Goal: Task Accomplishment & Management: Complete application form

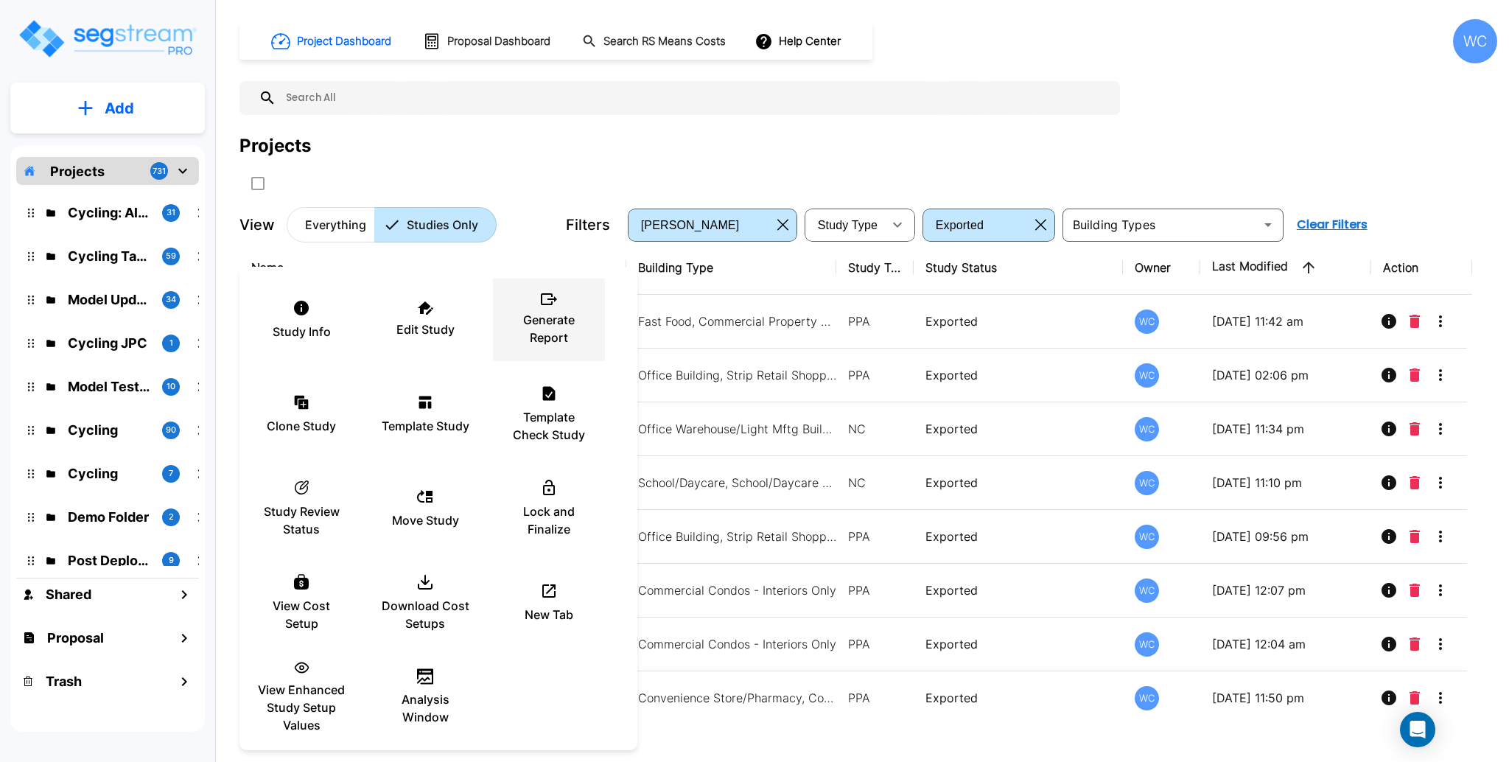
click at [560, 329] on p "Generate Report" at bounding box center [549, 328] width 88 height 35
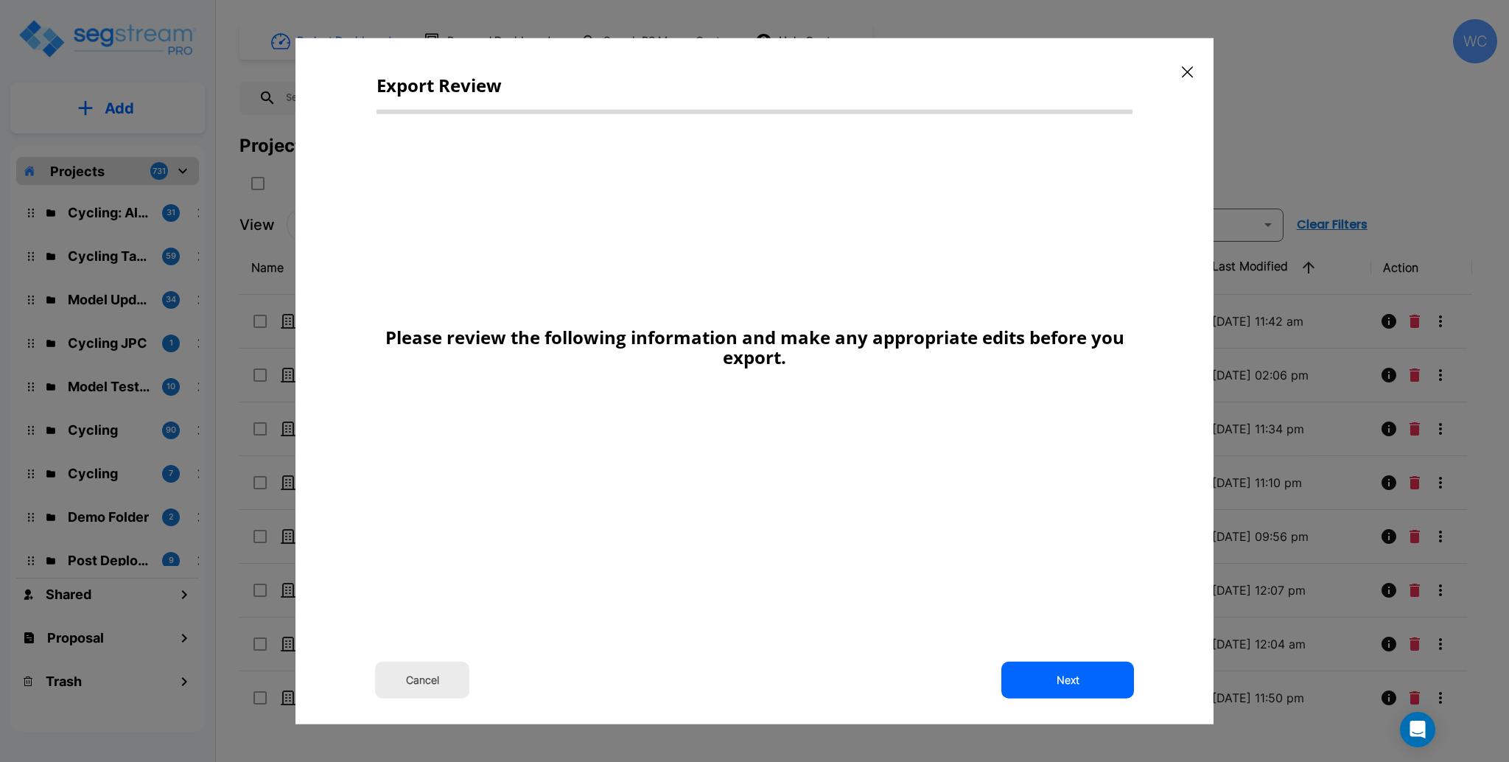
click at [1074, 676] on button "Next" at bounding box center [1067, 679] width 133 height 37
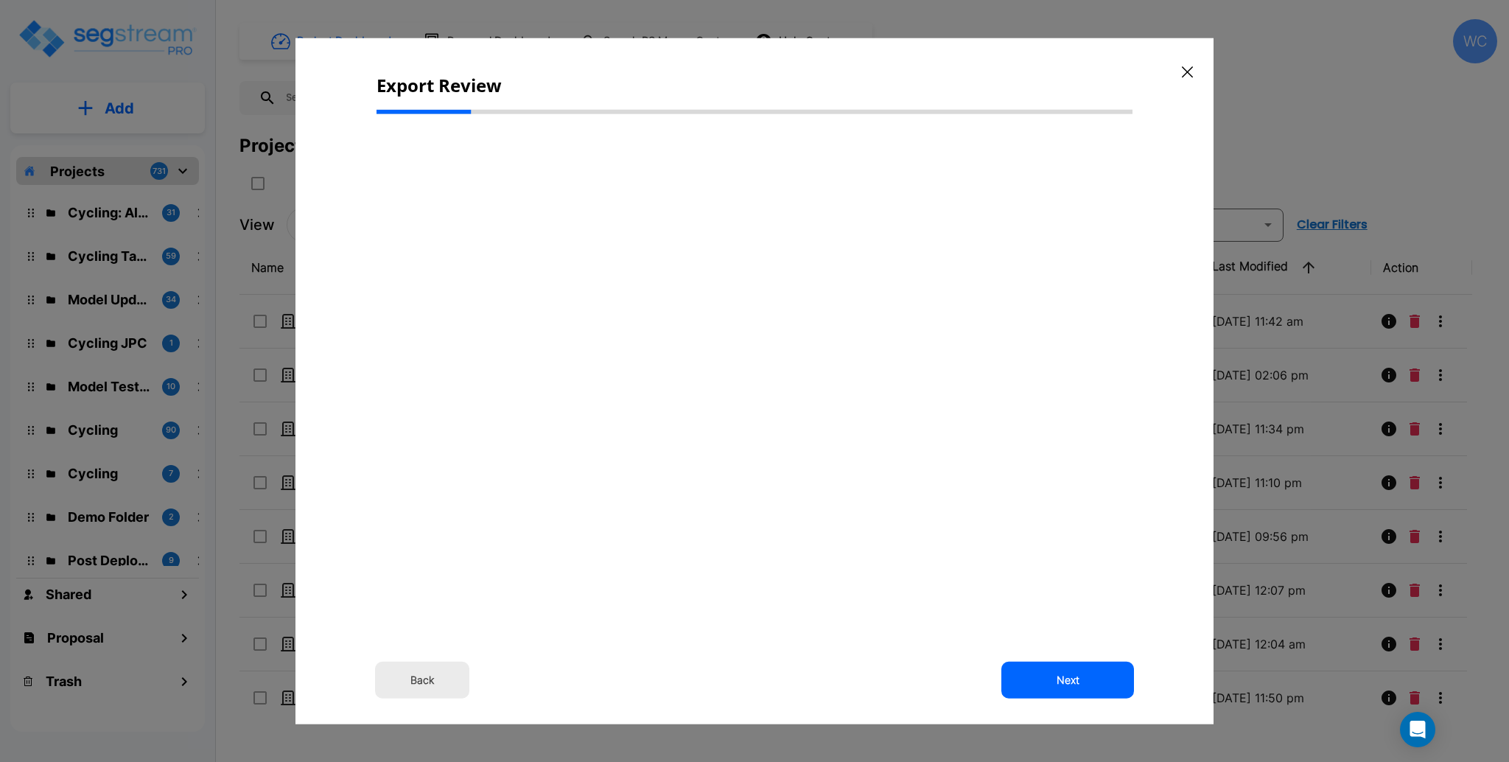
drag, startPoint x: 767, startPoint y: 187, endPoint x: 844, endPoint y: 64, distance: 145.3
click at [768, 183] on div "Back Next" at bounding box center [755, 356] width 756 height 461
click at [678, 63] on div "Export Review Back Next" at bounding box center [754, 381] width 918 height 686
click at [799, 310] on div "Back Next" at bounding box center [755, 356] width 756 height 461
click at [1090, 674] on button "Next" at bounding box center [1067, 679] width 133 height 37
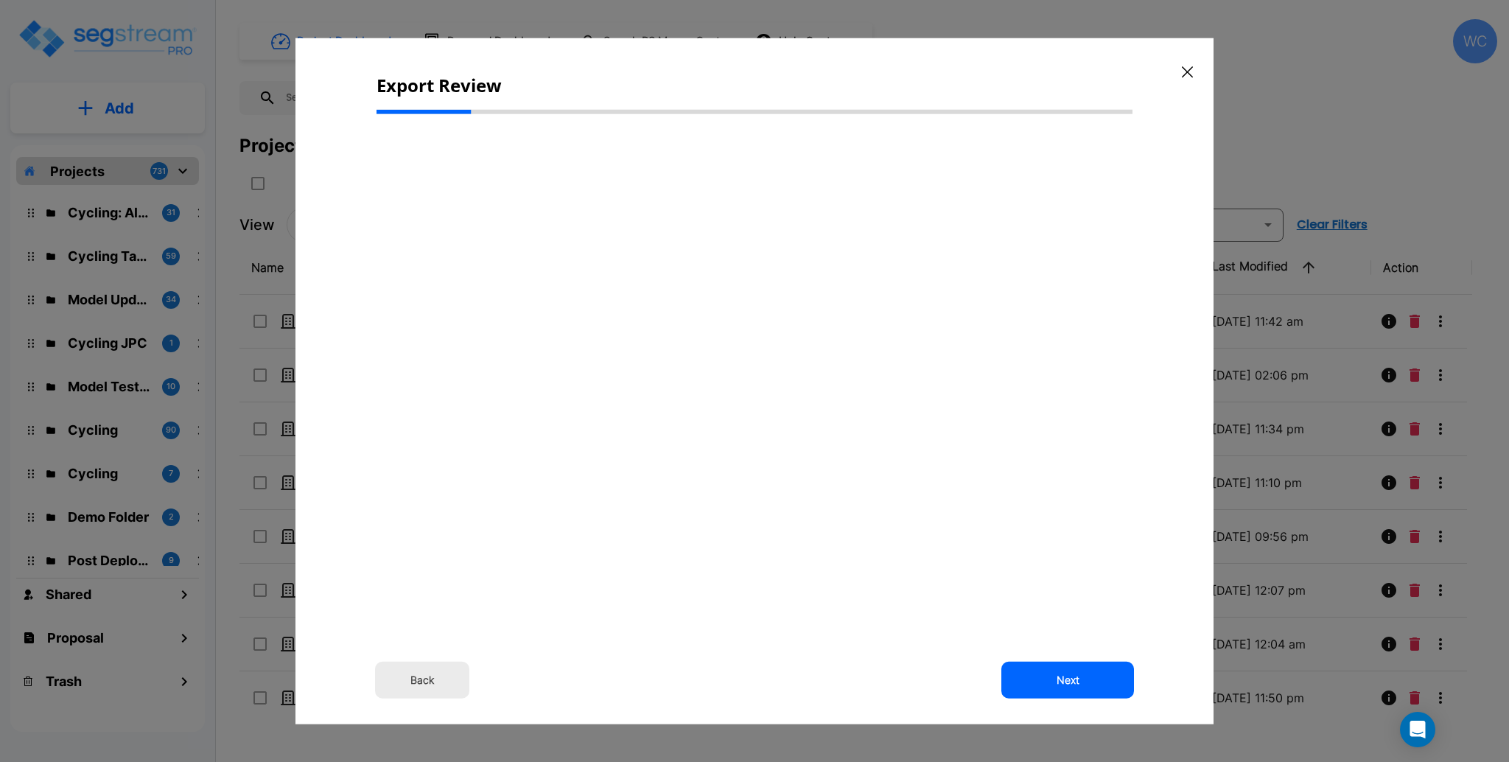
click at [901, 415] on div "Back Next" at bounding box center [755, 356] width 756 height 461
click at [1086, 675] on button "Next" at bounding box center [1067, 679] width 133 height 37
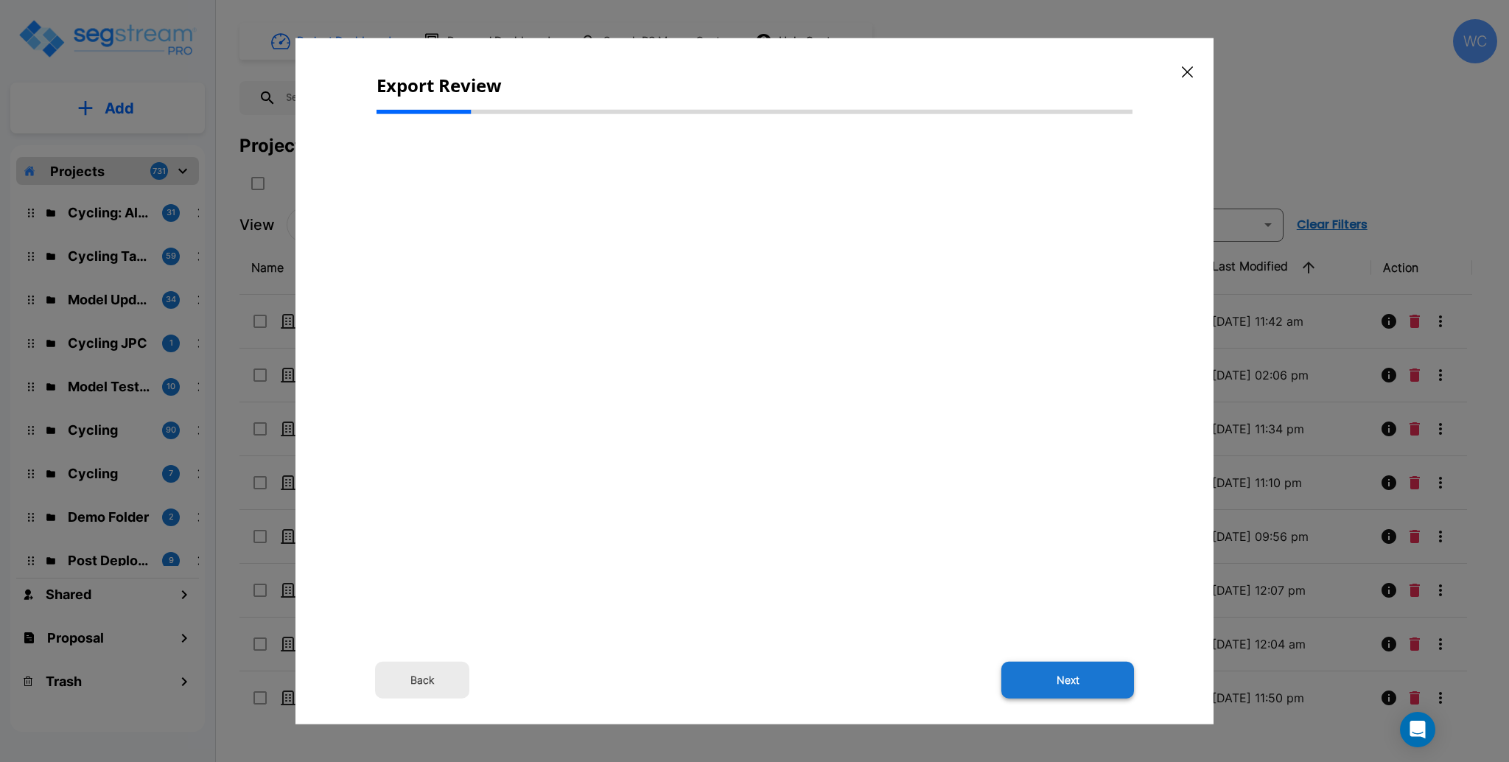
click at [1086, 675] on button "Next" at bounding box center [1067, 679] width 133 height 37
click at [1040, 681] on button "Next" at bounding box center [1067, 679] width 133 height 37
click at [1059, 681] on button "Next" at bounding box center [1067, 679] width 133 height 37
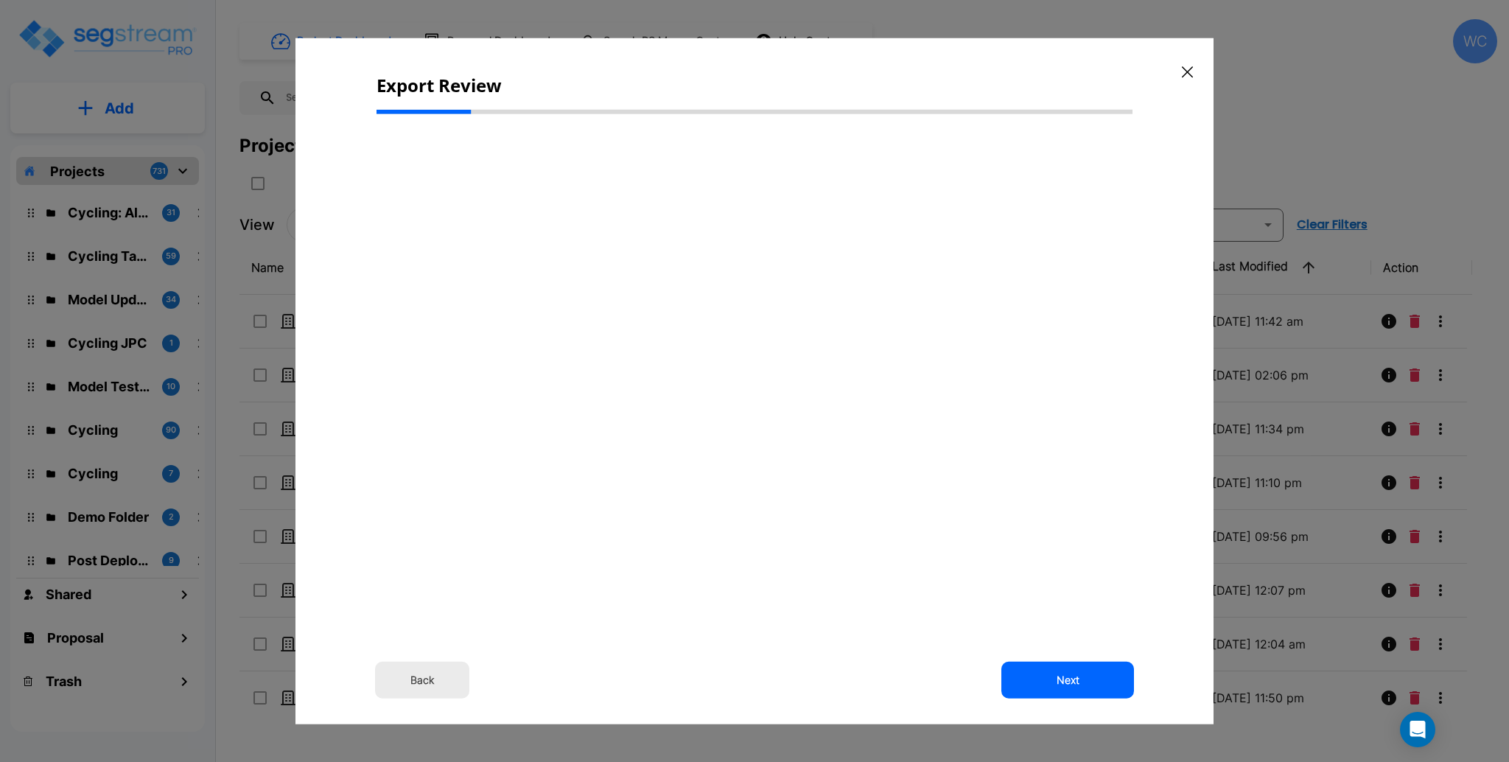
click at [1059, 681] on button "Next" at bounding box center [1067, 679] width 133 height 37
click at [1105, 685] on button "Next" at bounding box center [1067, 679] width 133 height 37
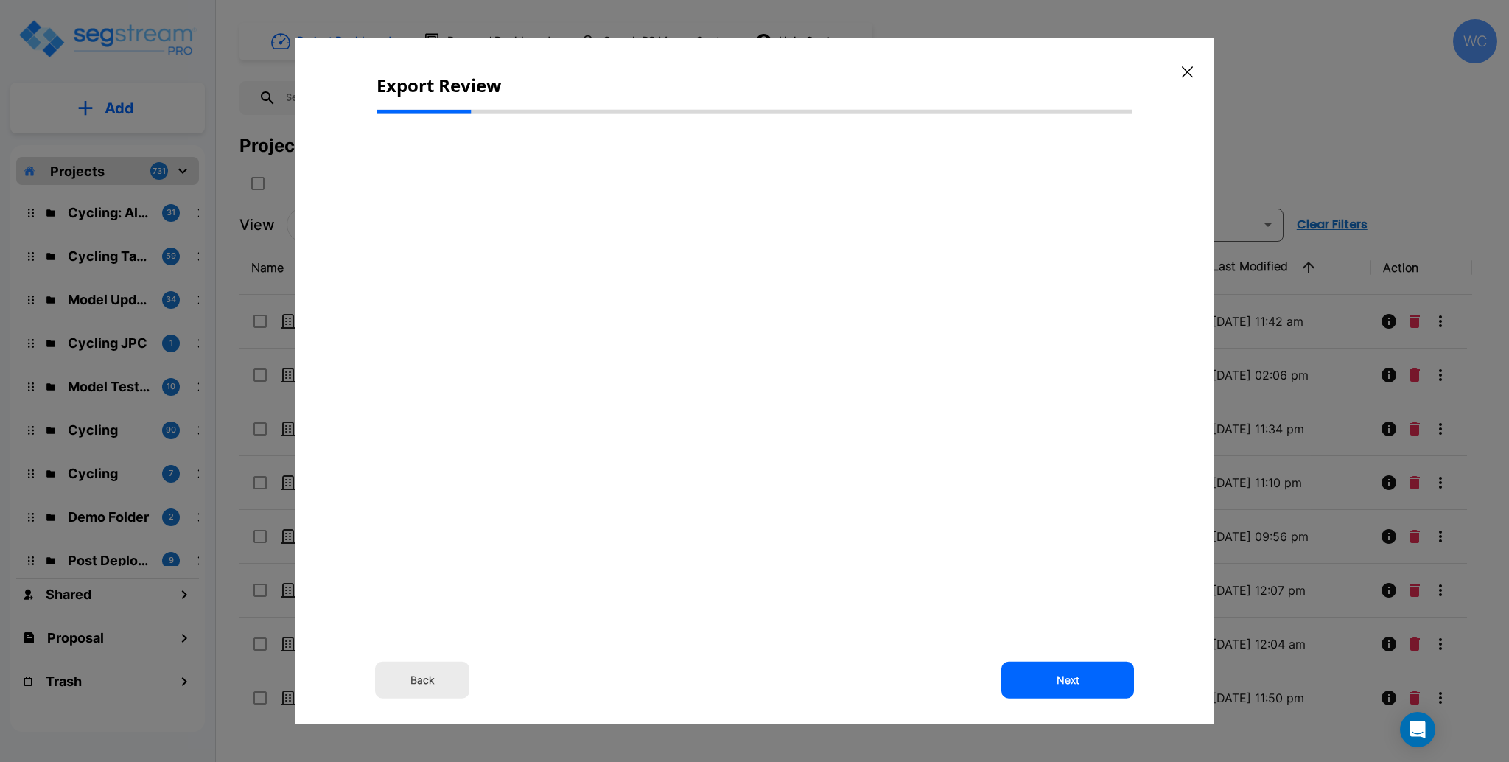
click at [1106, 687] on button "Next" at bounding box center [1067, 679] width 133 height 37
click at [916, 467] on div "Back Next" at bounding box center [755, 356] width 756 height 461
click at [1048, 679] on button "Next" at bounding box center [1067, 679] width 133 height 37
click at [1030, 540] on div "Back Next" at bounding box center [755, 356] width 756 height 461
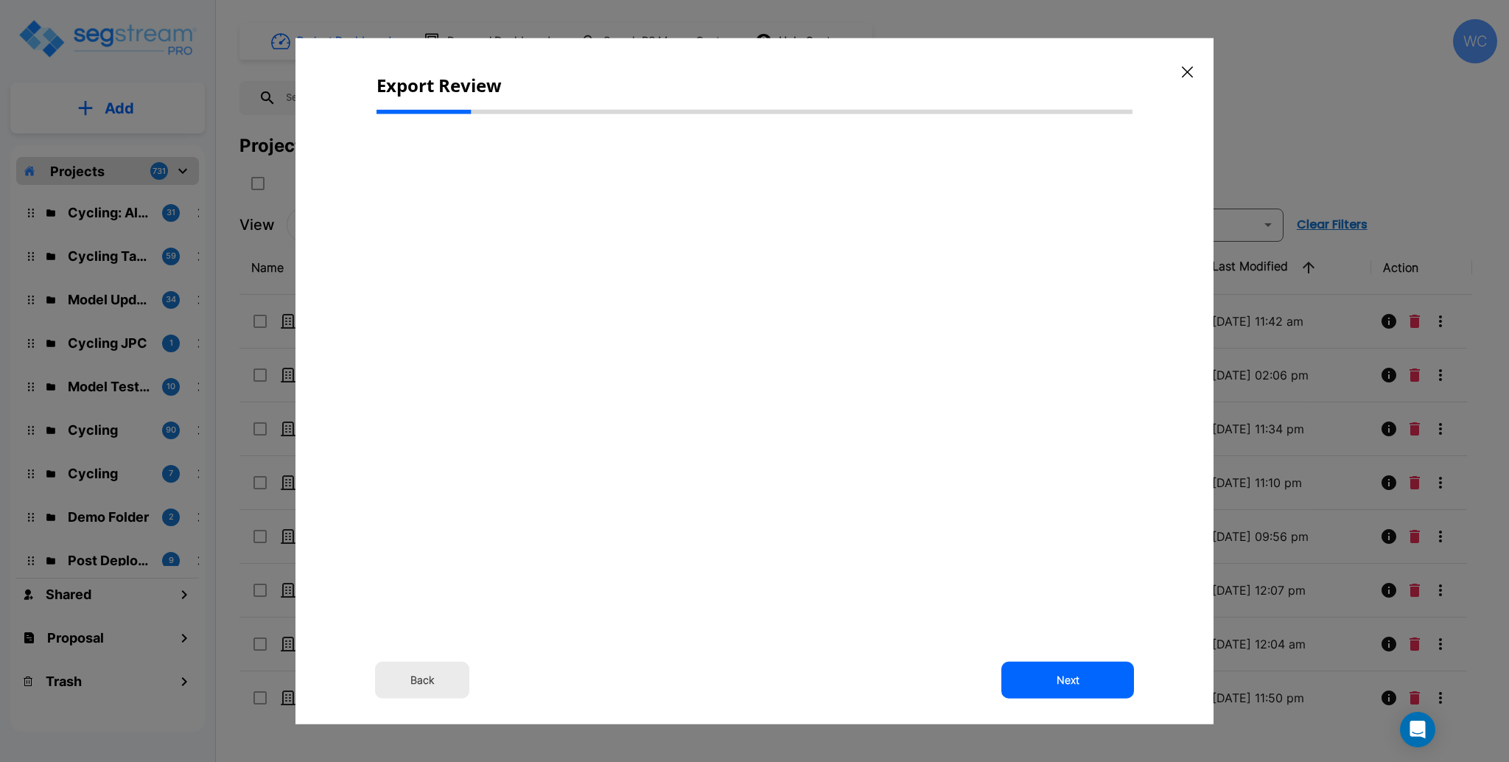
click at [729, 344] on div "Back Next" at bounding box center [755, 356] width 756 height 461
click at [1040, 673] on button "Next" at bounding box center [1067, 679] width 133 height 37
click at [1096, 672] on button "Next" at bounding box center [1067, 679] width 133 height 37
click at [1094, 673] on button "Next" at bounding box center [1067, 679] width 133 height 37
click at [981, 561] on div "Back Next" at bounding box center [755, 356] width 756 height 461
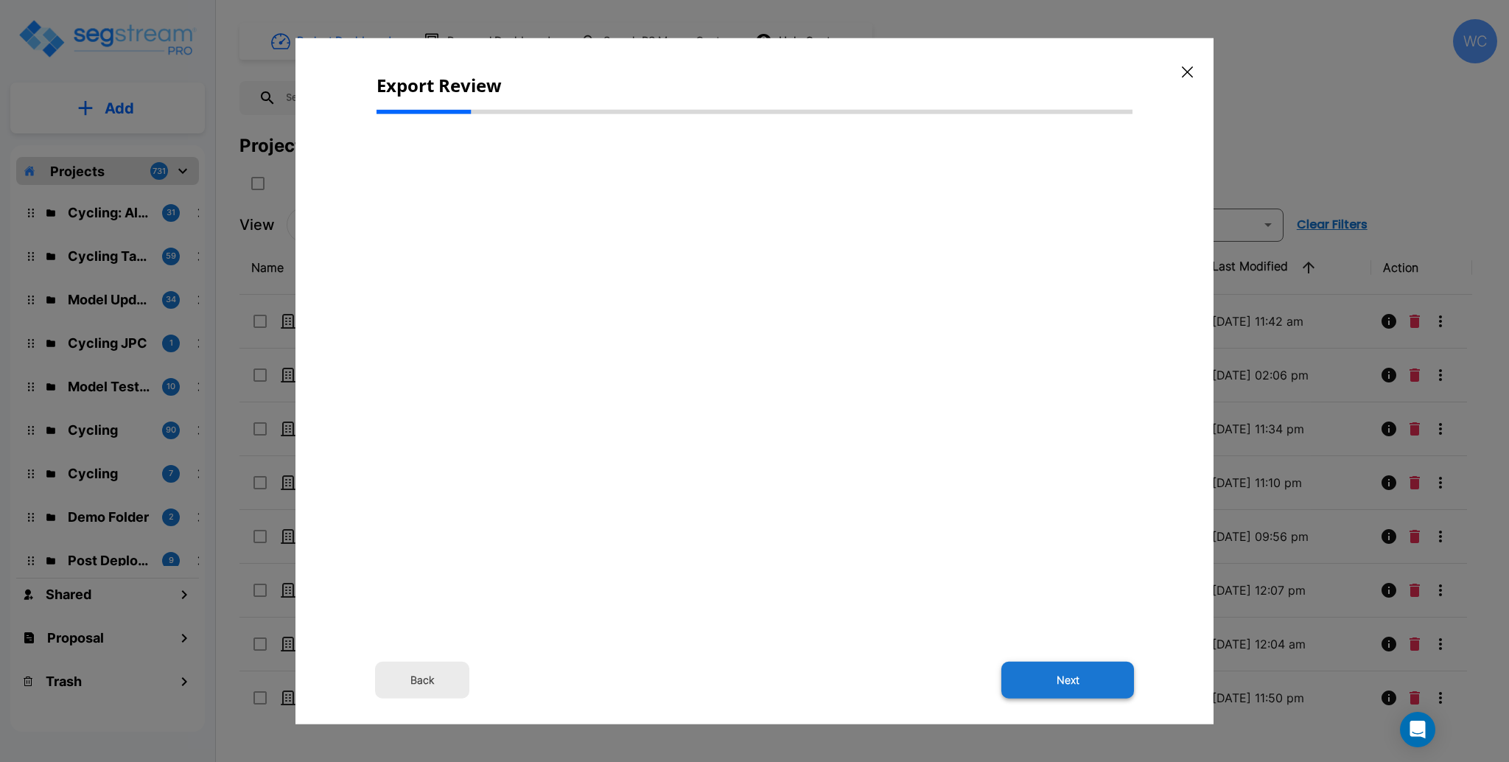
click at [1071, 668] on button "Next" at bounding box center [1067, 679] width 133 height 37
drag, startPoint x: 1078, startPoint y: 679, endPoint x: 1121, endPoint y: 596, distance: 92.9
click at [1078, 679] on button "Next" at bounding box center [1067, 679] width 133 height 37
click at [1138, 472] on div "Export Review Back Next" at bounding box center [754, 381] width 918 height 686
click at [1094, 669] on button "Next" at bounding box center [1067, 679] width 133 height 37
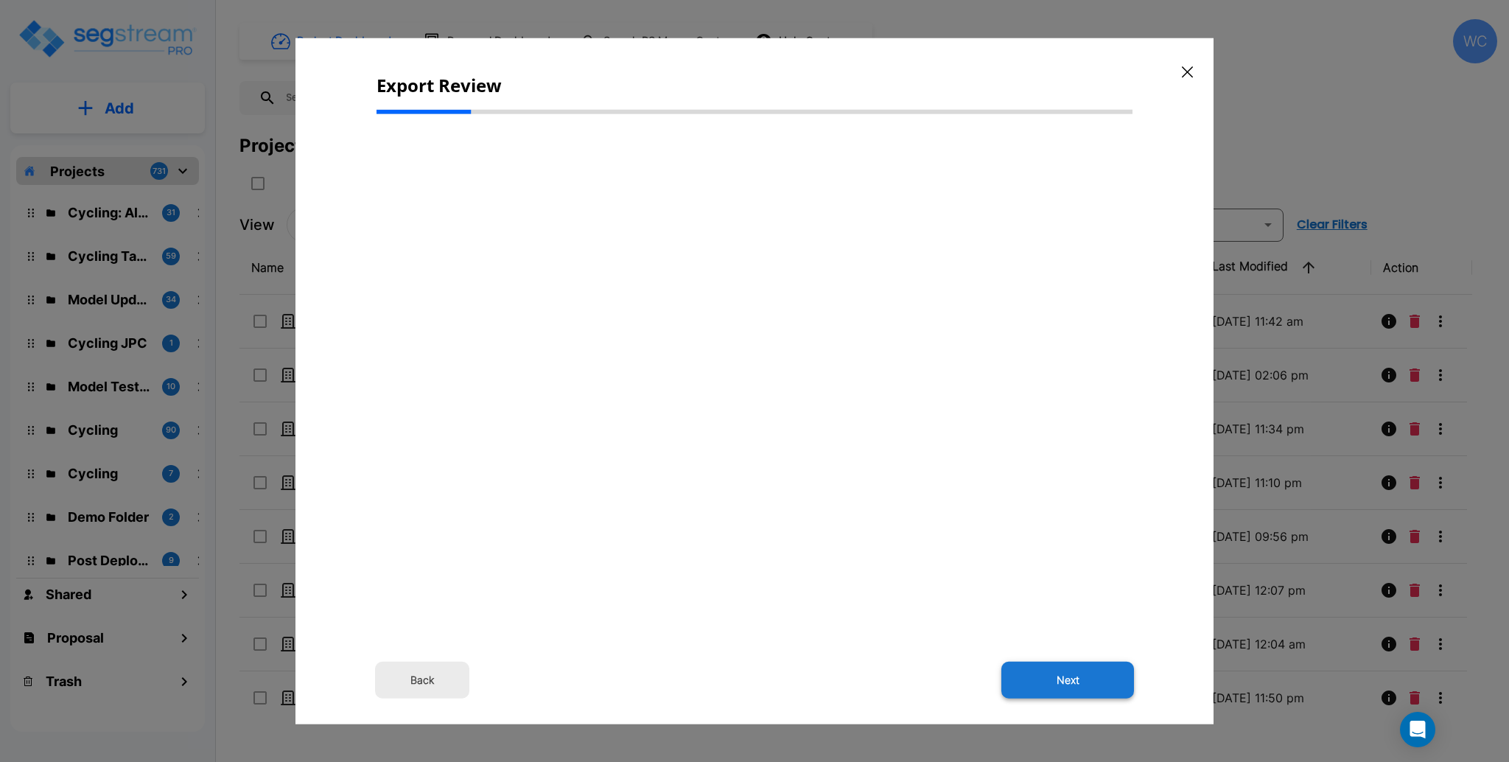
click at [1094, 669] on button "Next" at bounding box center [1067, 679] width 133 height 37
drag, startPoint x: 1094, startPoint y: 669, endPoint x: 528, endPoint y: 287, distance: 682.5
click at [1093, 675] on button "Next" at bounding box center [1067, 679] width 133 height 37
click at [1090, 682] on button "Next" at bounding box center [1067, 679] width 133 height 37
click at [1047, 686] on button "Next" at bounding box center [1067, 679] width 133 height 37
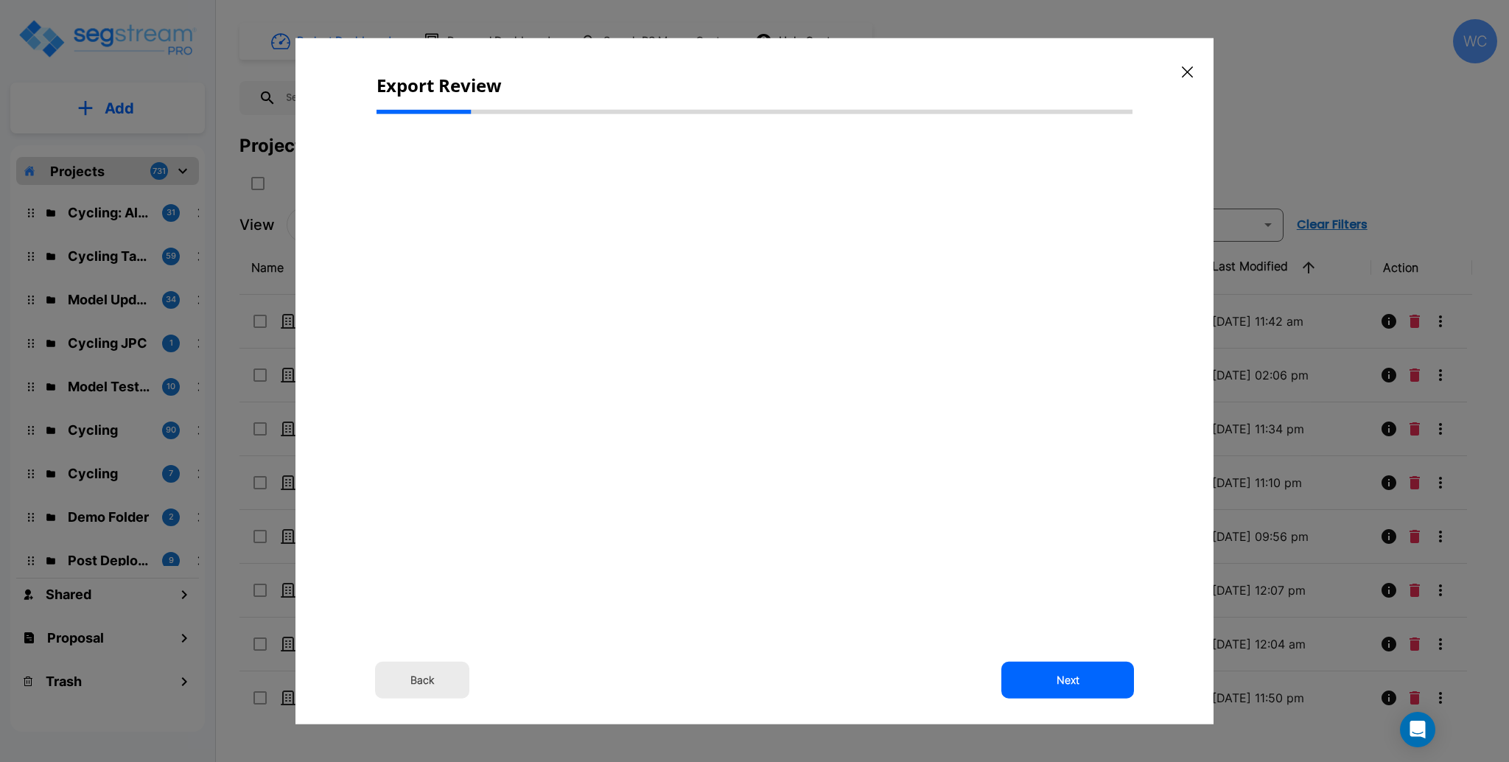
click at [1047, 686] on button "Next" at bounding box center [1067, 679] width 133 height 37
click at [1048, 686] on button "Next" at bounding box center [1067, 679] width 133 height 37
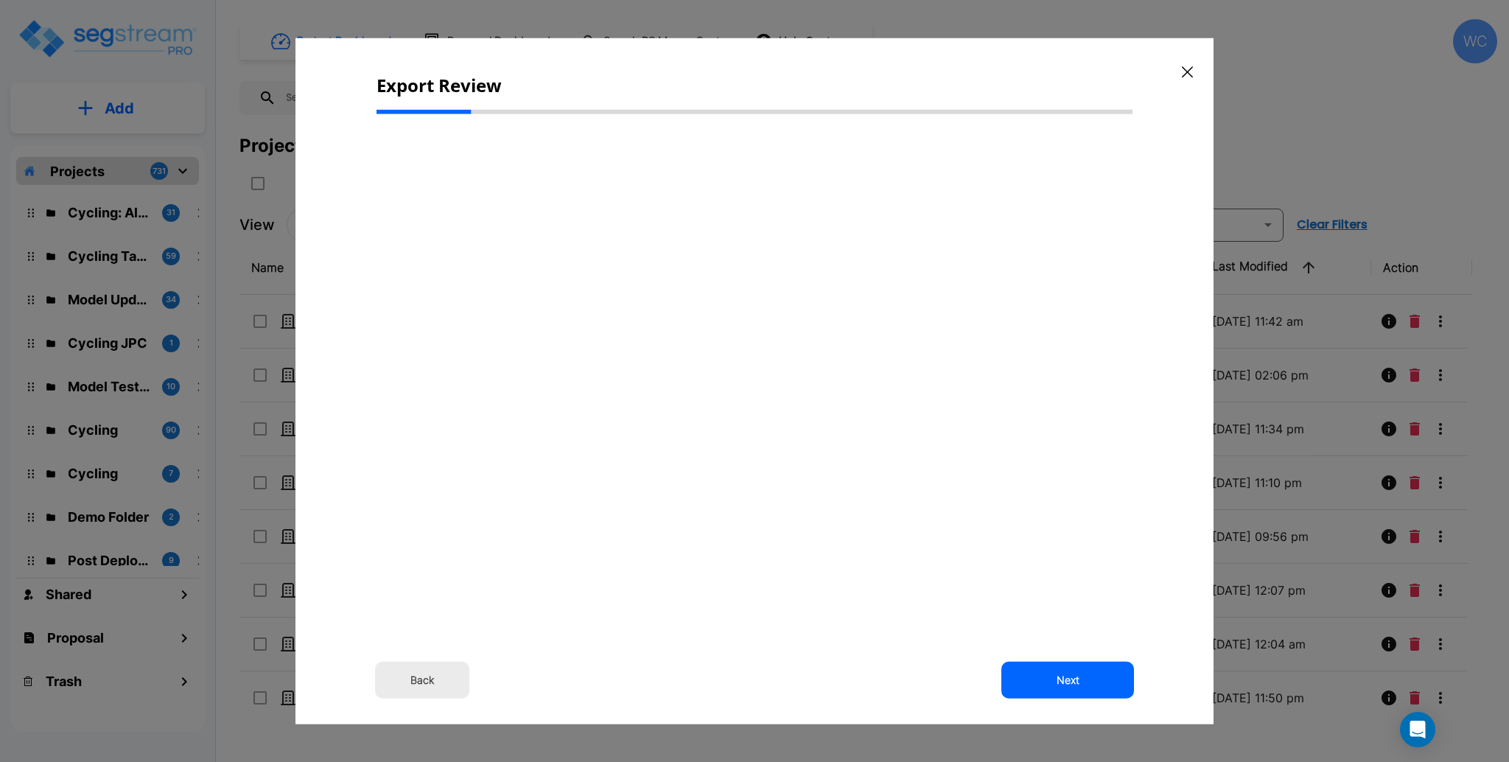
click at [1056, 682] on button "Next" at bounding box center [1067, 679] width 133 height 37
click at [1059, 682] on button "Next" at bounding box center [1067, 679] width 133 height 37
click at [1116, 684] on button "Next" at bounding box center [1067, 679] width 133 height 37
click at [1067, 689] on button "Next" at bounding box center [1067, 679] width 133 height 37
click at [1047, 689] on button "Next" at bounding box center [1067, 679] width 133 height 37
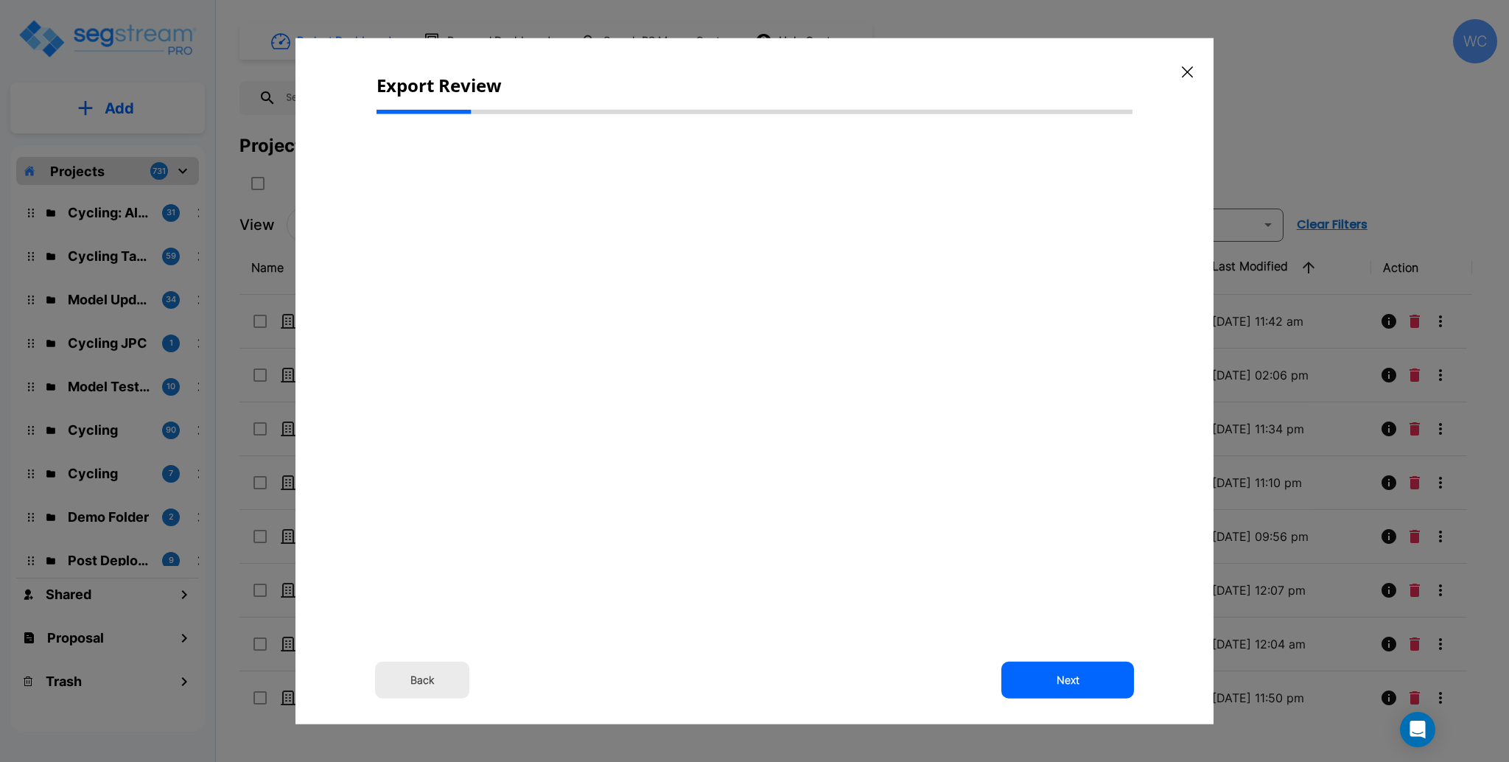
click at [1047, 689] on button "Next" at bounding box center [1067, 679] width 133 height 37
click at [1170, 0] on html "× Your report is being generated. Be patient! × We're working on your Modificat…" at bounding box center [754, 381] width 1509 height 762
click at [1191, 66] on icon "button" at bounding box center [1187, 72] width 11 height 12
click at [1361, 62] on div "Project Dashboard Proposal Dashboard Search RS Means Costs Help Center WC" at bounding box center [868, 41] width 1258 height 44
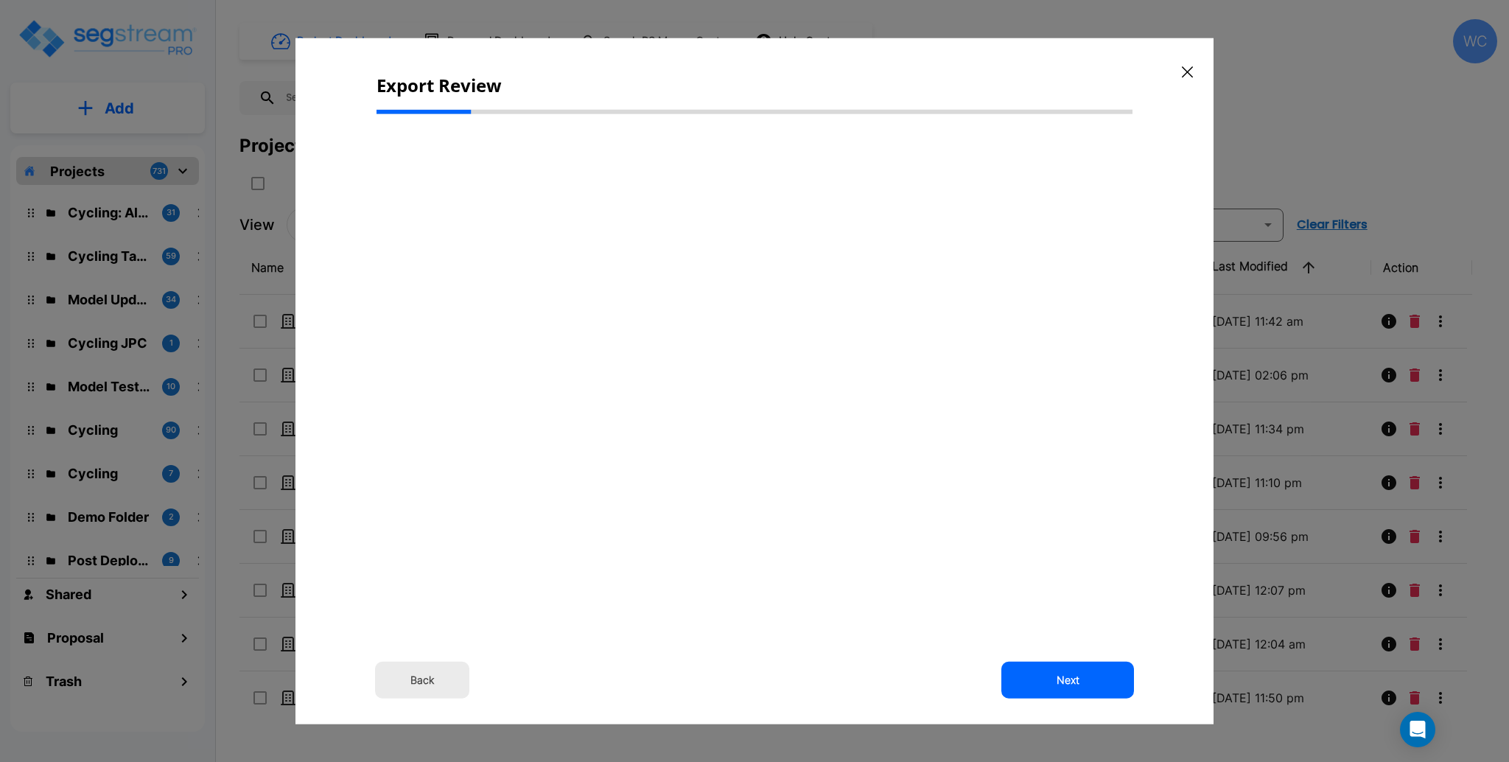
click at [1186, 70] on div "Project Dashboard Proposal Dashboard Search RS Means Costs Help Center WC Proje…" at bounding box center [868, 130] width 1258 height 223
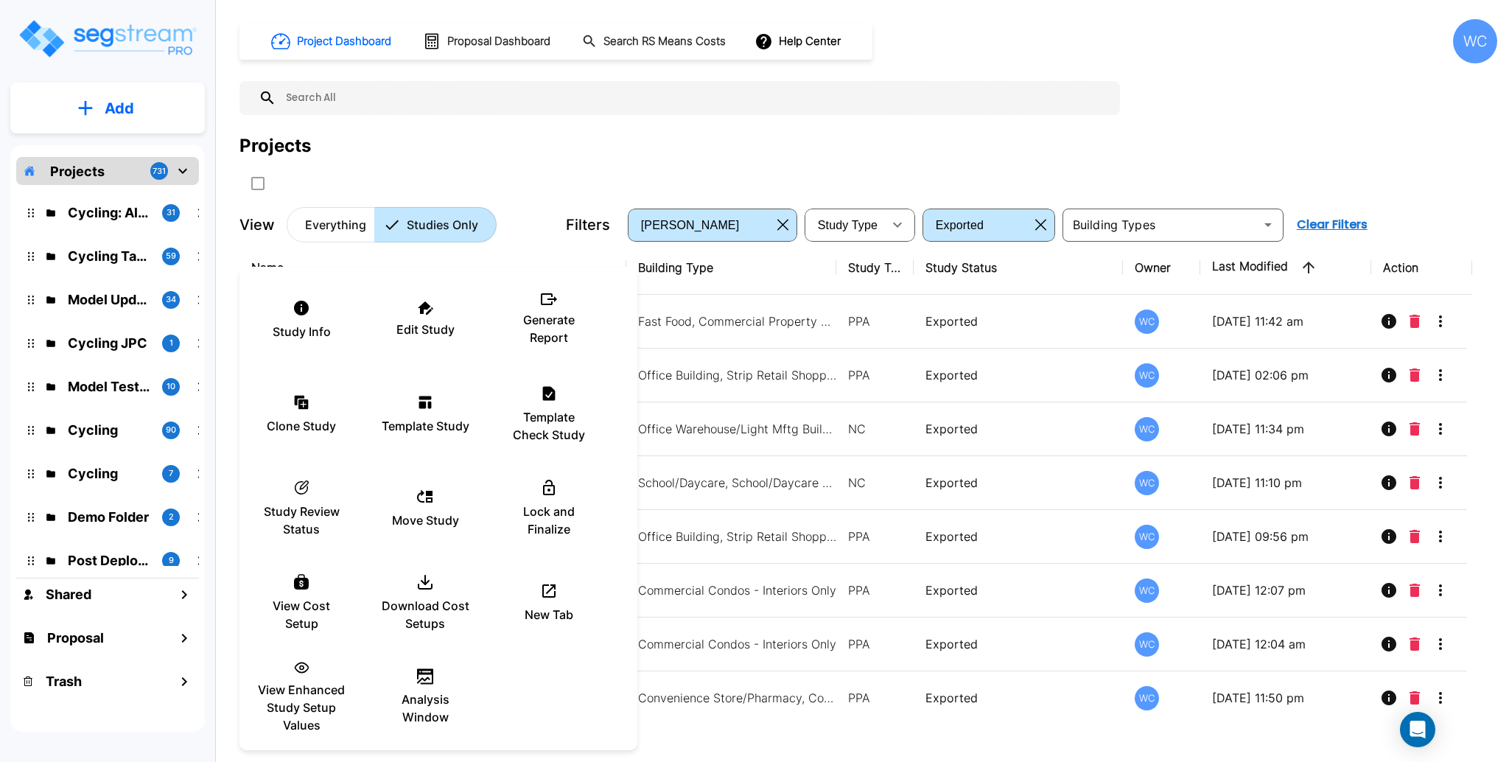
click at [547, 705] on div "Study Info Edit Study Generate Report Clone Study Template Study Template Check…" at bounding box center [438, 509] width 398 height 472
click at [511, 153] on div at bounding box center [754, 381] width 1509 height 762
click at [1310, 156] on div at bounding box center [754, 381] width 1509 height 762
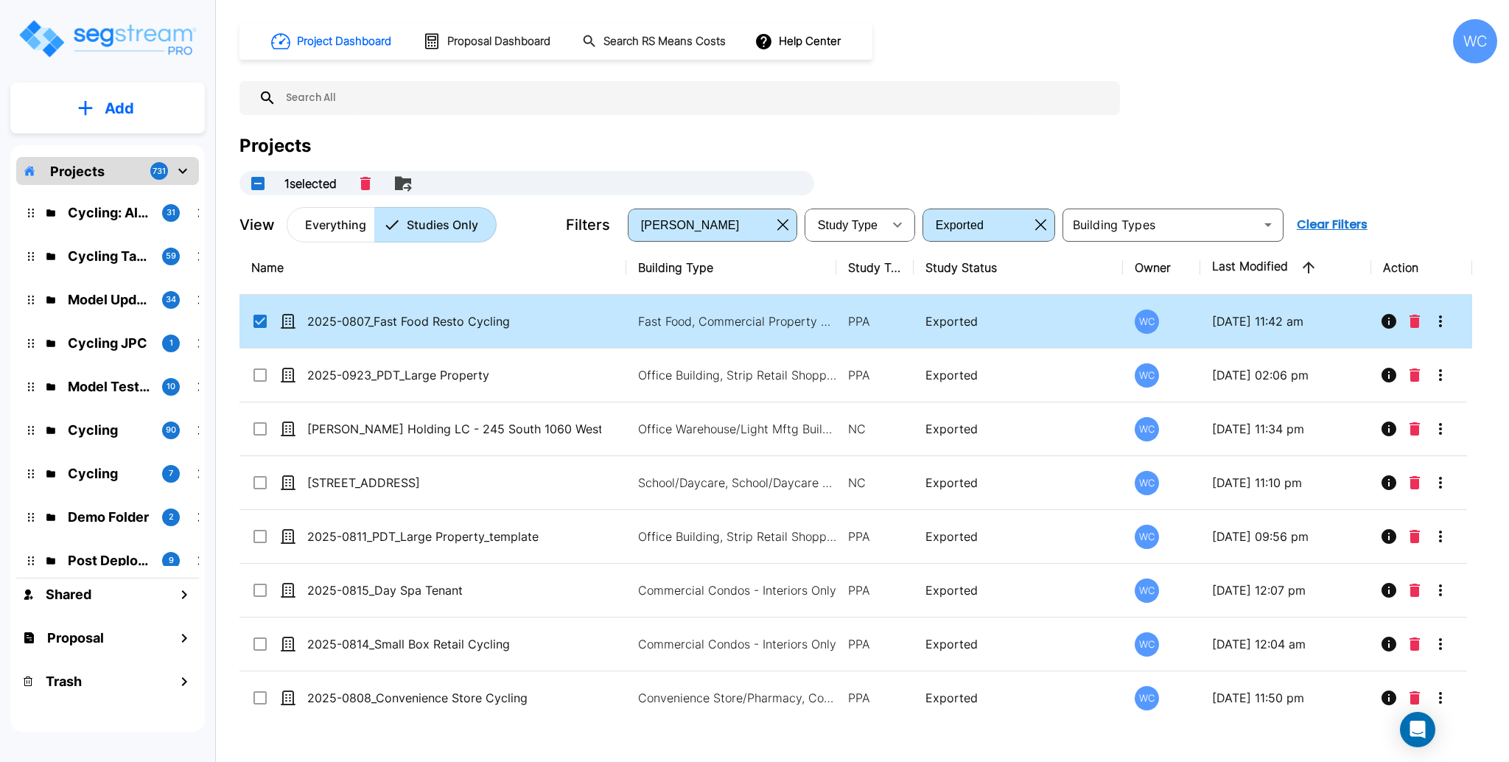
checkbox input "true"
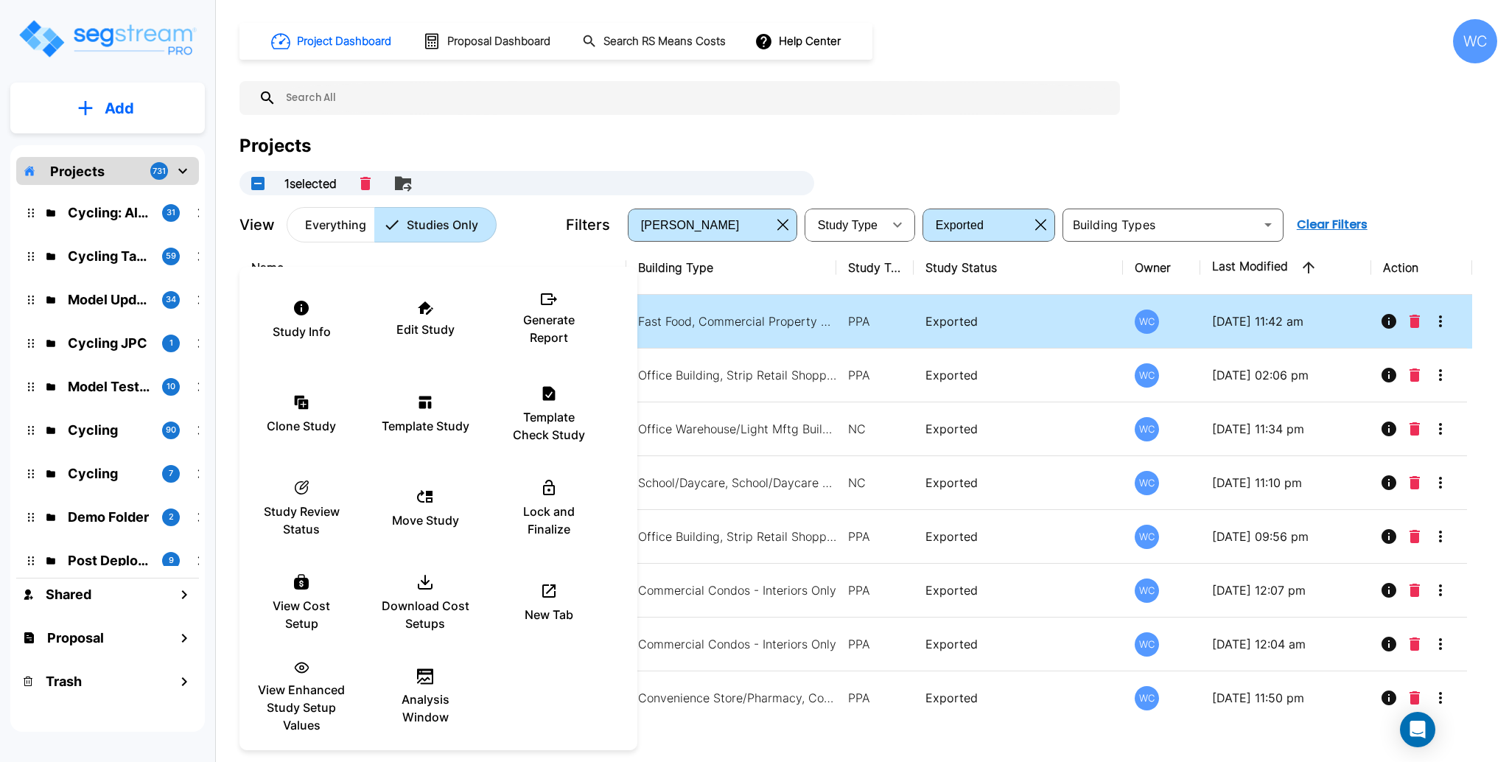
click at [1163, 142] on div at bounding box center [754, 381] width 1509 height 762
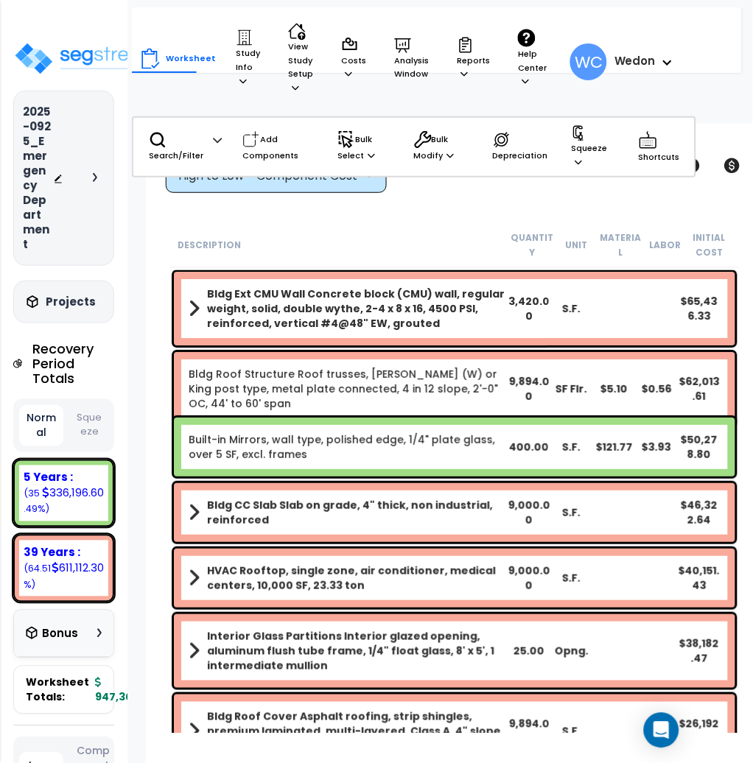
click at [358, 175] on div "High to Low - Component Cost" at bounding box center [269, 176] width 182 height 17
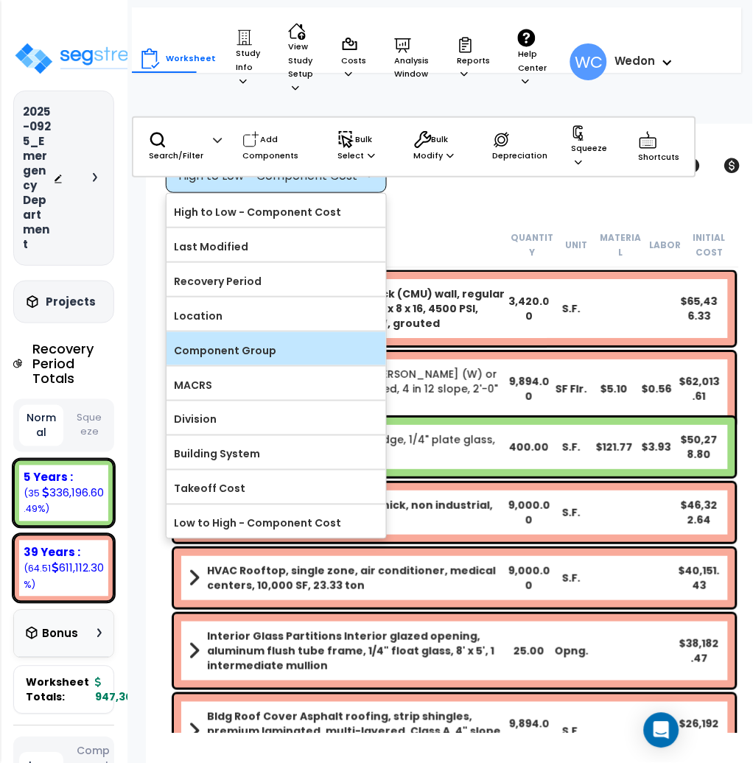
click at [274, 352] on label "Component Group" at bounding box center [277, 351] width 220 height 22
click at [0, 0] on input "Component Group" at bounding box center [0, 0] width 0 height 0
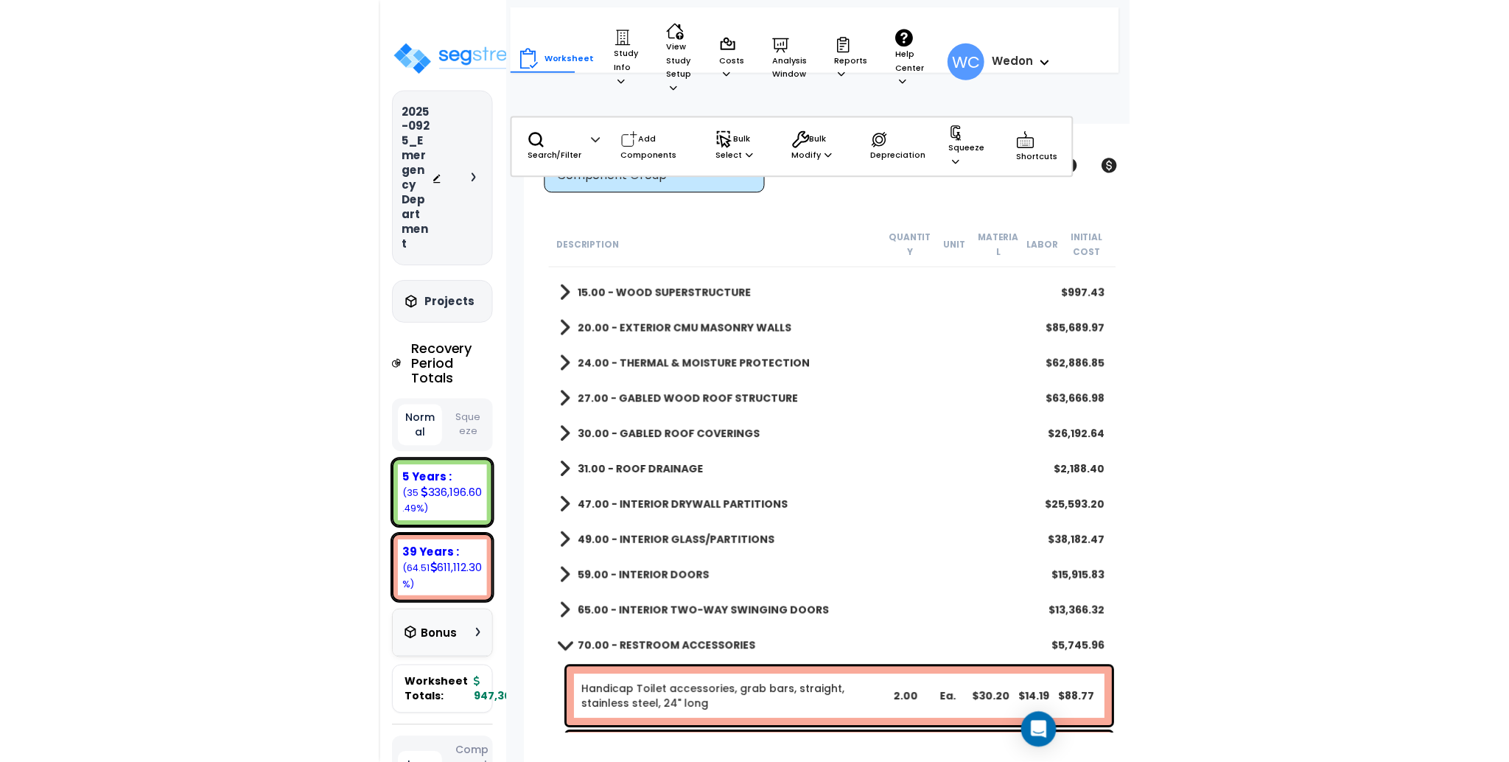
scroll to position [196, 0]
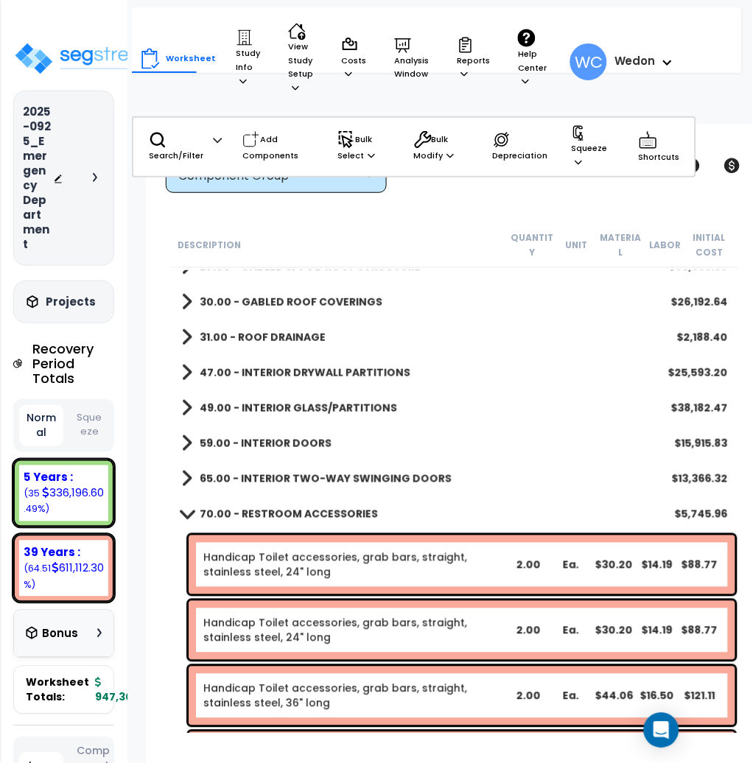
click at [307, 523] on div "70.00 - RESTROOM ACCESSORIES $5,745.96" at bounding box center [454, 514] width 561 height 35
click at [288, 477] on b "65.00 - INTERIOR TWO-WAY SWINGING DOORS" at bounding box center [326, 479] width 252 height 15
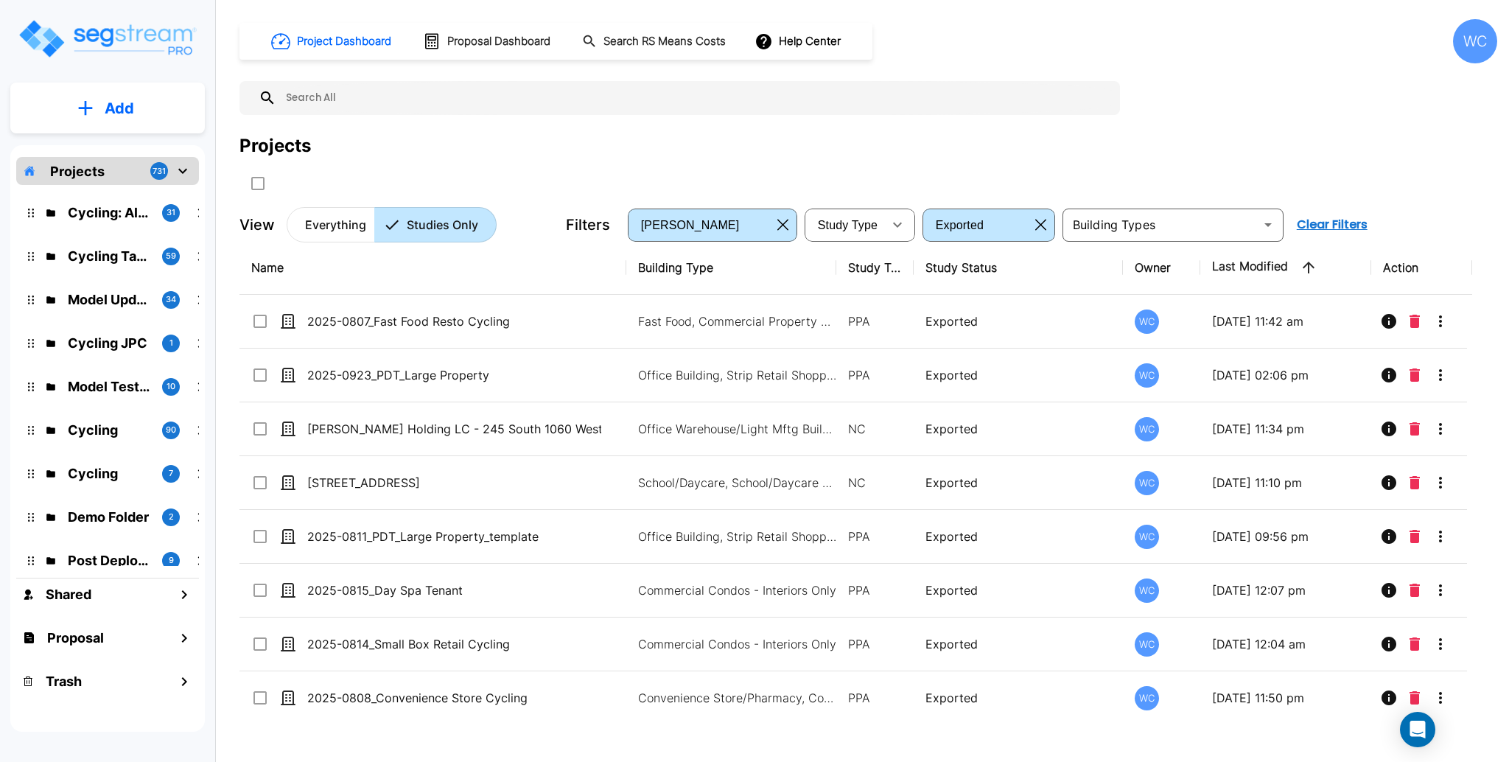
click at [1223, 133] on div "Projects" at bounding box center [868, 146] width 1258 height 27
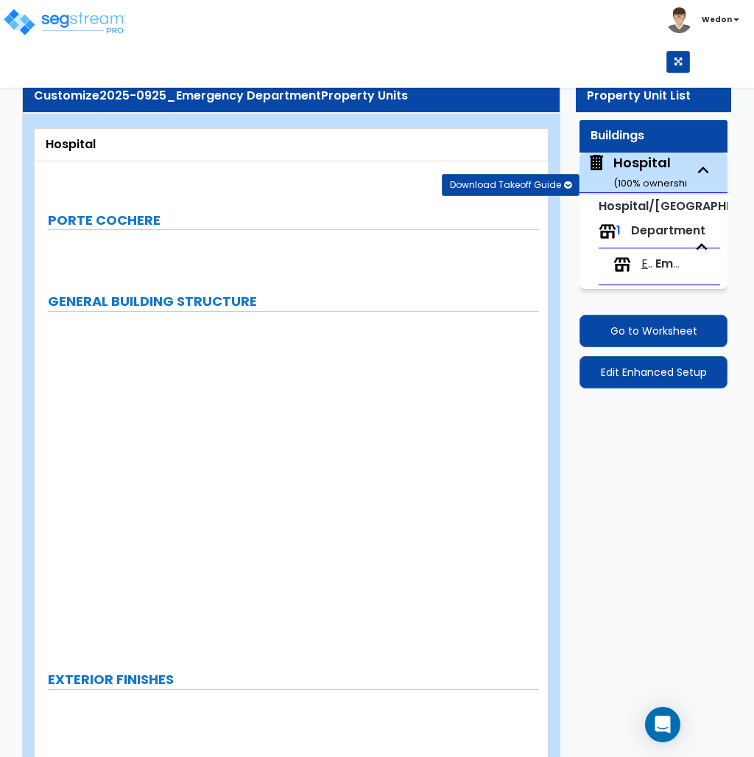
select select "6"
select select "1"
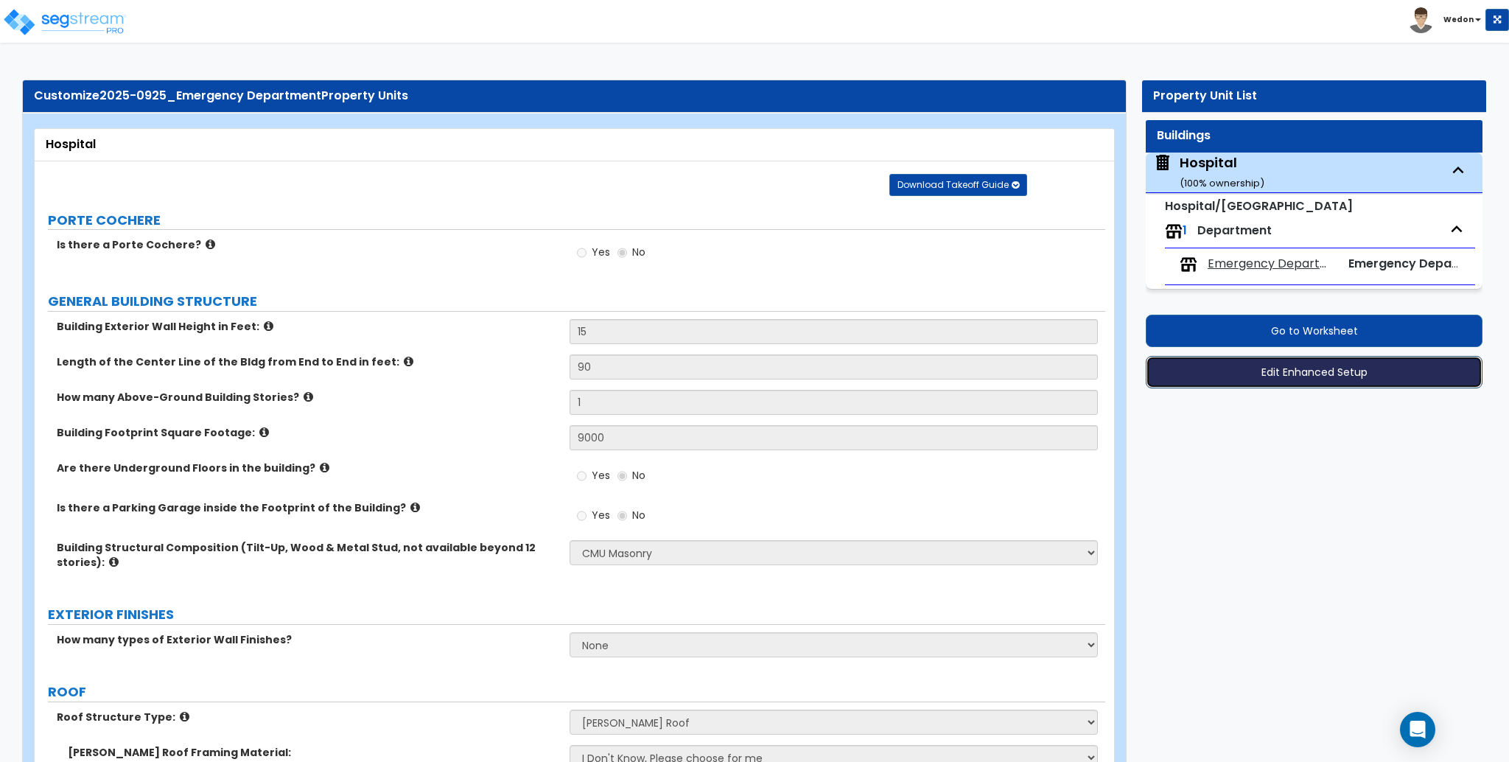
click at [754, 369] on button "Edit Enhanced Setup" at bounding box center [1314, 372] width 337 height 32
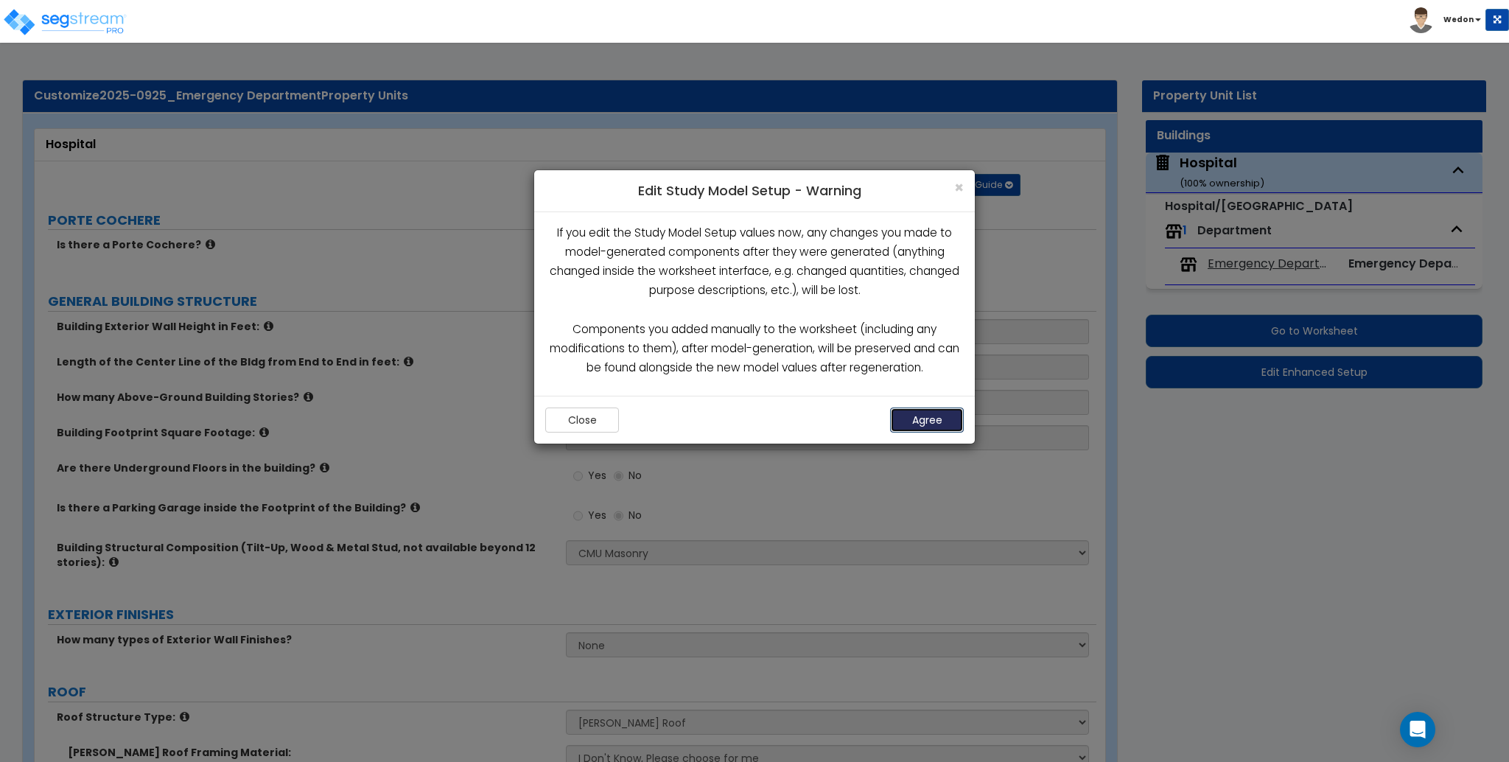
click at [754, 417] on button "Agree" at bounding box center [927, 419] width 74 height 25
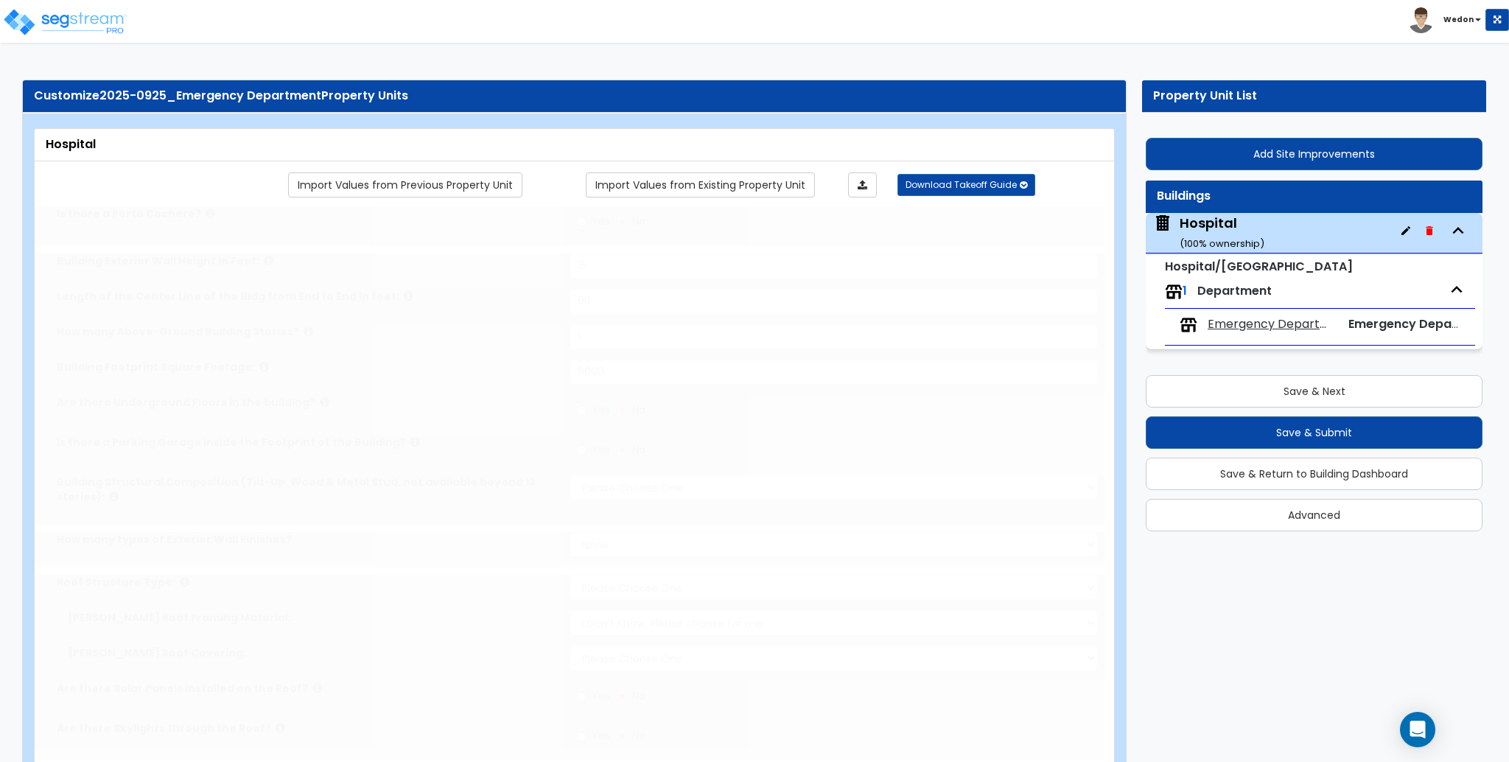
type input "15"
type input "90"
type input "1"
type input "9000"
select select "6"
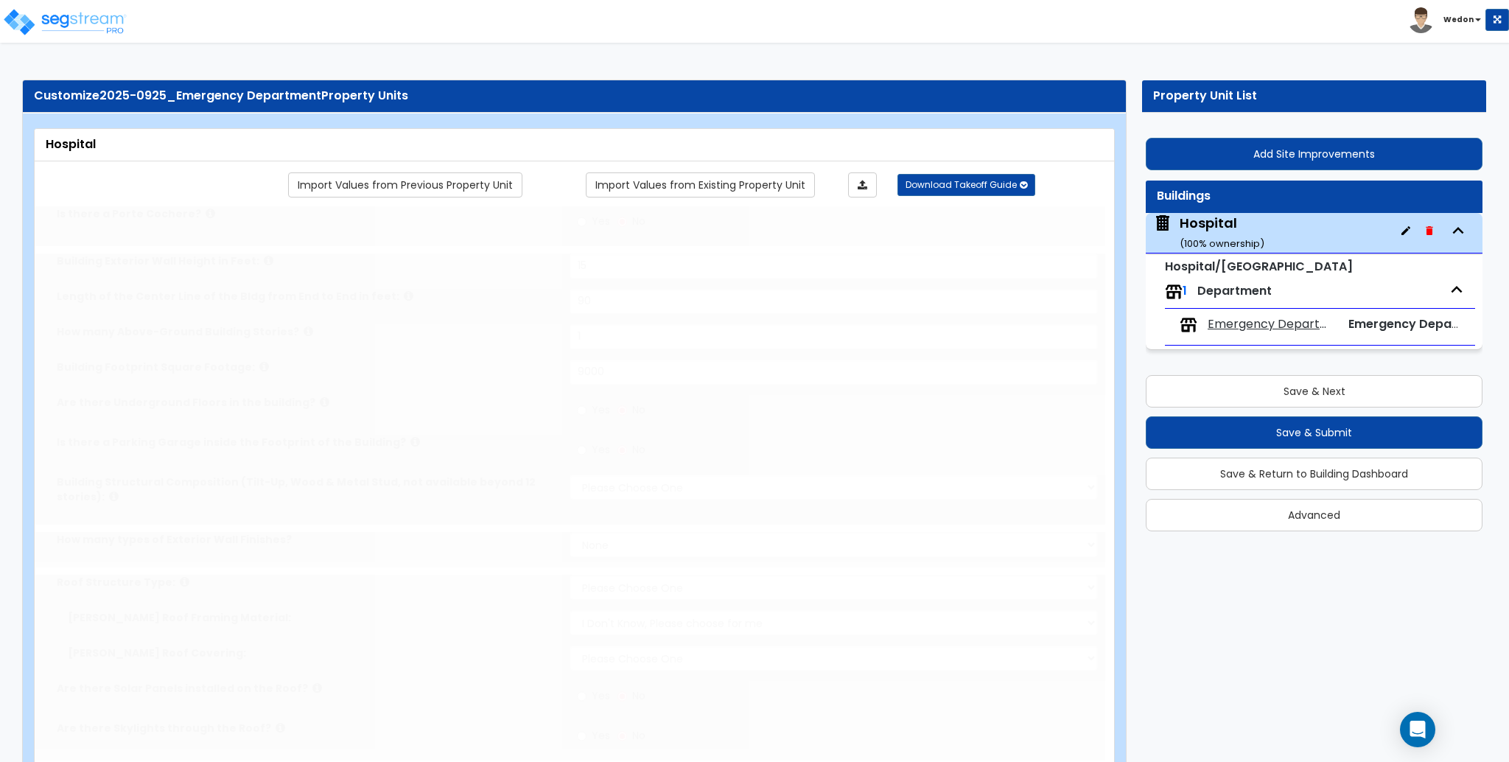
select select "1"
radio input "true"
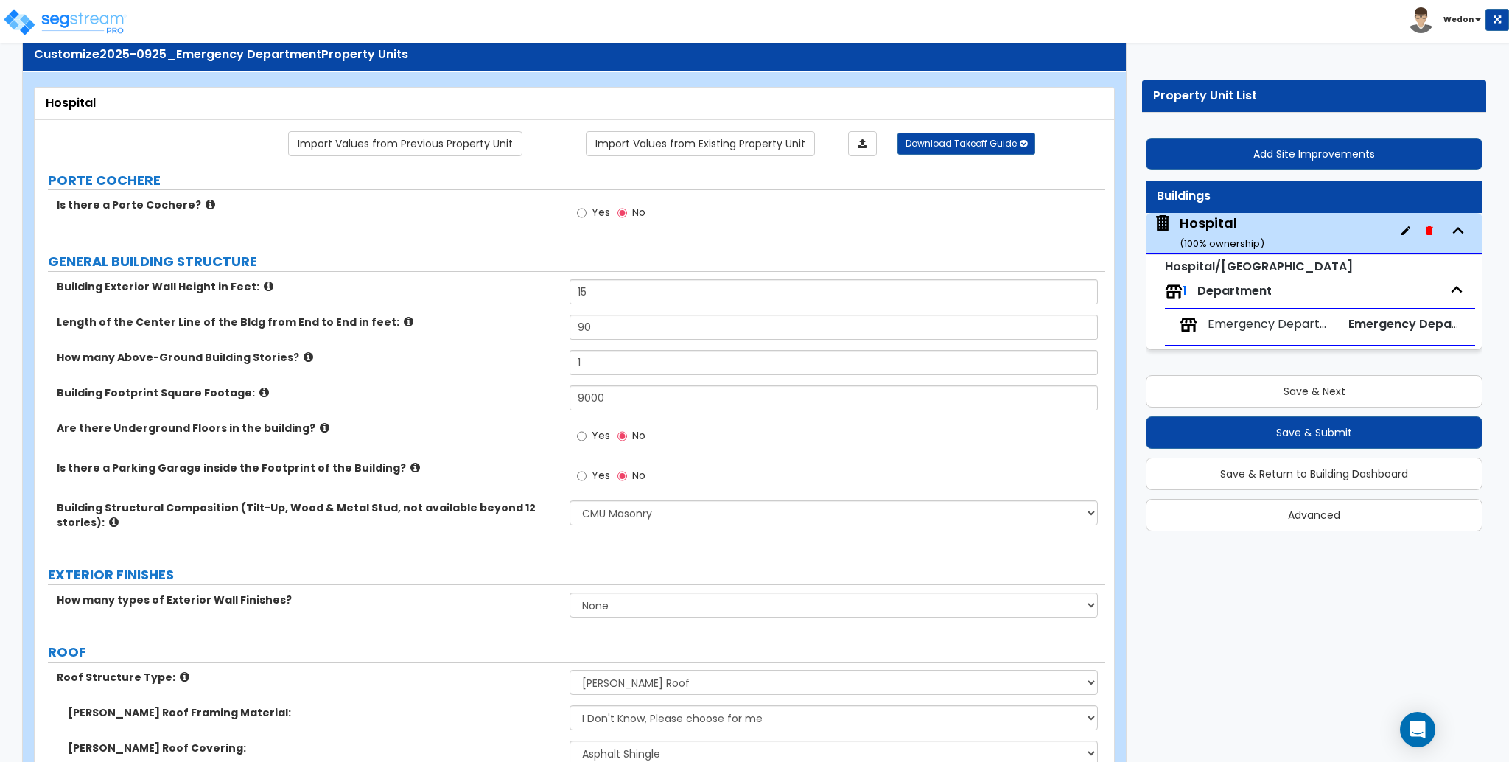
scroll to position [98, 0]
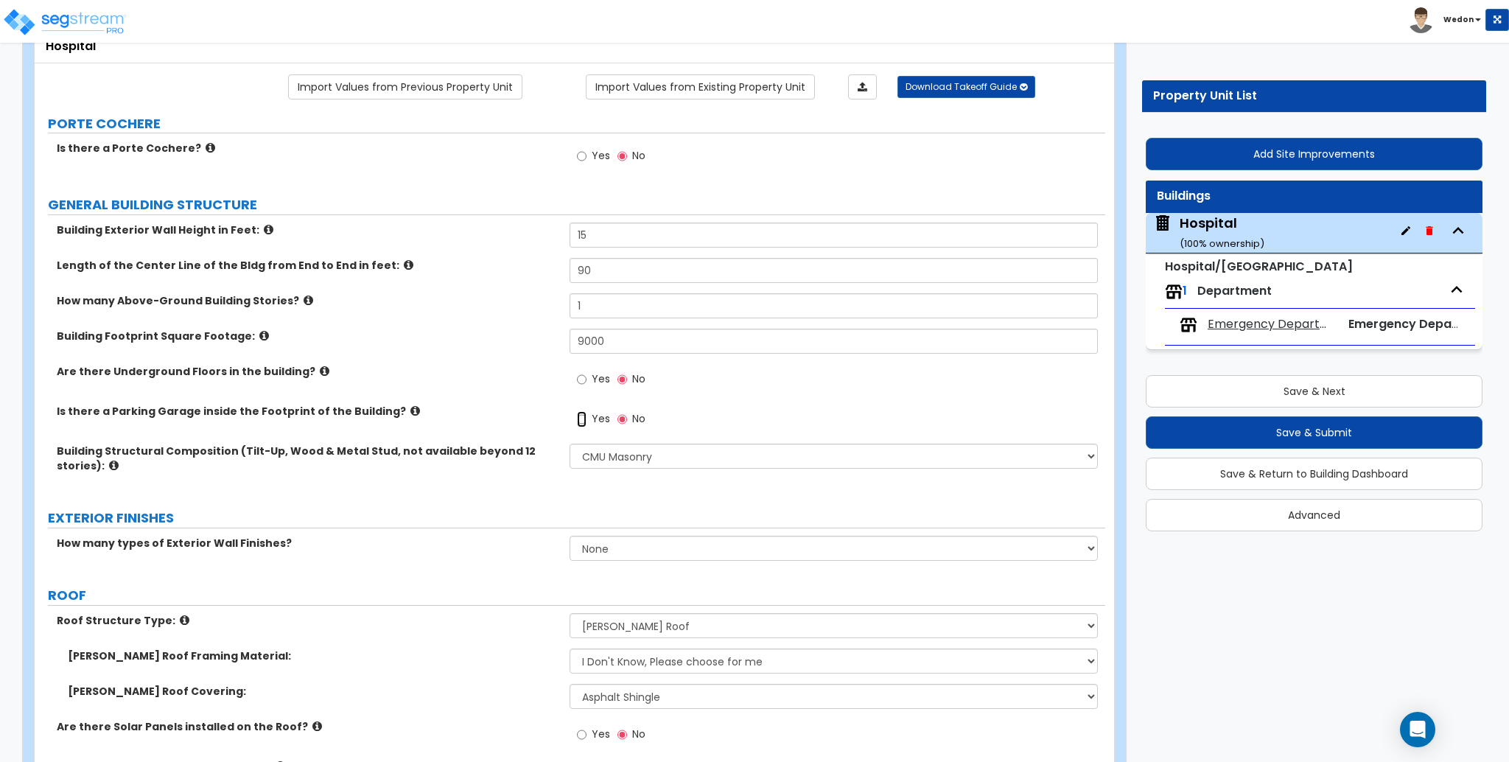
click at [581, 419] on input "Yes" at bounding box center [582, 419] width 10 height 16
radio input "true"
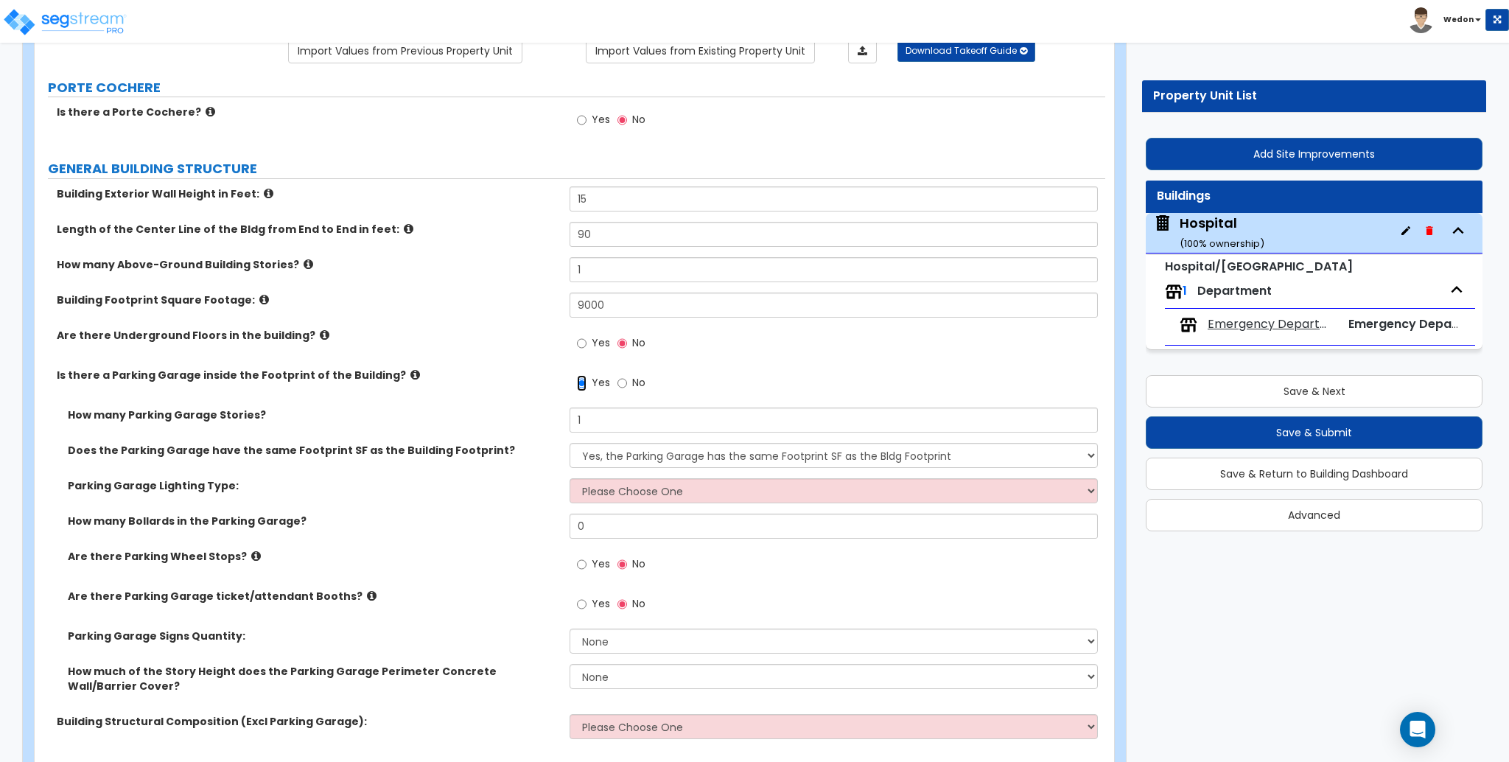
scroll to position [295, 0]
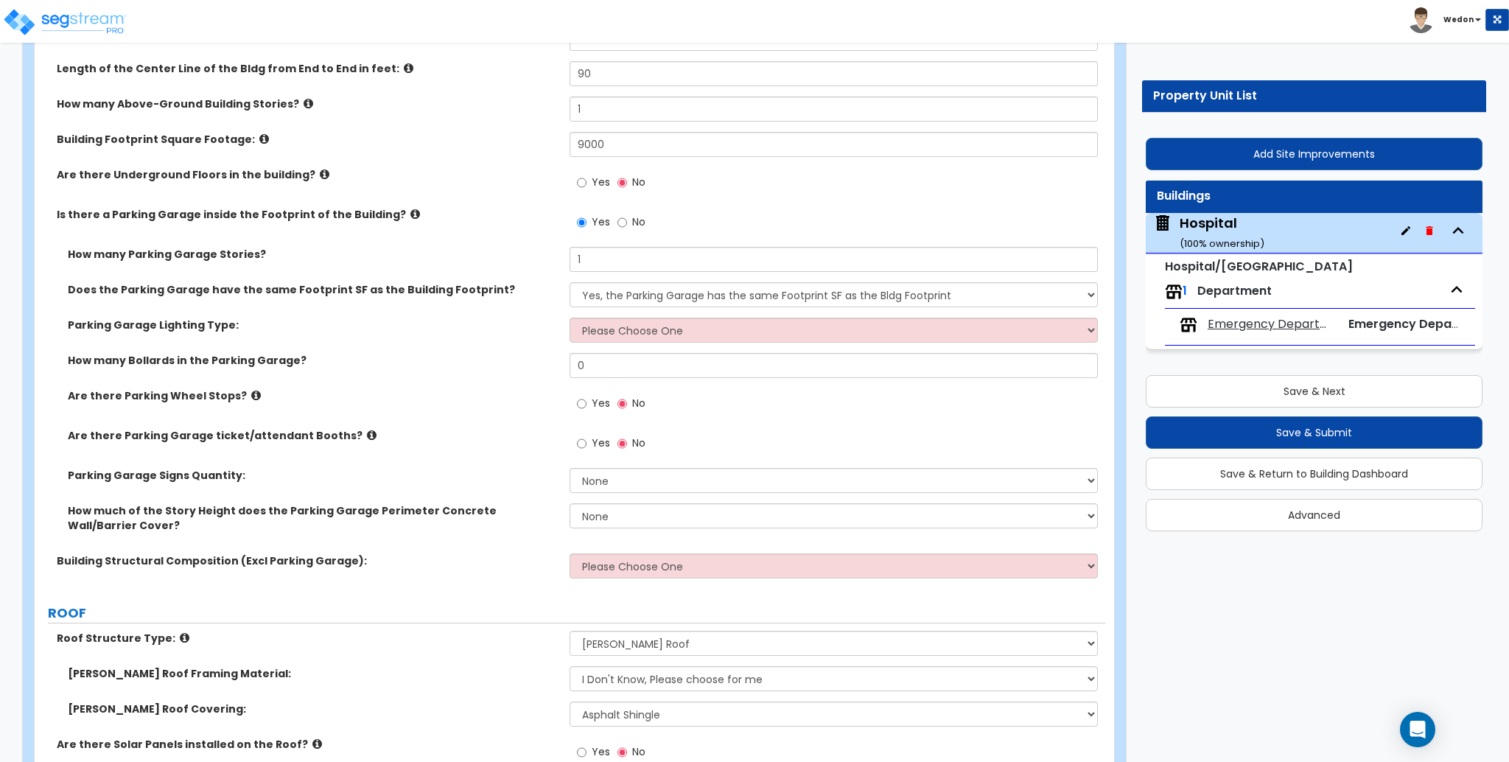
click at [590, 175] on label "Yes" at bounding box center [593, 184] width 33 height 25
click at [586, 175] on input "Yes" at bounding box center [582, 183] width 10 height 16
radio input "true"
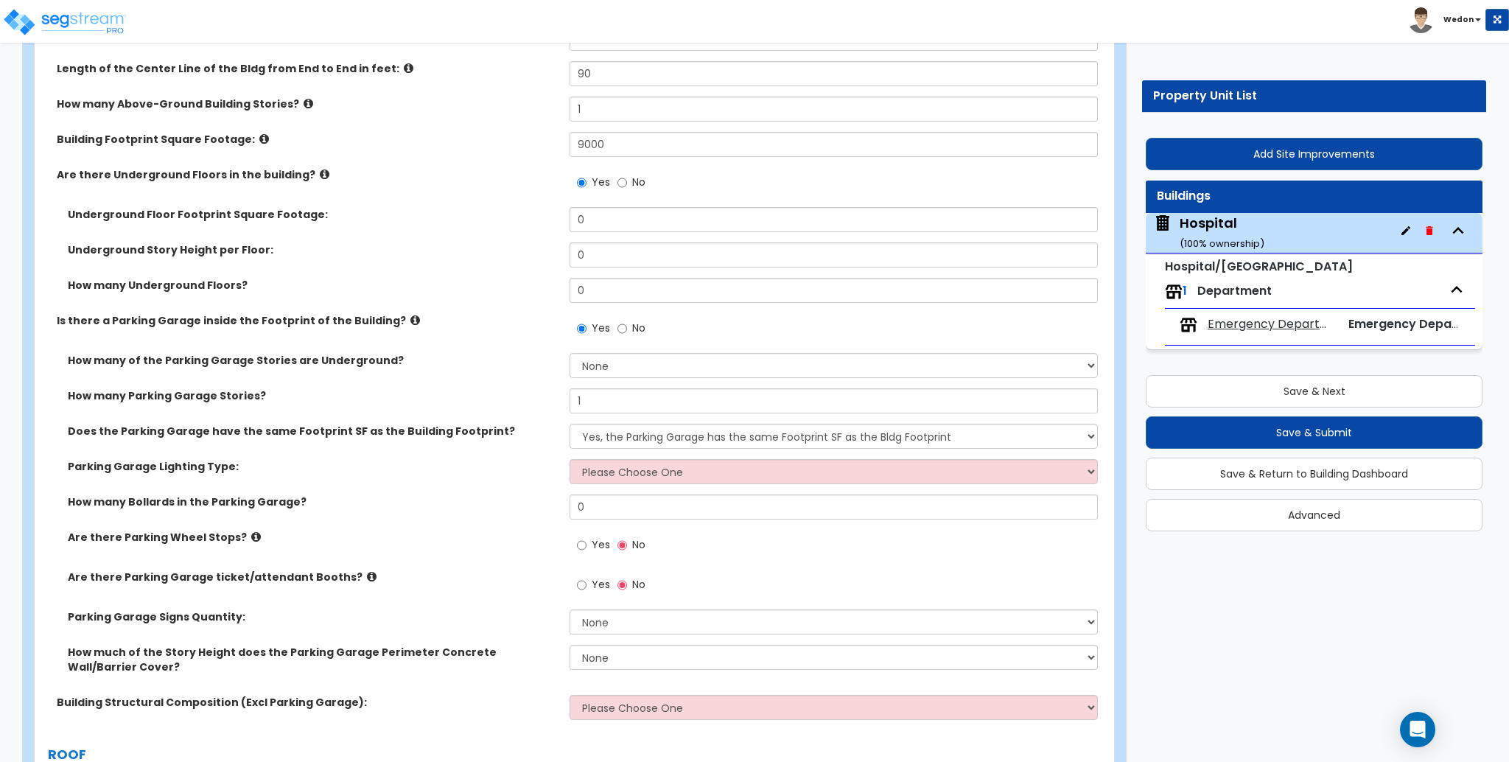
click at [370, 363] on label "How many of the Parking Garage Stories are Underground?" at bounding box center [313, 360] width 491 height 15
click at [685, 360] on select "None 1 2 3 4 5" at bounding box center [834, 365] width 528 height 25
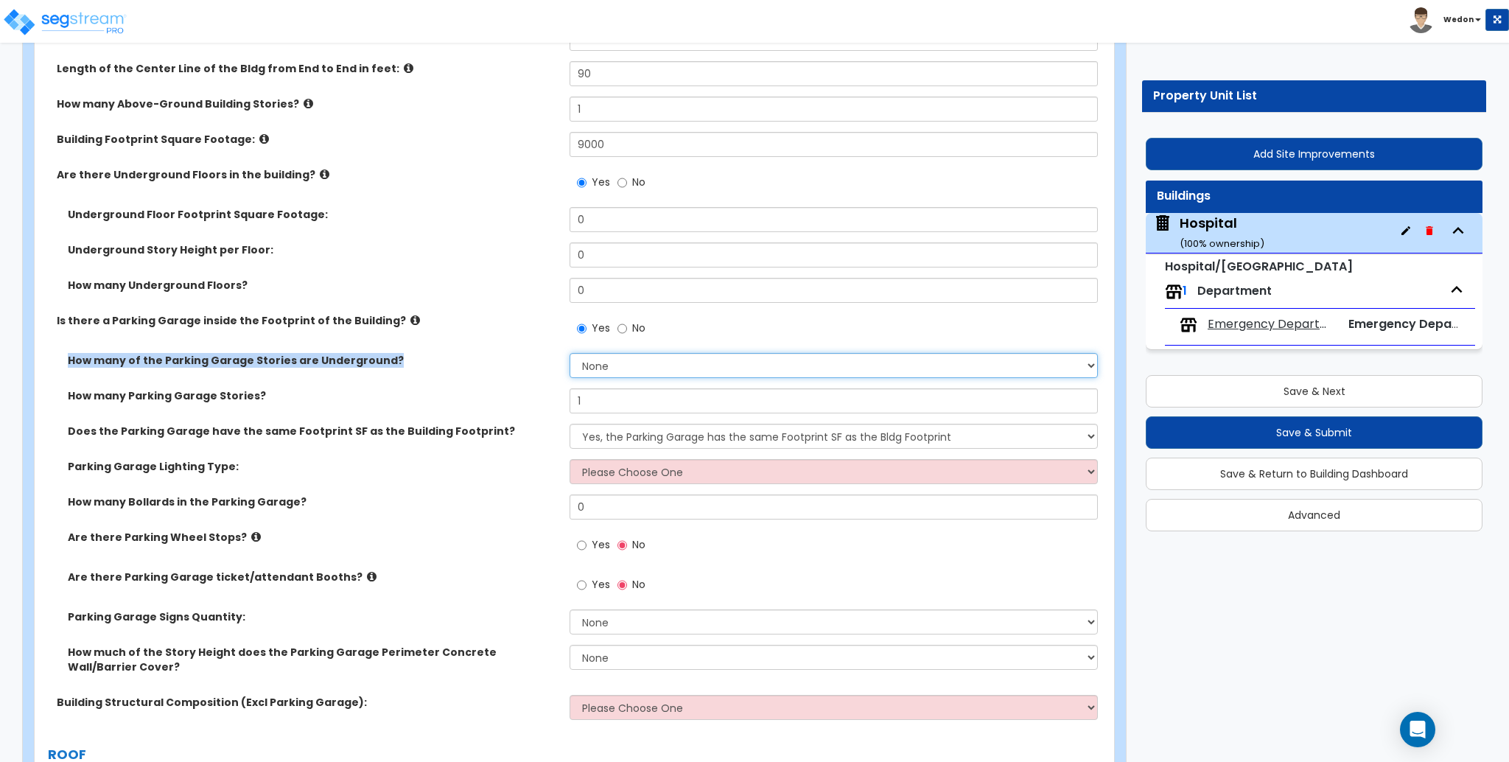
select select "1"
click at [570, 353] on select "None 1 2 3 4 5" at bounding box center [834, 365] width 528 height 25
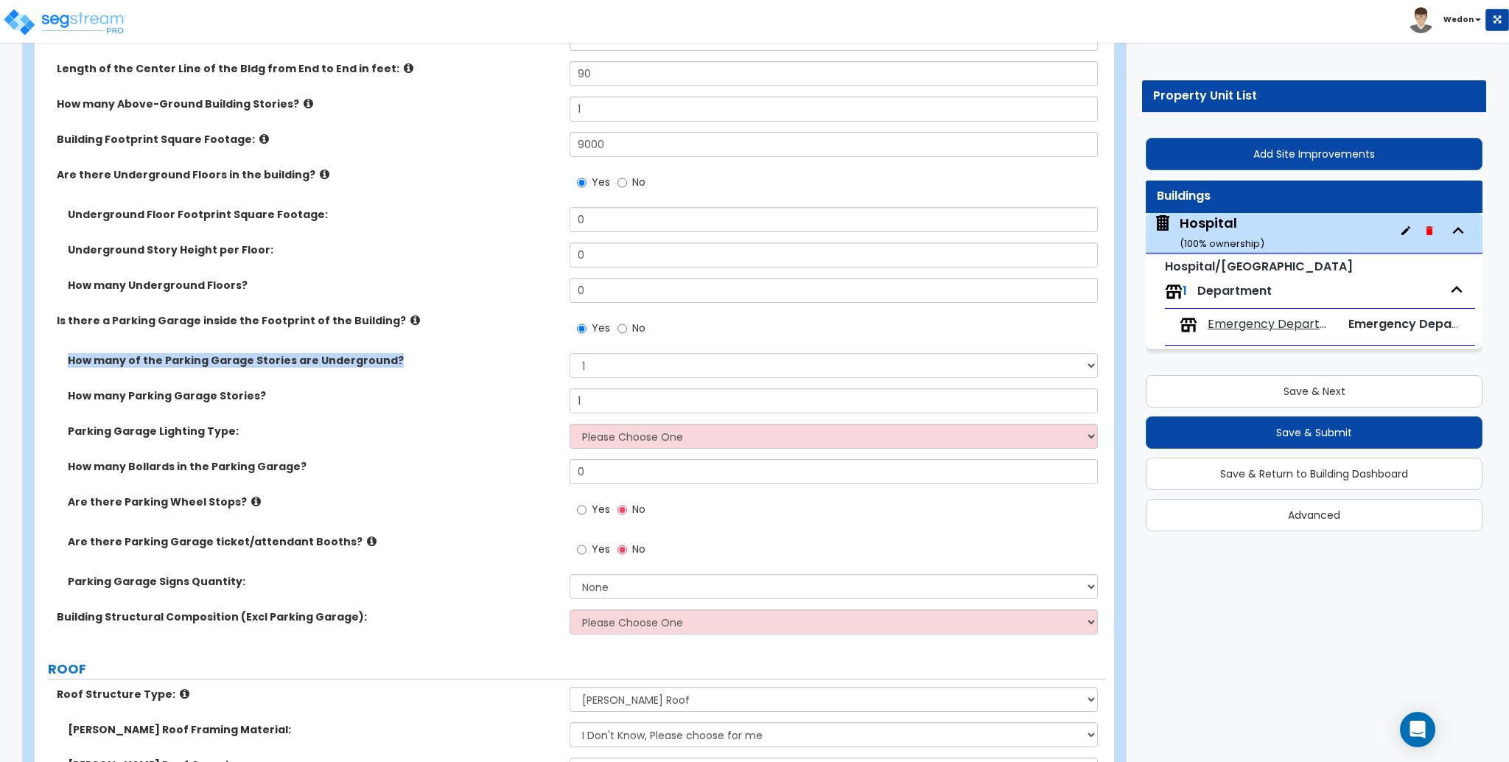
click at [511, 339] on div "Is there a Parking Garage inside the Footprint of the Building? Yes No" at bounding box center [570, 333] width 1071 height 40
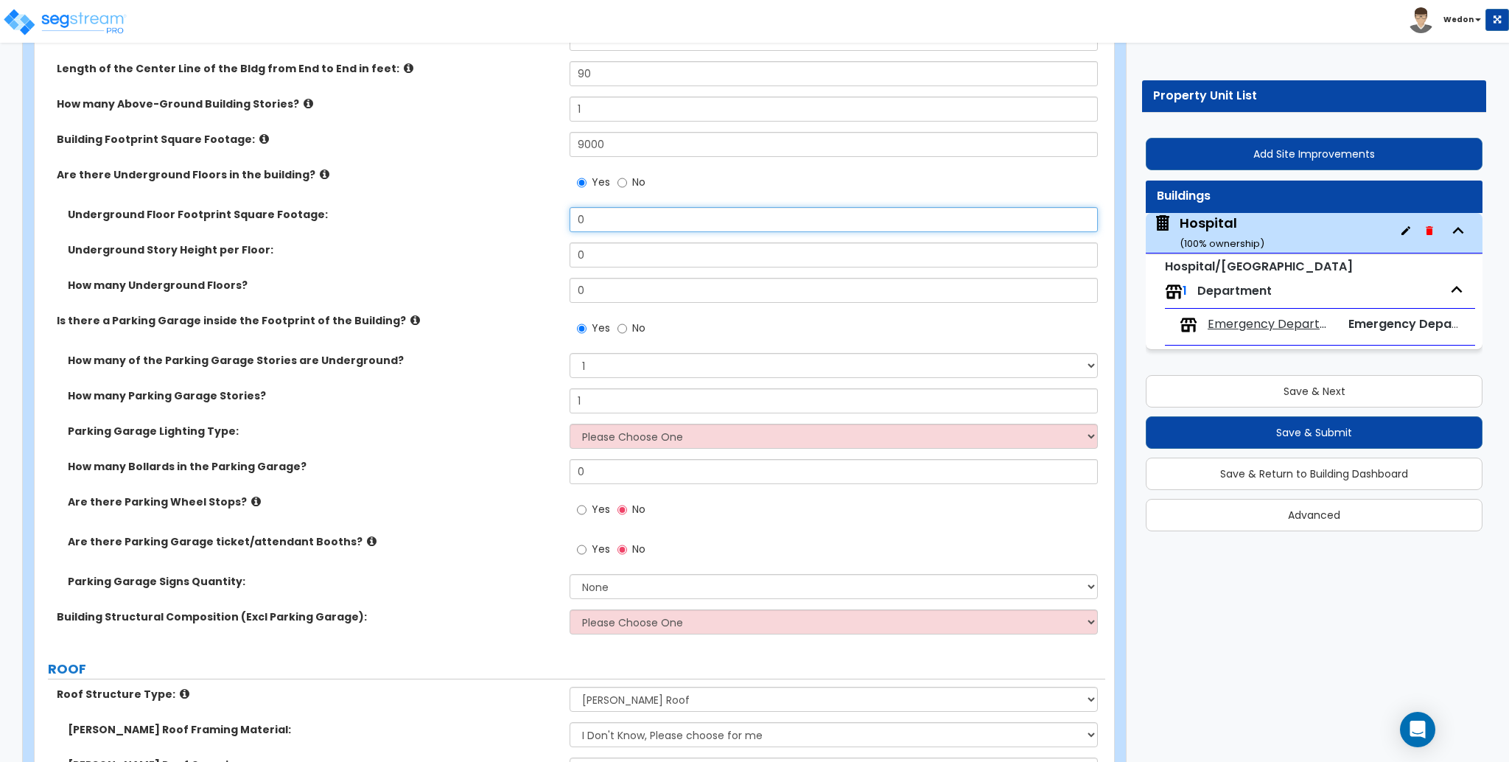
click at [633, 217] on input "0" at bounding box center [834, 219] width 528 height 25
click at [475, 265] on div "Underground Story Height per Floor: 0" at bounding box center [570, 259] width 1071 height 35
click at [662, 222] on input "0" at bounding box center [834, 219] width 528 height 25
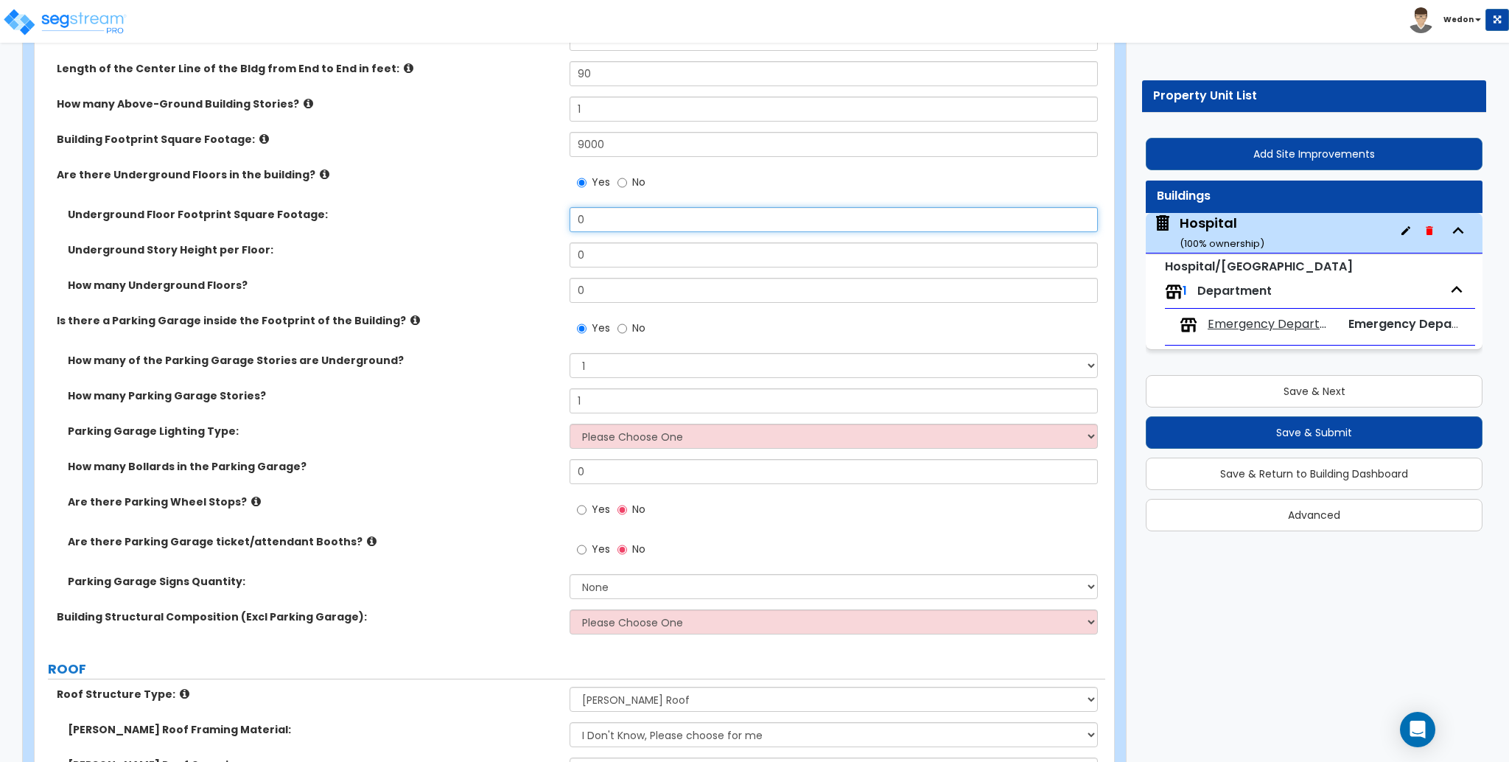
click at [662, 222] on input "0" at bounding box center [834, 219] width 528 height 25
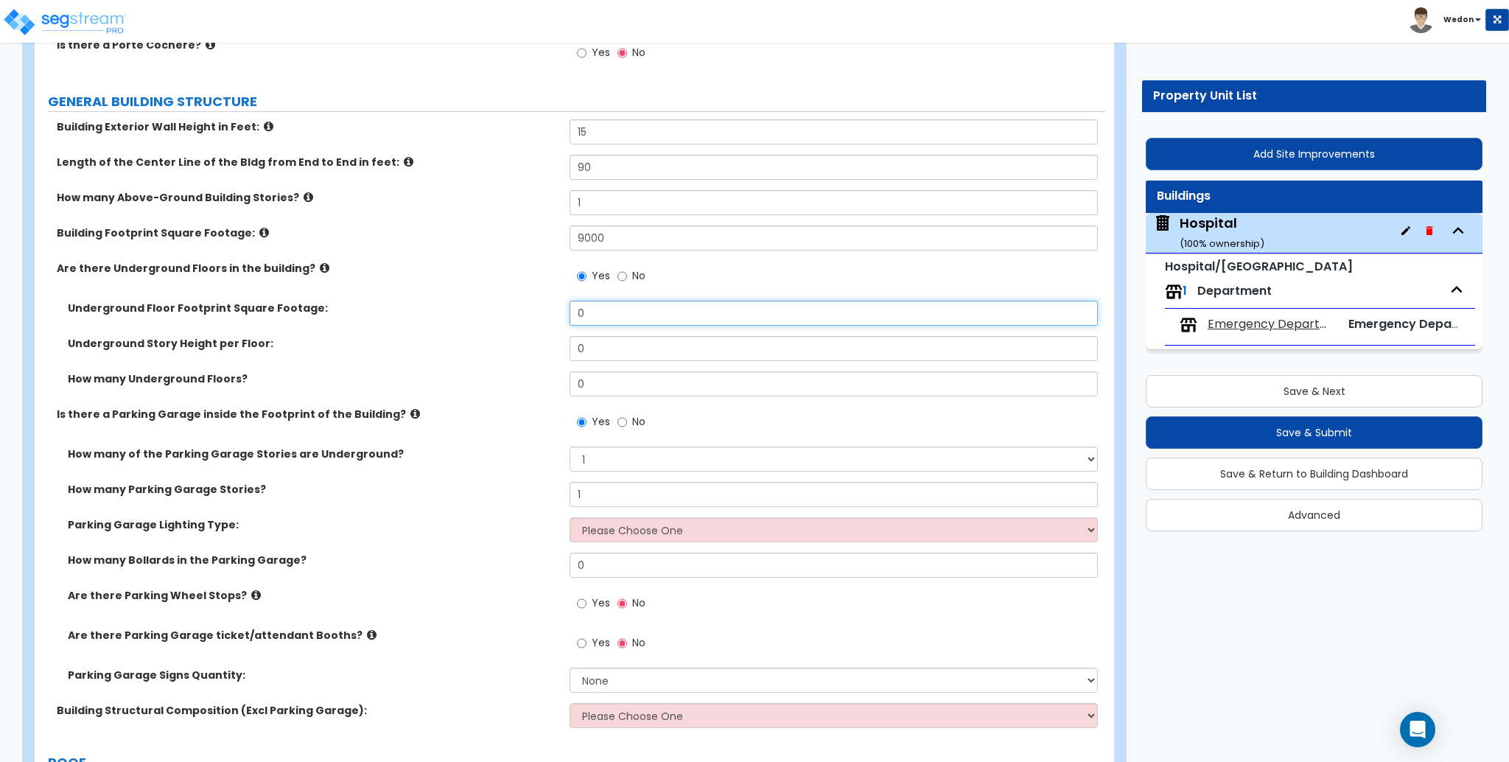
scroll to position [196, 0]
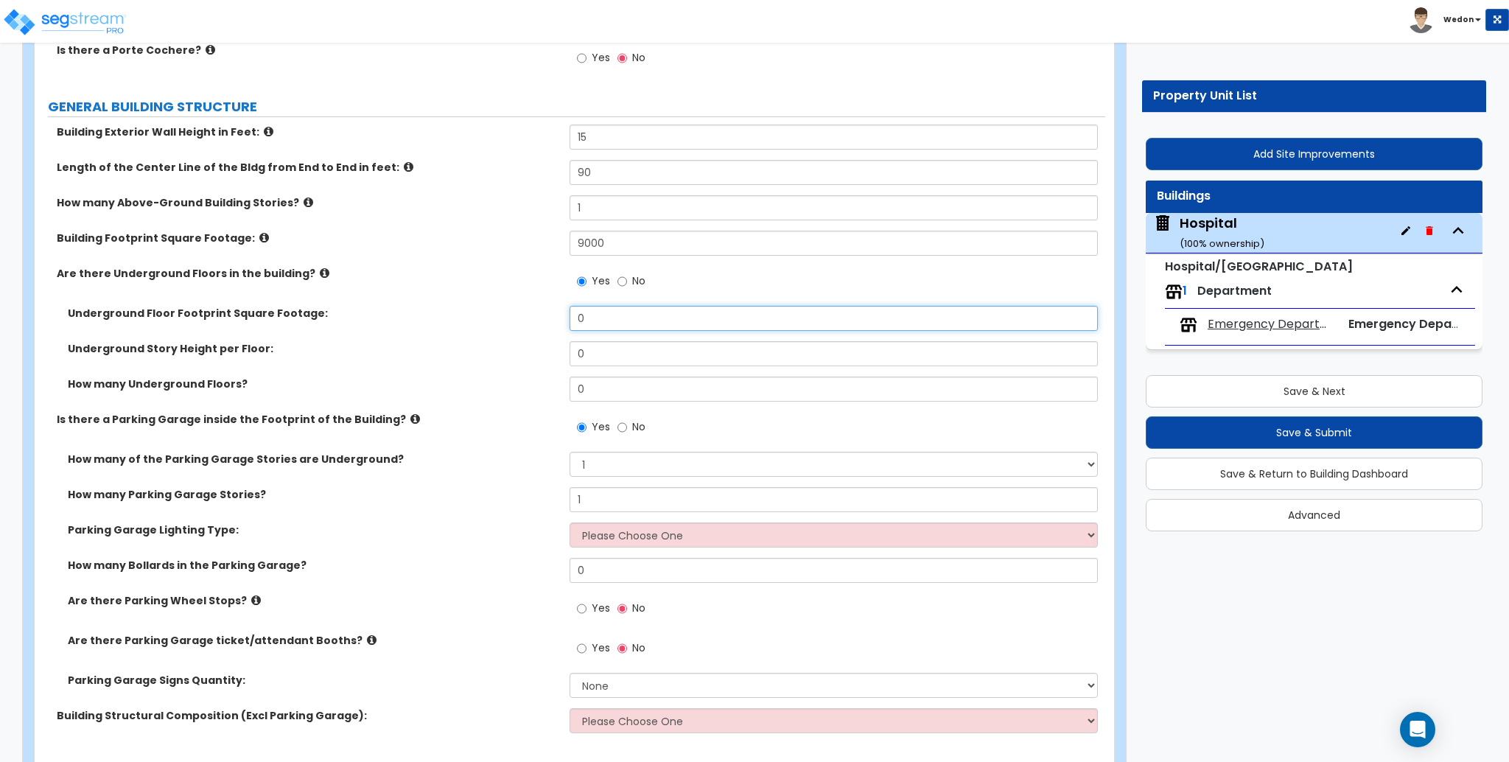
type input "4"
type input "3,000"
click at [517, 432] on div "Is there a Parking Garage inside the Footprint of the Building? Yes No" at bounding box center [570, 432] width 1071 height 40
click at [172, 356] on div "Underground Story Height per Floor: 0" at bounding box center [570, 358] width 1071 height 35
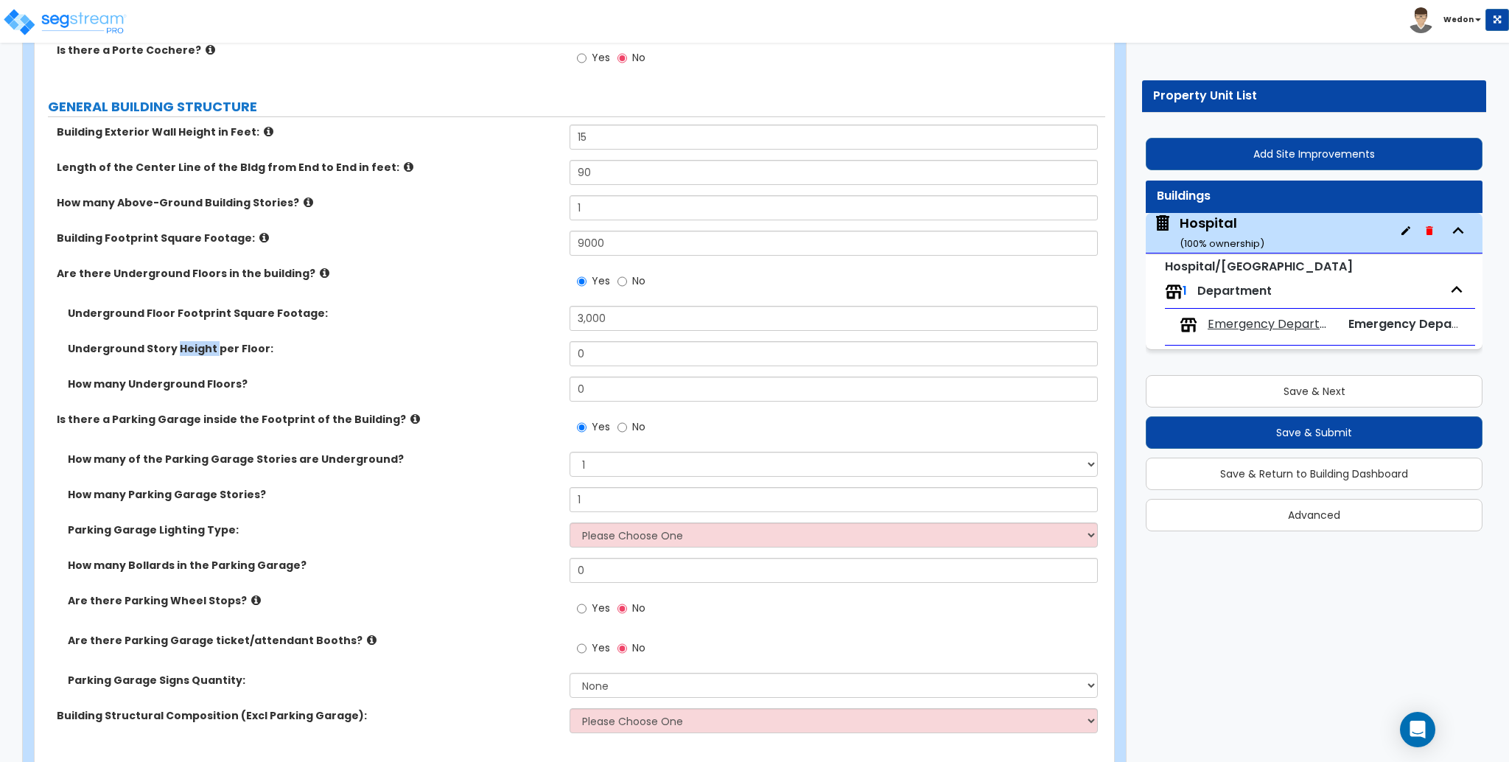
click at [172, 356] on div "Underground Story Height per Floor: 0" at bounding box center [570, 358] width 1071 height 35
click at [416, 360] on div "Underground Story Height per Floor: 0" at bounding box center [570, 358] width 1071 height 35
click at [204, 315] on label "Underground Floor Footprint Square Footage:" at bounding box center [313, 313] width 491 height 15
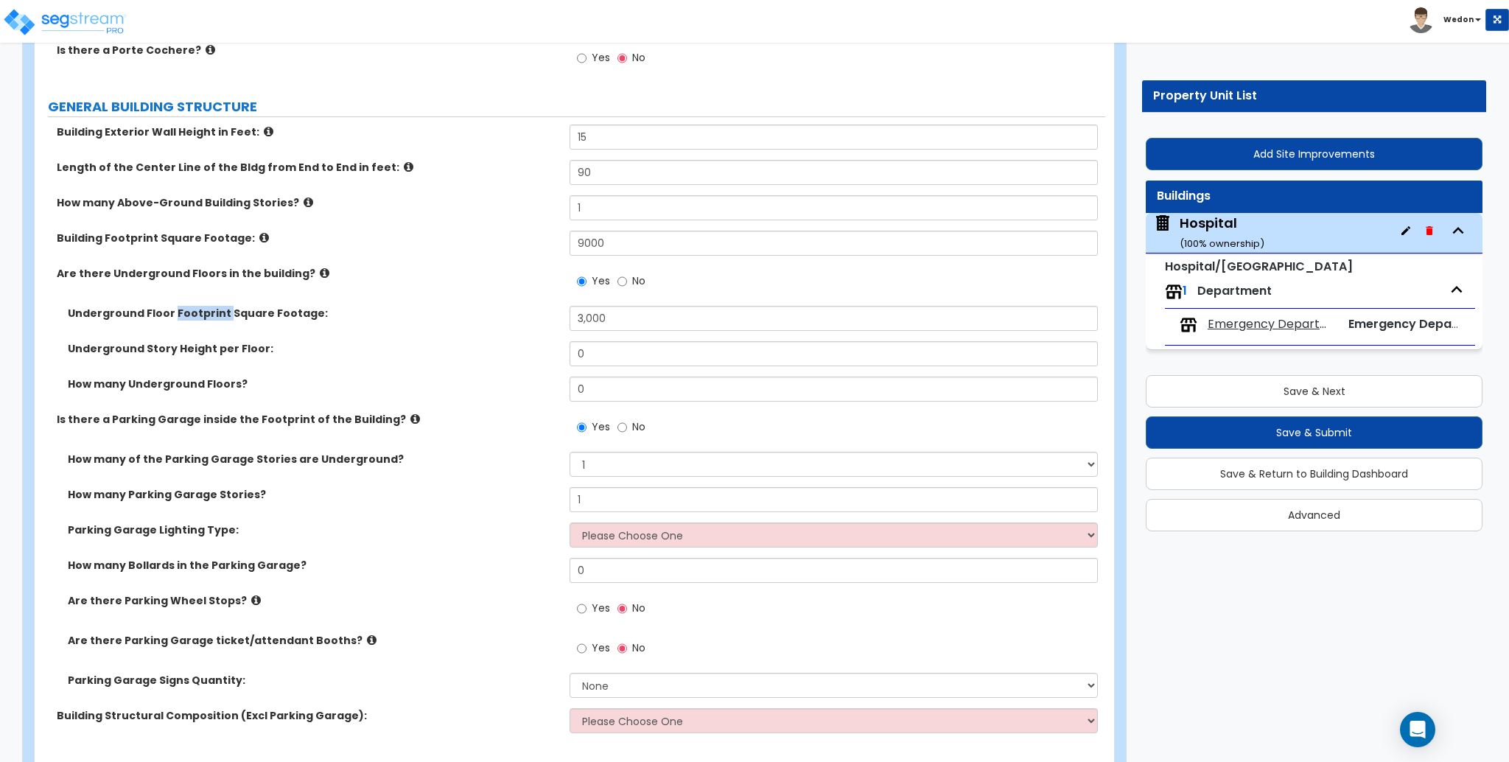
click at [204, 315] on label "Underground Floor Footprint Square Footage:" at bounding box center [313, 313] width 491 height 15
click at [166, 351] on label "Underground Story Height per Floor:" at bounding box center [313, 348] width 491 height 15
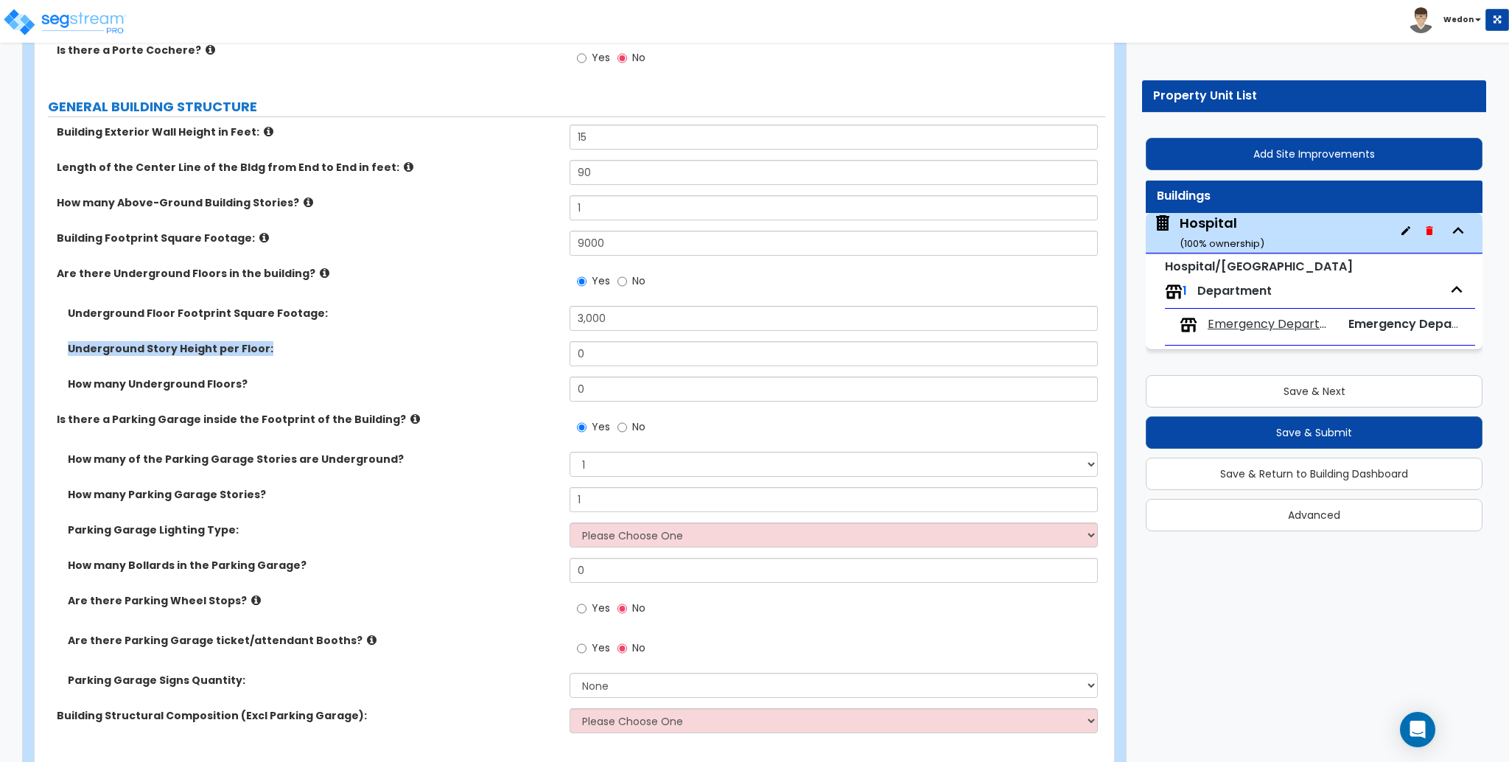
click at [182, 382] on label "How many Underground Floors?" at bounding box center [313, 384] width 491 height 15
click at [292, 382] on label "How many Underground Floors?" at bounding box center [313, 384] width 491 height 15
click at [807, 461] on select "None 1 2 3 4 5" at bounding box center [834, 464] width 528 height 25
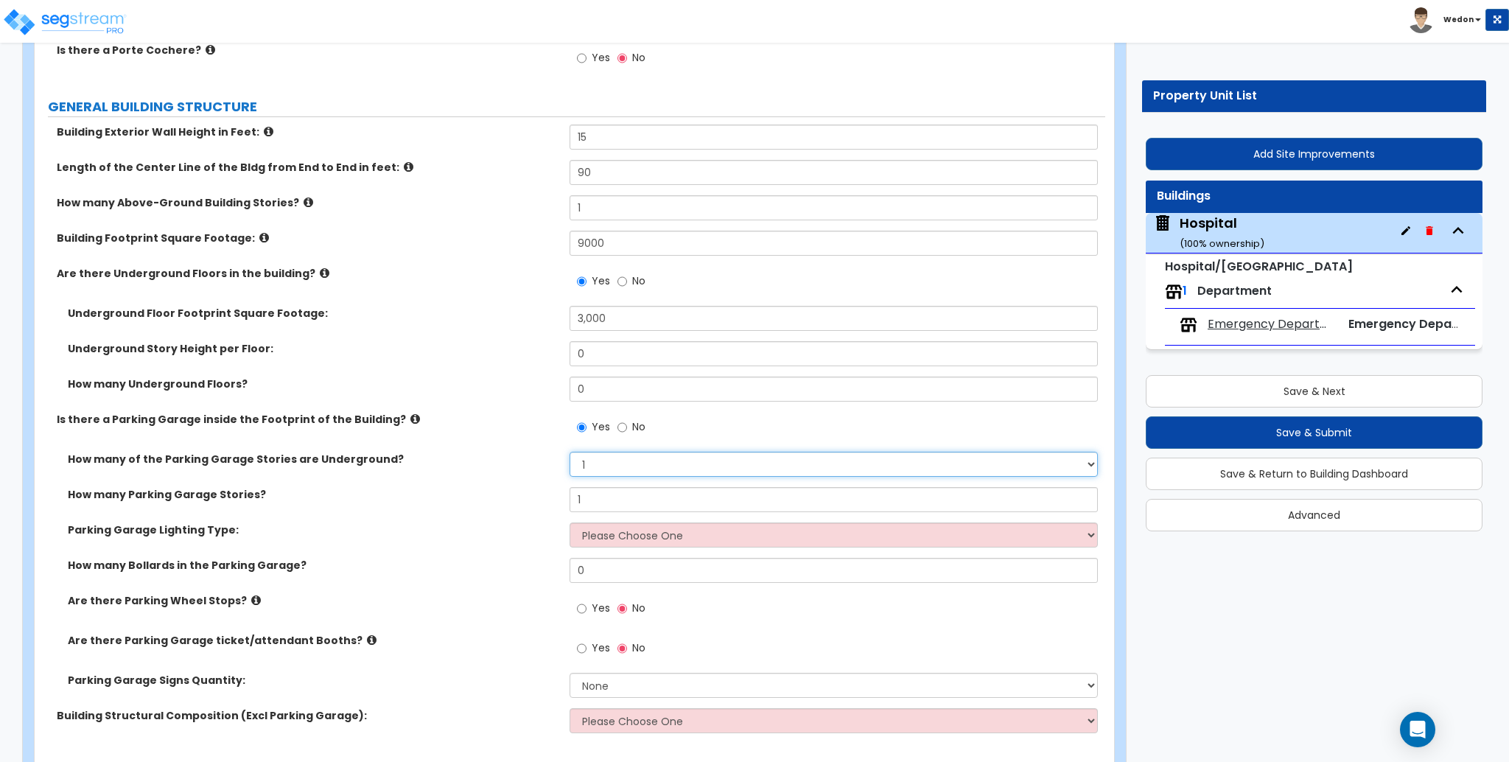
click at [807, 461] on select "None 1 2 3 4 5" at bounding box center [834, 464] width 528 height 25
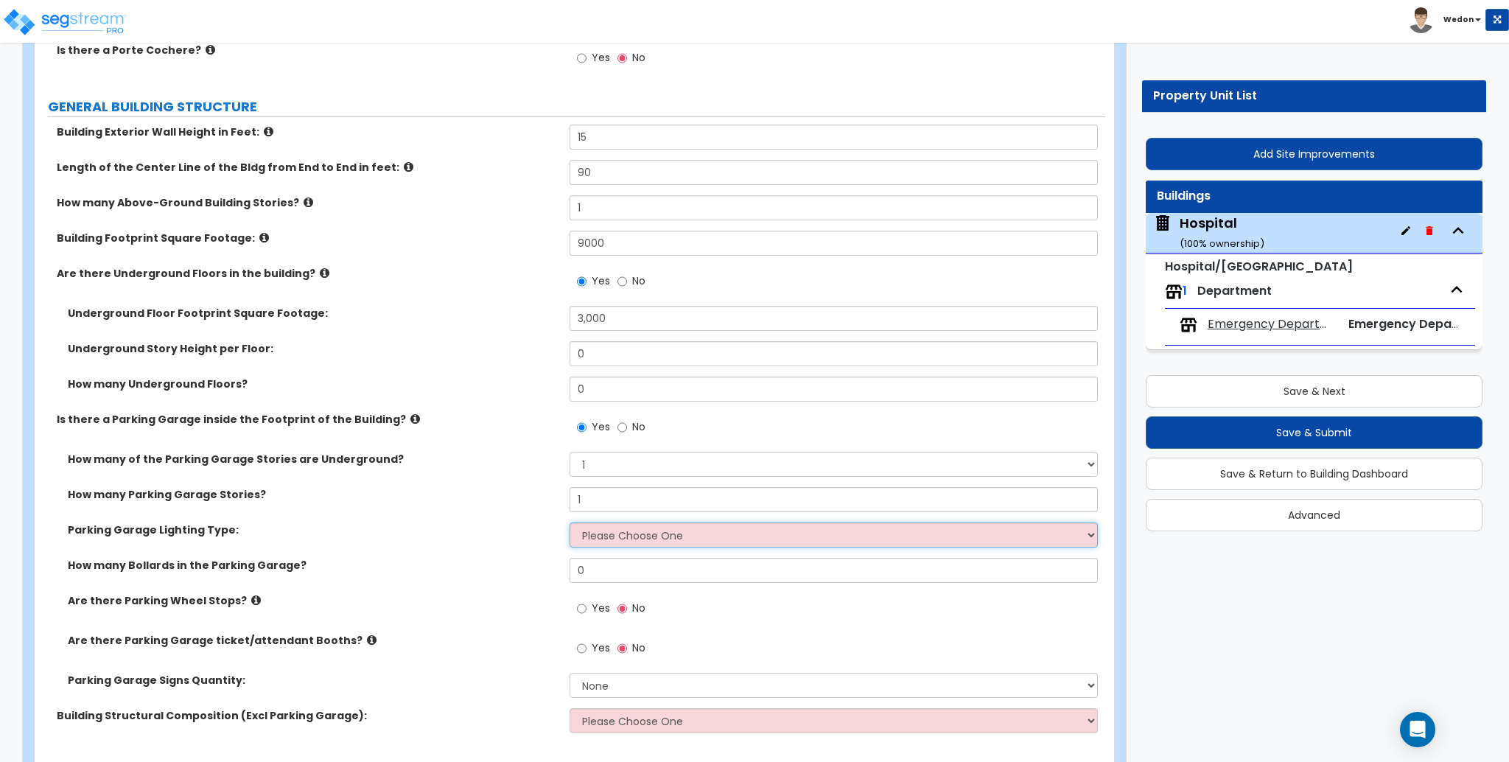
click at [688, 534] on select "Please Choose One Bay Lighting Strip Lighting" at bounding box center [834, 534] width 528 height 25
drag, startPoint x: 688, startPoint y: 534, endPoint x: 688, endPoint y: 505, distance: 29.5
click at [688, 534] on select "Please Choose One Bay Lighting Strip Lighting" at bounding box center [834, 534] width 528 height 25
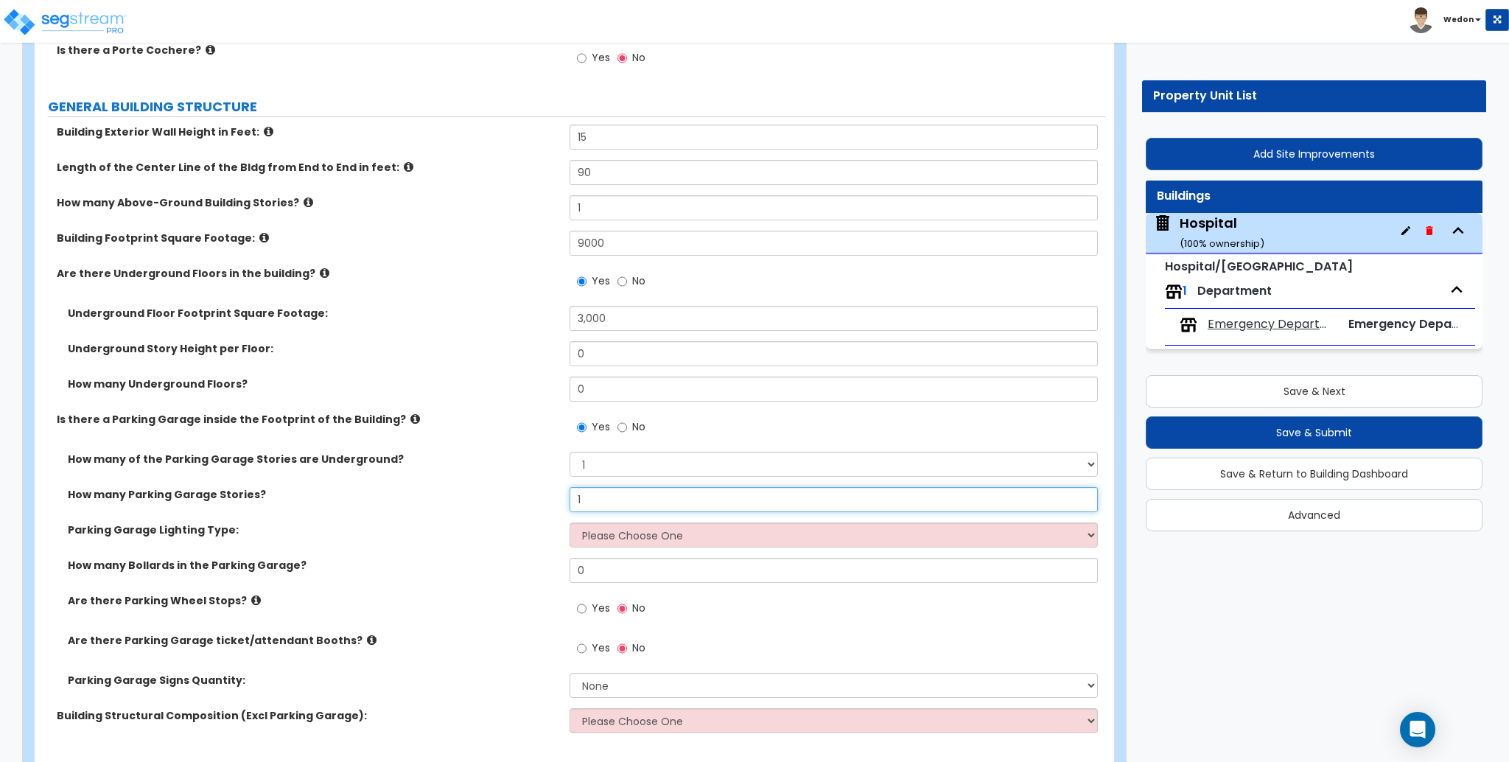
click at [687, 502] on input "1" at bounding box center [834, 499] width 528 height 25
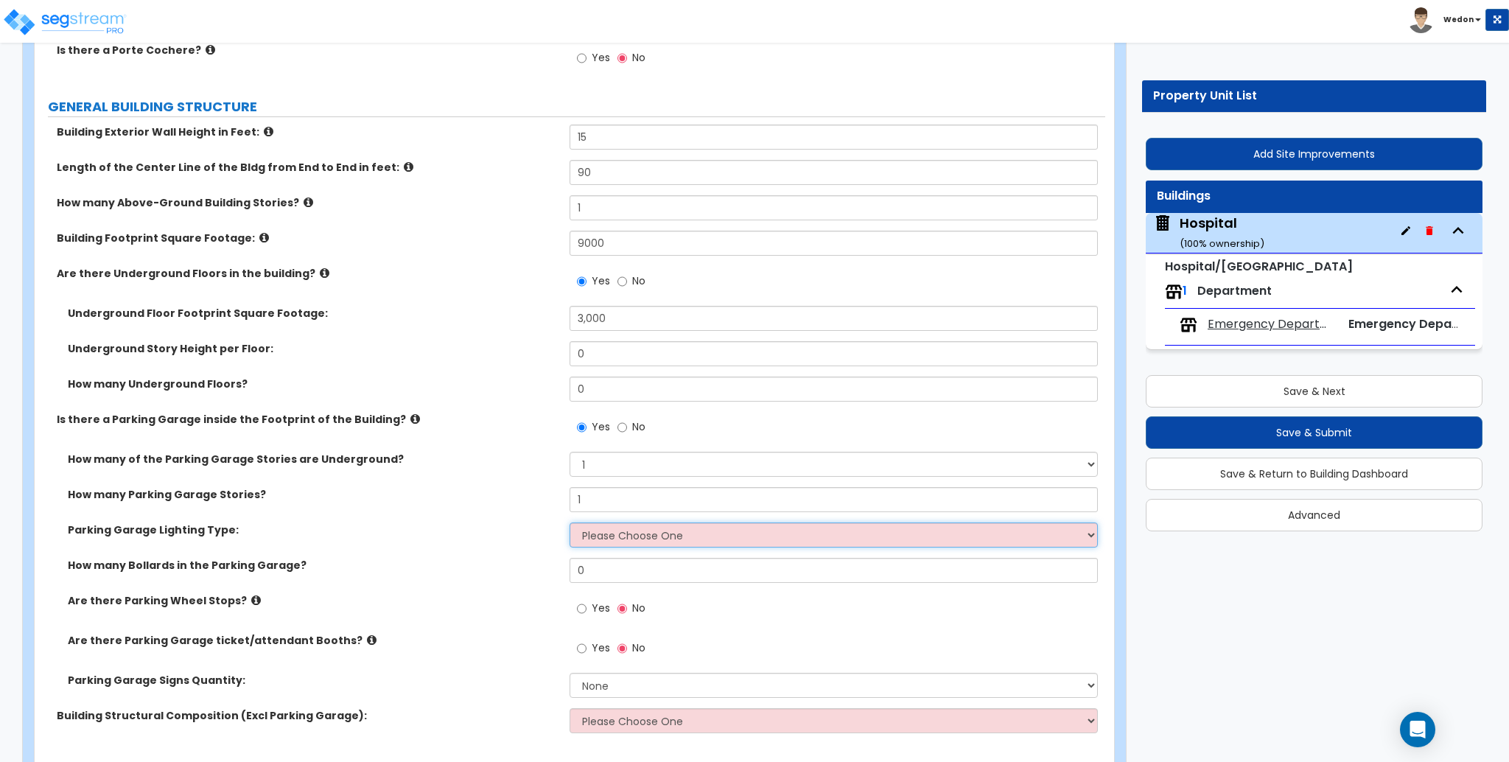
click at [780, 534] on select "Please Choose One Bay Lighting Strip Lighting" at bounding box center [834, 534] width 528 height 25
select select "2"
click at [570, 522] on select "Please Choose One Bay Lighting Strip Lighting" at bounding box center [834, 534] width 528 height 25
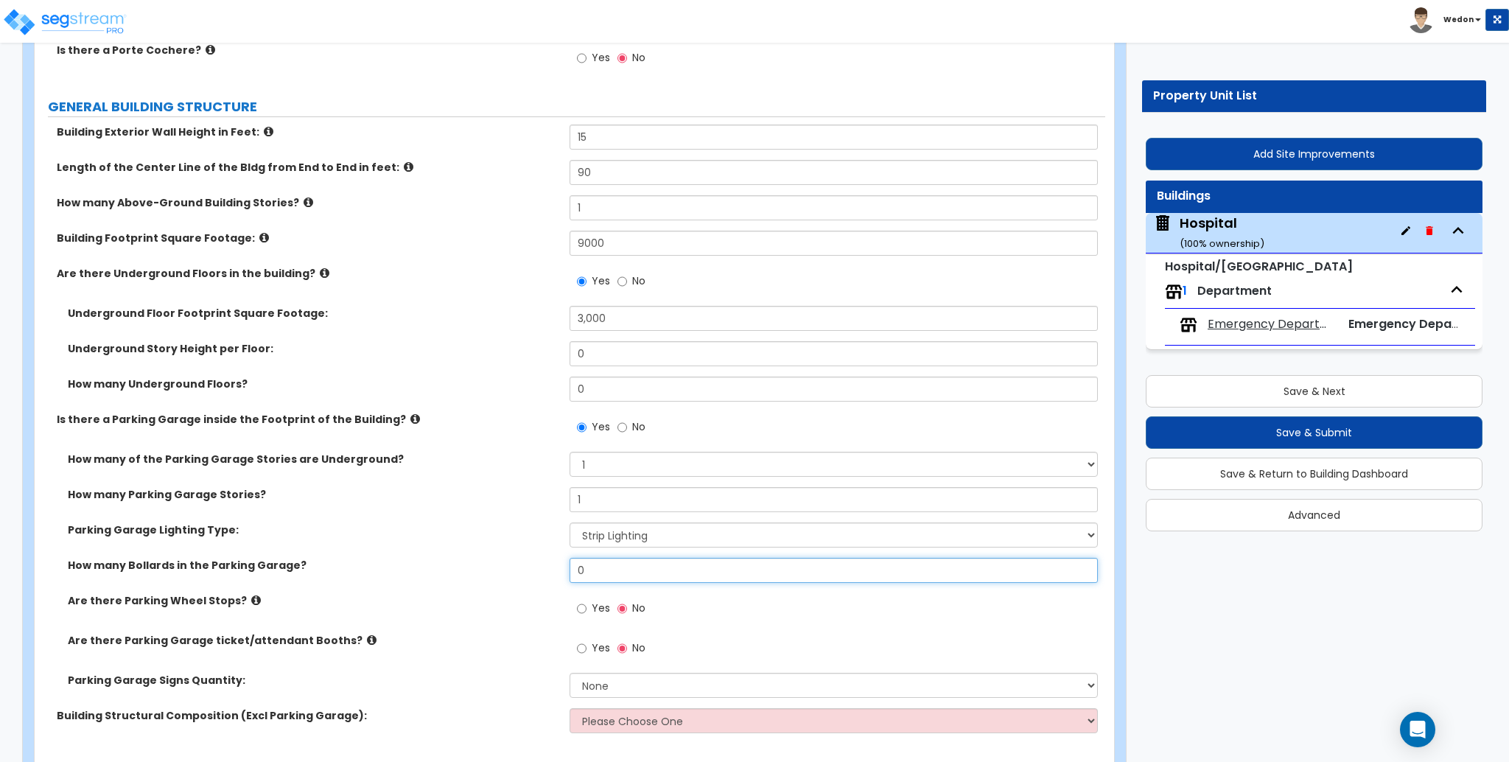
click at [615, 565] on input "0" at bounding box center [834, 570] width 528 height 25
type input "12"
click at [598, 617] on label "Yes" at bounding box center [593, 610] width 33 height 25
click at [586, 617] on input "Yes" at bounding box center [582, 608] width 10 height 16
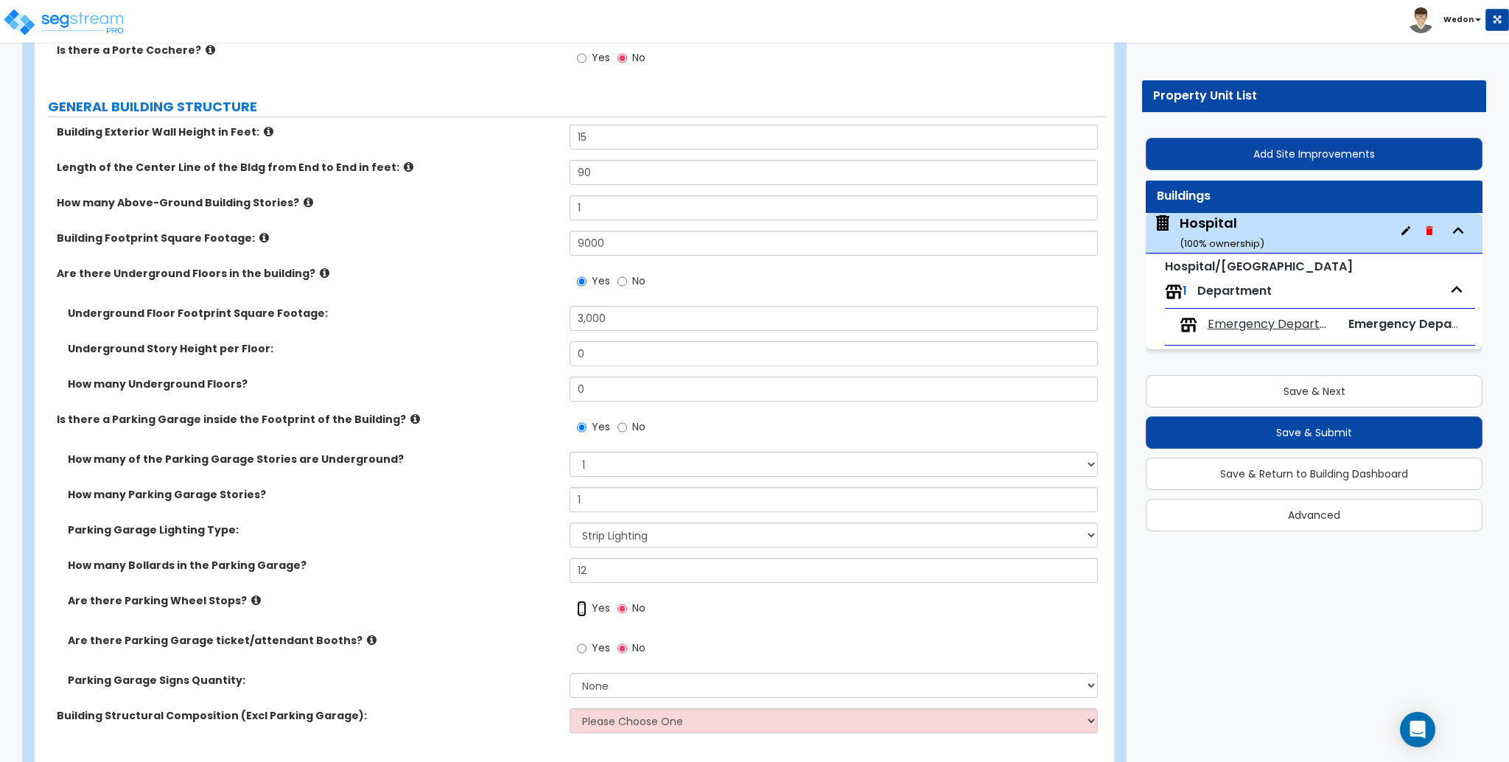
radio input "true"
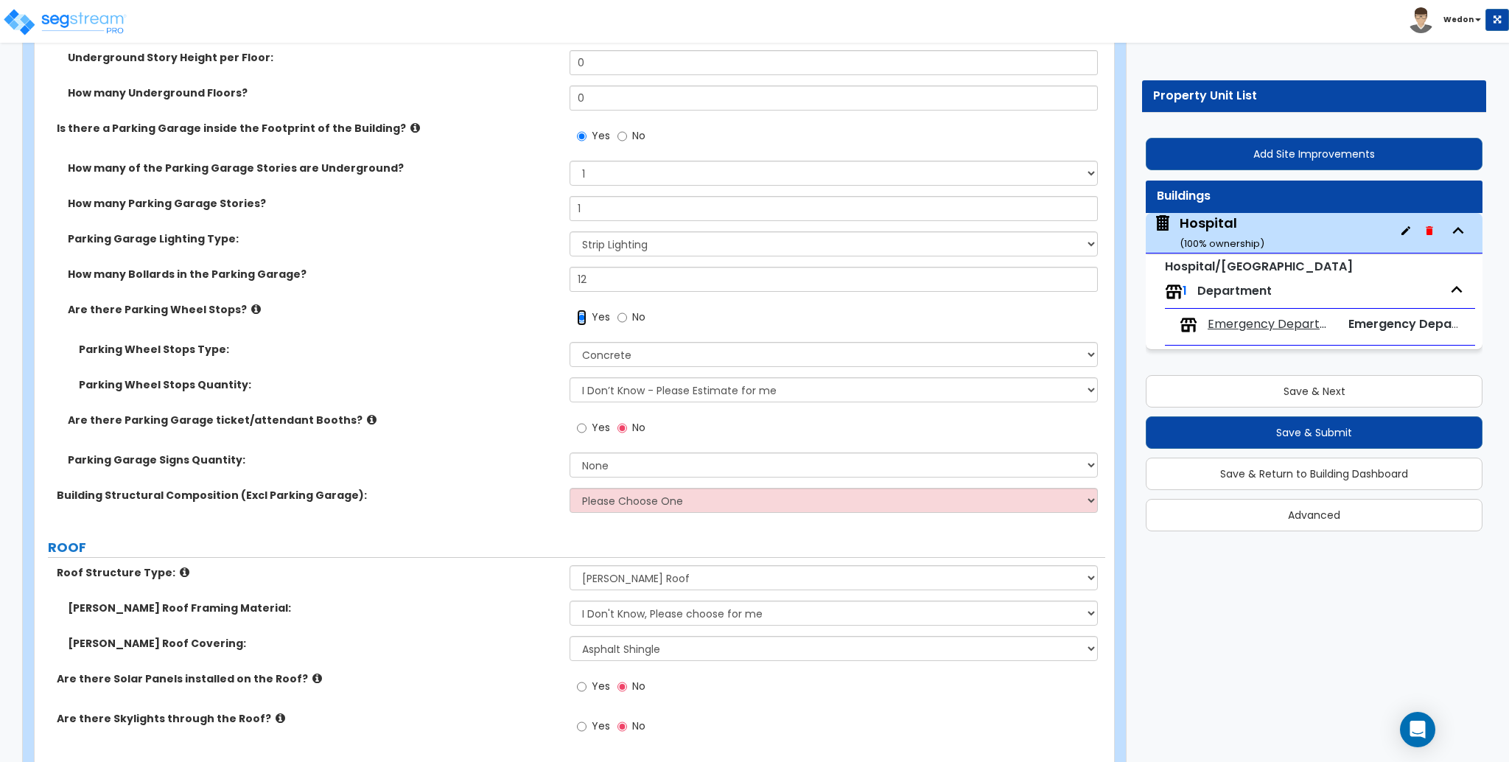
scroll to position [491, 0]
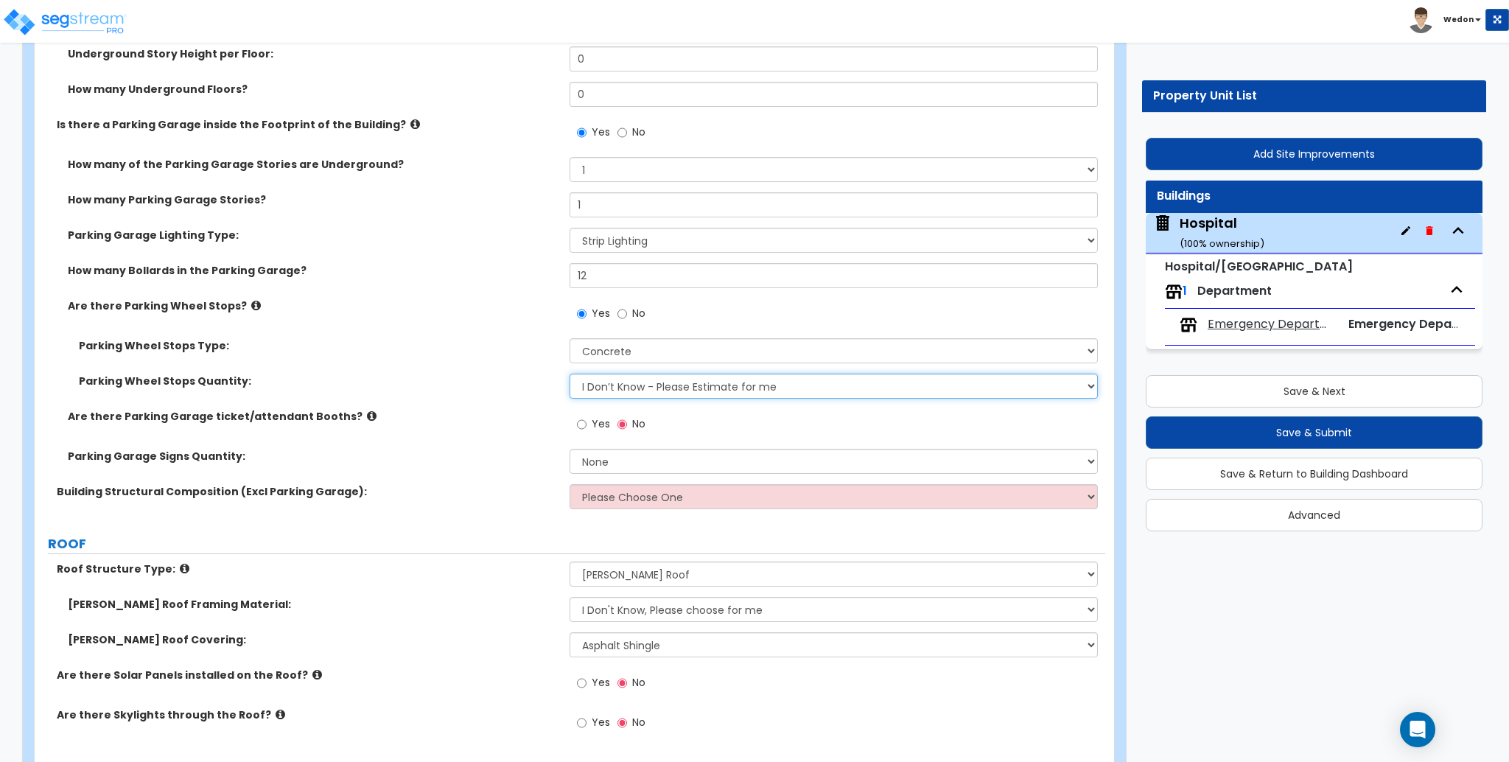
drag, startPoint x: 678, startPoint y: 386, endPoint x: 692, endPoint y: 386, distance: 14.0
click at [678, 386] on select "I Don’t Know - Please Estimate for me I Want to Enter the Number of Wheel Stops" at bounding box center [834, 386] width 528 height 25
click at [697, 384] on select "I Don’t Know - Please Estimate for me I Want to Enter the Number of Wheel Stops" at bounding box center [834, 386] width 528 height 25
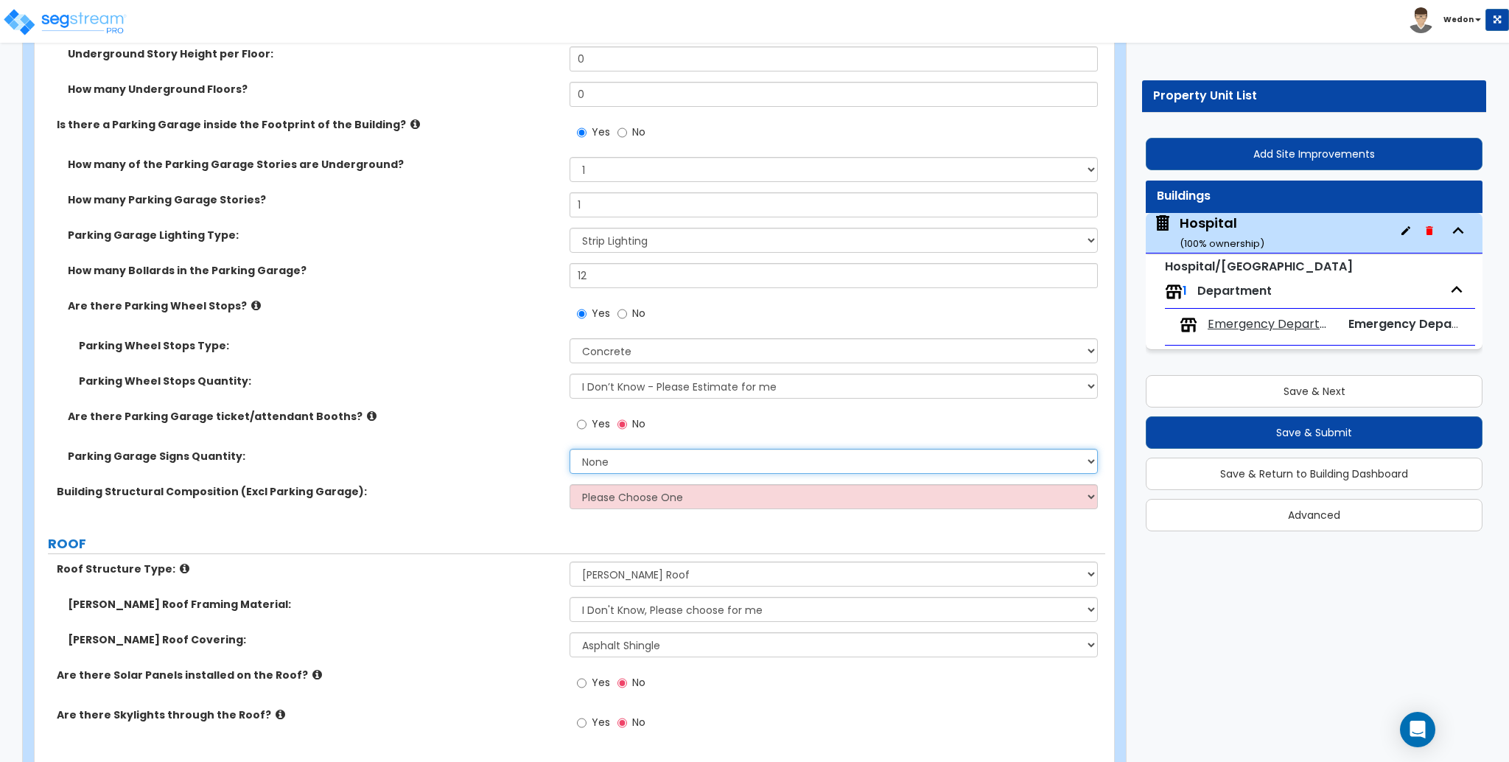
drag, startPoint x: 653, startPoint y: 458, endPoint x: 757, endPoint y: 457, distance: 103.9
click at [652, 457] on select "None I want to Enter the Number of Parking Signs Please Estimate for Me" at bounding box center [834, 461] width 528 height 25
click at [570, 449] on select "None I want to Enter the Number of Parking Signs Please Estimate for Me" at bounding box center [834, 461] width 528 height 25
click at [676, 459] on select "None I want to Enter the Number of Parking Signs Please Estimate for Me" at bounding box center [834, 461] width 528 height 25
select select "1"
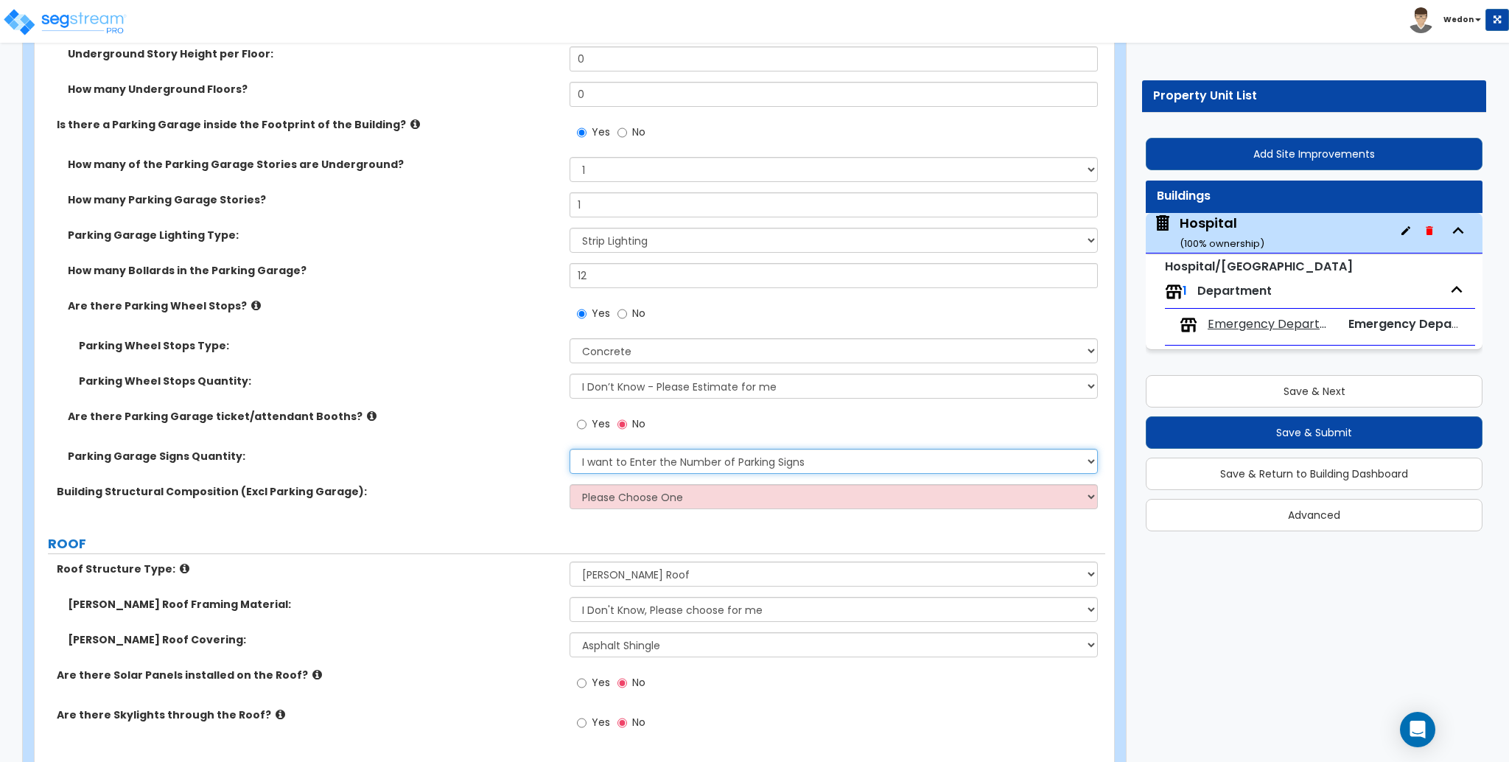
click at [570, 449] on select "None I want to Enter the Number of Parking Signs Please Estimate for Me" at bounding box center [834, 461] width 528 height 25
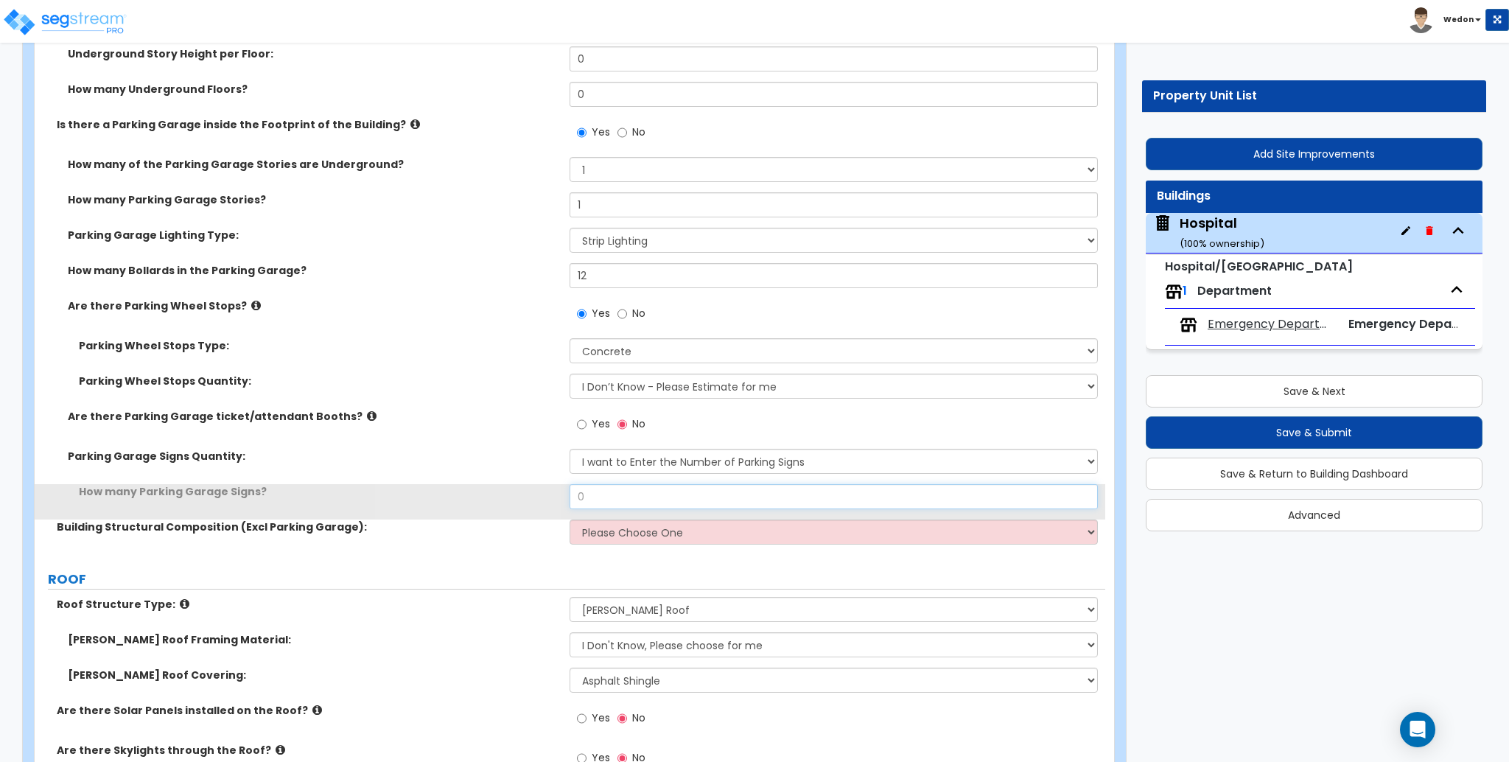
click at [654, 487] on input "0" at bounding box center [834, 496] width 528 height 25
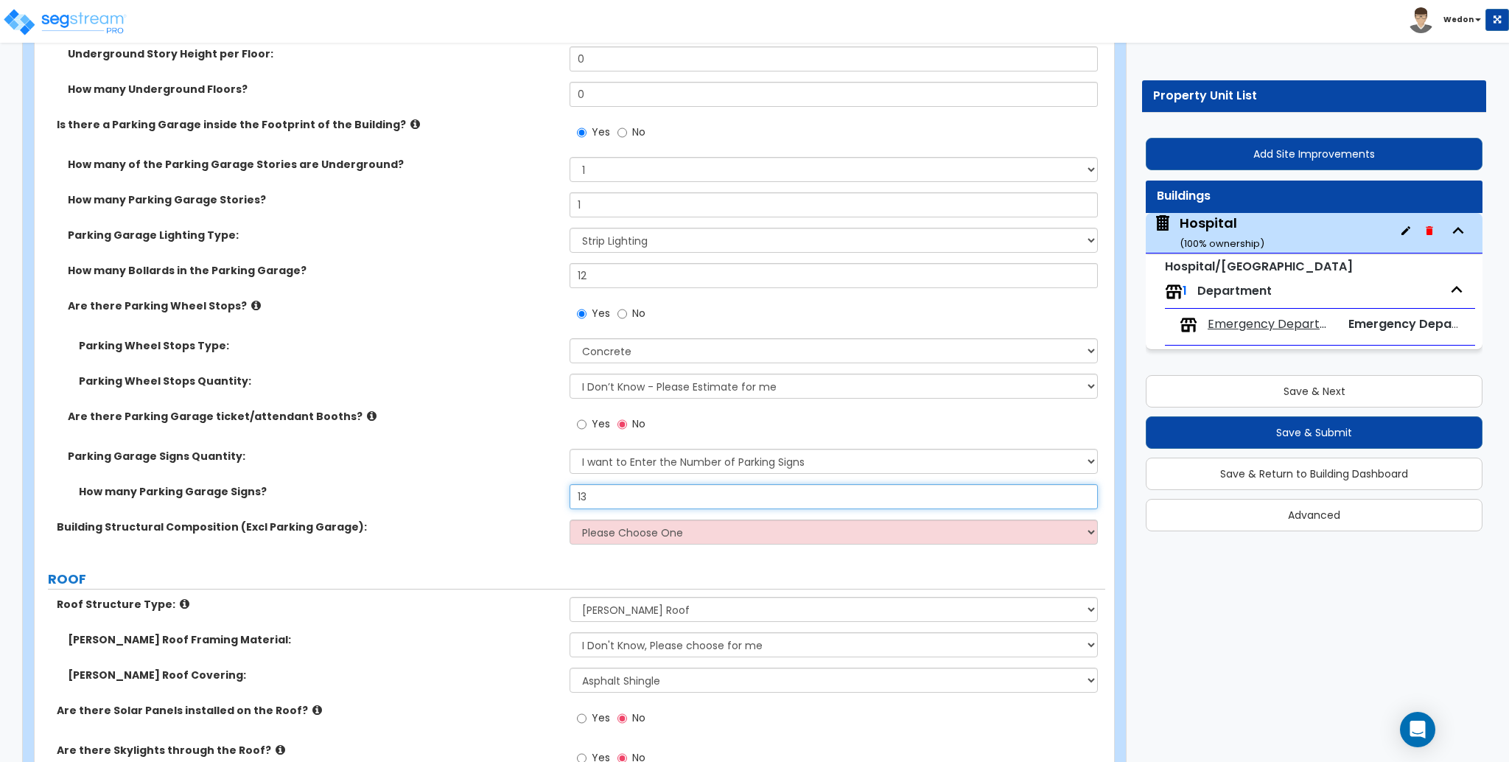
type input "13"
click at [448, 411] on label "Are there Parking Garage ticket/attendant Booths?" at bounding box center [313, 416] width 491 height 15
click at [606, 539] on select "Please Choose One Tilt-up Wall Construction Reinforced Concrete Structural Stee…" at bounding box center [834, 531] width 528 height 25
click at [570, 519] on select "Please Choose One Tilt-up Wall Construction Reinforced Concrete Structural Stee…" at bounding box center [834, 531] width 528 height 25
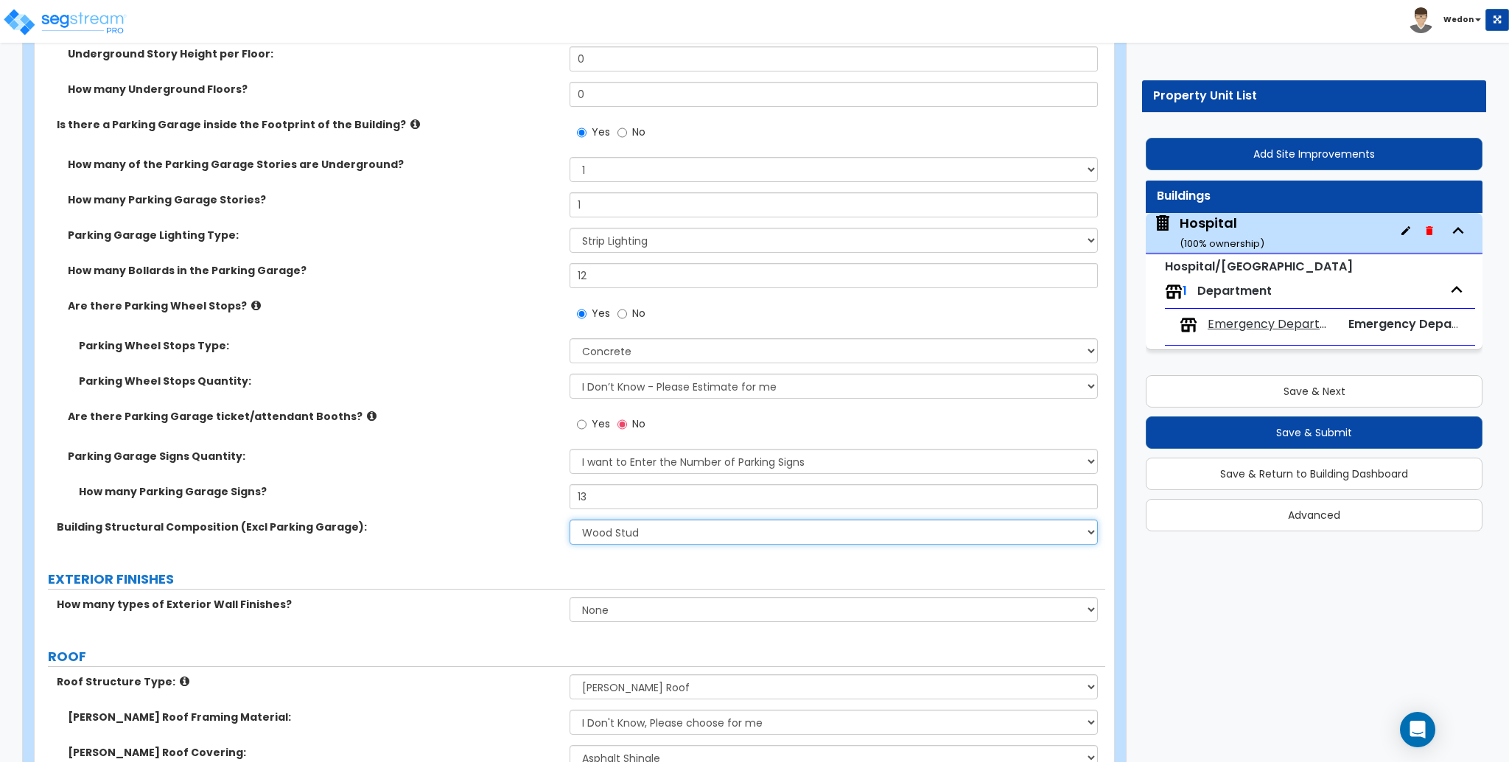
click at [677, 535] on select "Please Choose One Tilt-up Wall Construction Reinforced Concrete Structural Stee…" at bounding box center [834, 531] width 528 height 25
select select "5"
click at [570, 519] on select "Please Choose One Tilt-up Wall Construction Reinforced Concrete Structural Stee…" at bounding box center [834, 531] width 528 height 25
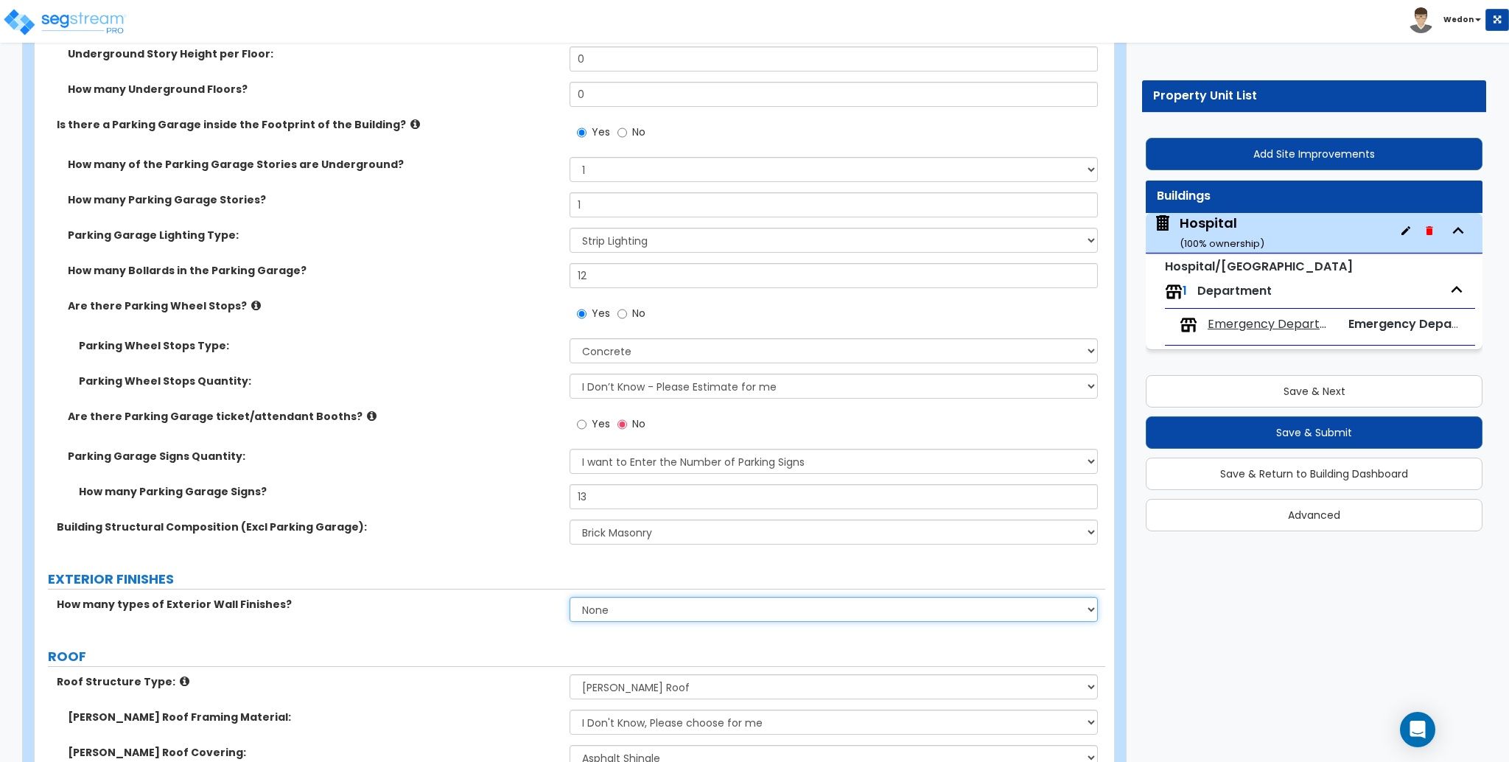
click at [693, 613] on select "None 1 2 3" at bounding box center [834, 609] width 528 height 25
select select "3"
click at [570, 597] on select "None 1 2 3" at bounding box center [834, 609] width 528 height 25
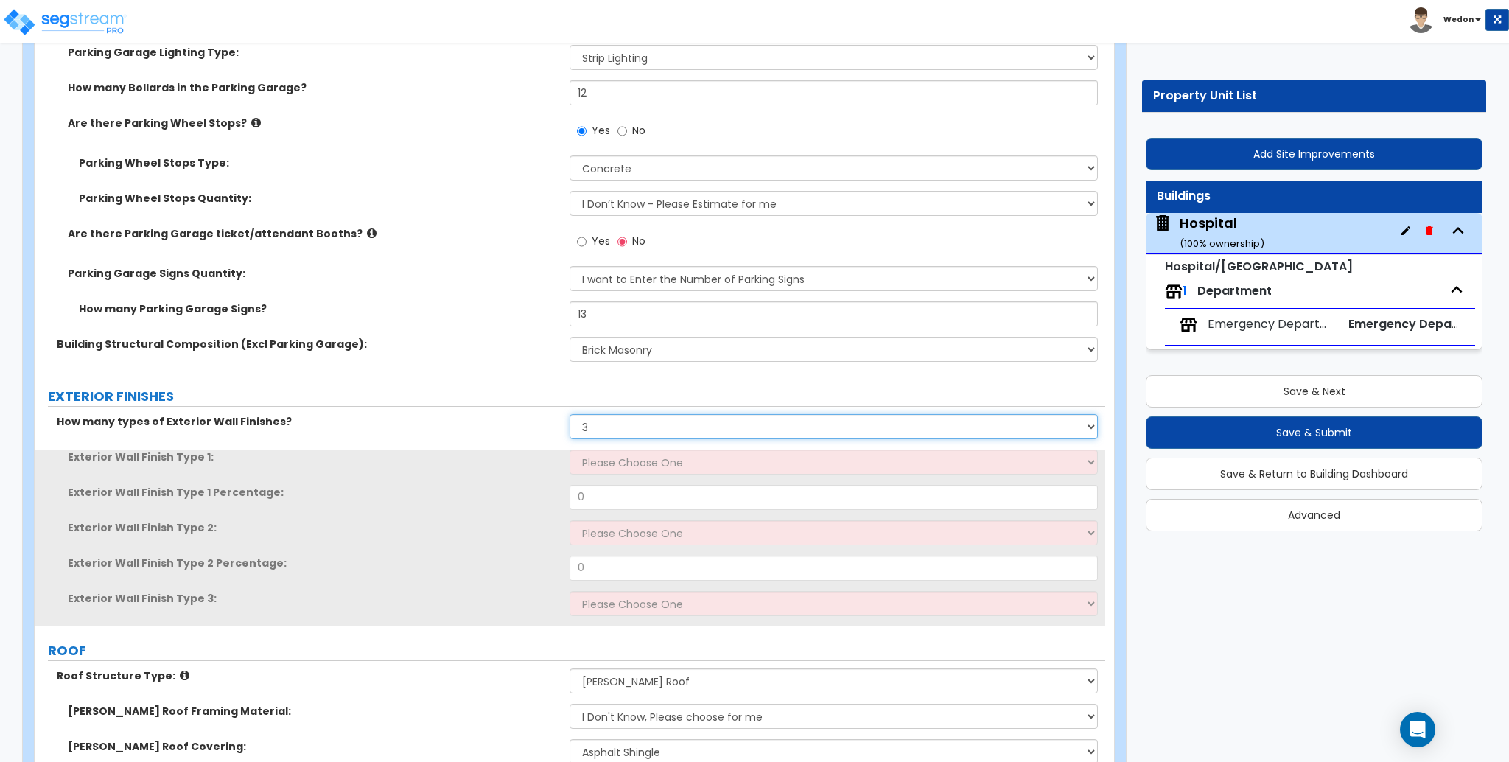
scroll to position [687, 0]
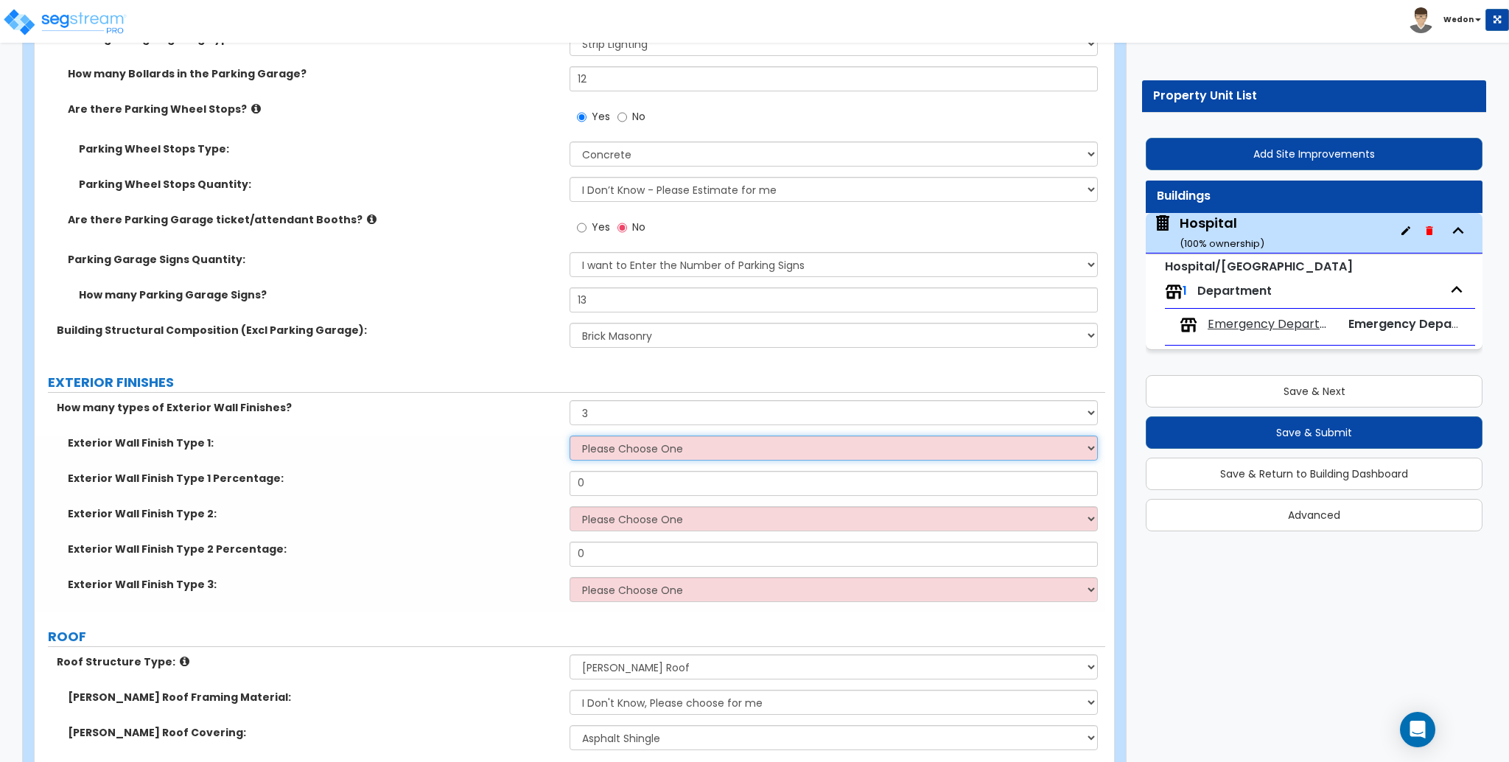
click at [686, 449] on select "Please Choose One No Finish/Shared Wall No Wall Stone Veneer Wood Siding Vinyl …" at bounding box center [834, 447] width 528 height 25
select select "8"
click at [570, 435] on select "Please Choose One No Finish/Shared Wall No Wall Stone Veneer Wood Siding Vinyl …" at bounding box center [834, 447] width 528 height 25
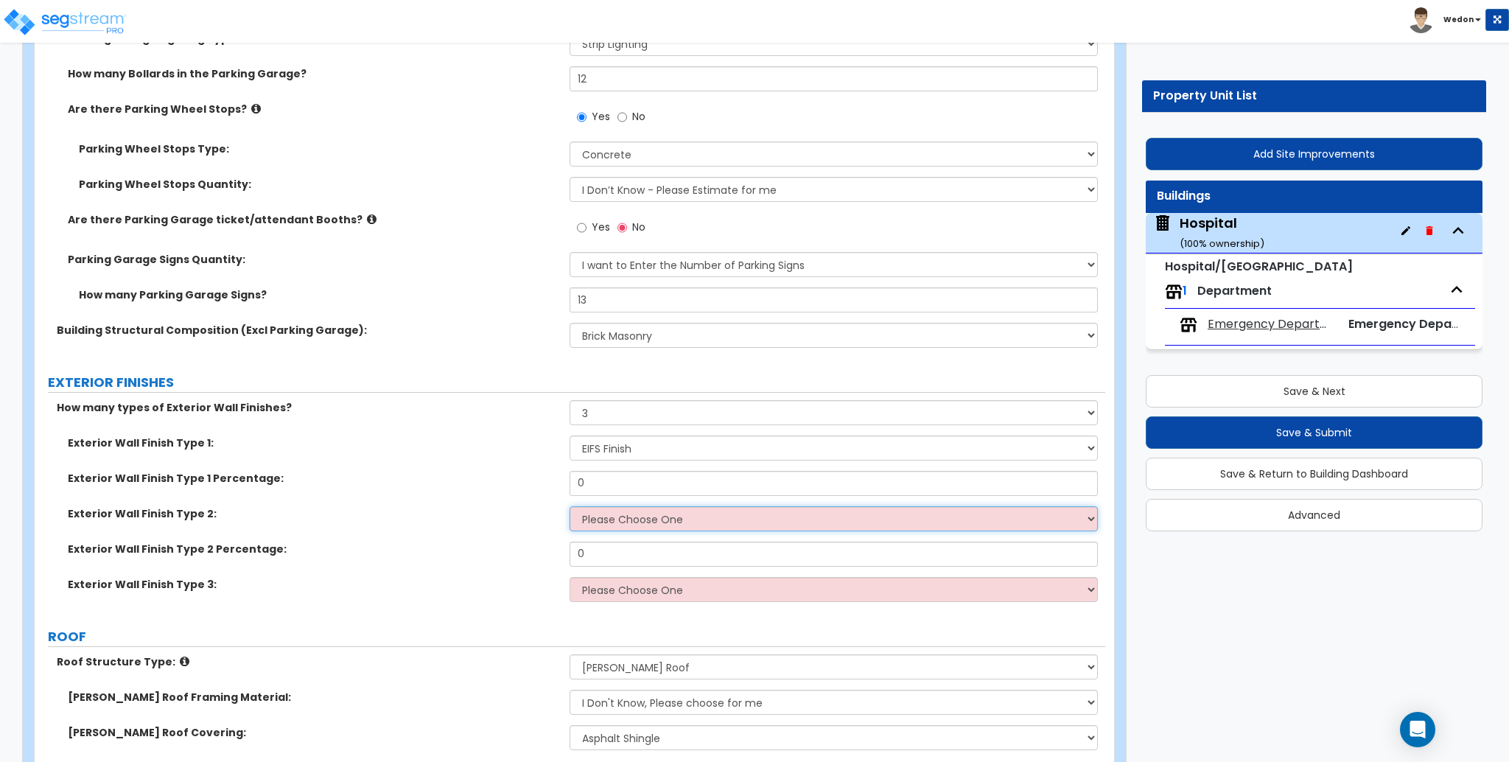
click at [623, 519] on select "Please Choose One No Finish/Shared Wall No Wall Stone Veneer Wood Siding Vinyl …" at bounding box center [834, 518] width 528 height 25
select select "7"
click at [570, 506] on select "Please Choose One No Finish/Shared Wall No Wall Stone Veneer Wood Siding Vinyl …" at bounding box center [834, 518] width 528 height 25
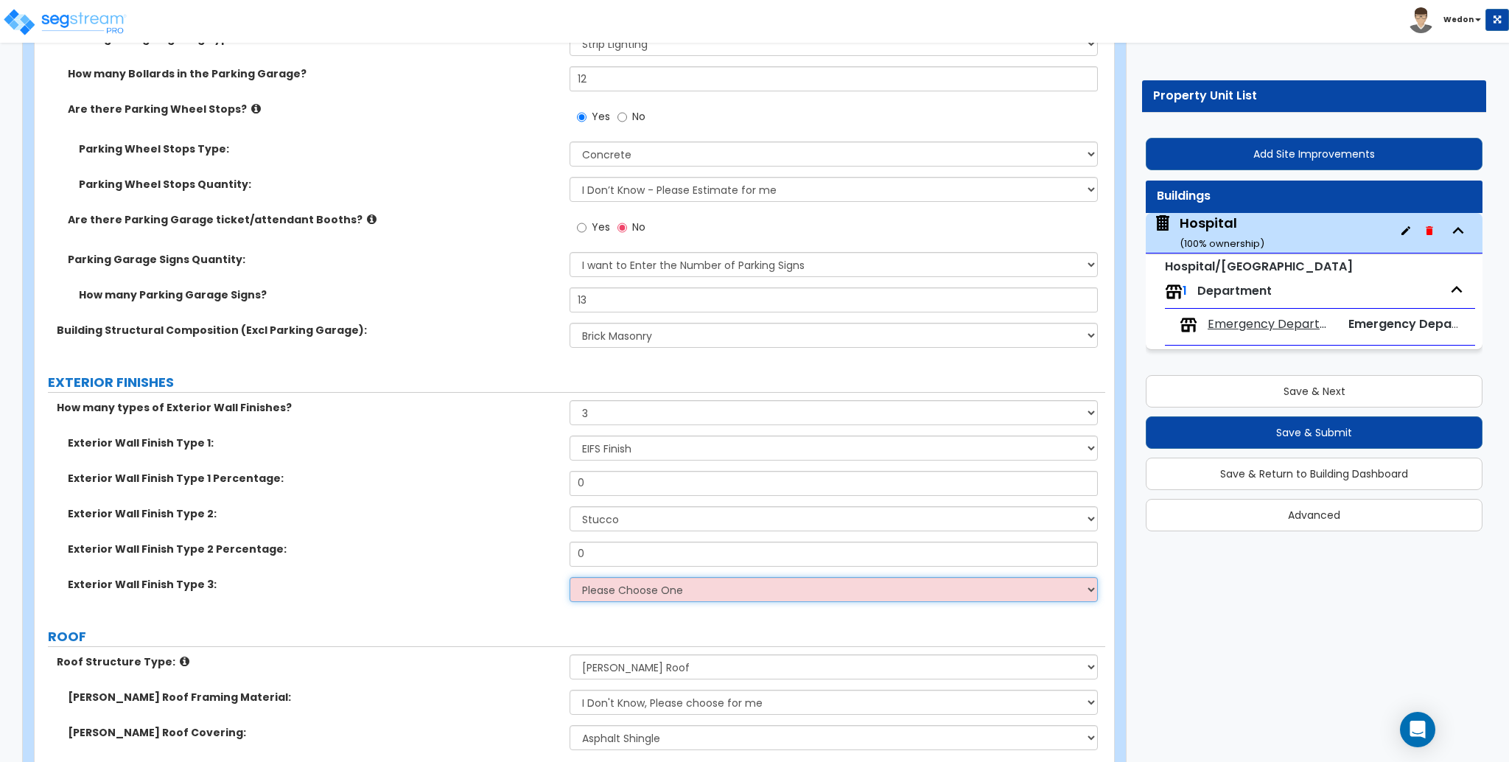
click at [653, 589] on select "Please Choose One No Finish/Shared Wall No Wall Stone Veneer Wood Siding Vinyl …" at bounding box center [834, 589] width 528 height 25
select select "5"
click at [570, 577] on select "Please Choose One No Finish/Shared Wall No Wall Stone Veneer Wood Siding Vinyl …" at bounding box center [834, 589] width 528 height 25
drag, startPoint x: 422, startPoint y: 529, endPoint x: 680, endPoint y: 466, distance: 265.4
click at [426, 529] on div "Exterior Wall Finish Type 2: Please Choose One No Finish/Shared Wall No Wall St…" at bounding box center [570, 523] width 1071 height 35
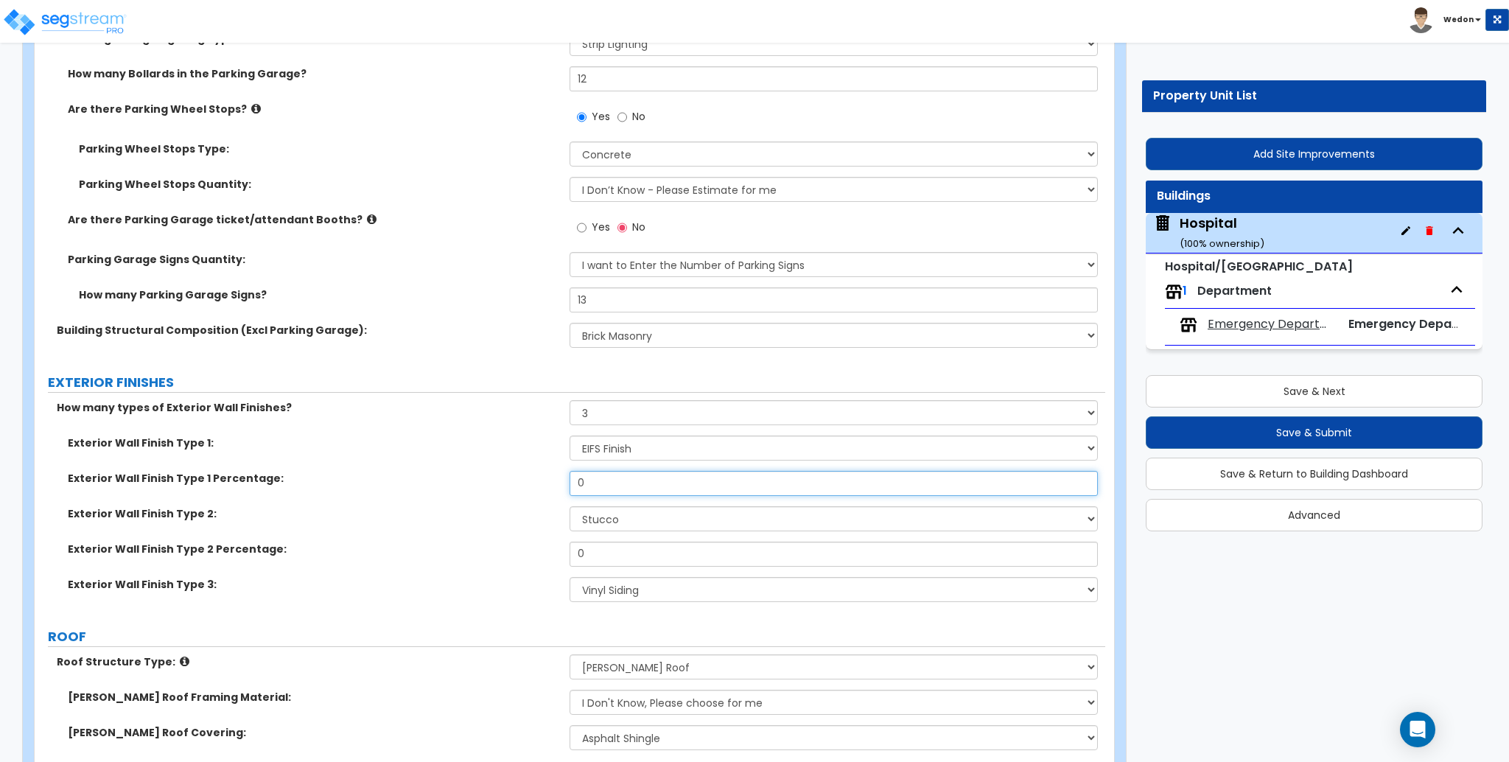
click at [670, 482] on input "0" at bounding box center [834, 483] width 528 height 25
type input "25"
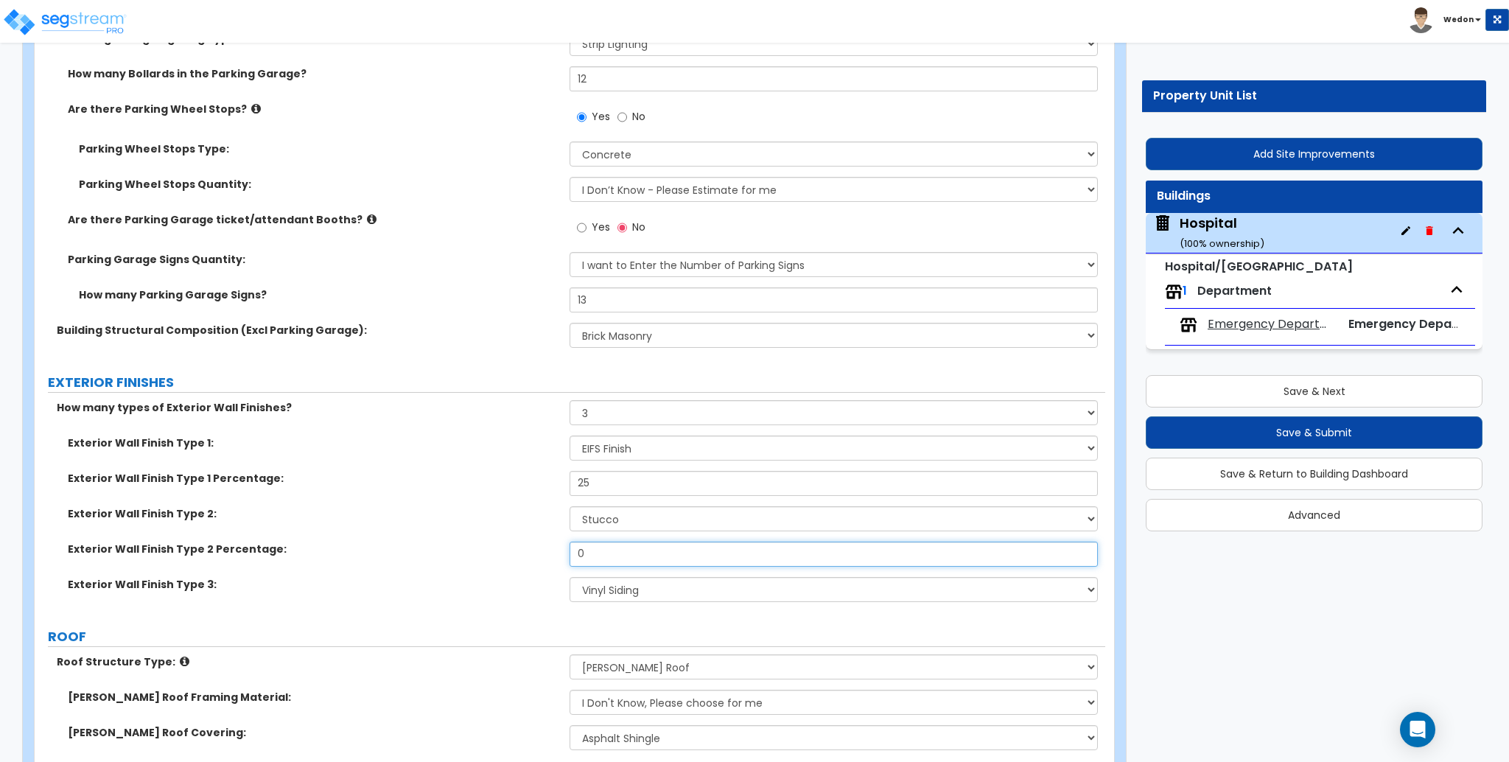
click at [603, 549] on input "0" at bounding box center [834, 554] width 528 height 25
type input "25"
click at [491, 497] on div "Exterior Wall Finish Type 1 Percentage: 25" at bounding box center [570, 488] width 1071 height 35
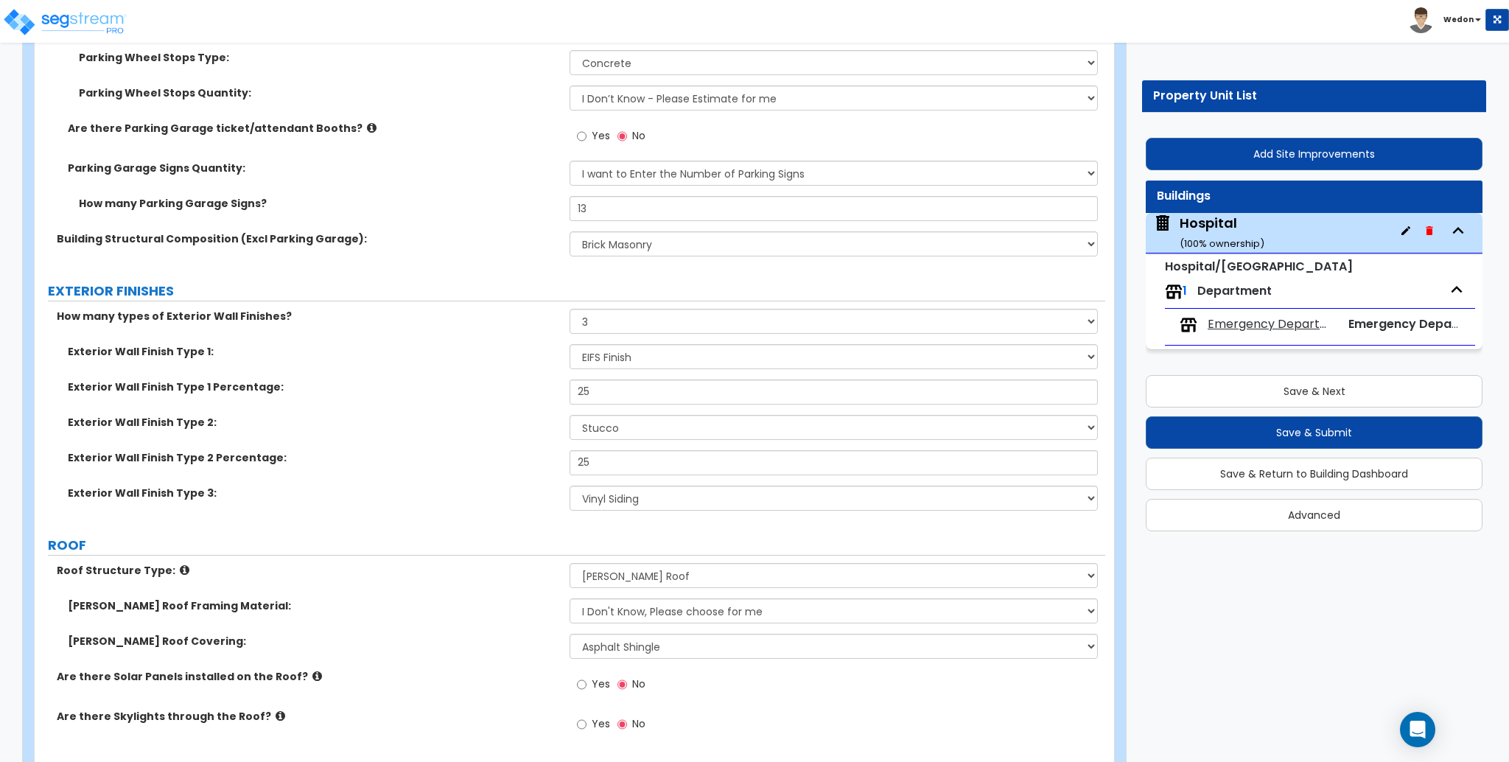
scroll to position [884, 0]
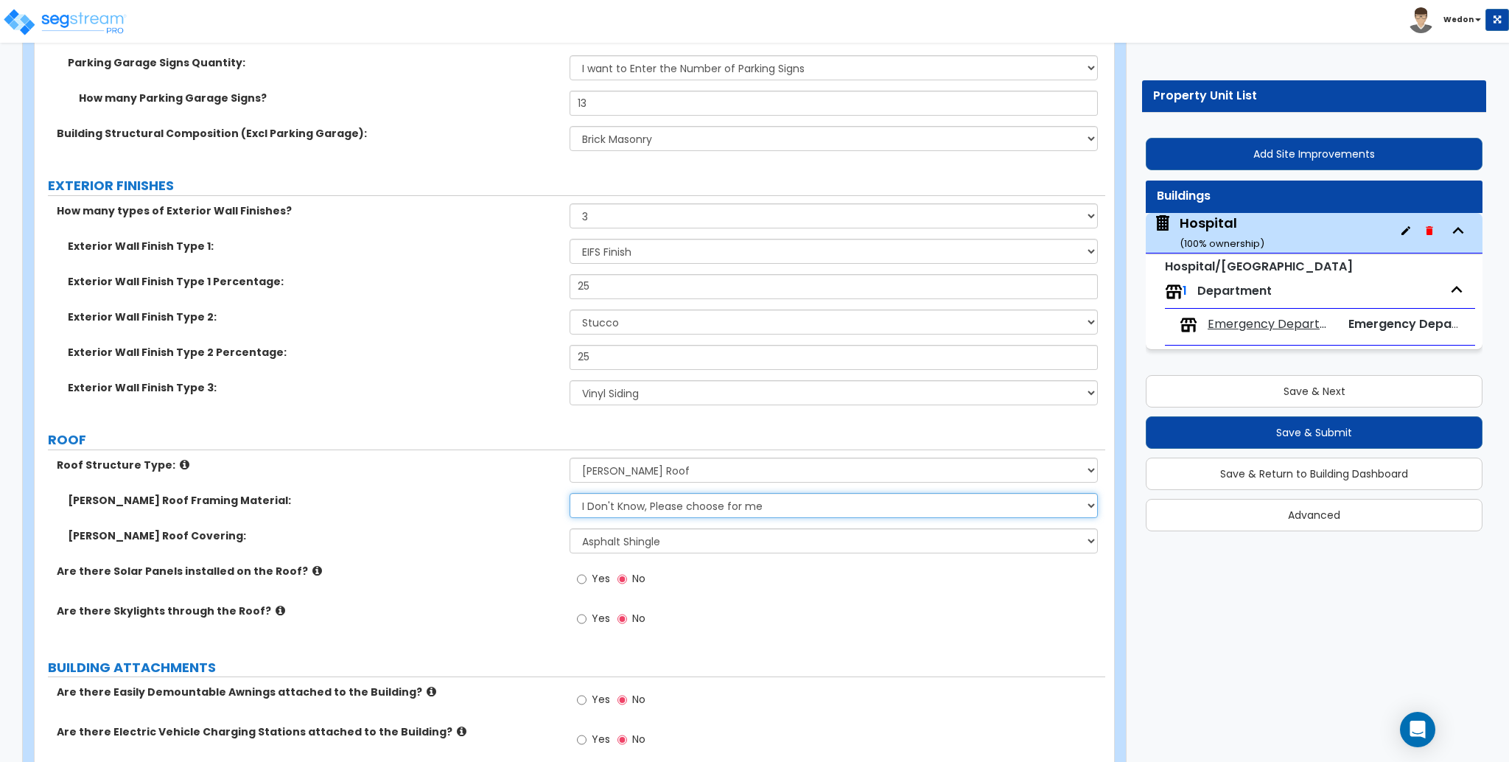
click at [578, 504] on select "I Don't Know, Please choose for me Metal Wood" at bounding box center [834, 505] width 528 height 25
click at [450, 444] on label "ROOF" at bounding box center [576, 439] width 1057 height 19
click at [819, 471] on select "Please Choose One [PERSON_NAME] Roof Flat Roof Hybrid [PERSON_NAME] & Flat Roof" at bounding box center [834, 470] width 528 height 25
click at [482, 512] on div "[PERSON_NAME] Roof Framing Material: I Don't Know, Please choose for me Metal W…" at bounding box center [570, 510] width 1071 height 35
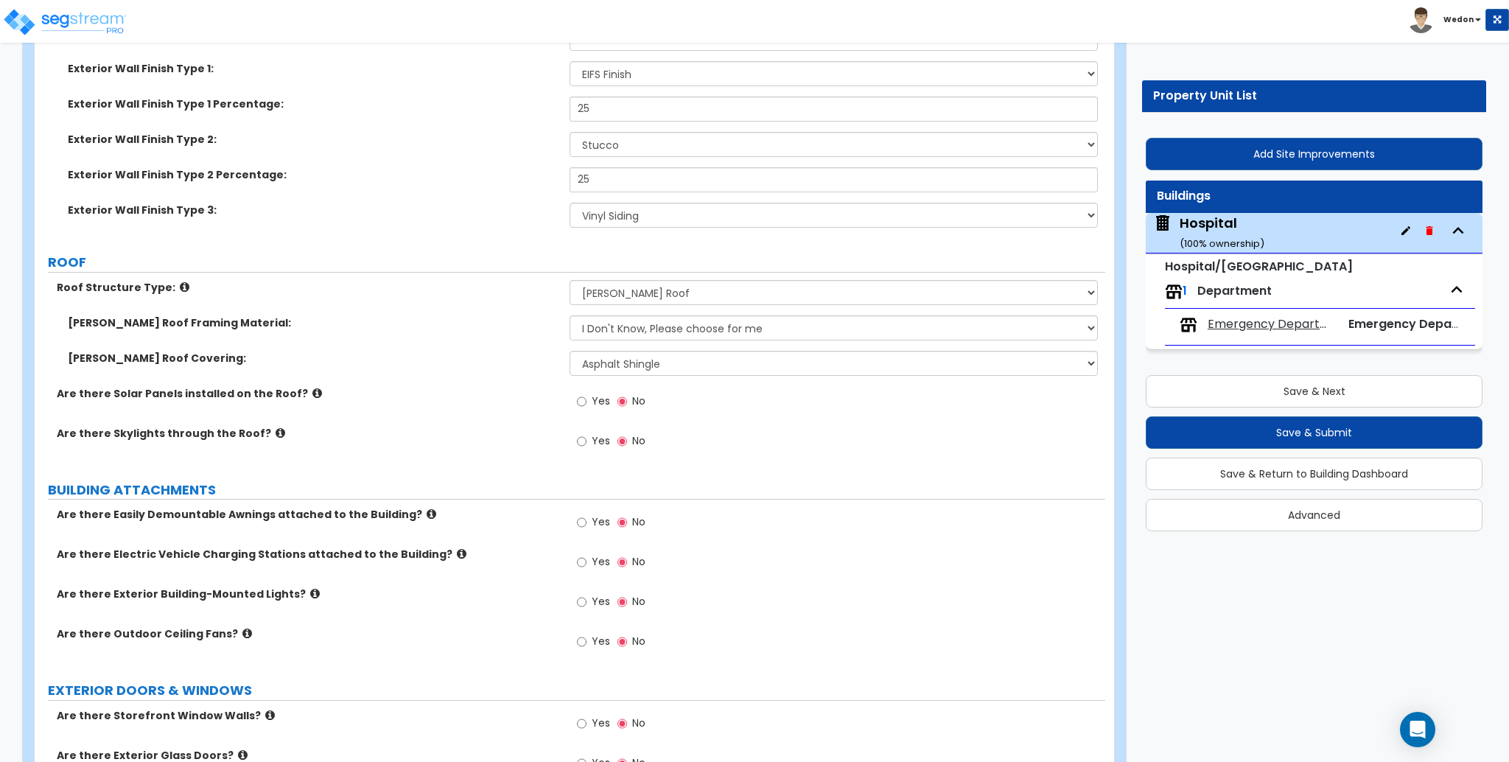
scroll to position [1080, 0]
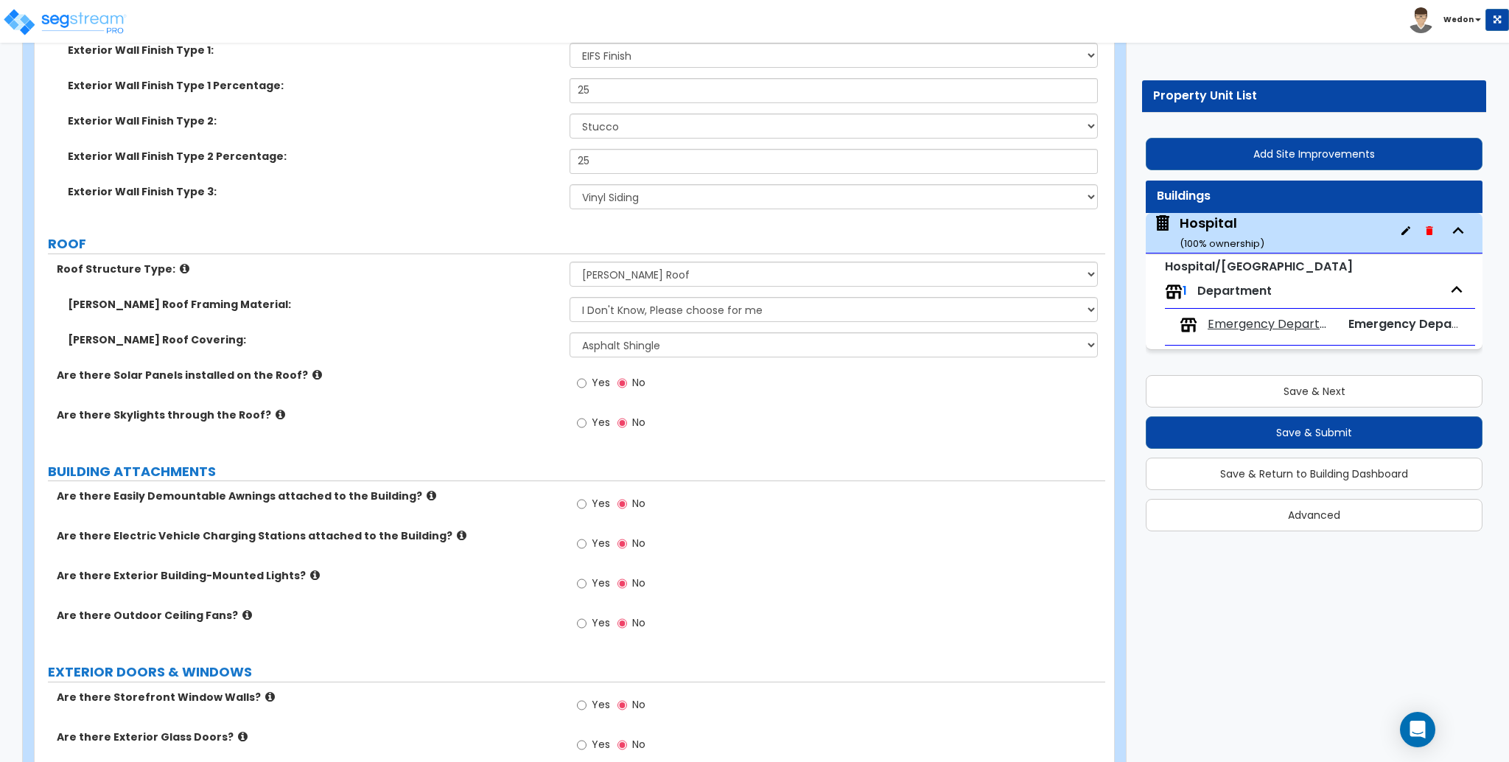
click at [594, 384] on span "Yes" at bounding box center [601, 382] width 18 height 15
click at [586, 384] on input "Yes" at bounding box center [582, 383] width 10 height 16
radio input "true"
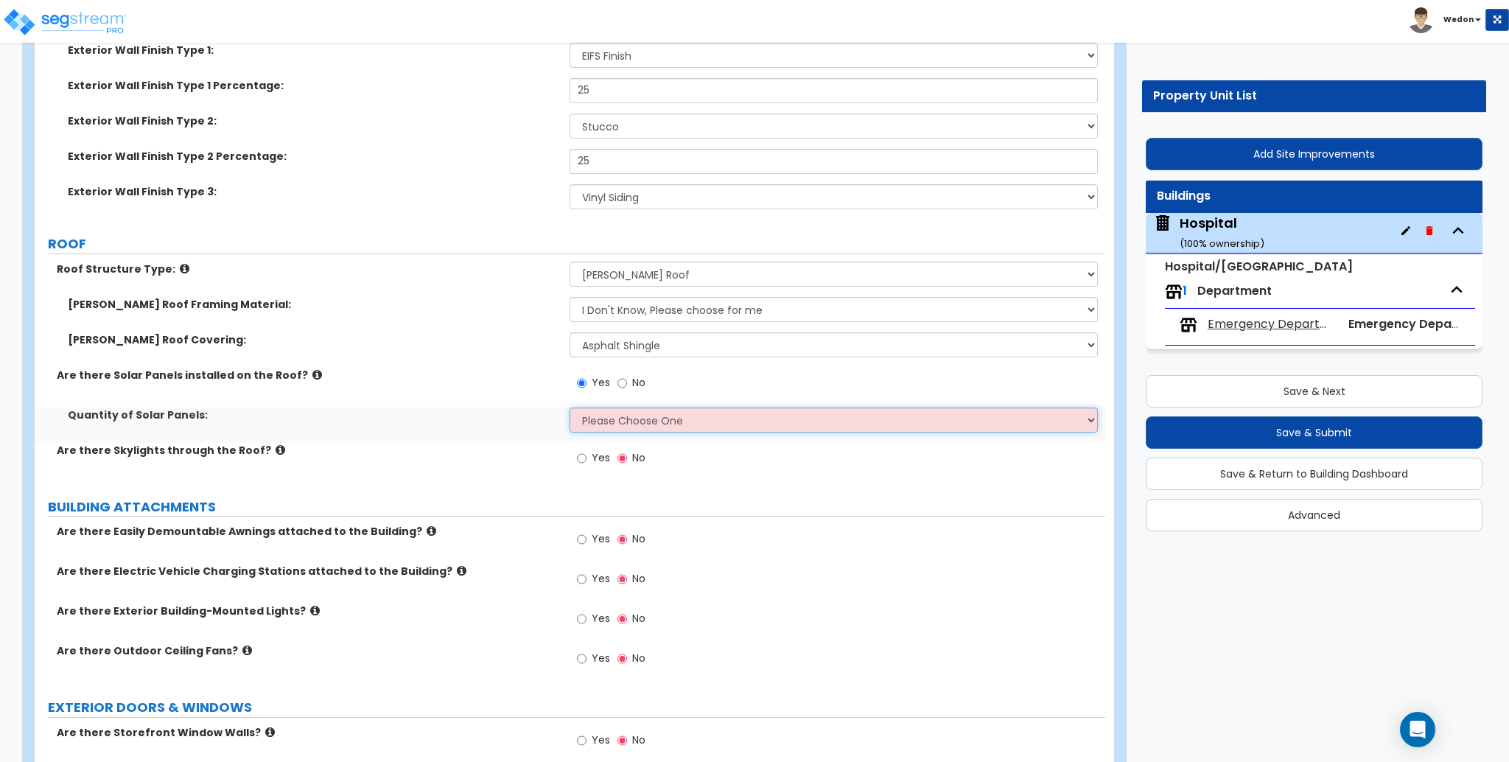
click at [604, 414] on select "Please Choose One Enter the Percentage of Roof Covered by Solar Panels Enter th…" at bounding box center [834, 419] width 528 height 25
click at [635, 420] on select "Please Choose One Enter the Percentage of Roof Covered by Solar Panels Enter th…" at bounding box center [834, 419] width 528 height 25
drag, startPoint x: 816, startPoint y: 431, endPoint x: 830, endPoint y: 423, distance: 15.5
click at [816, 431] on select "Please Choose One Enter the Percentage of Roof Covered by Solar Panels Enter th…" at bounding box center [834, 419] width 528 height 25
select select "1"
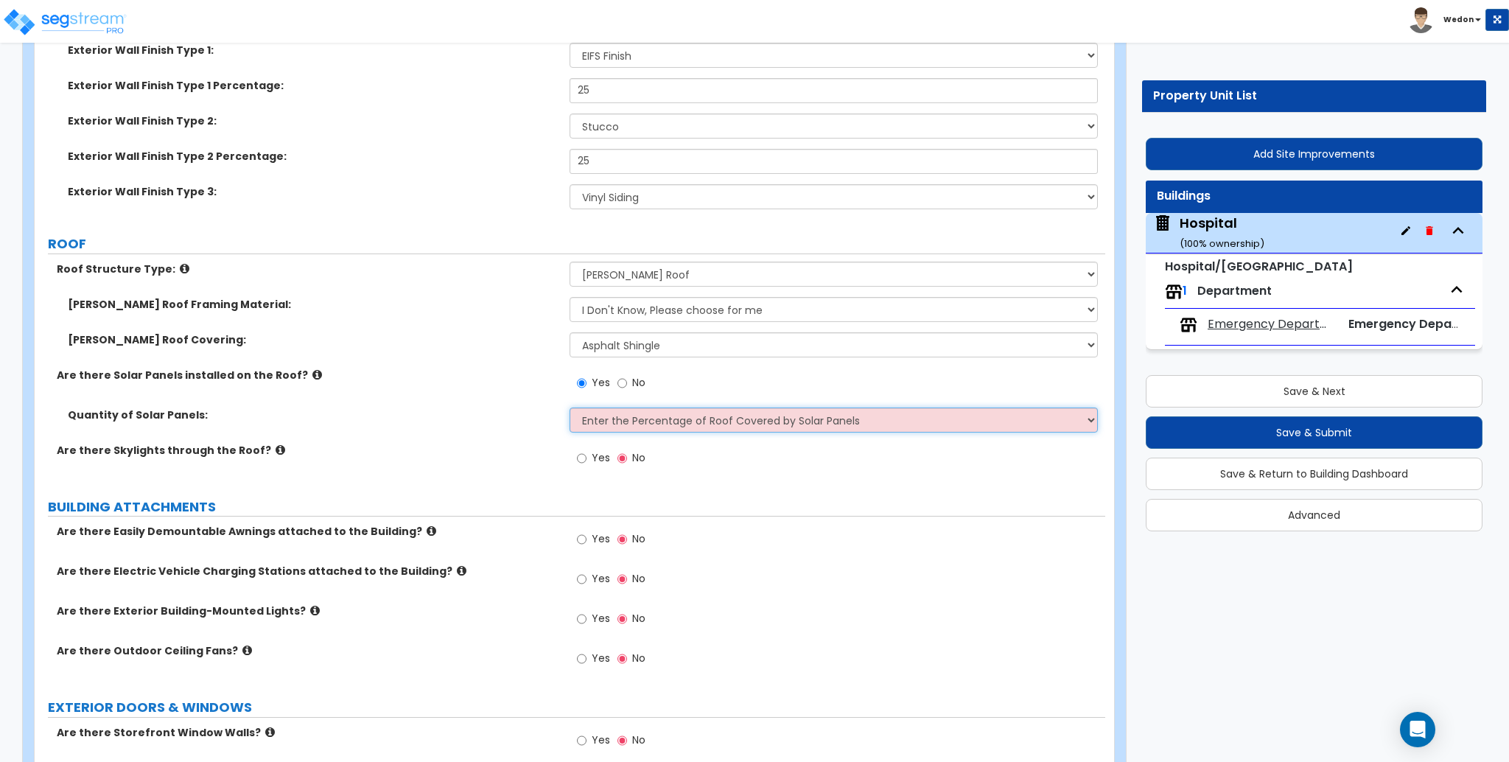
click at [570, 407] on select "Please Choose One Enter the Percentage of Roof Covered by Solar Panels Enter th…" at bounding box center [834, 419] width 528 height 25
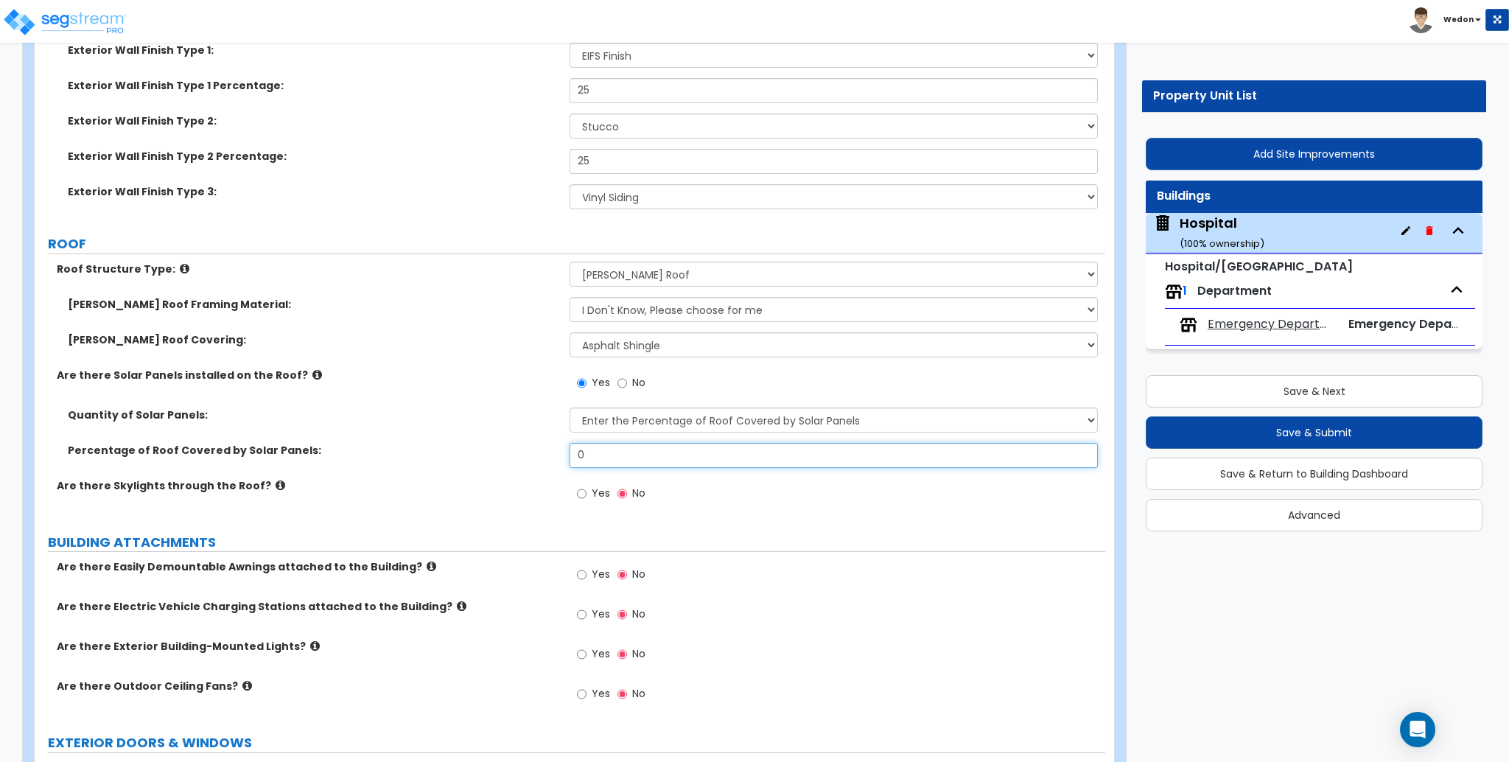
click at [660, 452] on input "0" at bounding box center [834, 455] width 528 height 25
type input "10"
click at [732, 481] on div "Yes No" at bounding box center [837, 498] width 535 height 40
click at [589, 485] on label "Yes" at bounding box center [593, 495] width 33 height 25
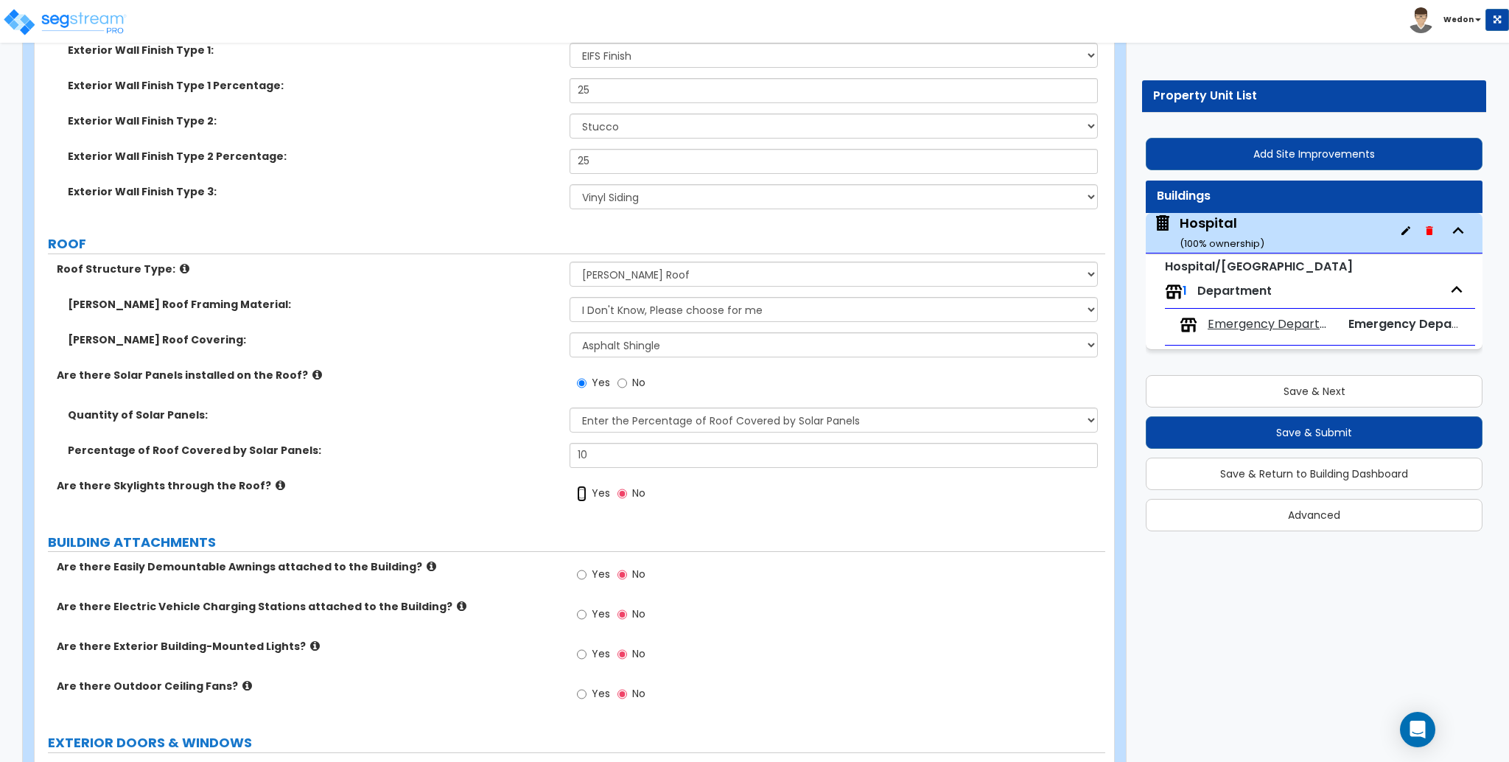
click at [586, 486] on input "Yes" at bounding box center [582, 494] width 10 height 16
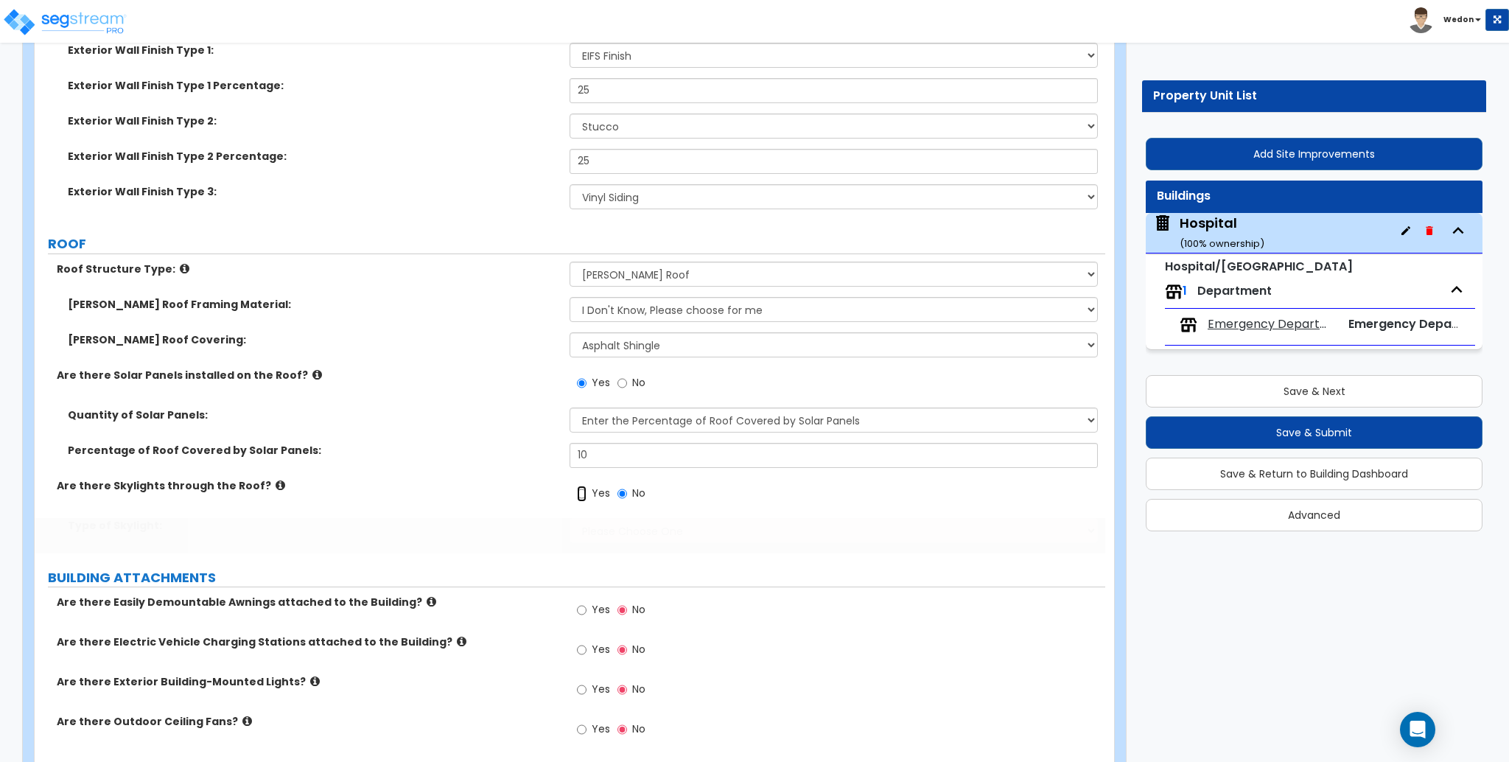
radio input "true"
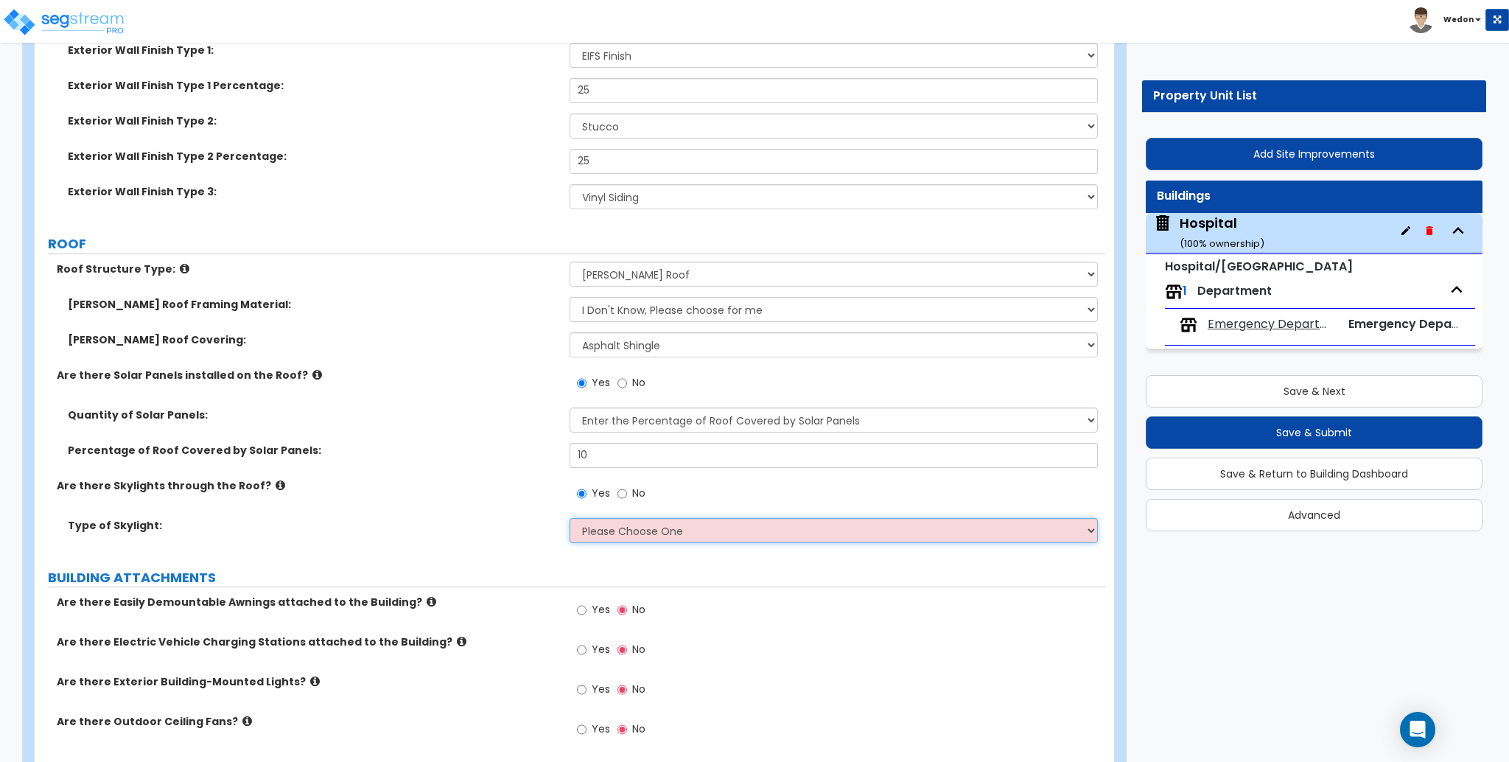
click at [738, 528] on select "Please Choose One Sandwich Panels Fixed Rectangular Glass Barrel Vault Dome Squ…" at bounding box center [834, 530] width 528 height 25
select select "3"
click at [570, 518] on select "Please Choose One Sandwich Panels Fixed Rectangular Glass Barrel Vault Dome Squ…" at bounding box center [834, 530] width 528 height 25
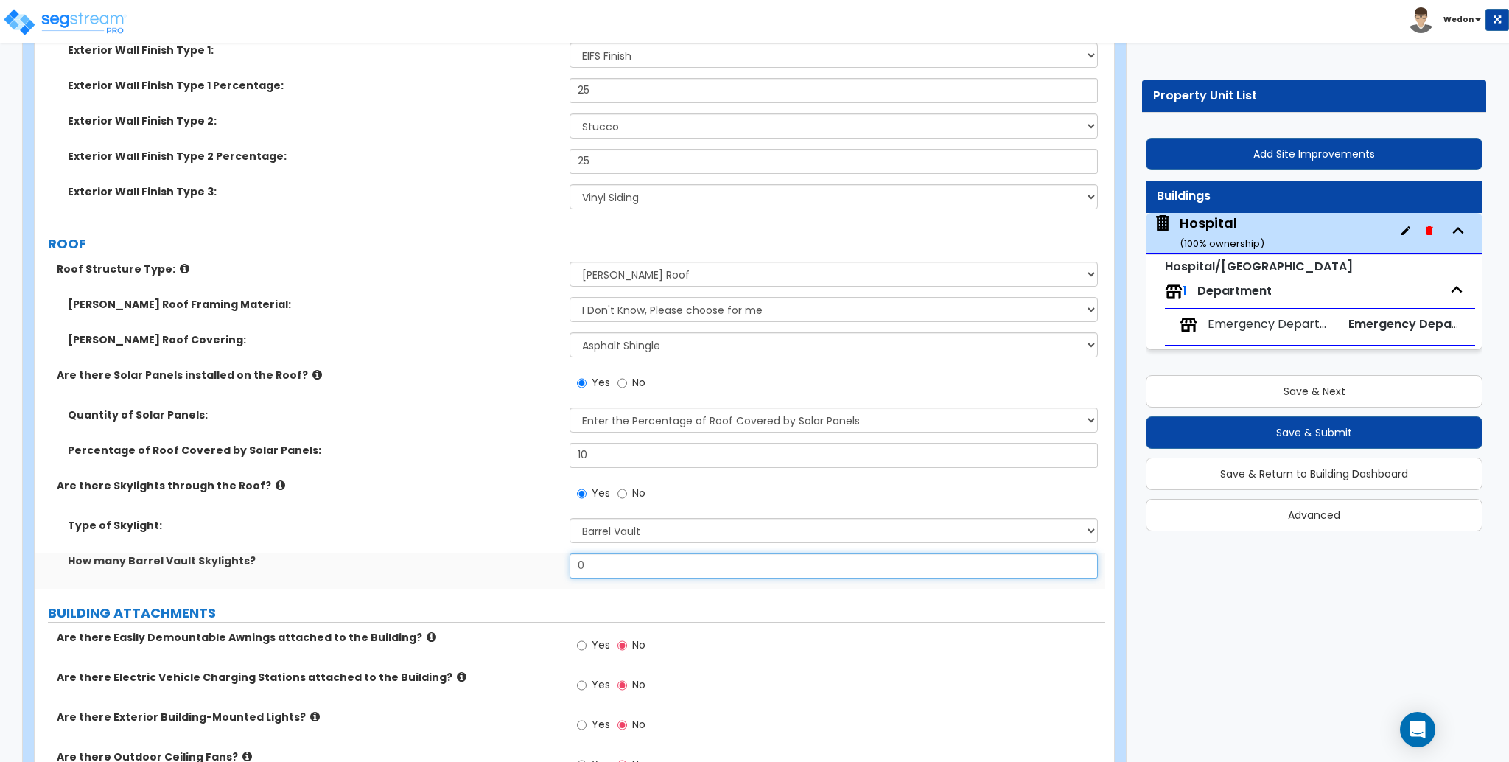
click at [1004, 561] on input "0" at bounding box center [834, 565] width 528 height 25
click at [1021, 565] on input "0" at bounding box center [834, 565] width 528 height 25
type input "10"
click at [1043, 612] on label "BUILDING ATTACHMENTS" at bounding box center [576, 612] width 1057 height 19
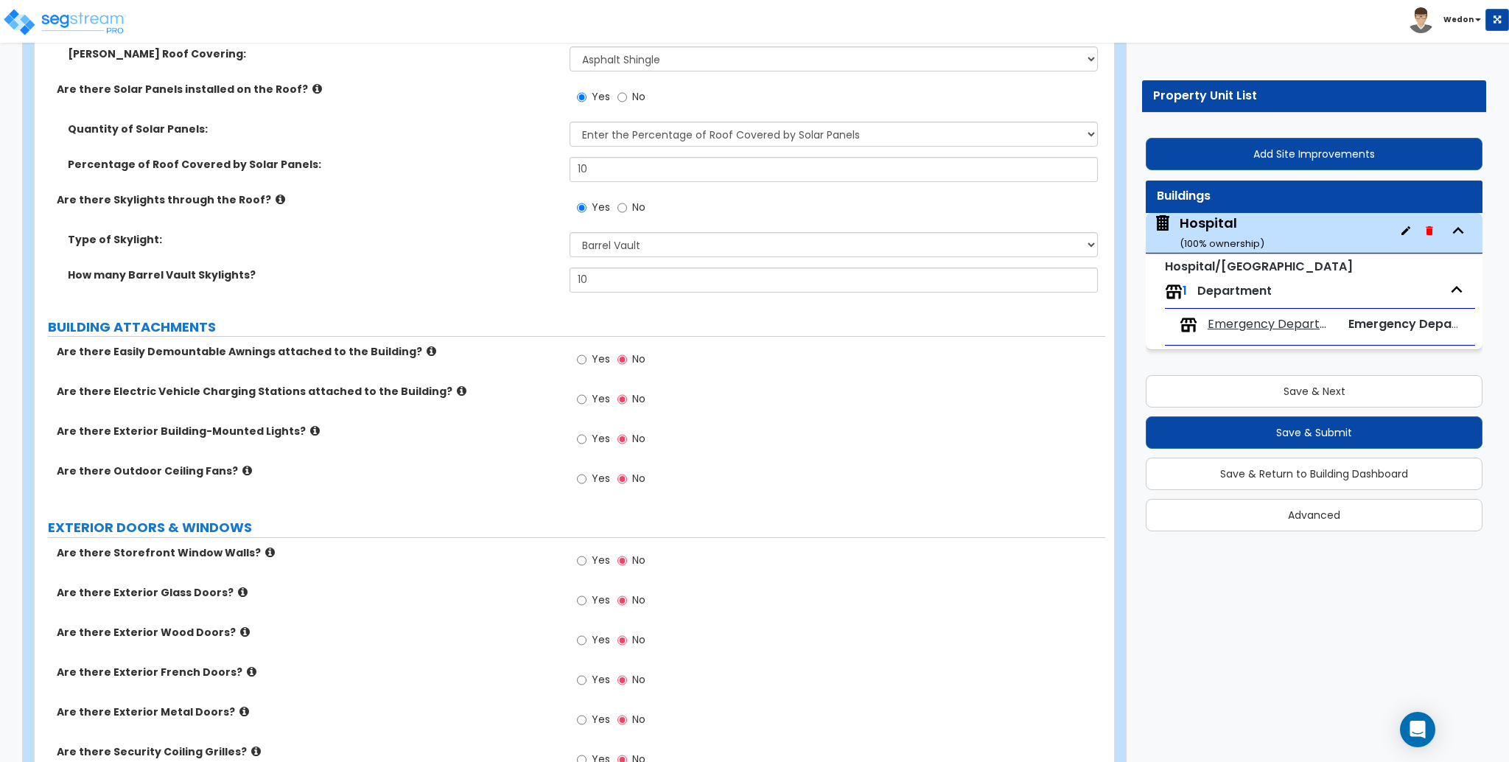
scroll to position [1375, 0]
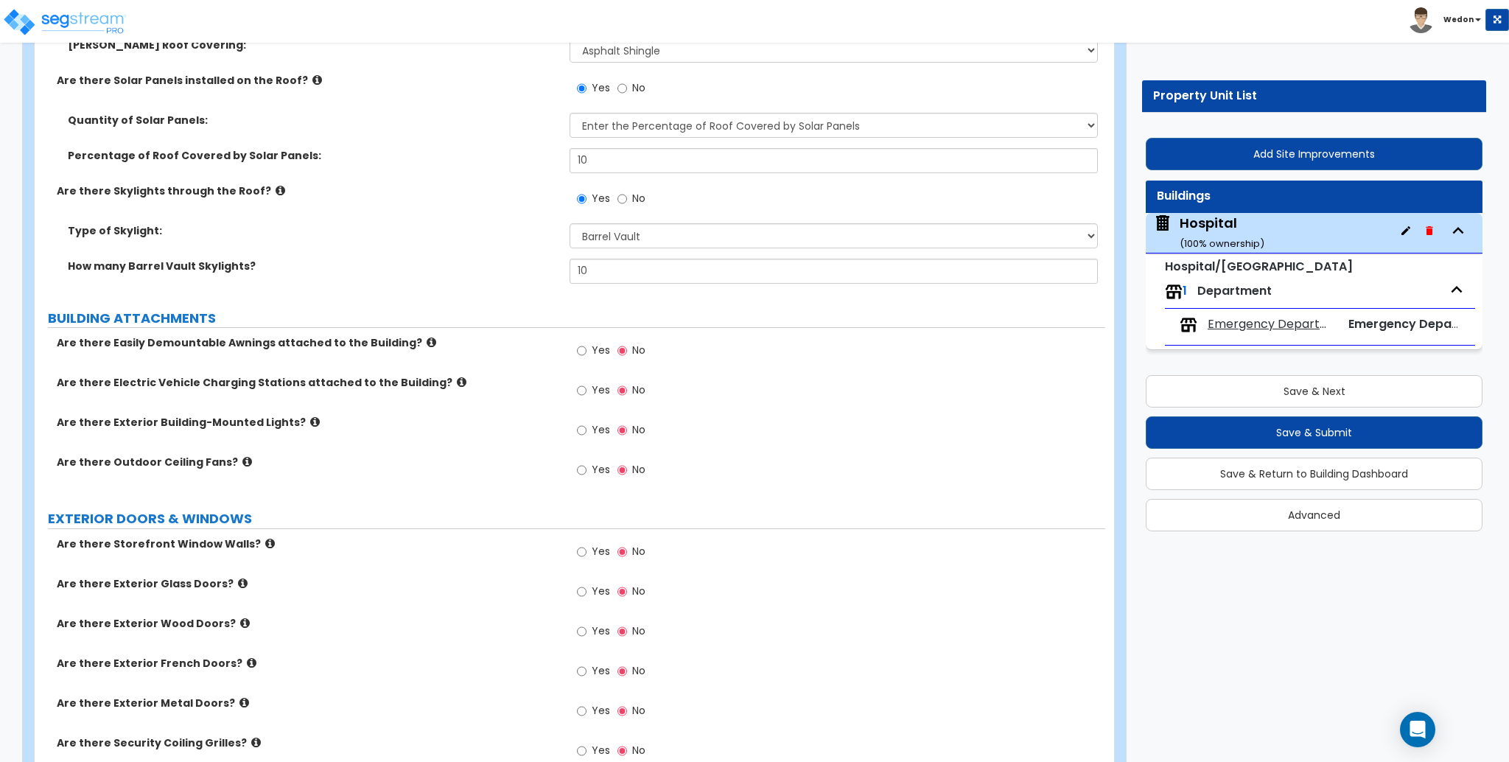
click at [276, 185] on icon at bounding box center [281, 190] width 10 height 11
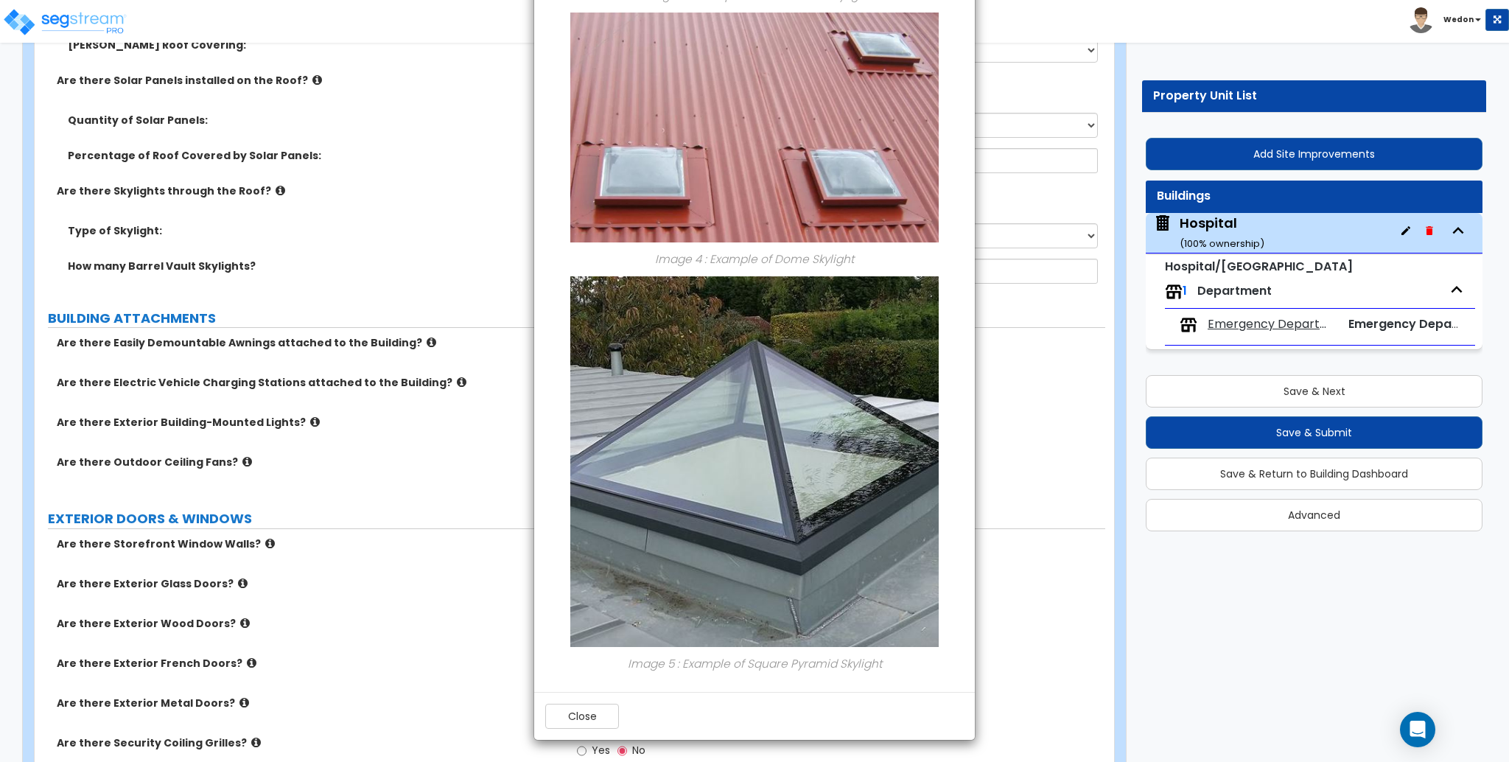
scroll to position [1003, 0]
click at [283, 110] on div "× Information of Are there Skylights through the Roof? Image 1 : Example of San…" at bounding box center [754, 381] width 1509 height 762
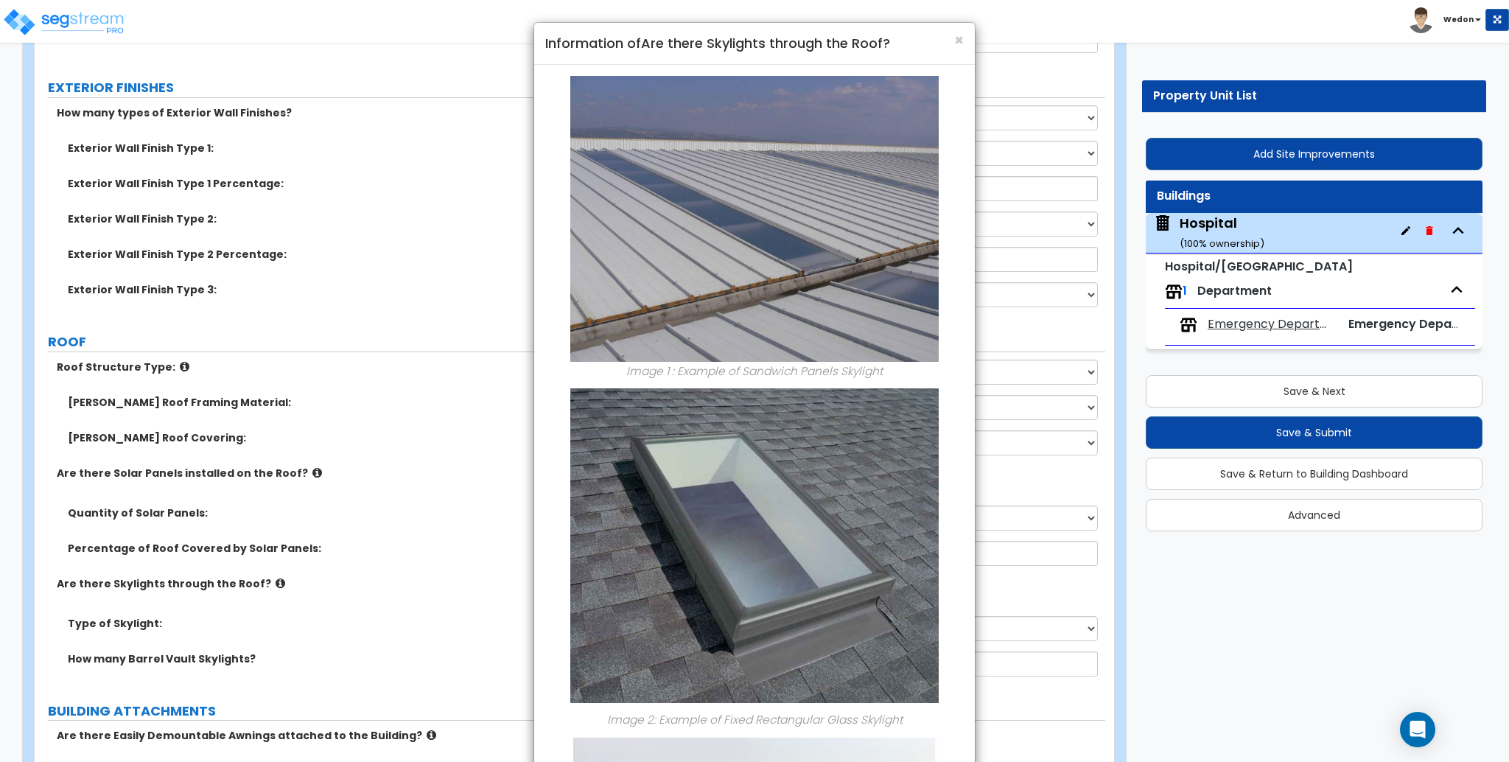
scroll to position [589, 0]
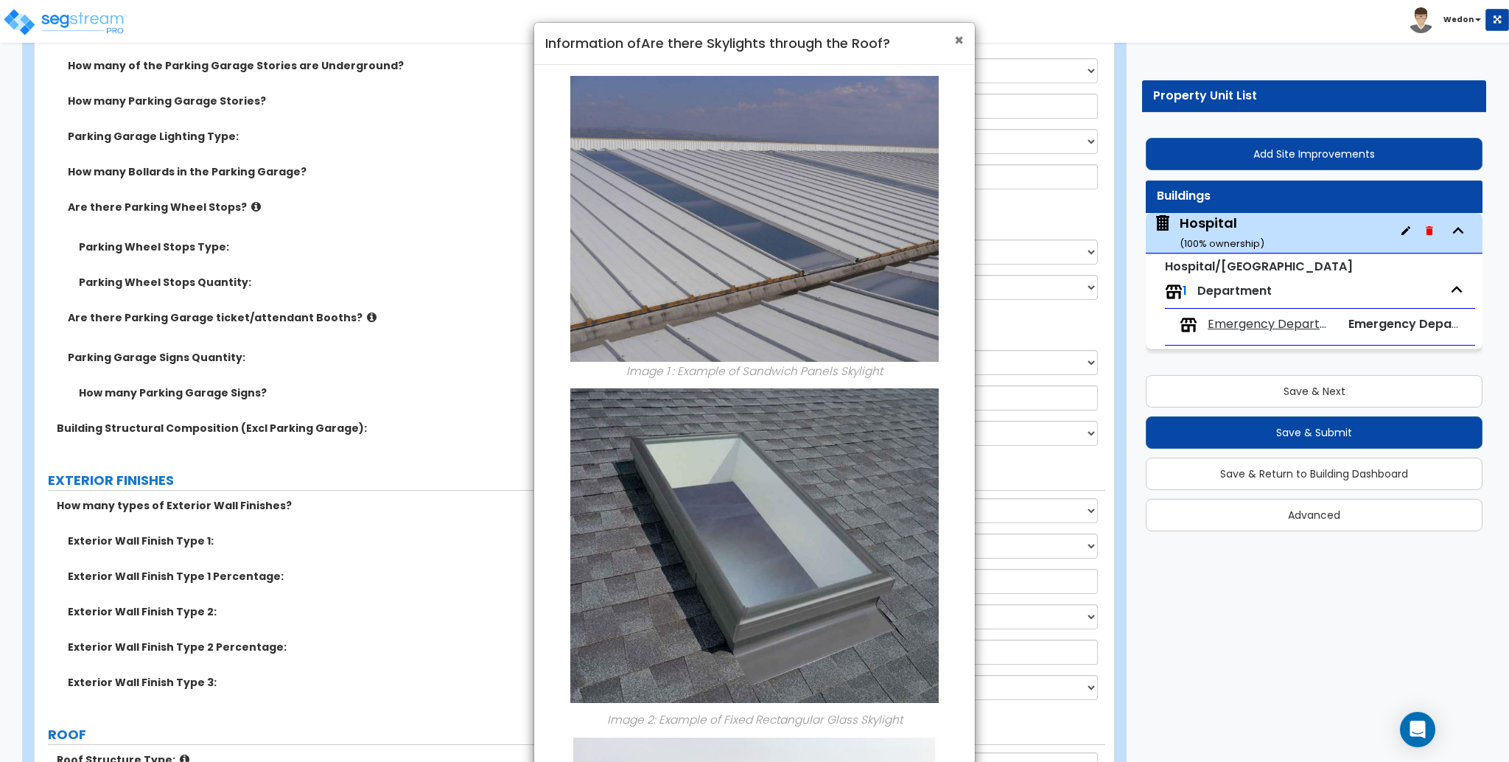
click at [963, 37] on span "×" at bounding box center [959, 39] width 10 height 21
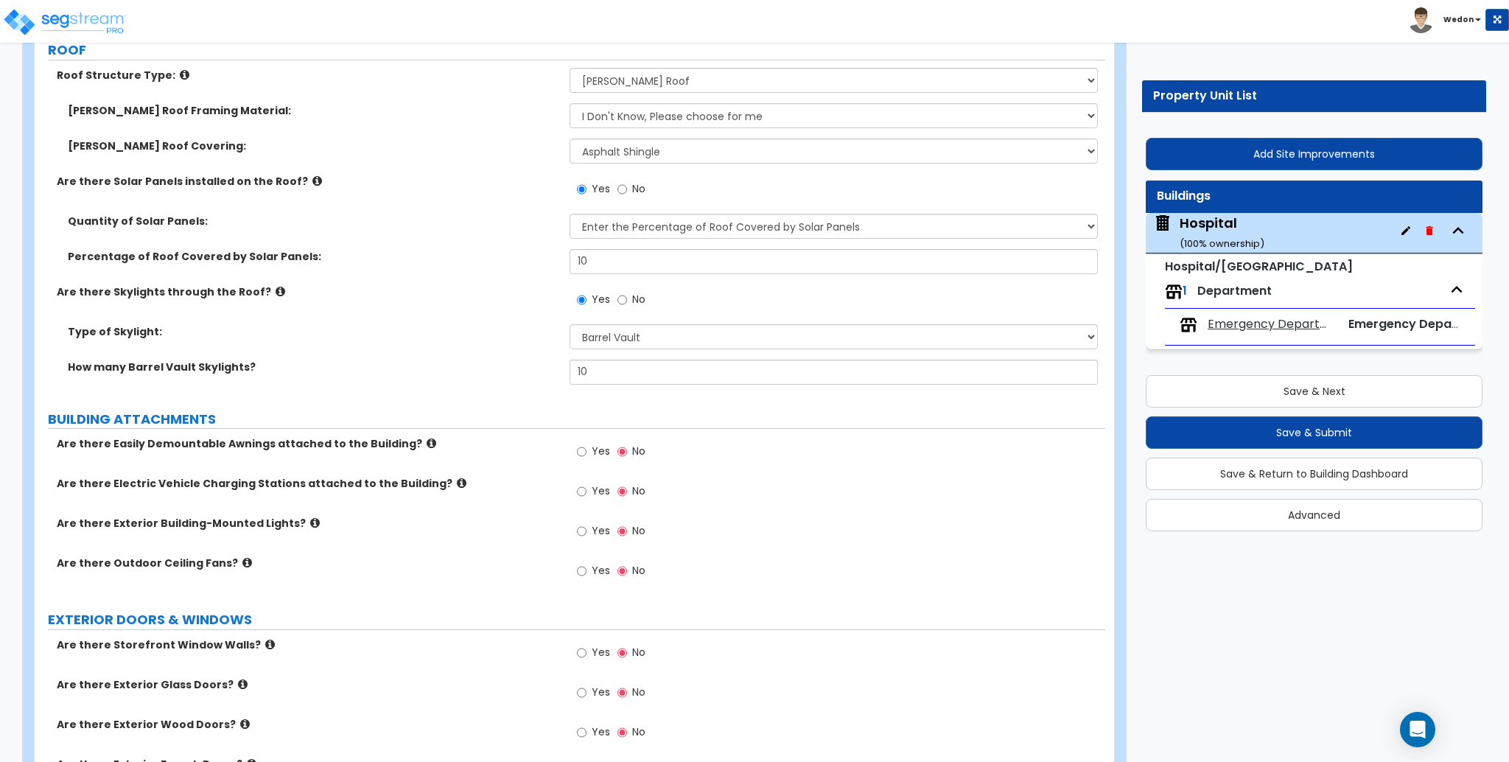
scroll to position [1277, 0]
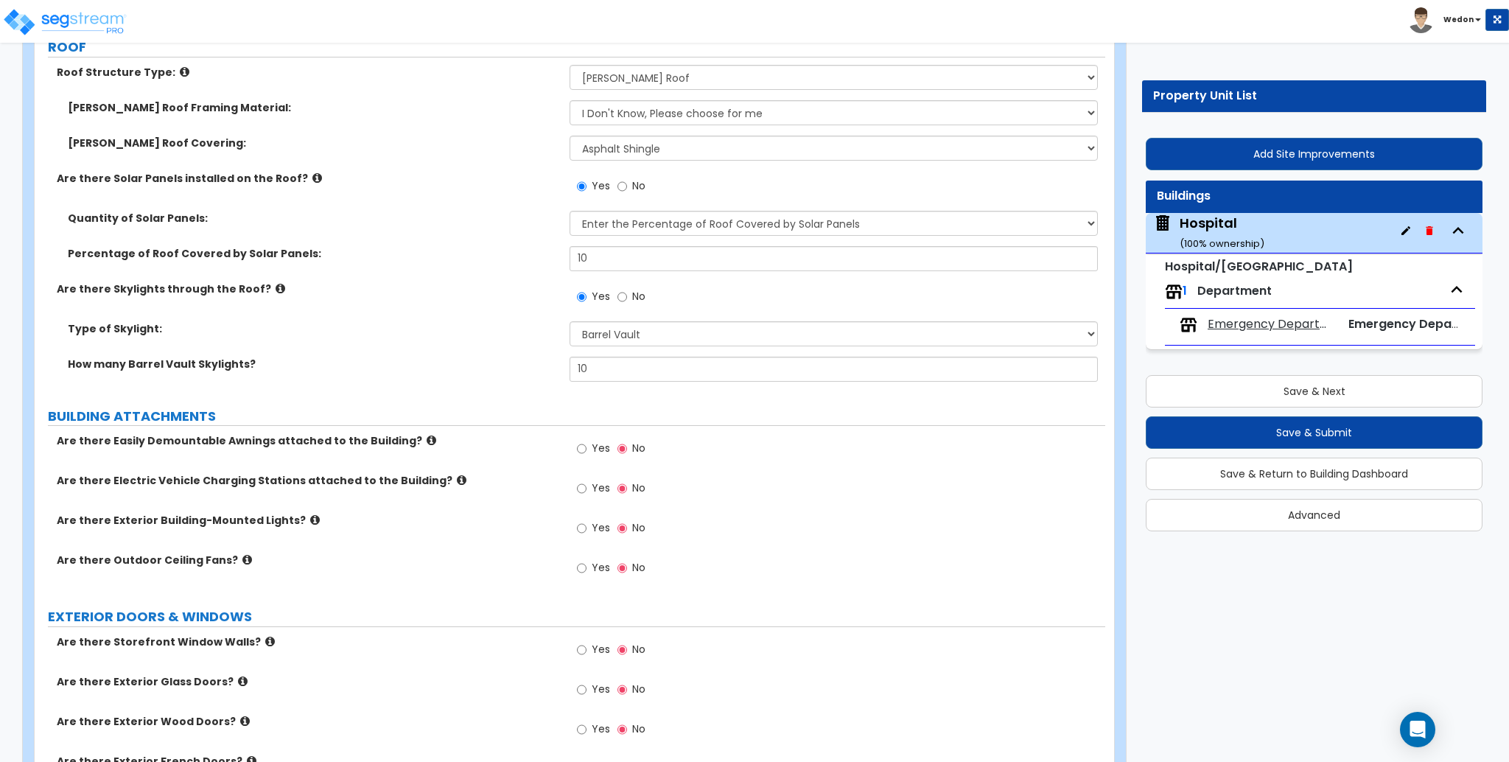
click at [575, 452] on div "Yes No" at bounding box center [611, 450] width 83 height 34
click at [479, 564] on label "Are there Outdoor Ceiling Fans?" at bounding box center [308, 560] width 502 height 15
click at [589, 451] on label "Yes" at bounding box center [593, 450] width 33 height 25
click at [586, 451] on input "Yes" at bounding box center [582, 449] width 10 height 16
radio input "true"
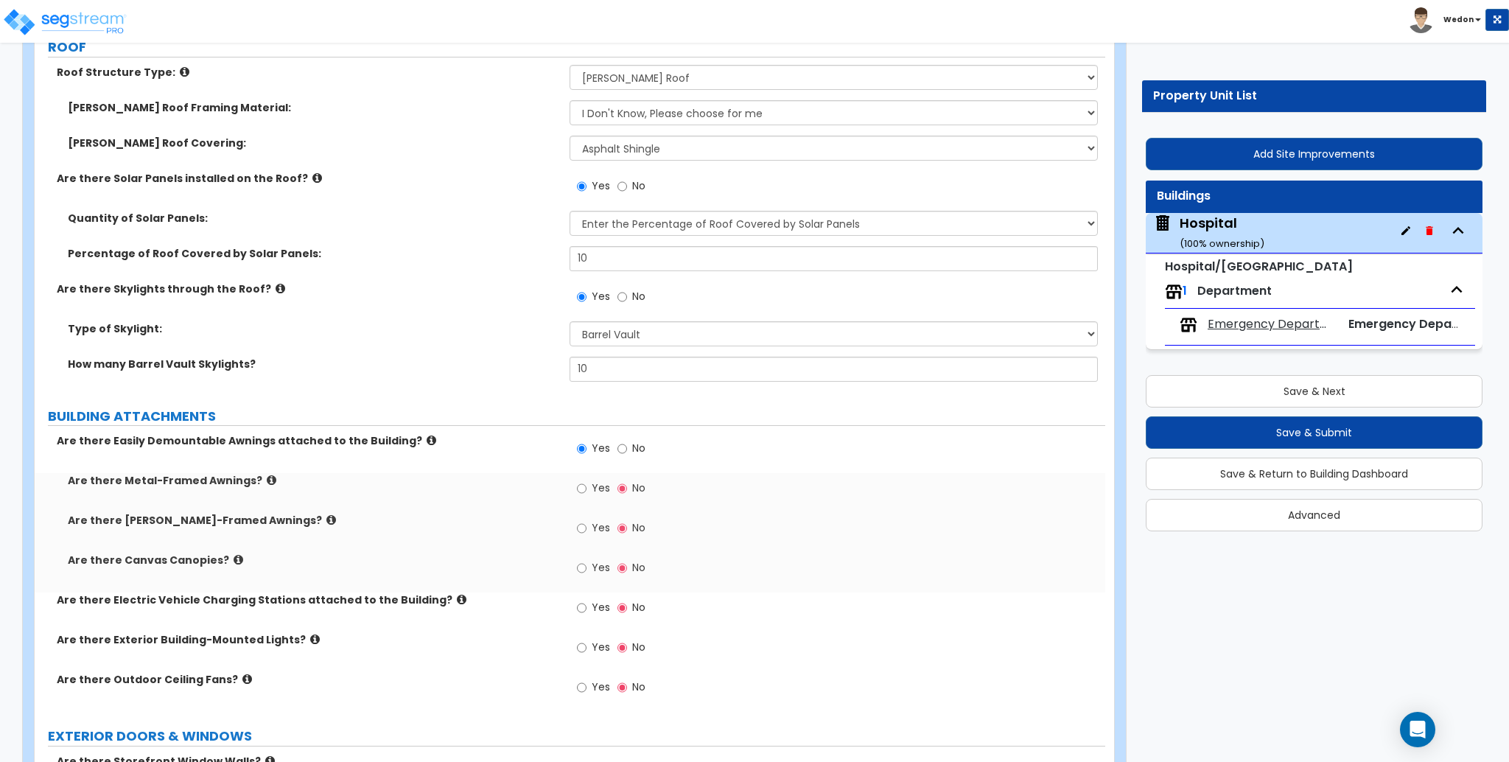
click at [592, 485] on span "Yes" at bounding box center [601, 487] width 18 height 15
click at [586, 485] on input "Yes" at bounding box center [582, 488] width 10 height 16
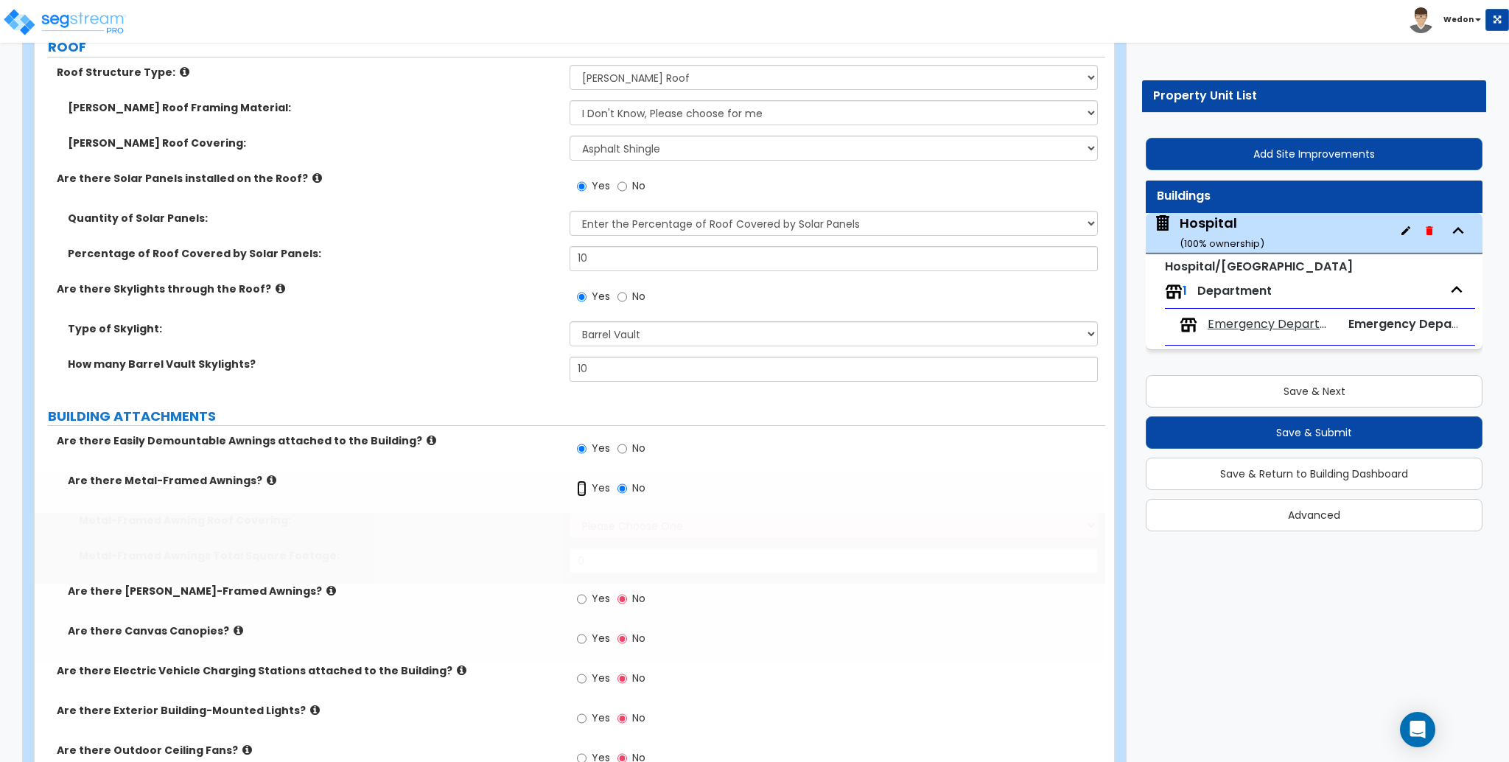
radio input "true"
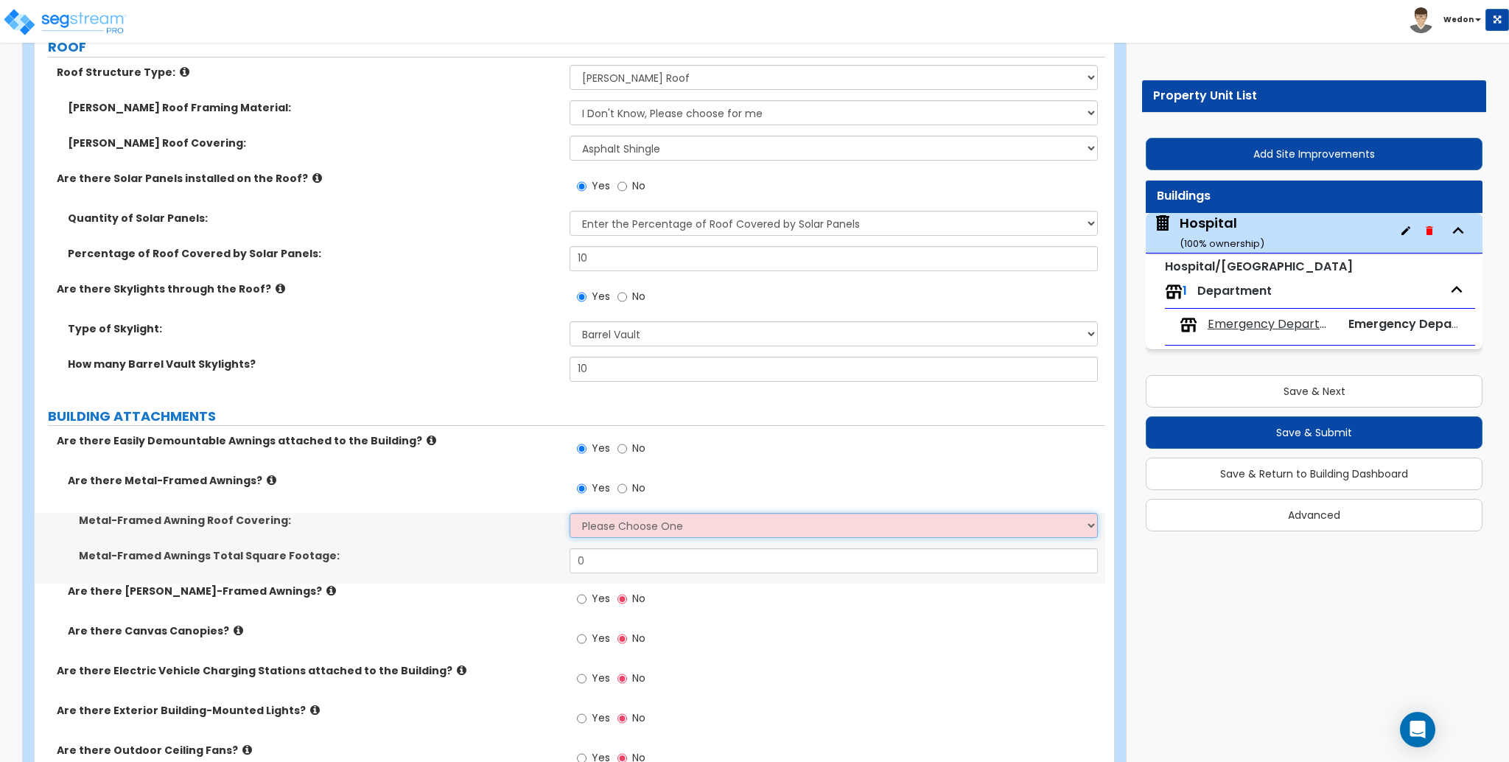
click at [618, 523] on select "Please Choose One Plastic Metal Glass" at bounding box center [834, 525] width 528 height 25
select select "3"
click at [570, 513] on select "Please Choose One Plastic Metal Glass" at bounding box center [834, 525] width 528 height 25
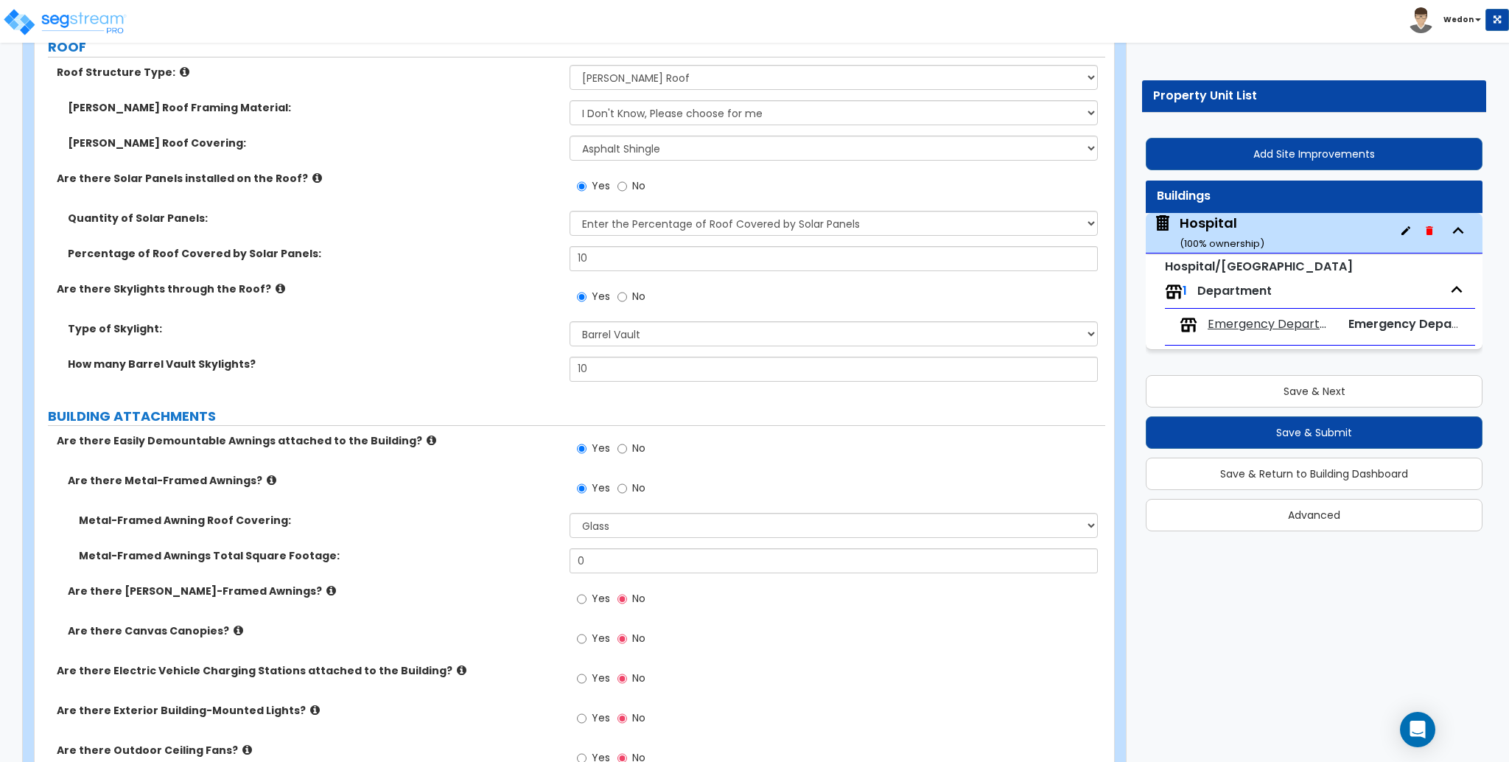
click at [592, 596] on span "Yes" at bounding box center [601, 598] width 18 height 15
click at [586, 596] on input "Yes" at bounding box center [582, 599] width 10 height 16
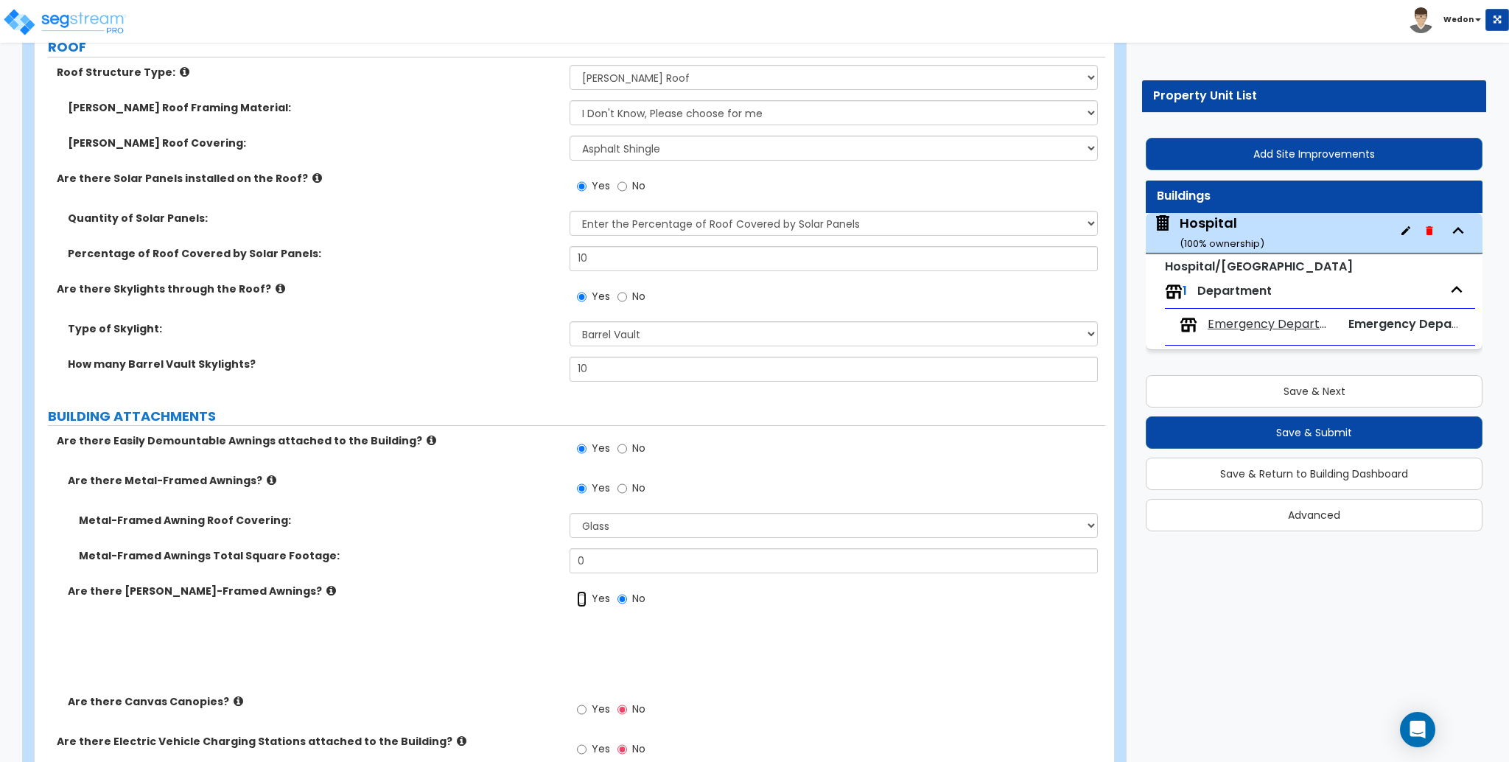
radio input "true"
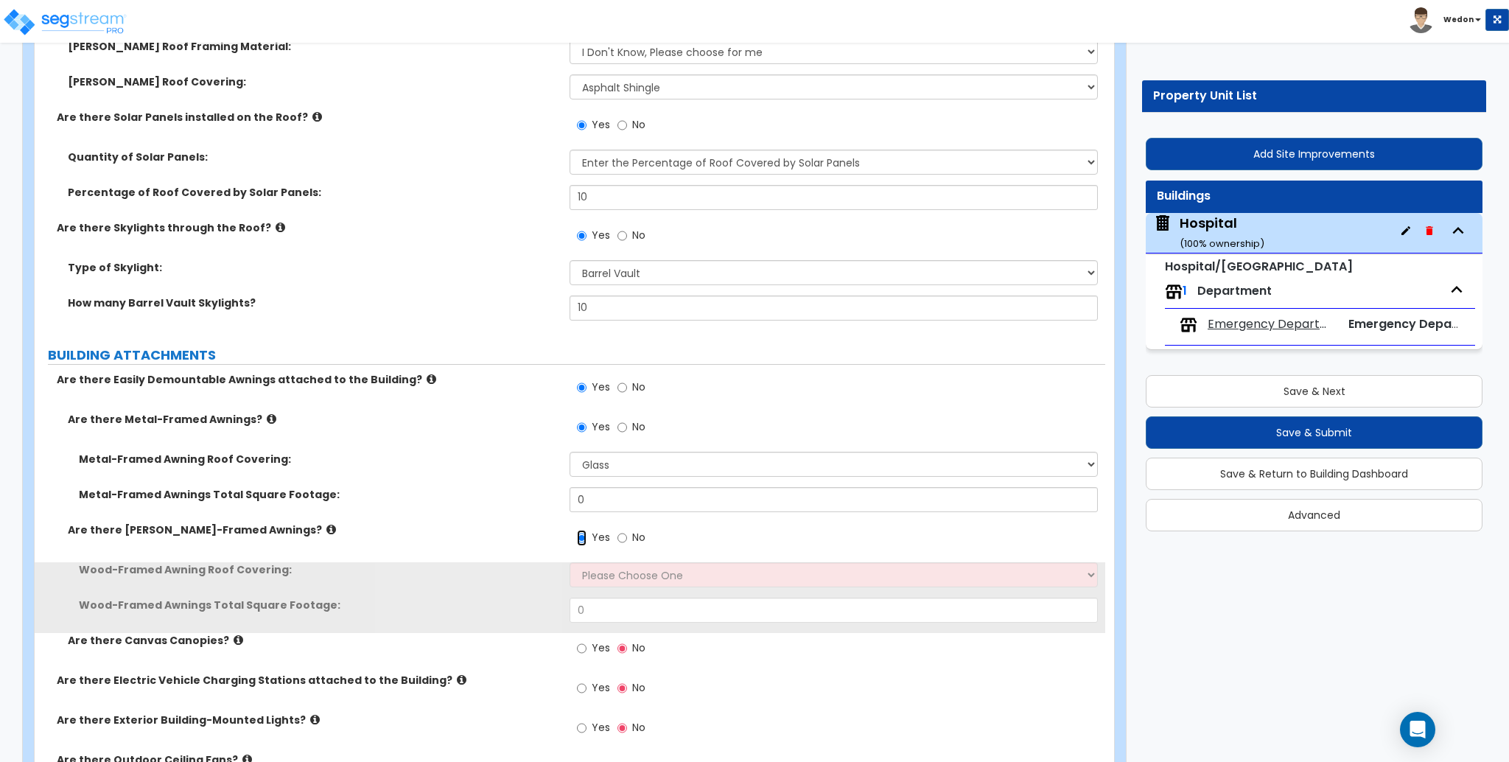
scroll to position [1474, 0]
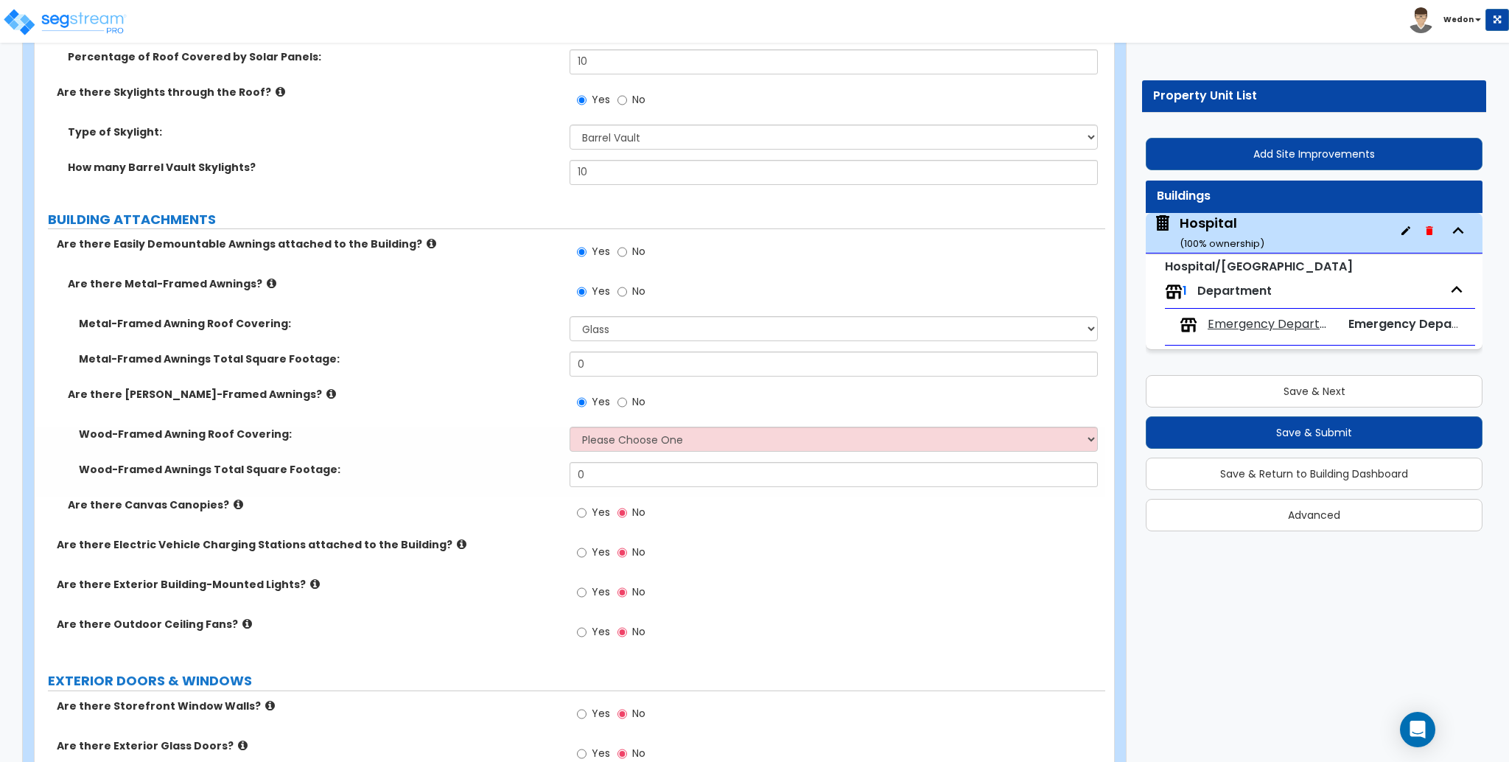
click at [598, 454] on div "Wood-Framed Awning Roof Covering: Please Choose One Asphalt Shingle Clay Tile W…" at bounding box center [570, 444] width 1071 height 35
drag, startPoint x: 731, startPoint y: 440, endPoint x: 858, endPoint y: 443, distance: 127.5
click at [731, 440] on select "Please Choose One Asphalt Shingle Clay Tile Wood Shingle Metal Shingle Standing…" at bounding box center [834, 439] width 528 height 25
select select "2"
click at [570, 427] on select "Please Choose One Asphalt Shingle Clay Tile Wood Shingle Metal Shingle Standing…" at bounding box center [834, 439] width 528 height 25
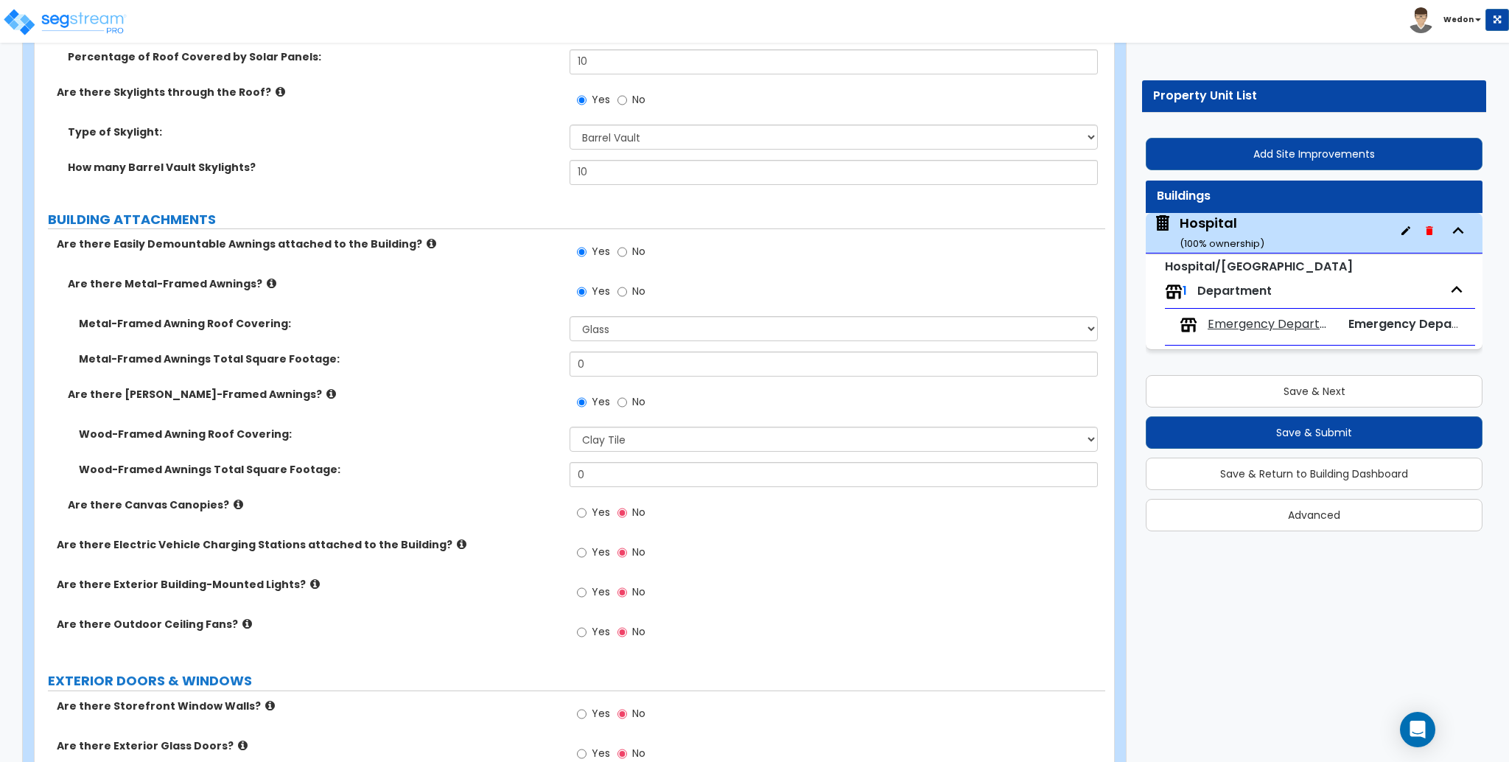
click at [413, 474] on label "Wood-Framed Awnings Total Square Footage:" at bounding box center [319, 469] width 480 height 15
click at [590, 513] on label "Yes" at bounding box center [593, 514] width 33 height 25
click at [586, 513] on input "Yes" at bounding box center [582, 513] width 10 height 16
radio input "true"
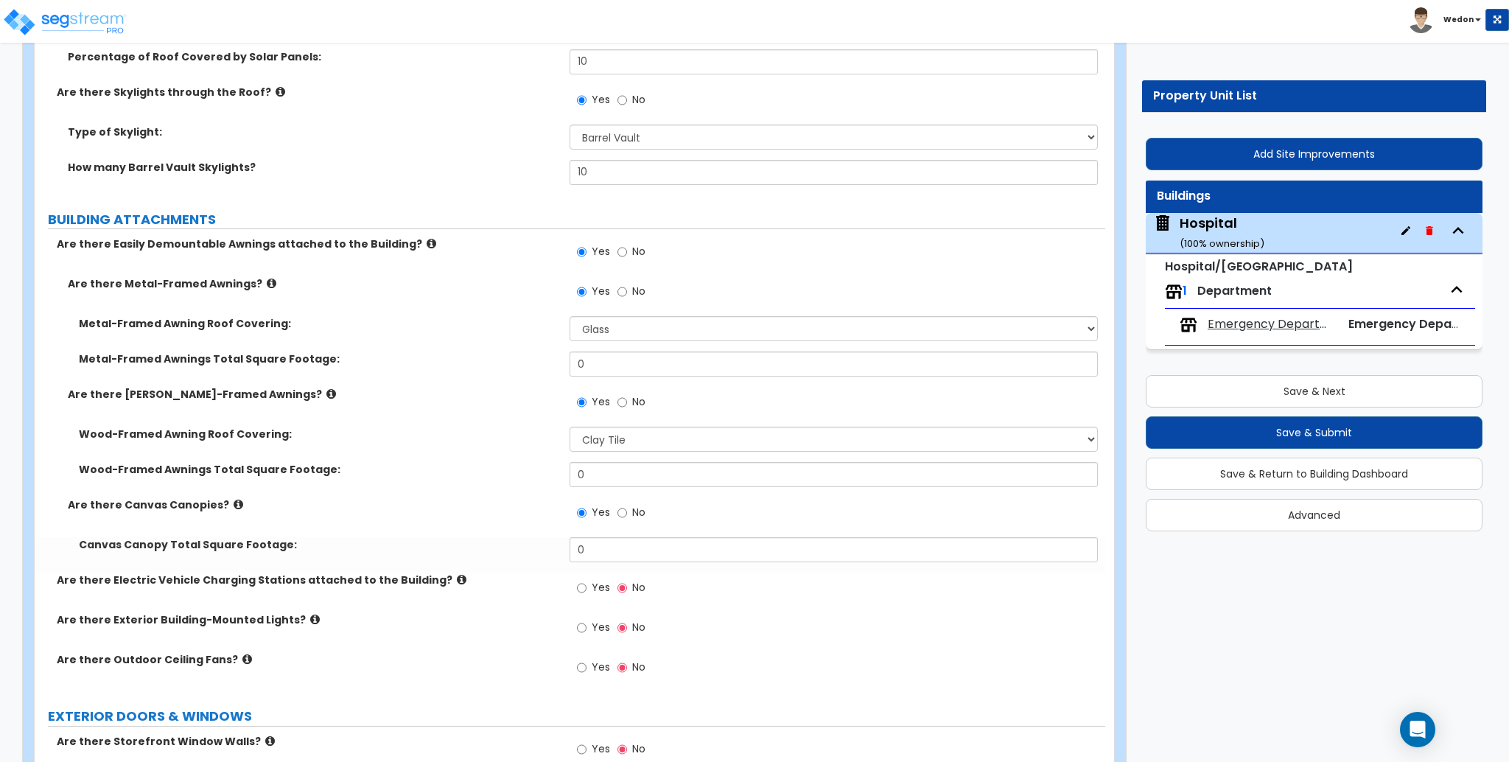
click at [603, 533] on div "Yes No" at bounding box center [837, 517] width 535 height 40
click at [605, 542] on input "0" at bounding box center [834, 549] width 528 height 25
click at [606, 542] on input "0" at bounding box center [834, 549] width 528 height 25
click at [592, 584] on span "Yes" at bounding box center [601, 587] width 18 height 15
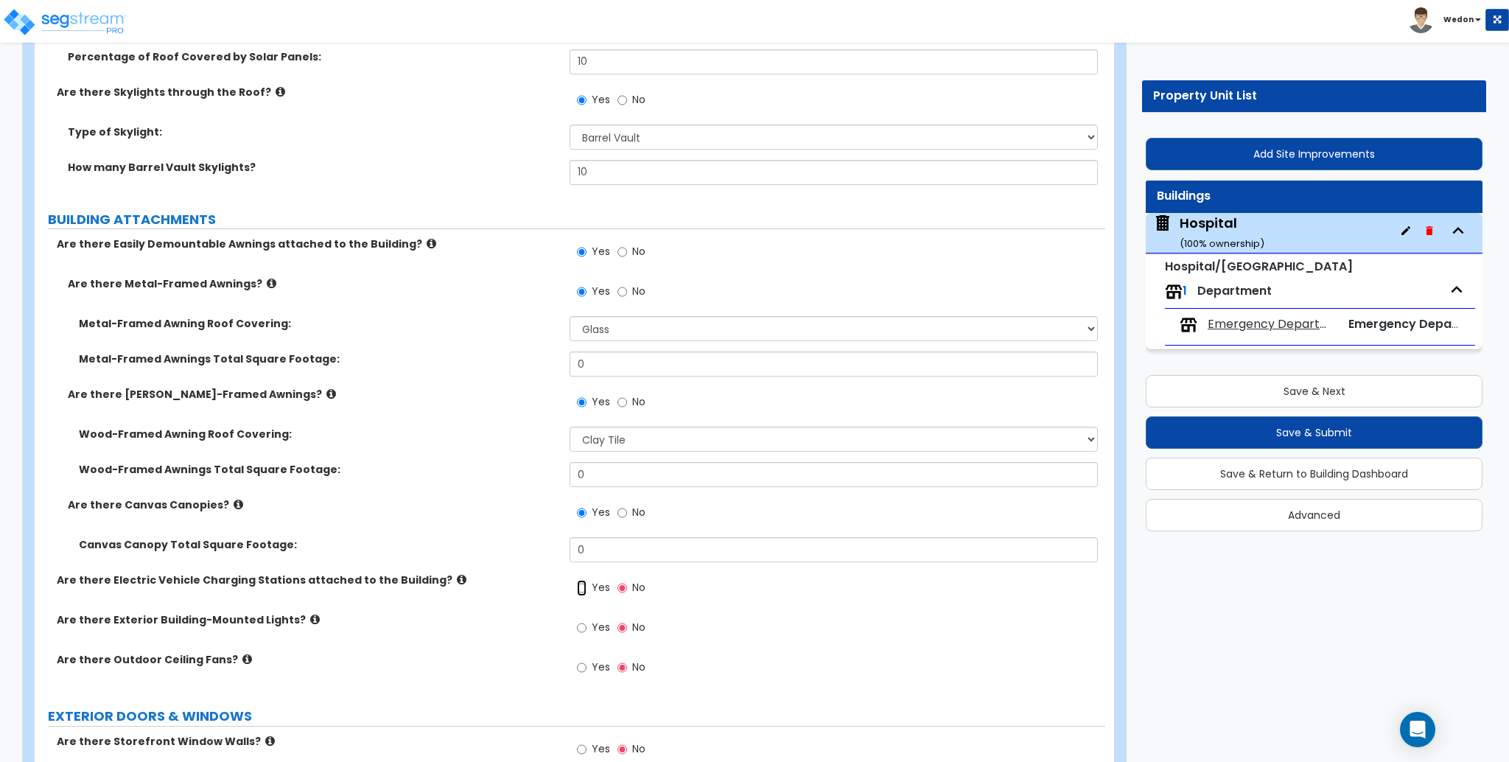
click at [586, 584] on input "Yes" at bounding box center [582, 588] width 10 height 16
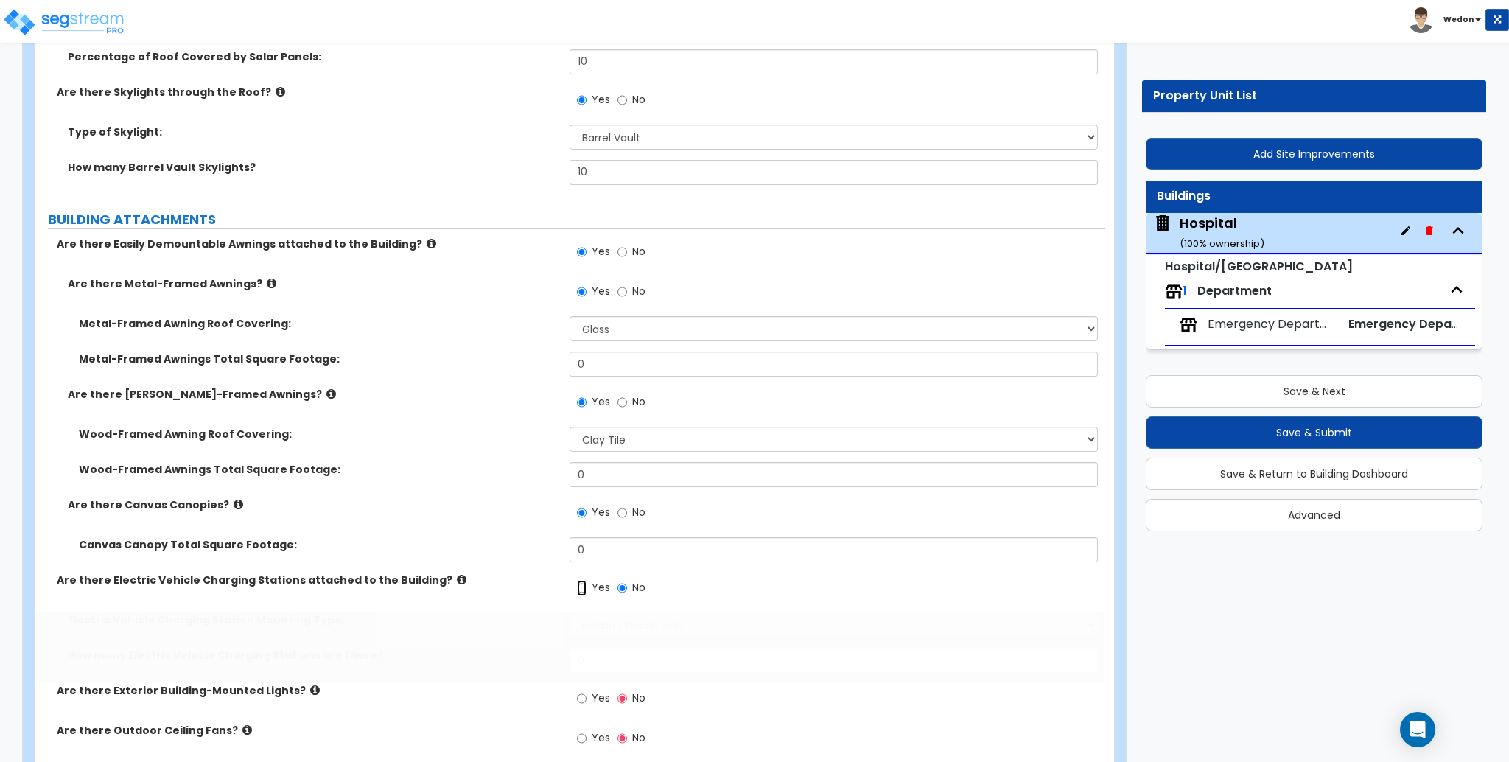
radio input "true"
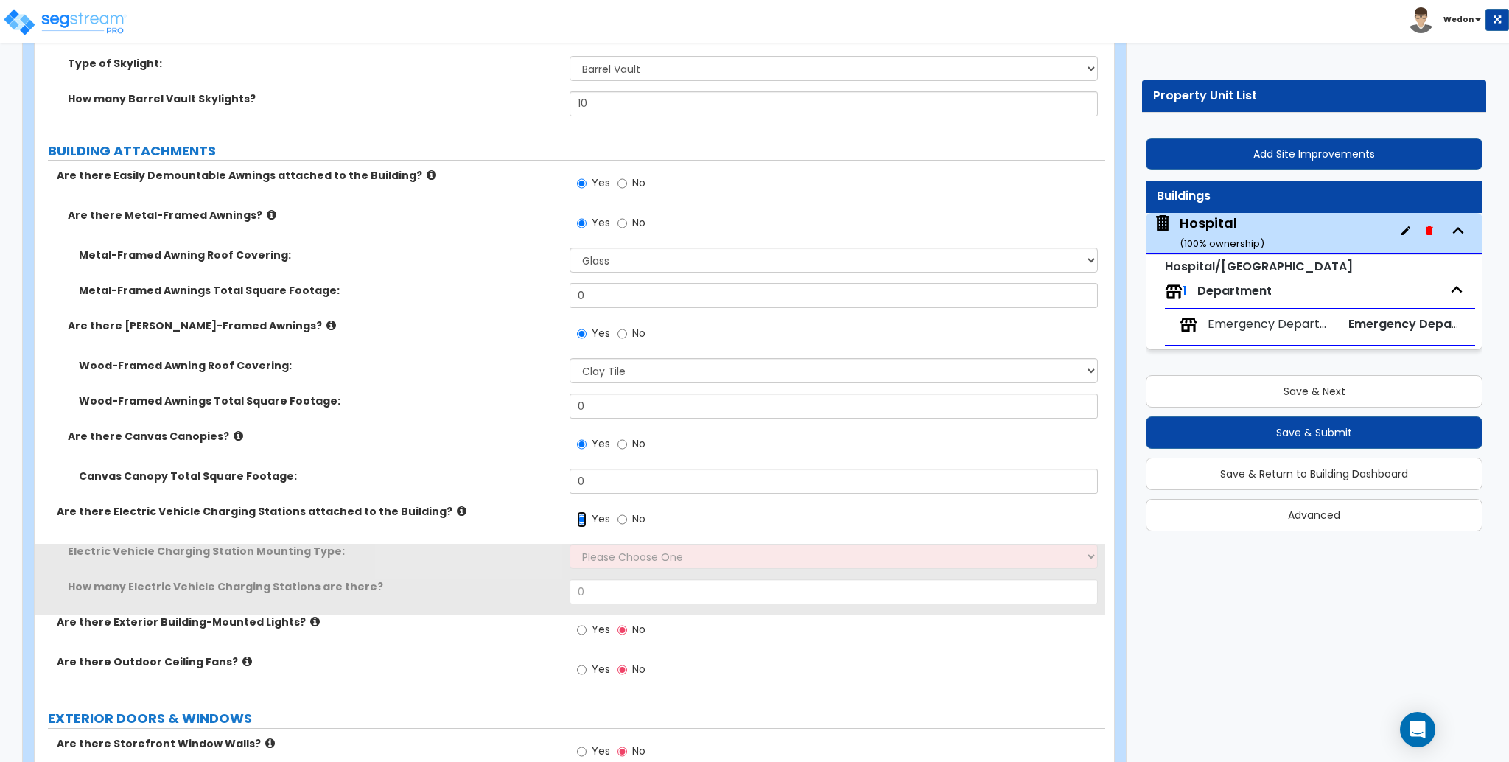
scroll to position [1670, 0]
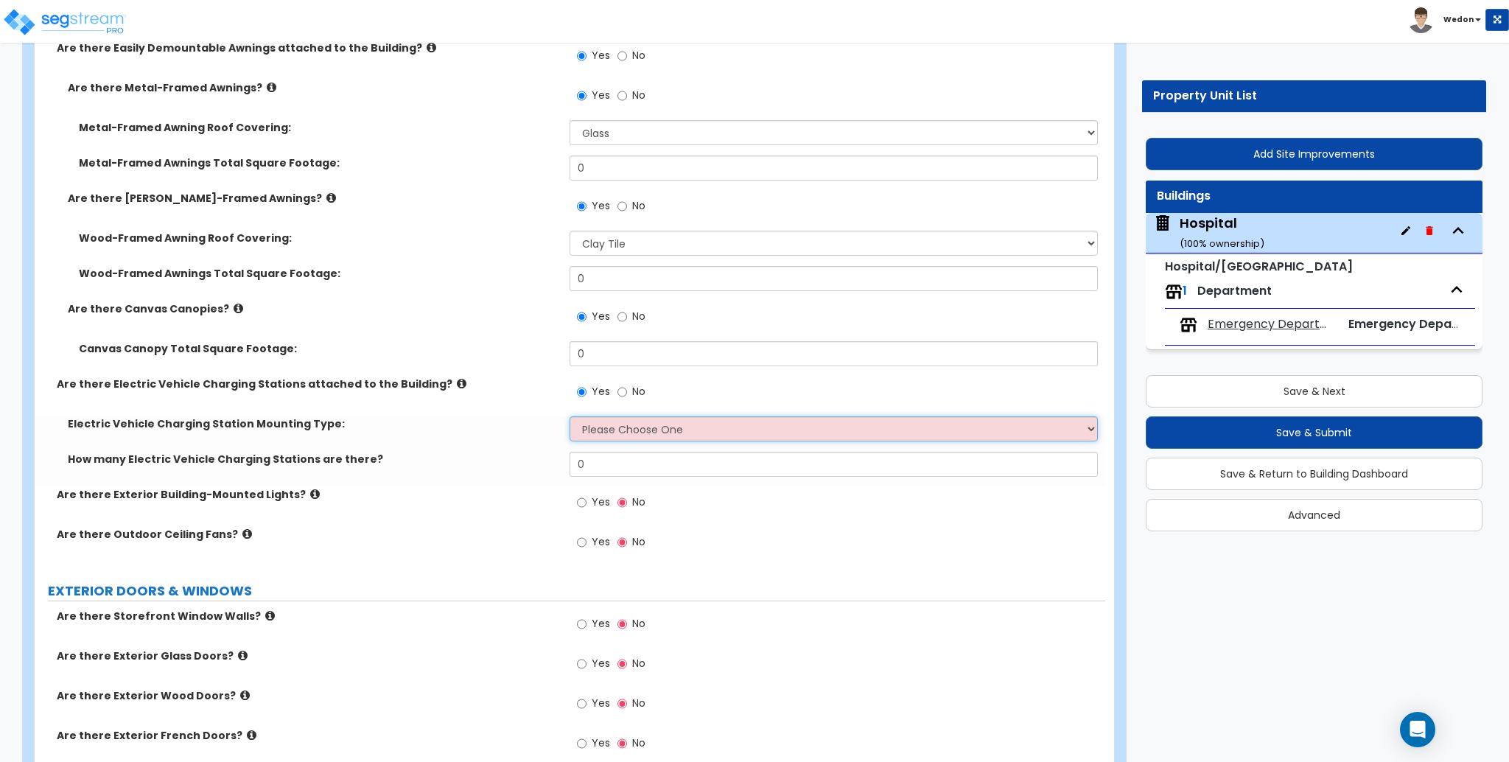
click at [687, 427] on select "Please Choose One Freestanding Wall-mounted" at bounding box center [834, 428] width 528 height 25
drag, startPoint x: 664, startPoint y: 442, endPoint x: 697, endPoint y: 435, distance: 33.8
click at [664, 442] on div "Electric Vehicle Charging Station Mounting Type: Please Choose One Freestanding…" at bounding box center [570, 433] width 1071 height 35
click at [764, 438] on select "Please Choose One Freestanding Wall-mounted" at bounding box center [834, 428] width 528 height 25
click at [570, 416] on select "Please Choose One Freestanding Wall-mounted" at bounding box center [834, 428] width 528 height 25
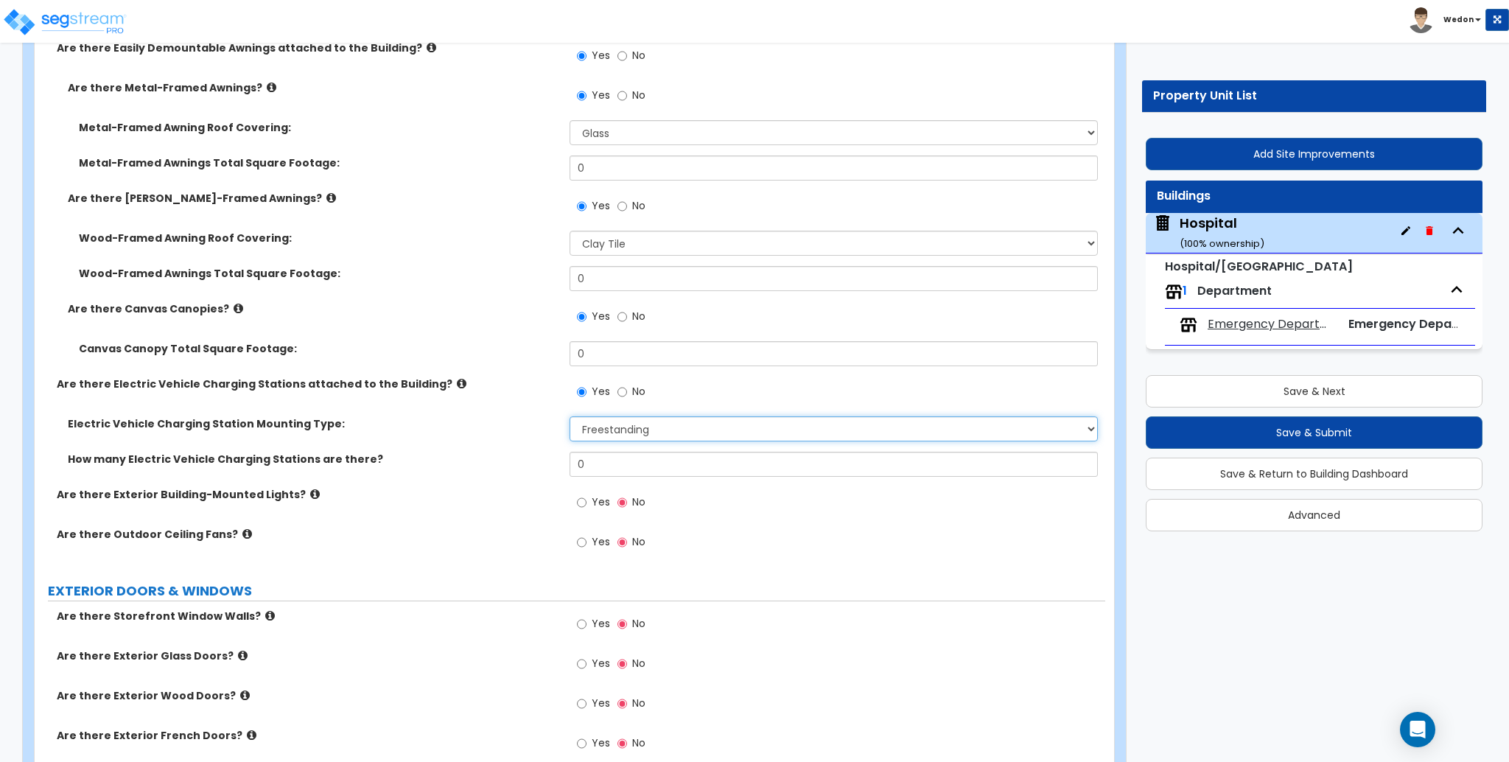
click at [634, 434] on select "Please Choose One Freestanding Wall-mounted" at bounding box center [834, 428] width 528 height 25
click at [570, 416] on select "Please Choose One Freestanding Wall-mounted" at bounding box center [834, 428] width 528 height 25
click at [690, 462] on input "0" at bounding box center [834, 464] width 528 height 25
click at [720, 421] on select "Please Choose One Freestanding Wall-mounted" at bounding box center [834, 428] width 528 height 25
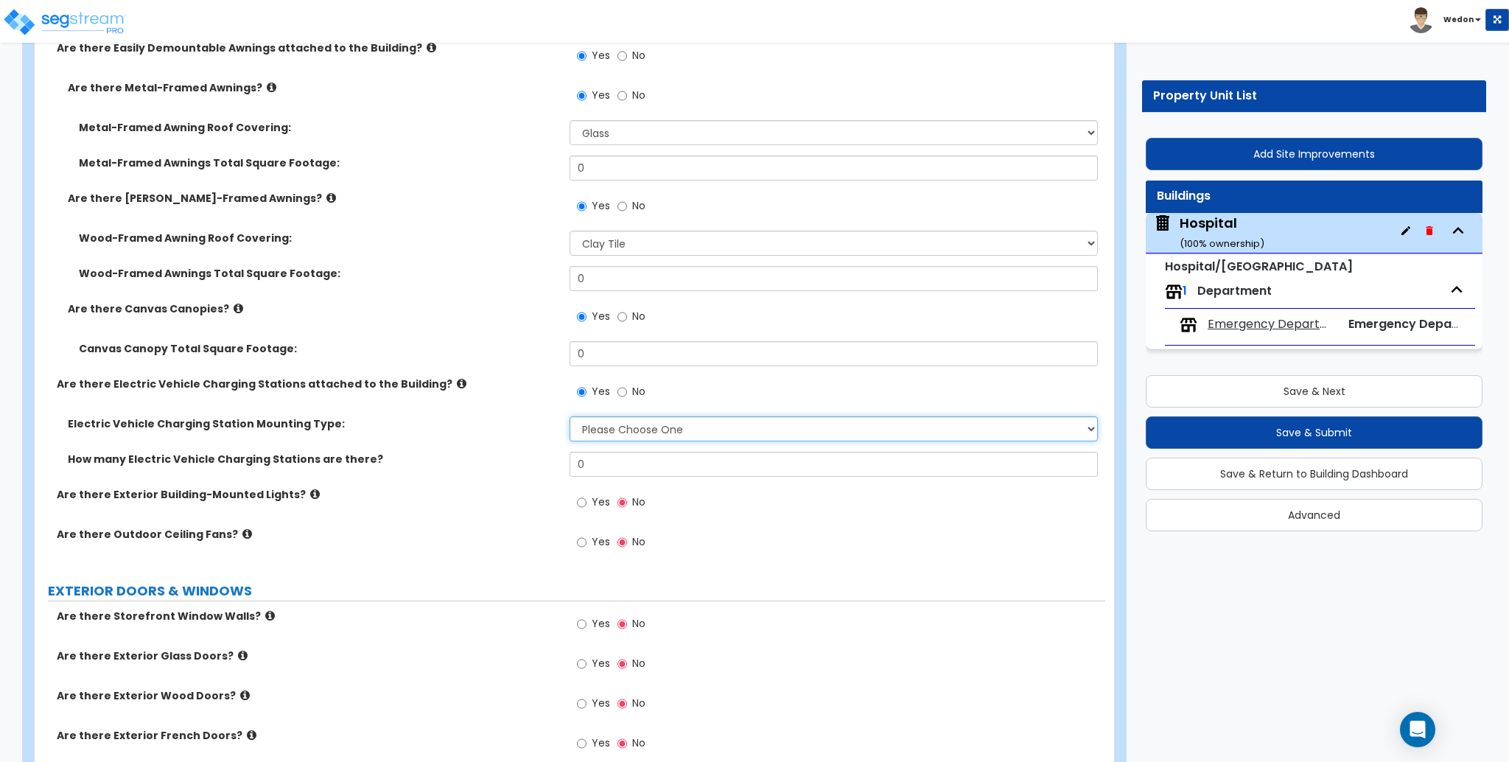
click at [570, 416] on select "Please Choose One Freestanding Wall-mounted" at bounding box center [834, 428] width 528 height 25
click at [743, 435] on select "Please Choose One Freestanding Wall-mounted" at bounding box center [834, 428] width 528 height 25
select select "2"
click at [570, 416] on select "Please Choose One Freestanding Wall-mounted" at bounding box center [834, 428] width 528 height 25
click at [627, 466] on input "0" at bounding box center [834, 464] width 528 height 25
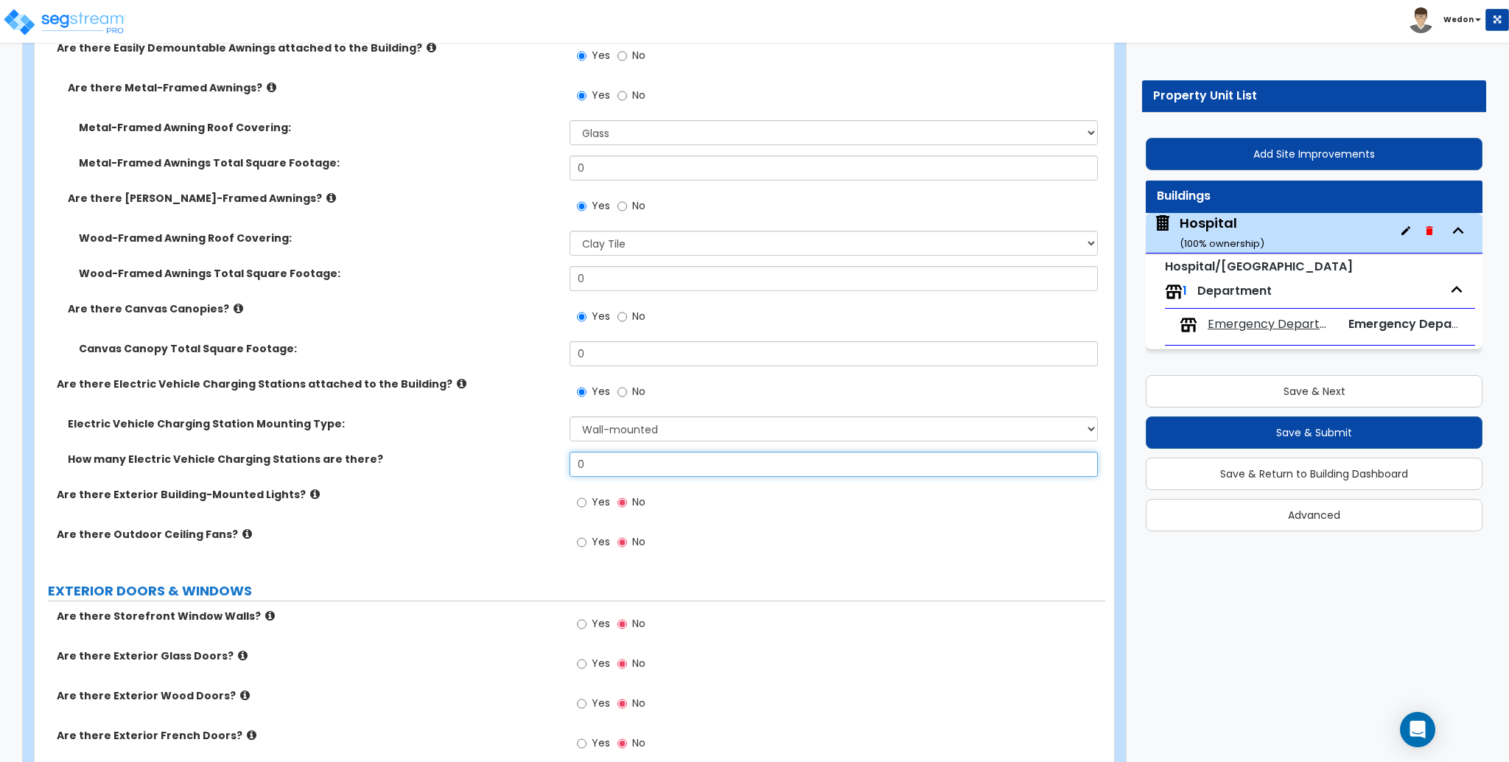
click at [627, 466] on input "0" at bounding box center [834, 464] width 528 height 25
click at [507, 502] on div "Are there Exterior Building-Mounted Lights? Yes No" at bounding box center [570, 507] width 1071 height 40
click at [587, 504] on label "Yes" at bounding box center [593, 503] width 33 height 25
click at [586, 504] on input "Yes" at bounding box center [582, 502] width 10 height 16
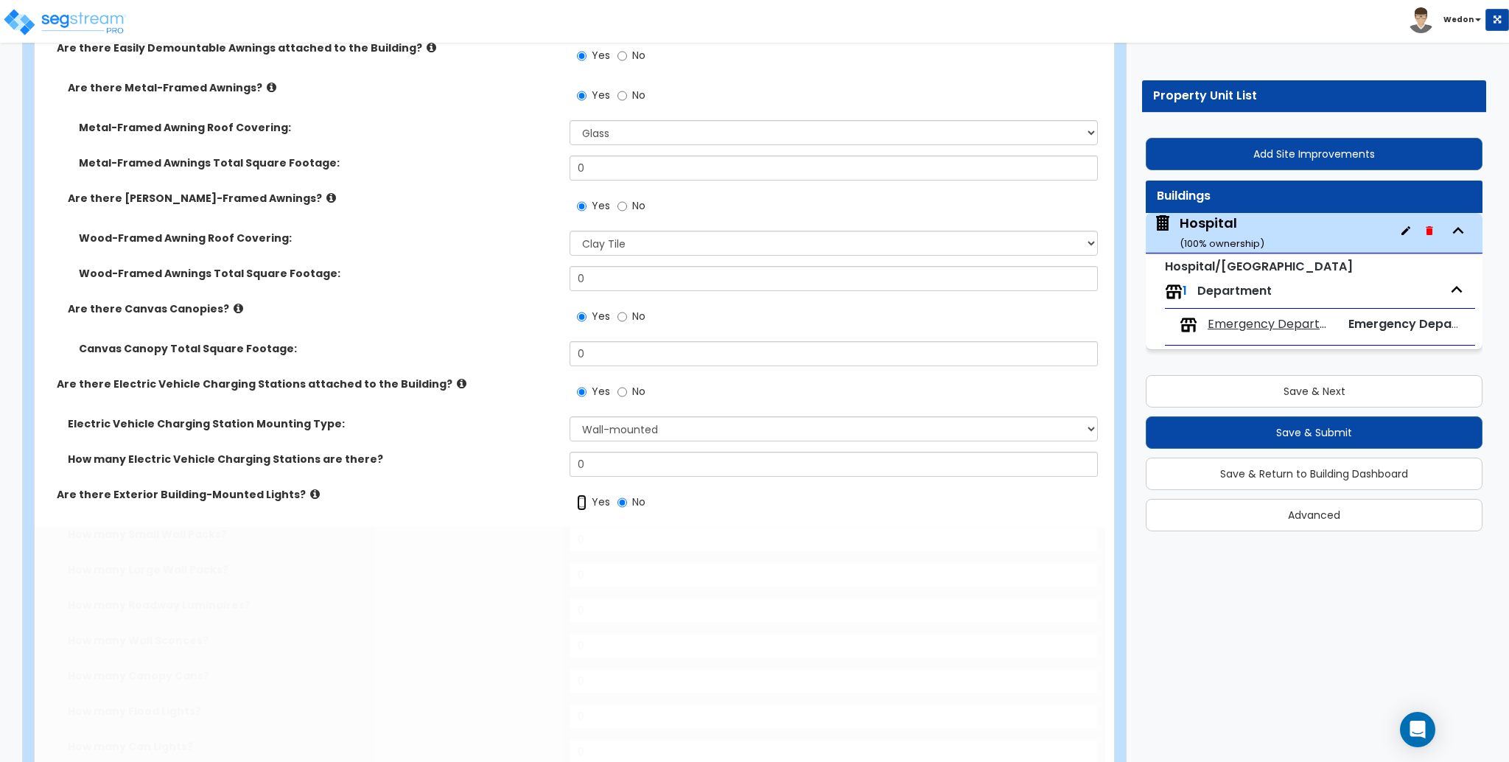
radio input "true"
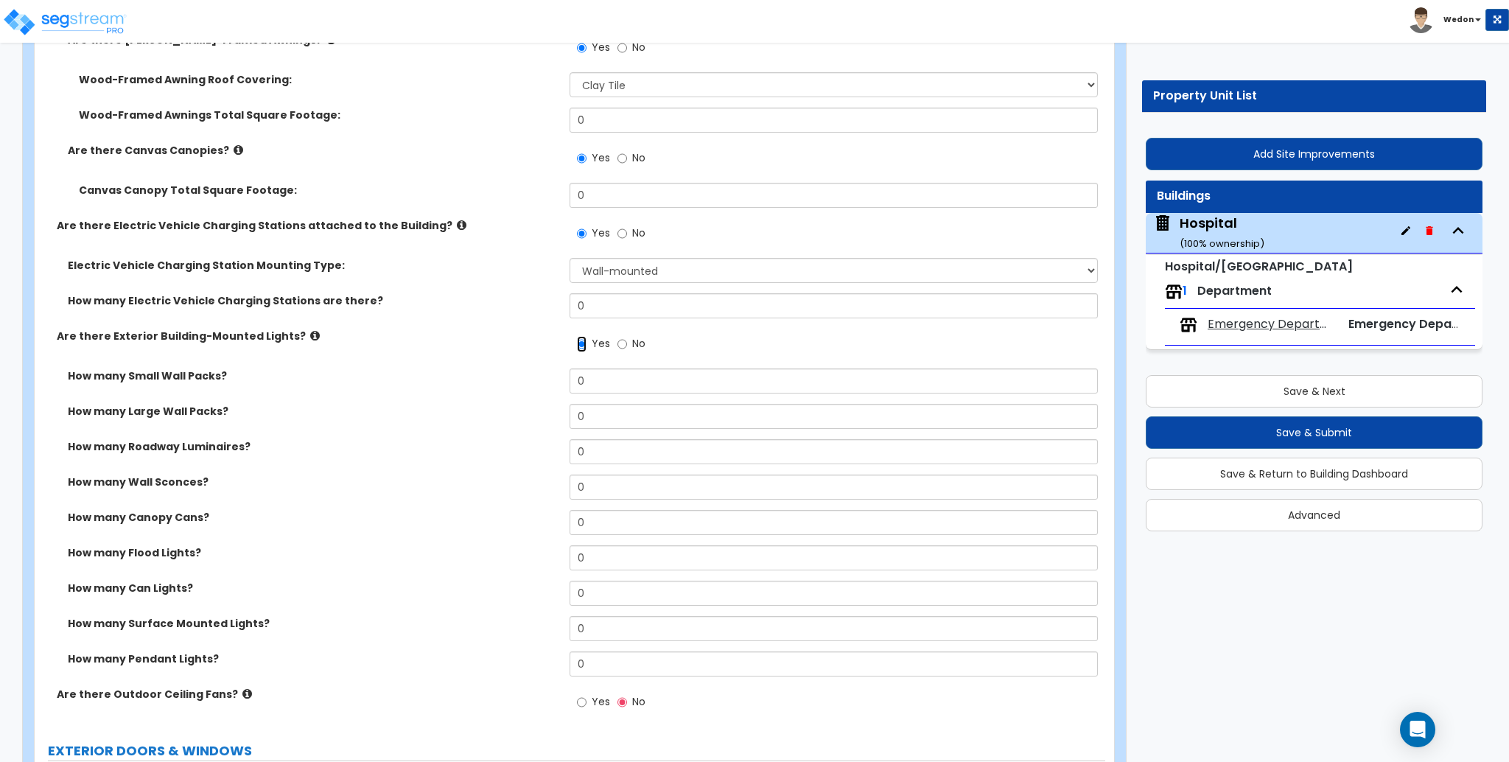
scroll to position [1866, 0]
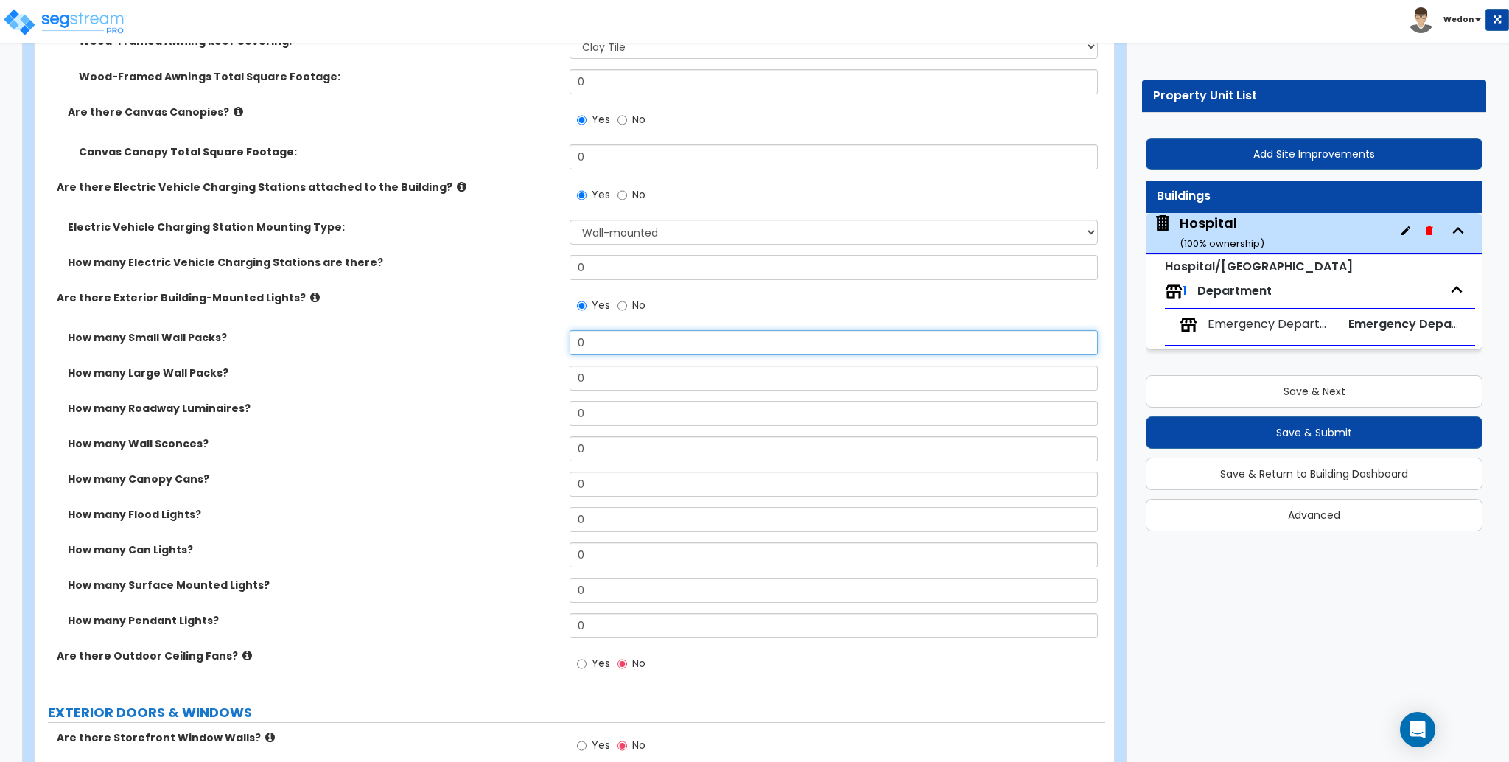
drag, startPoint x: 584, startPoint y: 337, endPoint x: 475, endPoint y: 343, distance: 108.5
click at [475, 343] on div "How many Small Wall Packs? 0" at bounding box center [570, 347] width 1071 height 35
type input "9"
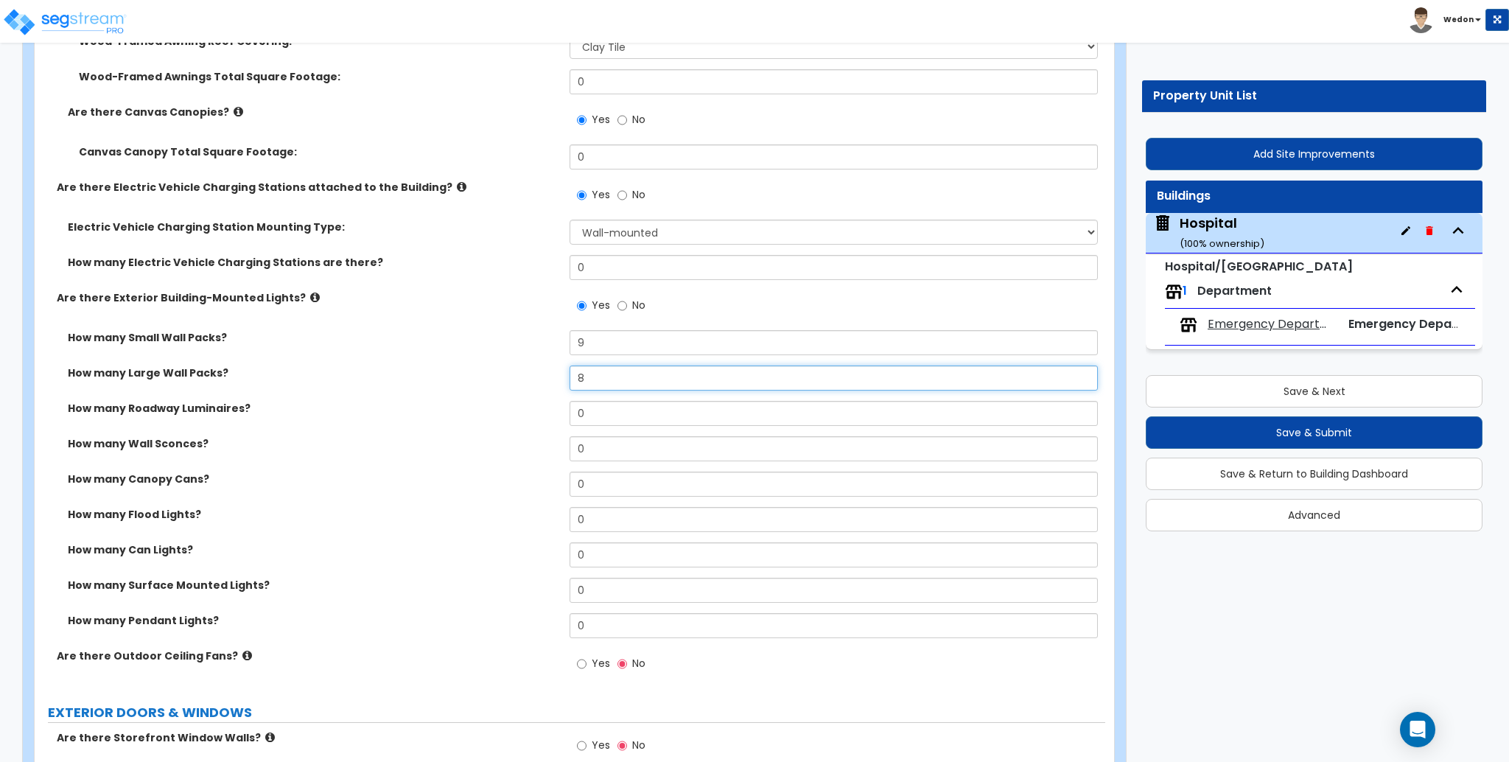
type input "8"
type input "7"
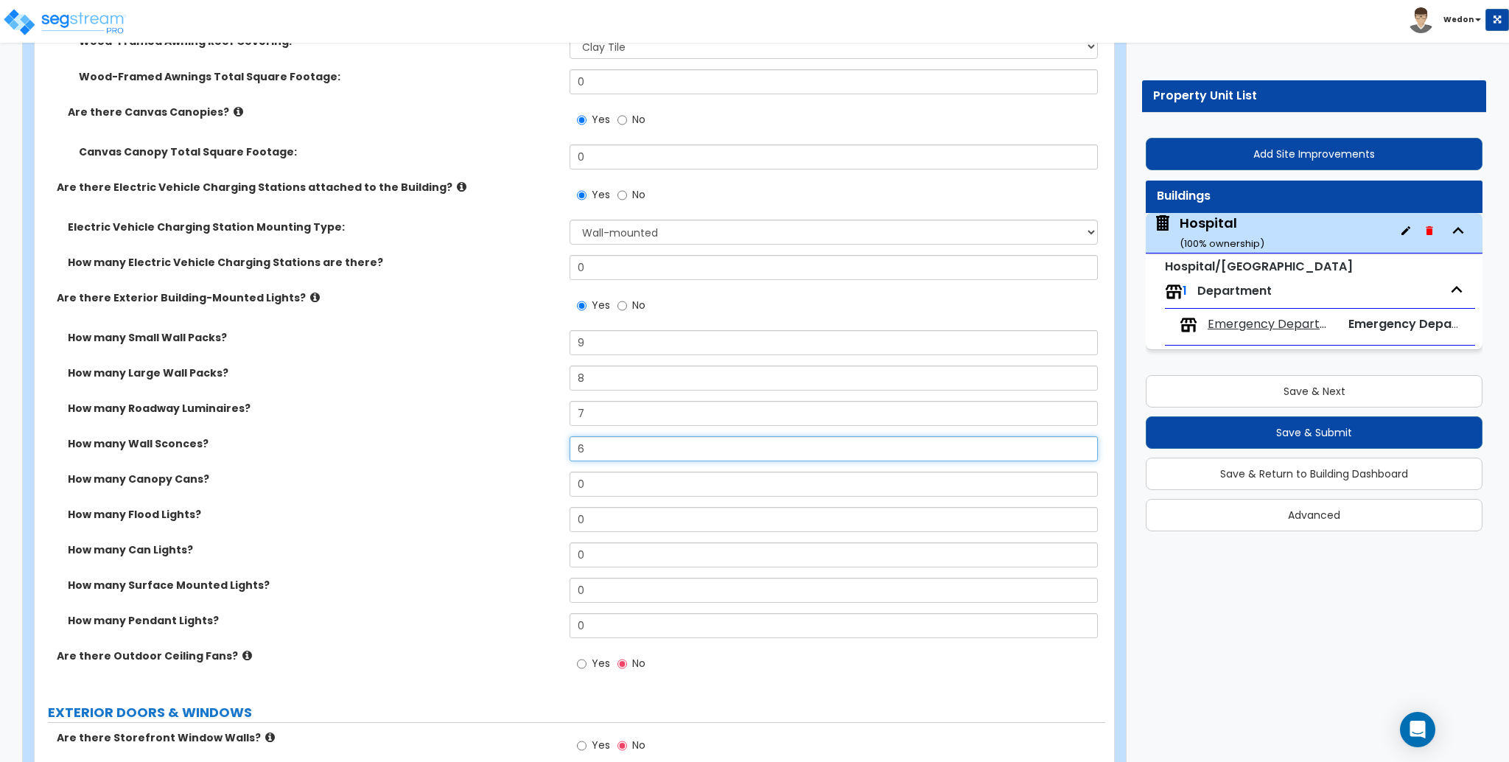
type input "6"
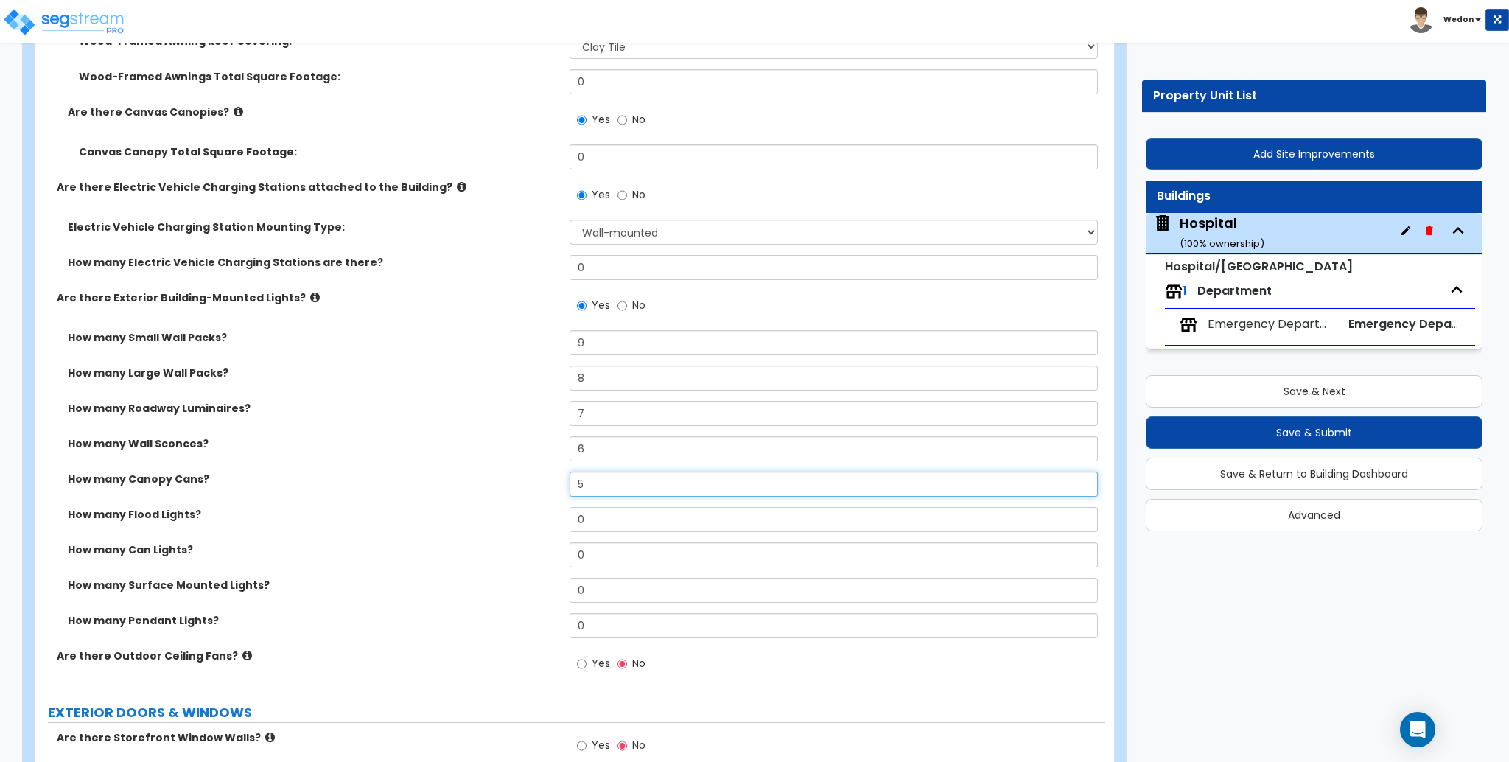
type input "5"
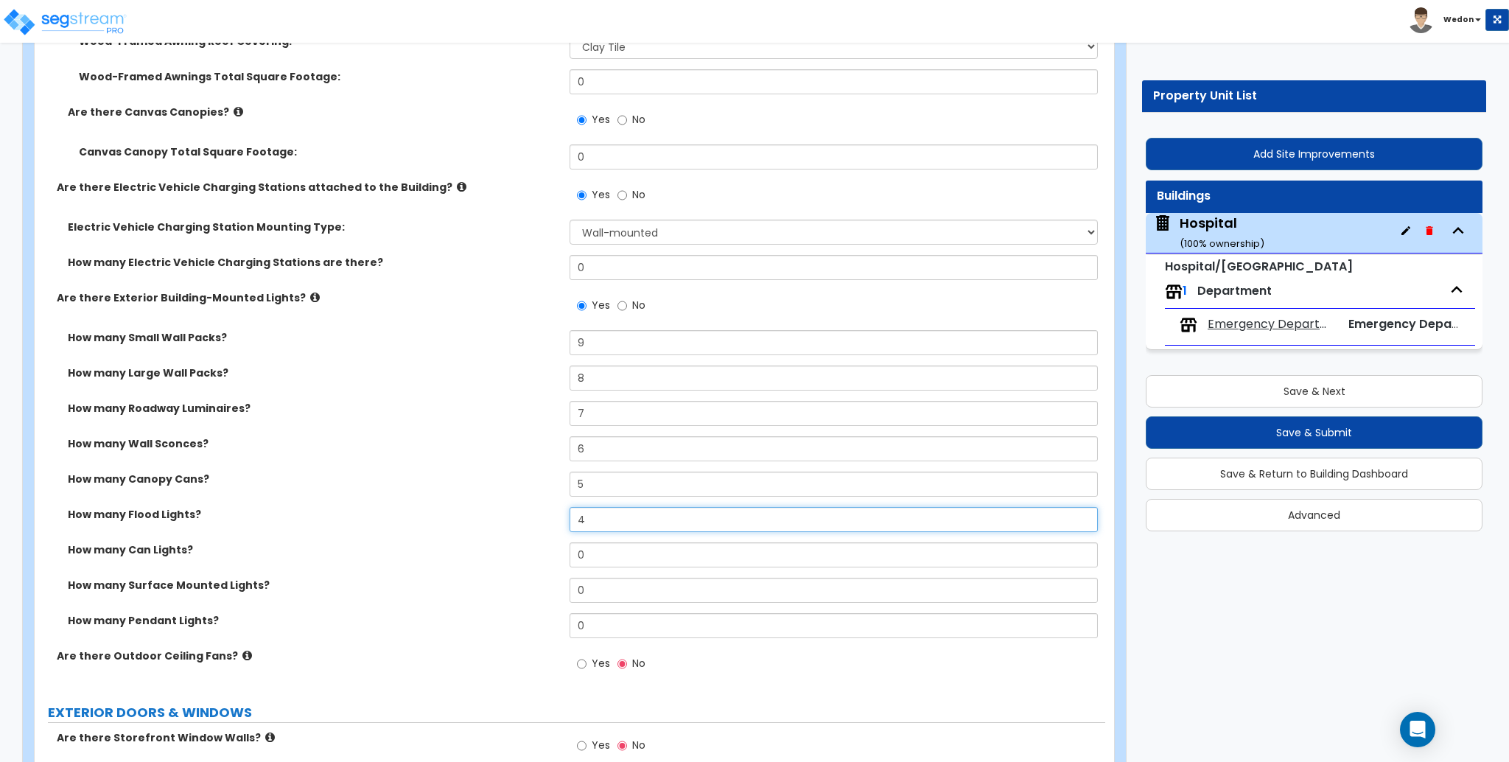
type input "4"
type input "3"
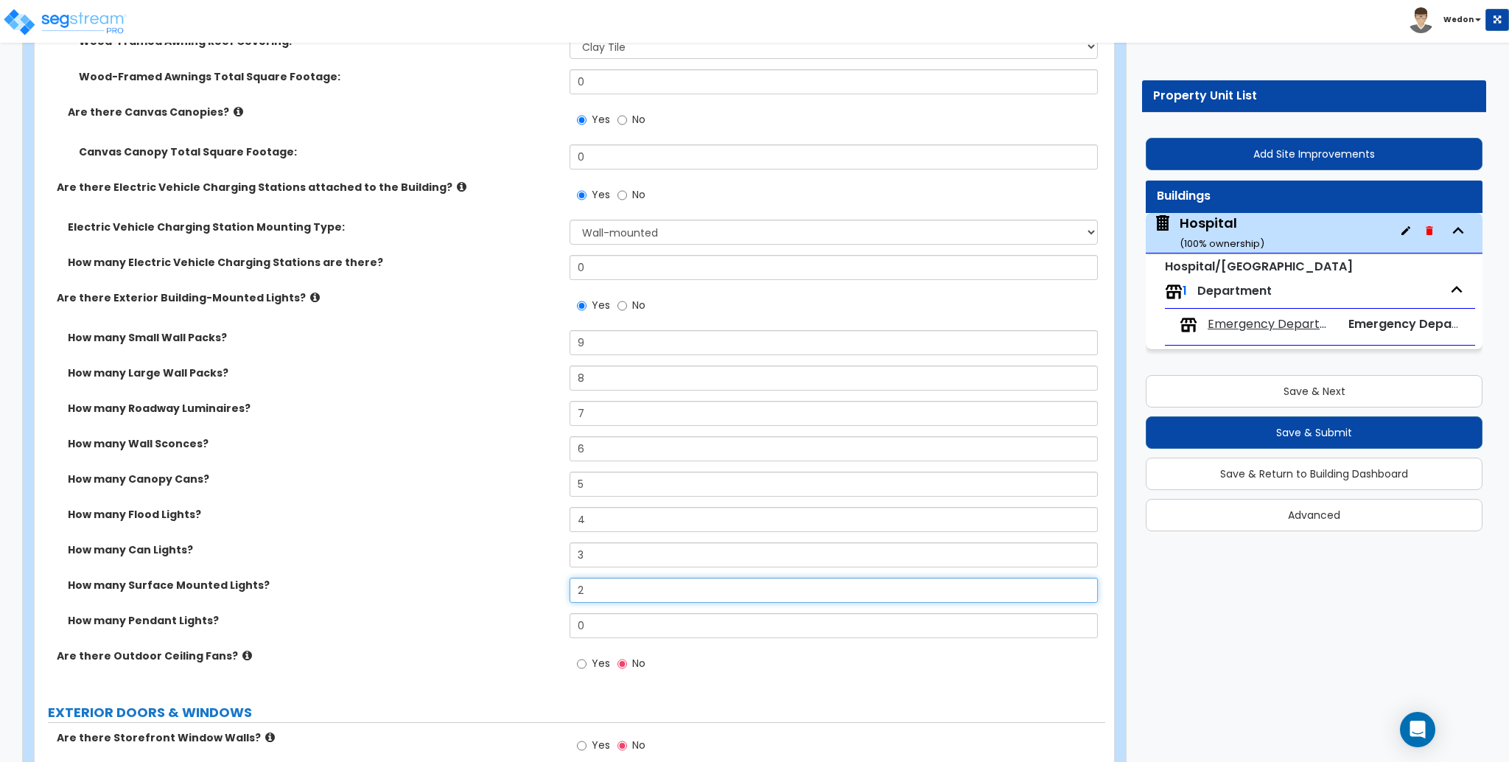
type input "2"
type input "1"
click at [537, 522] on label "How many Flood Lights?" at bounding box center [313, 514] width 491 height 15
click at [587, 667] on label "Yes" at bounding box center [593, 665] width 33 height 25
click at [586, 667] on input "Yes" at bounding box center [582, 664] width 10 height 16
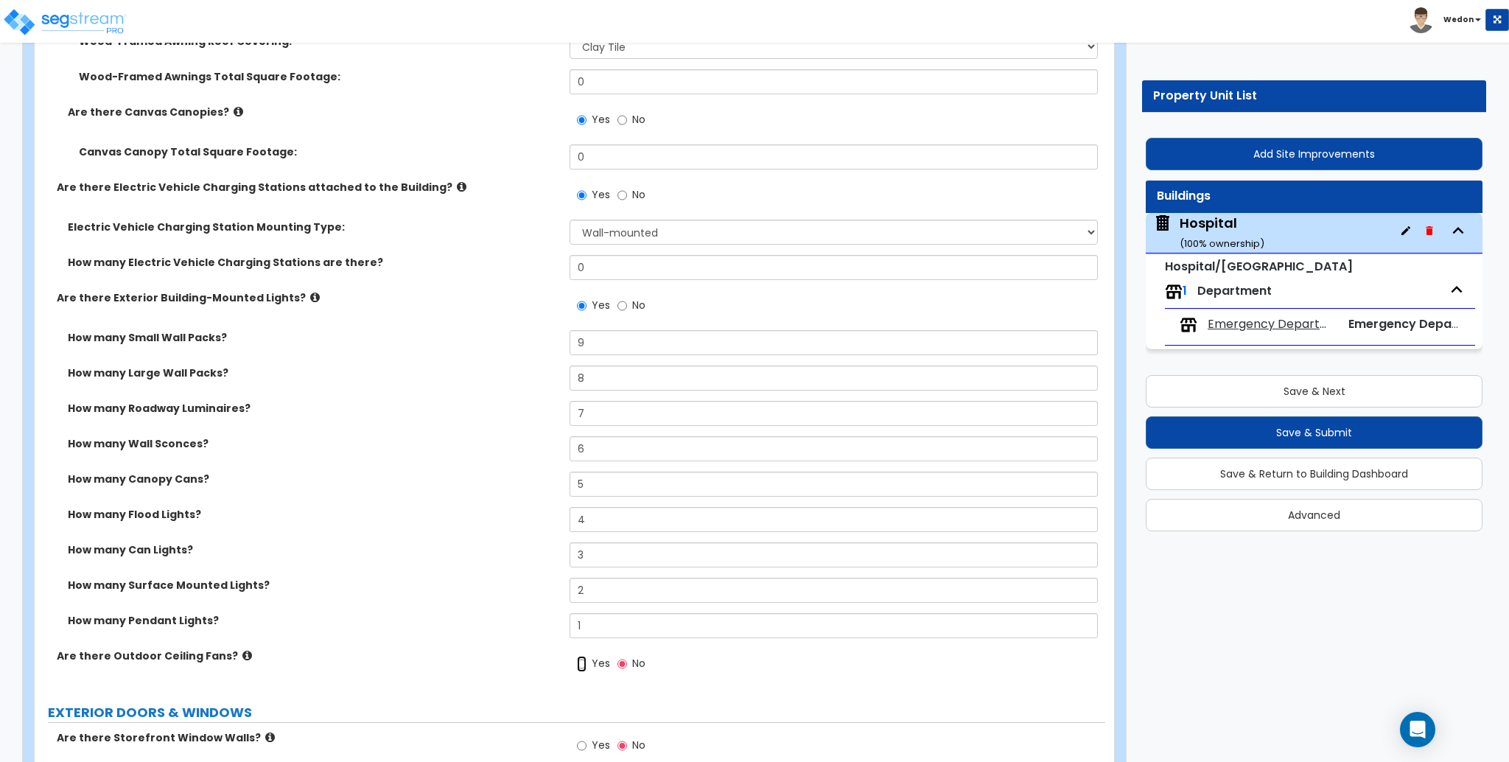
radio input "true"
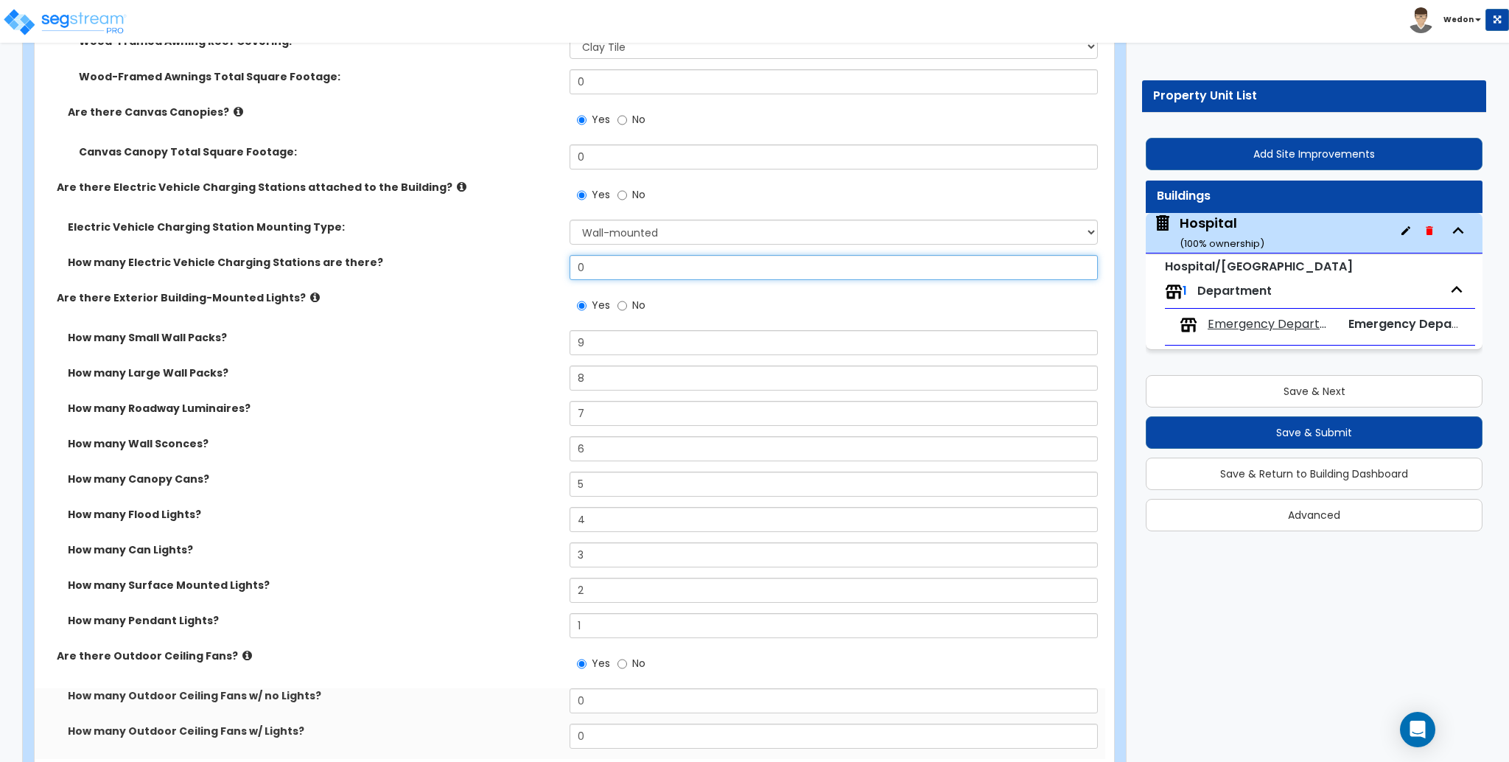
click at [615, 259] on input "0" at bounding box center [834, 267] width 528 height 25
click at [616, 259] on input "0" at bounding box center [834, 267] width 528 height 25
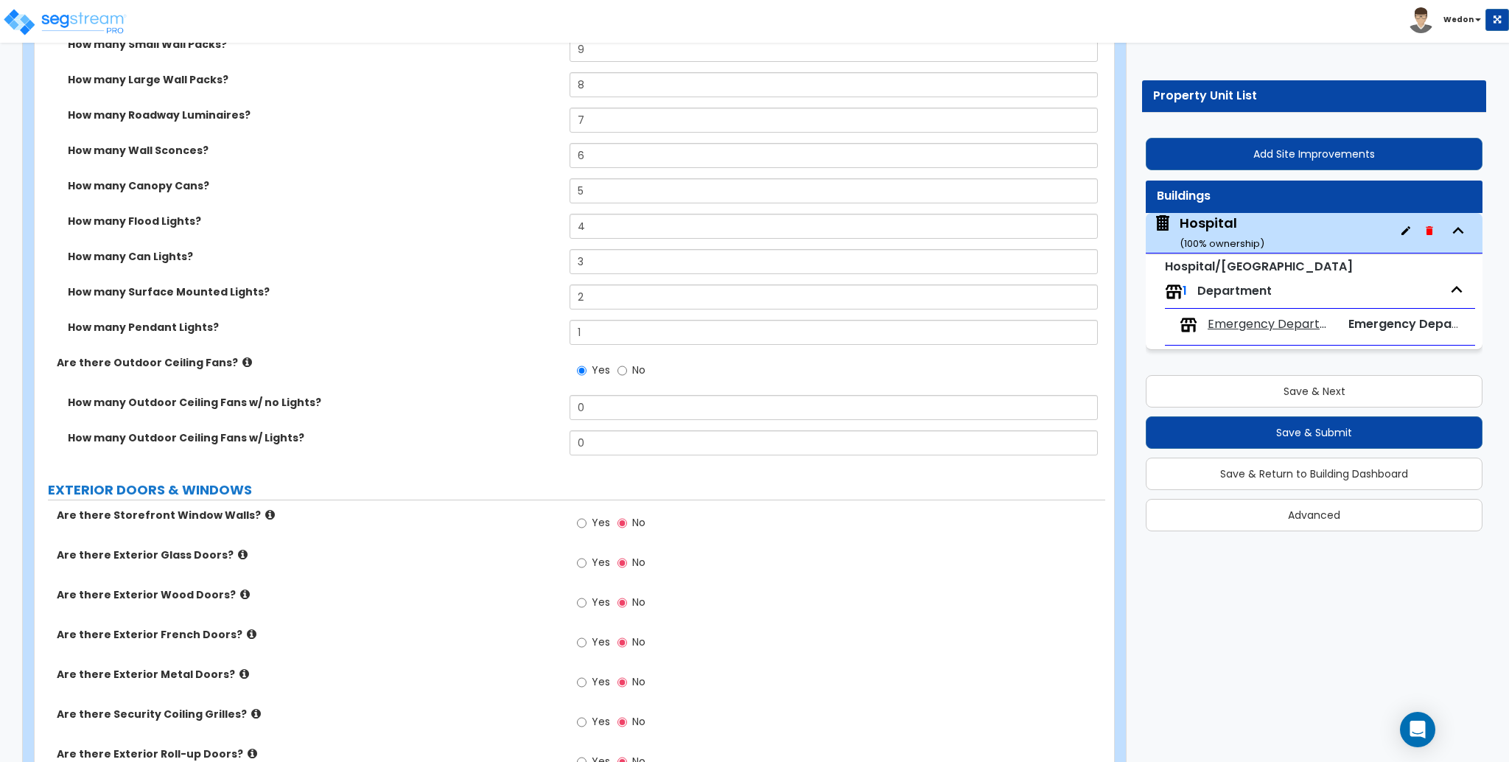
scroll to position [2161, 0]
click at [658, 402] on input "0" at bounding box center [834, 405] width 528 height 25
click at [657, 402] on input "0" at bounding box center [834, 405] width 528 height 25
type input "7"
click at [637, 439] on input "0" at bounding box center [834, 441] width 528 height 25
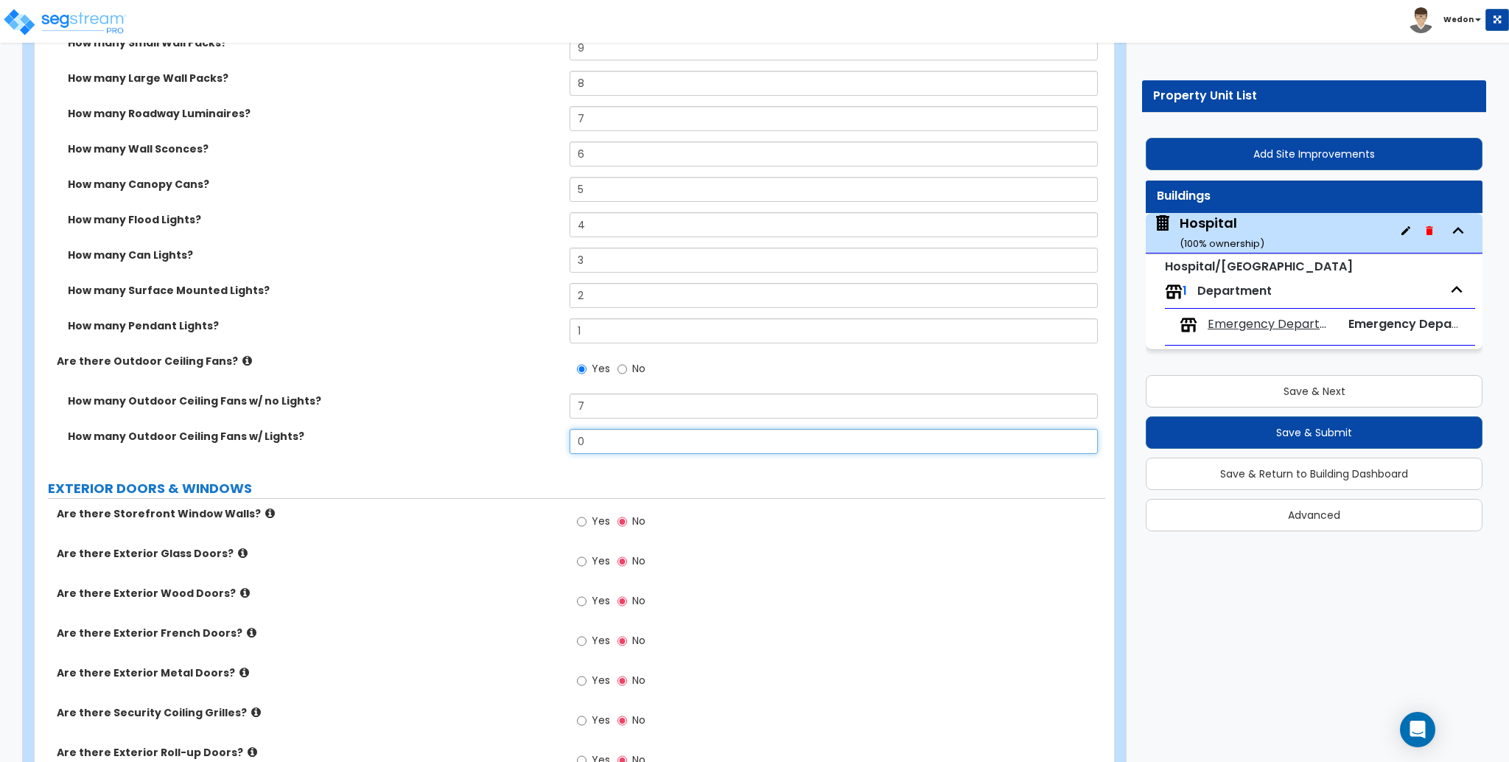
click at [637, 439] on input "0" at bounding box center [834, 441] width 528 height 25
type input "6"
click at [448, 380] on div "Are there Outdoor Ceiling Fans? Yes No" at bounding box center [570, 374] width 1071 height 40
click at [242, 364] on icon at bounding box center [247, 360] width 10 height 11
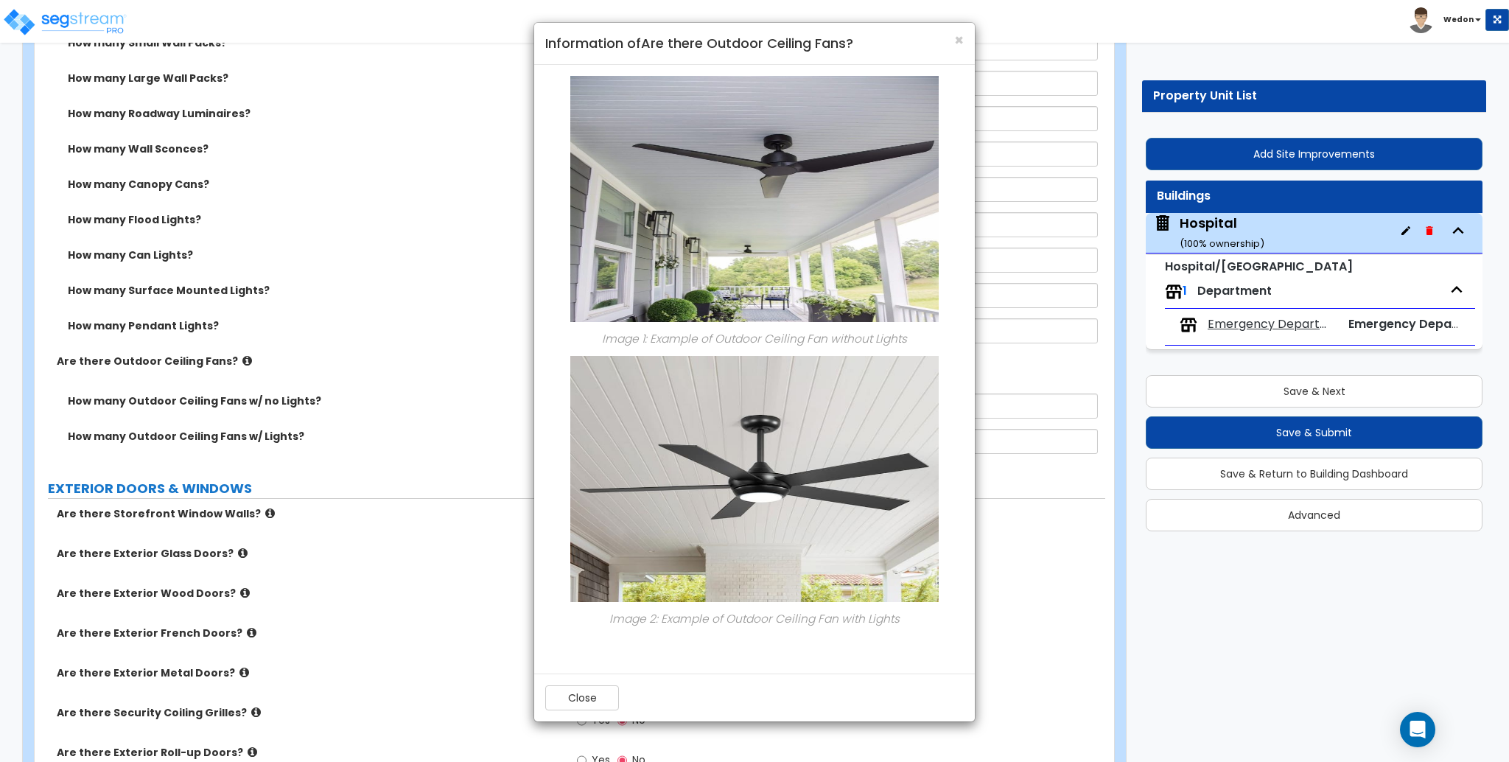
click at [354, 272] on div "× Information of Are there Outdoor Ceiling Fans? Image 1: Example of Outdoor Ce…" at bounding box center [754, 381] width 1509 height 762
click at [487, 265] on div "× Information of Are there Outdoor Ceiling Fans? Image 1: Example of Outdoor Ce…" at bounding box center [754, 381] width 1509 height 762
click at [585, 690] on button "Close" at bounding box center [582, 697] width 74 height 25
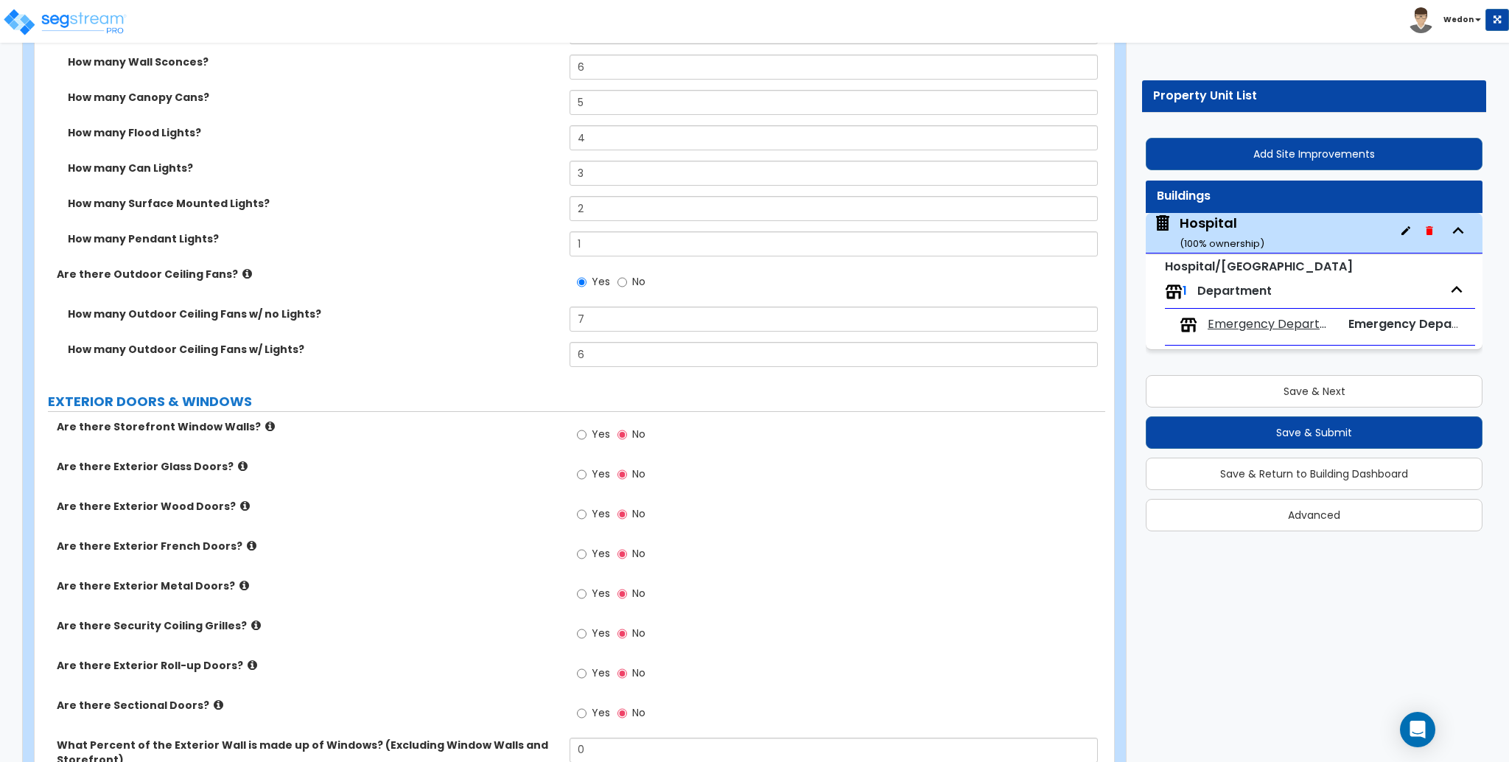
scroll to position [2259, 0]
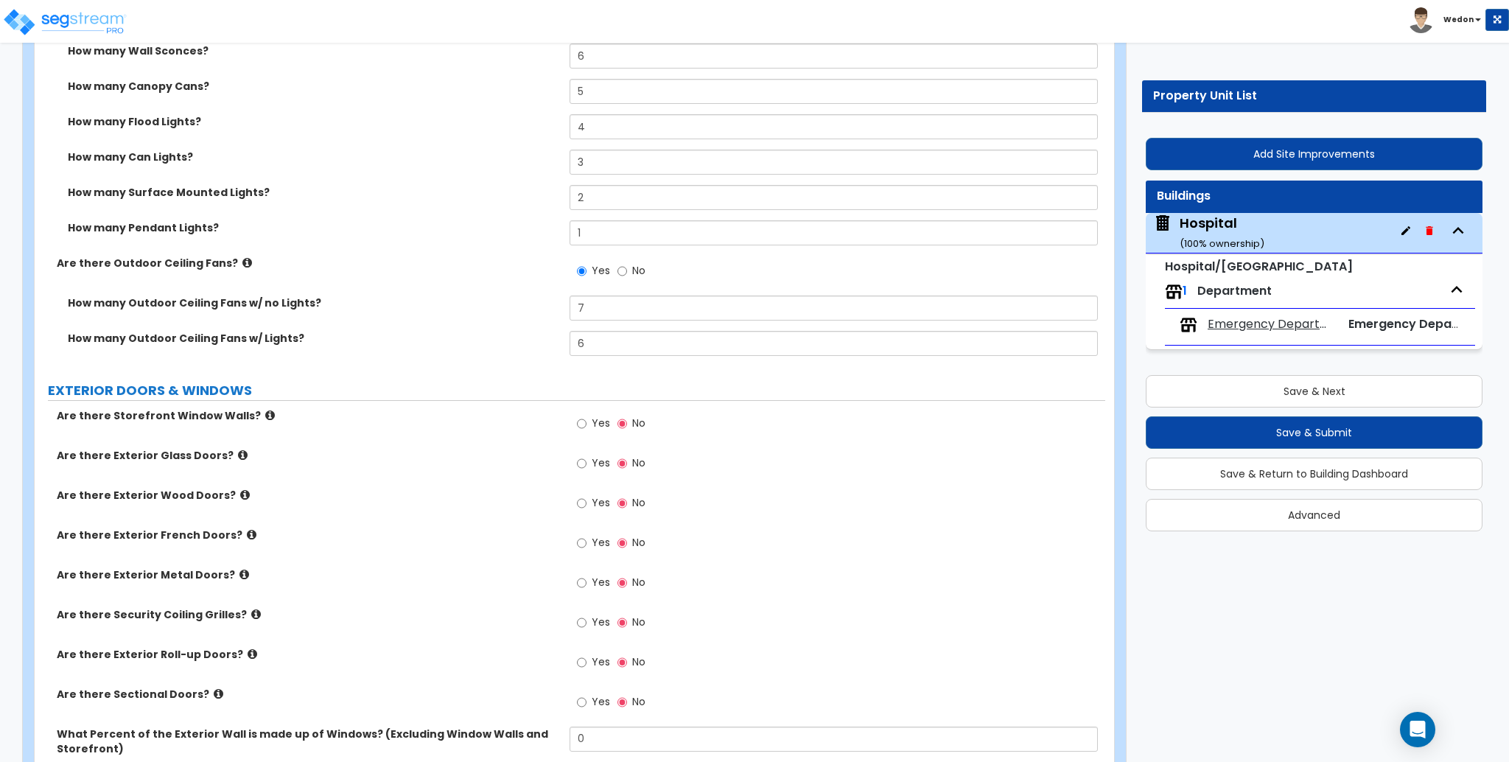
click at [988, 512] on div "Yes No" at bounding box center [837, 508] width 535 height 40
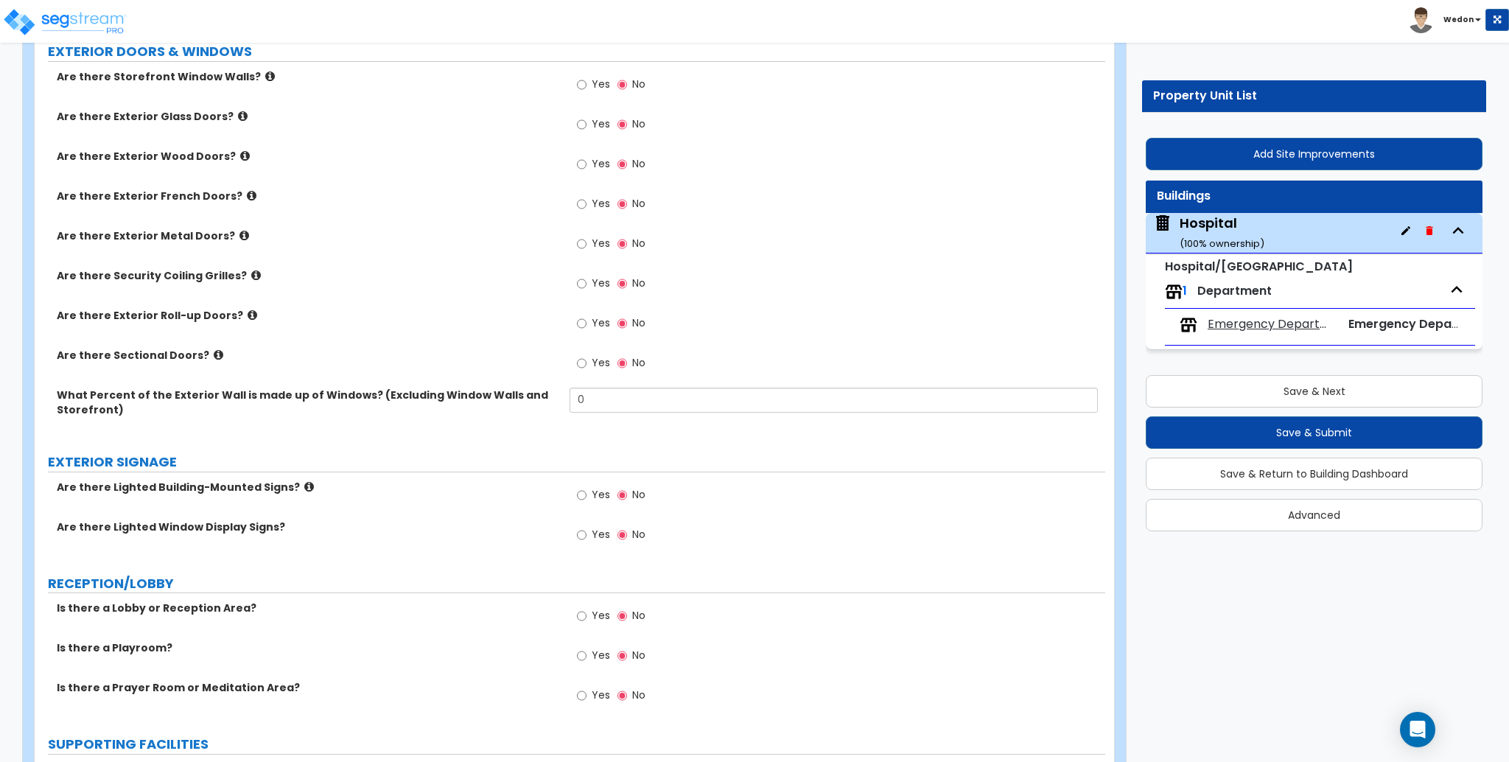
scroll to position [2652, 0]
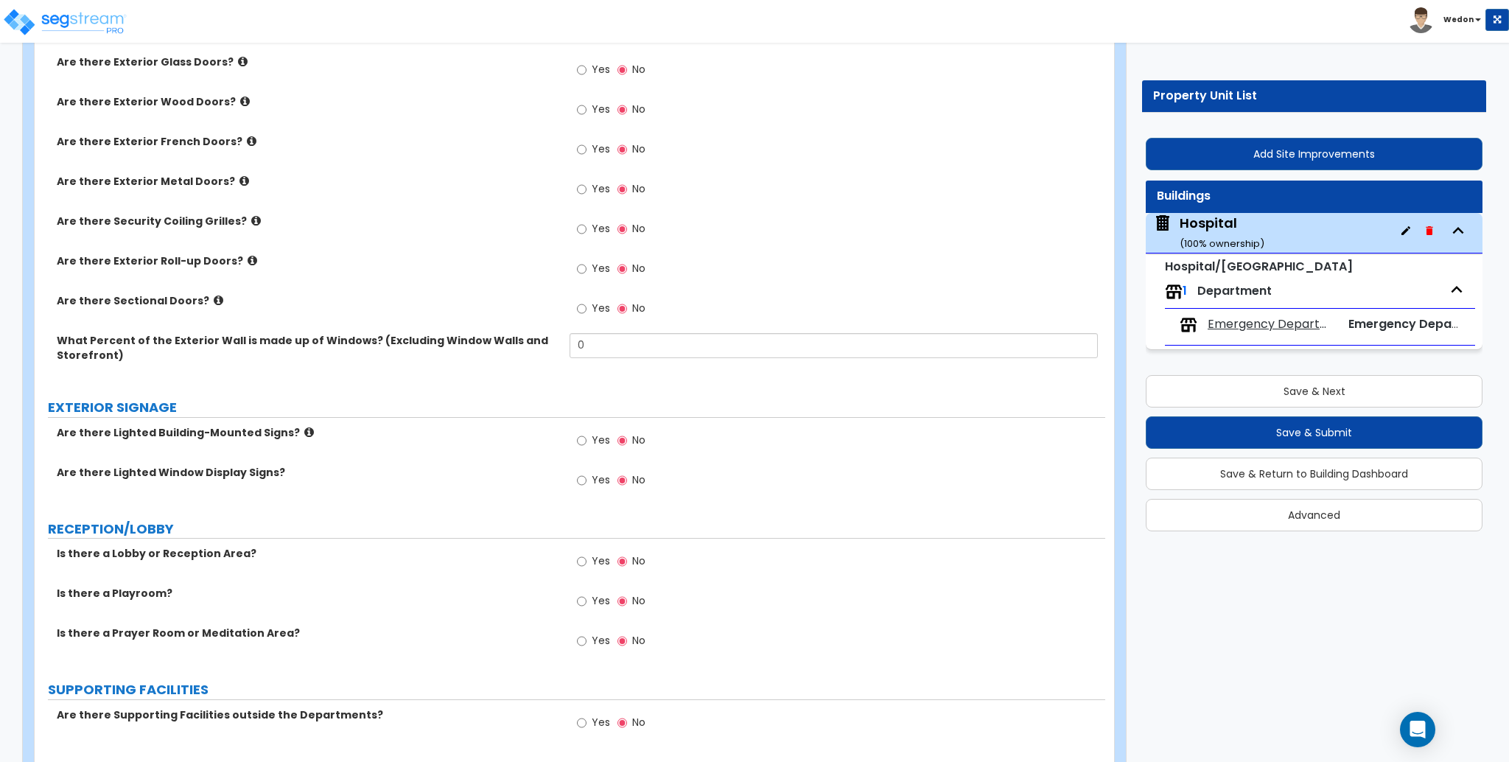
click at [589, 445] on label "Yes" at bounding box center [593, 442] width 33 height 25
click at [586, 445] on input "Yes" at bounding box center [582, 441] width 10 height 16
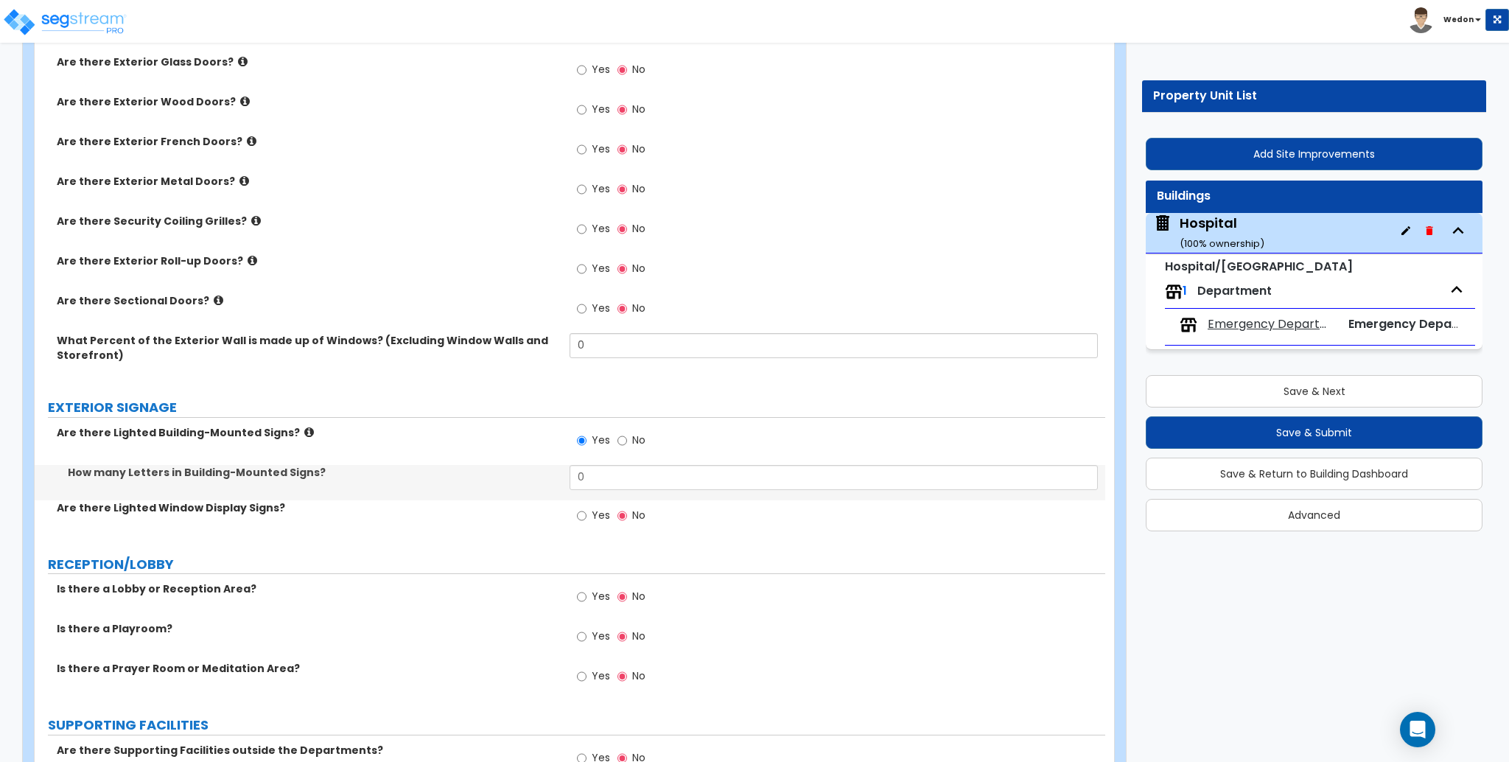
drag, startPoint x: 646, startPoint y: 443, endPoint x: 639, endPoint y: 441, distance: 7.5
click at [644, 442] on div "Yes No" at bounding box center [611, 442] width 83 height 34
click at [639, 441] on span "No" at bounding box center [638, 440] width 13 height 15
click at [627, 441] on input "No" at bounding box center [622, 441] width 10 height 16
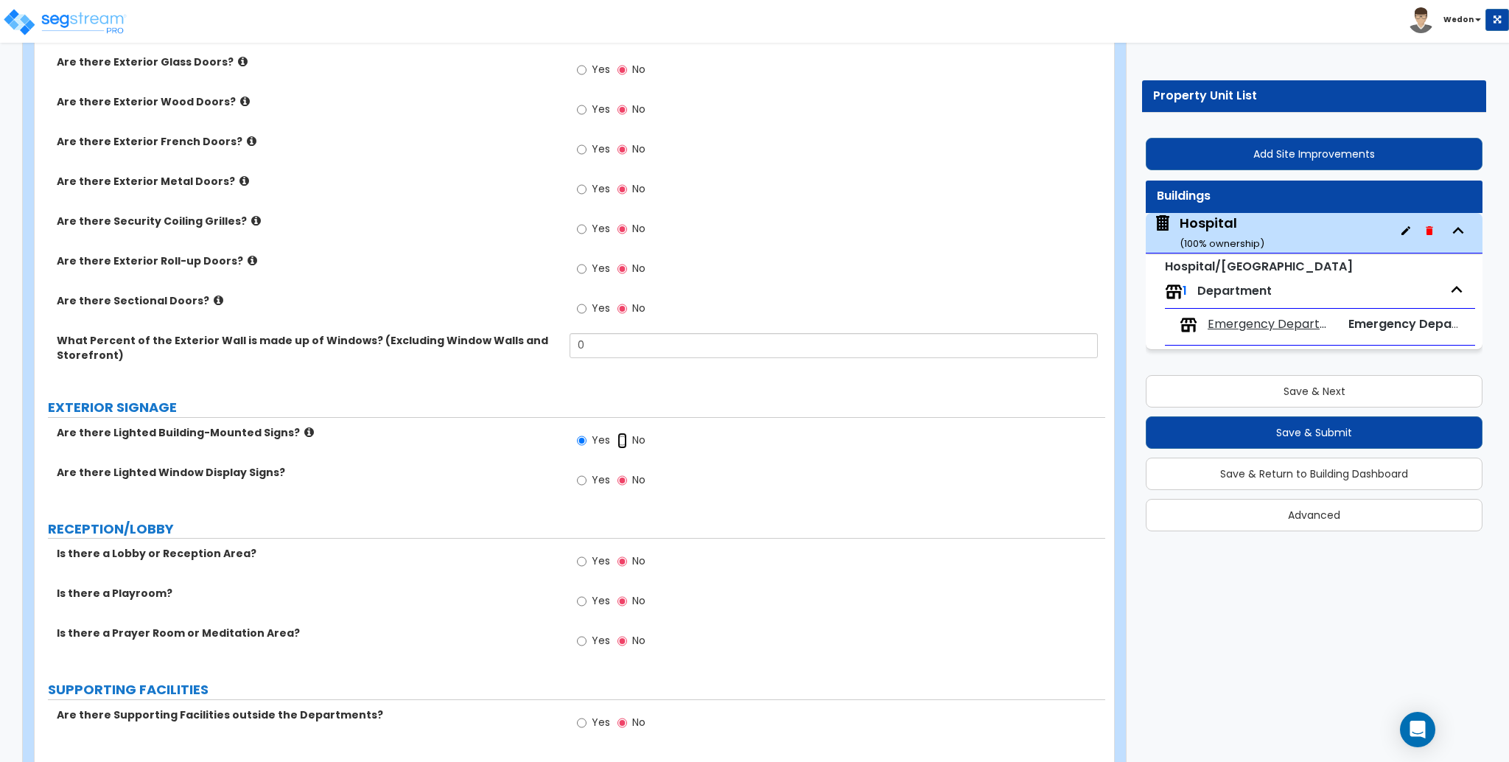
radio input "false"
radio input "true"
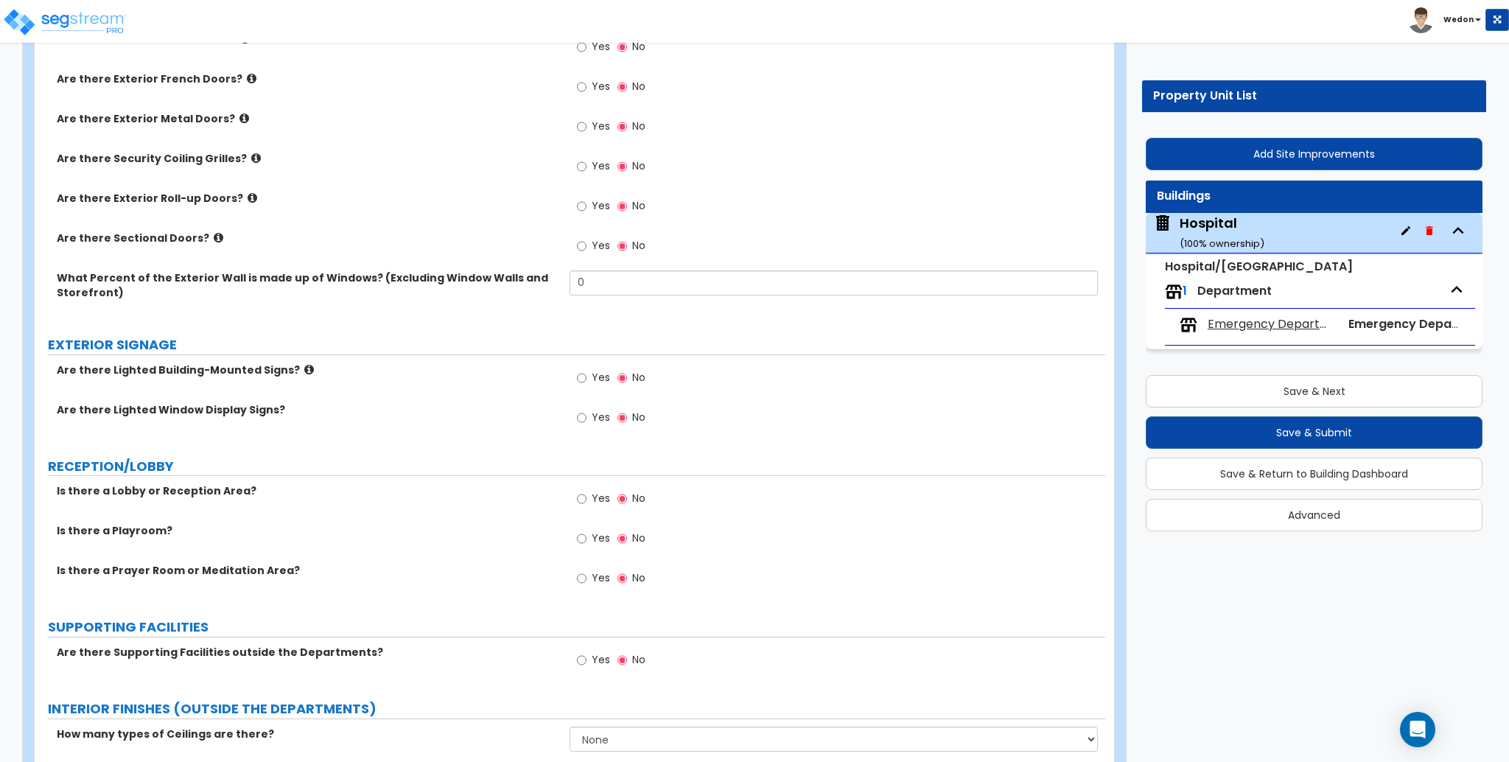
scroll to position [2848, 0]
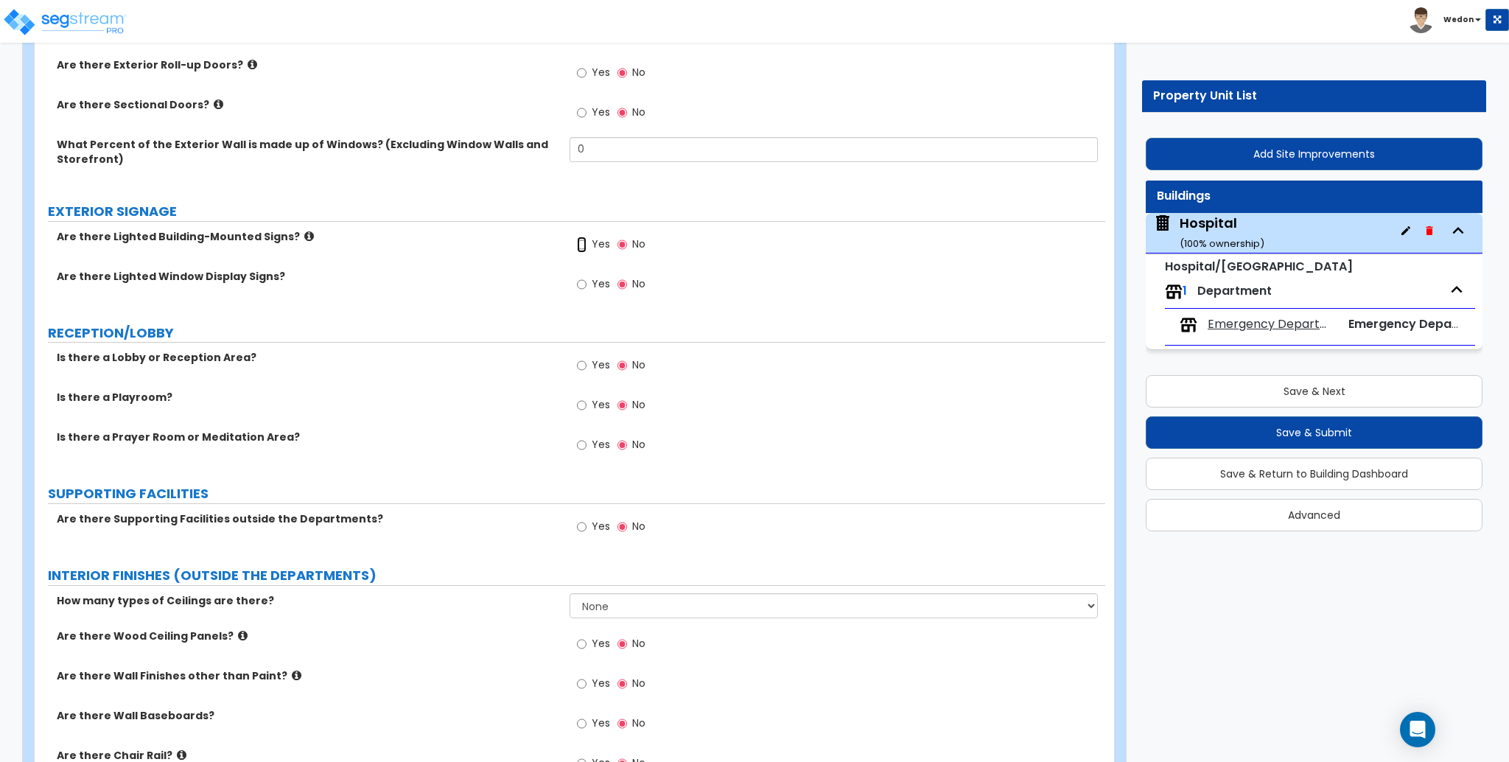
click at [584, 241] on input "Yes" at bounding box center [582, 245] width 10 height 16
radio input "true"
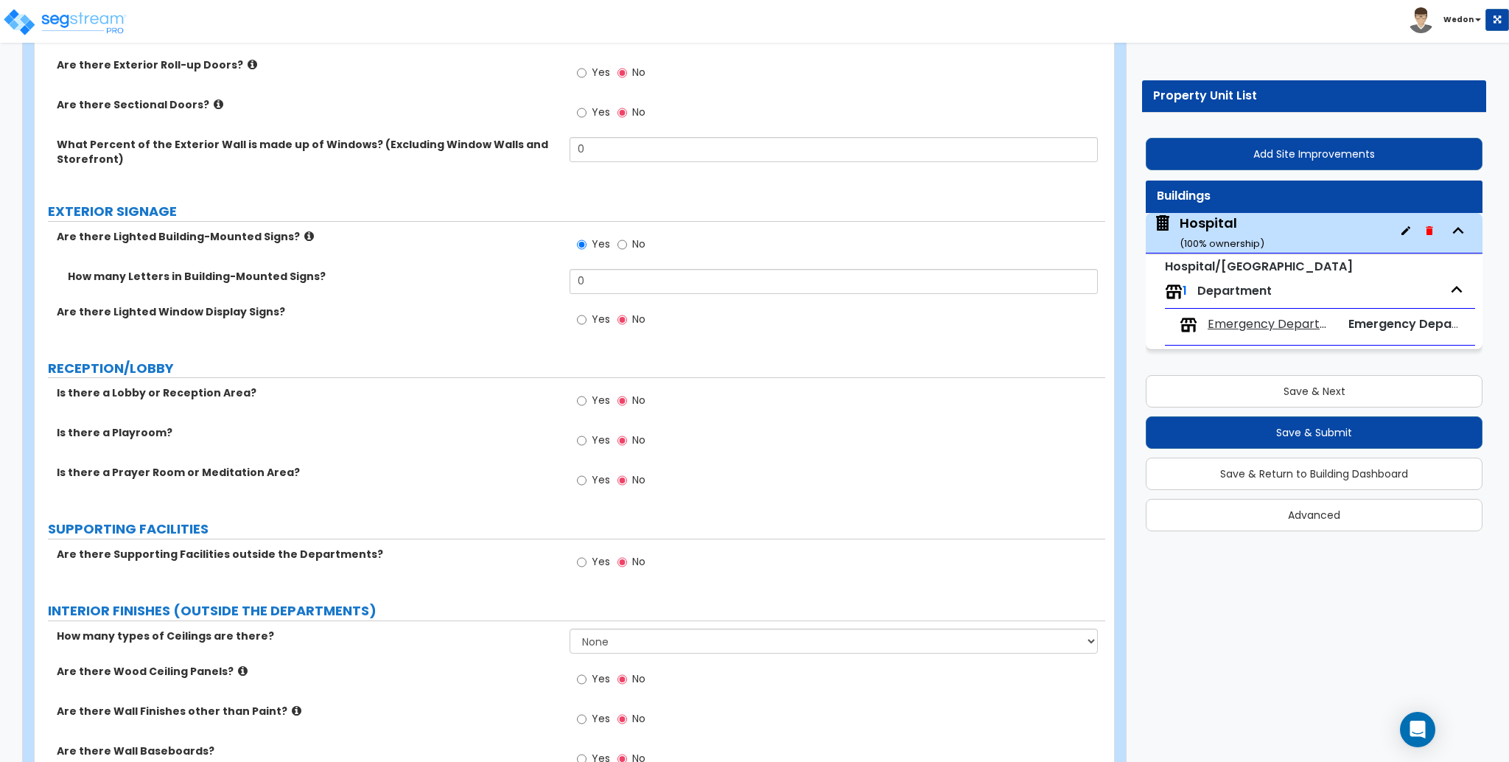
click at [594, 312] on span "Yes" at bounding box center [601, 319] width 18 height 15
click at [586, 312] on input "Yes" at bounding box center [582, 320] width 10 height 16
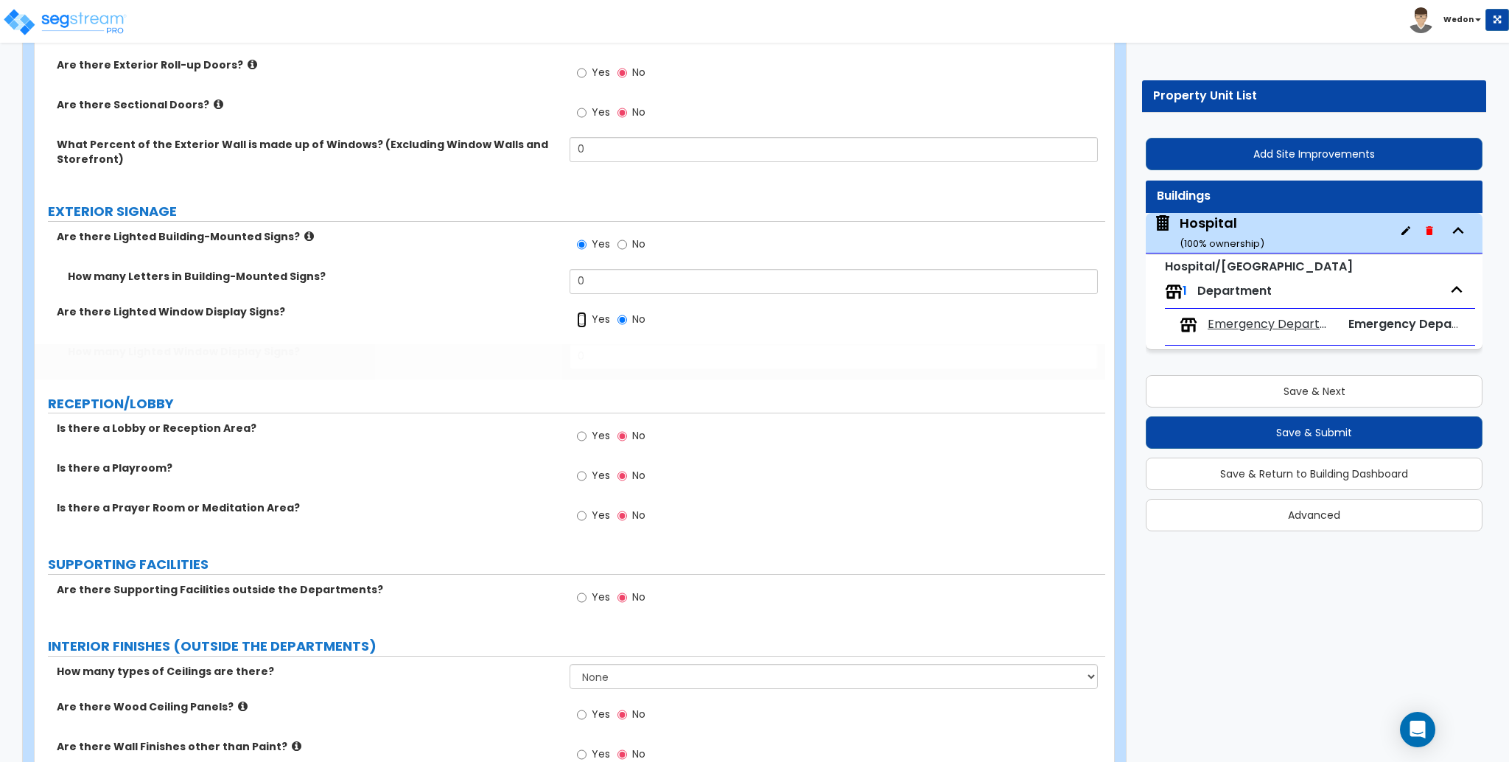
radio input "true"
click at [436, 354] on label "How many Lighted Window Display Signs?" at bounding box center [313, 351] width 491 height 15
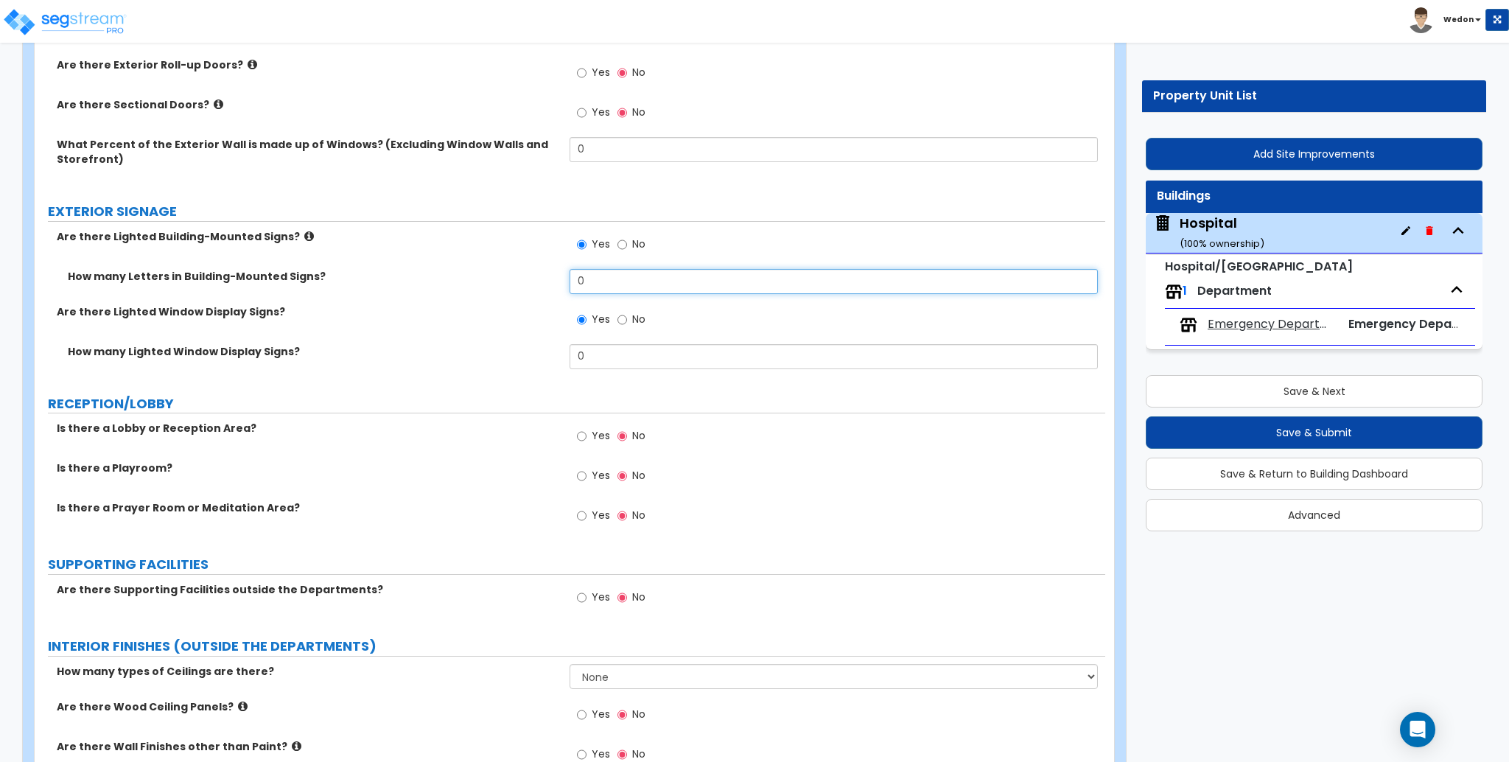
click at [696, 280] on input "0" at bounding box center [834, 281] width 528 height 25
click at [678, 267] on div "Yes No" at bounding box center [837, 249] width 535 height 40
click at [682, 276] on input "0" at bounding box center [834, 281] width 528 height 25
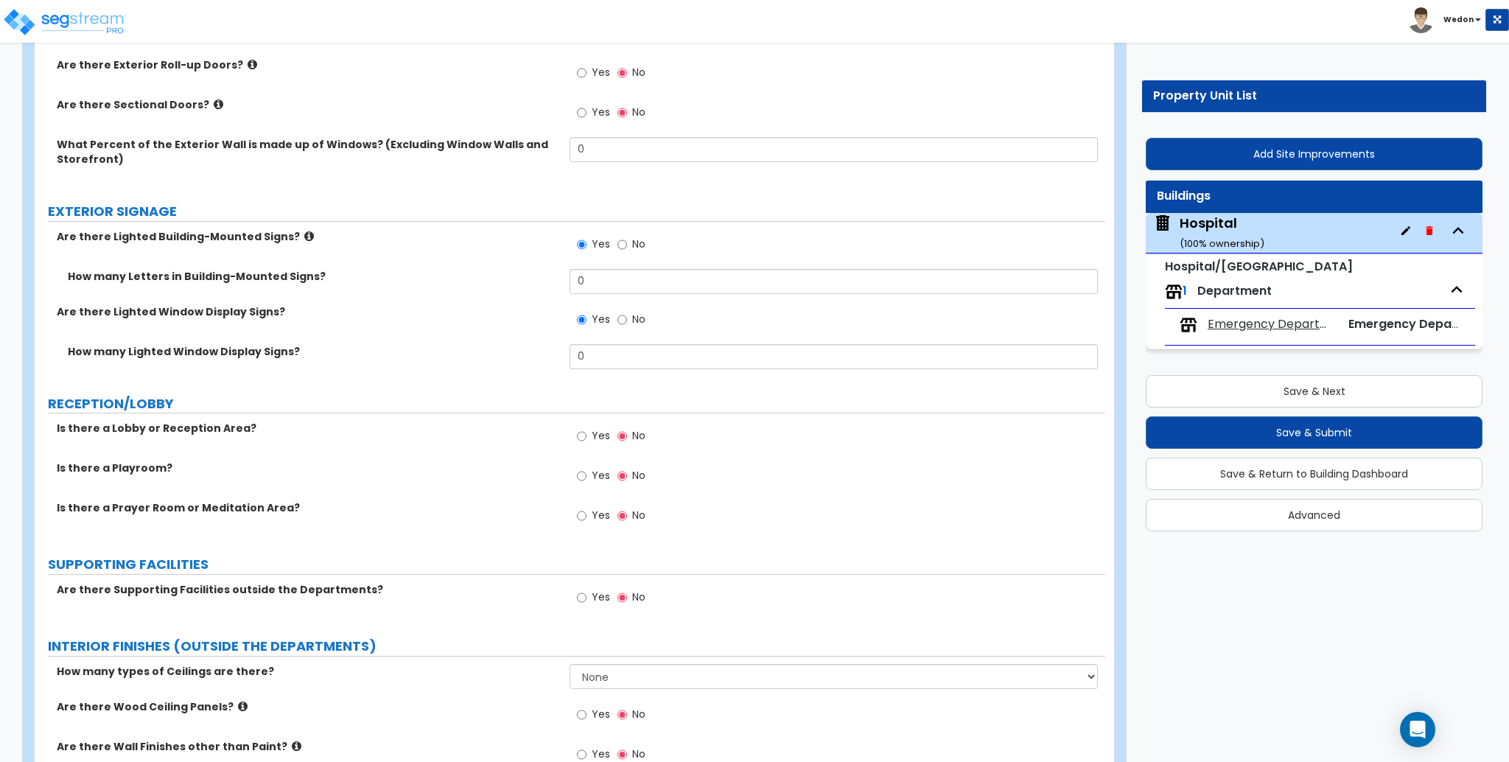
click at [304, 231] on icon at bounding box center [309, 236] width 10 height 11
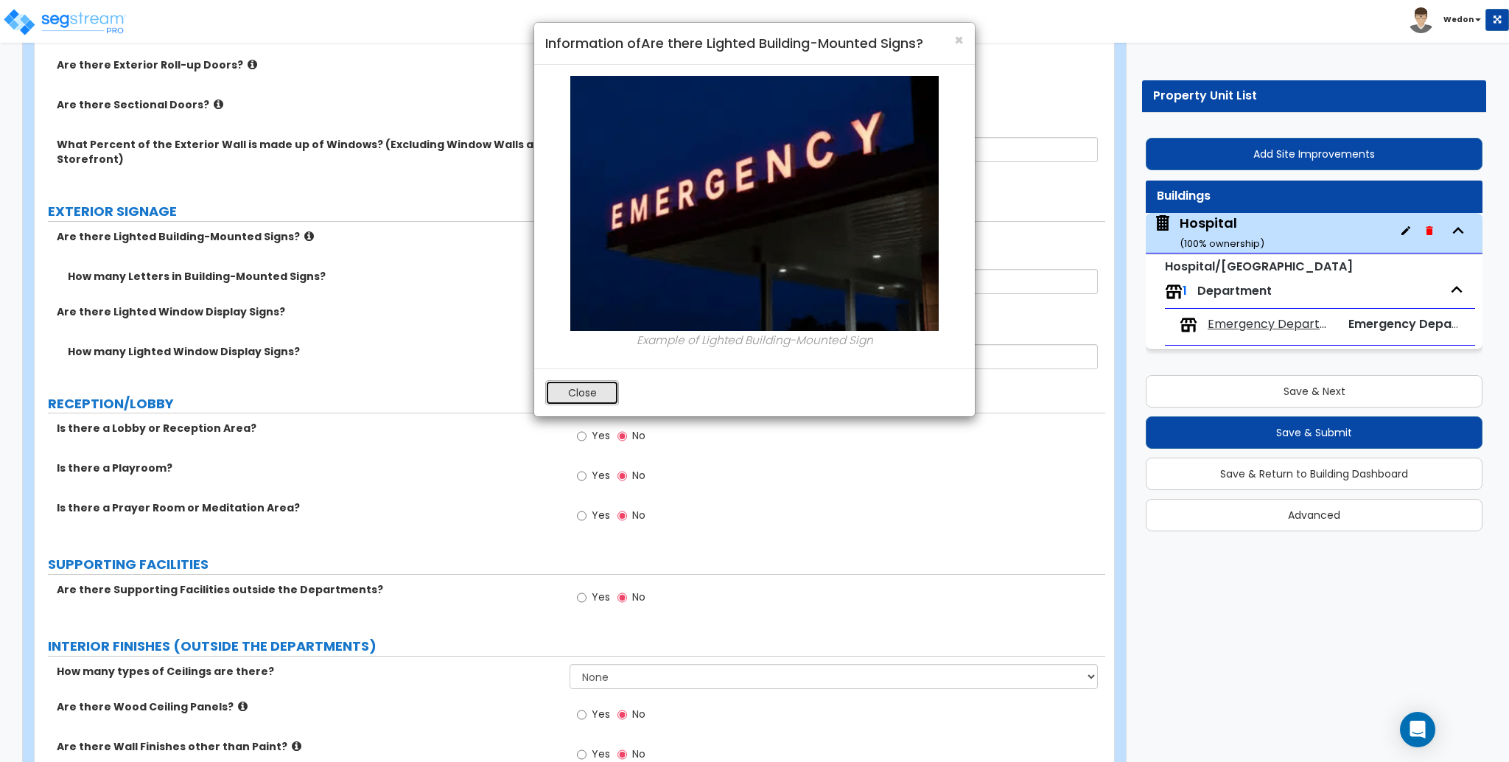
click at [564, 395] on button "Close" at bounding box center [582, 392] width 74 height 25
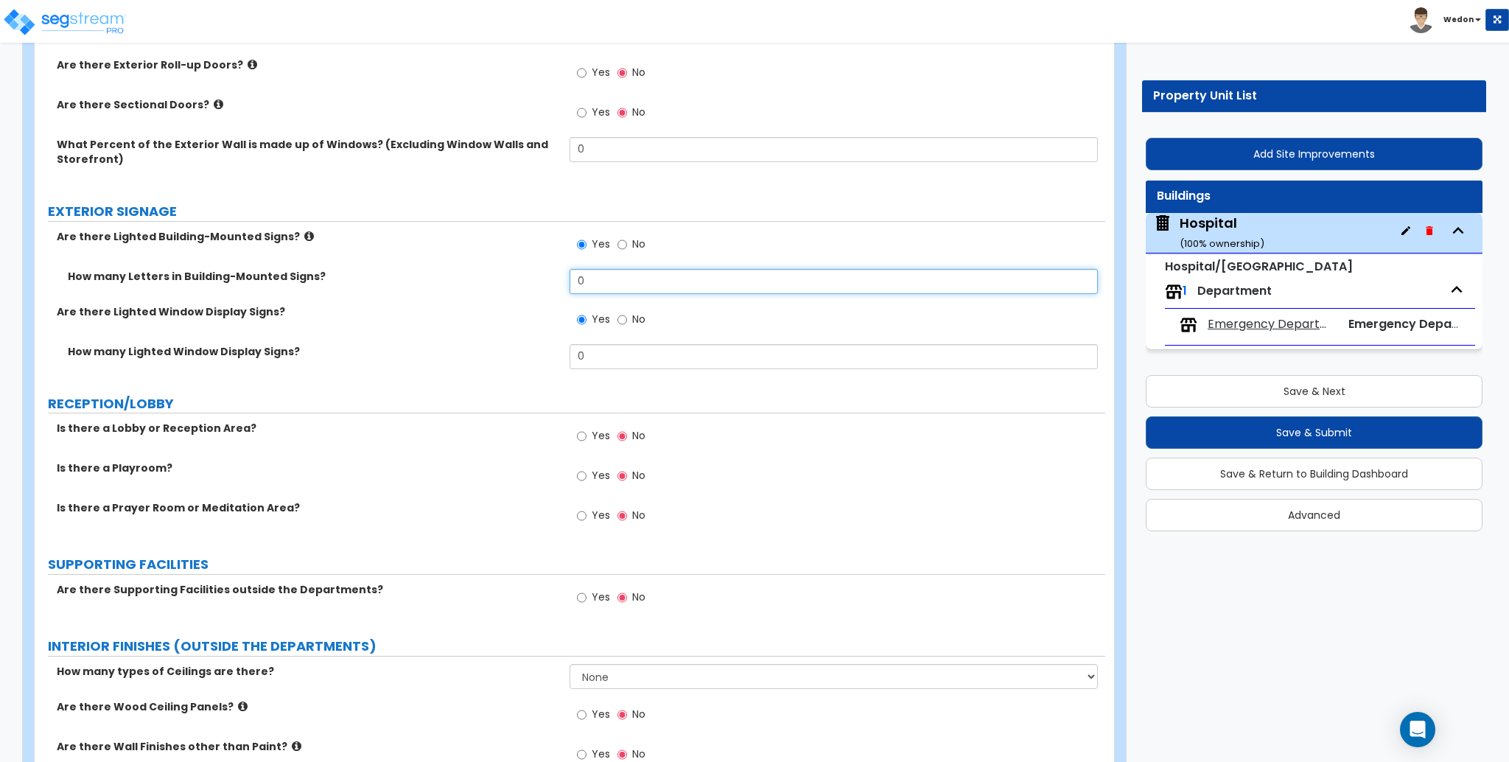
click at [702, 282] on input "0" at bounding box center [834, 281] width 528 height 25
click at [430, 314] on label "Are there Lighted Window Display Signs?" at bounding box center [308, 311] width 502 height 15
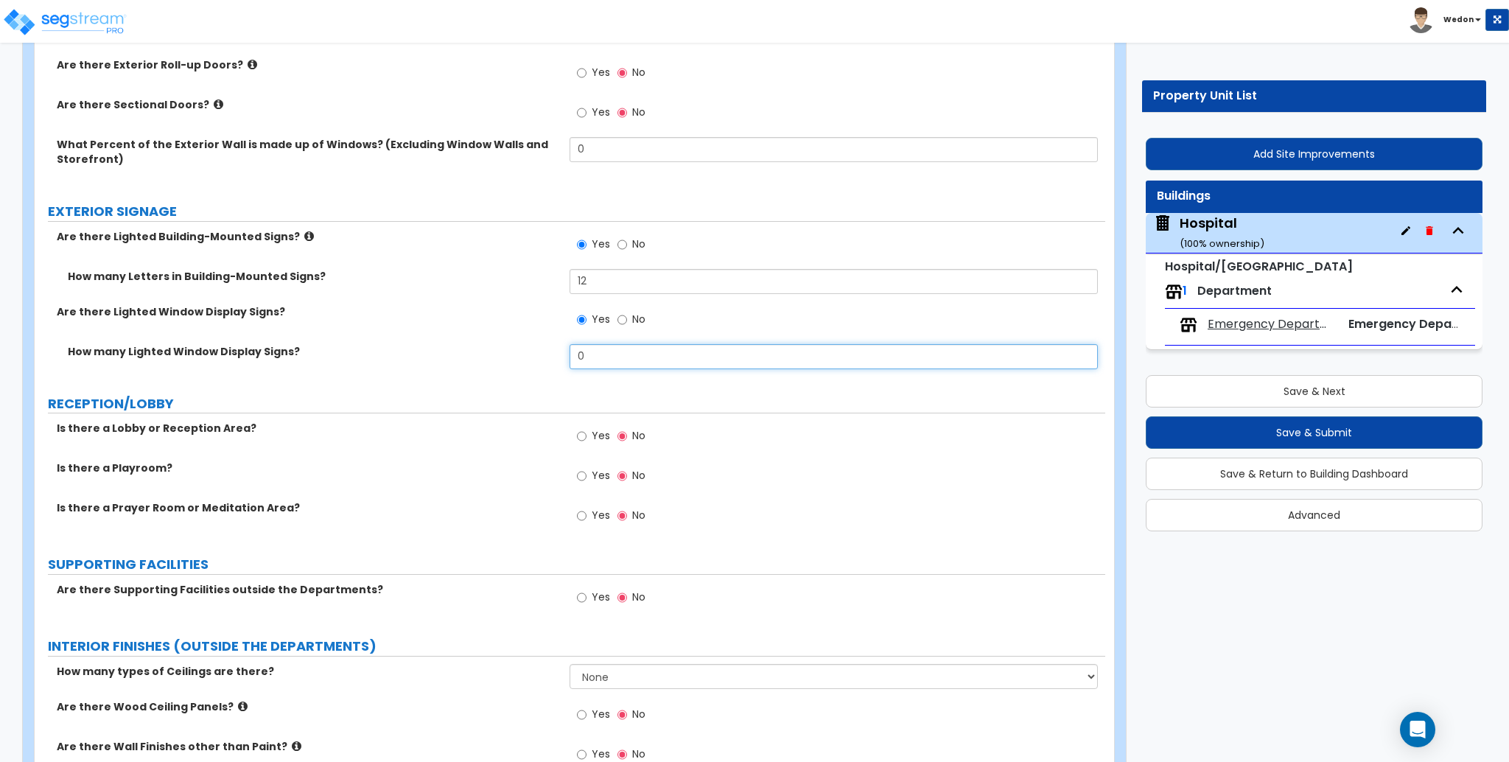
click at [645, 354] on input "0" at bounding box center [834, 356] width 528 height 25
click at [644, 354] on input "0" at bounding box center [834, 356] width 528 height 25
click at [298, 239] on label "Are there Lighted Building-Mounted Signs?" at bounding box center [308, 236] width 502 height 15
click at [304, 237] on icon at bounding box center [309, 236] width 10 height 11
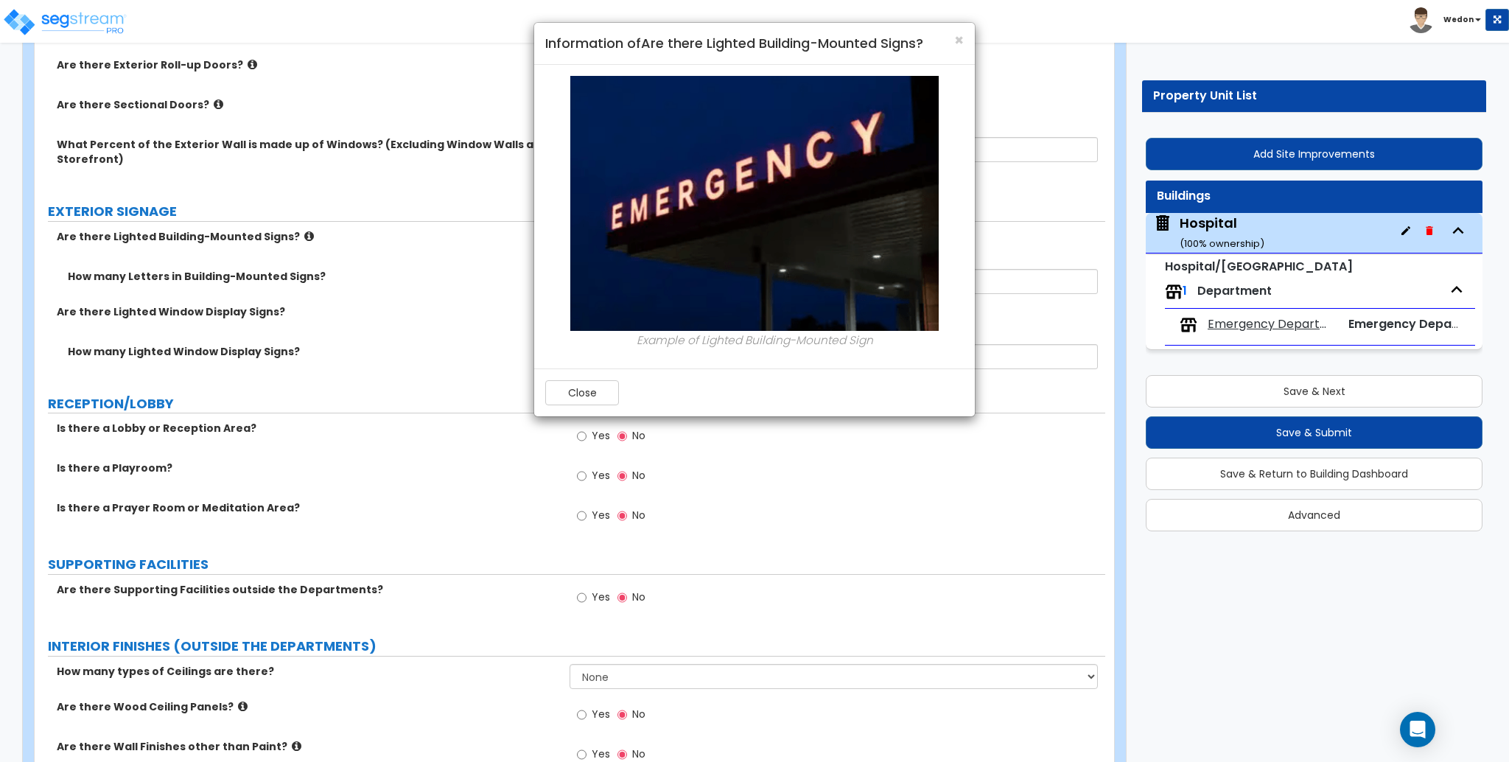
click at [523, 242] on div "× Information of Are there Lighted Building-Mounted Signs? Example of Lighted B…" at bounding box center [754, 381] width 1509 height 762
click at [583, 391] on button "Close" at bounding box center [582, 392] width 74 height 25
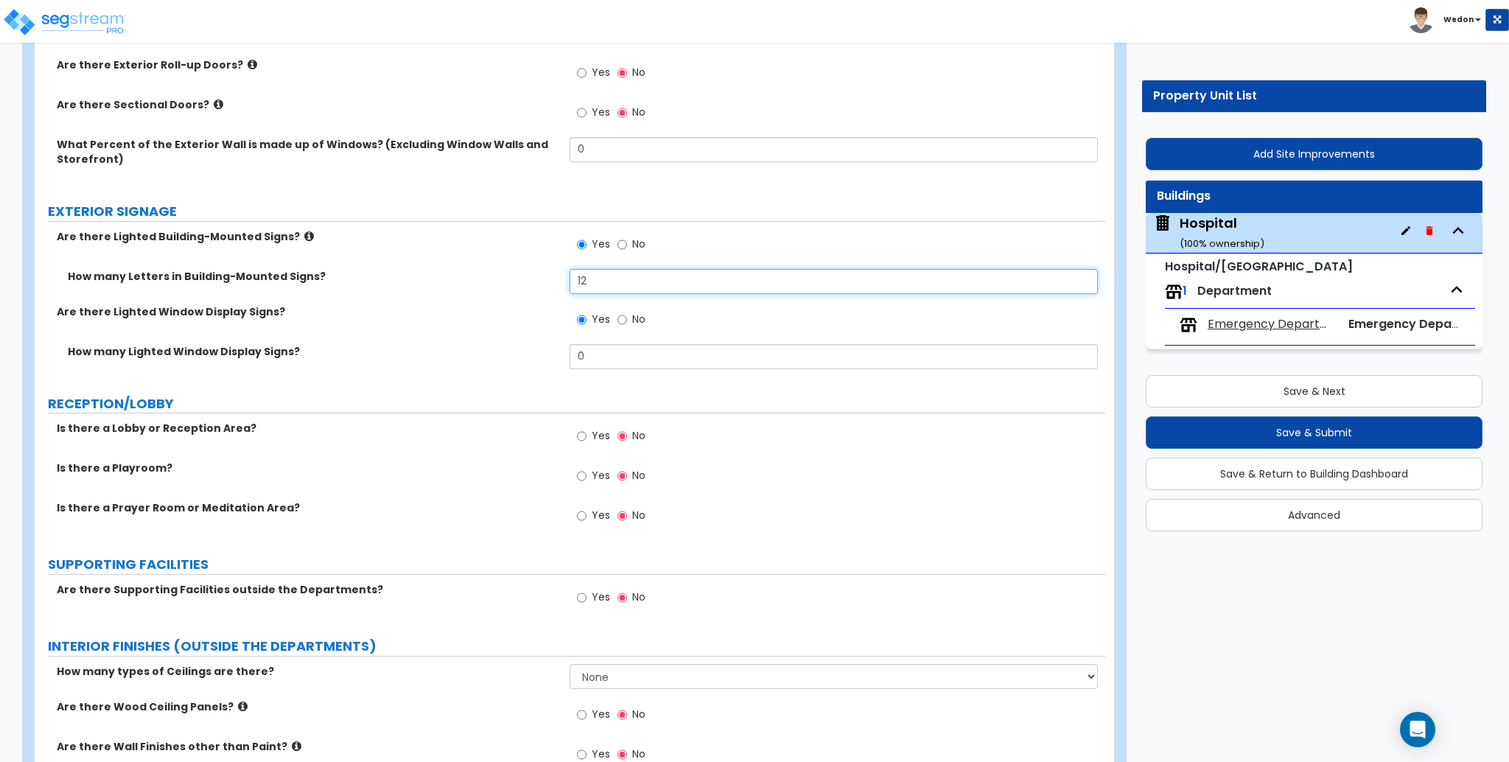
drag, startPoint x: 586, startPoint y: 274, endPoint x: 480, endPoint y: 270, distance: 106.2
click at [488, 272] on div "How many Letters in Building-Mounted Signs? 12" at bounding box center [570, 286] width 1071 height 35
type input "9"
drag, startPoint x: 419, startPoint y: 234, endPoint x: 556, endPoint y: 321, distance: 162.7
click at [419, 233] on label "Are there Lighted Building-Mounted Signs?" at bounding box center [308, 236] width 502 height 15
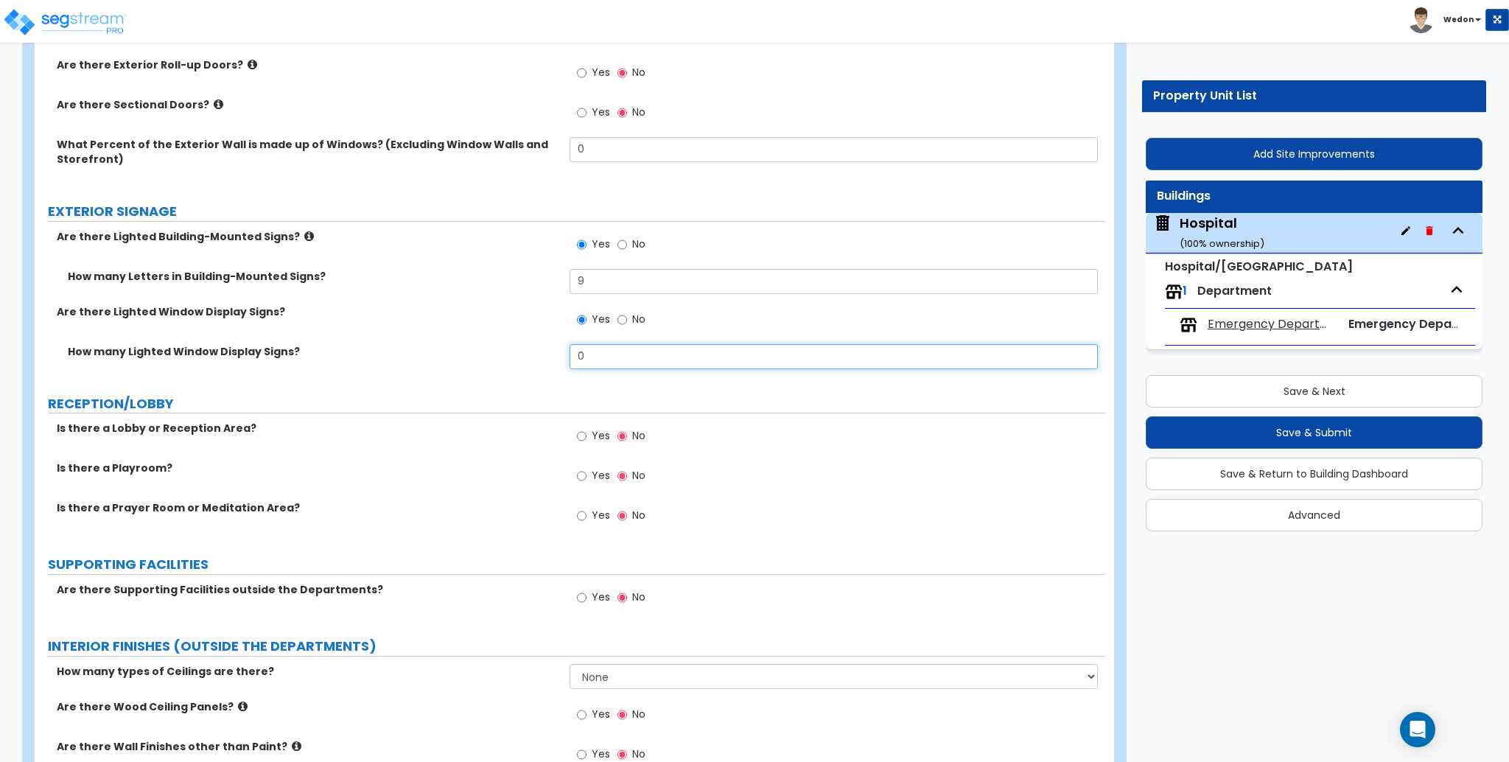
click at [589, 348] on input "0" at bounding box center [834, 356] width 528 height 25
drag, startPoint x: 626, startPoint y: 334, endPoint x: 500, endPoint y: 345, distance: 125.7
click at [500, 345] on div "How many Lighted Window Display Signs? 14" at bounding box center [570, 361] width 1071 height 35
type input "15"
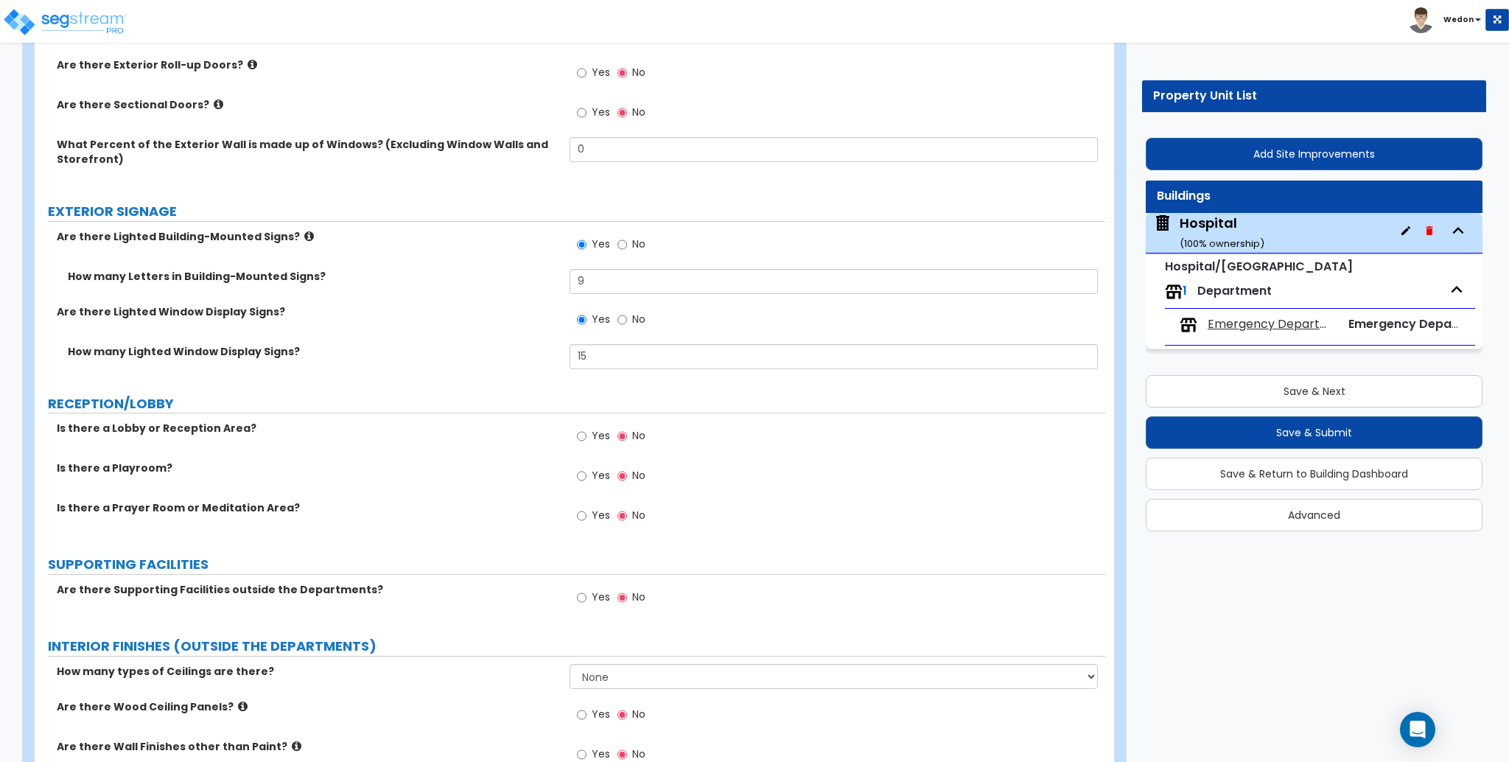
click at [124, 430] on label "Is there a Lobby or Reception Area?" at bounding box center [308, 428] width 502 height 15
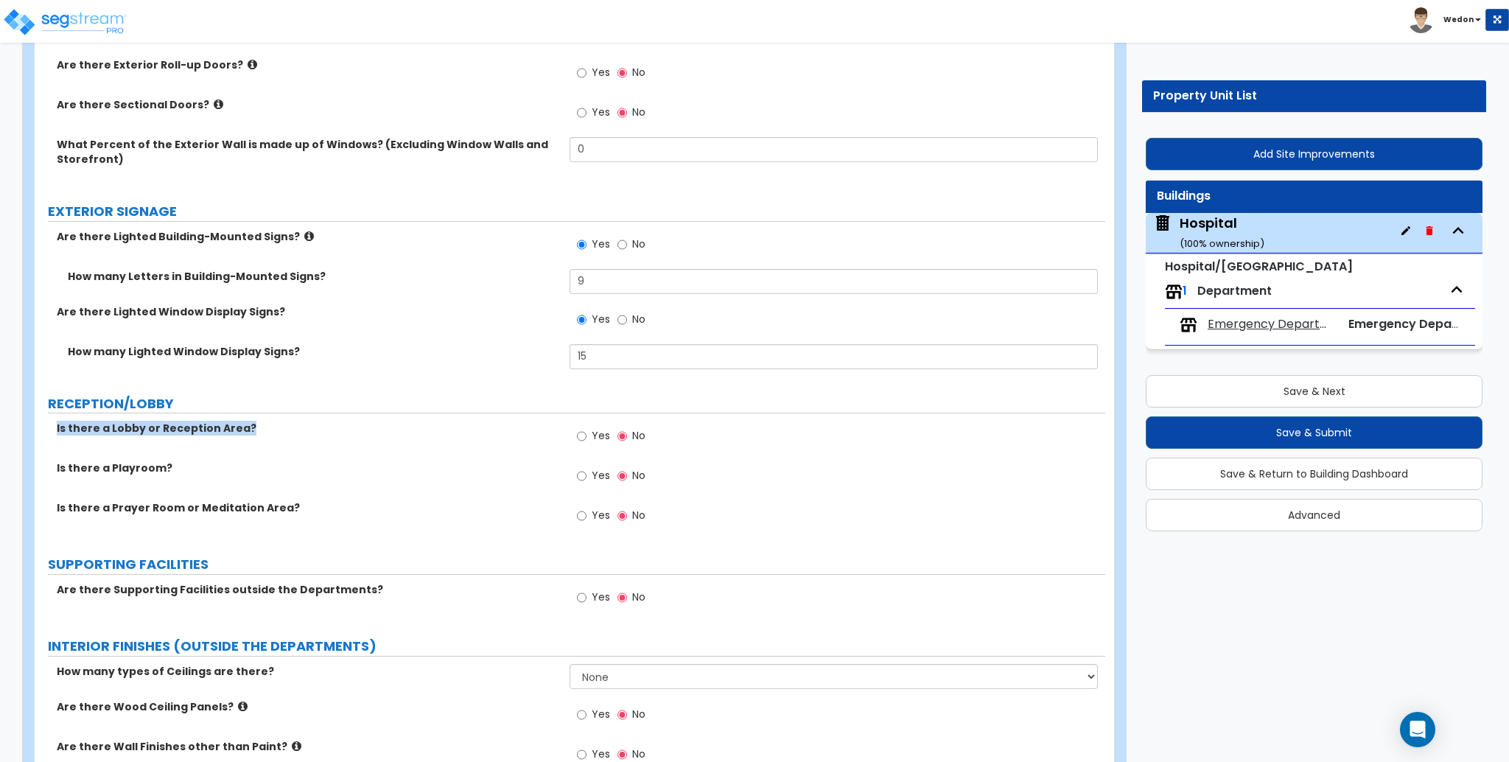
click at [124, 430] on label "Is there a Lobby or Reception Area?" at bounding box center [308, 428] width 502 height 15
click at [404, 446] on div "Is there a Lobby or Reception Area? Yes No" at bounding box center [570, 441] width 1071 height 40
click at [146, 465] on label "Is there a Playroom?" at bounding box center [308, 467] width 502 height 15
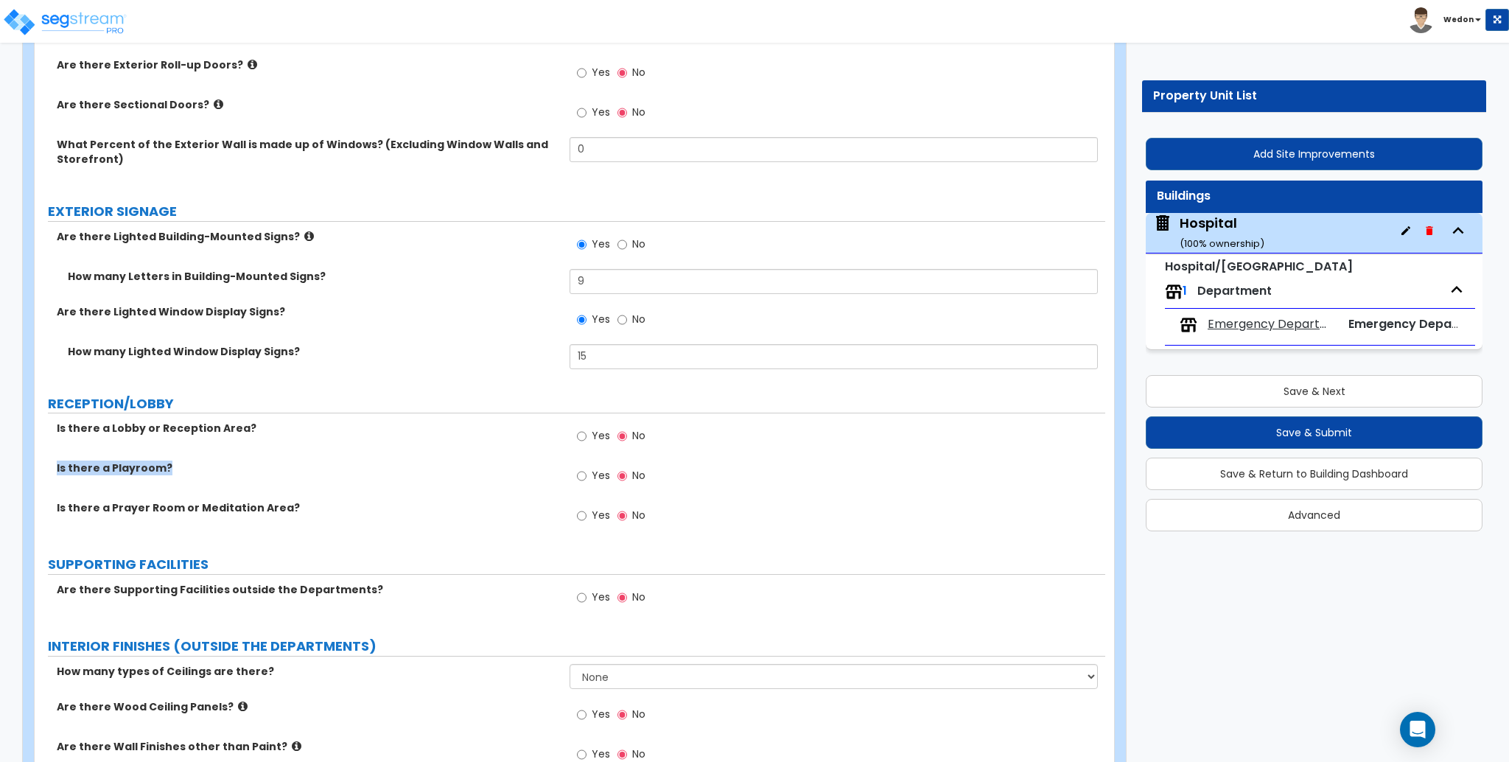
click at [146, 465] on label "Is there a Playroom?" at bounding box center [308, 467] width 502 height 15
click at [234, 512] on label "Is there a Prayer Room or Meditation Area?" at bounding box center [308, 507] width 502 height 15
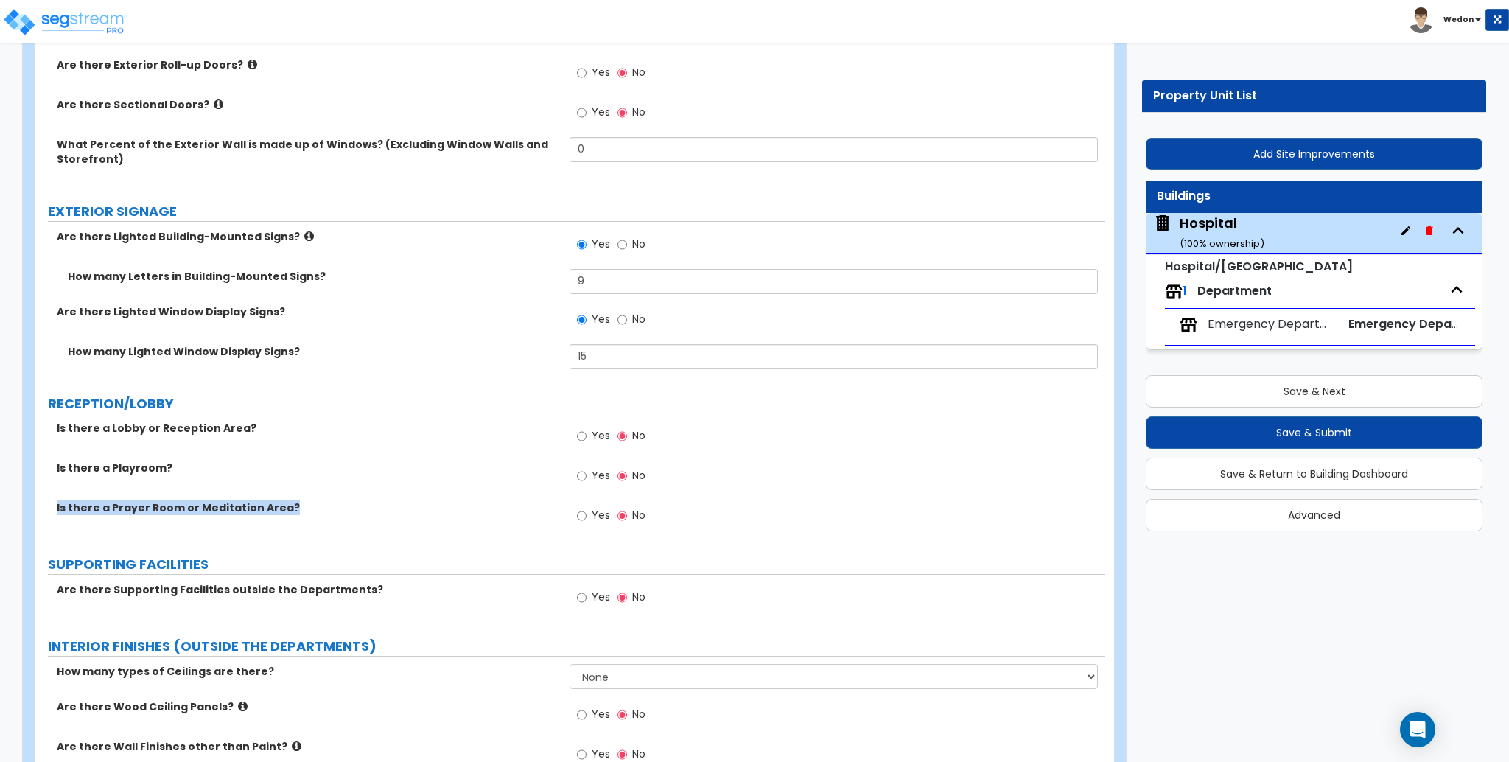
click at [218, 428] on label "Is there a Lobby or Reception Area?" at bounding box center [308, 428] width 502 height 15
click at [398, 450] on div "Is there a Lobby or Reception Area? Yes No" at bounding box center [570, 441] width 1071 height 40
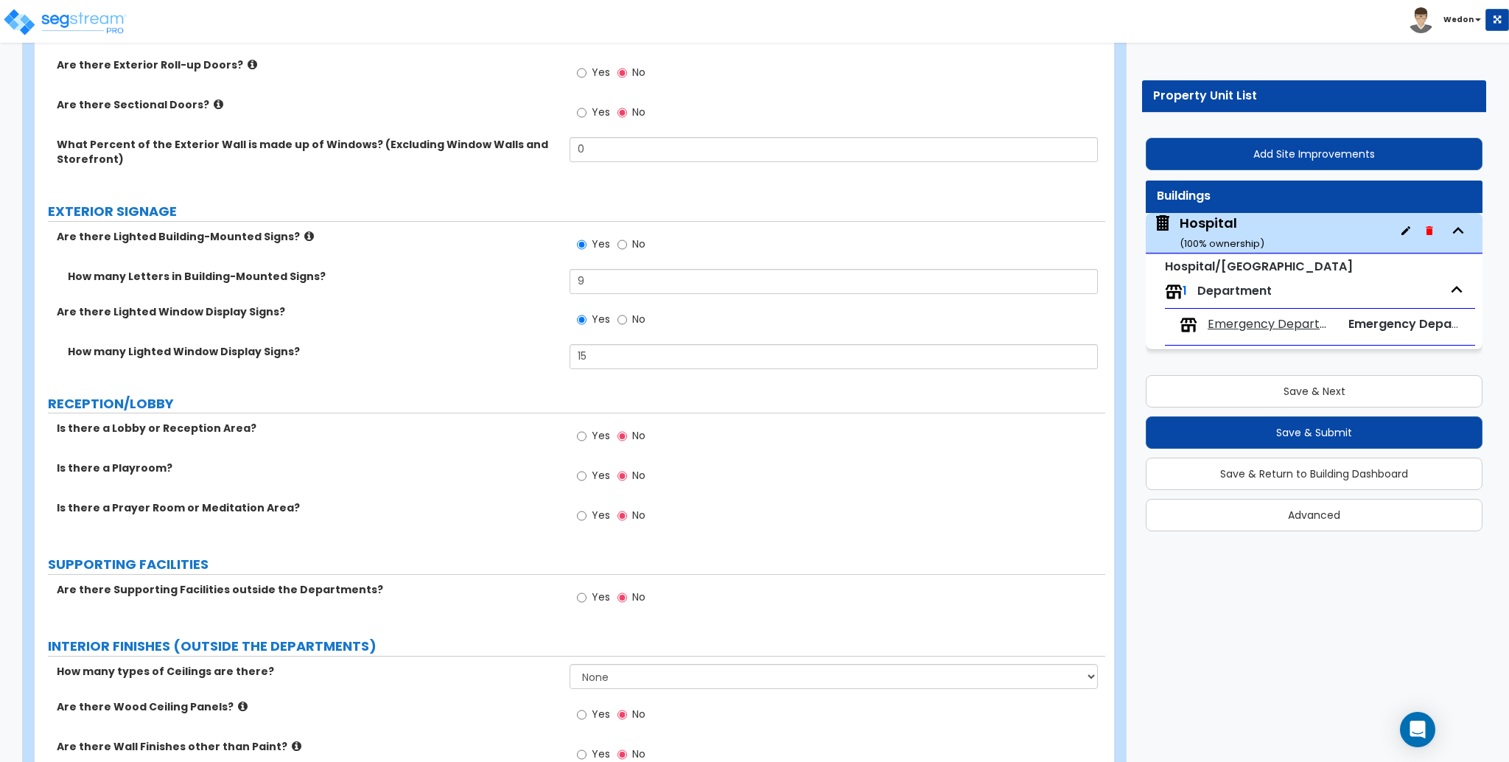
click at [118, 467] on label "Is there a Playroom?" at bounding box center [308, 467] width 502 height 15
click at [338, 465] on label "Is there a Playroom?" at bounding box center [308, 467] width 502 height 15
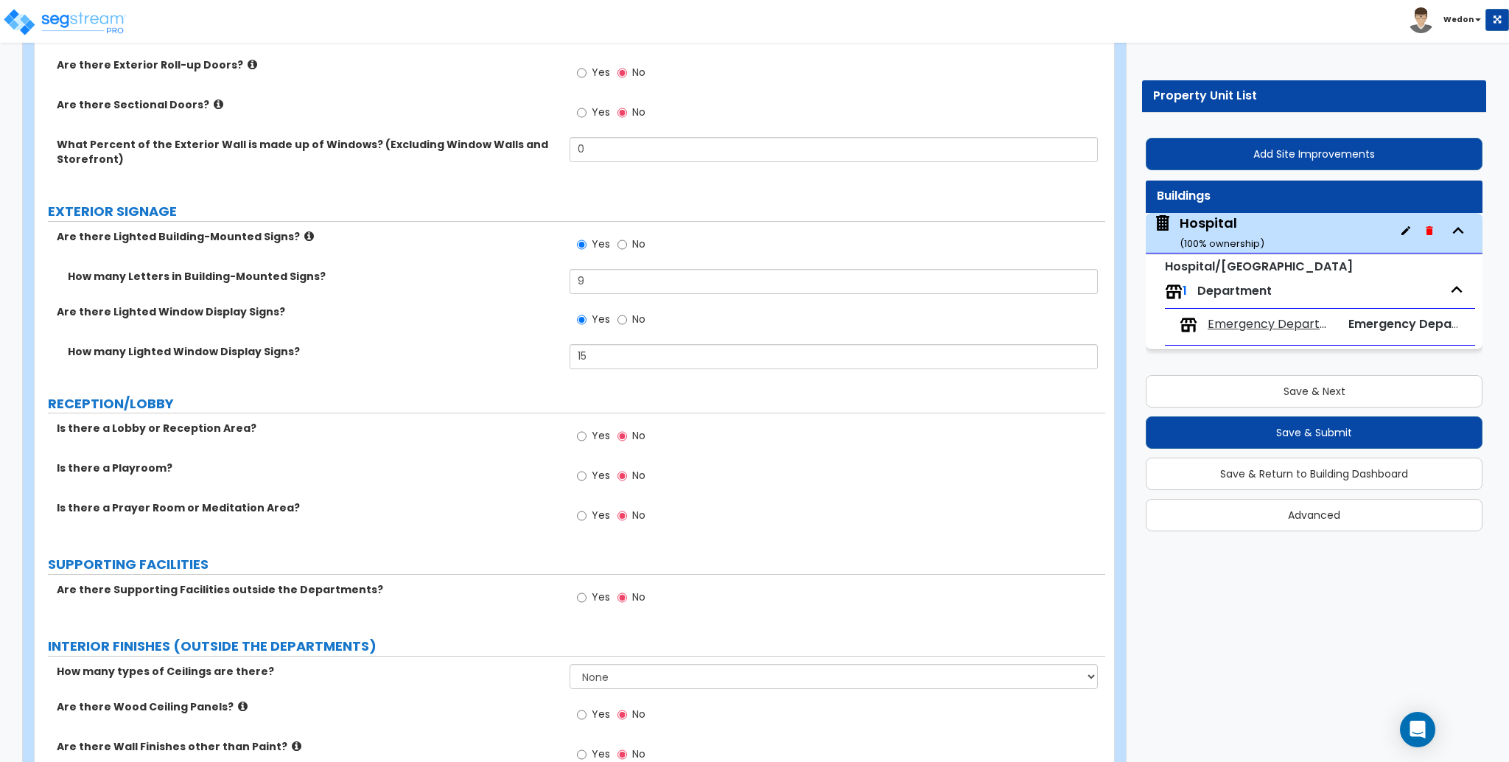
click at [262, 504] on label "Is there a Prayer Room or Meditation Area?" at bounding box center [308, 507] width 502 height 15
click at [373, 469] on label "Is there a Playroom?" at bounding box center [308, 467] width 502 height 15
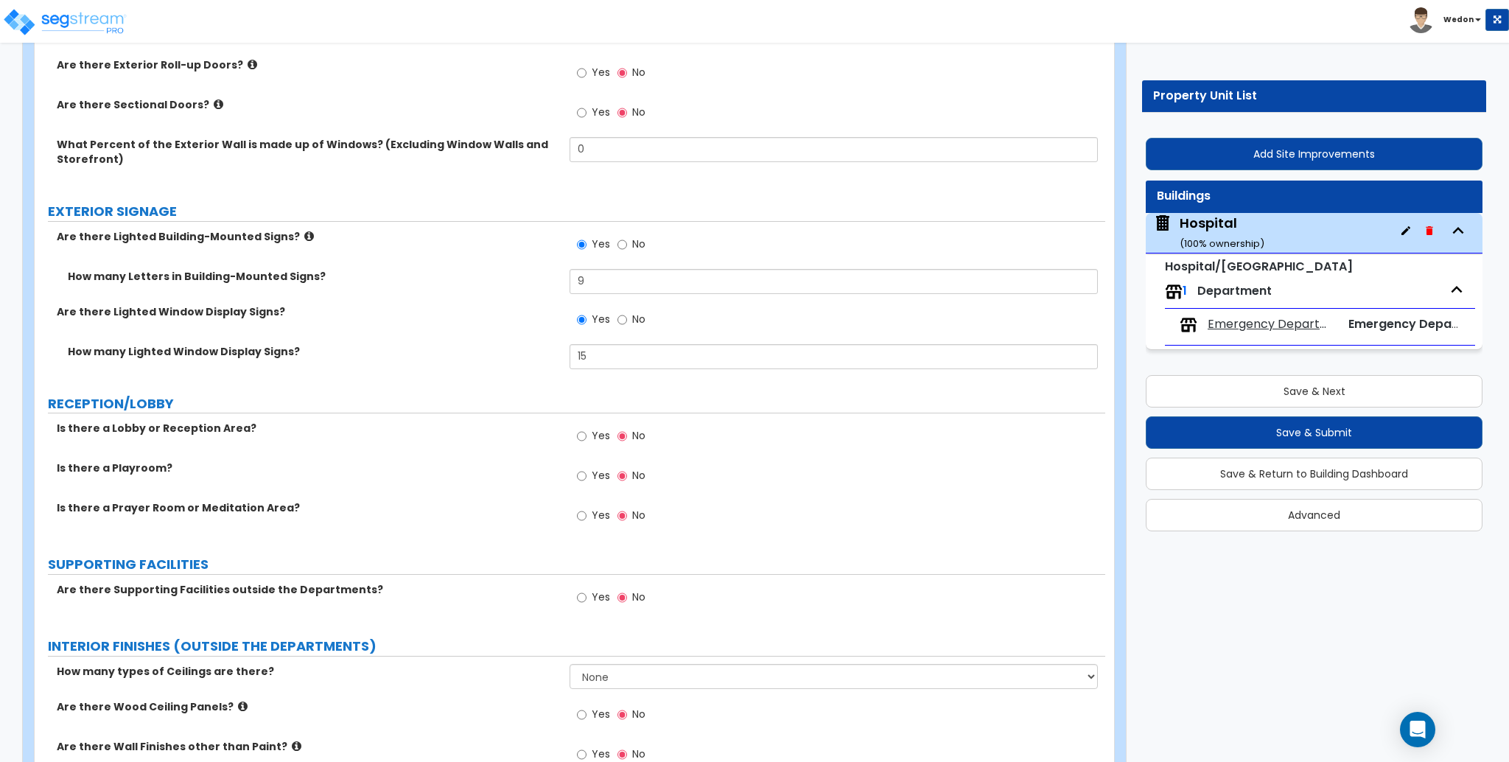
click at [139, 464] on label "Is there a Playroom?" at bounding box center [308, 467] width 502 height 15
click at [150, 430] on label "Is there a Lobby or Reception Area?" at bounding box center [308, 428] width 502 height 15
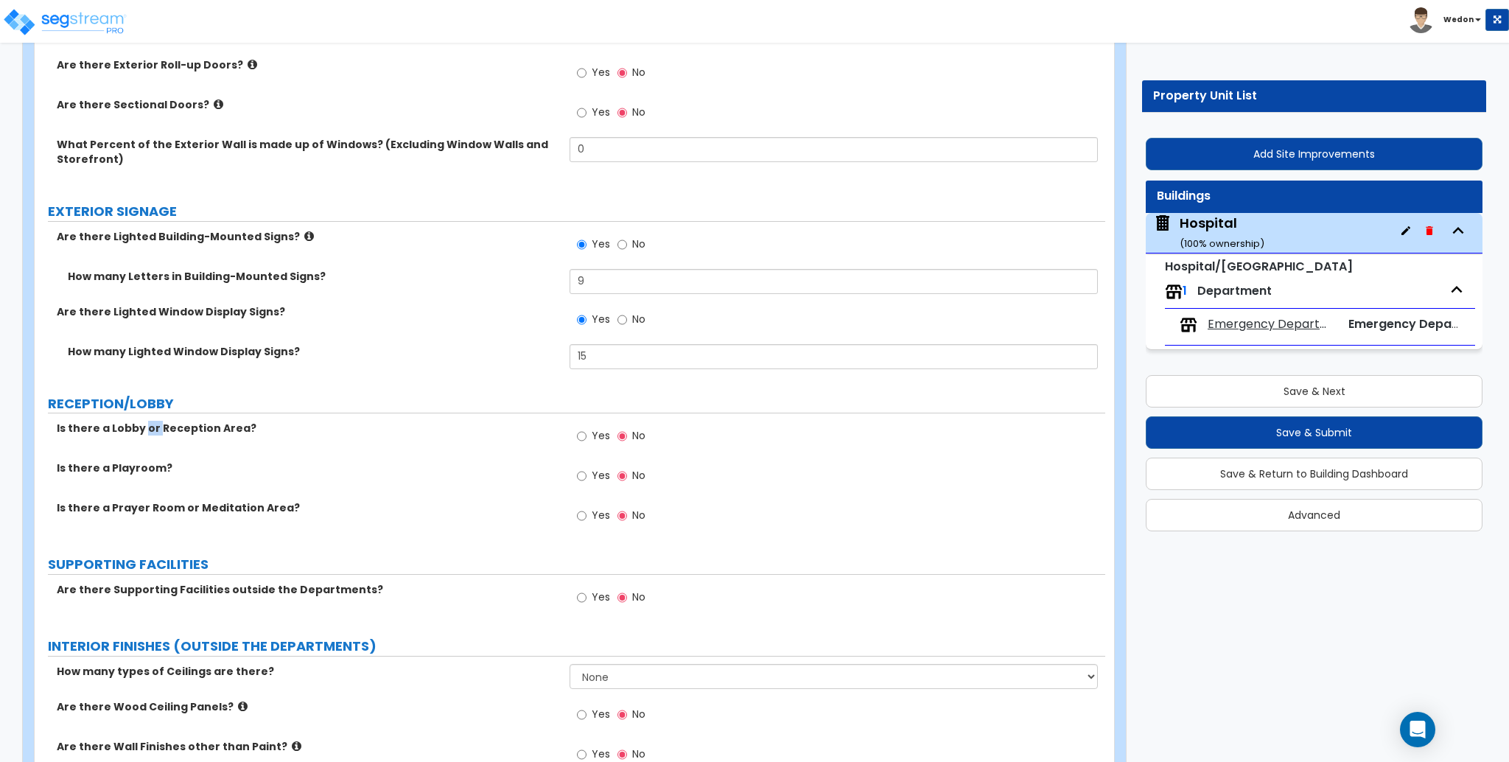
click at [150, 430] on label "Is there a Lobby or Reception Area?" at bounding box center [308, 428] width 502 height 15
click at [318, 439] on div "Is there a Lobby or Reception Area? Yes No" at bounding box center [570, 441] width 1071 height 40
click at [155, 460] on label "Is there a Playroom?" at bounding box center [308, 467] width 502 height 15
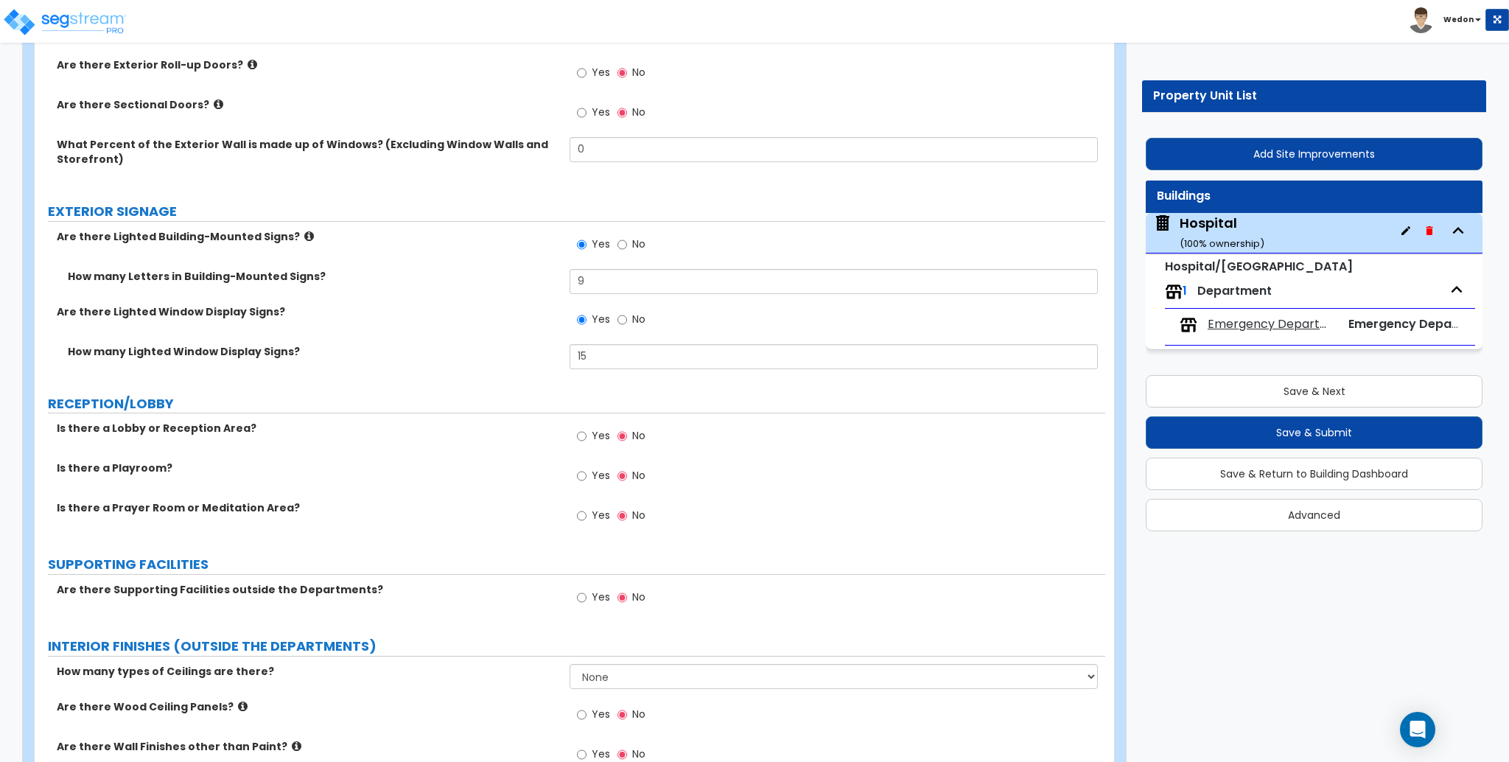
click at [155, 460] on label "Is there a Playroom?" at bounding box center [308, 467] width 502 height 15
click at [217, 504] on label "Is there a Prayer Room or Meditation Area?" at bounding box center [308, 507] width 502 height 15
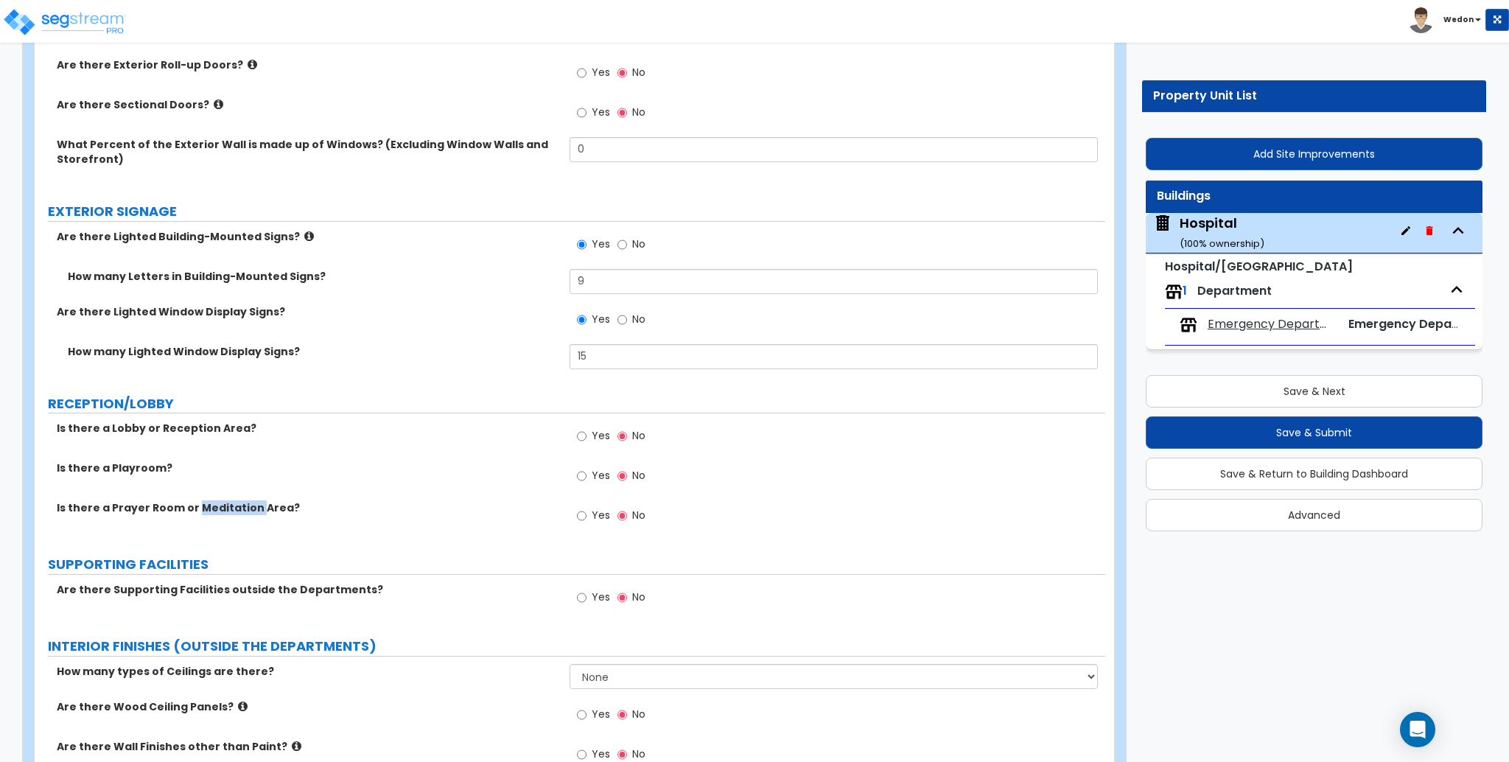
click at [217, 504] on label "Is there a Prayer Room or Meditation Area?" at bounding box center [308, 507] width 502 height 15
click at [217, 505] on label "Is there a Prayer Room or Meditation Area?" at bounding box center [308, 507] width 502 height 15
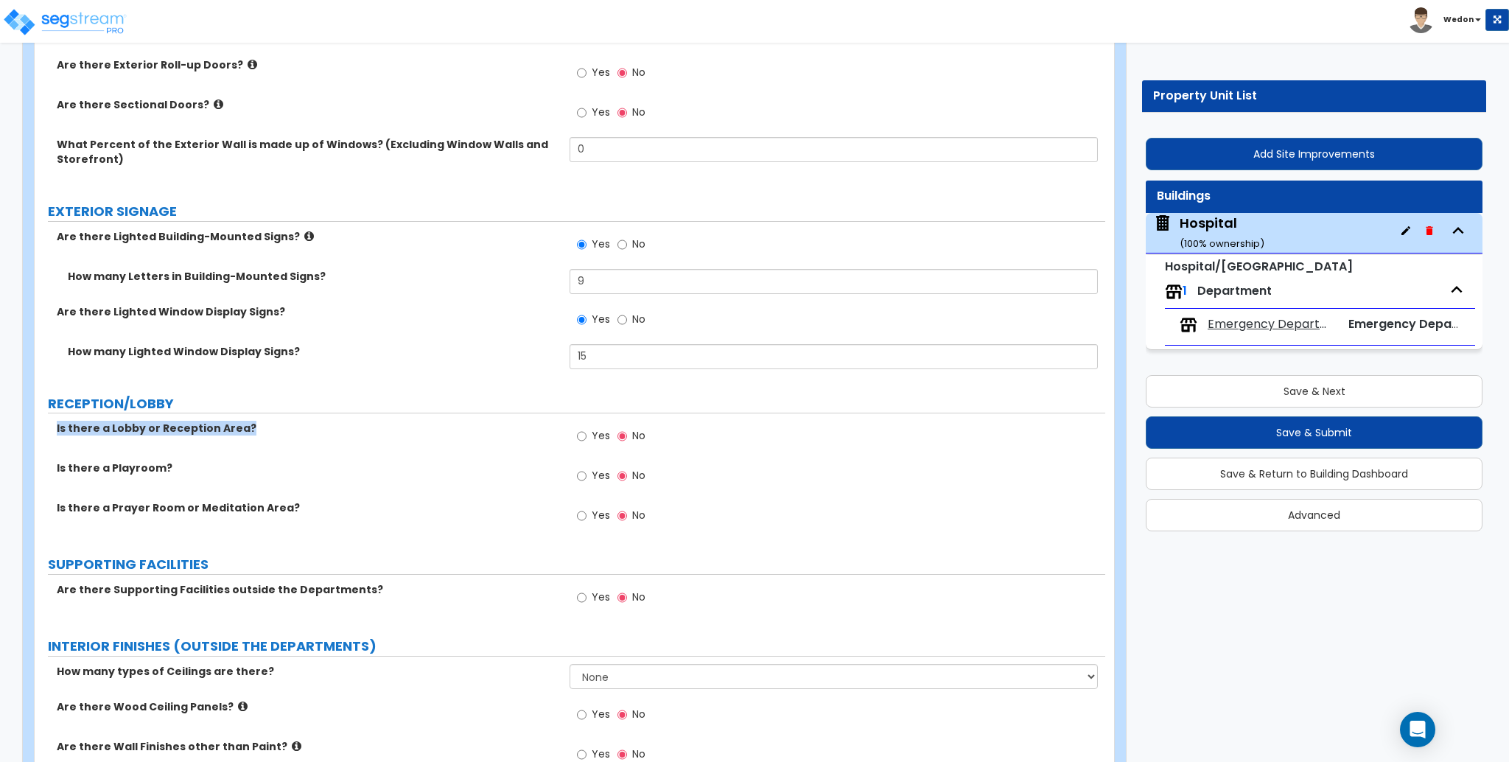
click at [126, 474] on label "Is there a Playroom?" at bounding box center [308, 467] width 502 height 15
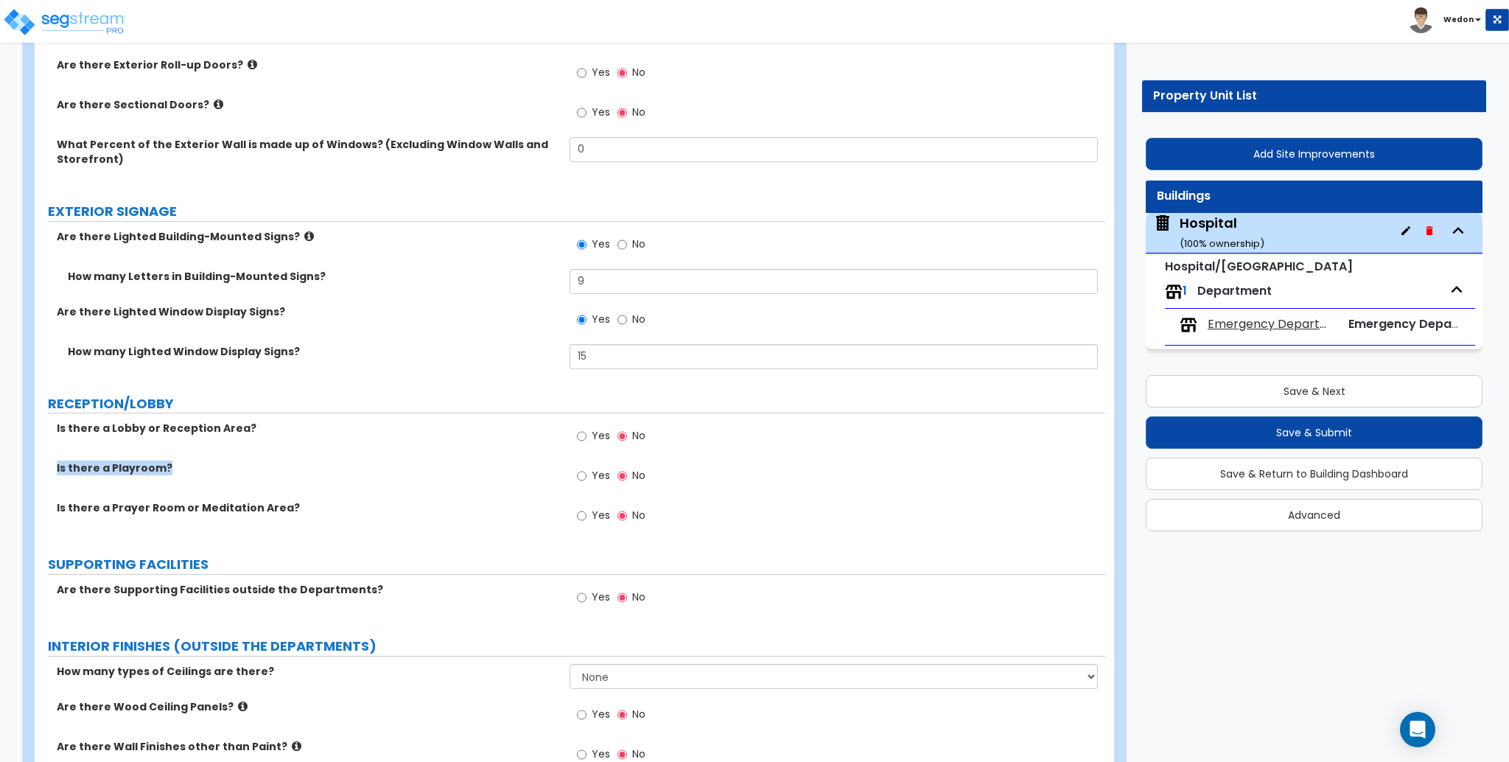
click at [226, 516] on div "Is there a Prayer Room or Meditation Area? Yes No" at bounding box center [570, 520] width 1071 height 40
click at [199, 434] on label "Is there a Lobby or Reception Area?" at bounding box center [308, 428] width 502 height 15
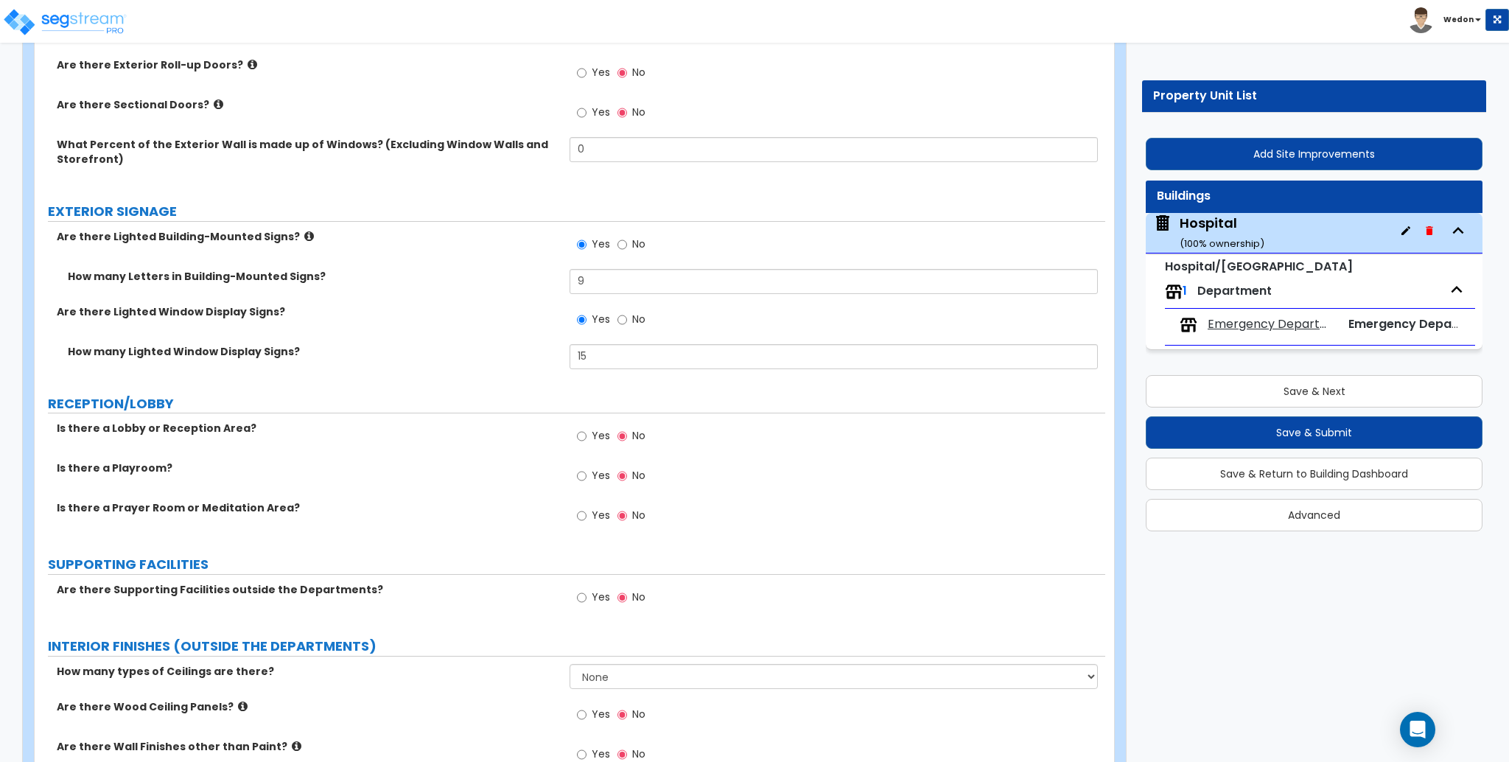
click at [199, 434] on label "Is there a Lobby or Reception Area?" at bounding box center [308, 428] width 502 height 15
click at [364, 467] on label "Is there a Playroom?" at bounding box center [308, 467] width 502 height 15
click at [102, 476] on div "Is there a Playroom? Yes No" at bounding box center [570, 480] width 1071 height 40
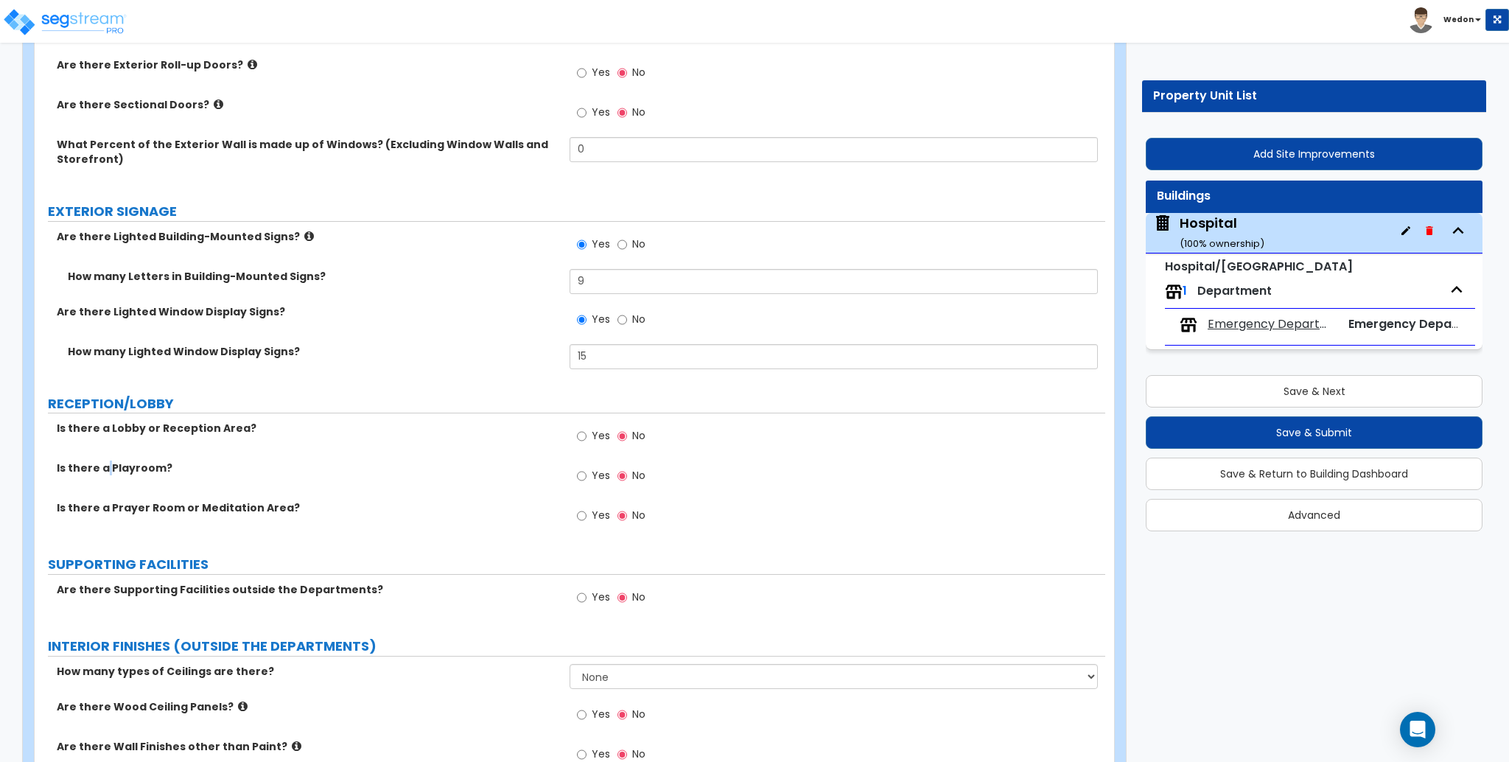
click at [102, 475] on div "Is there a Playroom? Yes No" at bounding box center [570, 480] width 1071 height 40
click at [229, 525] on div "Is there a Prayer Room or Meditation Area? Yes No" at bounding box center [570, 520] width 1071 height 40
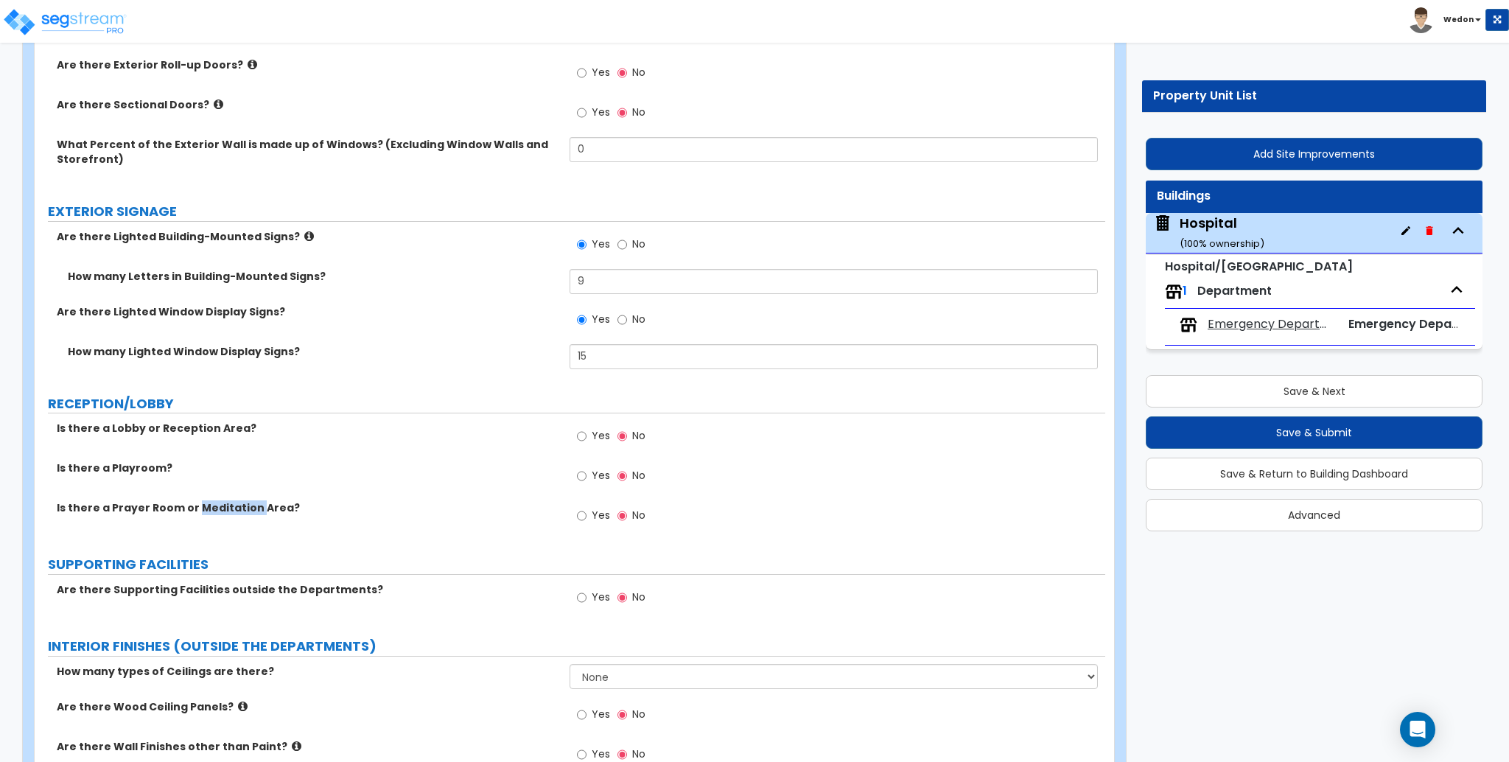
click at [229, 525] on div "Is there a Prayer Room or Meditation Area? Yes No" at bounding box center [570, 520] width 1071 height 40
click at [213, 426] on label "Is there a Lobby or Reception Area?" at bounding box center [308, 428] width 502 height 15
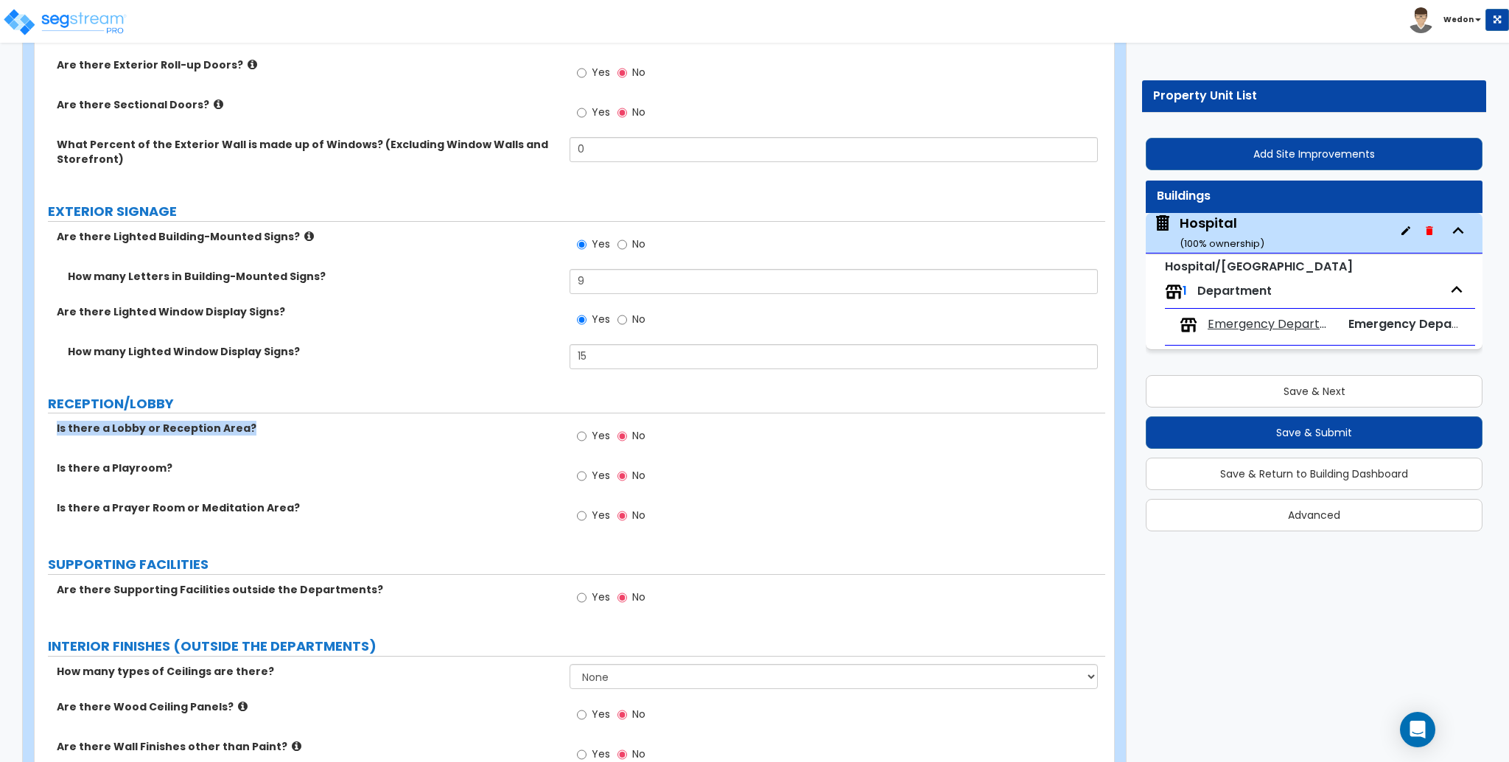
click at [213, 426] on label "Is there a Lobby or Reception Area?" at bounding box center [308, 428] width 502 height 15
click at [398, 463] on label "Is there a Playroom?" at bounding box center [308, 467] width 502 height 15
click at [130, 474] on label "Is there a Playroom?" at bounding box center [308, 467] width 502 height 15
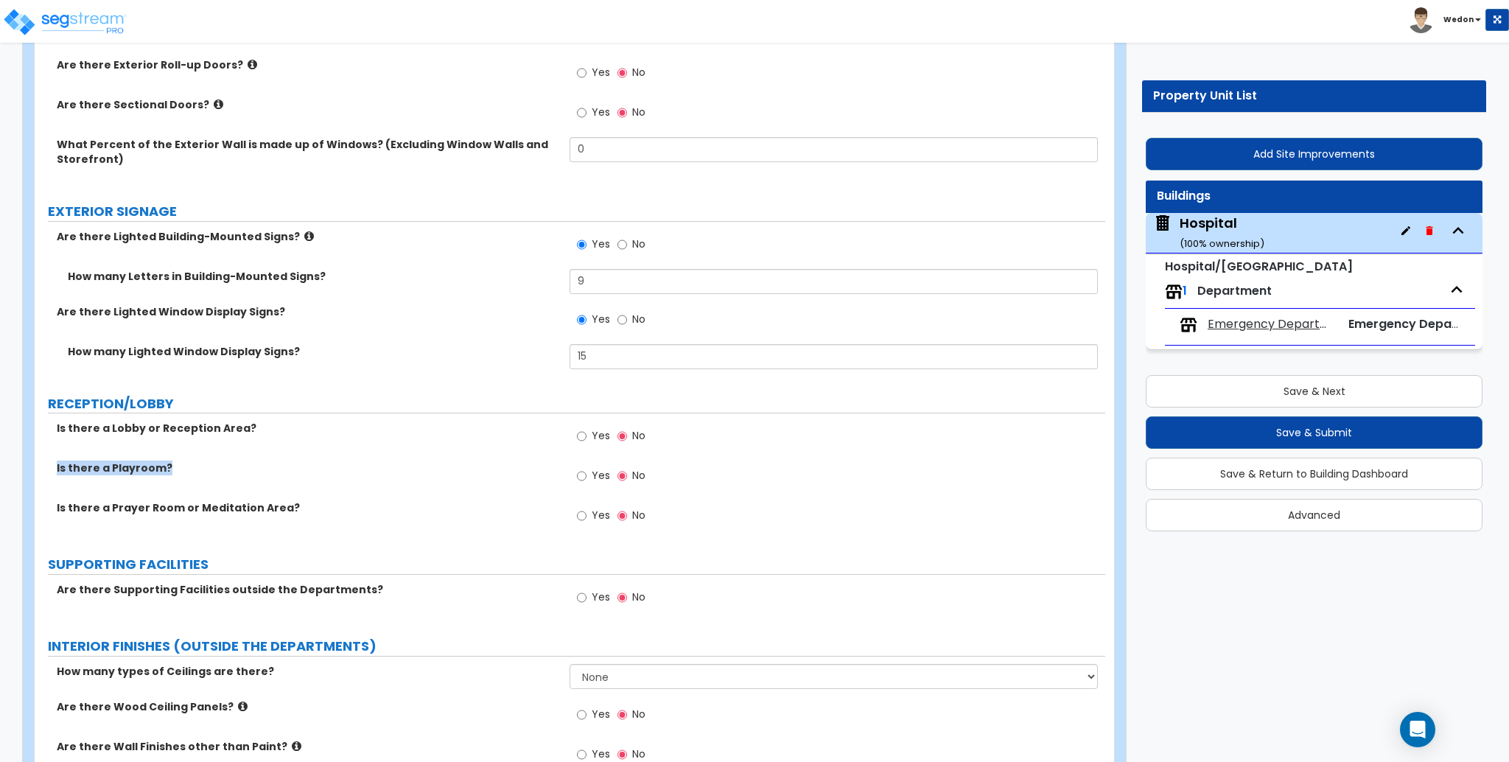
click at [130, 474] on label "Is there a Playroom?" at bounding box center [308, 467] width 502 height 15
click at [301, 486] on div "Is there a Playroom? Yes No" at bounding box center [570, 480] width 1071 height 40
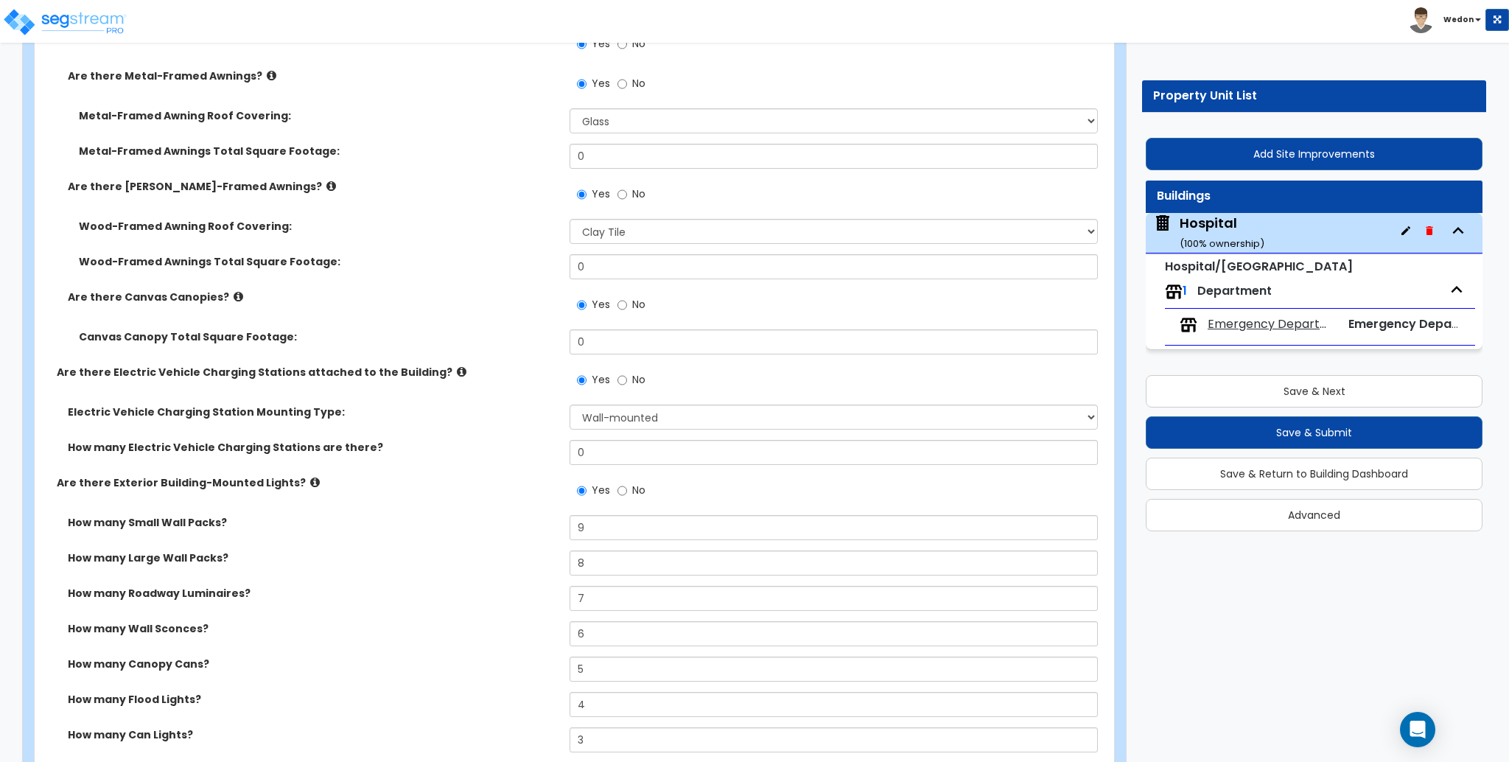
scroll to position [1572, 0]
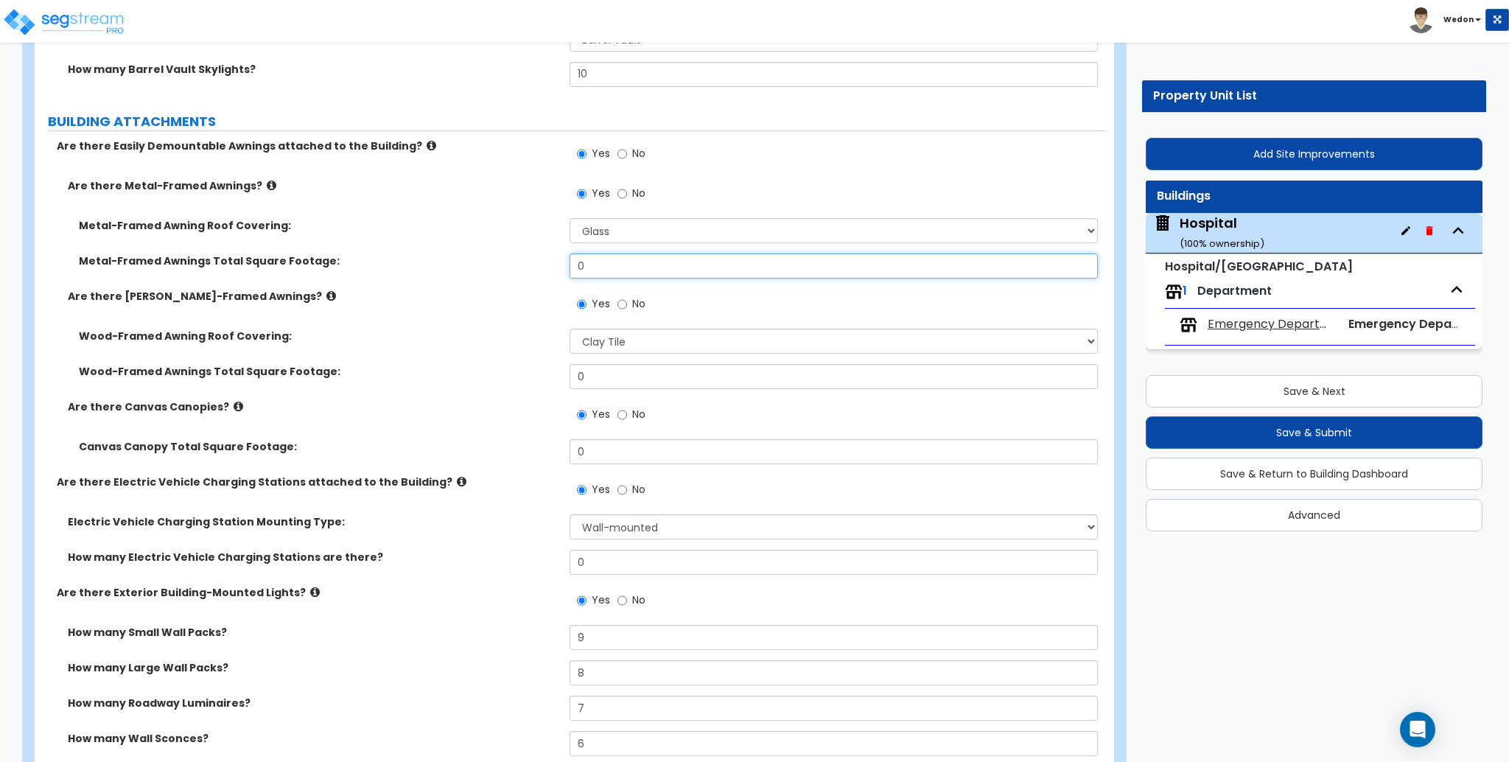
click at [643, 268] on input "0" at bounding box center [834, 265] width 528 height 25
type input "120"
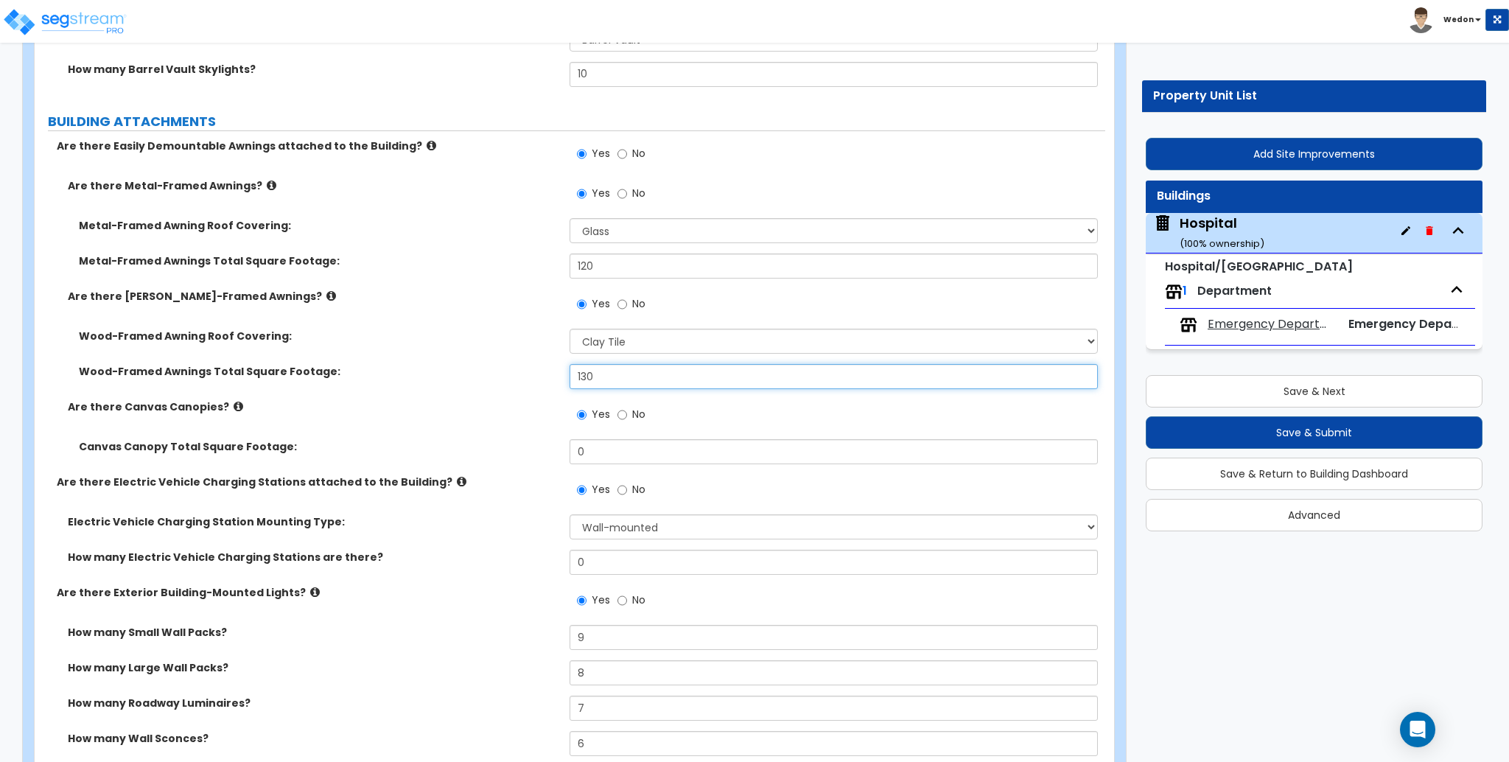
type input "130"
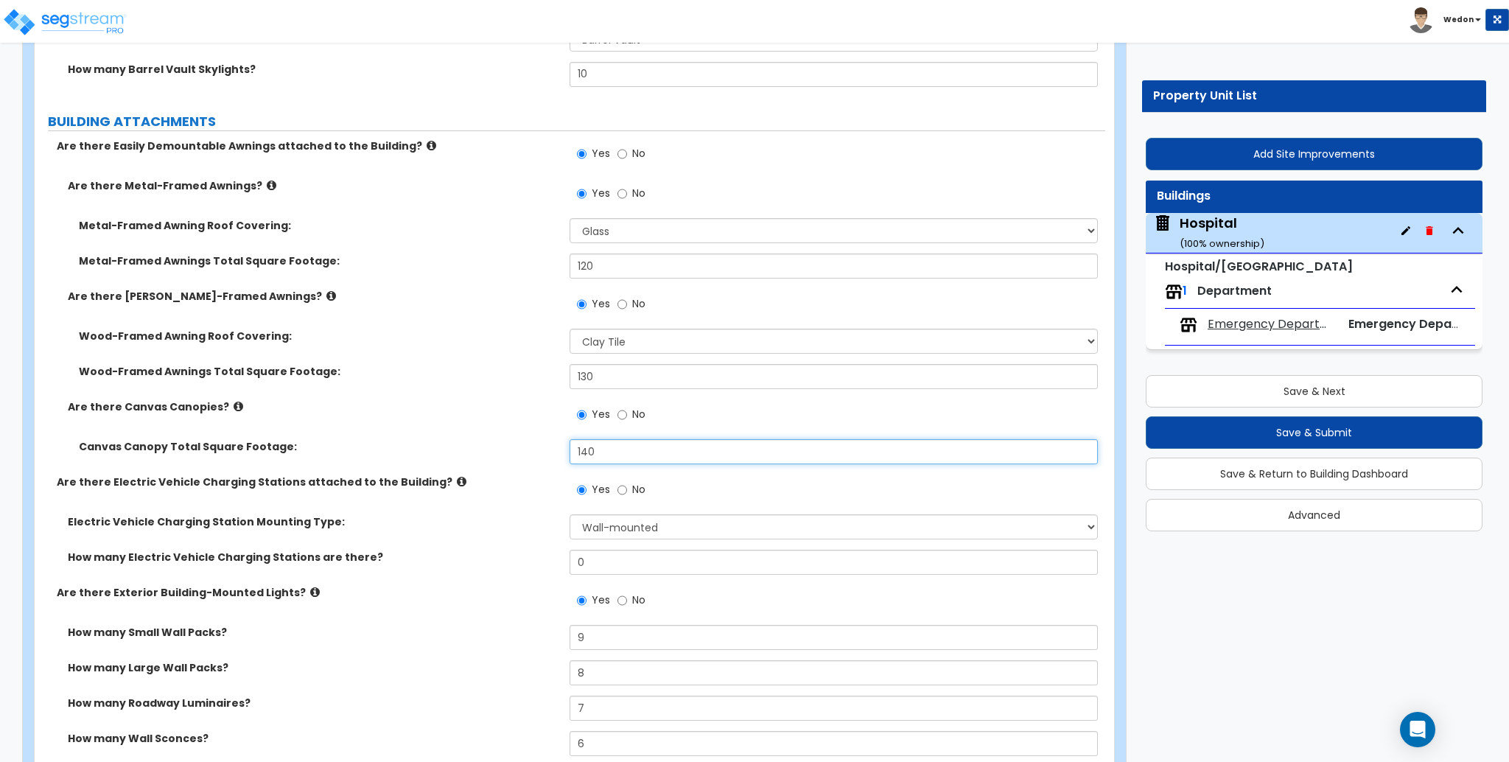
type input "140"
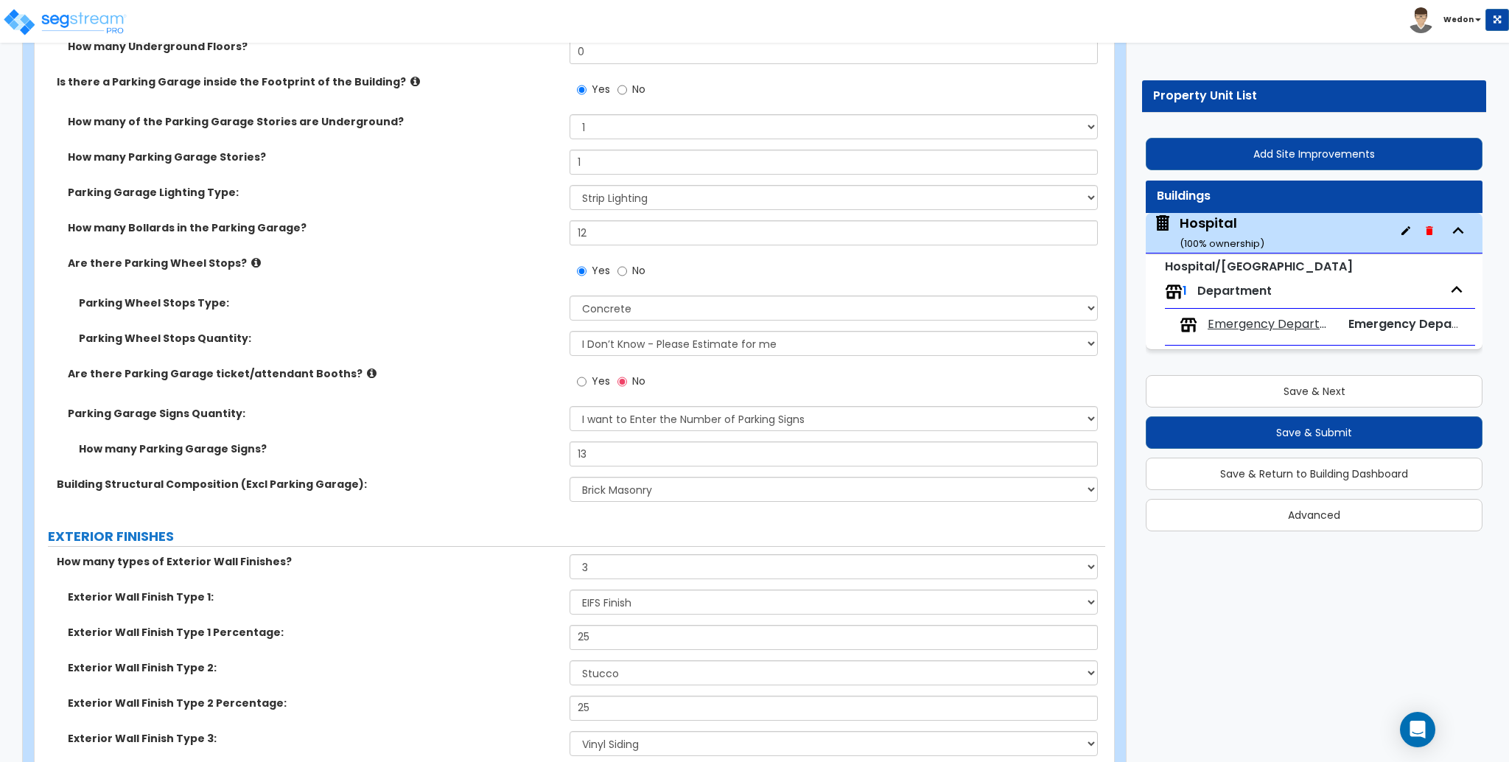
scroll to position [393, 0]
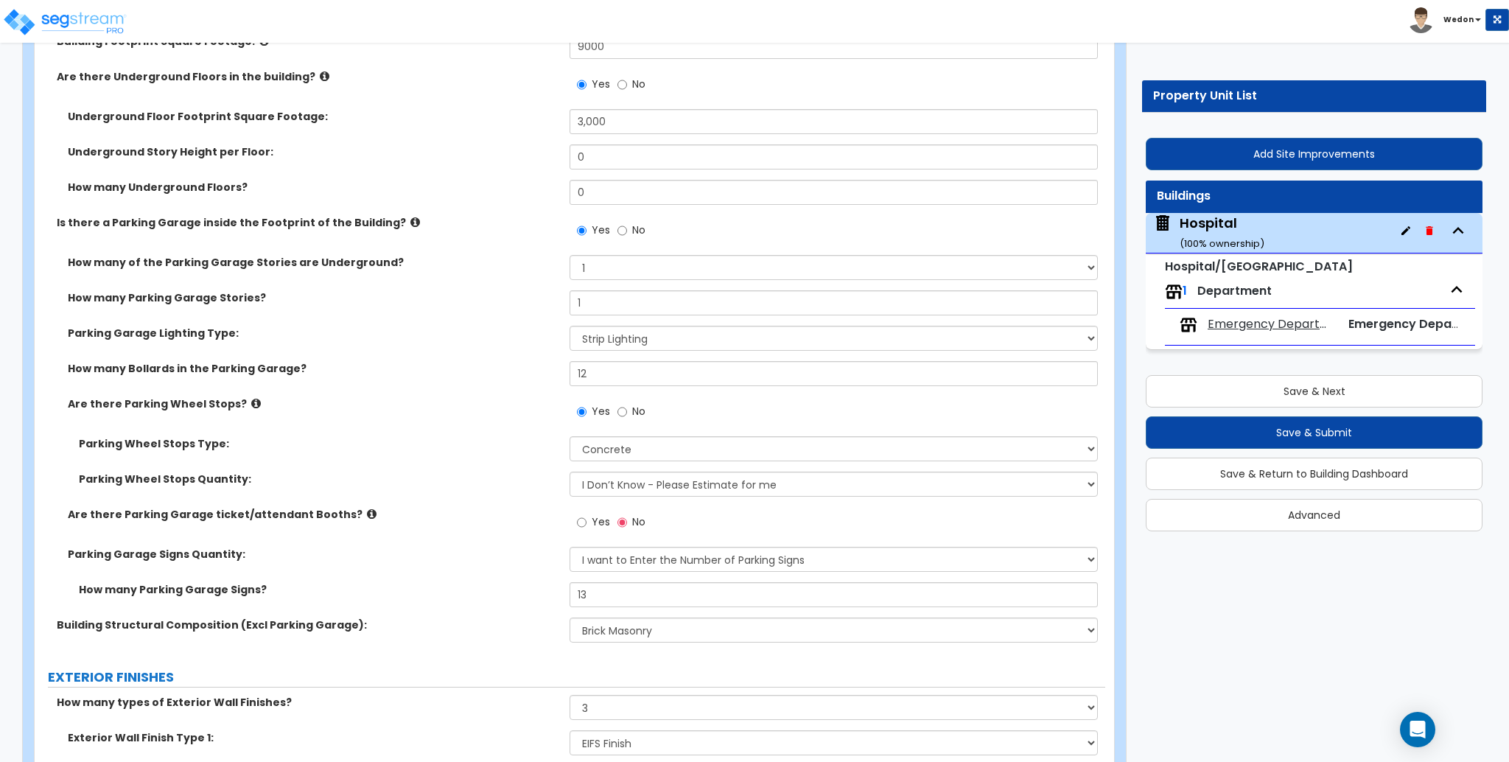
type input "6"
click at [865, 164] on input "0" at bounding box center [834, 156] width 528 height 25
type input "12"
click at [649, 194] on input "0" at bounding box center [834, 192] width 528 height 25
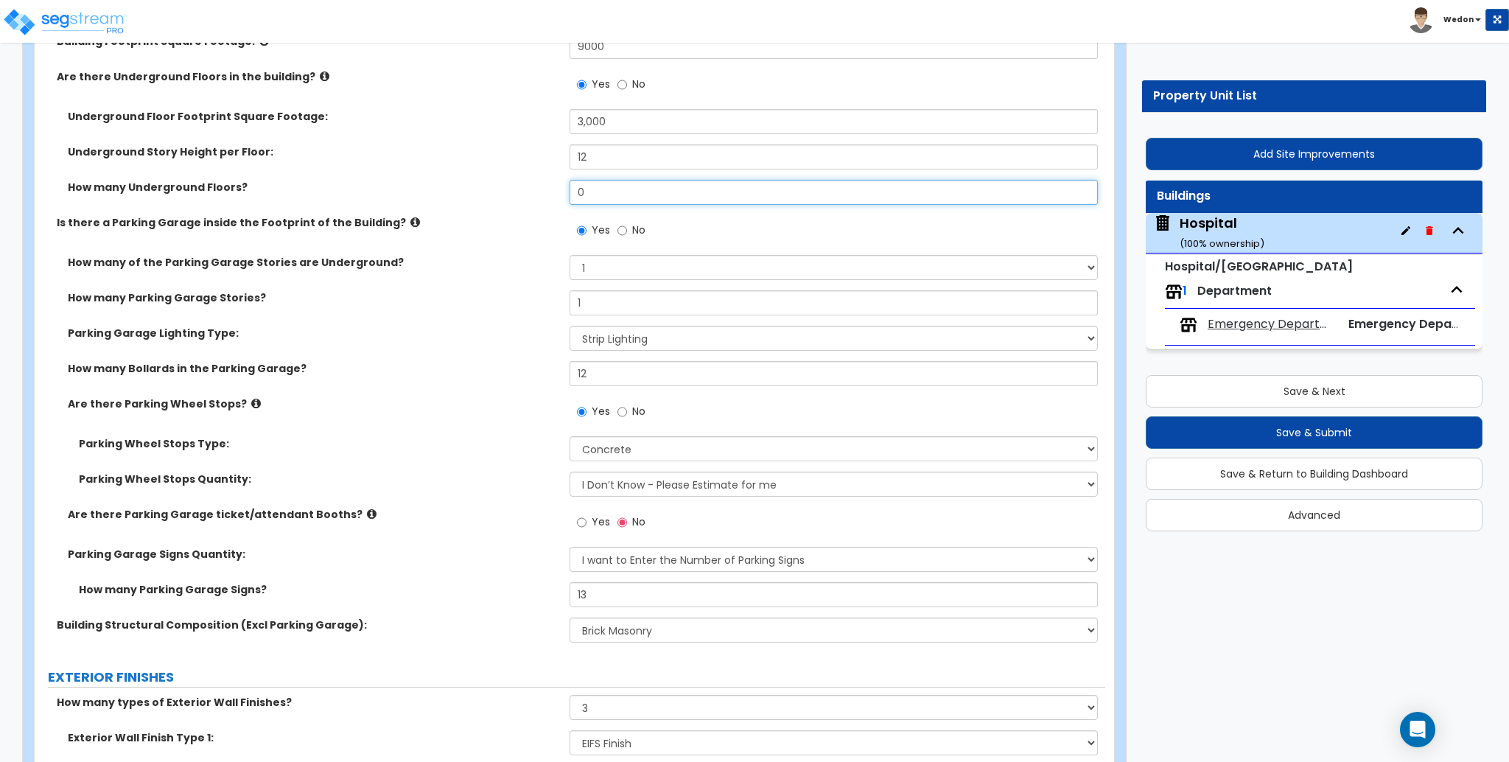
click at [649, 194] on input "0" at bounding box center [834, 192] width 528 height 25
click at [688, 189] on input "0" at bounding box center [834, 192] width 528 height 25
click at [808, 186] on input "0" at bounding box center [834, 192] width 528 height 25
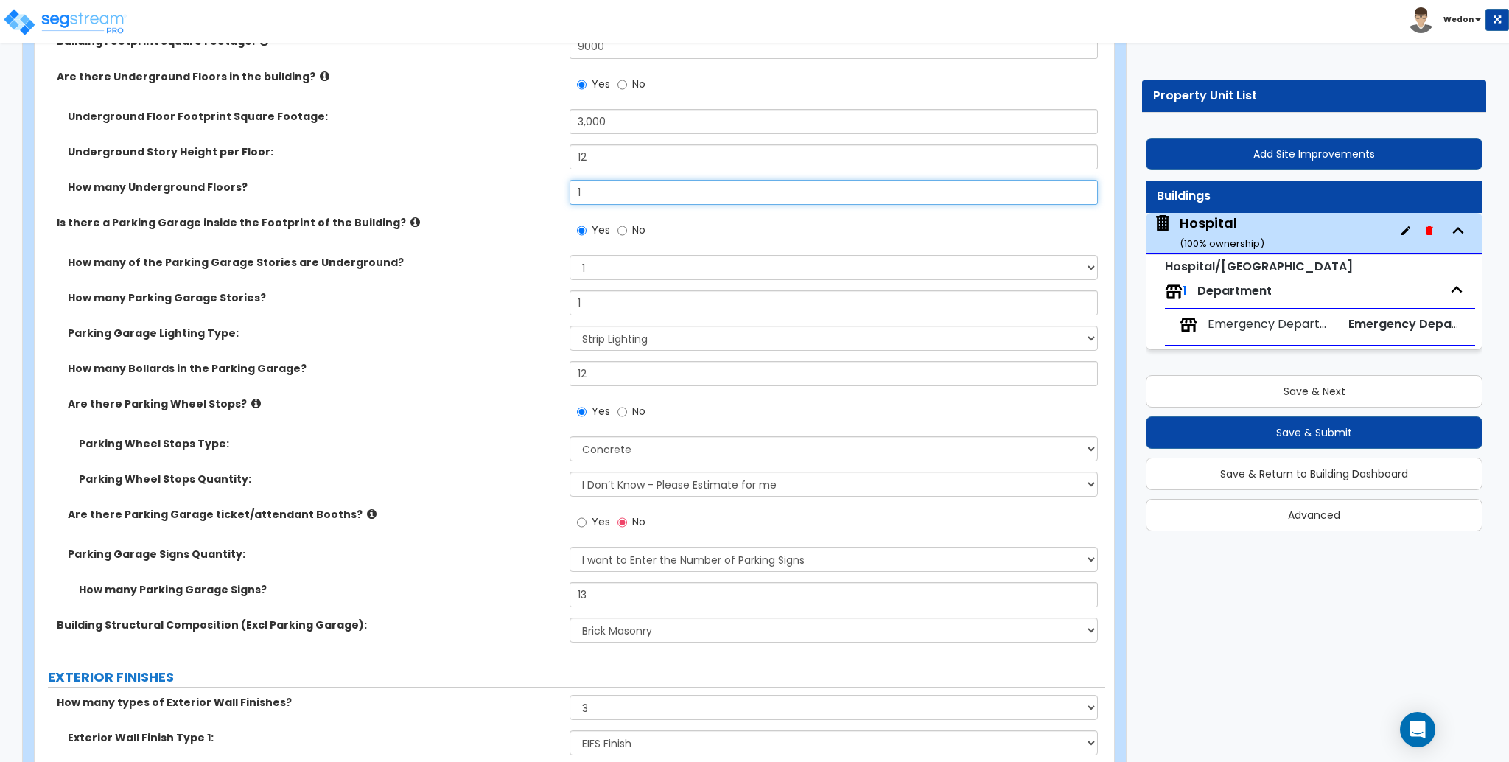
type input "1"
click at [429, 206] on div "How many Underground Floors? 1" at bounding box center [570, 197] width 1071 height 35
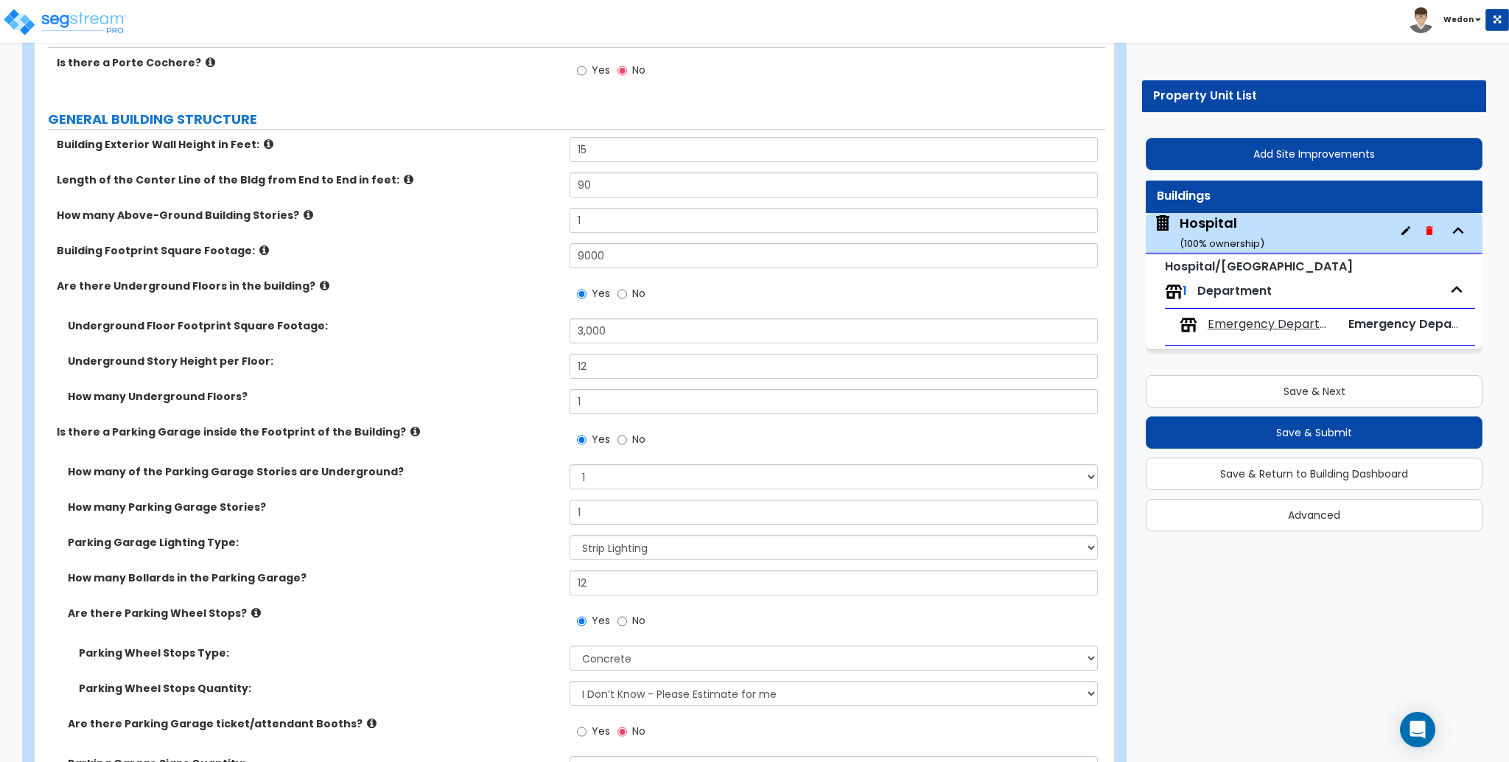
scroll to position [589, 0]
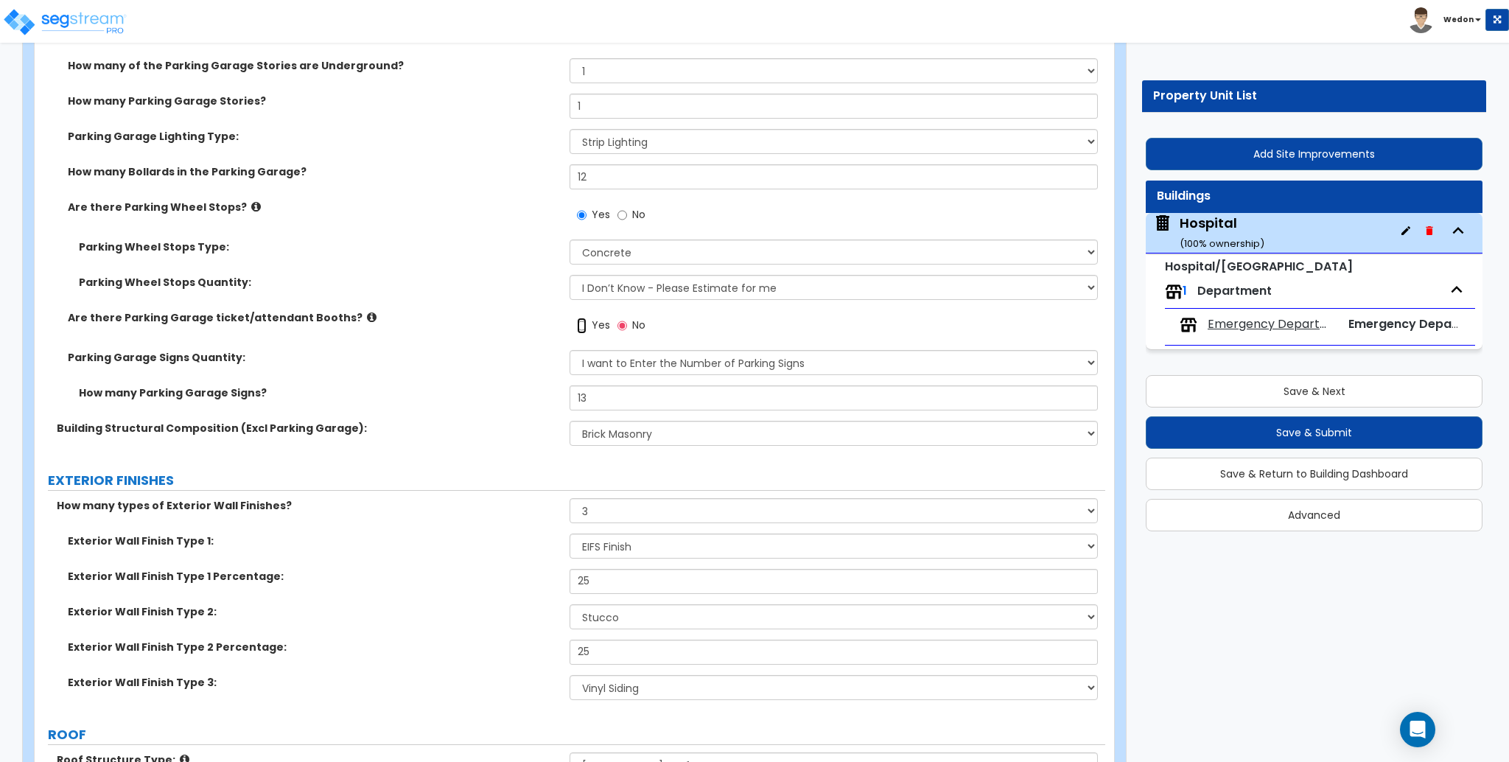
click at [586, 323] on input "Yes" at bounding box center [582, 326] width 10 height 16
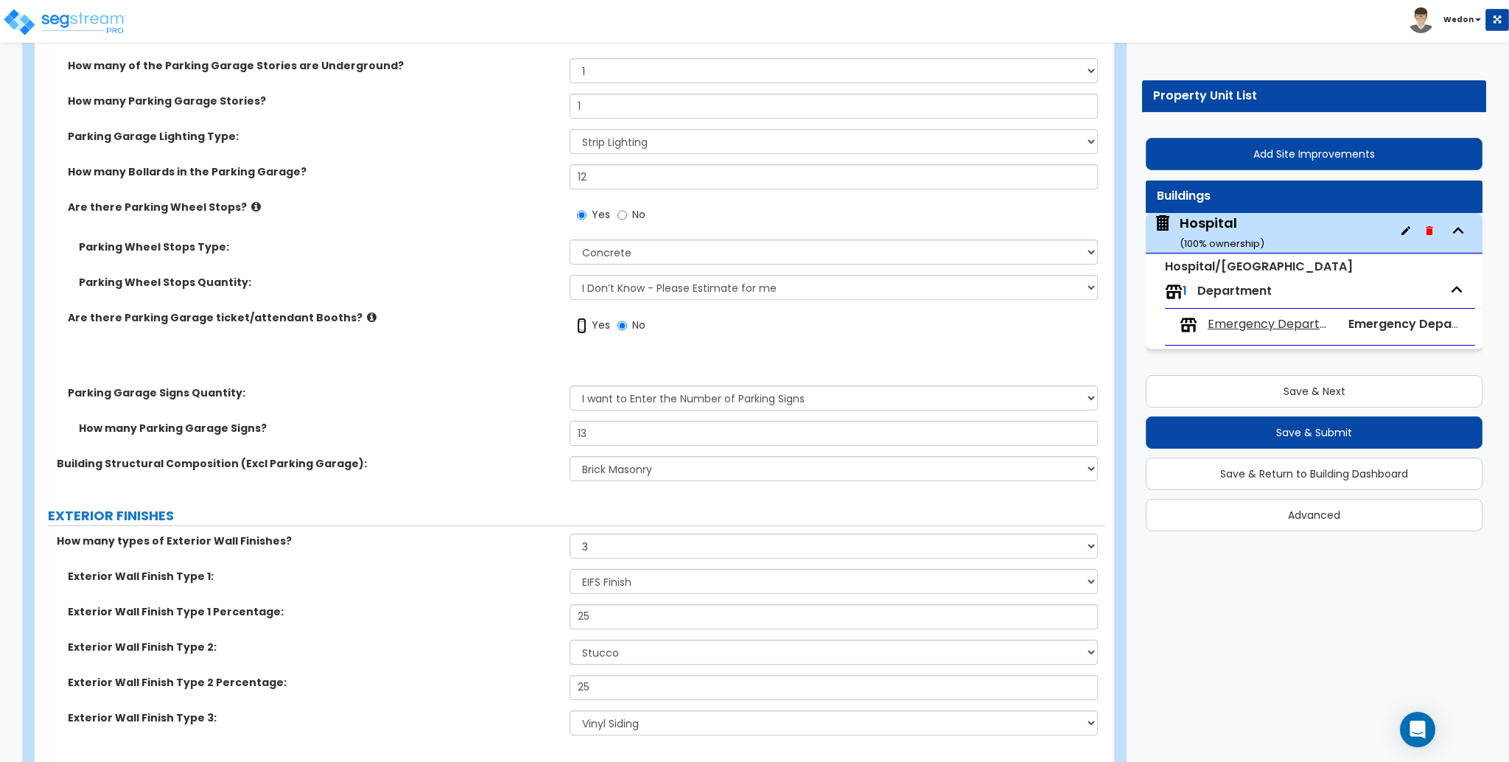
radio input "true"
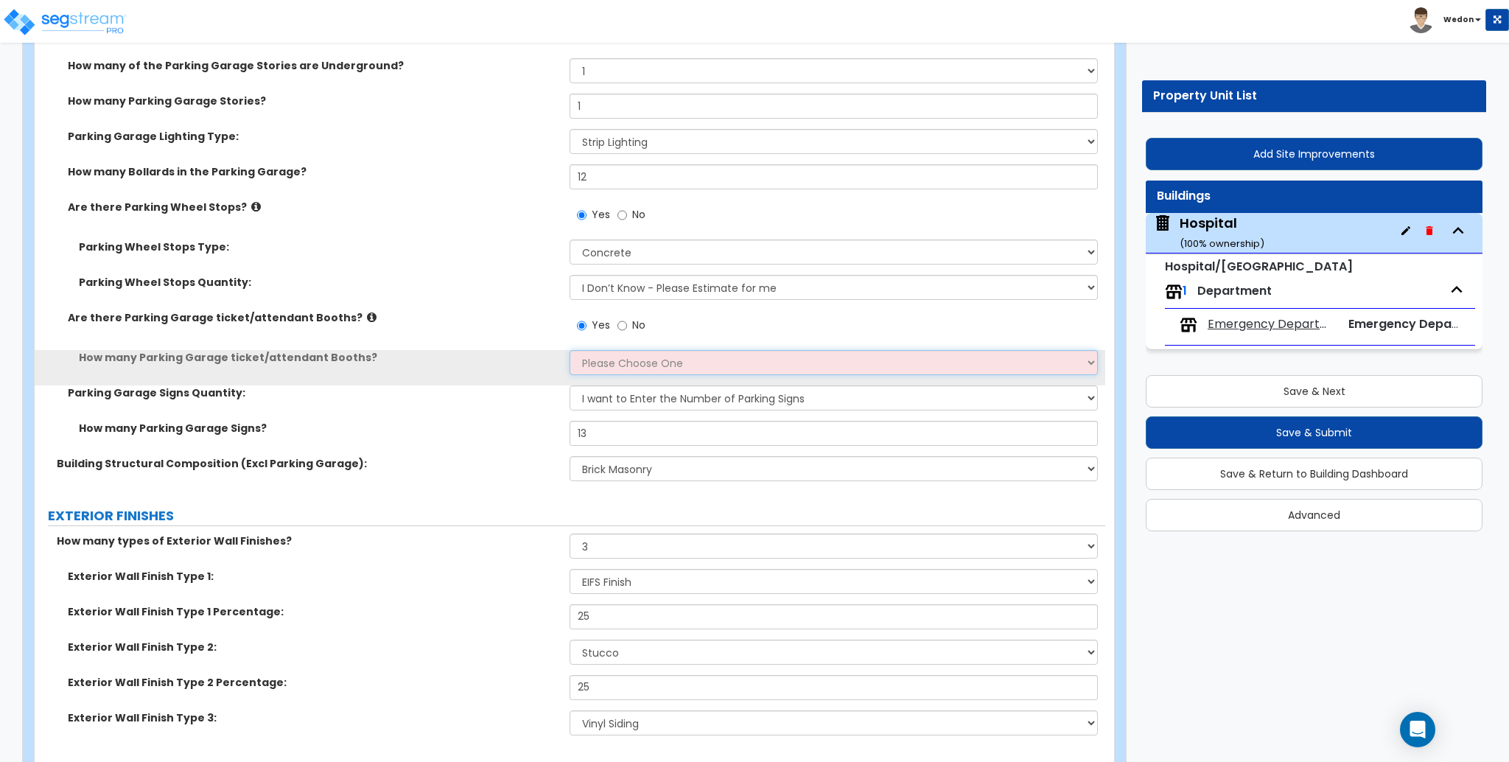
click at [656, 360] on select "Please Choose One 1 2 3 4 5" at bounding box center [834, 362] width 528 height 25
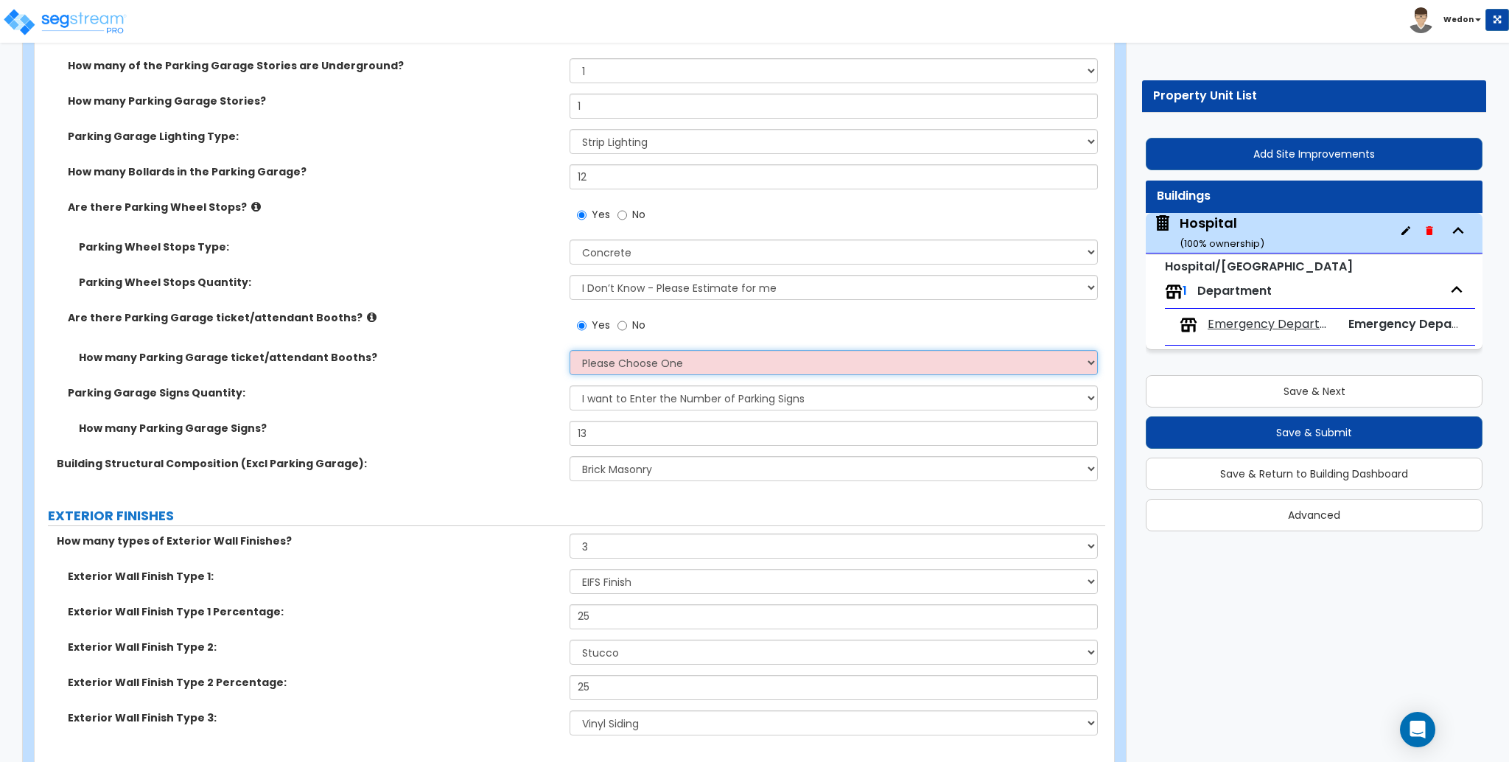
select select "5"
click at [570, 350] on select "Please Choose One 1 2 3 4 5" at bounding box center [834, 362] width 528 height 25
click at [462, 430] on label "How many Parking Garage Signs?" at bounding box center [319, 428] width 480 height 15
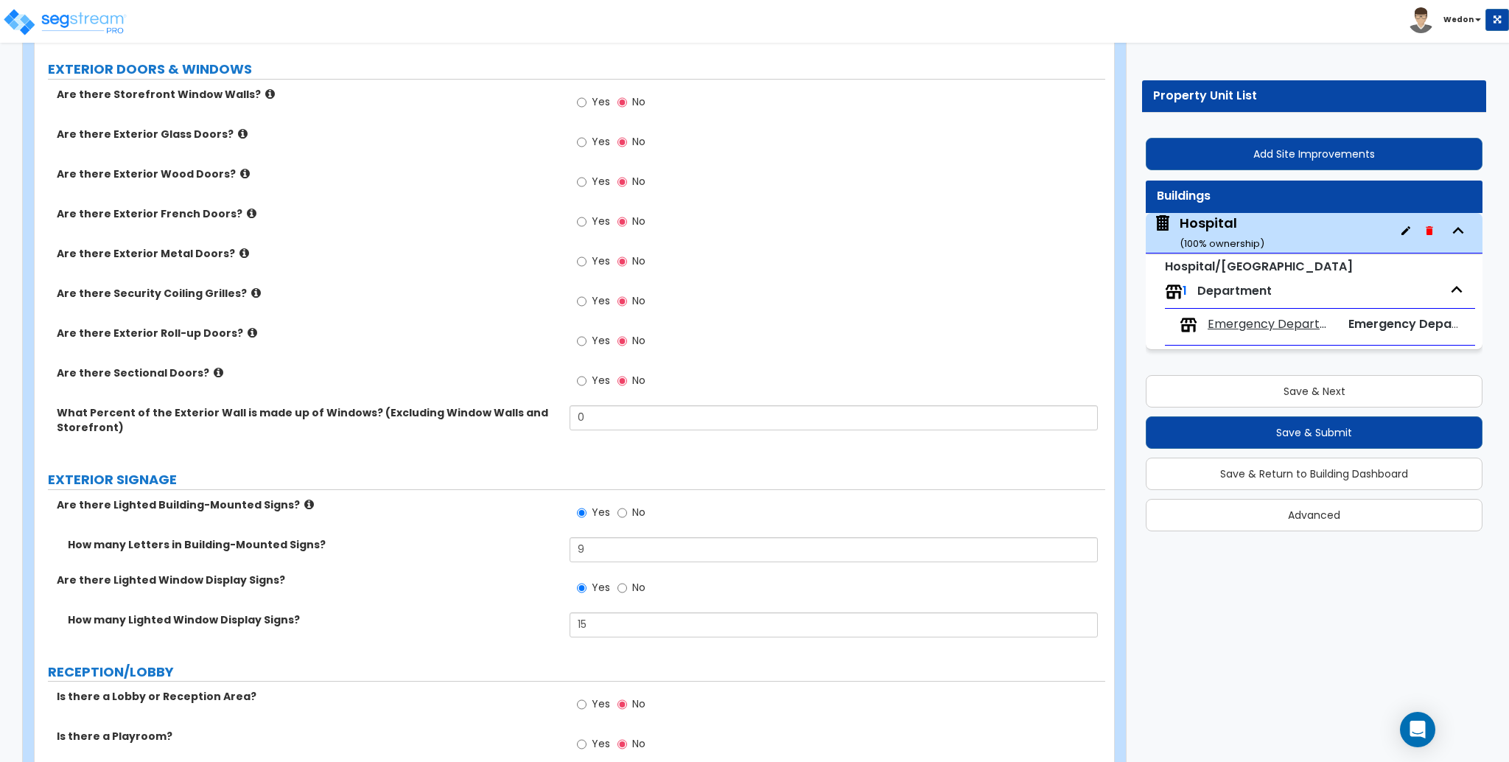
scroll to position [2554, 0]
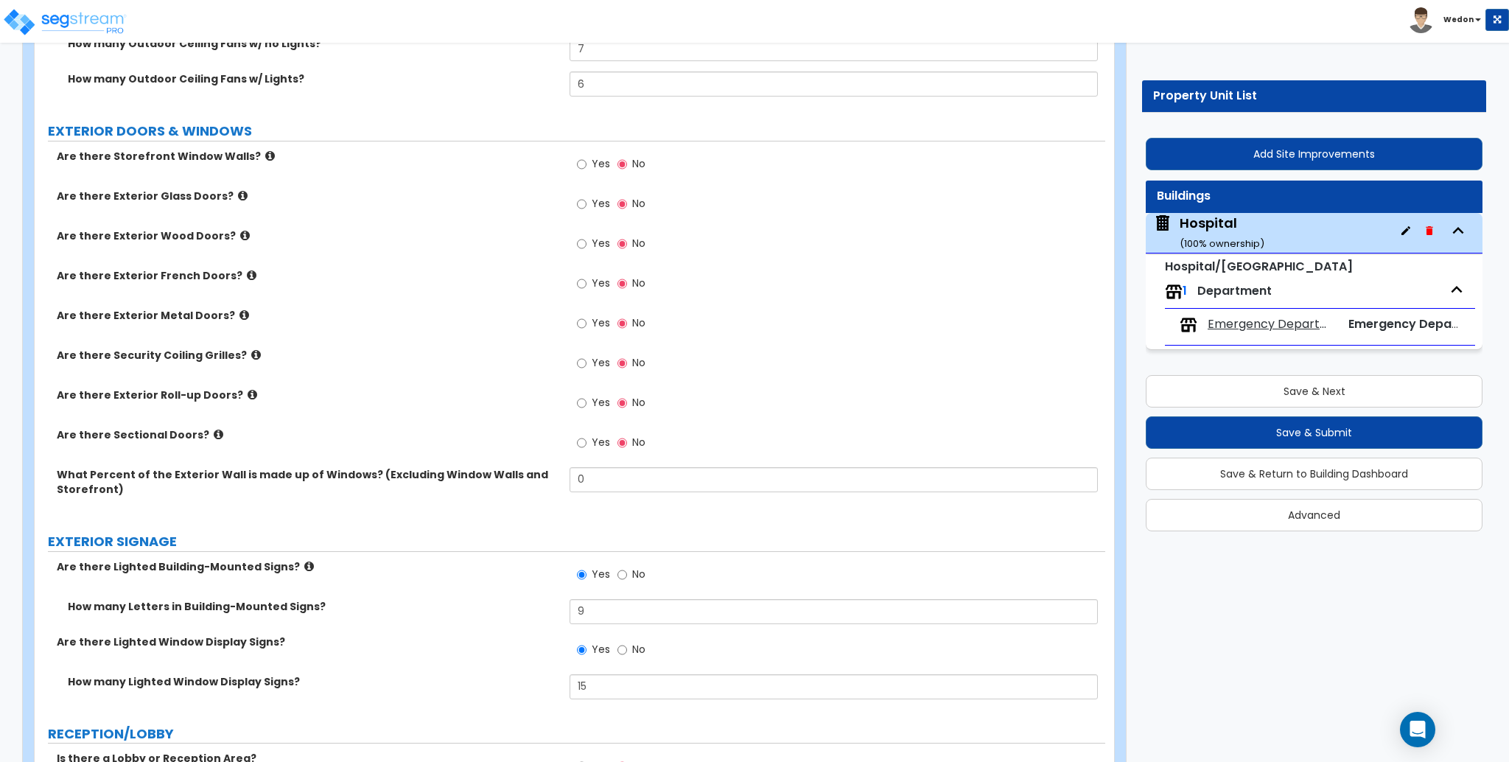
click at [849, 361] on div "Yes No" at bounding box center [837, 368] width 535 height 40
click at [1320, 555] on div "Customize 2025-0925_Emergency Department Property Units Hospital Import Values …" at bounding box center [754, 74] width 1509 height 5127
click at [586, 169] on input "Yes" at bounding box center [582, 164] width 10 height 16
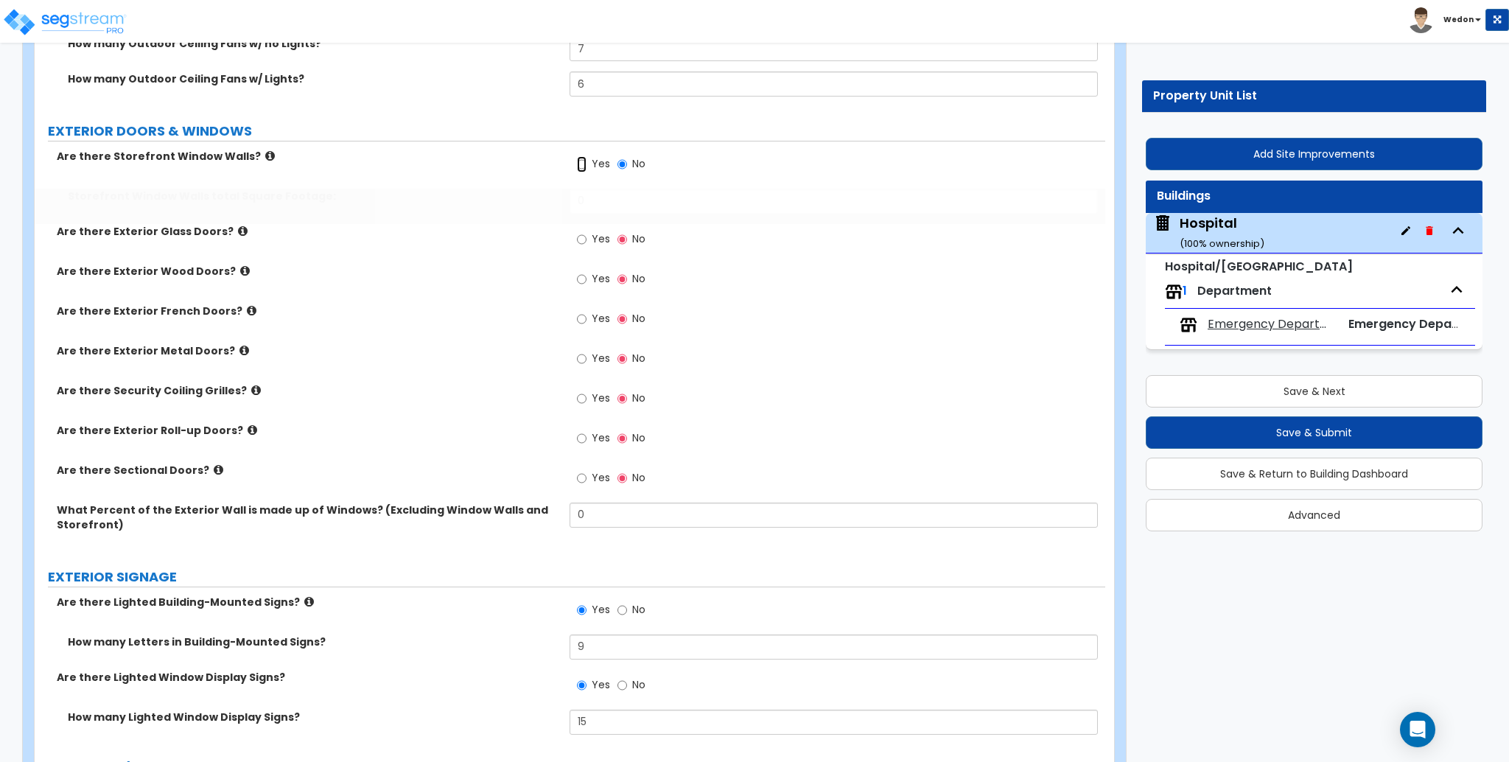
radio input "true"
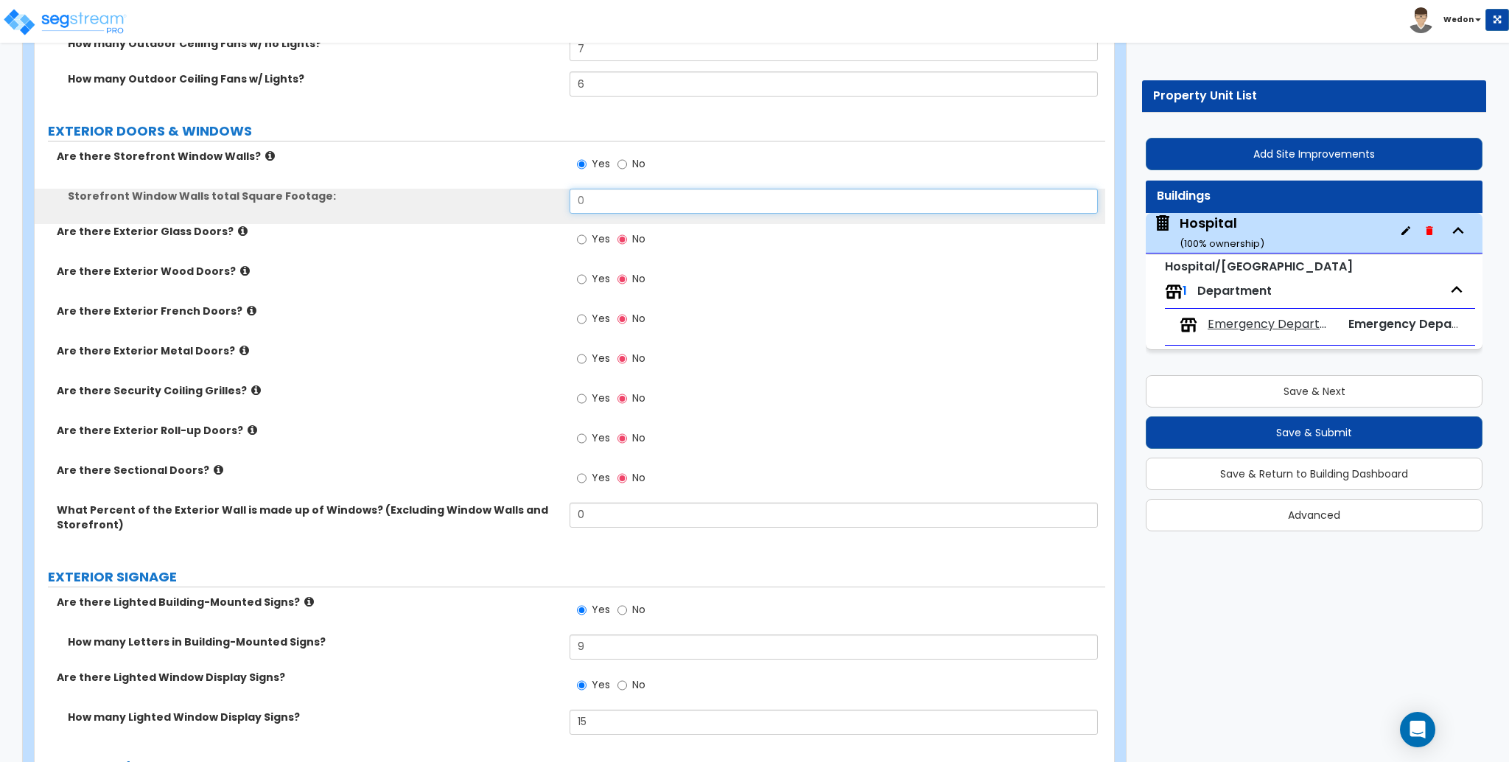
click at [604, 203] on input "0" at bounding box center [834, 201] width 528 height 25
click at [604, 204] on input "0" at bounding box center [834, 201] width 528 height 25
type input "450"
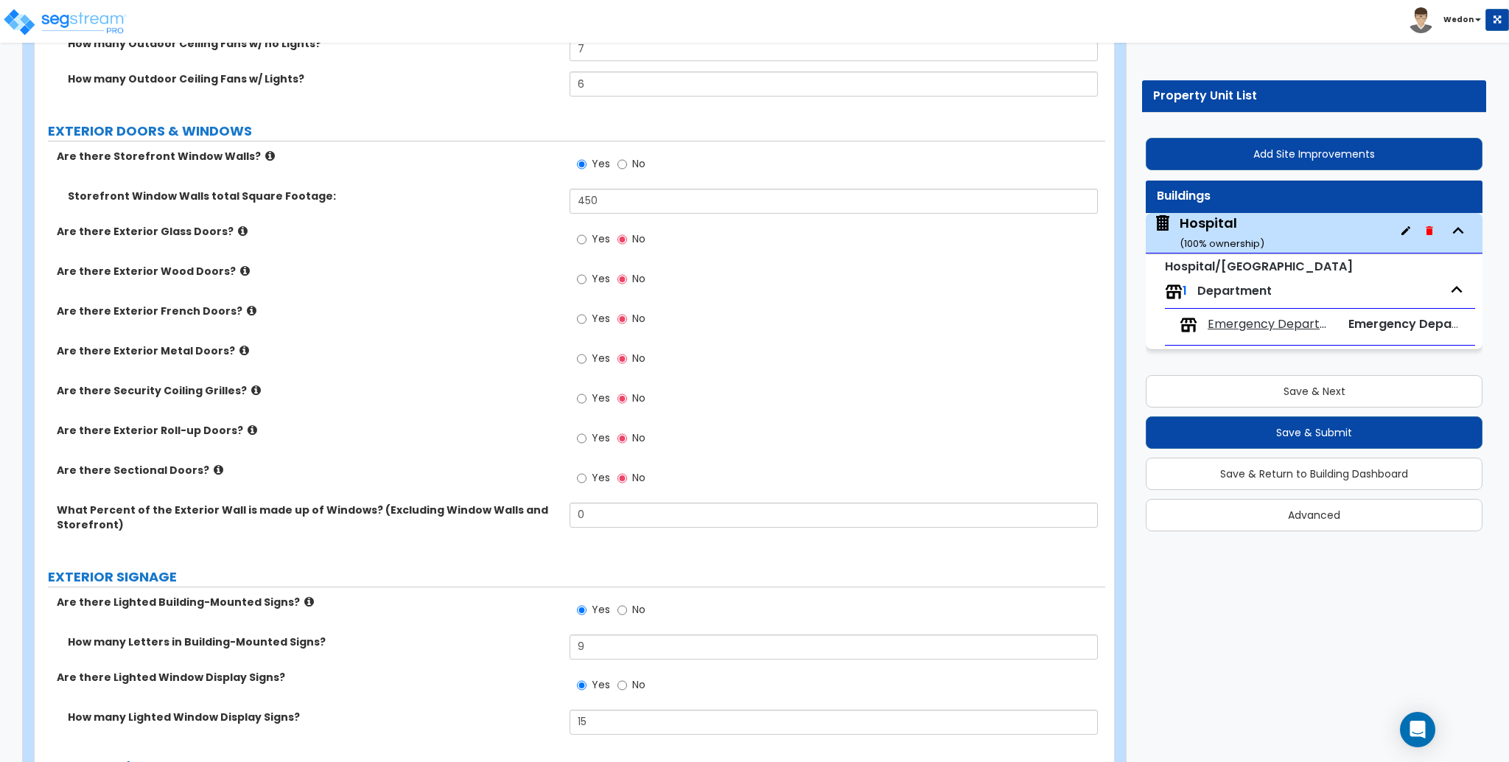
click at [594, 237] on span "Yes" at bounding box center [601, 238] width 18 height 15
click at [586, 237] on input "Yes" at bounding box center [582, 239] width 10 height 16
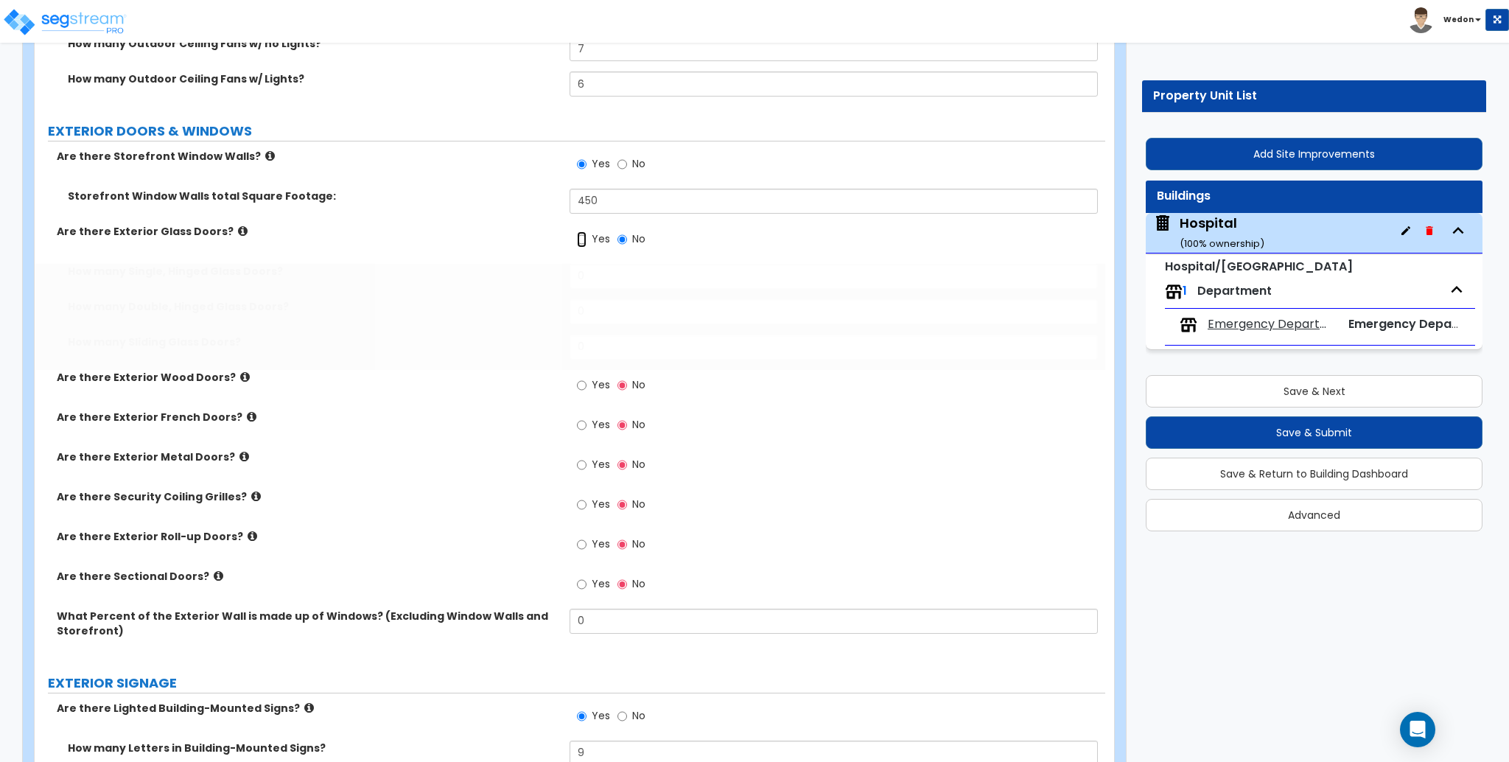
radio input "true"
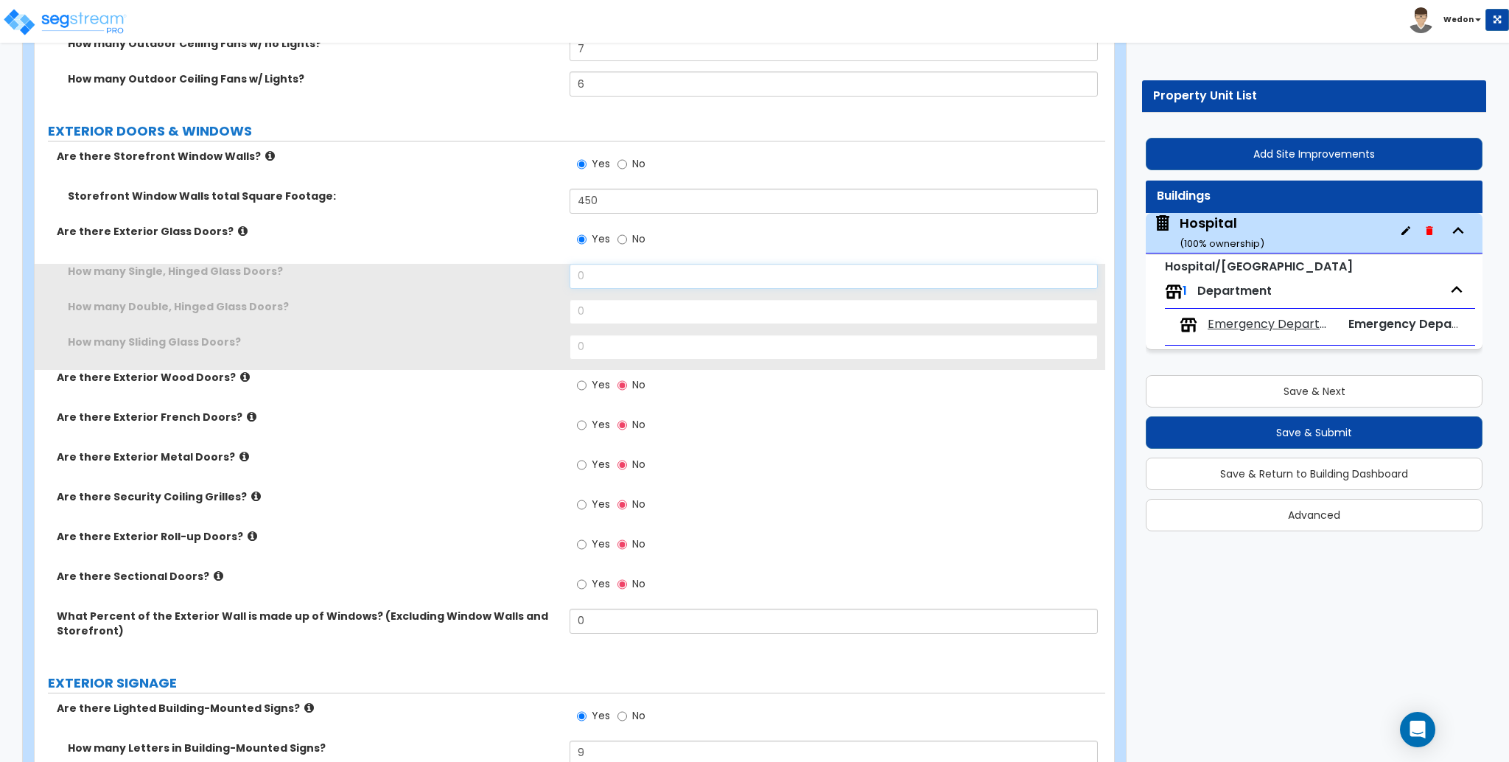
click at [602, 276] on input "0" at bounding box center [834, 276] width 528 height 25
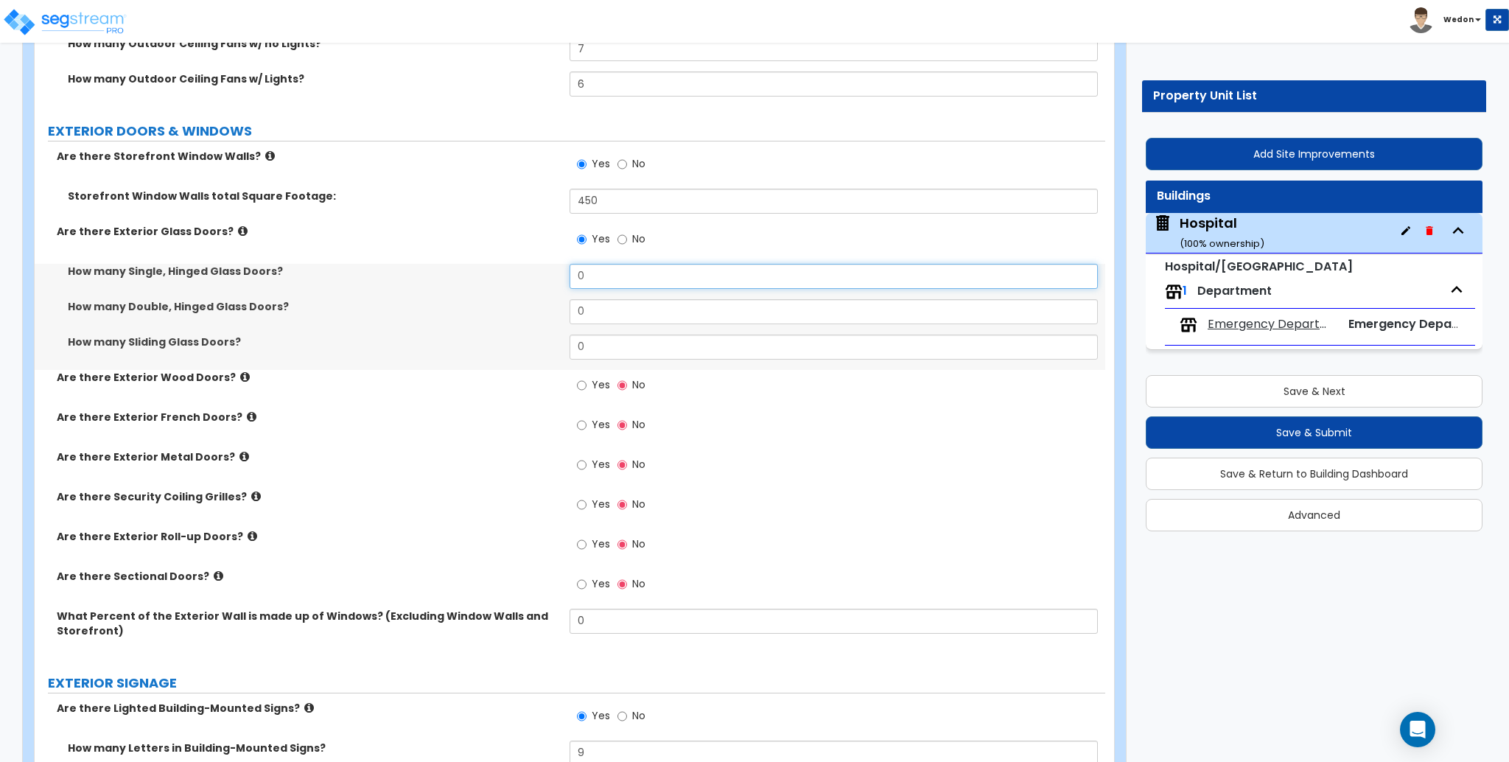
click at [602, 276] on input "0" at bounding box center [834, 276] width 528 height 25
type input "2"
click at [609, 309] on input "0" at bounding box center [834, 311] width 528 height 25
type input "2"
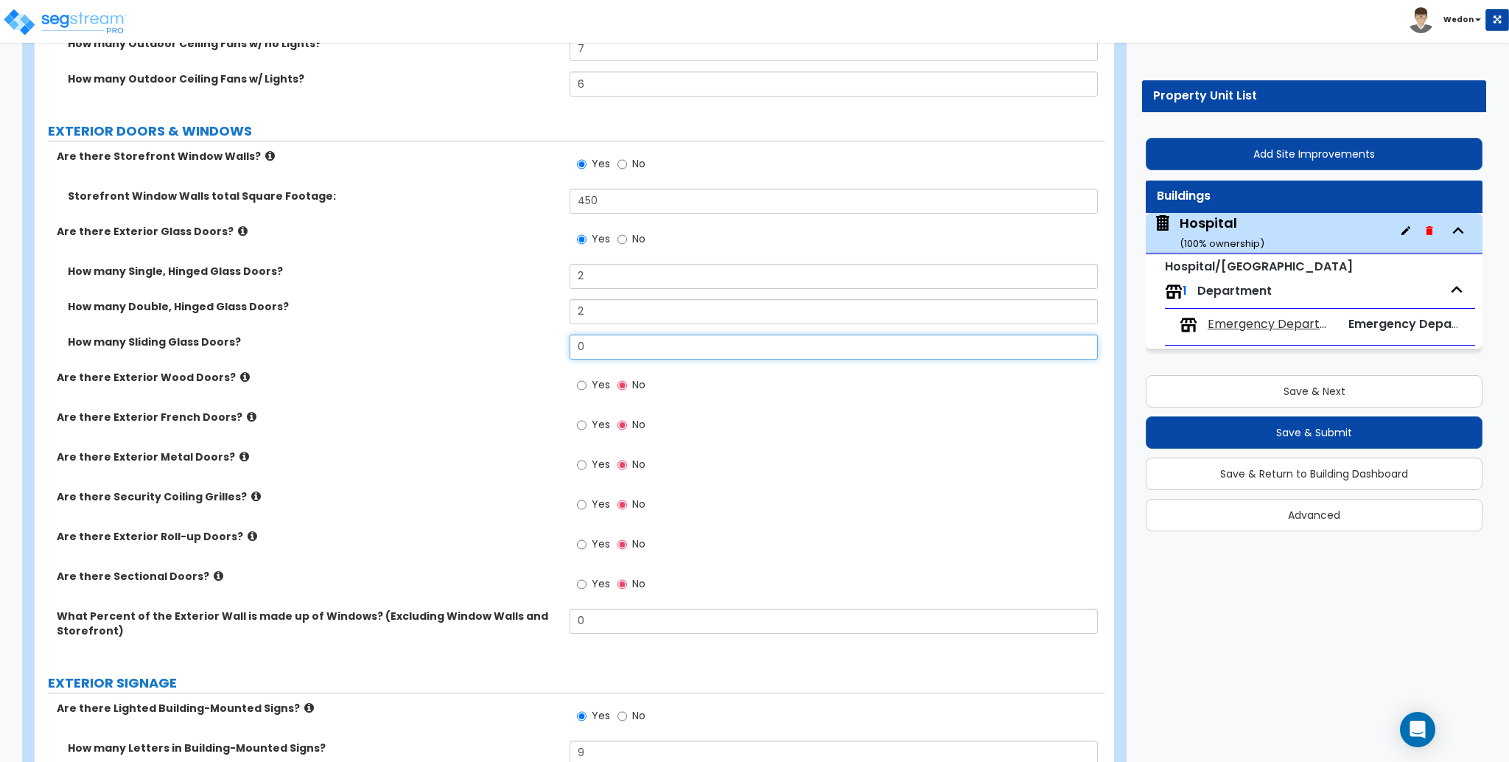
click at [616, 345] on input "0" at bounding box center [834, 347] width 528 height 25
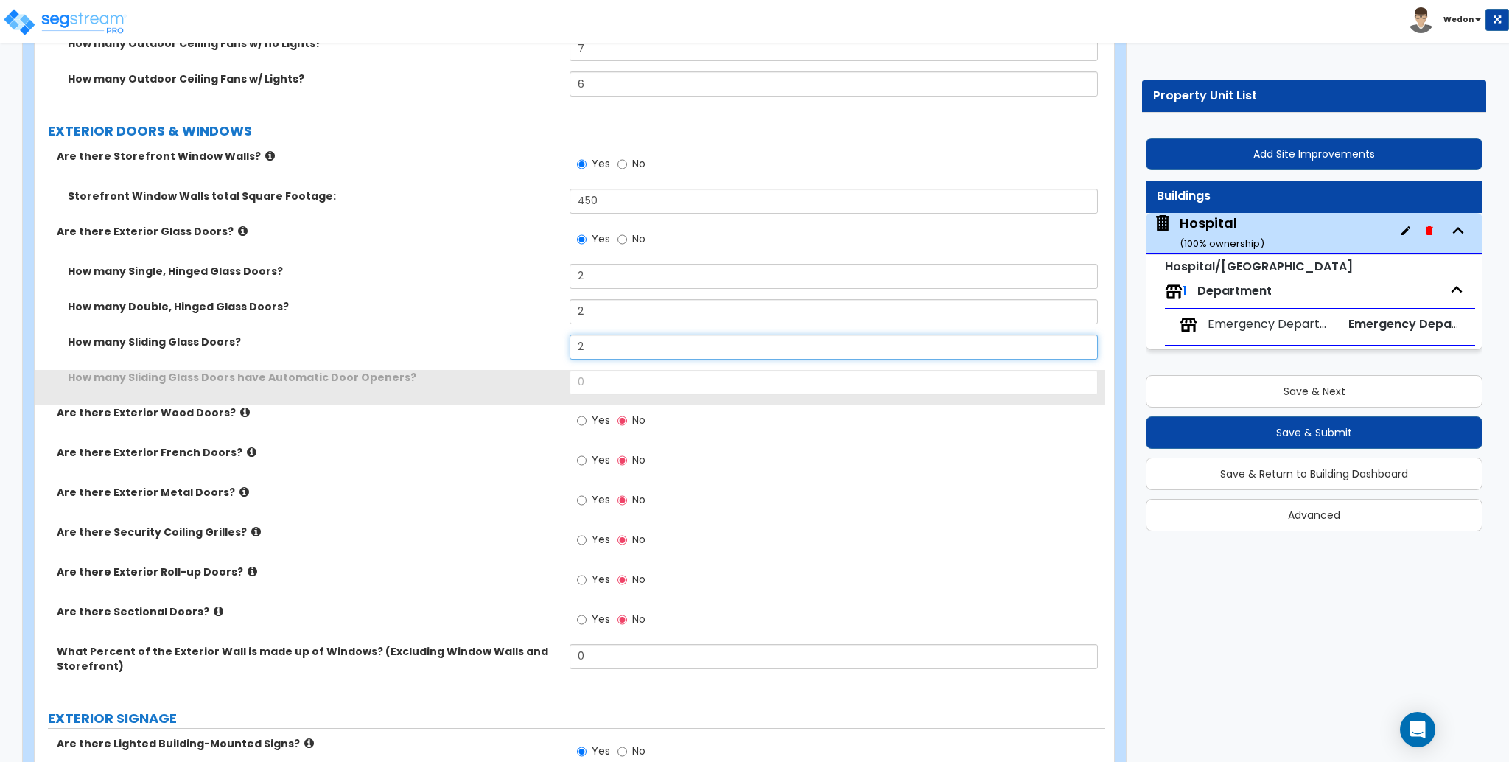
type input "2"
click at [603, 377] on input "0" at bounding box center [834, 382] width 528 height 25
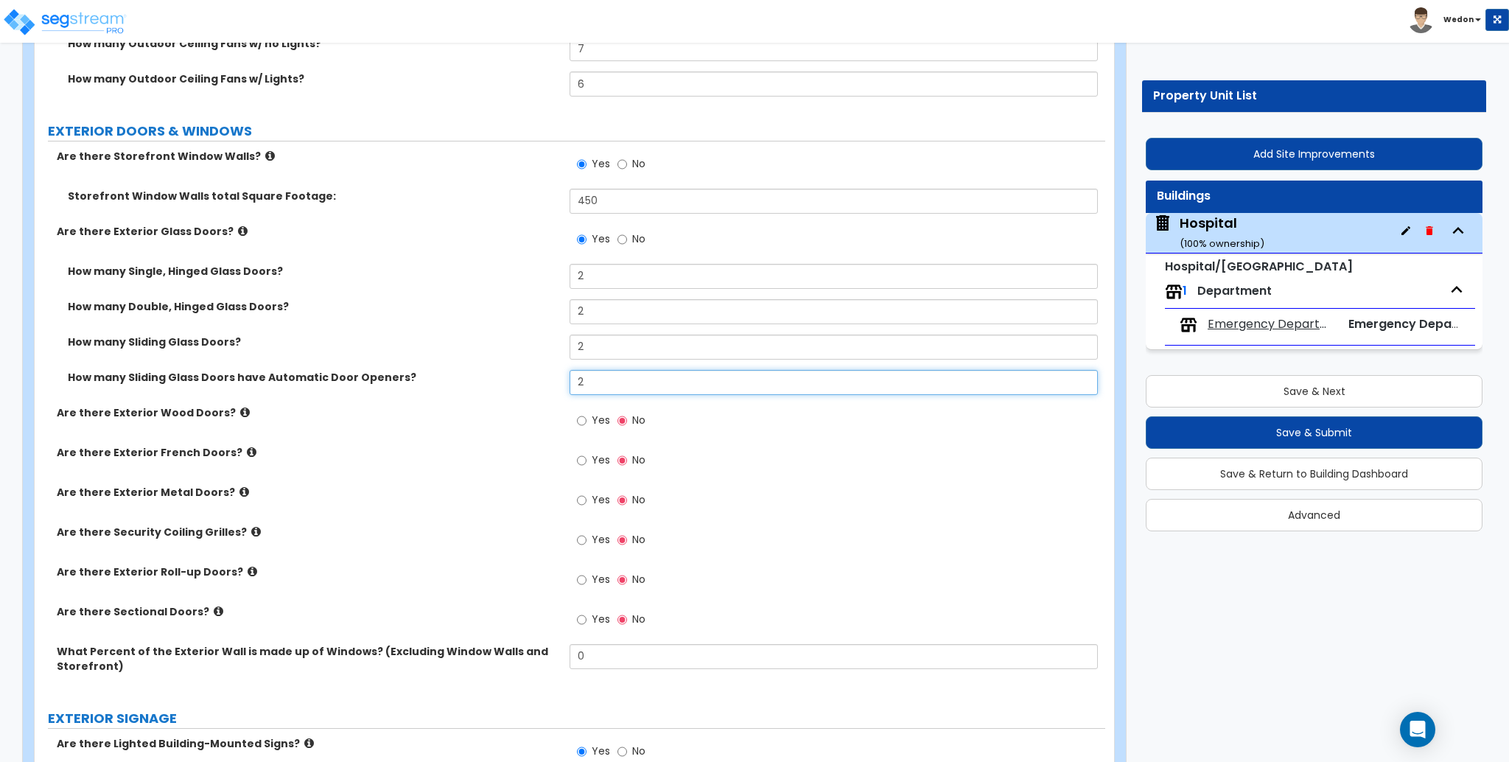
type input "2"
click at [593, 413] on span "Yes" at bounding box center [601, 420] width 18 height 15
click at [586, 413] on input "Yes" at bounding box center [582, 421] width 10 height 16
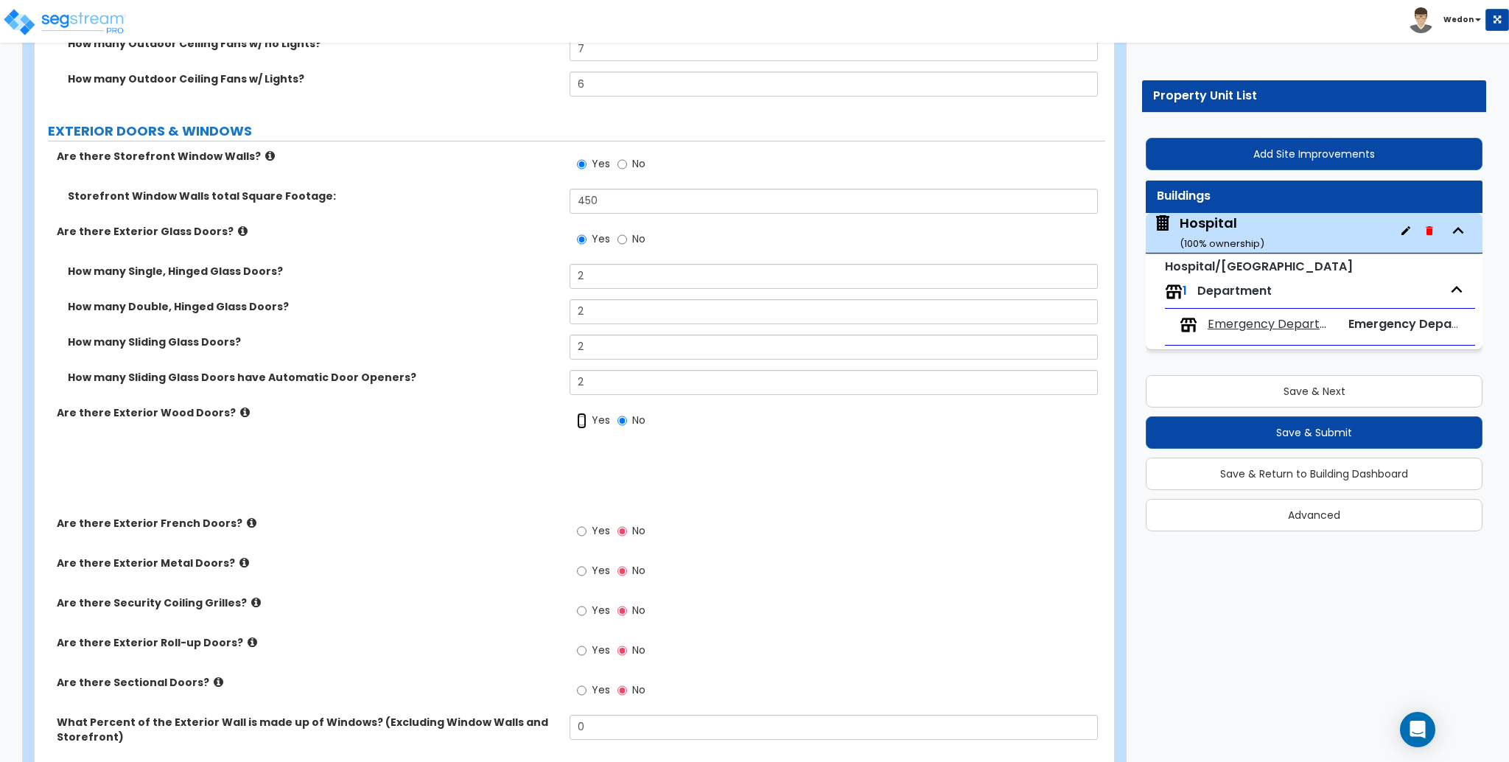
radio input "true"
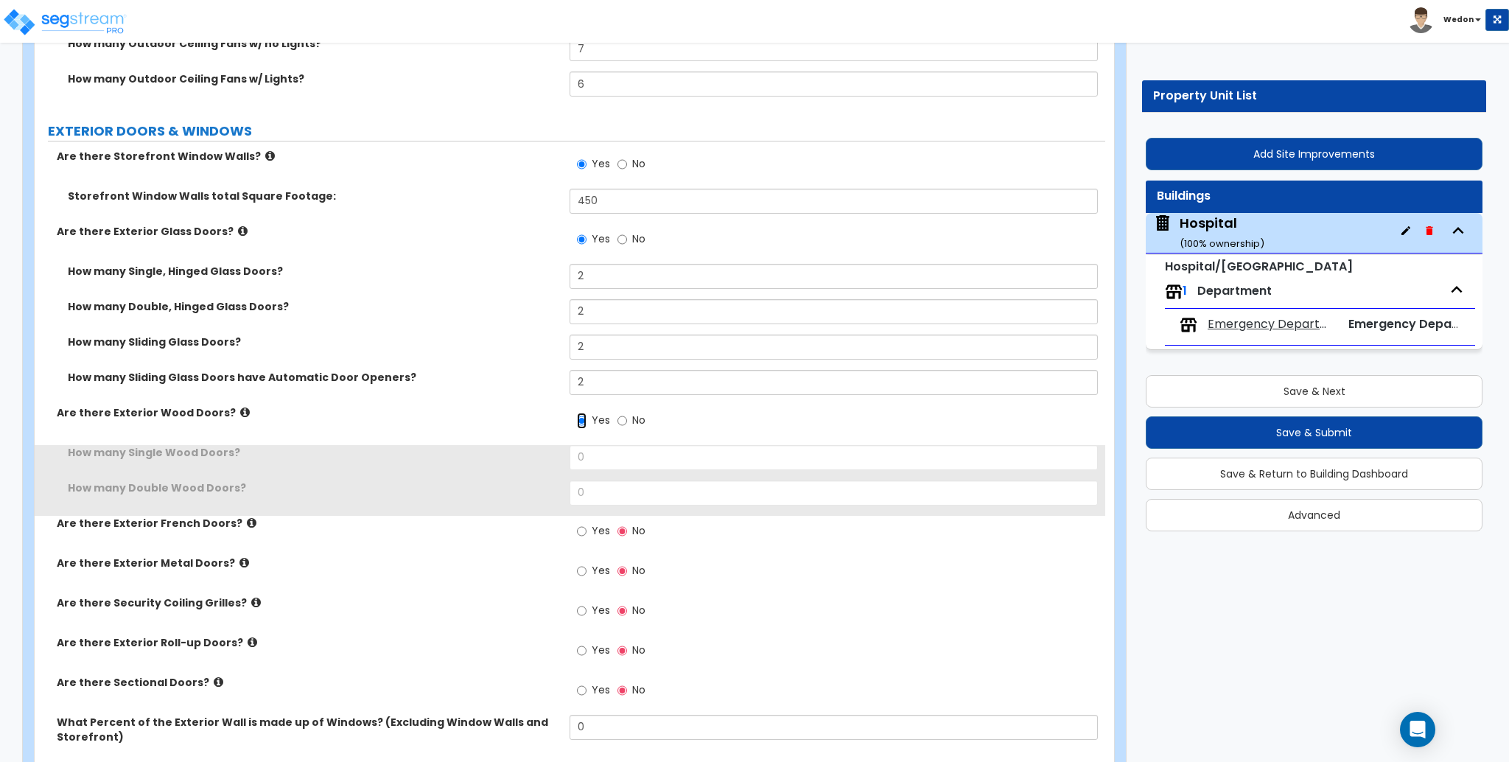
scroll to position [2652, 0]
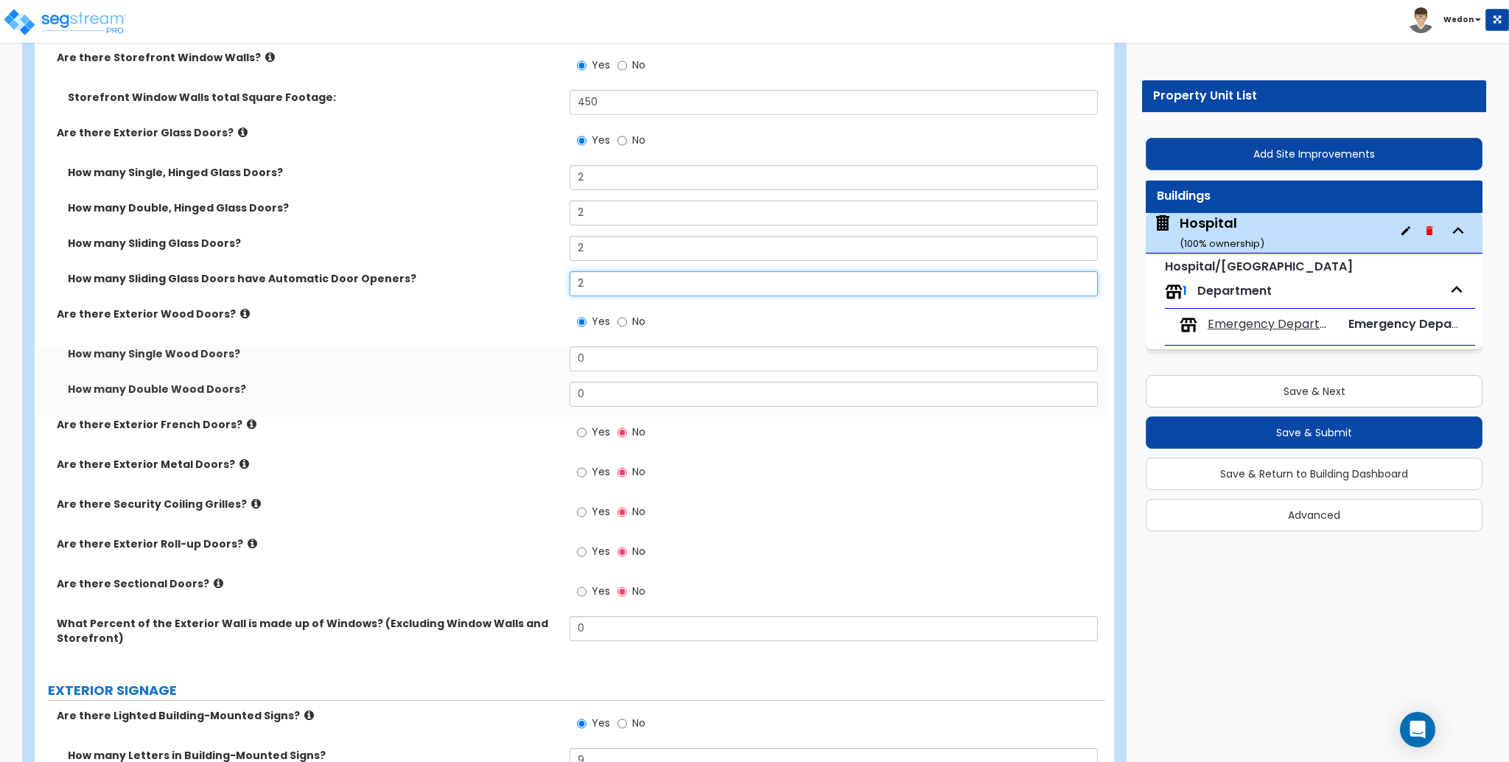
drag, startPoint x: 623, startPoint y: 285, endPoint x: 381, endPoint y: 284, distance: 242.4
click at [413, 287] on div "How many Sliding Glass Doors have Automatic Door Openers? 2" at bounding box center [570, 288] width 1071 height 35
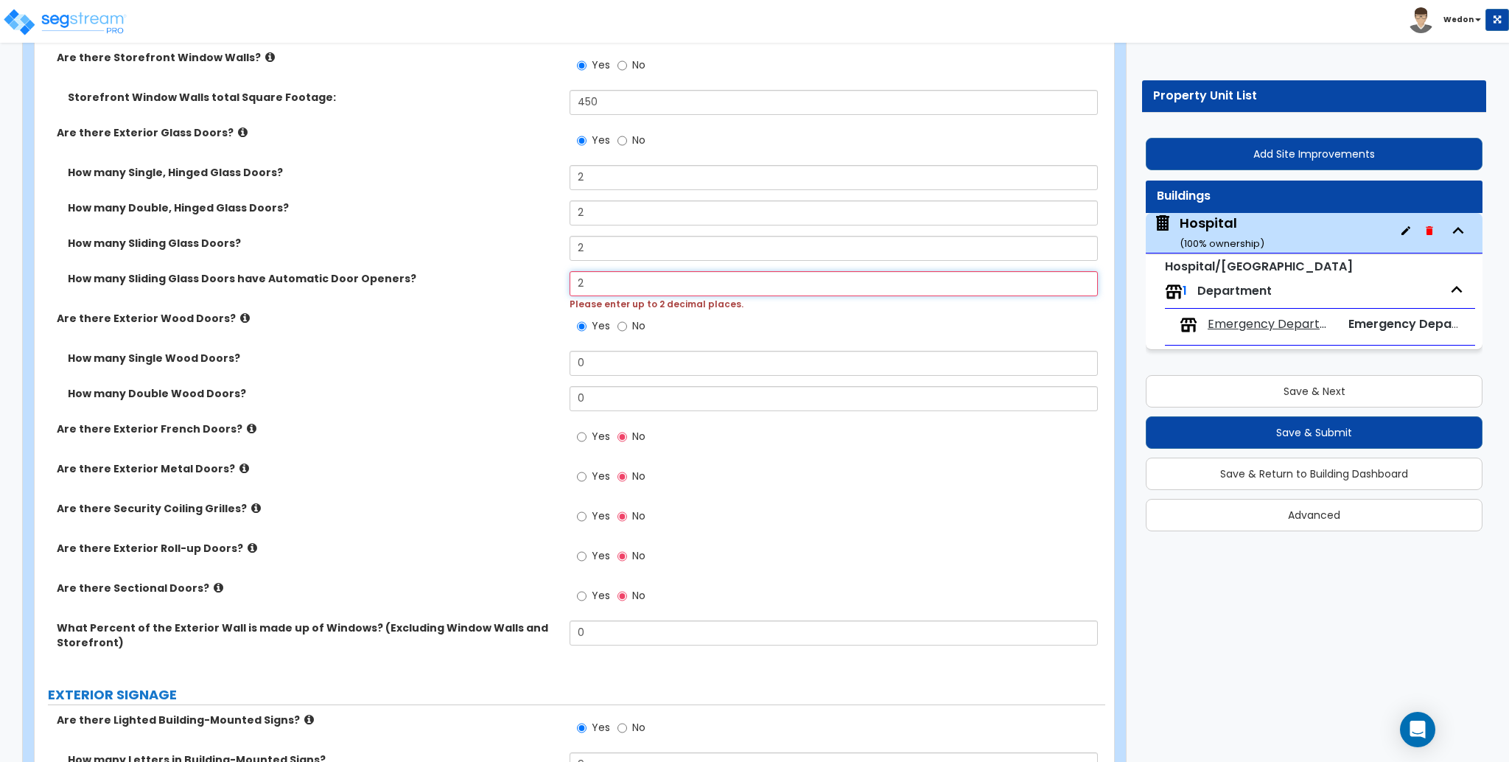
drag, startPoint x: 637, startPoint y: 289, endPoint x: 511, endPoint y: 288, distance: 126.0
click at [511, 288] on div "How many Sliding Glass Doors have Automatic Door Openers? 2 Please enter up to …" at bounding box center [570, 291] width 1071 height 40
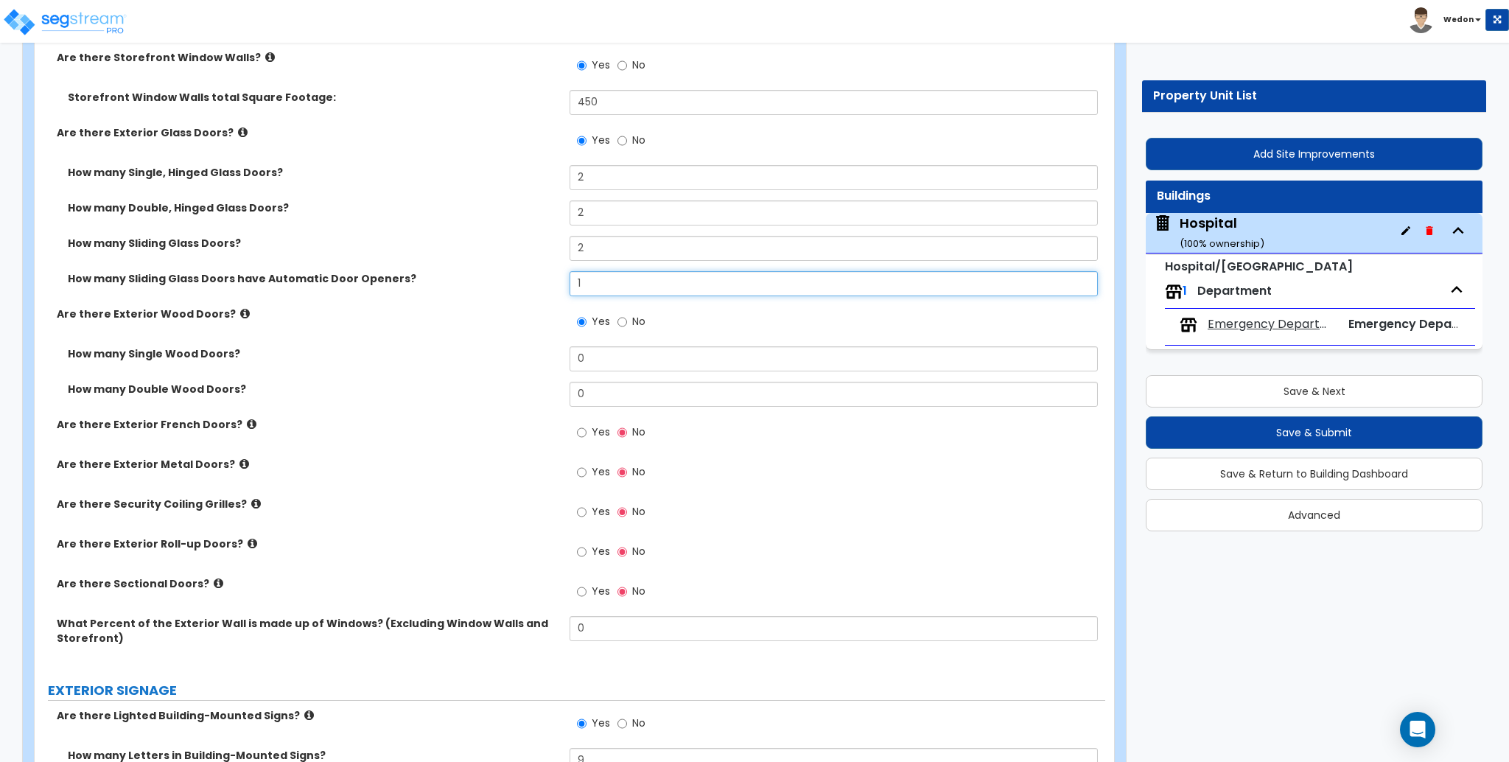
type input "1"
click at [502, 304] on div "How many Sliding Glass Doors have Automatic Door Openers? 1" at bounding box center [570, 288] width 1071 height 35
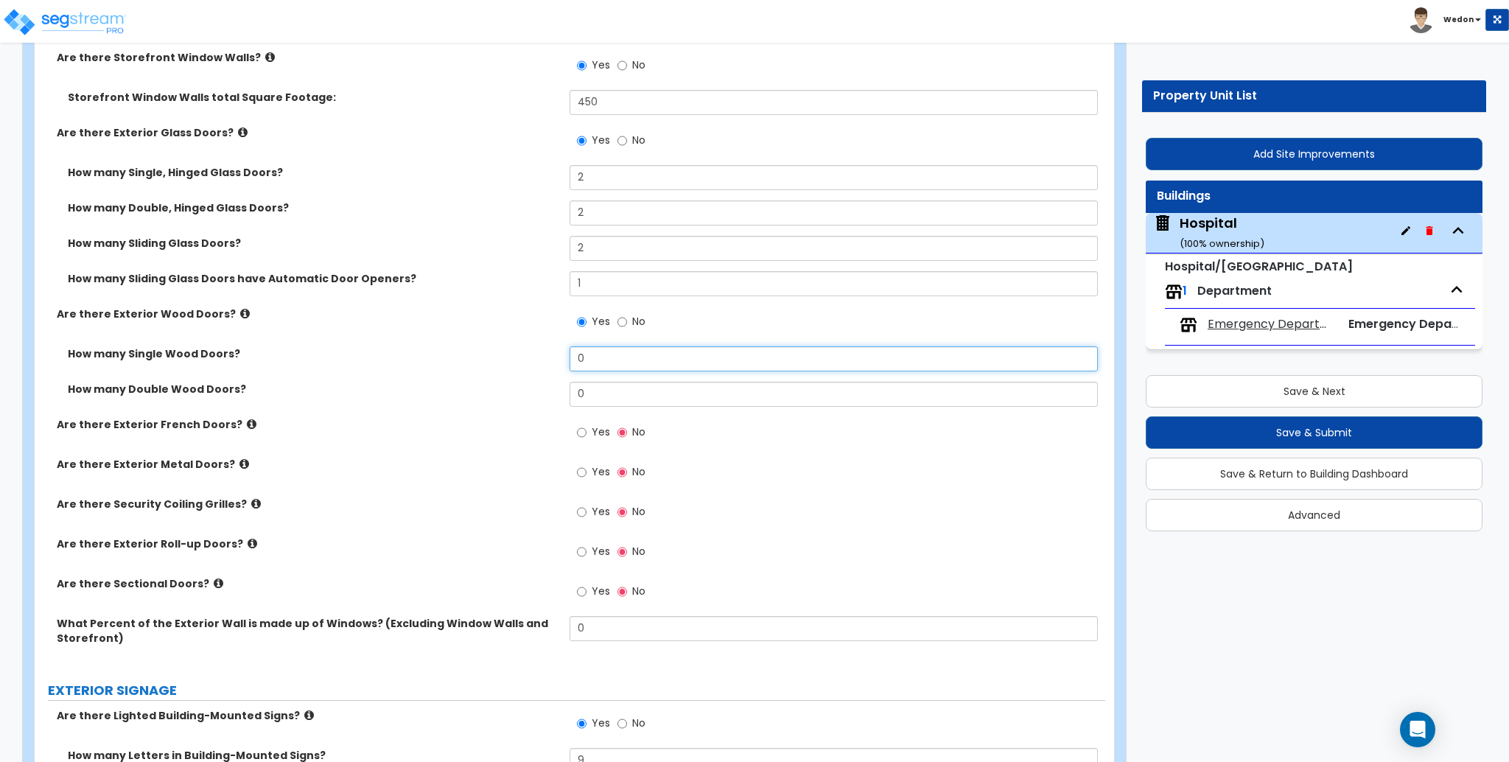
click at [642, 349] on input "0" at bounding box center [834, 358] width 528 height 25
type input "2"
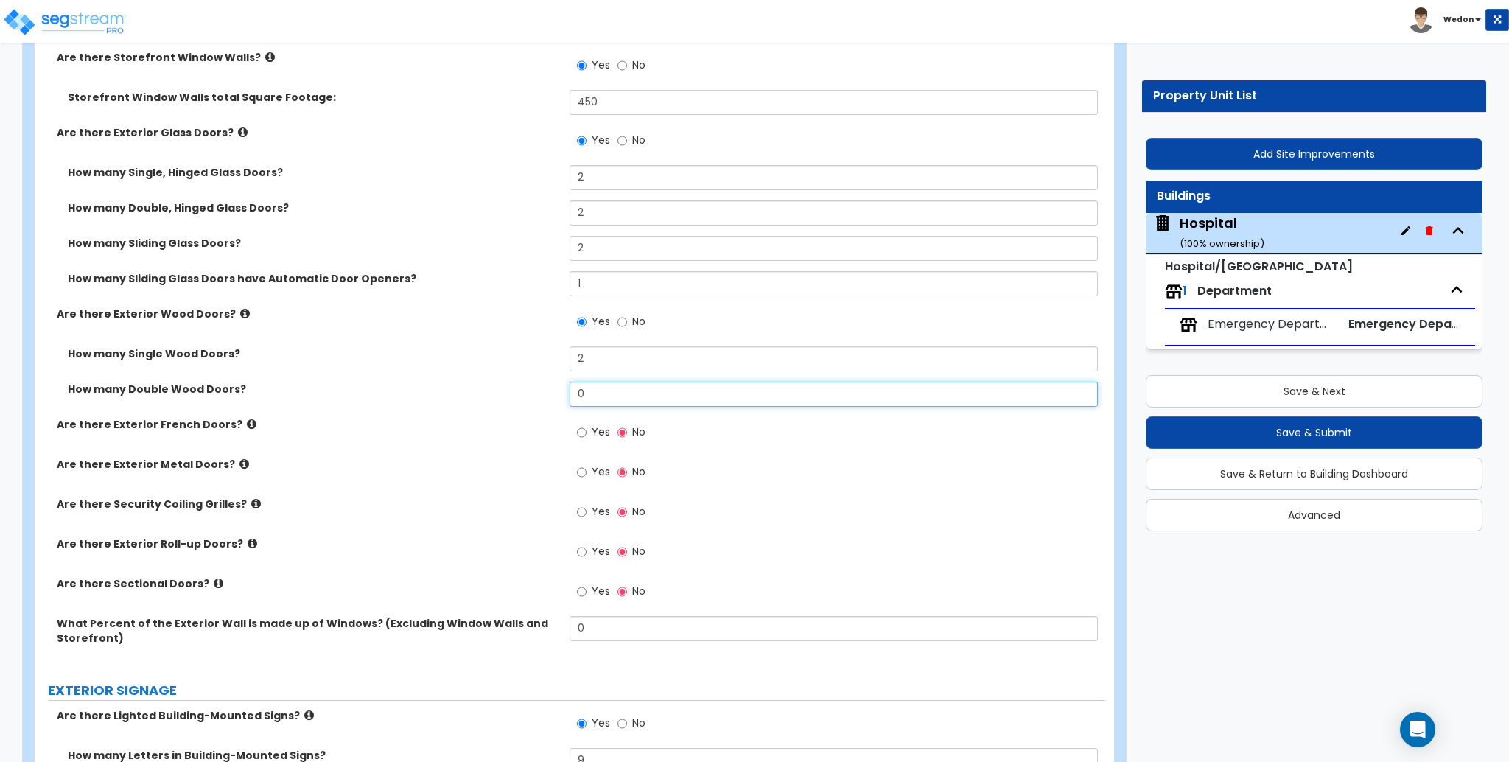
click at [626, 388] on input "0" at bounding box center [834, 394] width 528 height 25
type input "2"
click at [592, 438] on span "Yes" at bounding box center [601, 431] width 18 height 15
click at [586, 438] on input "Yes" at bounding box center [582, 432] width 10 height 16
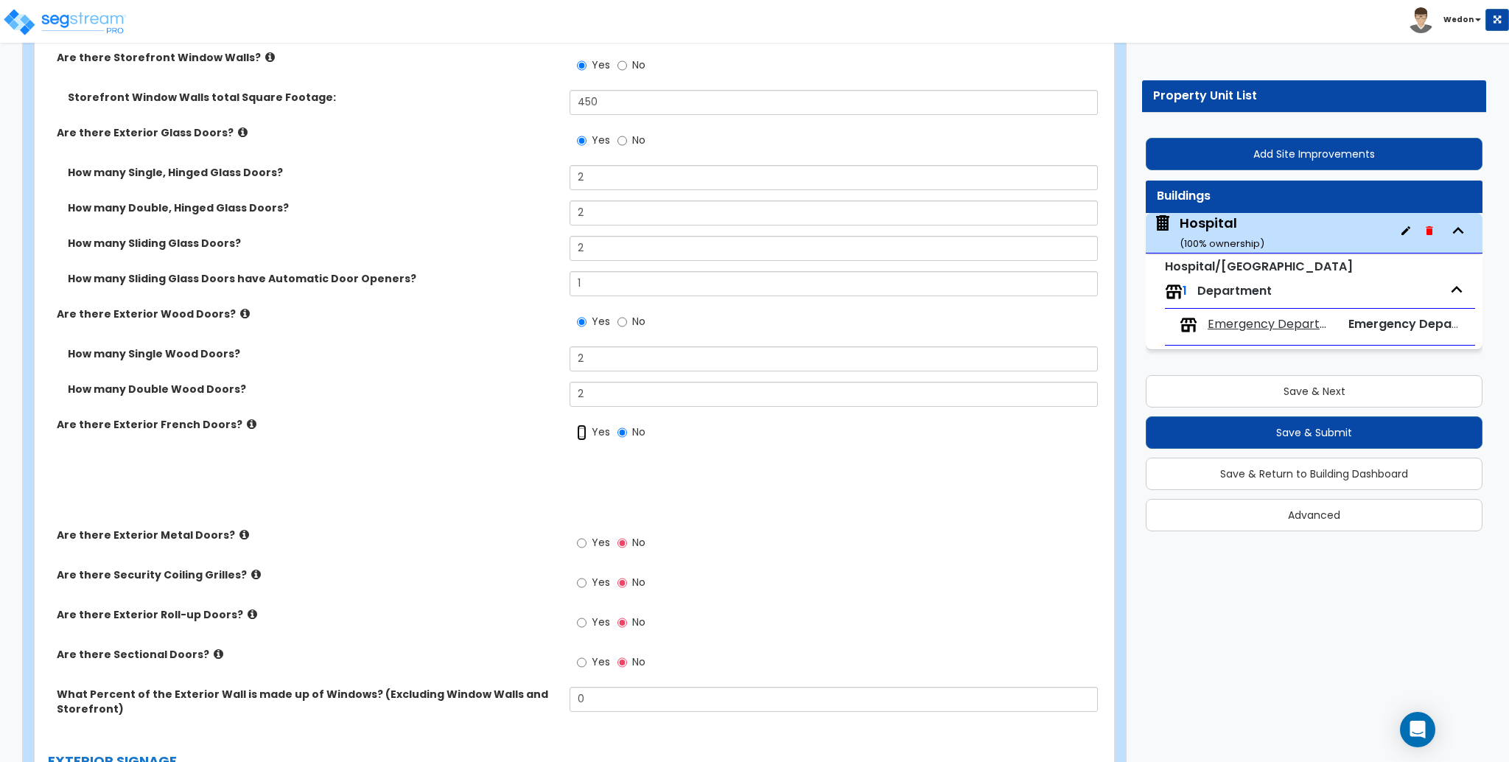
radio input "true"
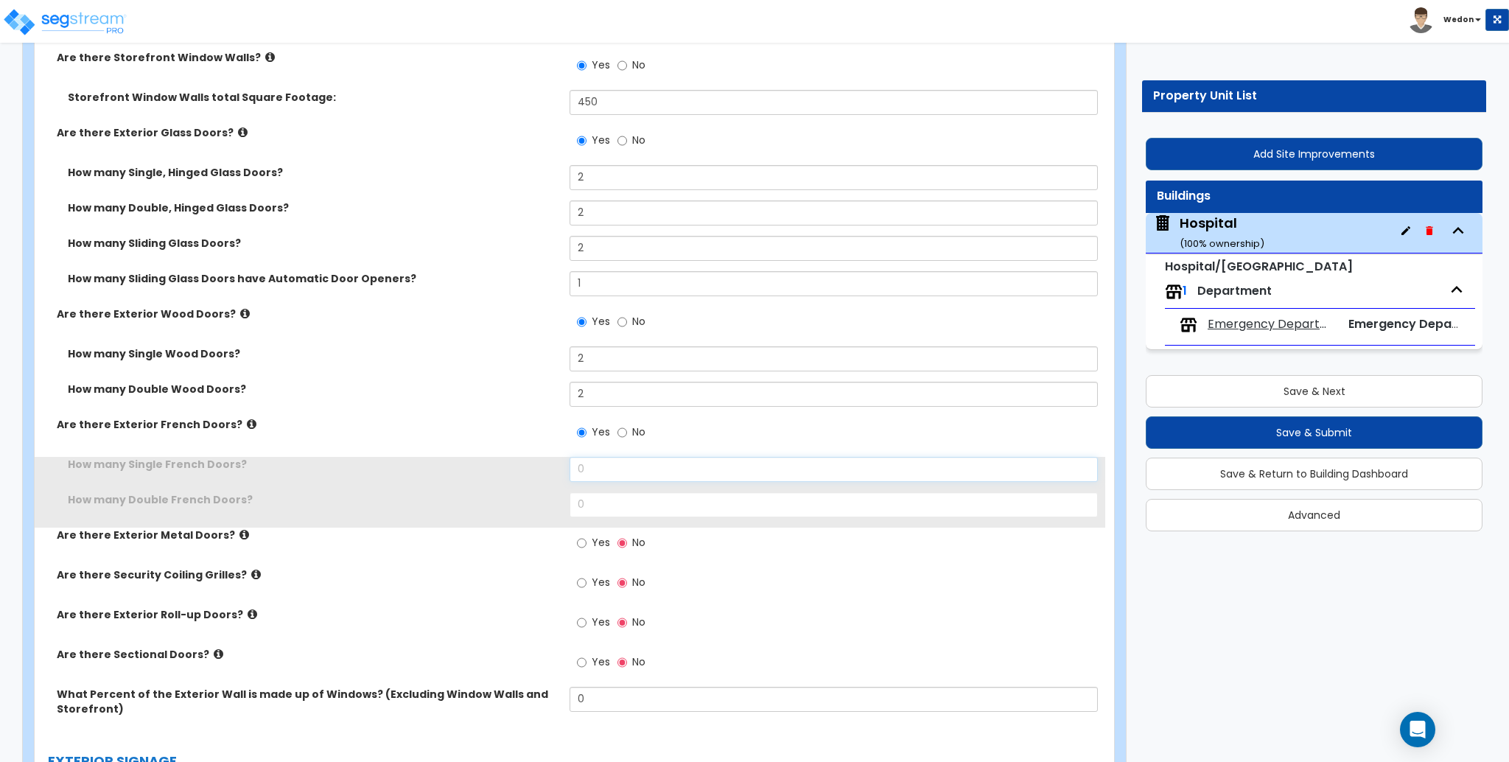
click at [604, 466] on input "0" at bounding box center [834, 469] width 528 height 25
type input "2"
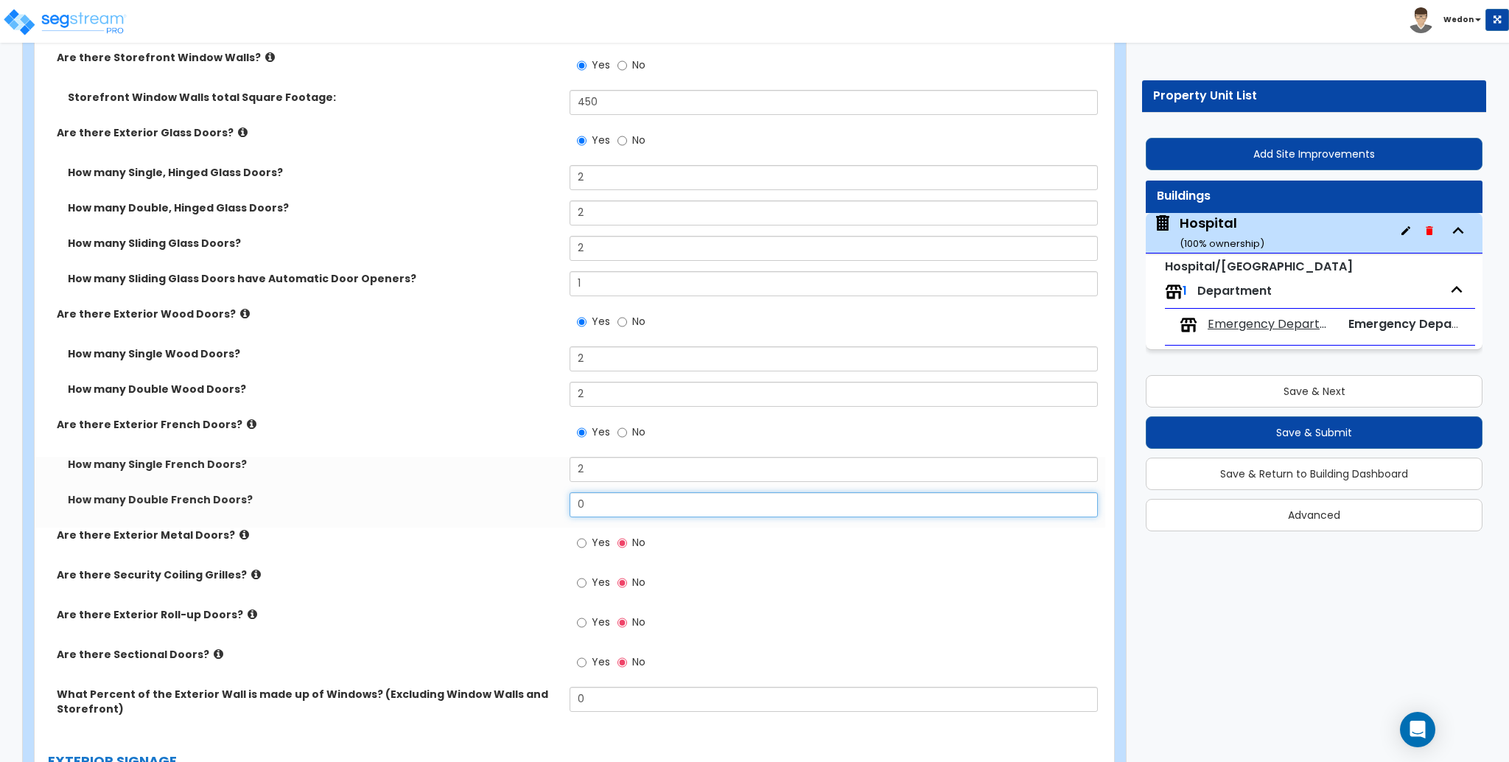
click at [602, 512] on input "0" at bounding box center [834, 504] width 528 height 25
type input "2"
click at [596, 539] on span "Yes" at bounding box center [601, 542] width 18 height 15
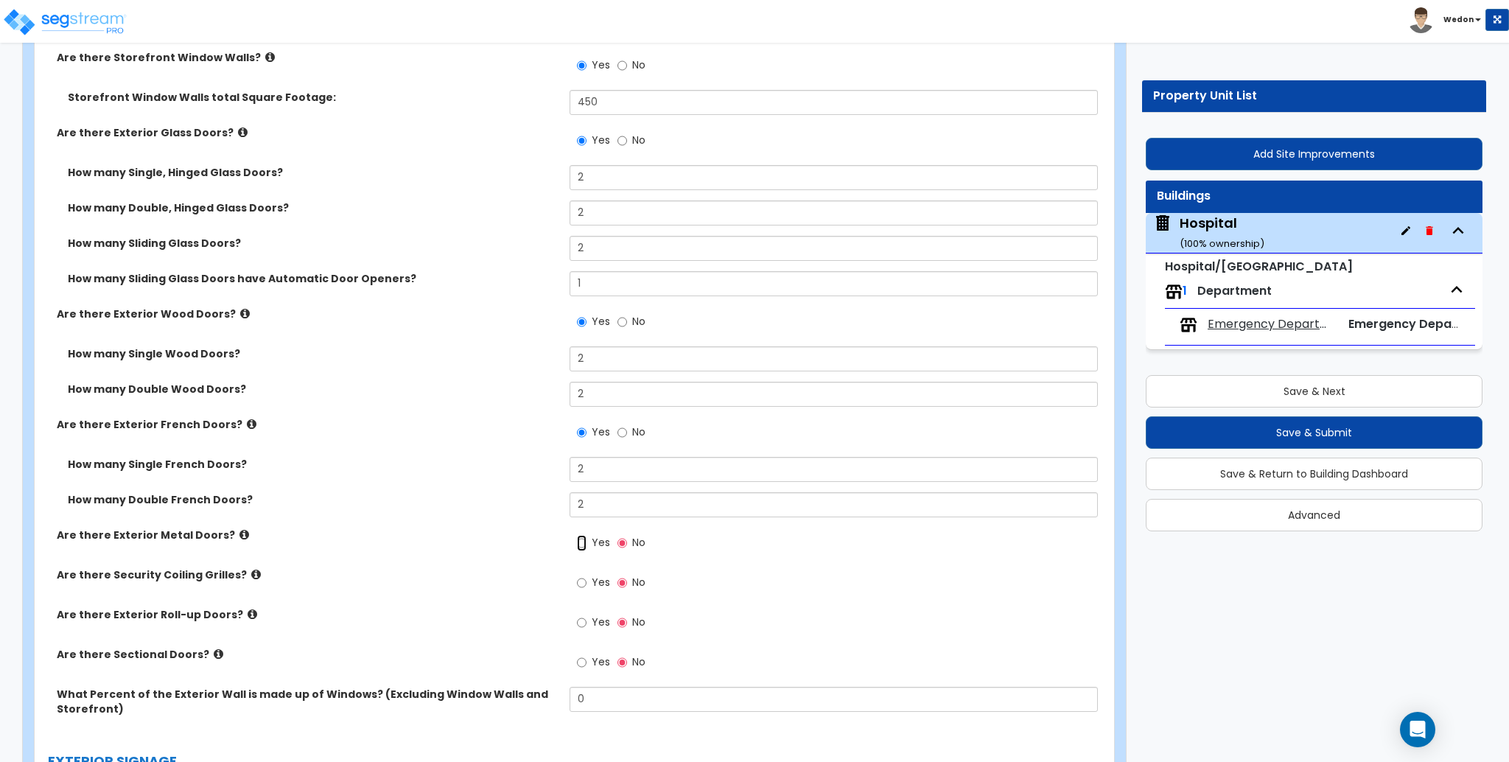
click at [586, 539] on input "Yes" at bounding box center [582, 543] width 10 height 16
radio input "true"
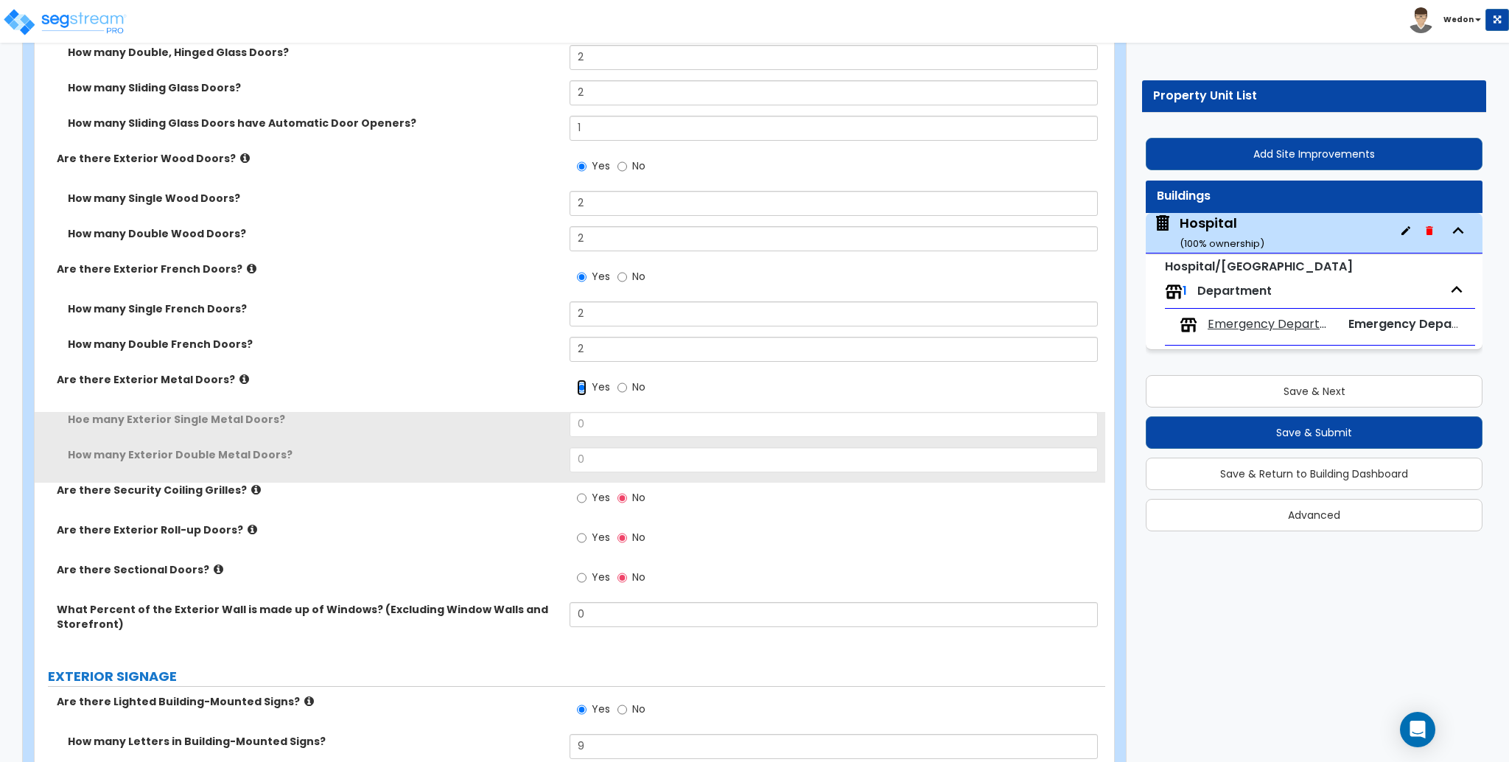
scroll to position [2848, 0]
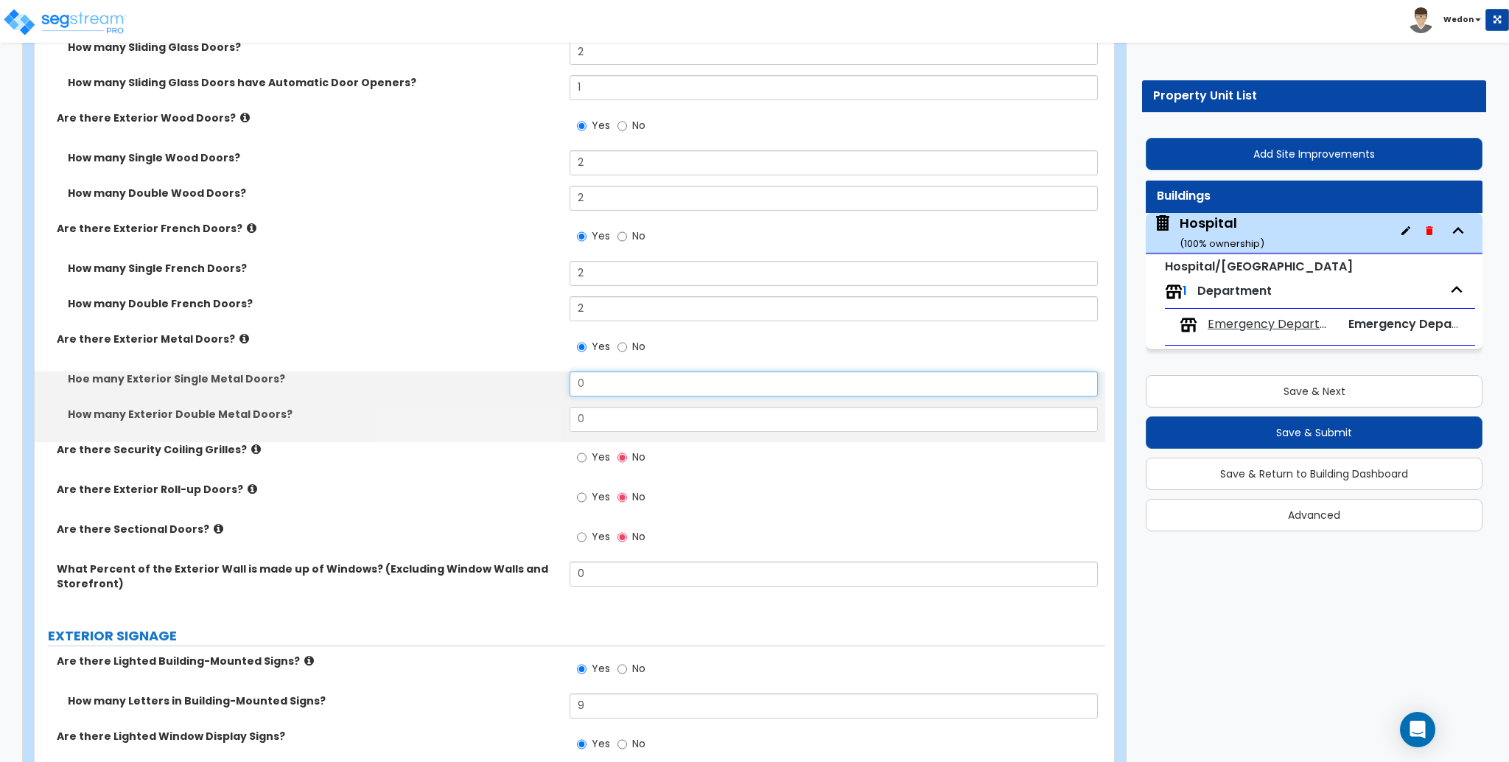
click at [582, 388] on input "0" at bounding box center [834, 383] width 528 height 25
type input "2"
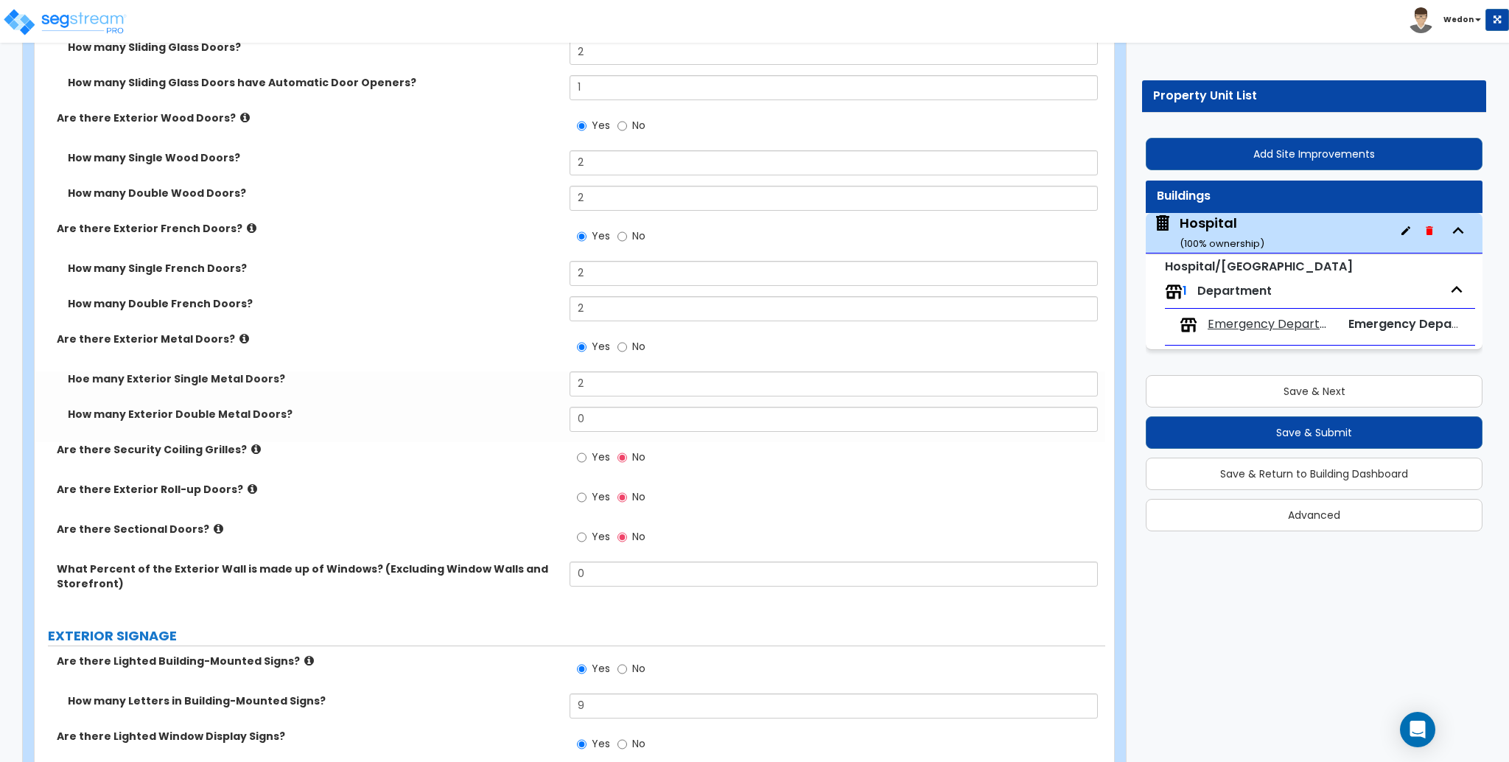
click at [586, 432] on div "How many Exterior Double Metal Doors? 0" at bounding box center [570, 424] width 1071 height 35
click at [585, 430] on input "0" at bounding box center [834, 419] width 528 height 25
click at [429, 421] on div "How many Exterior Double Metal Doors? 2" at bounding box center [570, 424] width 1071 height 35
type input "2"
click at [578, 459] on input "Yes" at bounding box center [582, 457] width 10 height 16
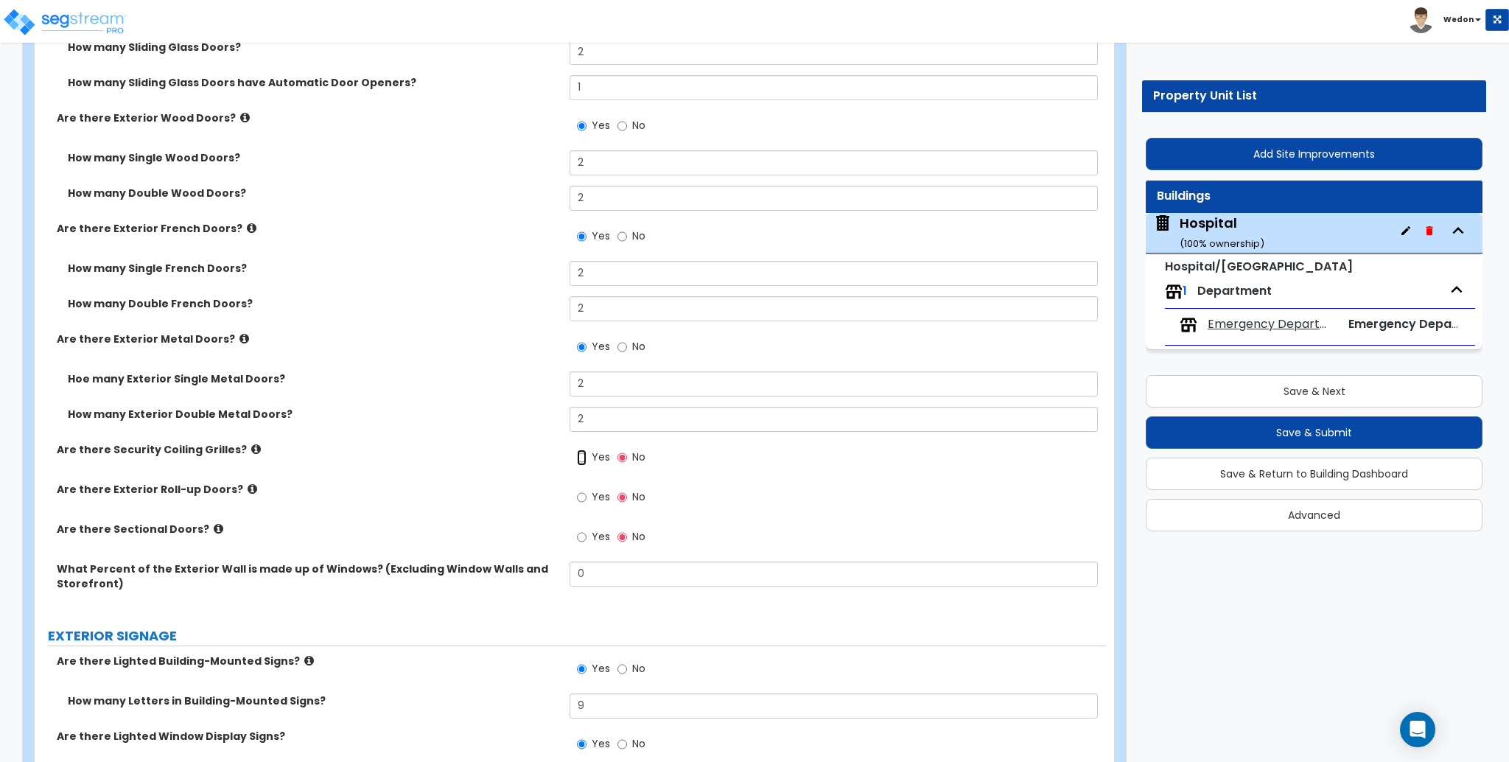
radio input "true"
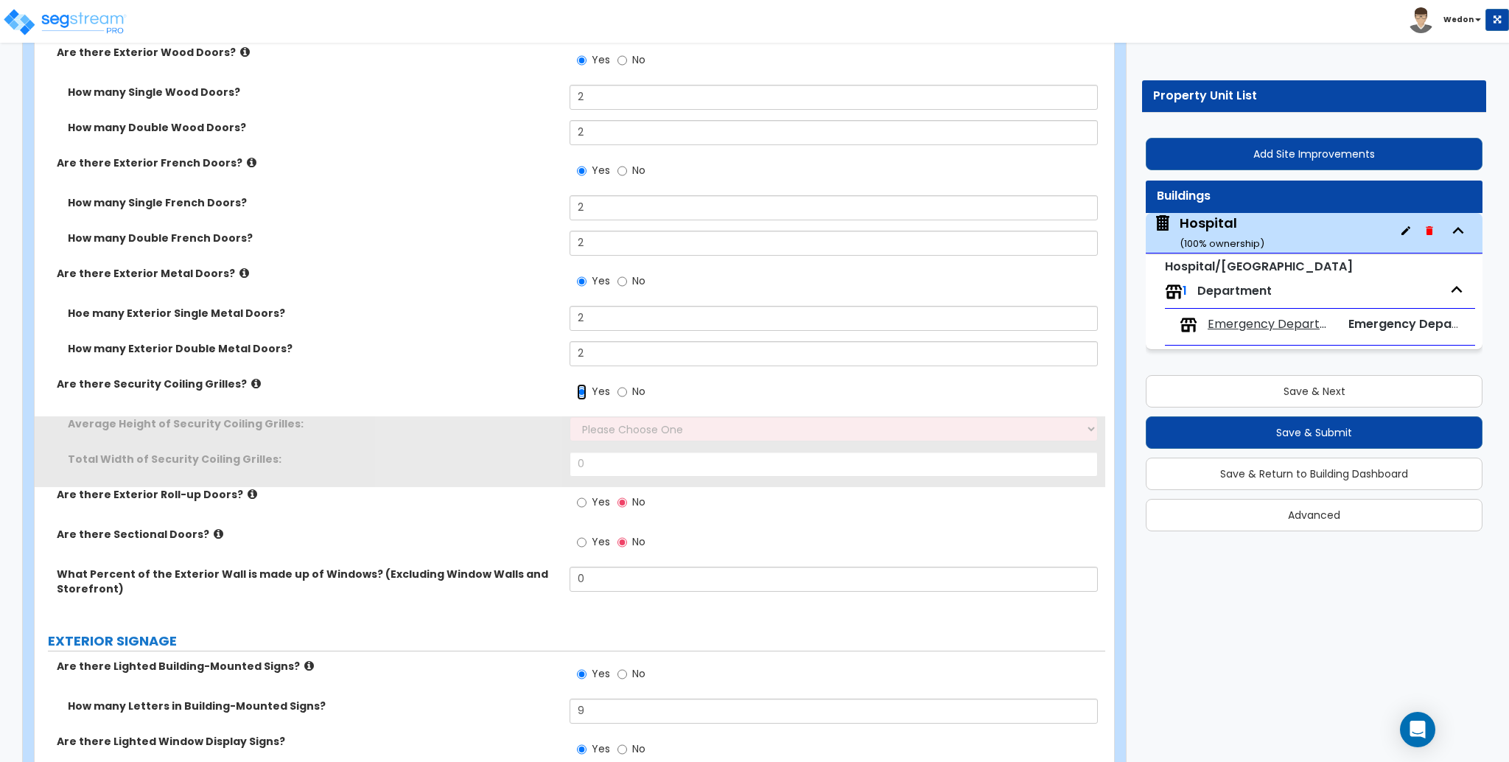
scroll to position [2947, 0]
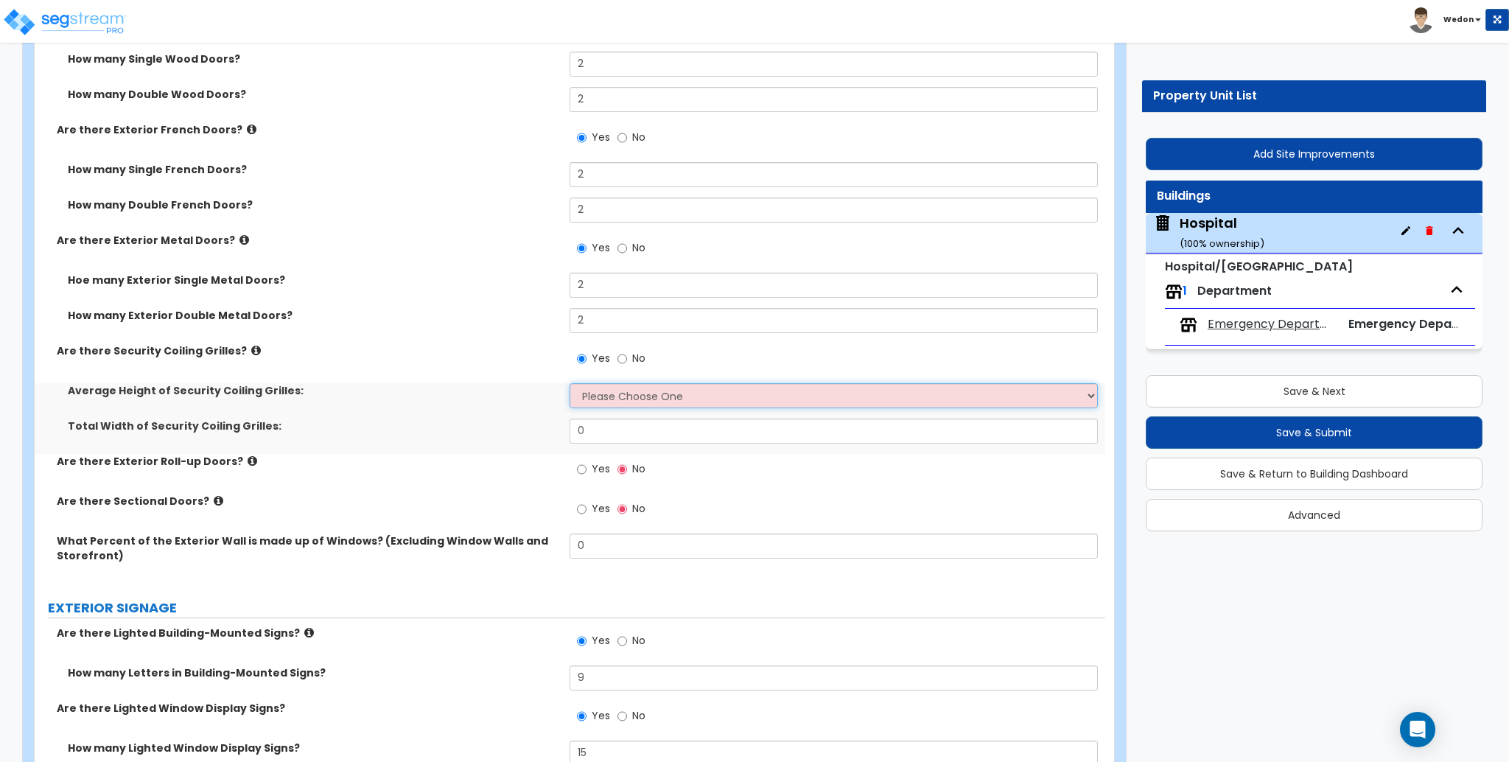
drag, startPoint x: 689, startPoint y: 383, endPoint x: 743, endPoint y: 387, distance: 53.9
click at [689, 384] on select "Please Choose One 4 feet 6 feet 8 feet 12 feet" at bounding box center [834, 395] width 528 height 25
click at [847, 382] on div "Yes No" at bounding box center [837, 363] width 535 height 40
click at [899, 370] on div "Yes No" at bounding box center [837, 363] width 535 height 40
click at [914, 396] on select "Please Choose One 4 feet 6 feet 8 feet 12 feet" at bounding box center [834, 395] width 528 height 25
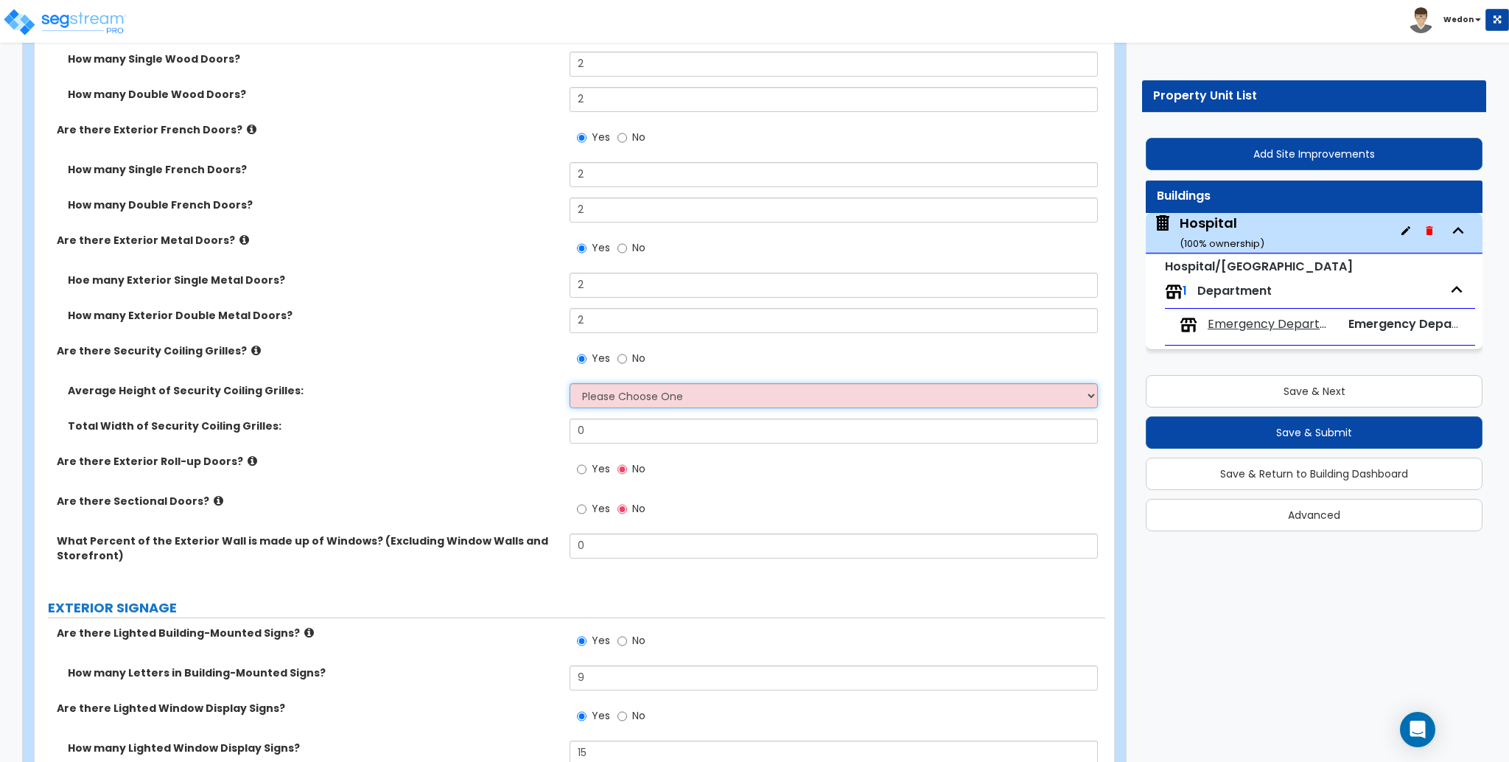
select select "4"
click at [570, 383] on select "Please Choose One 4 feet 6 feet 8 feet 12 feet" at bounding box center [834, 395] width 528 height 25
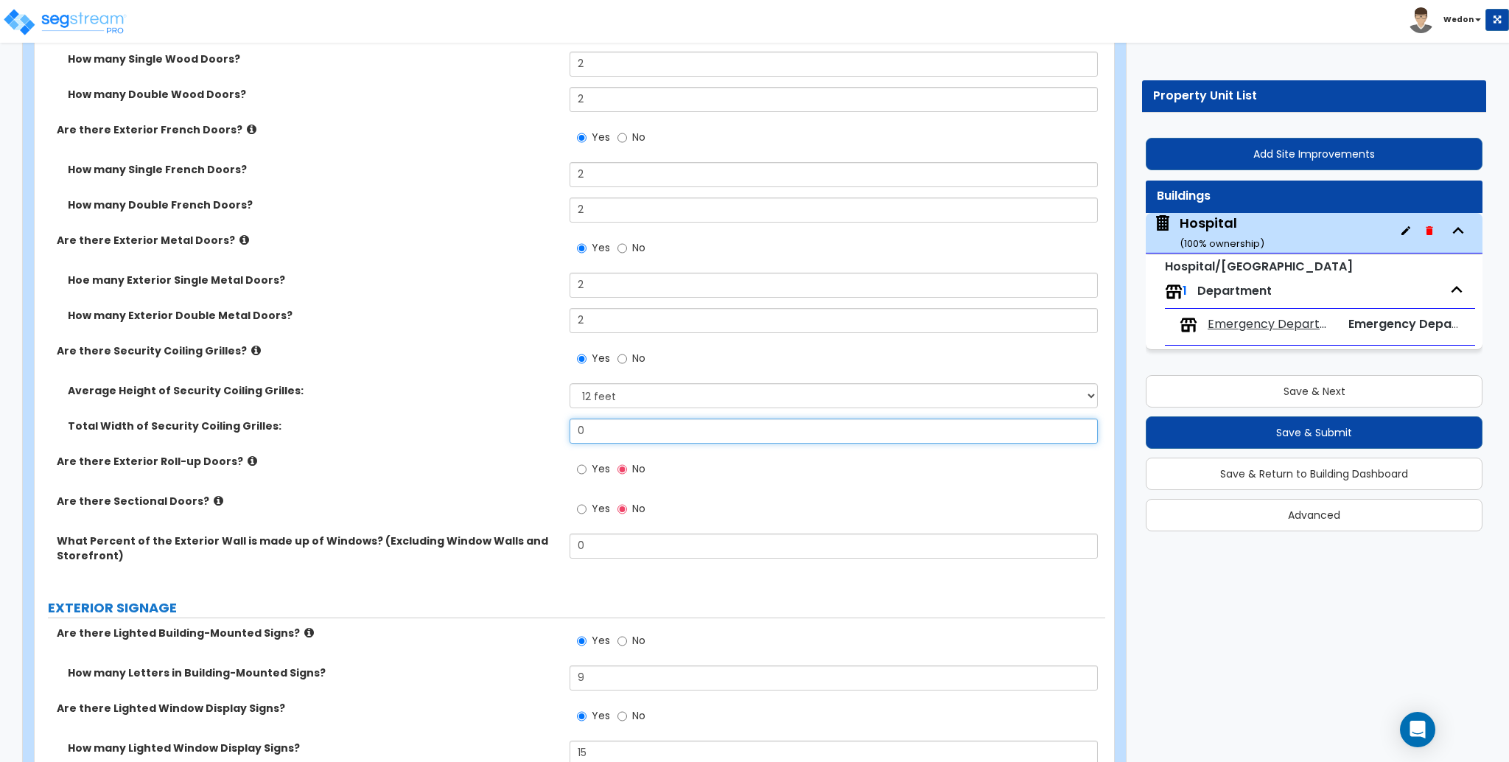
click at [620, 431] on input "0" at bounding box center [834, 431] width 528 height 25
type input "56"
drag, startPoint x: 397, startPoint y: 474, endPoint x: 407, endPoint y: 474, distance: 9.6
click at [399, 475] on div "Are there Exterior Roll-up Doors? Yes No" at bounding box center [570, 474] width 1071 height 40
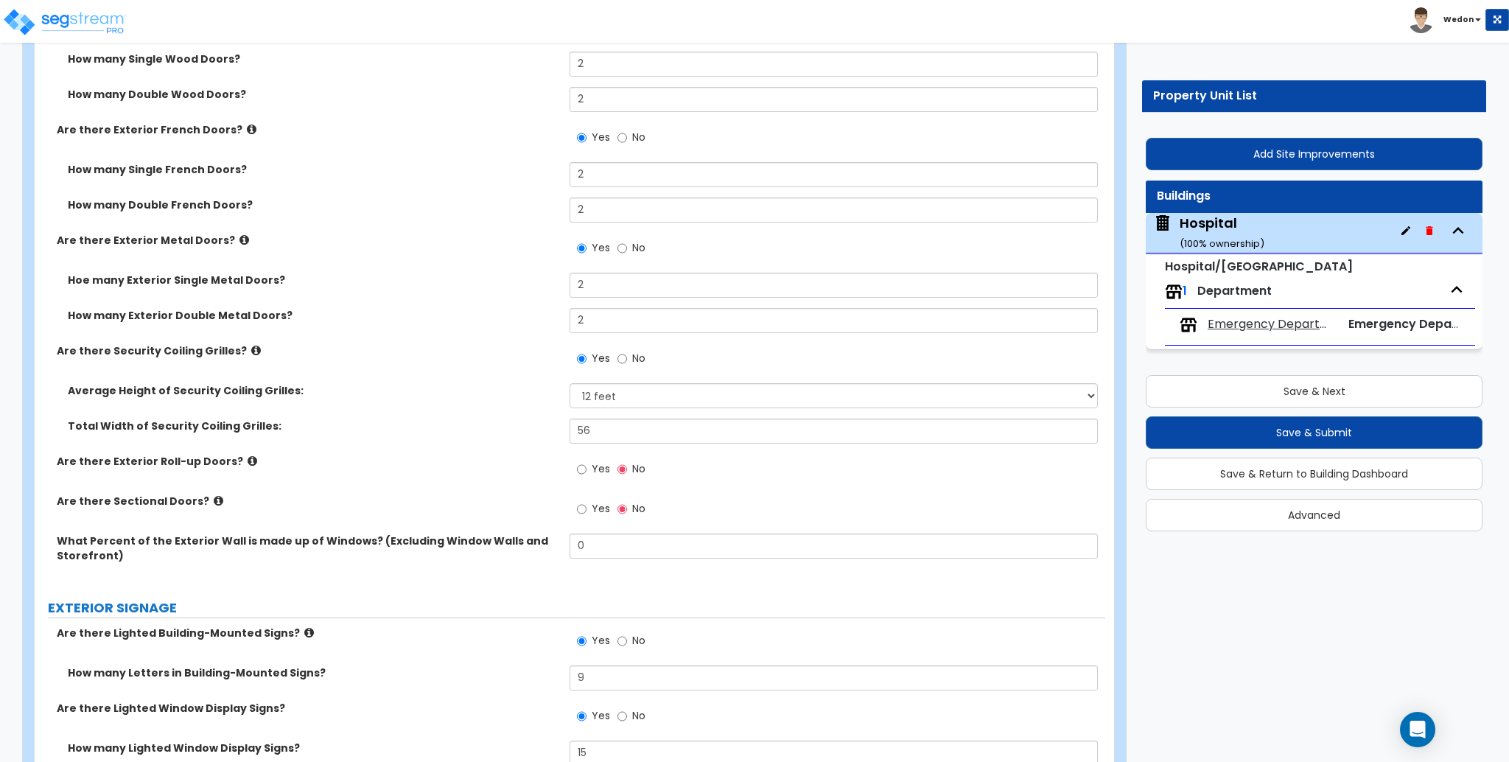
click at [603, 474] on span "Yes" at bounding box center [601, 468] width 18 height 15
click at [586, 474] on input "Yes" at bounding box center [582, 469] width 10 height 16
radio input "true"
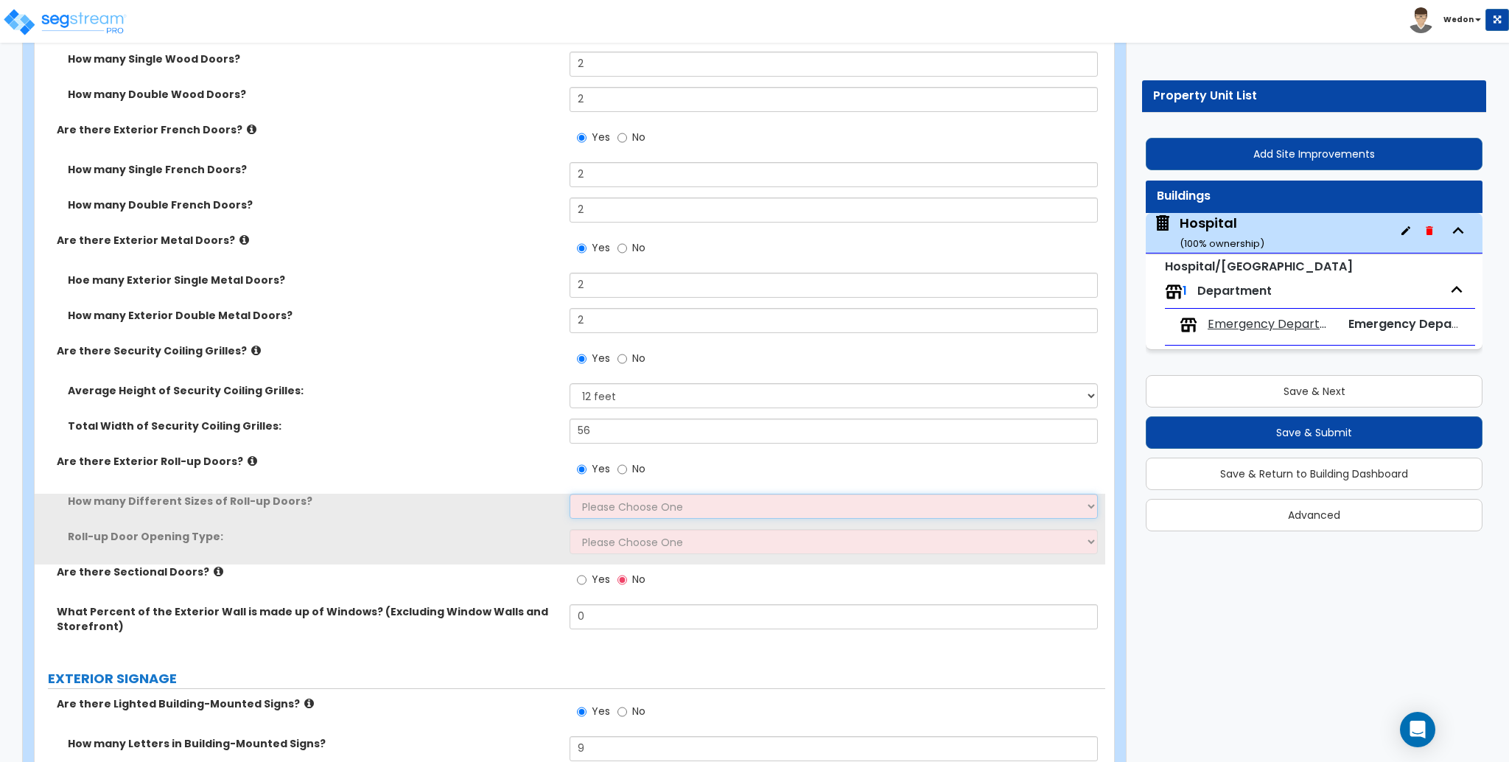
click at [612, 500] on select "Please Choose One 1 2 3" at bounding box center [834, 506] width 528 height 25
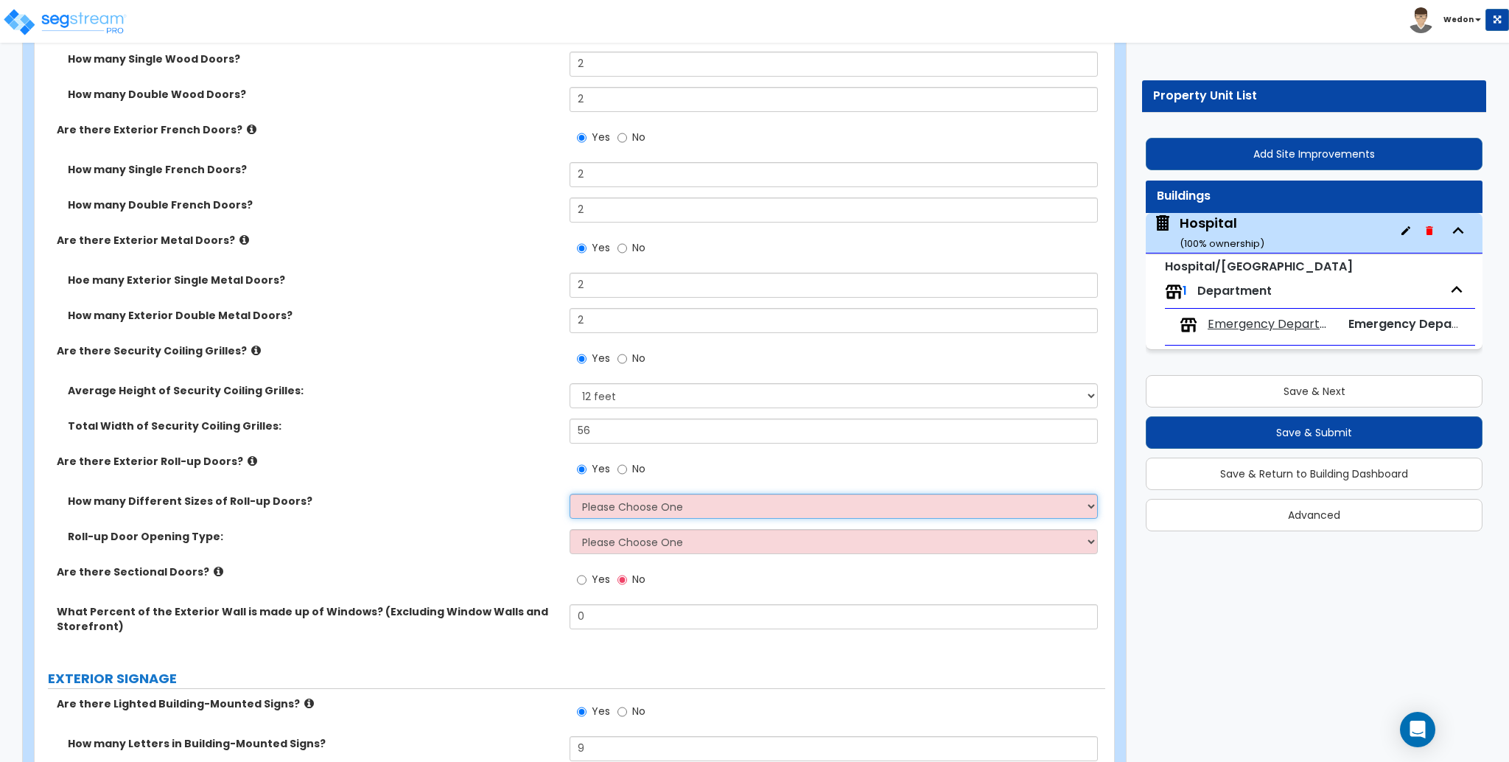
select select "3"
click at [570, 494] on select "Please Choose One 1 2 3" at bounding box center [834, 506] width 528 height 25
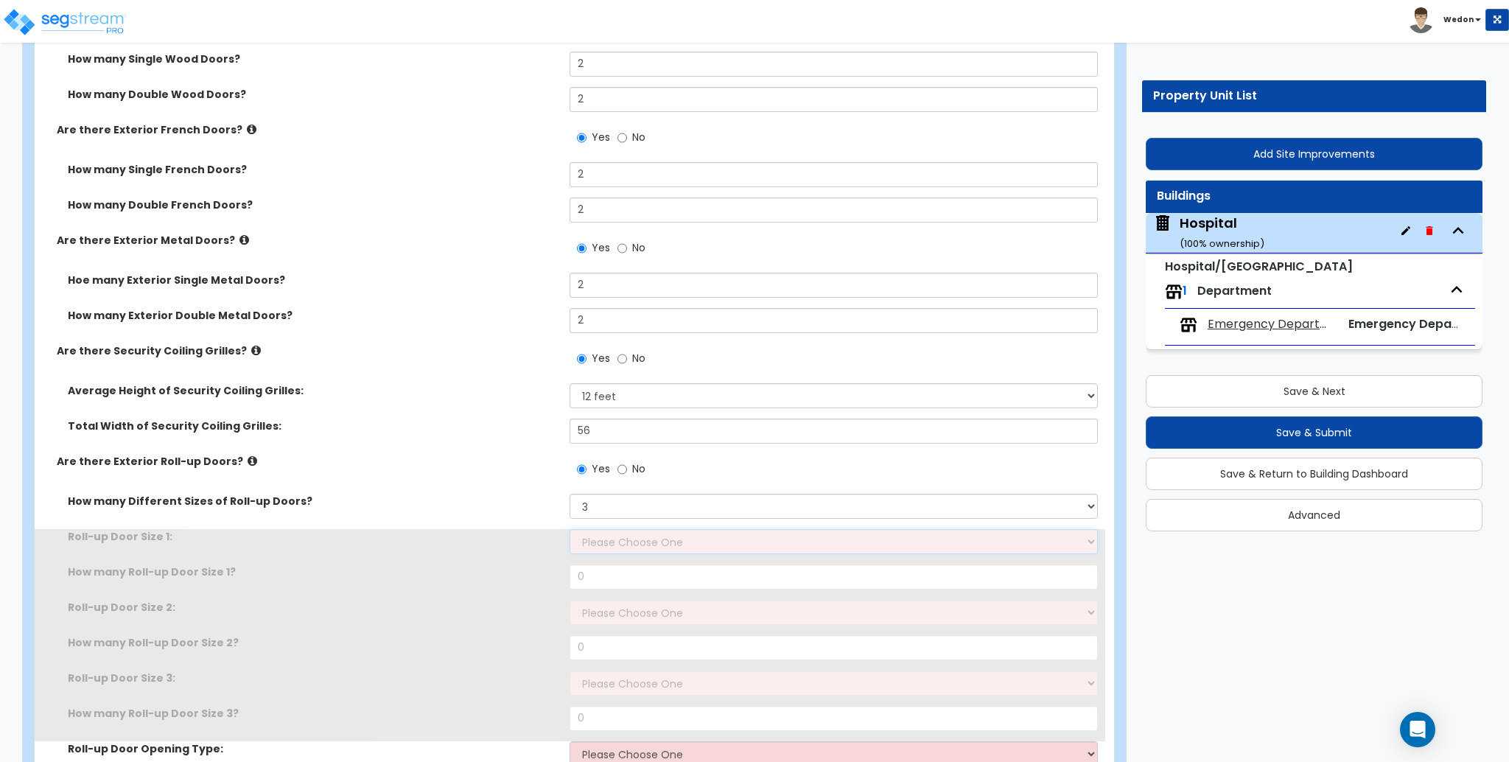
click at [601, 536] on select "Please Choose One 8' x 8' 10' x 10' 12' x 12' 14' x 14' 20' x 12' 20' x 16'" at bounding box center [834, 541] width 528 height 25
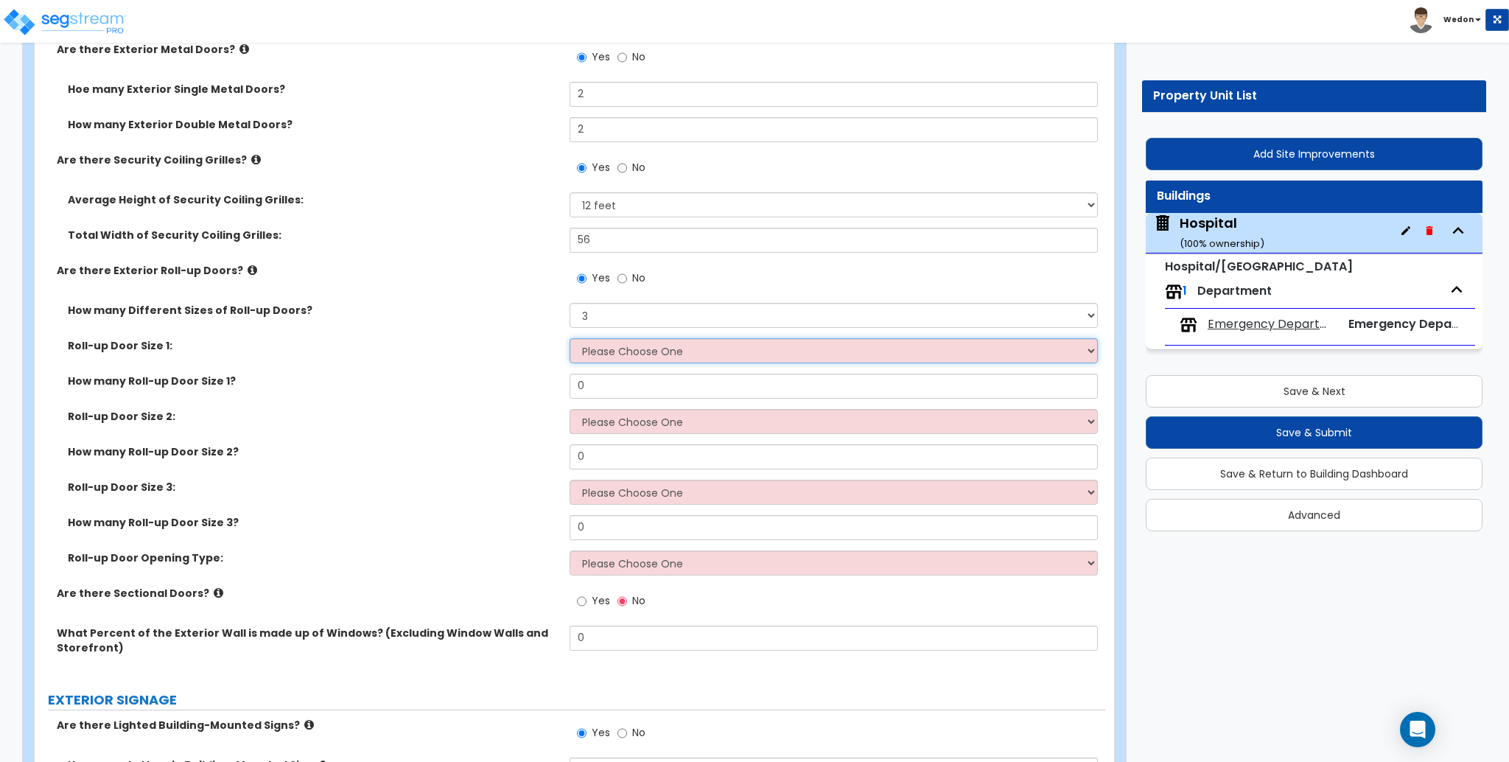
scroll to position [3143, 0]
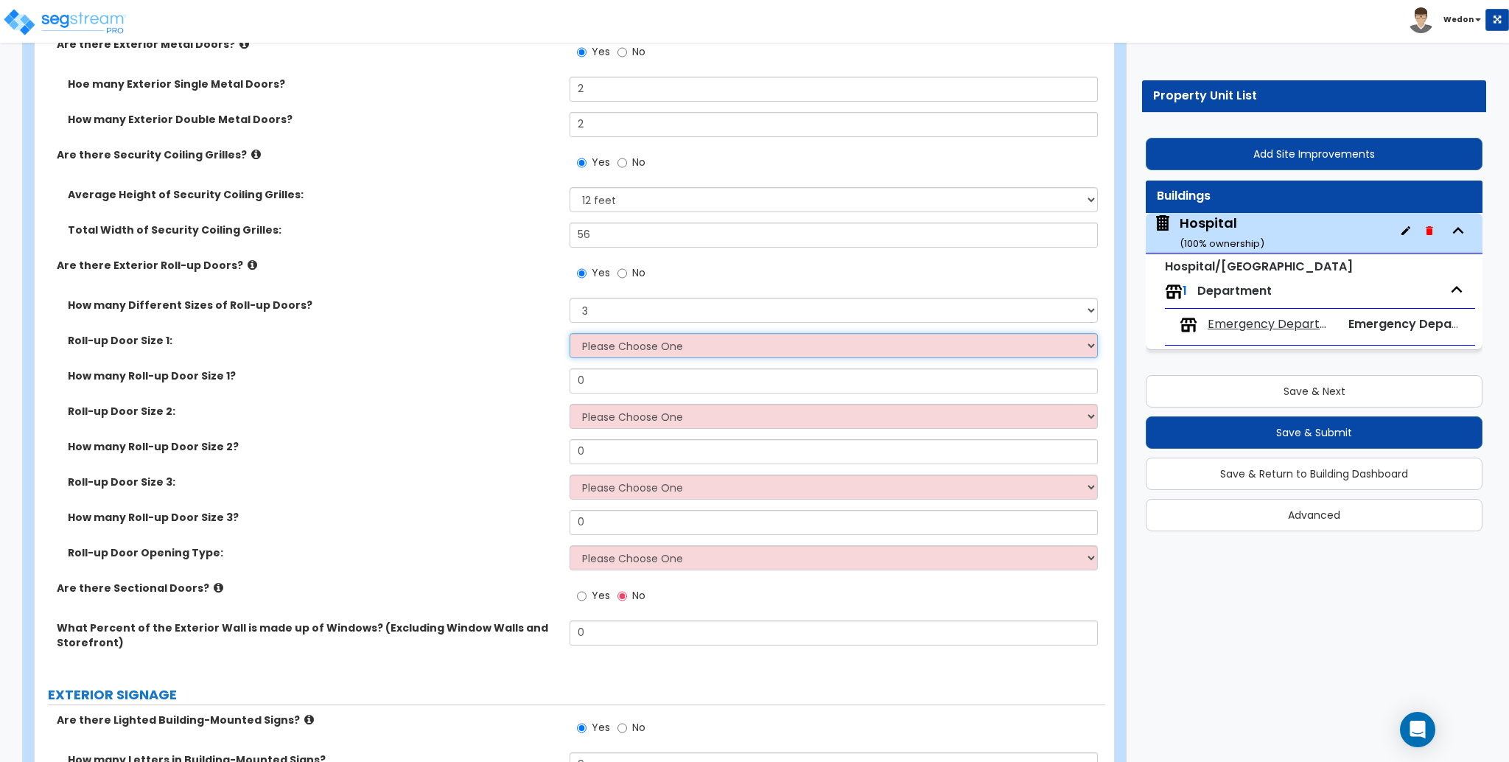
click at [627, 353] on select "Please Choose One 8' x 8' 10' x 10' 12' x 12' 14' x 14' 20' x 12' 20' x 16'" at bounding box center [834, 345] width 528 height 25
select select "1"
click at [570, 333] on select "Please Choose One 8' x 8' 10' x 10' 12' x 12' 14' x 14' 20' x 12' 20' x 16'" at bounding box center [834, 345] width 528 height 25
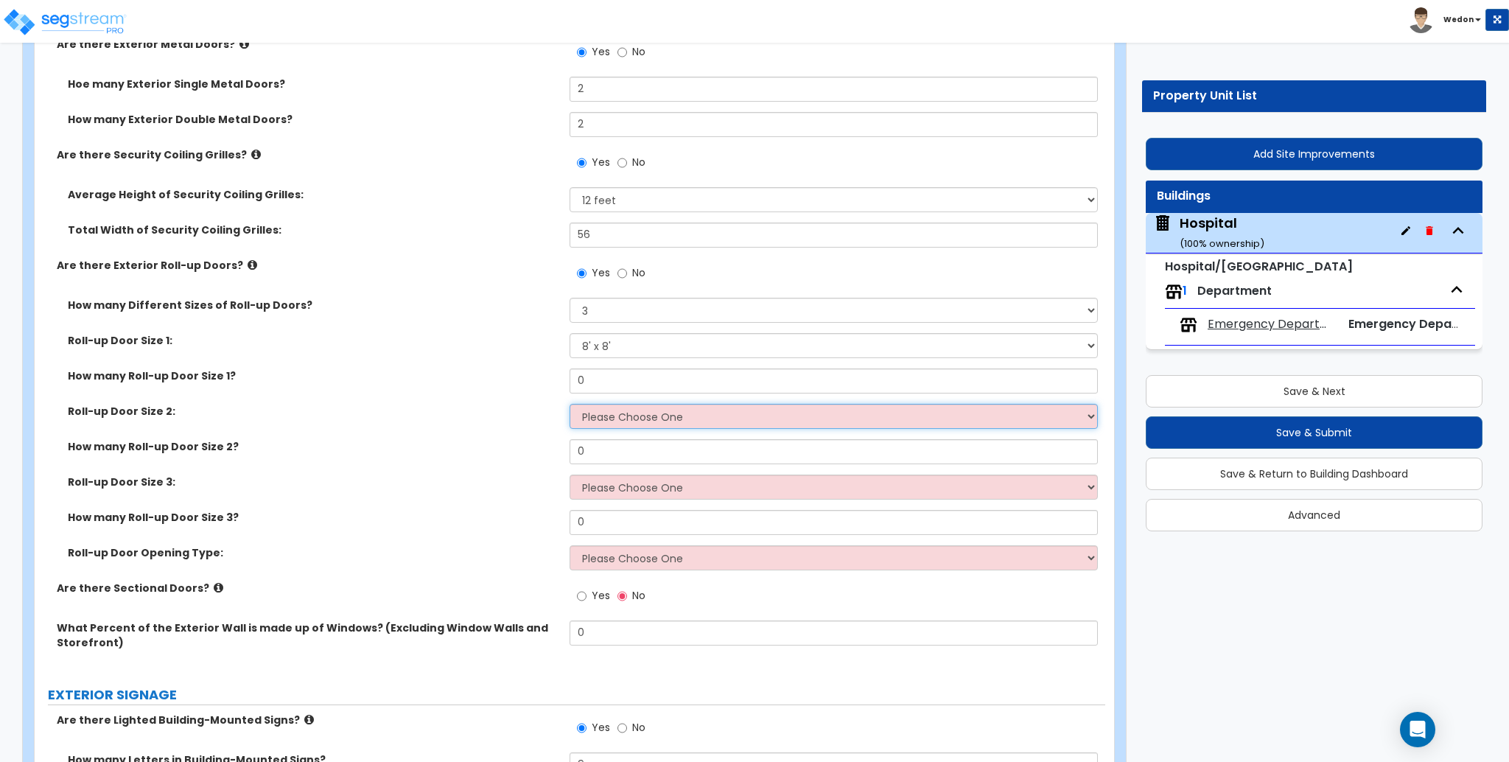
click at [623, 415] on select "Please Choose One 8' x 8' 10' x 10' 12' x 12' 14' x 14' 20' x 12' 20' x 16'" at bounding box center [834, 416] width 528 height 25
select select "2"
click at [570, 404] on select "Please Choose One 8' x 8' 10' x 10' 12' x 12' 14' x 14' 20' x 12' 20' x 16'" at bounding box center [834, 416] width 528 height 25
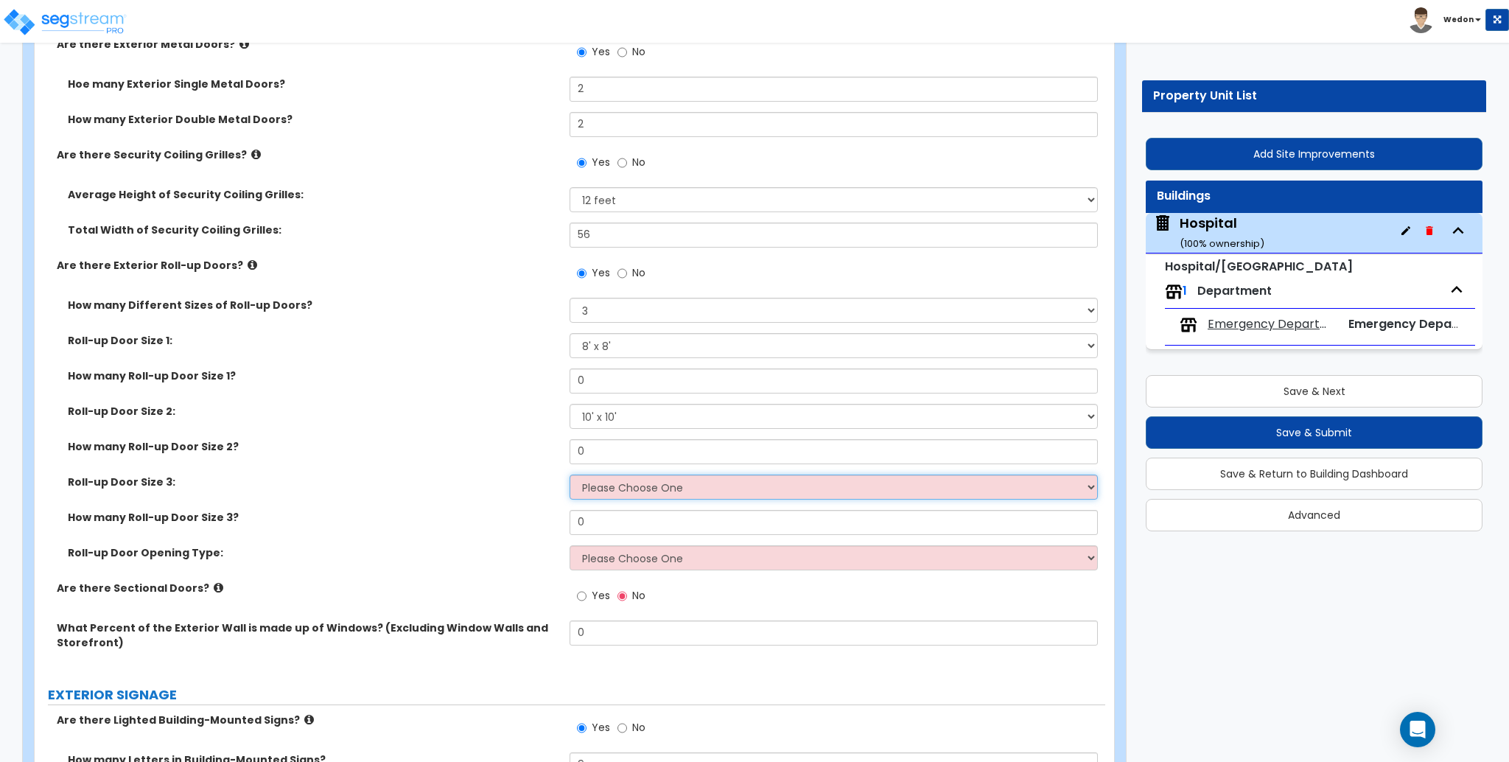
drag, startPoint x: 631, startPoint y: 486, endPoint x: 640, endPoint y: 480, distance: 10.6
click at [631, 486] on select "Please Choose One 8' x 8' 10' x 10' 12' x 12' 14' x 14' 20' x 12' 20' x 16'" at bounding box center [834, 486] width 528 height 25
select select "3"
click at [570, 474] on select "Please Choose One 8' x 8' 10' x 10' 12' x 12' 14' x 14' 20' x 12' 20' x 16'" at bounding box center [834, 486] width 528 height 25
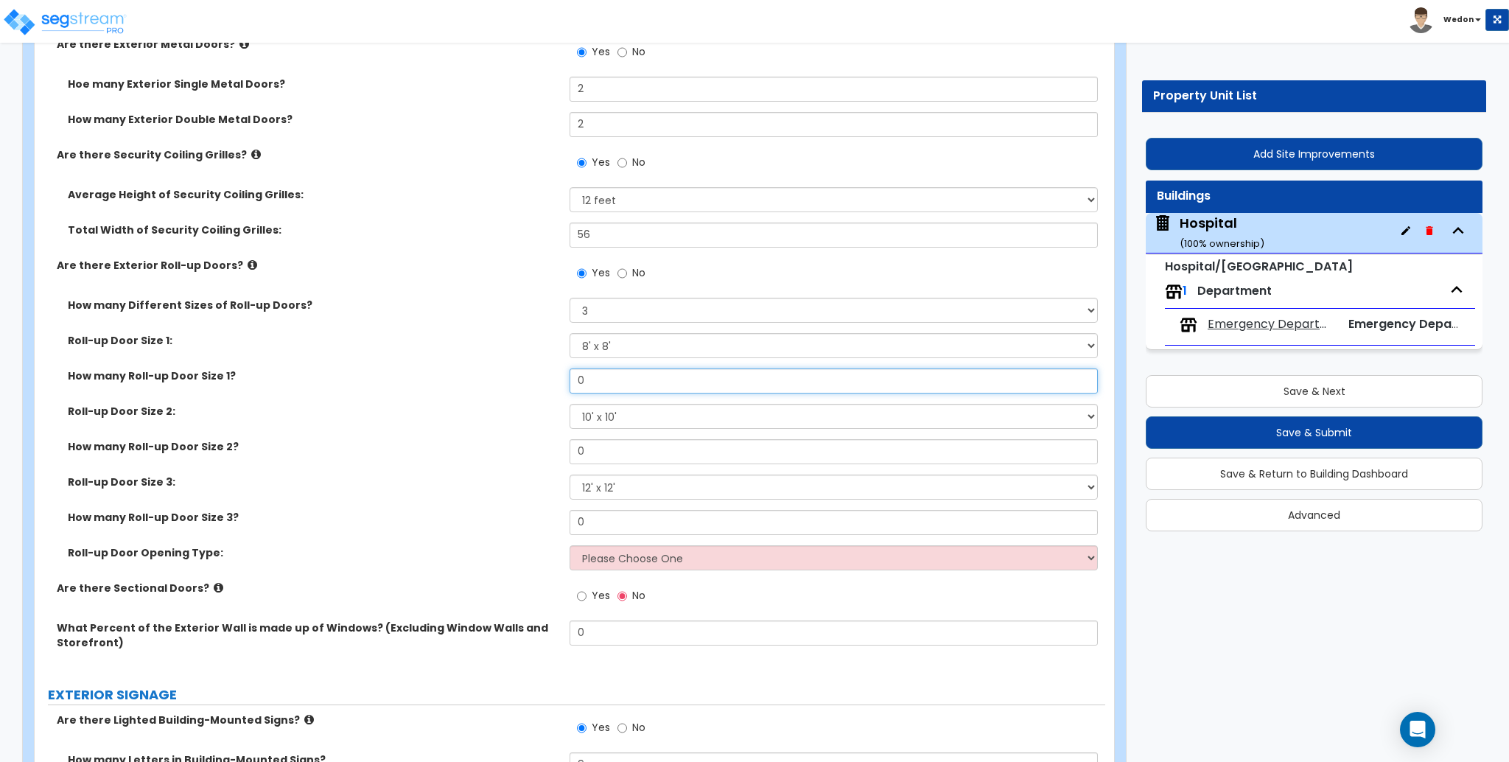
click at [606, 377] on input "0" at bounding box center [834, 380] width 528 height 25
type input "2"
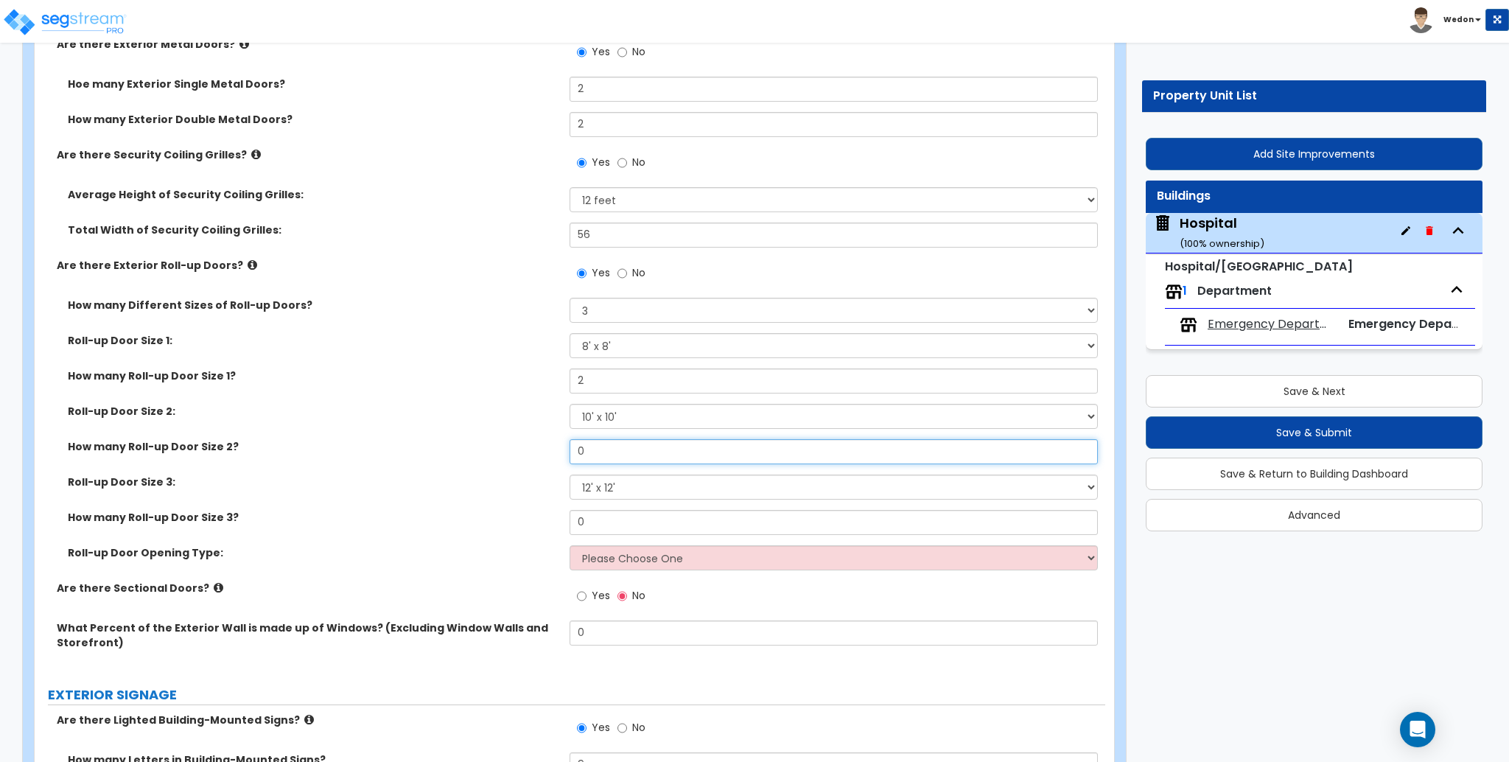
click at [614, 452] on input "0" at bounding box center [834, 451] width 528 height 25
type input "2"
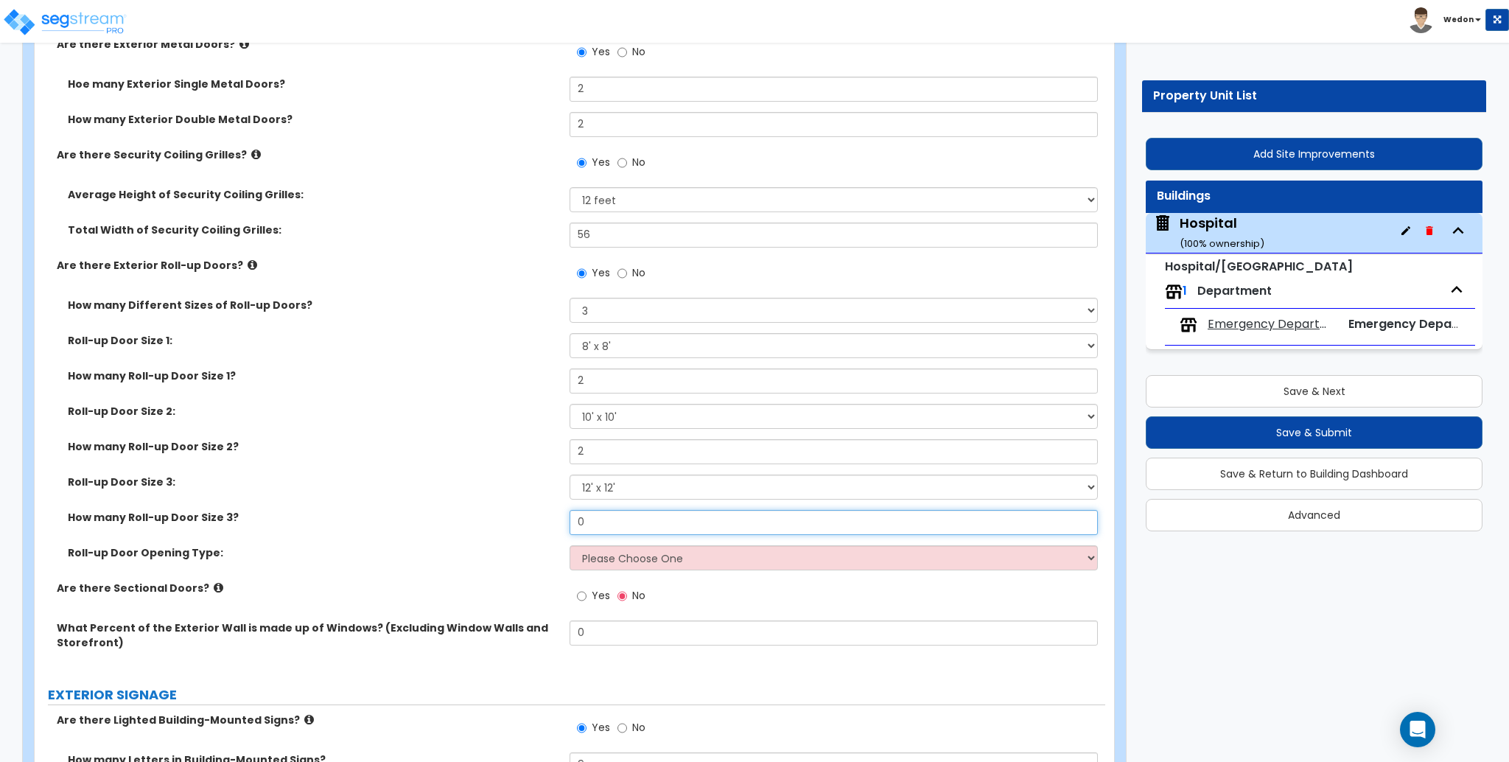
click at [612, 524] on input "0" at bounding box center [834, 522] width 528 height 25
type input "2"
click at [627, 556] on select "Please Choose One All Manual All Motorized Some are Motorized" at bounding box center [834, 557] width 528 height 25
select select "3"
click at [570, 545] on select "Please Choose One All Manual All Motorized Some are Motorized" at bounding box center [834, 557] width 528 height 25
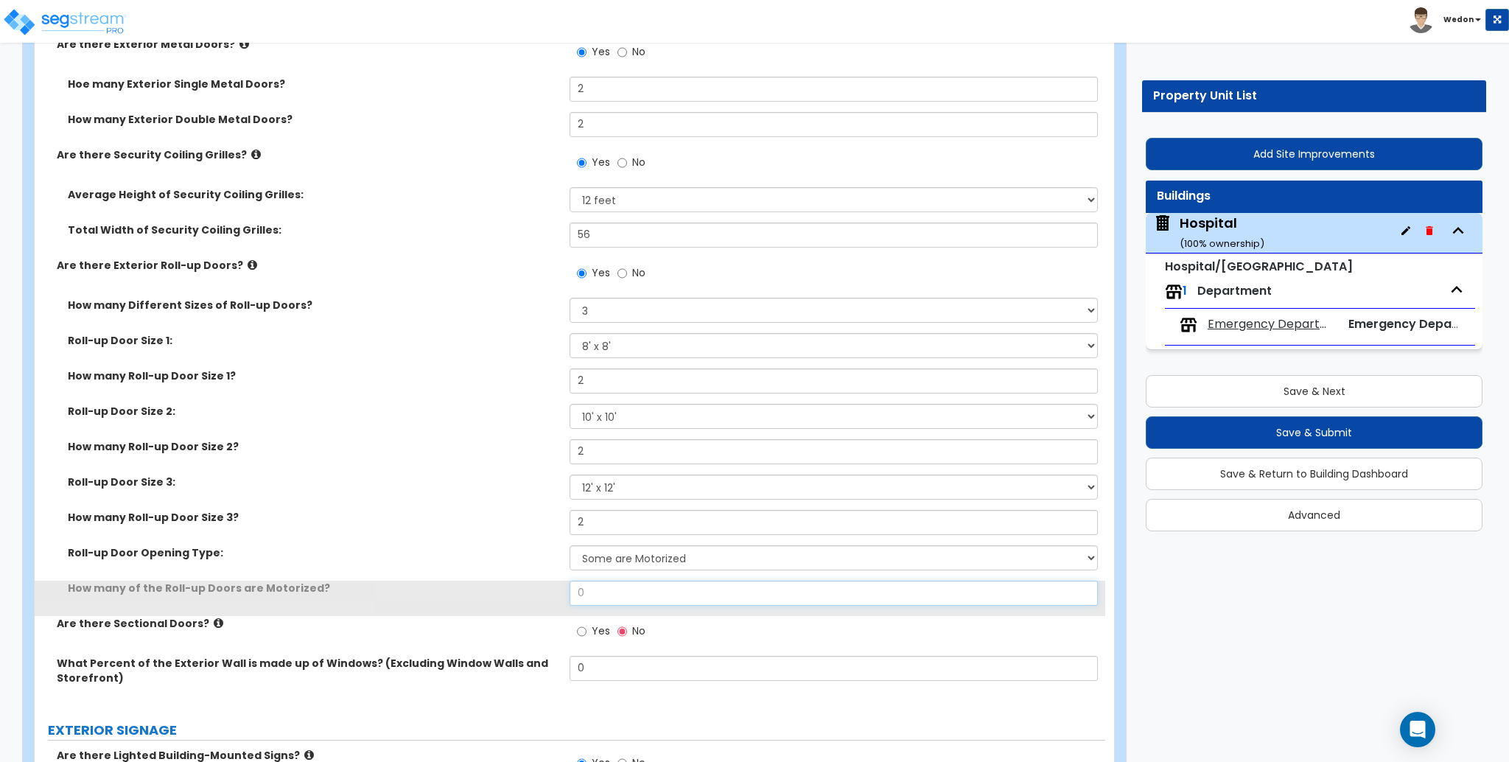
click at [602, 589] on input "0" at bounding box center [834, 593] width 528 height 25
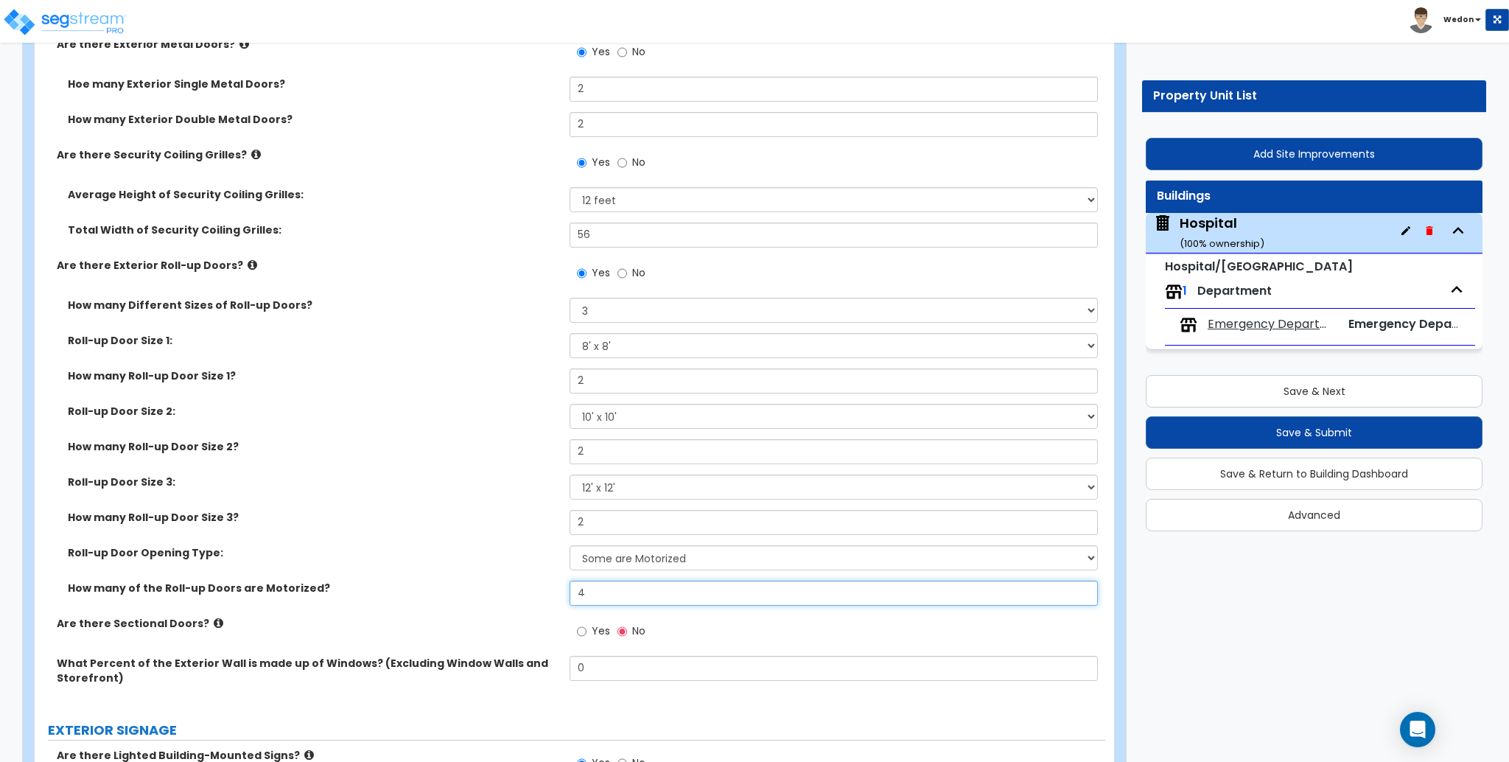
type input "4"
drag, startPoint x: 539, startPoint y: 565, endPoint x: 520, endPoint y: 551, distance: 23.1
click at [538, 564] on div "Roll-up Door Opening Type: Please Choose One All Manual All Motorized Some are …" at bounding box center [570, 562] width 1071 height 35
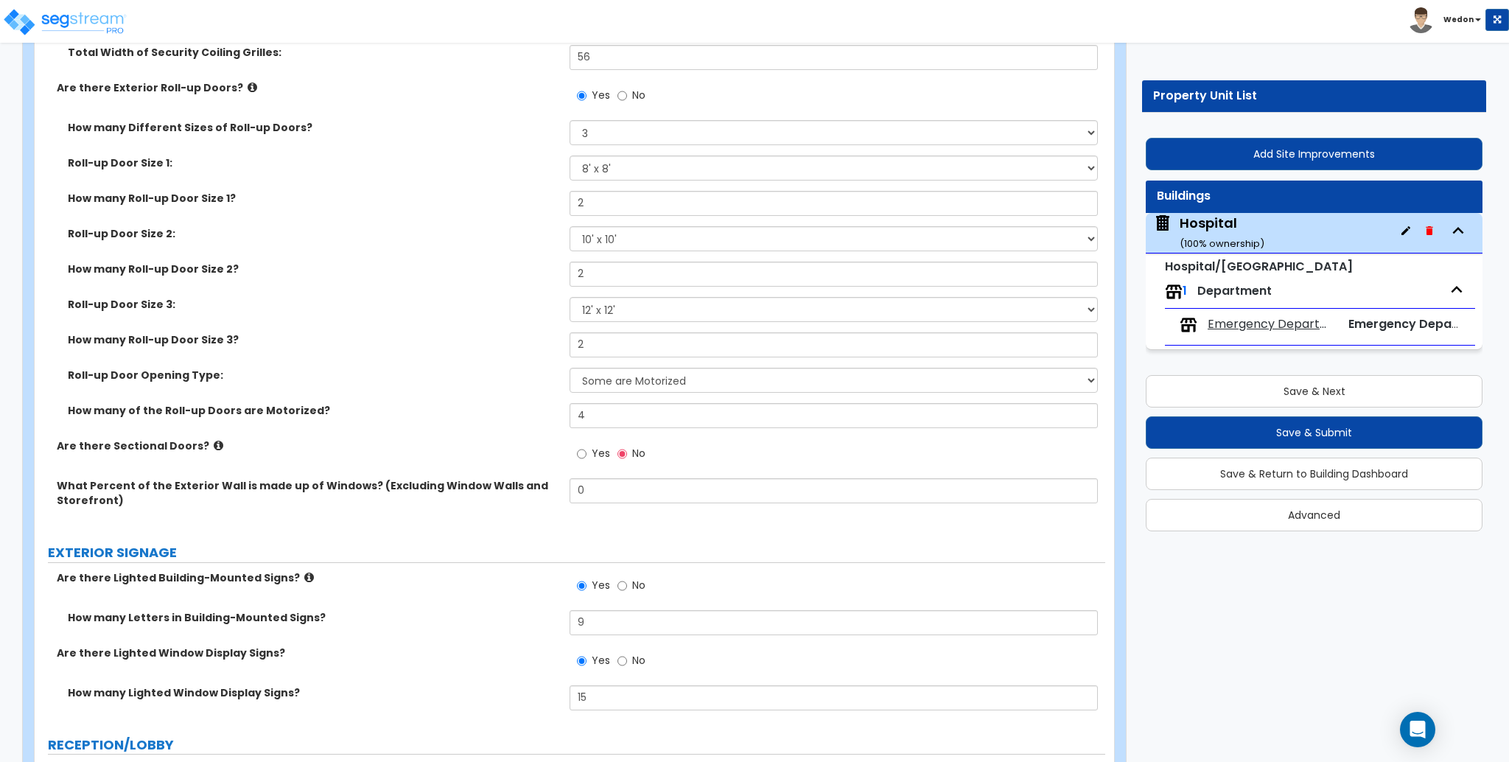
scroll to position [3340, 0]
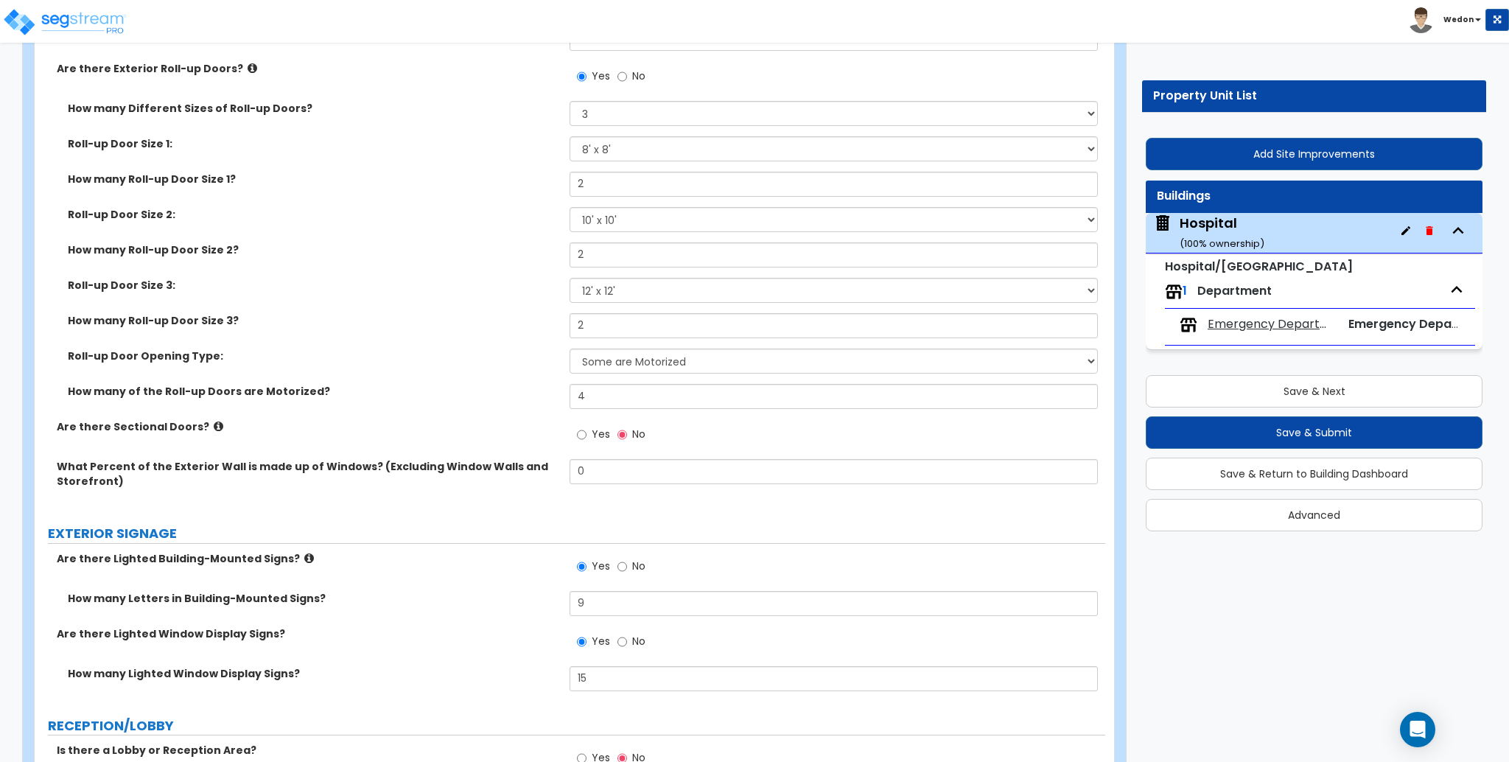
click at [588, 428] on label "Yes" at bounding box center [593, 436] width 33 height 25
click at [586, 428] on input "Yes" at bounding box center [582, 435] width 10 height 16
radio input "true"
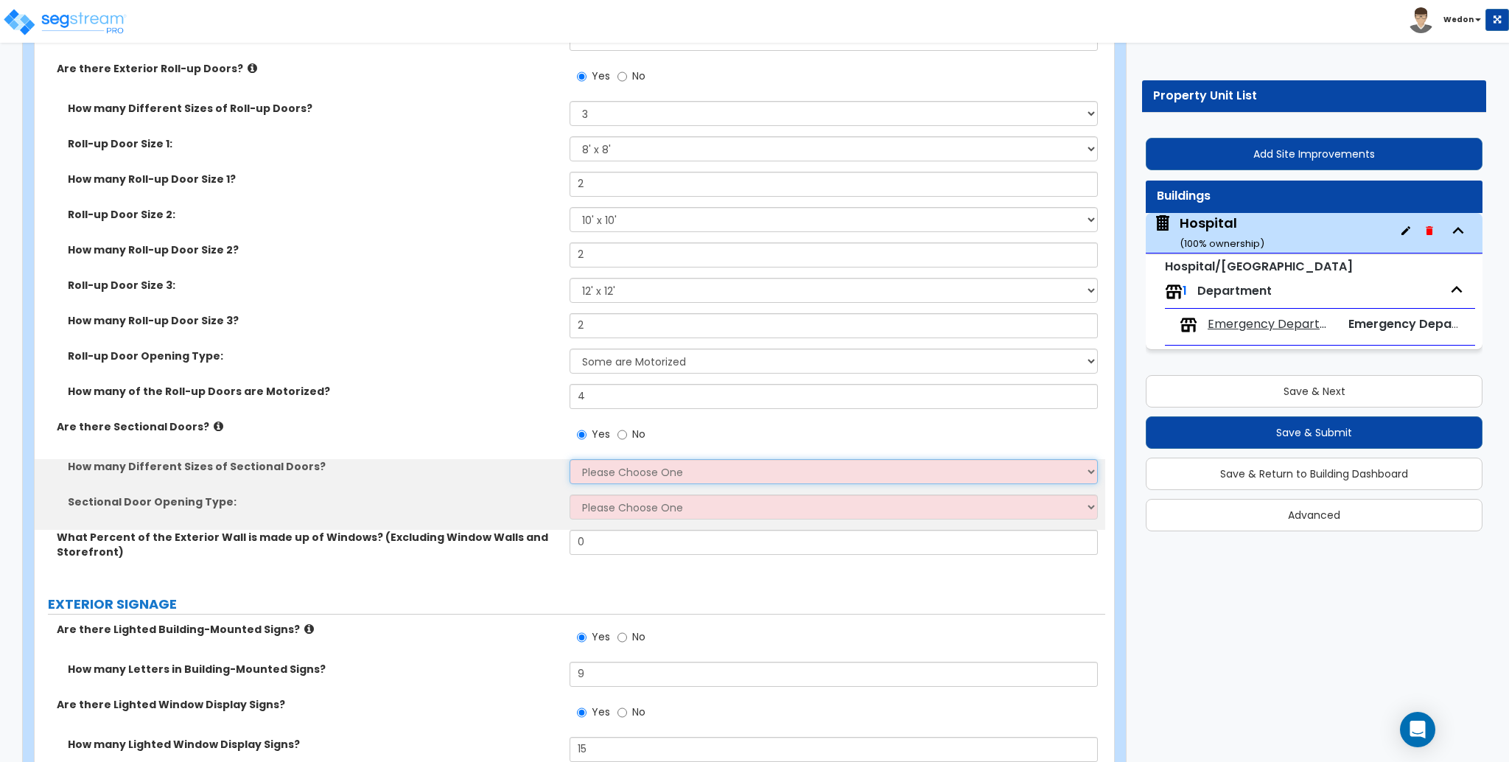
click at [665, 465] on select "Please Choose One 1 2 3" at bounding box center [834, 471] width 528 height 25
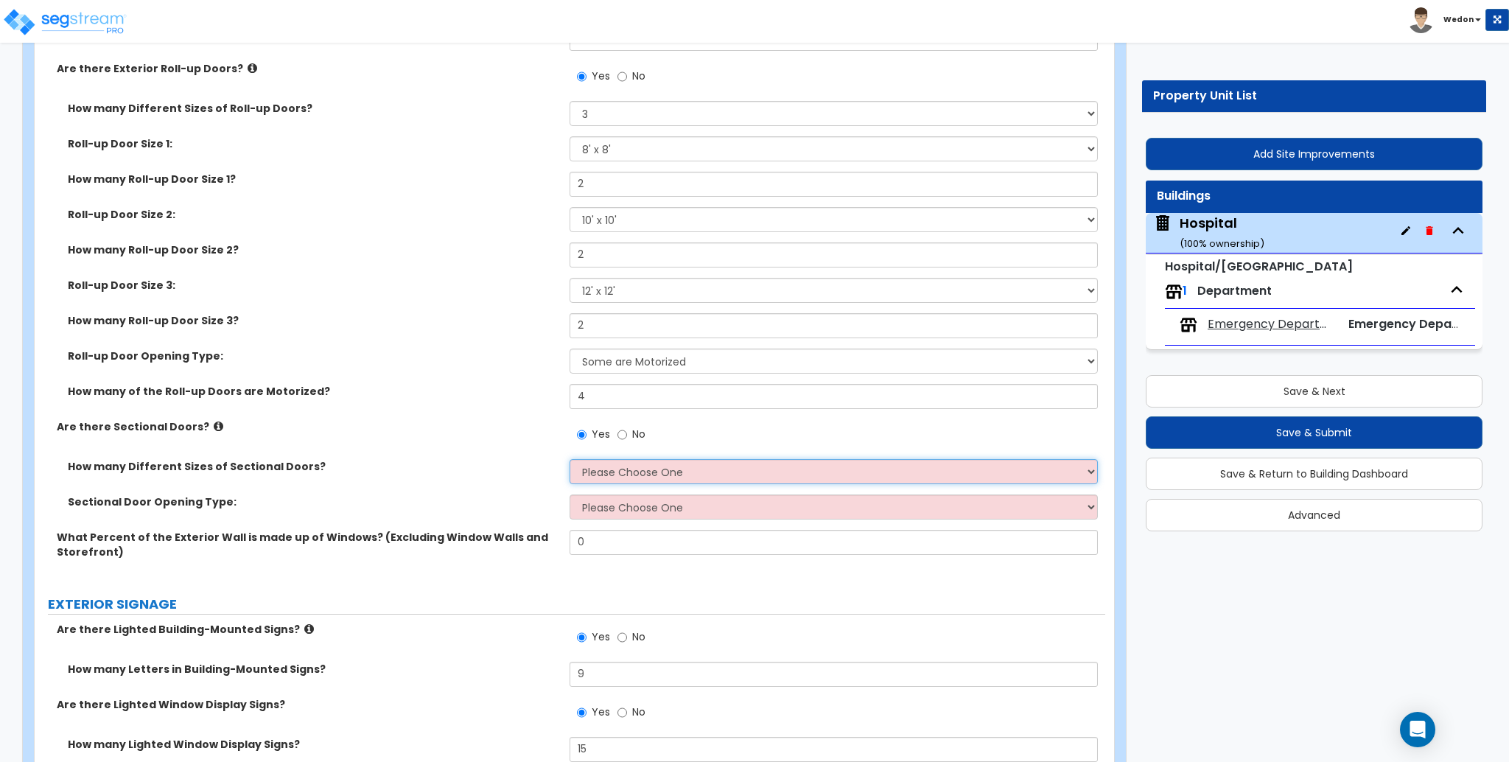
select select "3"
click at [570, 459] on select "Please Choose One 1 2 3" at bounding box center [834, 471] width 528 height 25
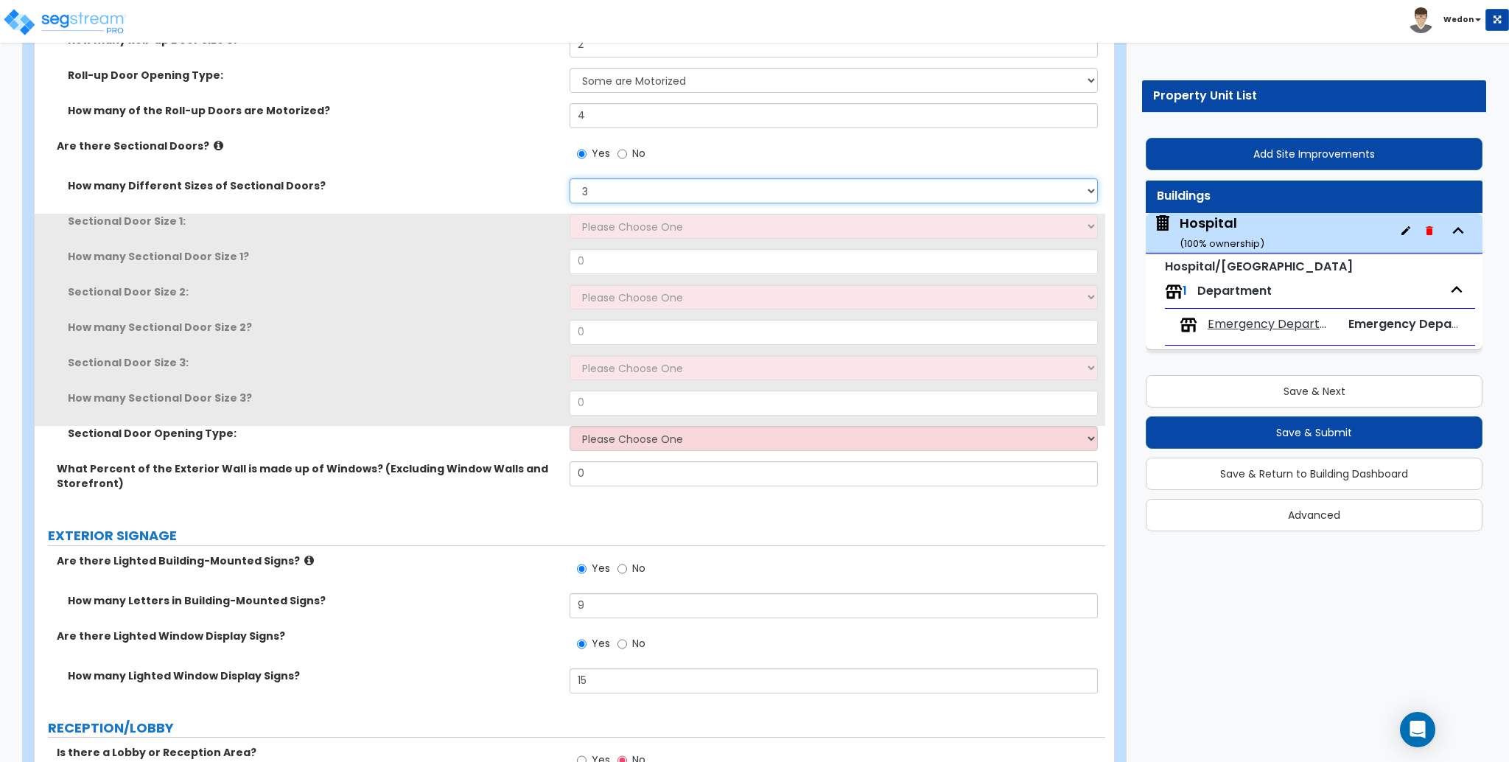
scroll to position [3635, 0]
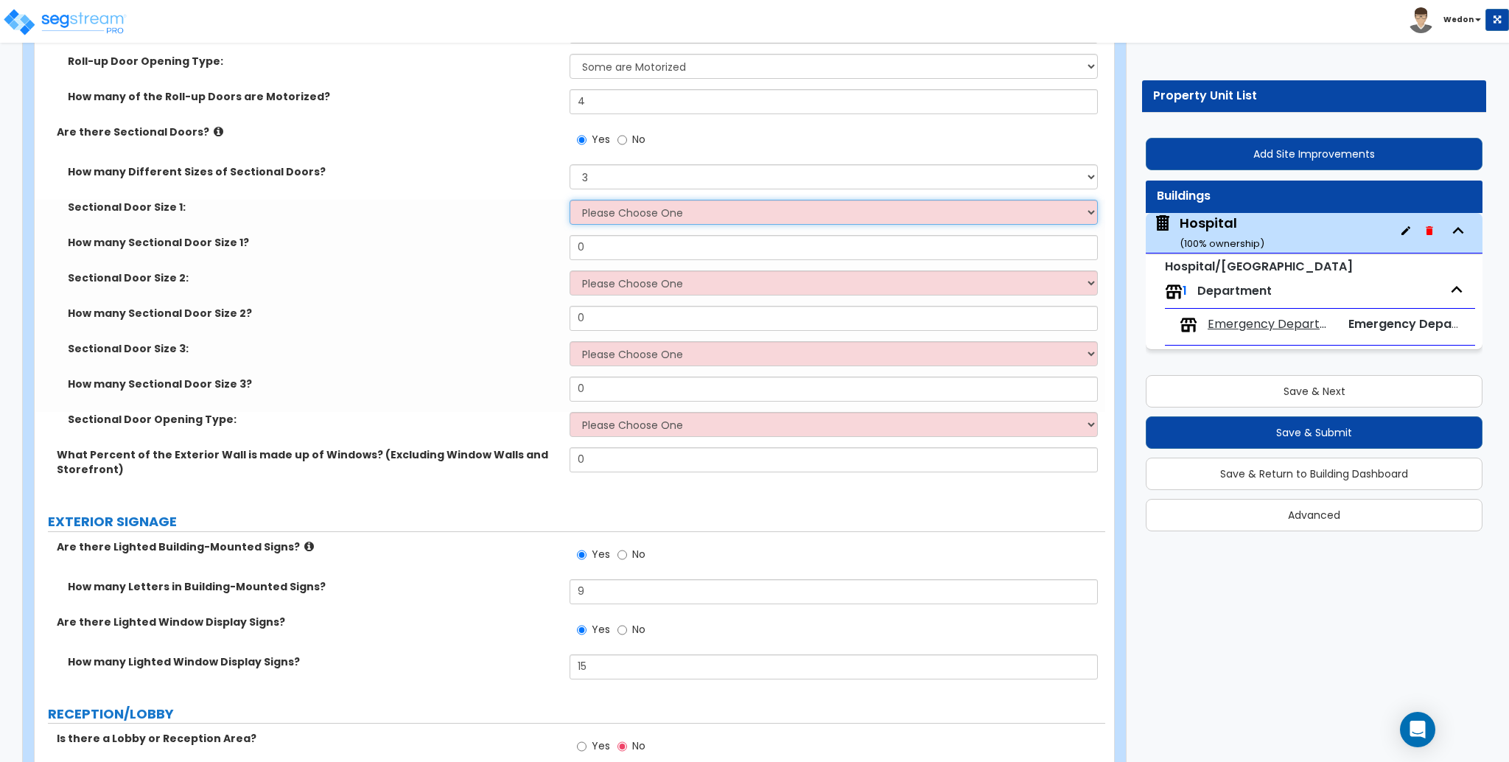
drag, startPoint x: 629, startPoint y: 212, endPoint x: 626, endPoint y: 220, distance: 7.9
click at [628, 212] on select "Please Choose One 8' x 8' 10' x 10' 12' x 12' 20' x 14'" at bounding box center [834, 212] width 528 height 25
select select "1"
click at [570, 200] on select "Please Choose One 8' x 8' 10' x 10' 12' x 12' 20' x 14'" at bounding box center [834, 212] width 528 height 25
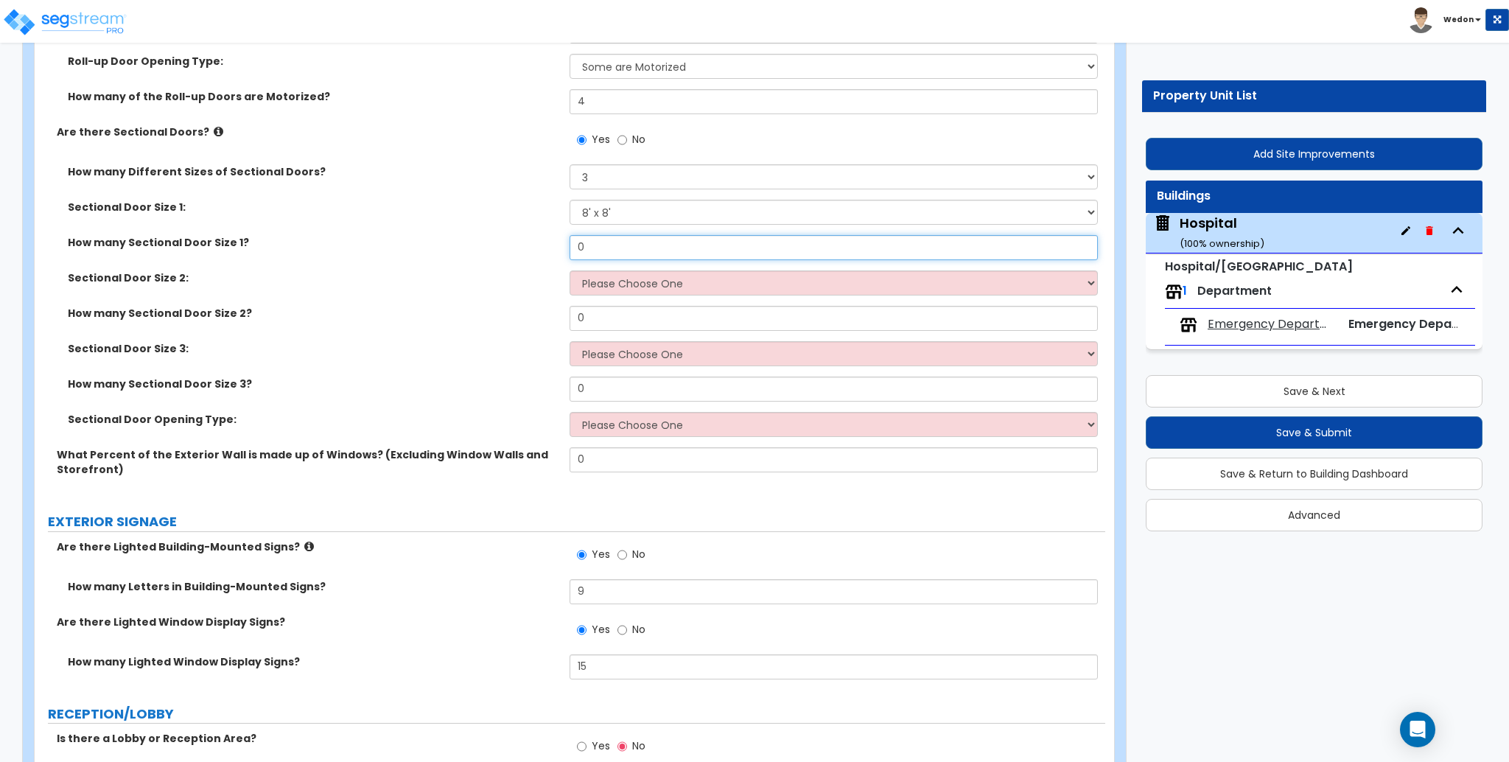
click at [608, 254] on input "0" at bounding box center [834, 247] width 528 height 25
click at [618, 284] on select "Please Choose One 8' x 8' 10' x 10' 12' x 12' 20' x 14'" at bounding box center [834, 282] width 528 height 25
select select "3"
click at [570, 270] on select "Please Choose One 8' x 8' 10' x 10' 12' x 12' 20' x 14'" at bounding box center [834, 282] width 528 height 25
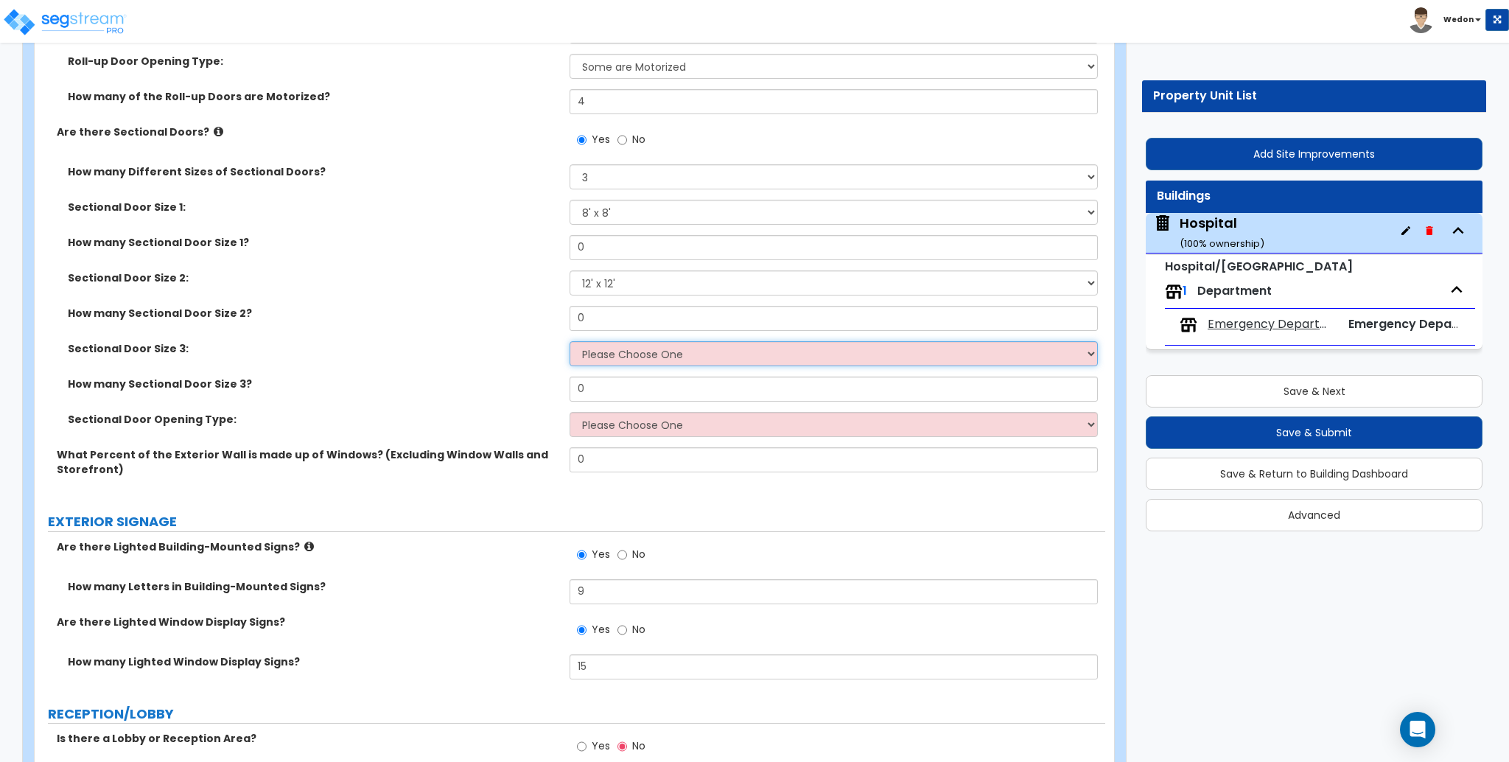
click at [640, 353] on select "Please Choose One 8' x 8' 10' x 10' 12' x 12' 20' x 14'" at bounding box center [834, 353] width 528 height 25
select select "4"
click at [570, 341] on select "Please Choose One 8' x 8' 10' x 10' 12' x 12' 20' x 14'" at bounding box center [834, 353] width 528 height 25
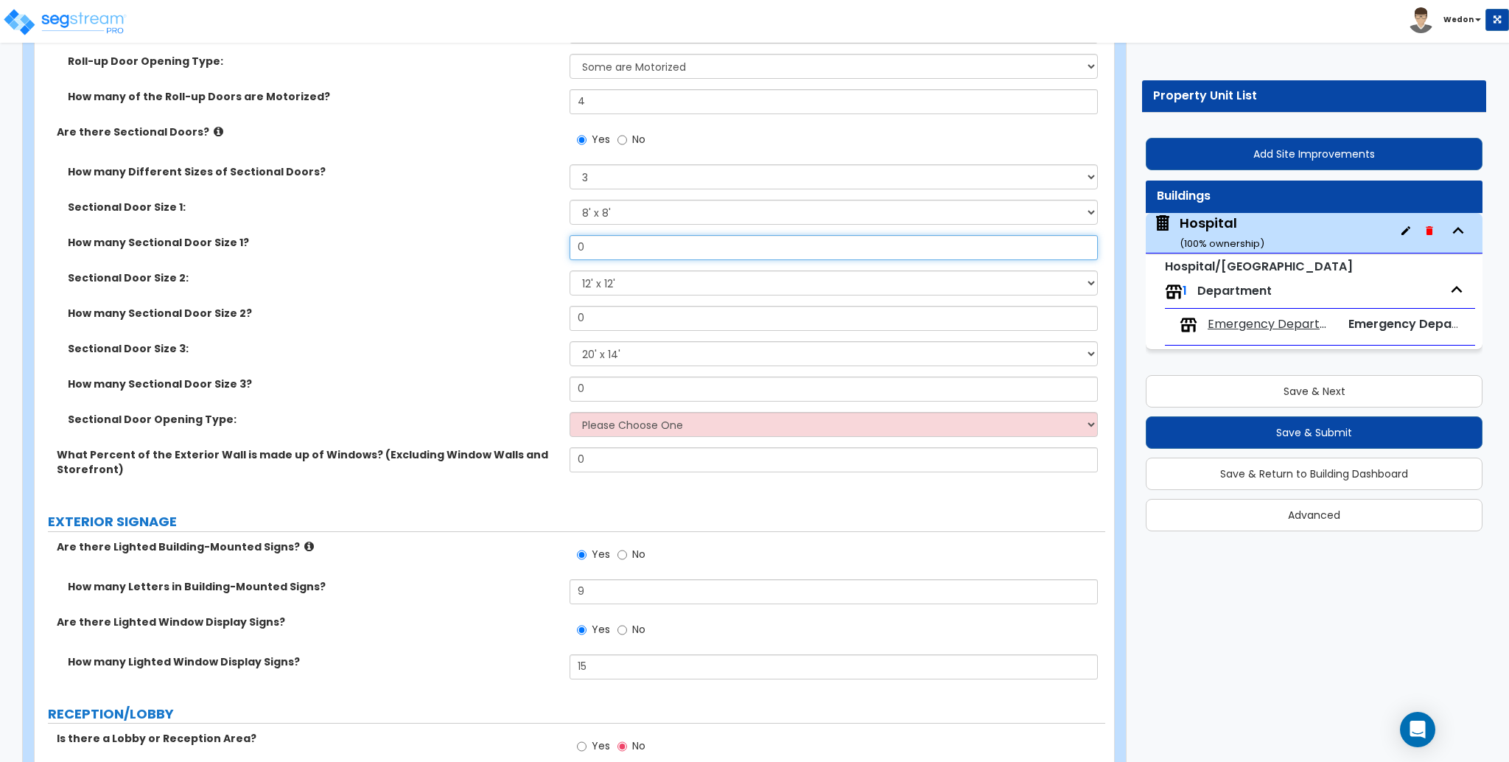
click at [608, 253] on input "0" at bounding box center [834, 247] width 528 height 25
click at [607, 253] on input "0" at bounding box center [834, 247] width 528 height 25
type input "3"
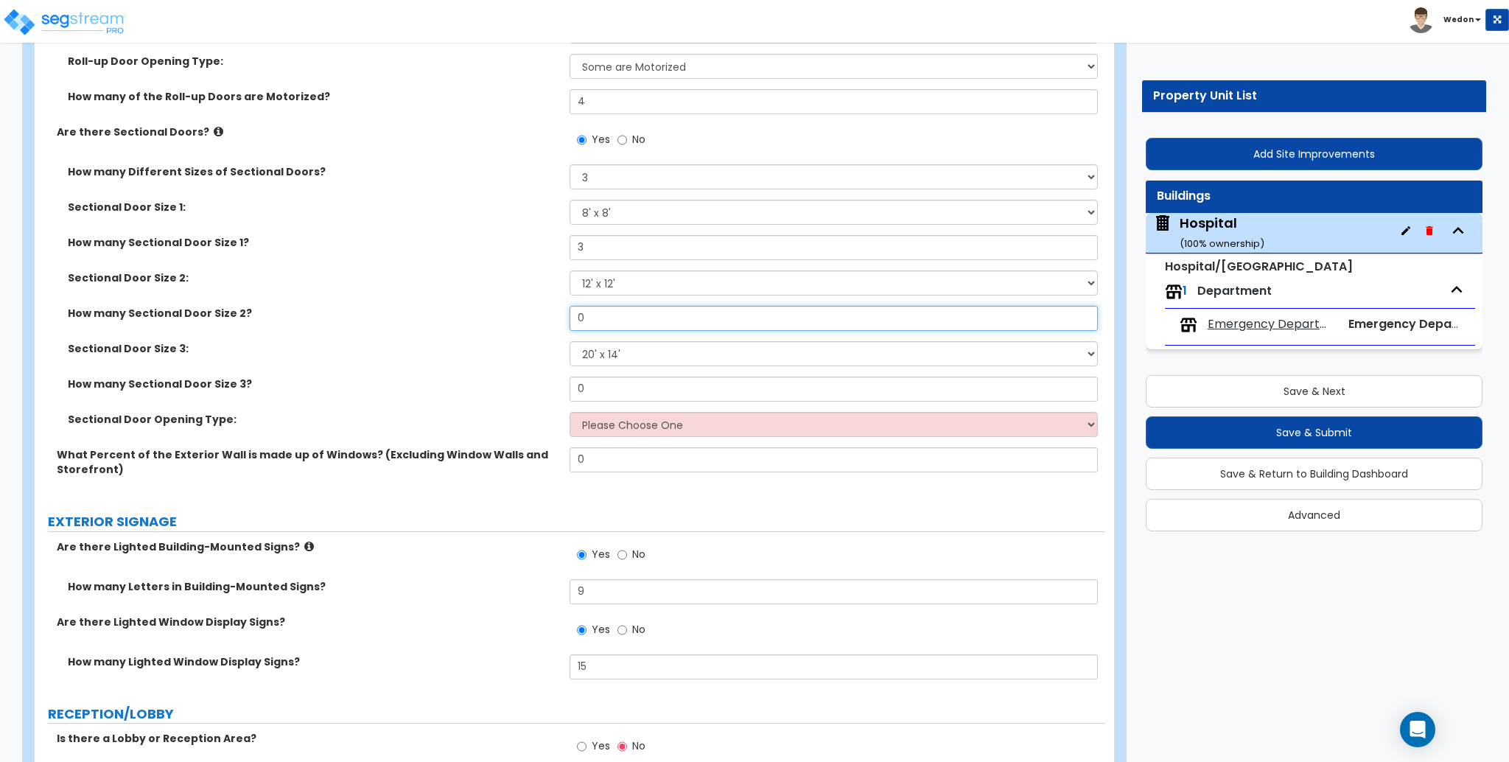
click at [600, 312] on input "0" at bounding box center [834, 318] width 528 height 25
type input "3"
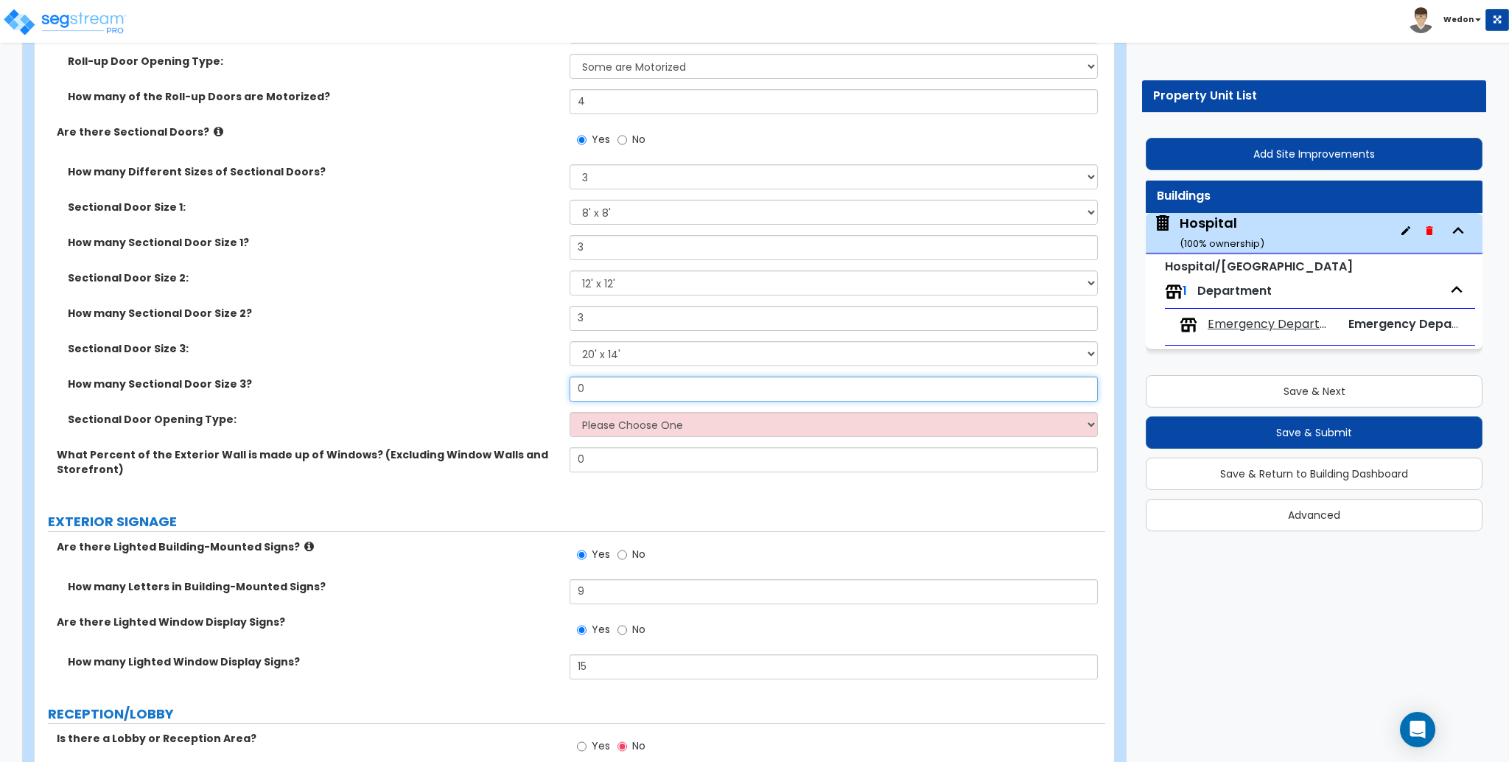
click at [595, 388] on input "0" at bounding box center [834, 389] width 528 height 25
type input "3"
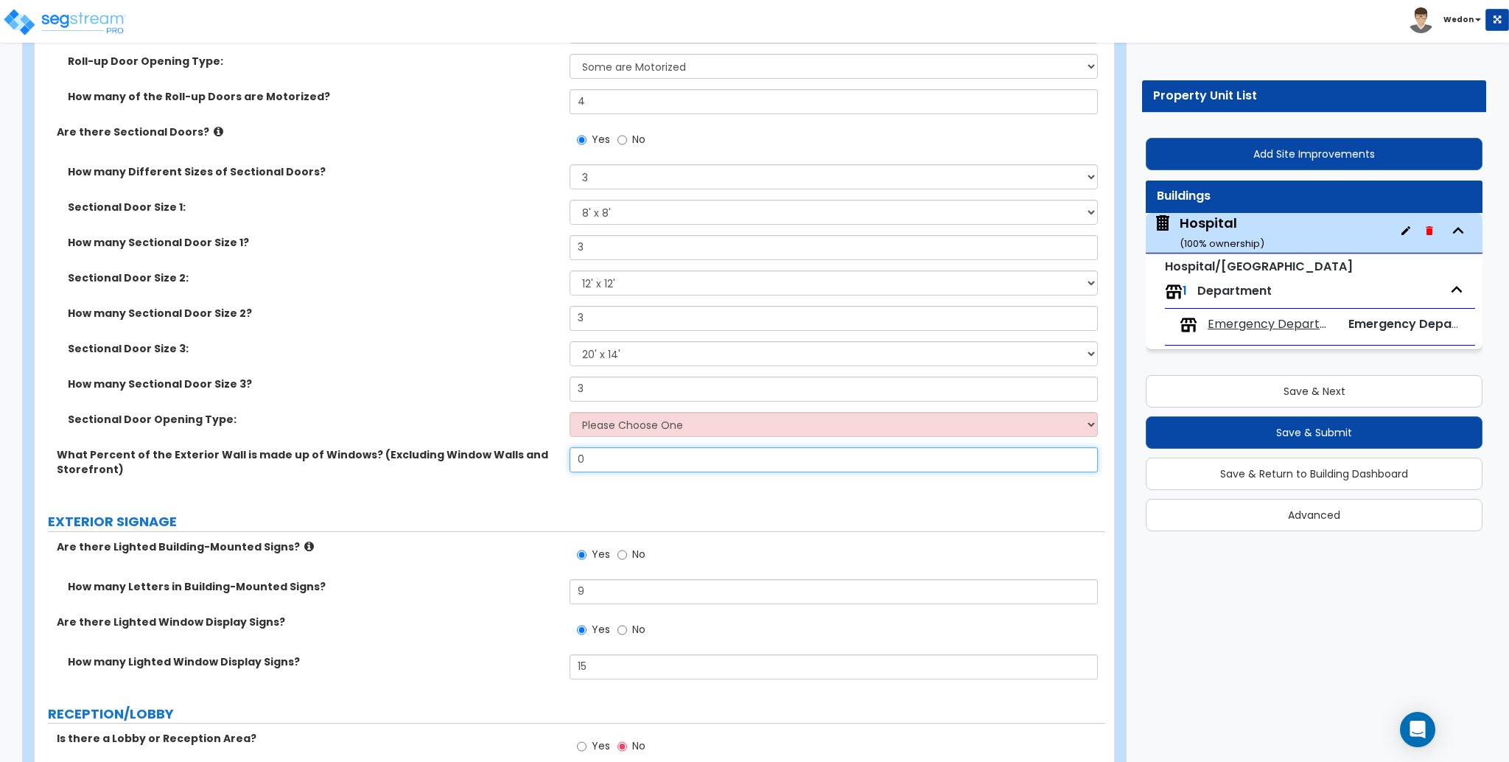
click at [613, 460] on input "0" at bounding box center [834, 459] width 528 height 25
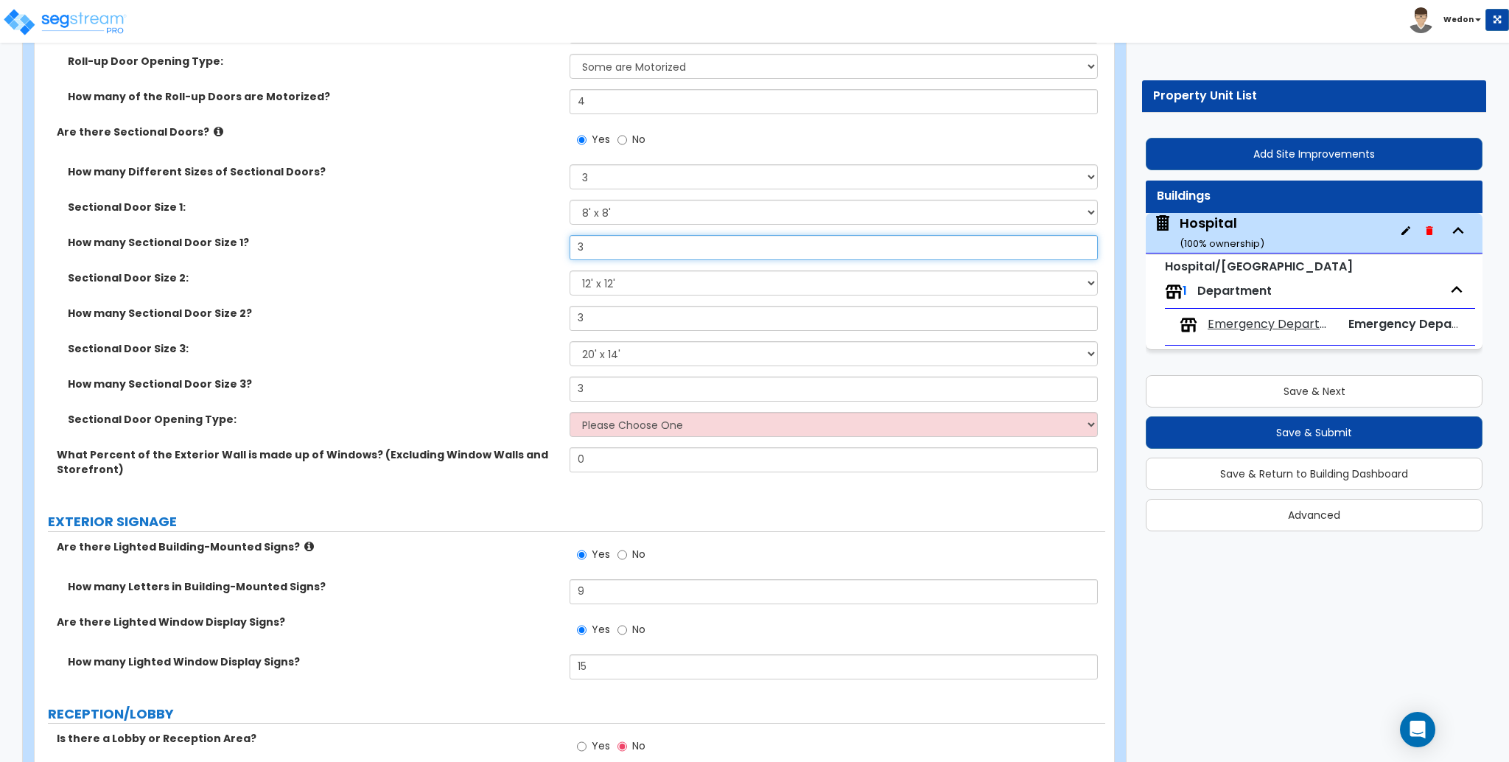
drag, startPoint x: 335, startPoint y: 252, endPoint x: 315, endPoint y: 252, distance: 19.9
click at [315, 252] on div "How many Sectional Door Size 1? 3" at bounding box center [570, 252] width 1071 height 35
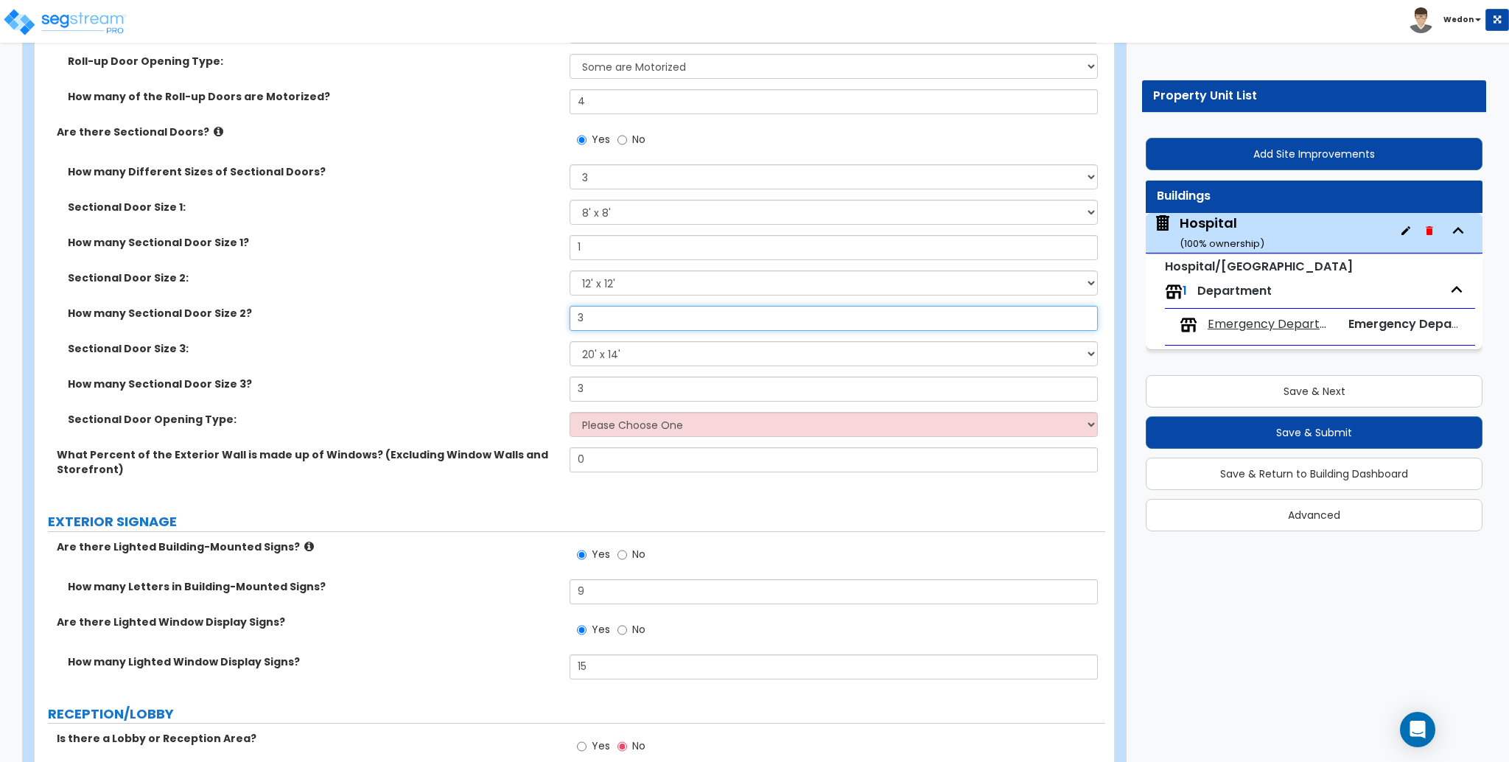
drag, startPoint x: 603, startPoint y: 320, endPoint x: 486, endPoint y: 340, distance: 118.2
click at [465, 326] on div "How many Sectional Door Size 2? 3" at bounding box center [570, 323] width 1071 height 35
drag, startPoint x: 552, startPoint y: 241, endPoint x: 499, endPoint y: 245, distance: 53.2
click at [499, 245] on div "How many Different Sizes of Sectional Doors? Please Choose One 1 2 3 Sectional …" at bounding box center [570, 305] width 1048 height 283
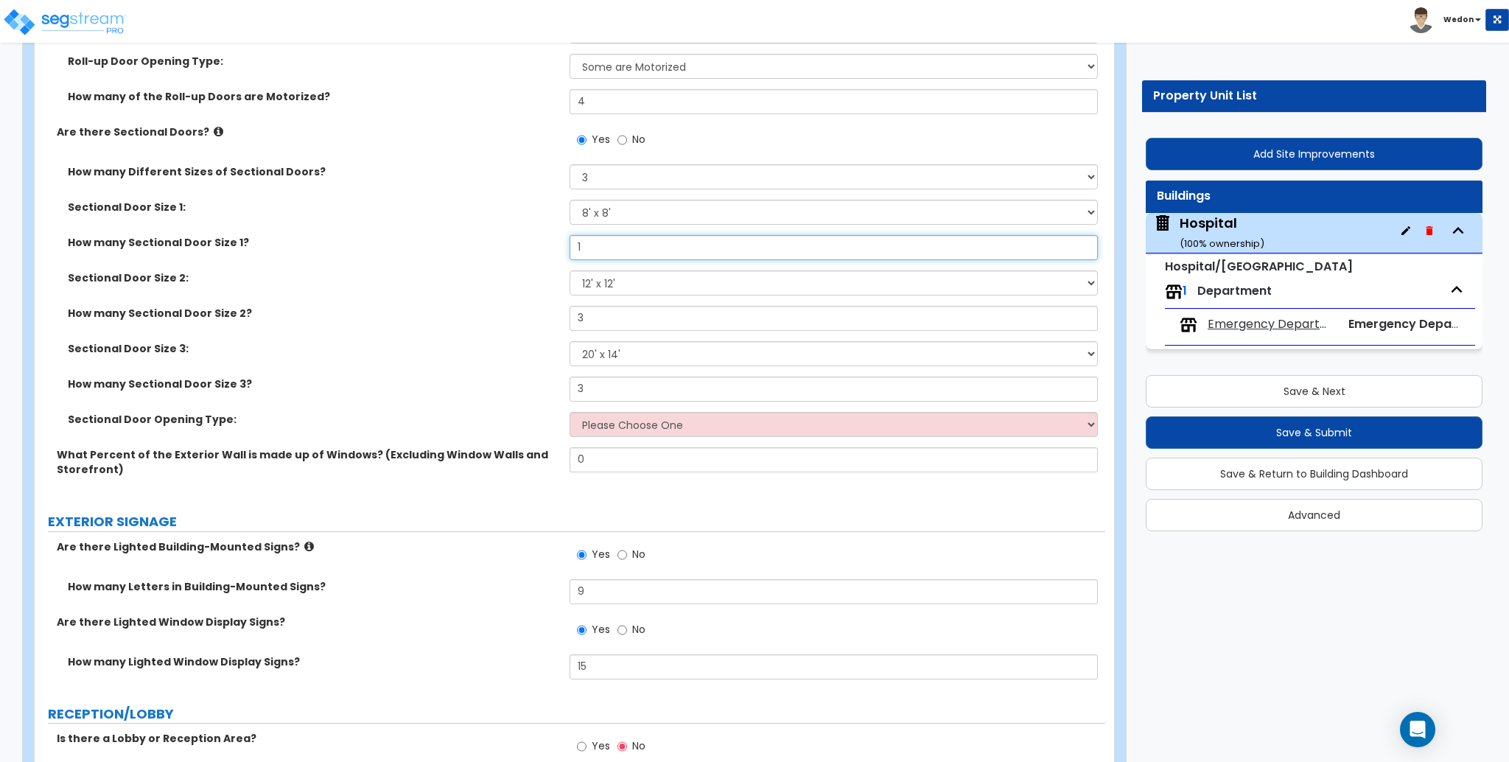
drag, startPoint x: 502, startPoint y: 251, endPoint x: 443, endPoint y: 251, distance: 58.9
click at [449, 251] on div "How many Sectional Door Size 1? 1" at bounding box center [570, 252] width 1071 height 35
type input "3"
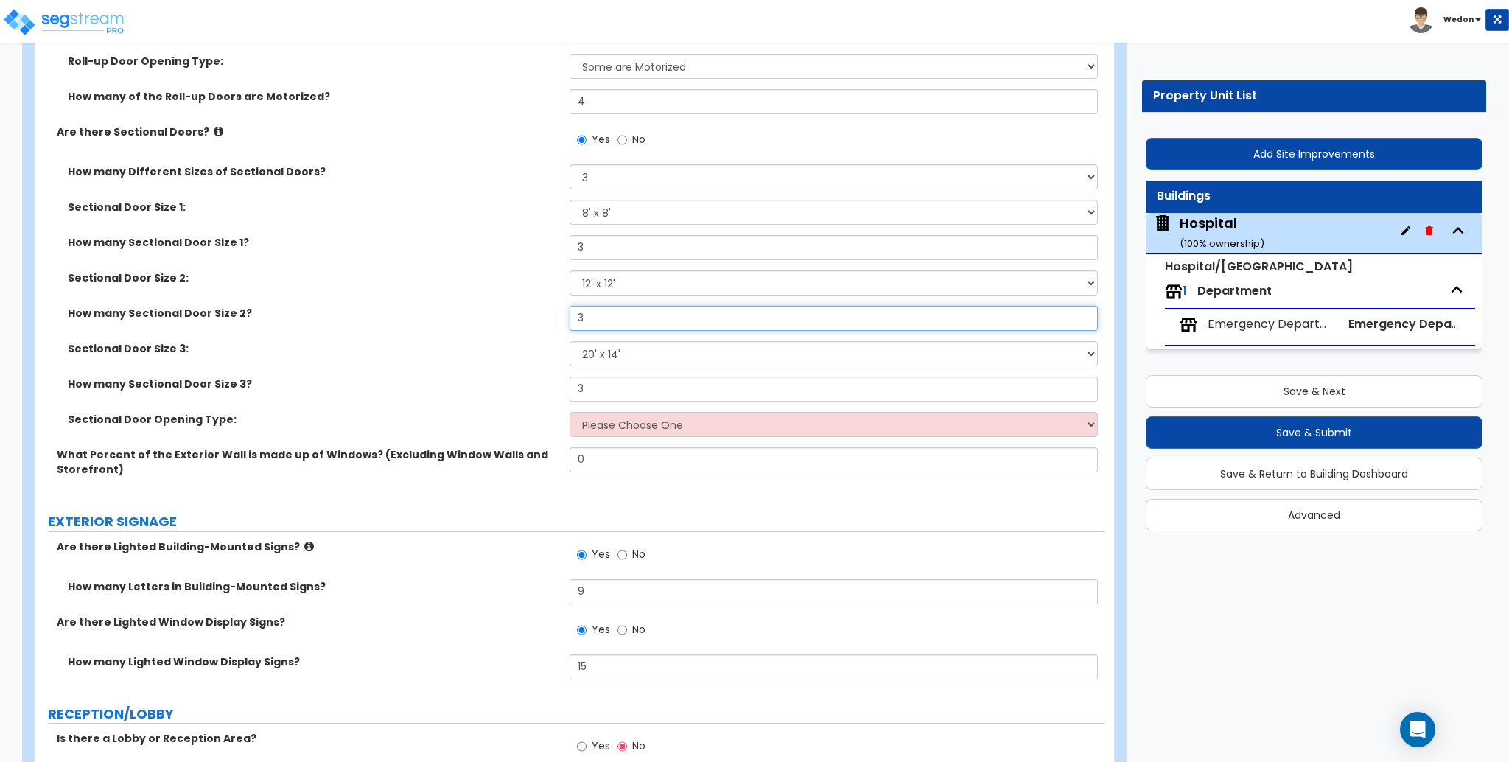
drag, startPoint x: 505, startPoint y: 324, endPoint x: 634, endPoint y: 360, distance: 133.2
click at [455, 324] on div "How many Sectional Door Size 2? 3" at bounding box center [570, 323] width 1071 height 35
type input "2"
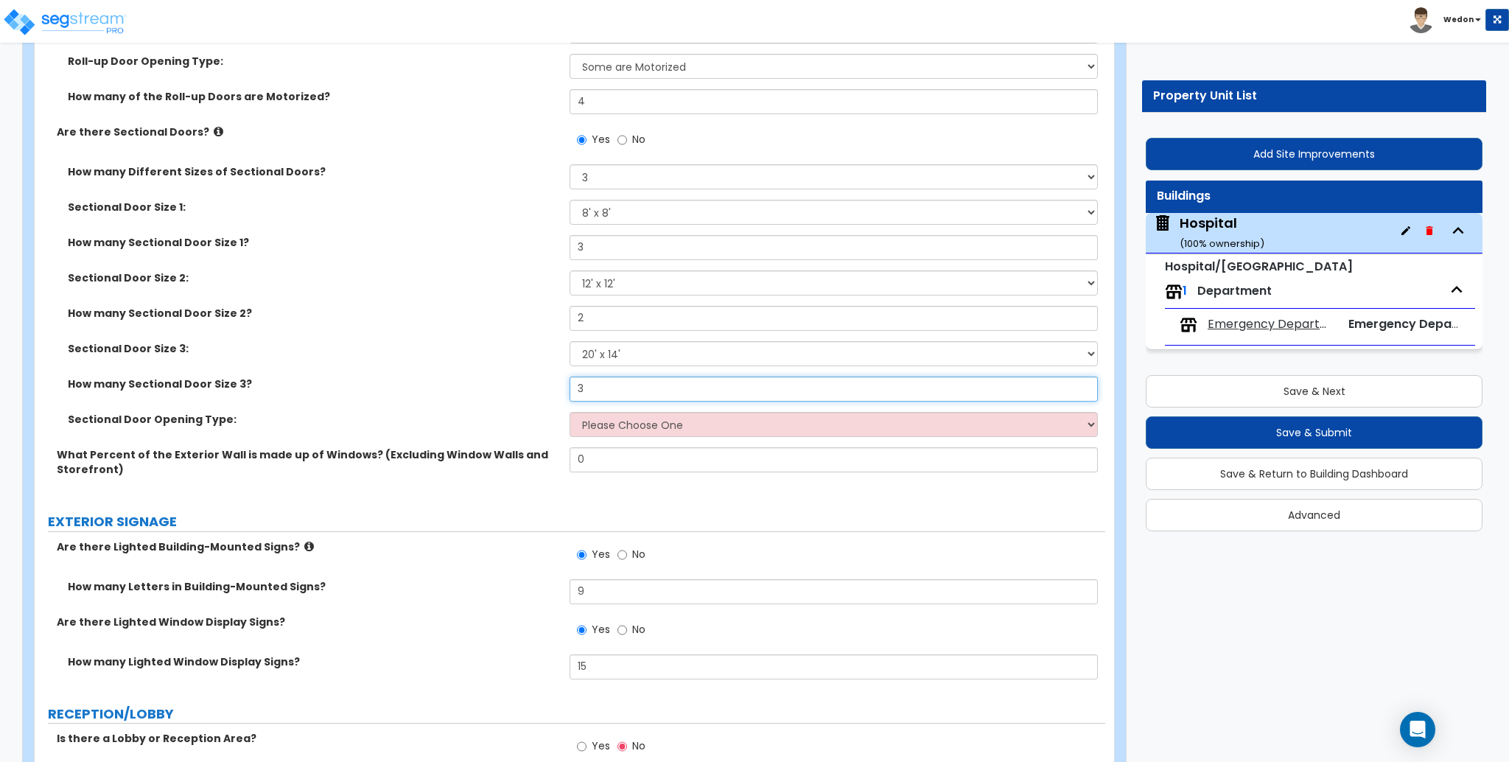
drag, startPoint x: 510, startPoint y: 388, endPoint x: 465, endPoint y: 393, distance: 45.3
click at [482, 387] on div "How many Sectional Door Size 3? 3" at bounding box center [570, 394] width 1071 height 35
type input "1"
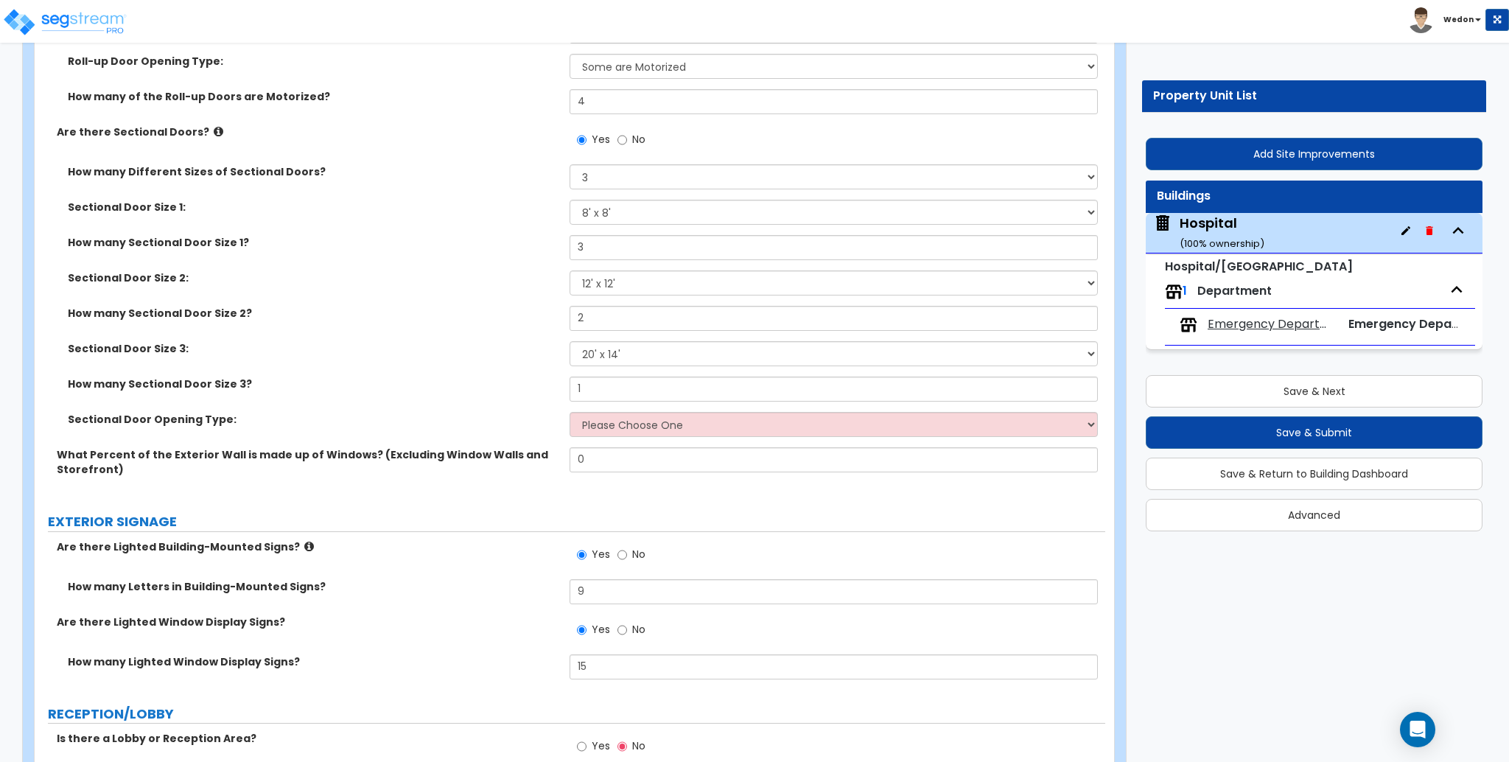
click at [472, 395] on div "How many Sectional Door Size 3? 1" at bounding box center [570, 394] width 1071 height 35
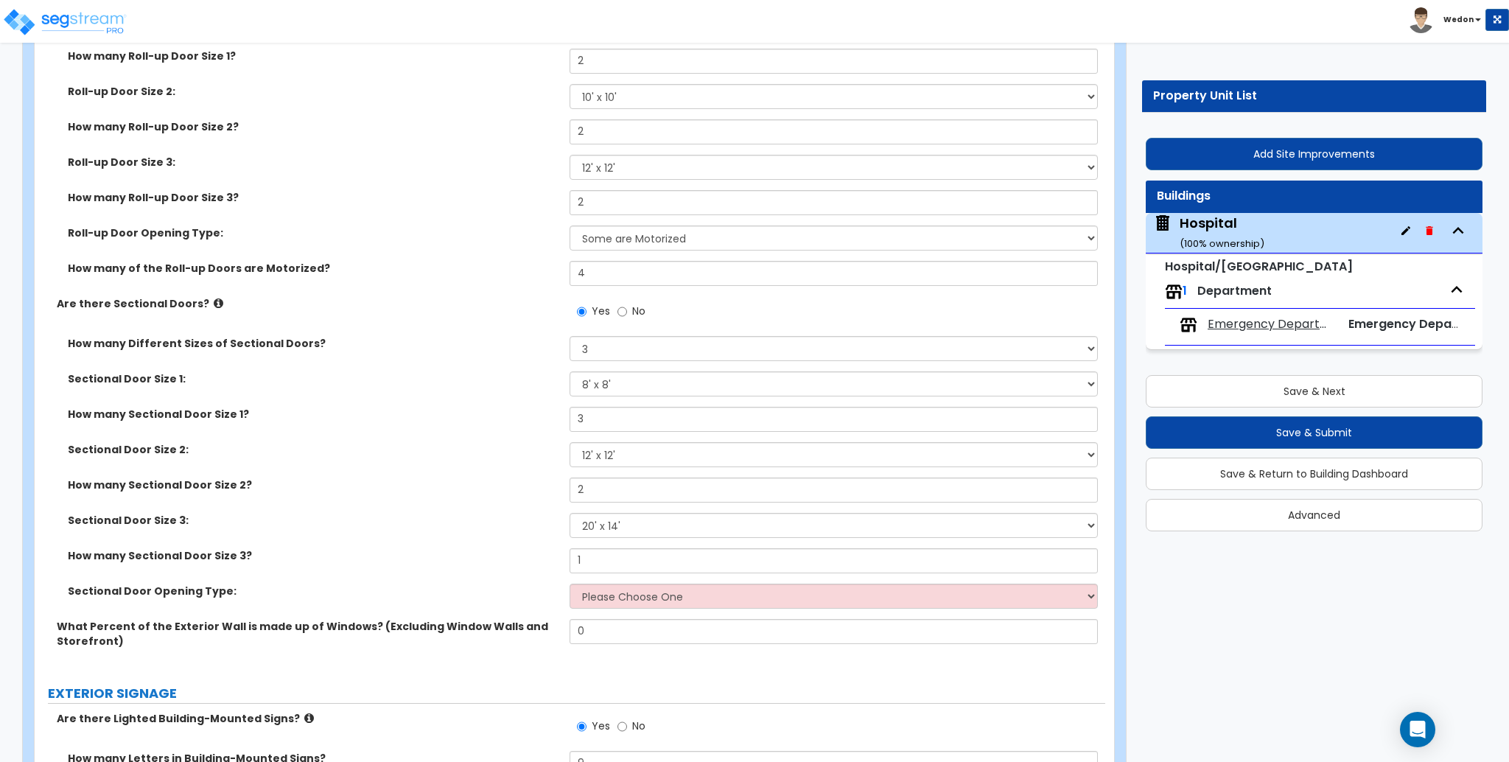
scroll to position [3340, 0]
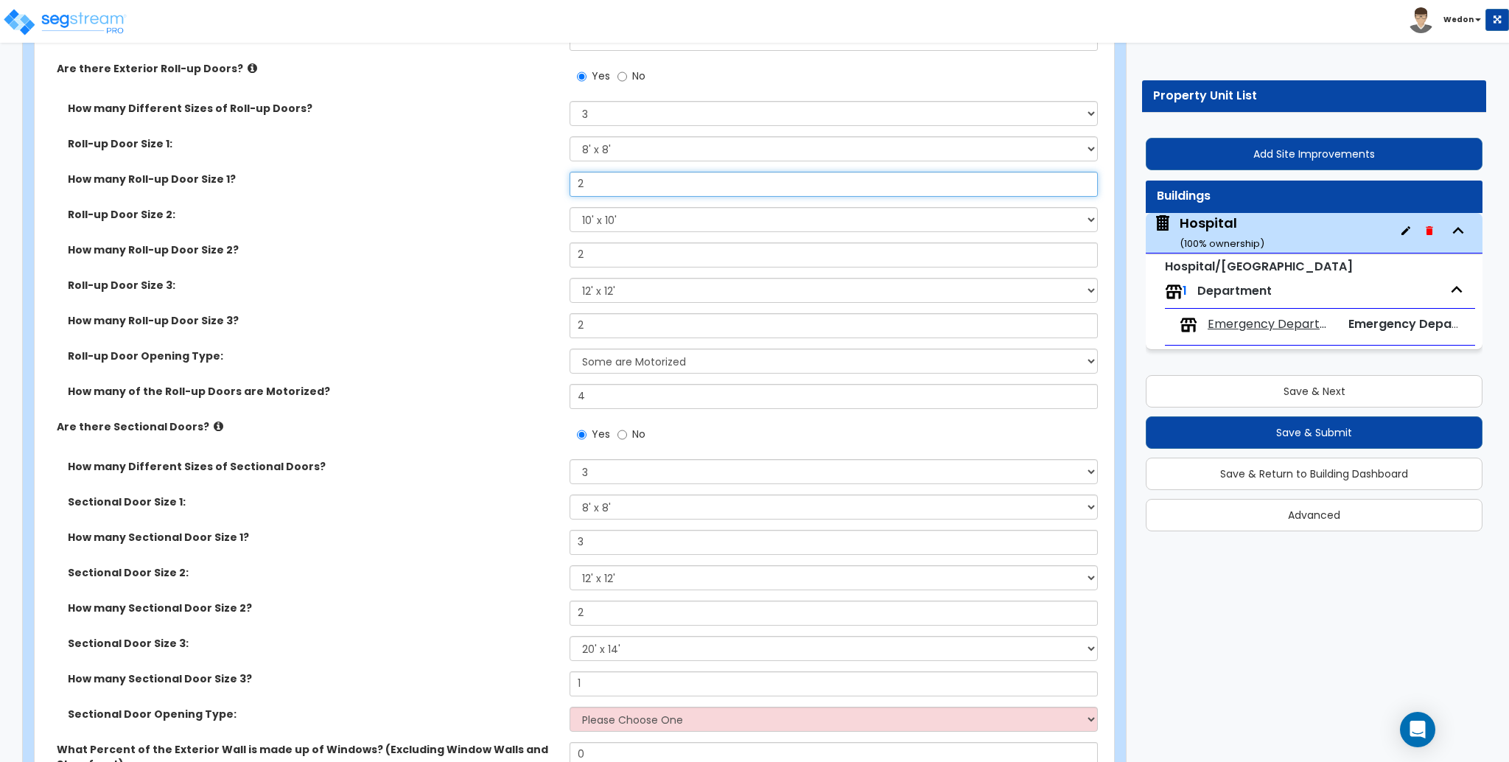
drag, startPoint x: 599, startPoint y: 186, endPoint x: 522, endPoint y: 189, distance: 76.7
click at [522, 189] on div "How many Roll-up Door Size 1? 2" at bounding box center [570, 189] width 1071 height 35
type input "1"
drag, startPoint x: 615, startPoint y: 264, endPoint x: 496, endPoint y: 265, distance: 119.4
click at [496, 265] on div "How many Roll-up Door Size 2? 2" at bounding box center [570, 259] width 1071 height 35
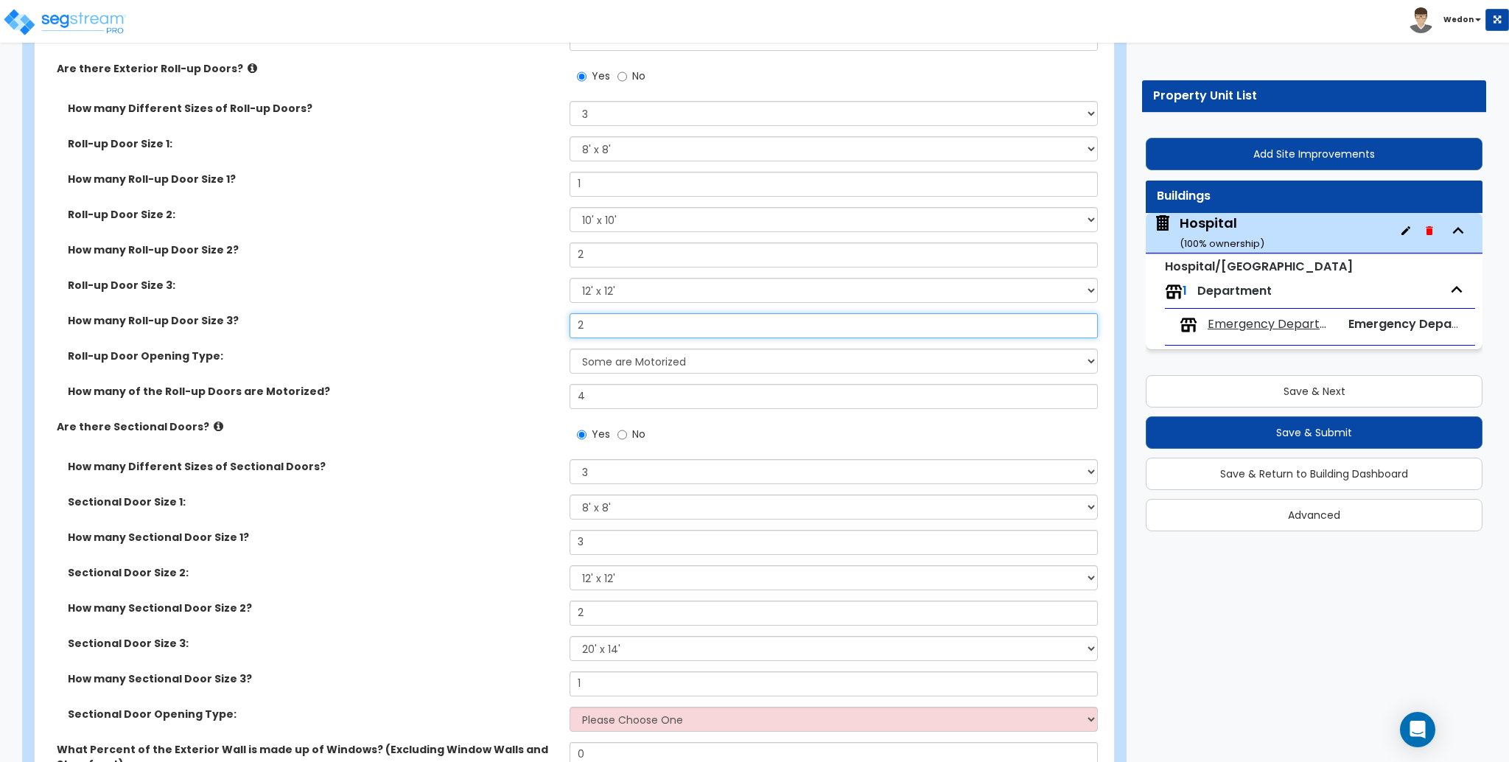
drag, startPoint x: 558, startPoint y: 327, endPoint x: 535, endPoint y: 330, distance: 23.8
click at [515, 331] on div "How many Roll-up Door Size 3? 2" at bounding box center [570, 330] width 1071 height 35
type input "3"
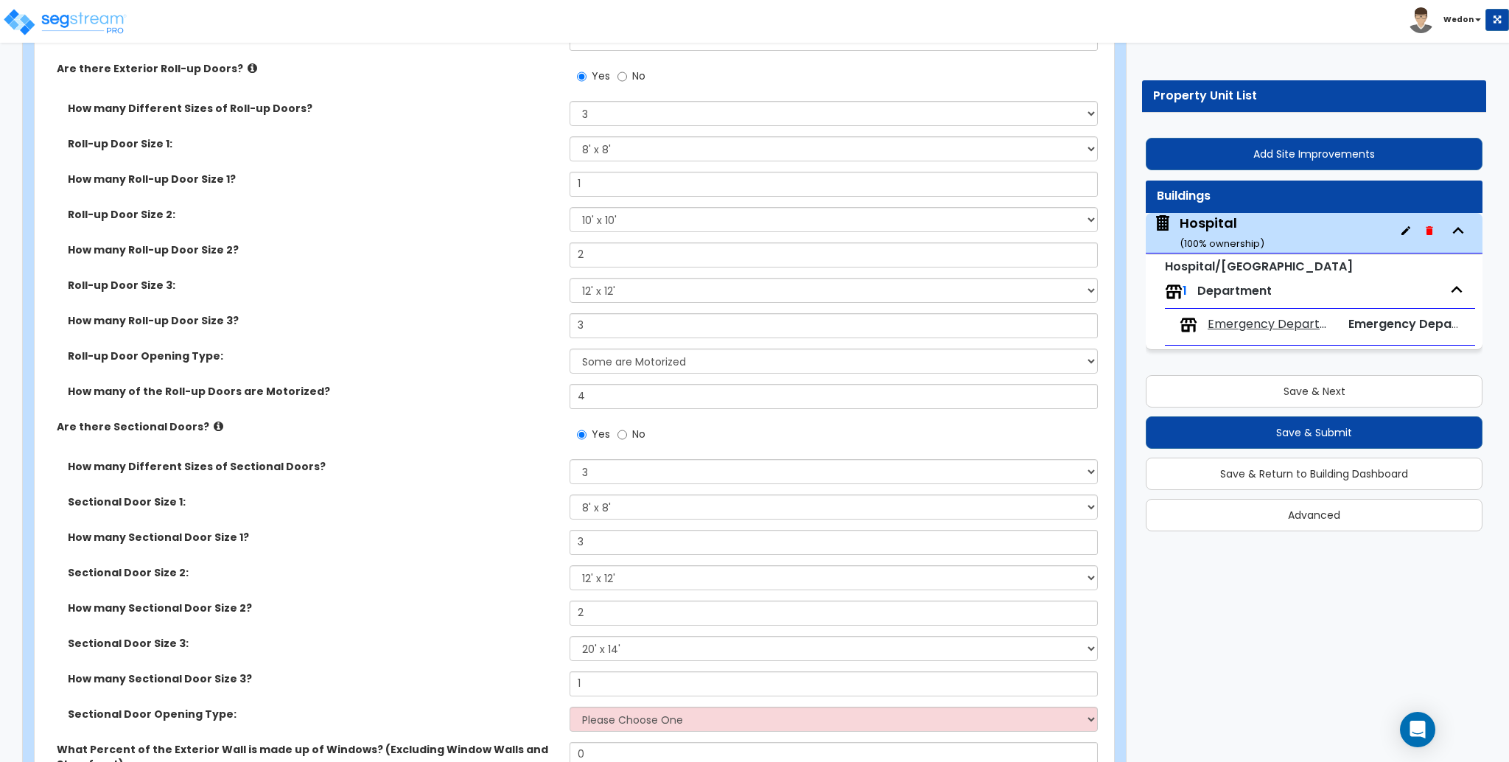
click at [468, 363] on label "Roll-up Door Opening Type:" at bounding box center [313, 356] width 491 height 15
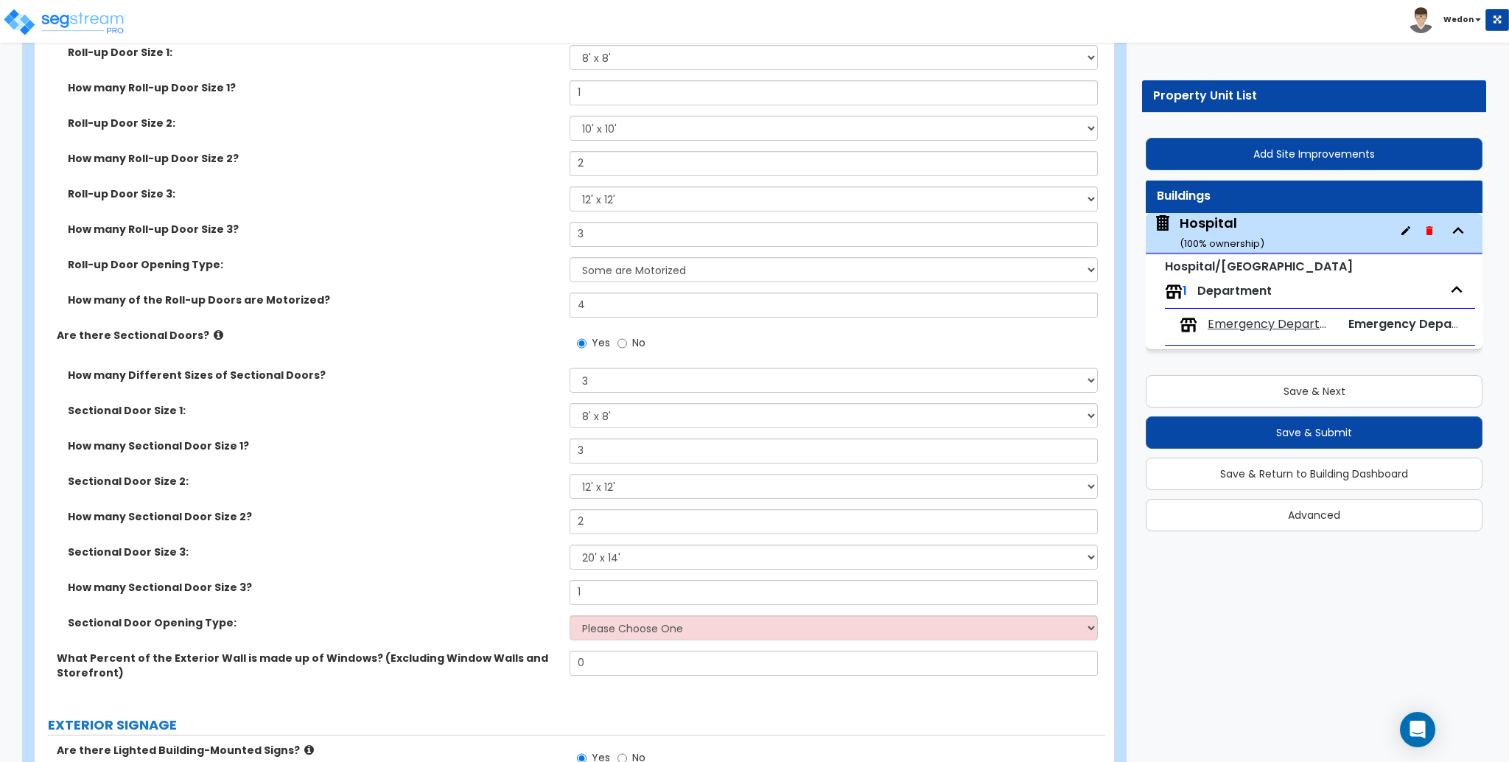
scroll to position [3438, 0]
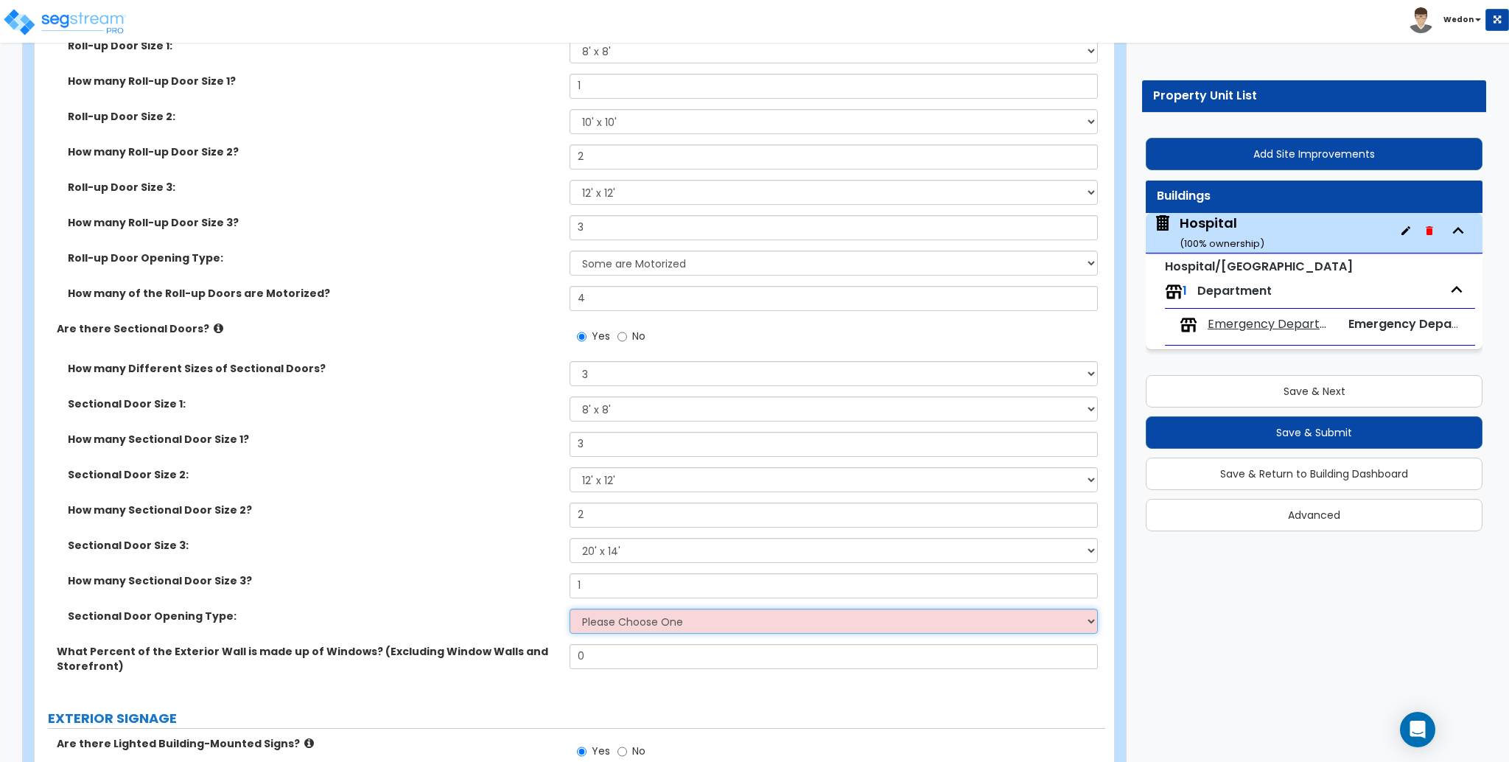
click at [690, 620] on select "Please Choose One All Manual All Motorized Some are Motorized" at bounding box center [834, 621] width 528 height 25
click at [570, 609] on select "Please Choose One All Manual All Motorized Some are Motorized" at bounding box center [834, 621] width 528 height 25
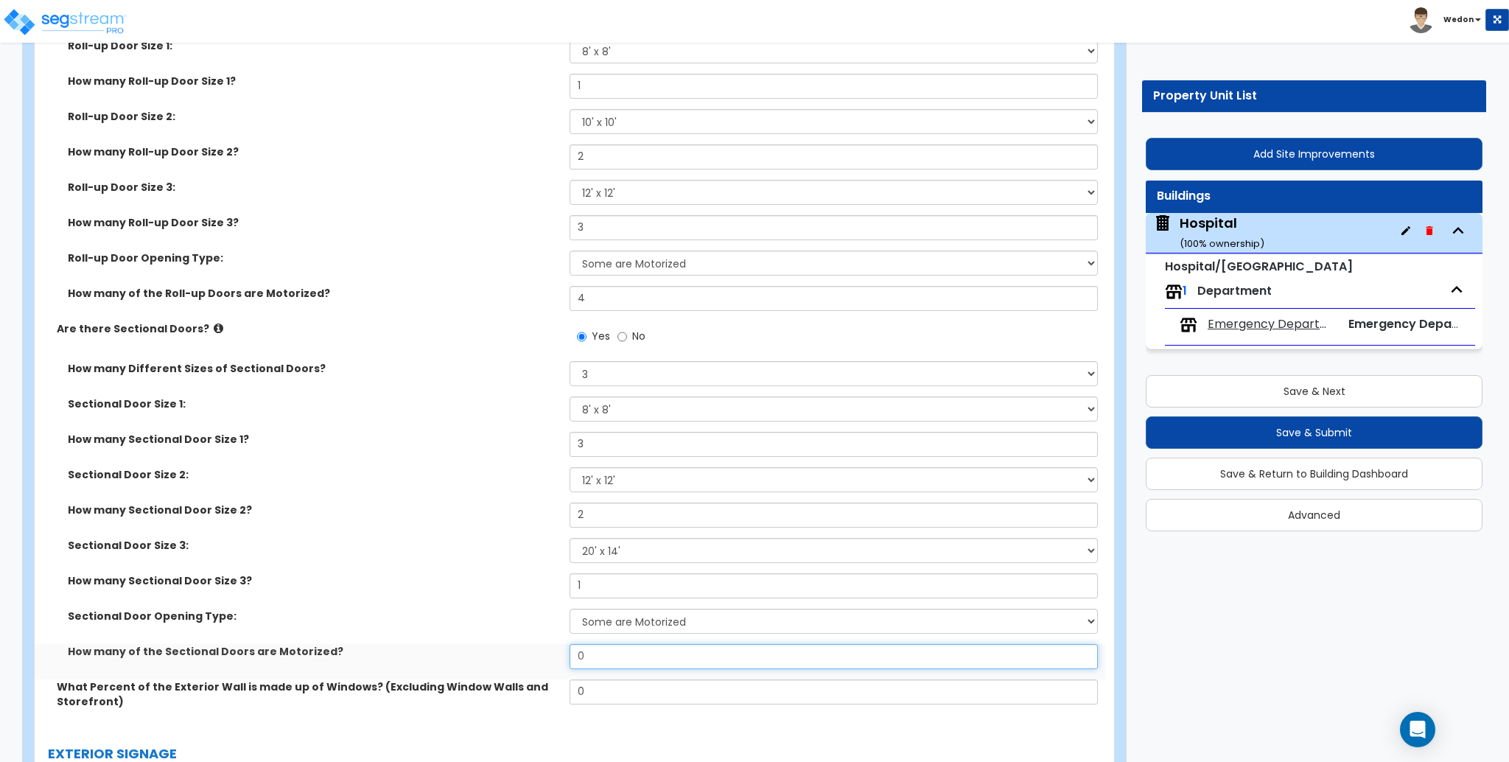
click at [638, 656] on input "0" at bounding box center [834, 656] width 528 height 25
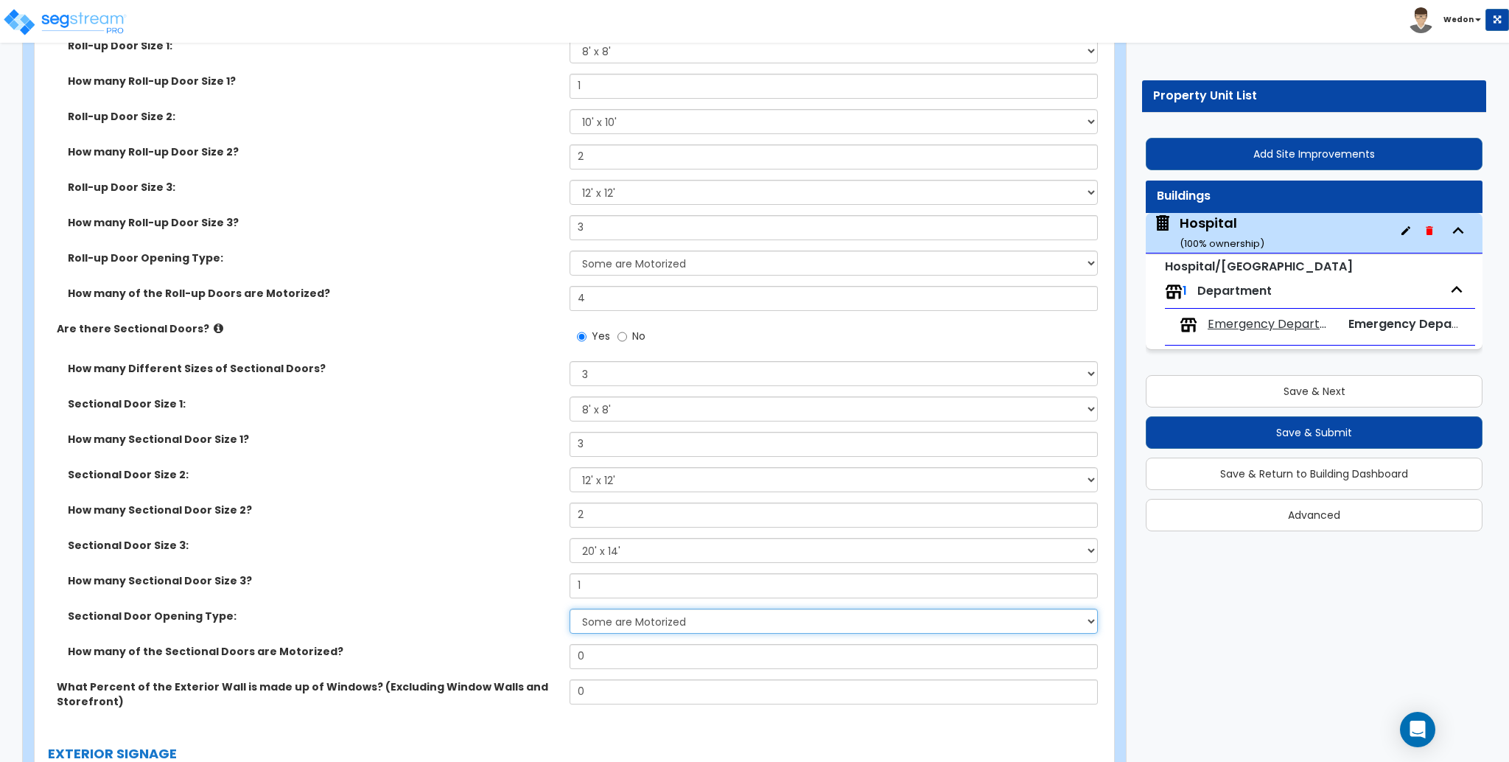
click at [649, 623] on select "Please Choose One All Manual All Motorized Some are Motorized" at bounding box center [834, 621] width 528 height 25
click at [570, 609] on select "Please Choose One All Manual All Motorized Some are Motorized" at bounding box center [834, 621] width 528 height 25
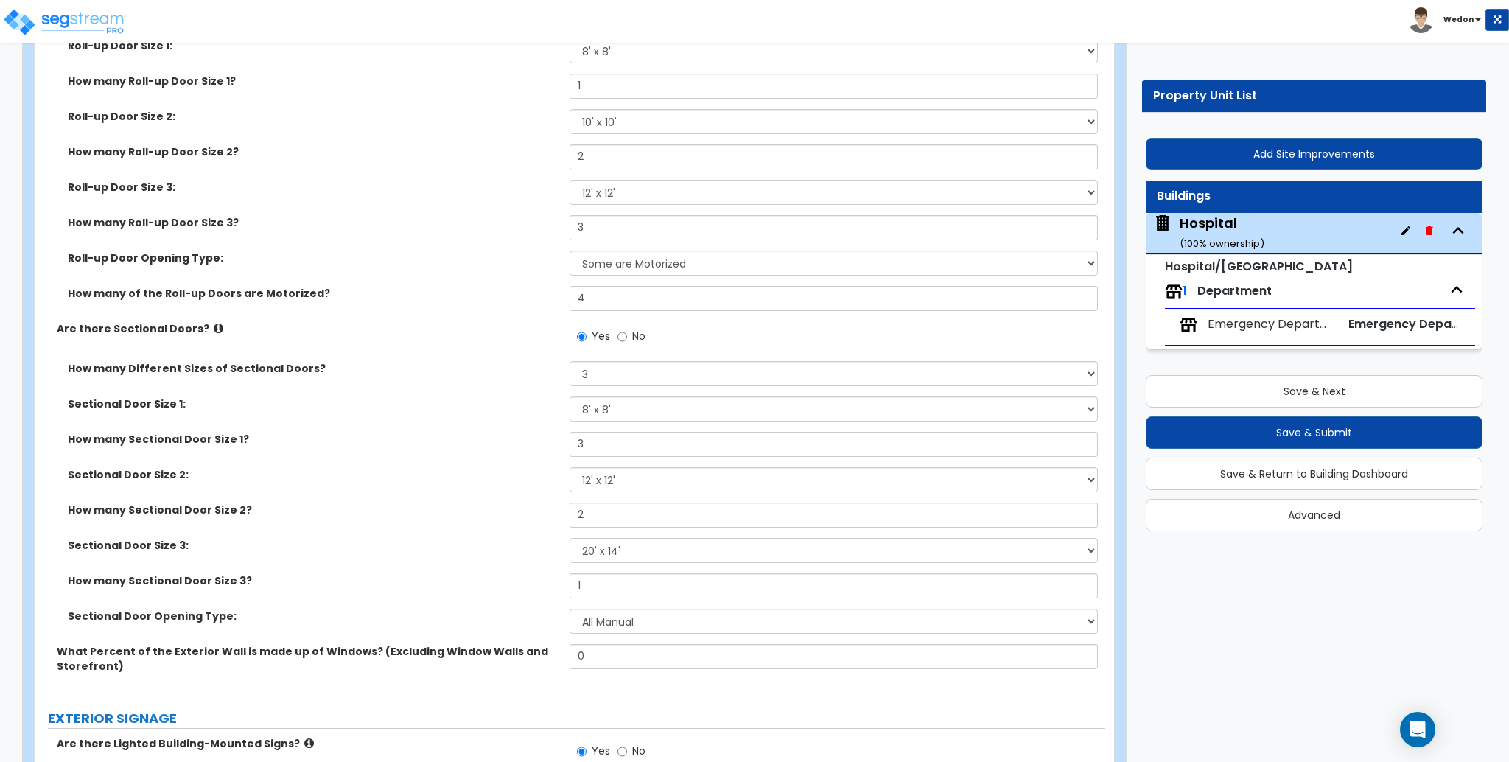
click at [610, 642] on div "Sectional Door Opening Type: Please Choose One All Manual All Motorized Some ar…" at bounding box center [570, 626] width 1071 height 35
click at [640, 620] on select "Please Choose One All Manual All Motorized Some are Motorized" at bounding box center [834, 621] width 528 height 25
select select "2"
click at [570, 609] on select "Please Choose One All Manual All Motorized Some are Motorized" at bounding box center [834, 621] width 528 height 25
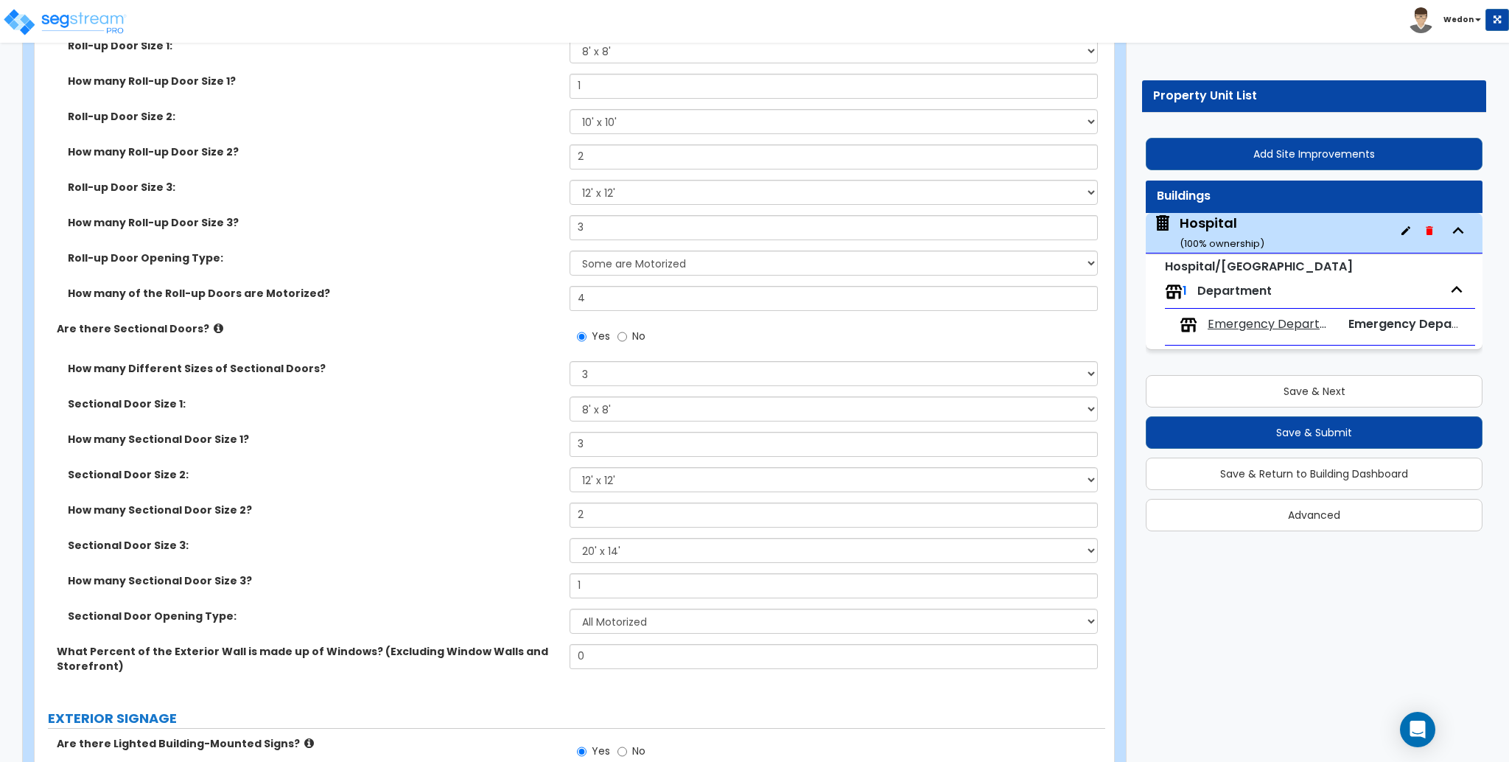
click at [483, 624] on div "Sectional Door Opening Type: Please Choose One All Manual All Motorized Some ar…" at bounding box center [570, 626] width 1071 height 35
click at [621, 655] on input "0" at bounding box center [834, 656] width 528 height 25
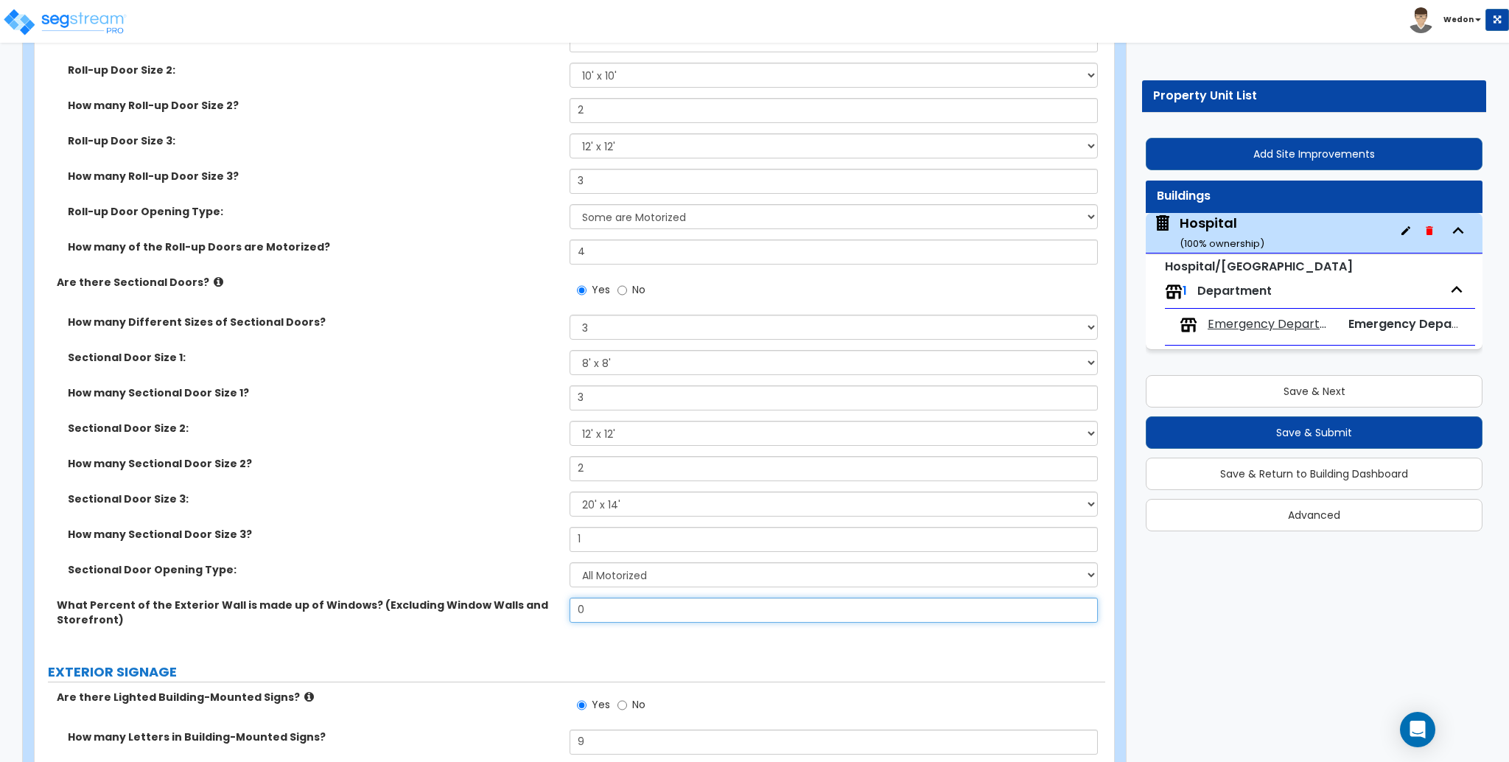
scroll to position [3635, 0]
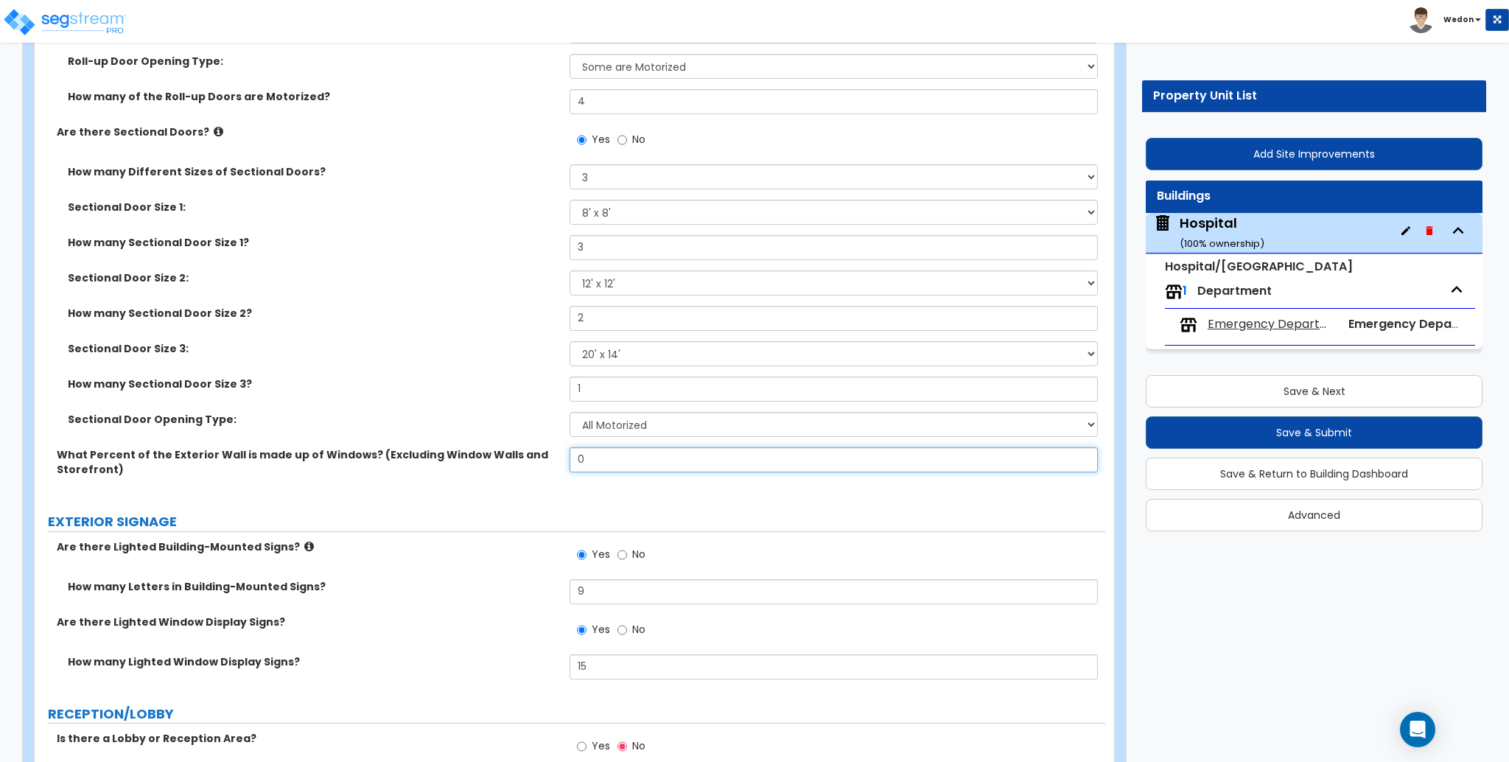
click at [638, 466] on input "0" at bounding box center [834, 459] width 528 height 25
click at [637, 467] on input "0" at bounding box center [834, 459] width 528 height 25
click at [729, 461] on input "0" at bounding box center [834, 459] width 528 height 25
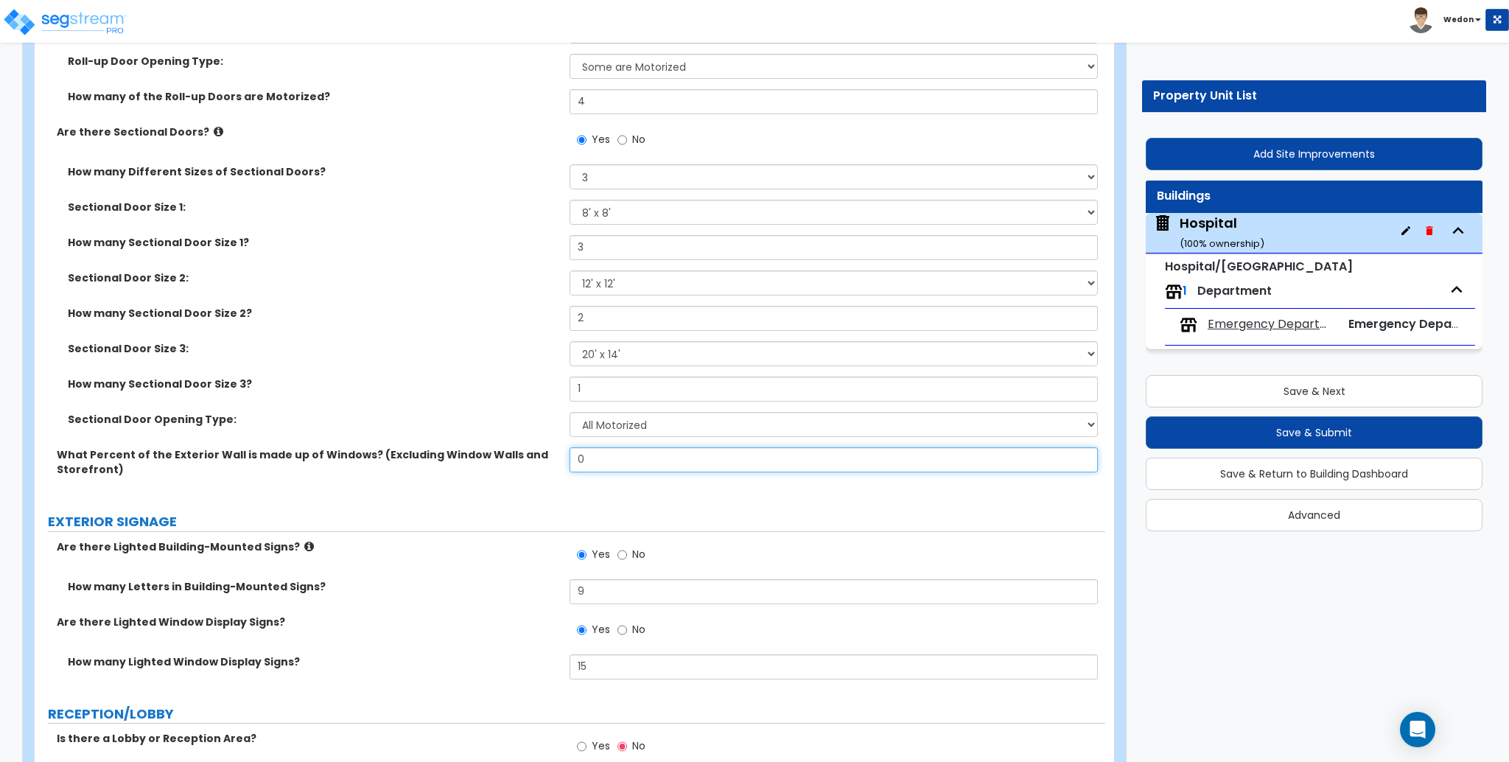
click at [729, 462] on input "0" at bounding box center [834, 459] width 528 height 25
click at [738, 462] on input "0" at bounding box center [834, 459] width 528 height 25
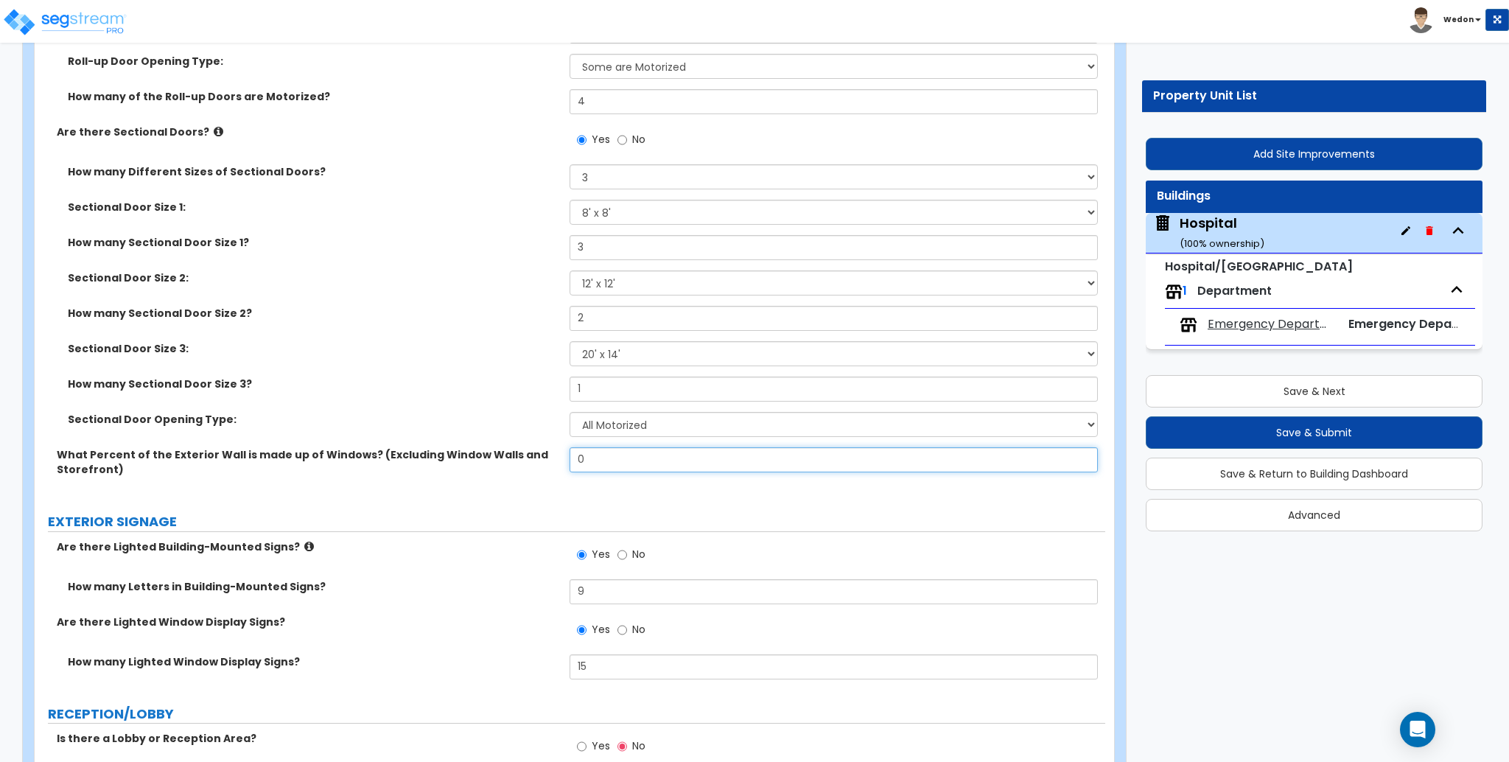
click at [738, 462] on input "0" at bounding box center [834, 459] width 528 height 25
click at [787, 461] on input "0" at bounding box center [834, 459] width 528 height 25
click at [791, 458] on input "0" at bounding box center [834, 459] width 528 height 25
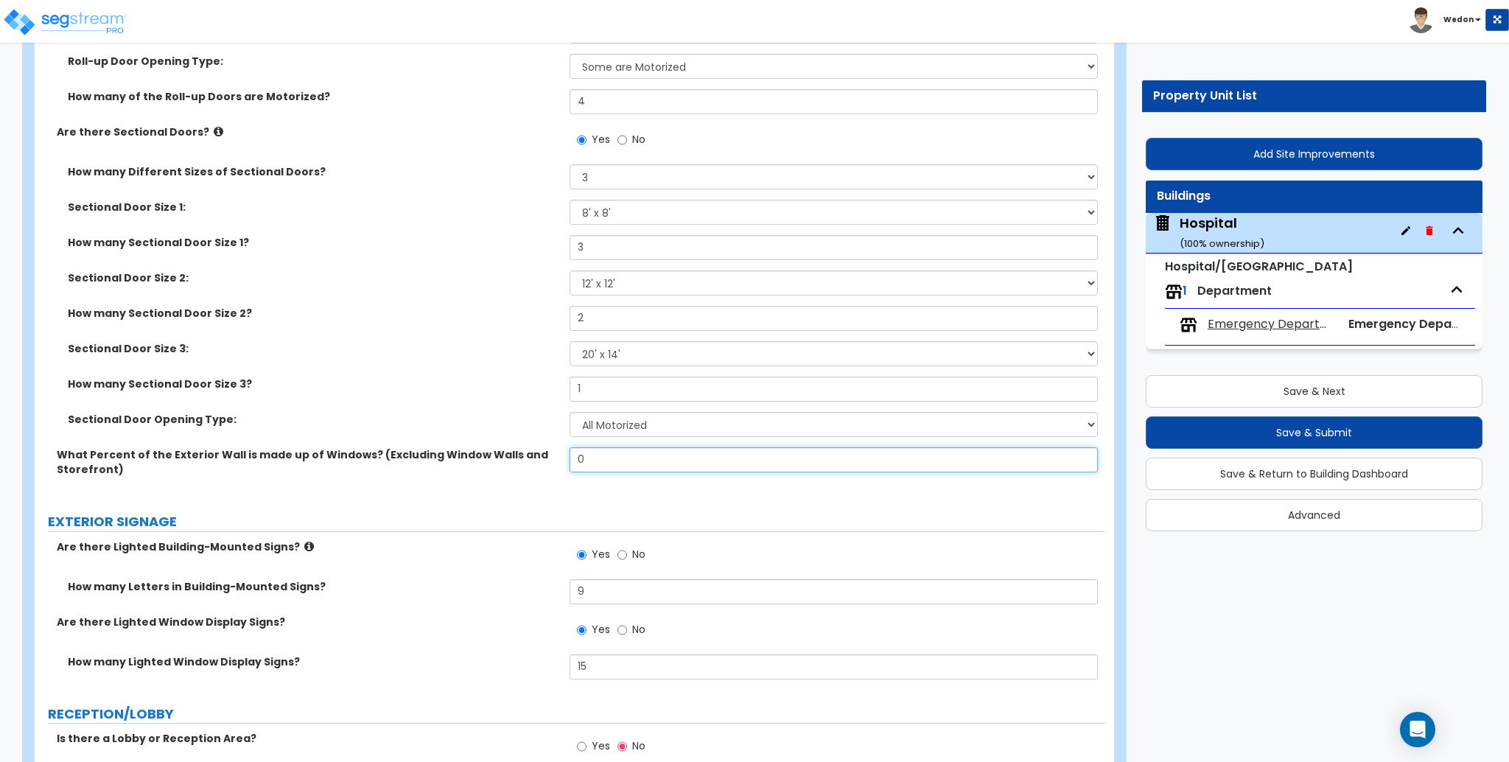
click at [791, 458] on input "0" at bounding box center [834, 459] width 528 height 25
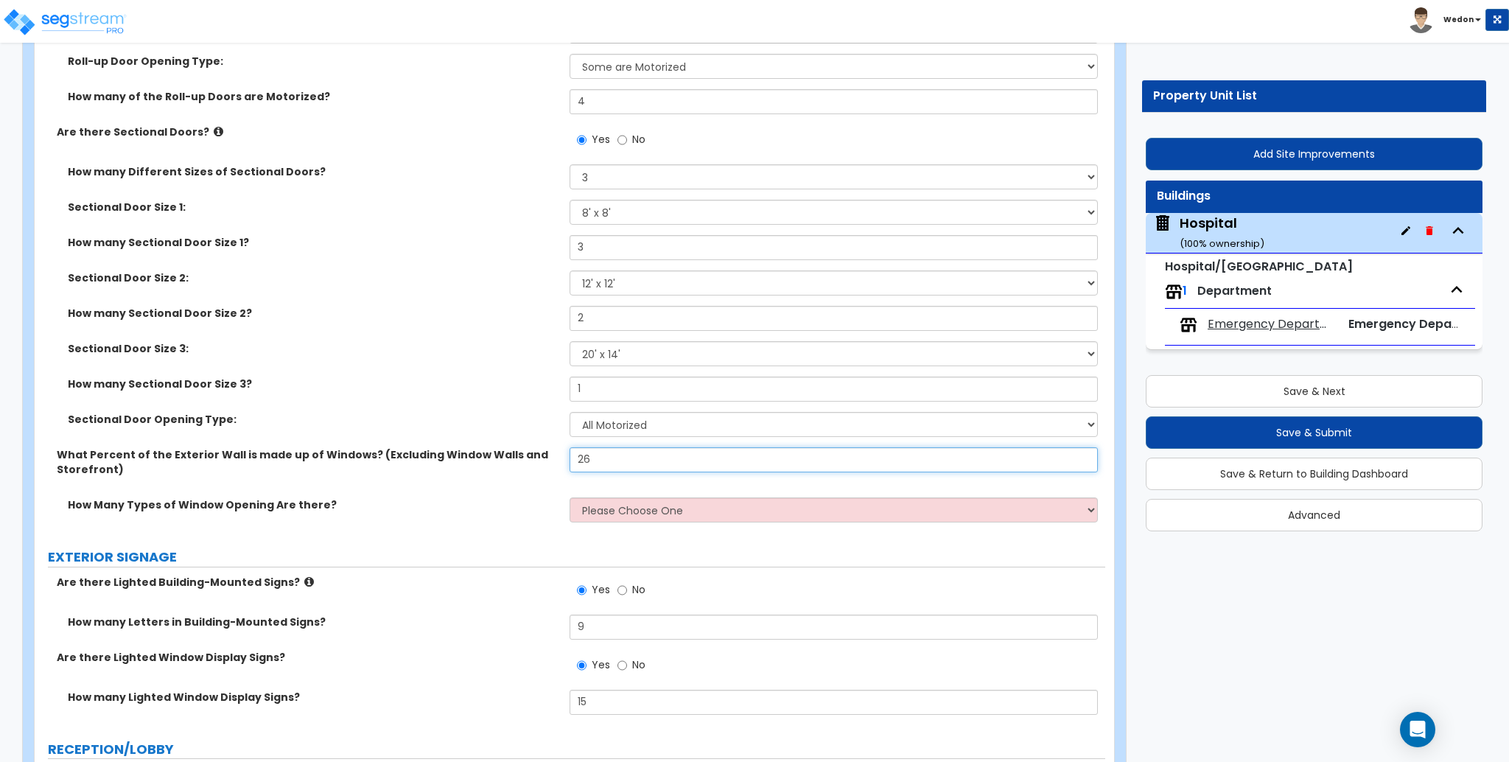
type input "26"
click at [850, 514] on select "Please Choose One 1 2 3 4" at bounding box center [834, 509] width 528 height 25
select select "4"
click at [570, 497] on select "Please Choose One 1 2 3 4" at bounding box center [834, 509] width 528 height 25
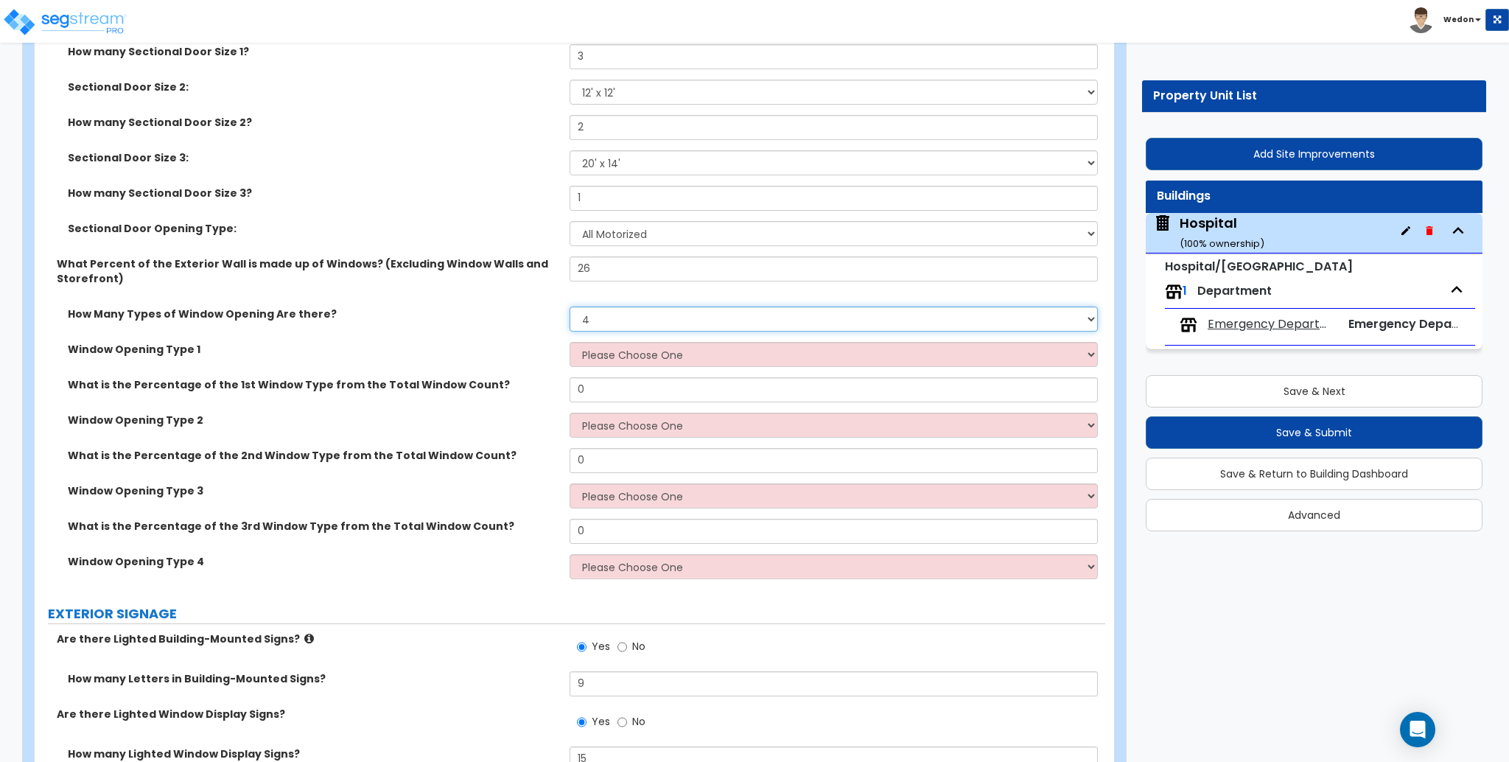
scroll to position [3831, 0]
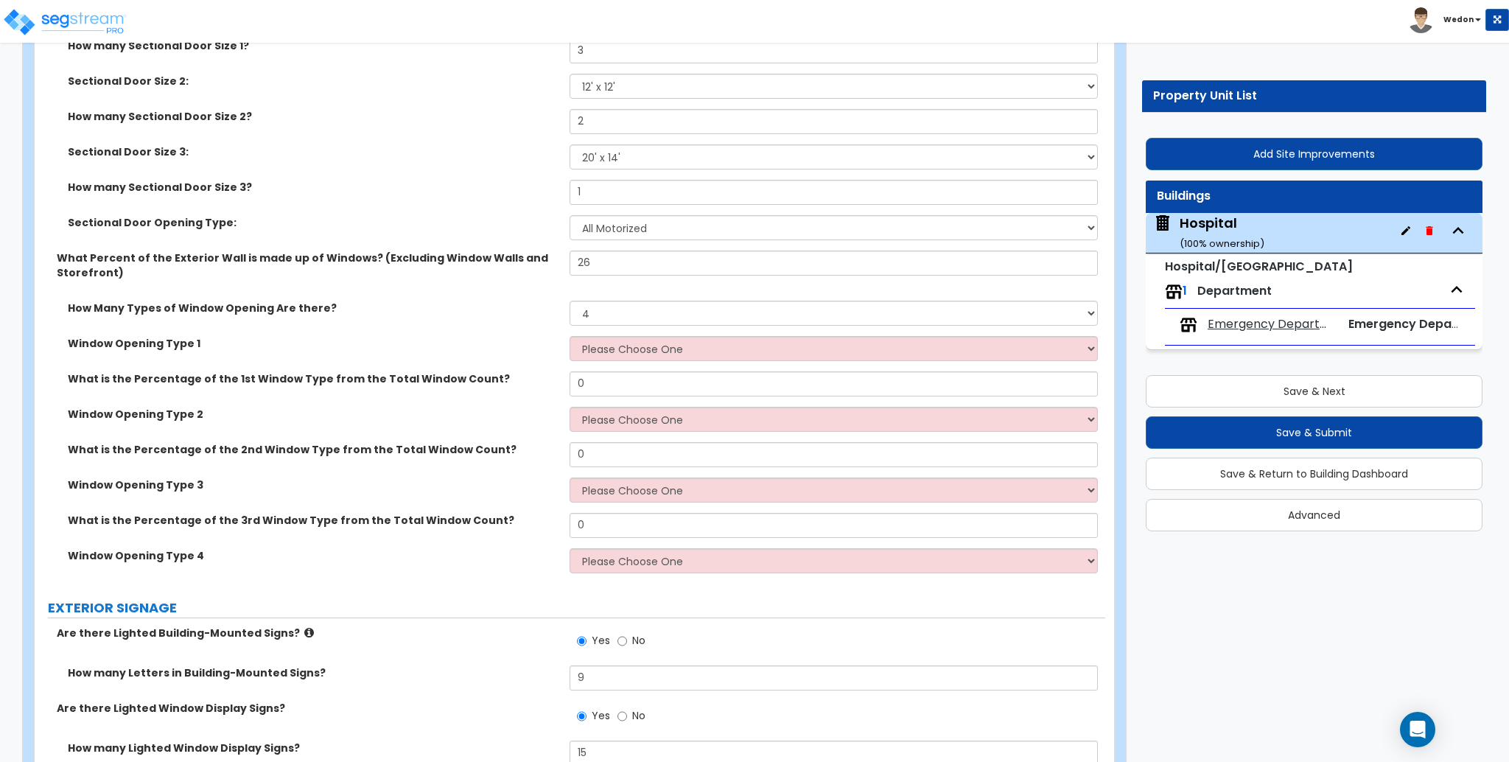
click at [119, 379] on label "What is the Percentage of the 1st Window Type from the Total Window Count?" at bounding box center [313, 378] width 491 height 15
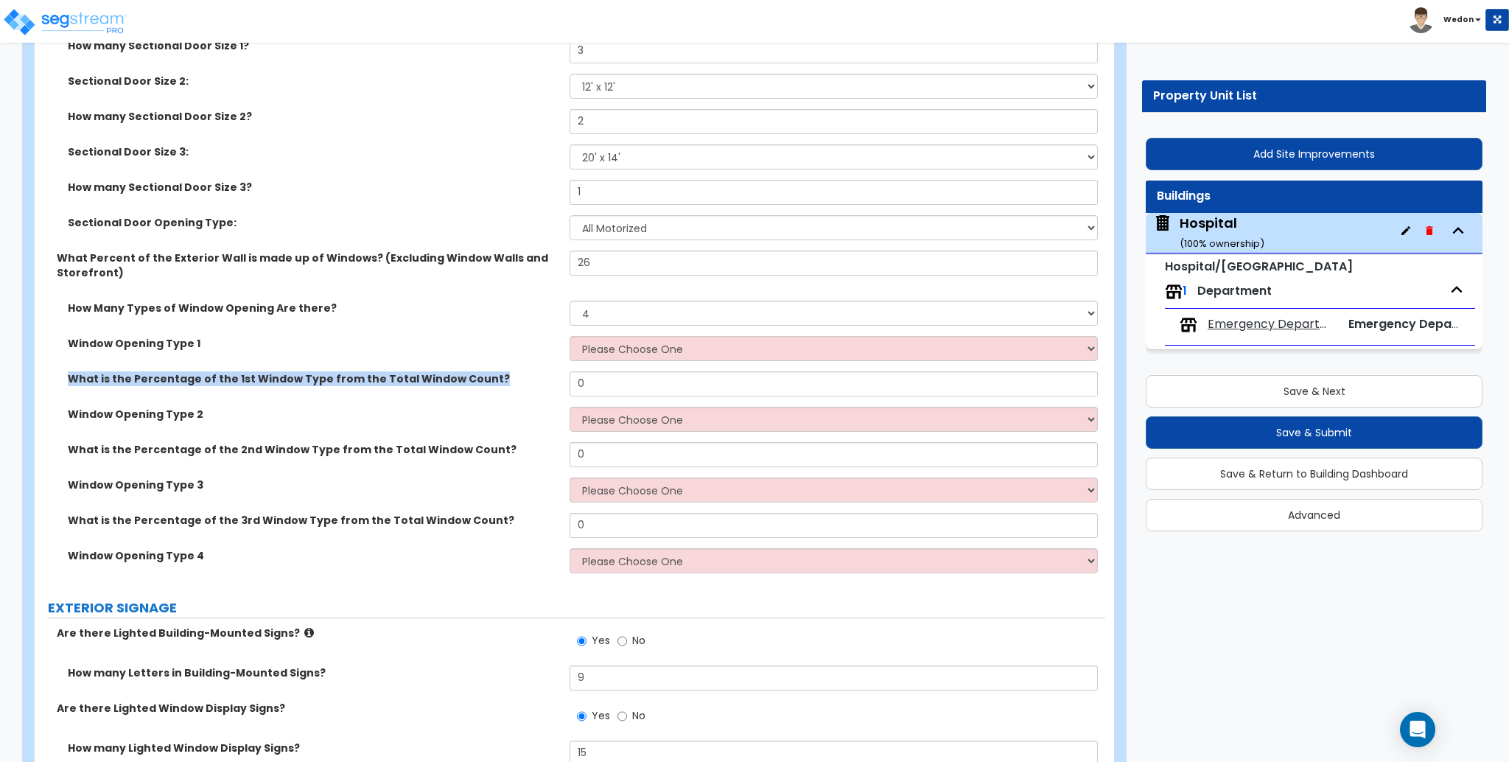
click at [269, 392] on div "What is the Percentage of the 1st Window Type from the Total Window Count? 0" at bounding box center [570, 388] width 1071 height 35
drag, startPoint x: 57, startPoint y: 384, endPoint x: 480, endPoint y: 383, distance: 422.9
click at [480, 383] on div "What is the Percentage of the 1st Window Type from the Total Window Count?" at bounding box center [302, 378] width 535 height 15
click at [490, 379] on label "What is the Percentage of the 1st Window Type from the Total Window Count?" at bounding box center [313, 378] width 491 height 15
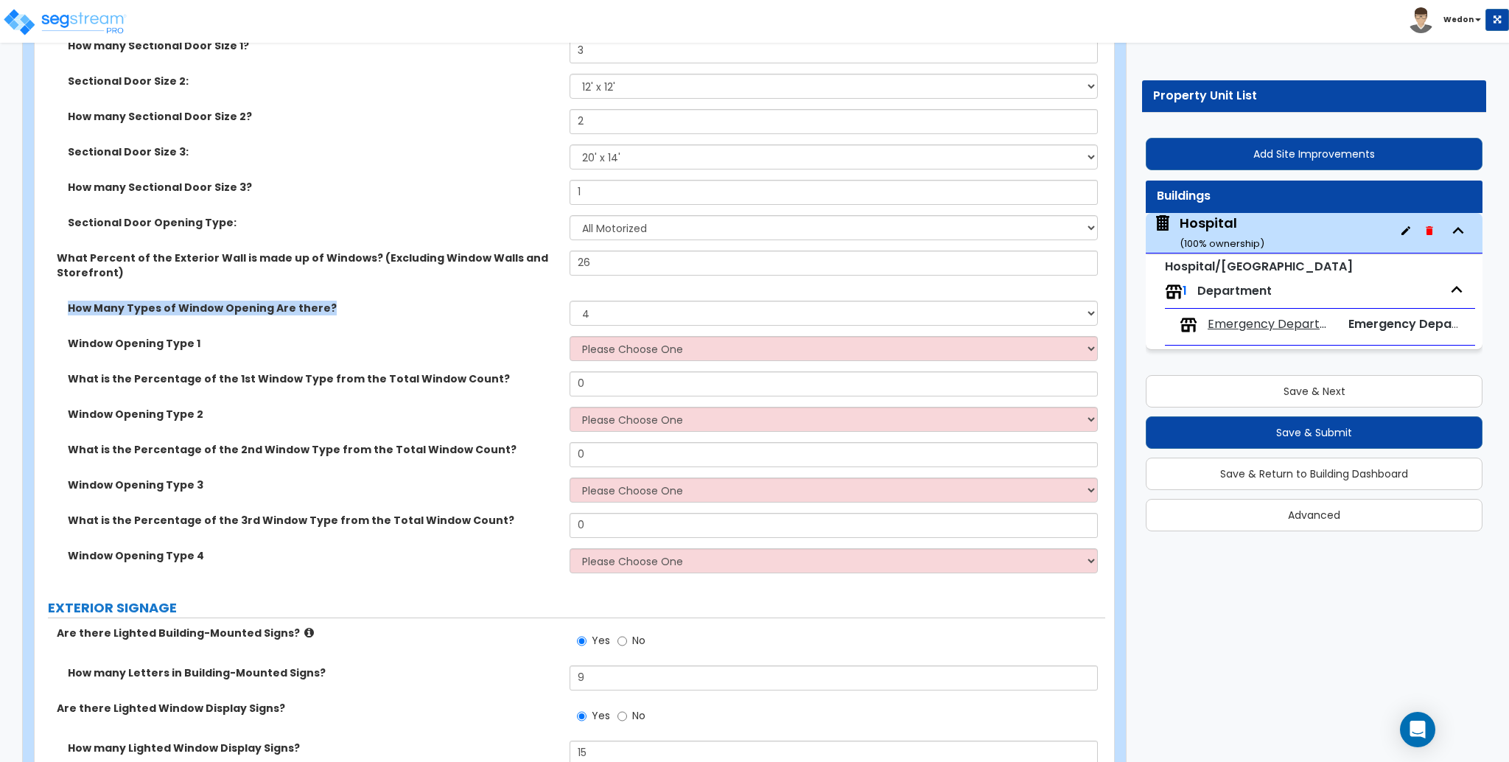
drag, startPoint x: 106, startPoint y: 312, endPoint x: 387, endPoint y: 315, distance: 280.7
click at [387, 316] on div "How Many Types of Window Opening Are there? Please Choose One 1 2 3 4" at bounding box center [570, 318] width 1071 height 35
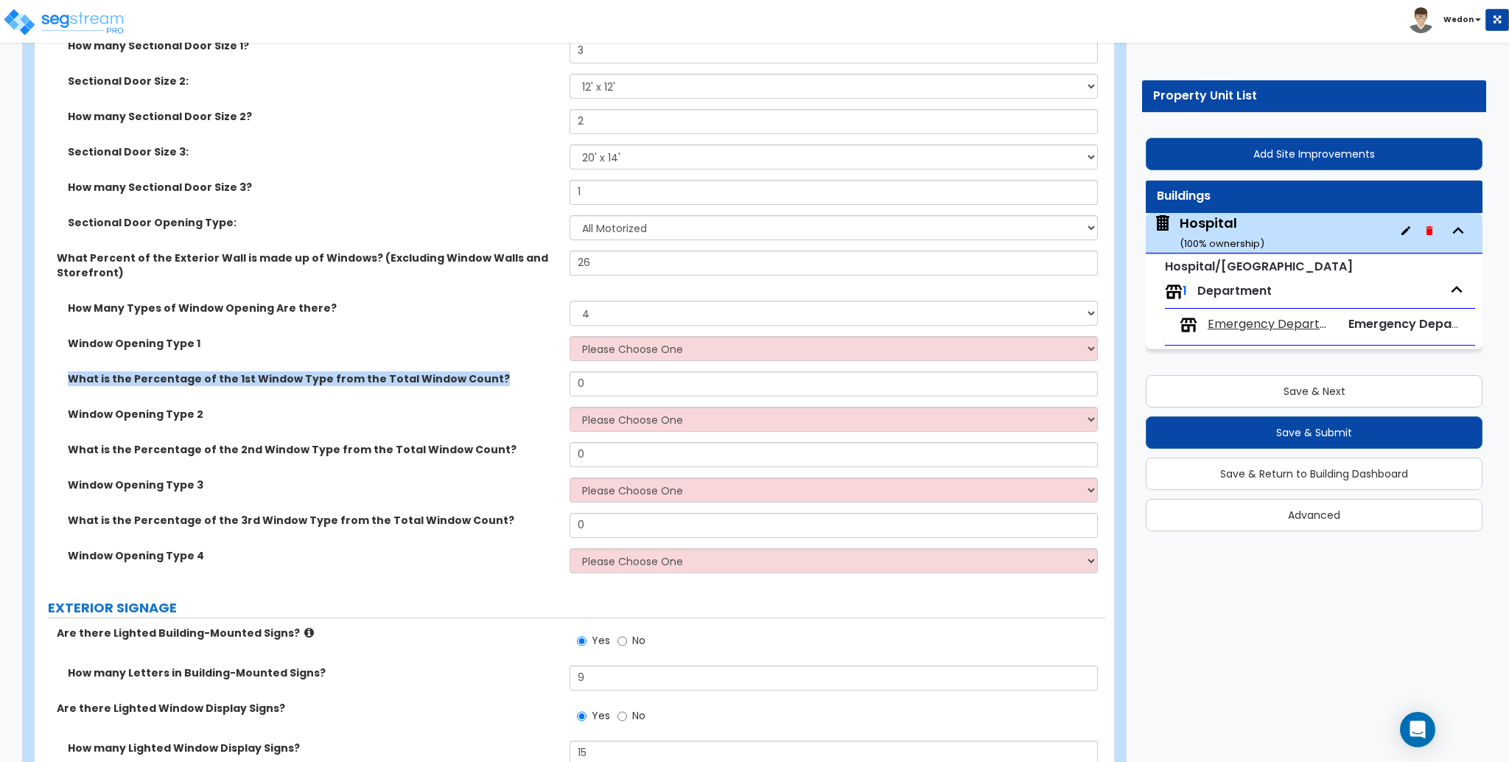
drag, startPoint x: 67, startPoint y: 375, endPoint x: 499, endPoint y: 375, distance: 431.8
click at [499, 375] on div "What is the Percentage of the 1st Window Type from the Total Window Count?" at bounding box center [302, 378] width 535 height 15
click at [529, 371] on label "What is the Percentage of the 1st Window Type from the Total Window Count?" at bounding box center [313, 378] width 491 height 15
click at [169, 377] on label "What is the Percentage of the 1st Window Type from the Total Window Count?" at bounding box center [313, 378] width 491 height 15
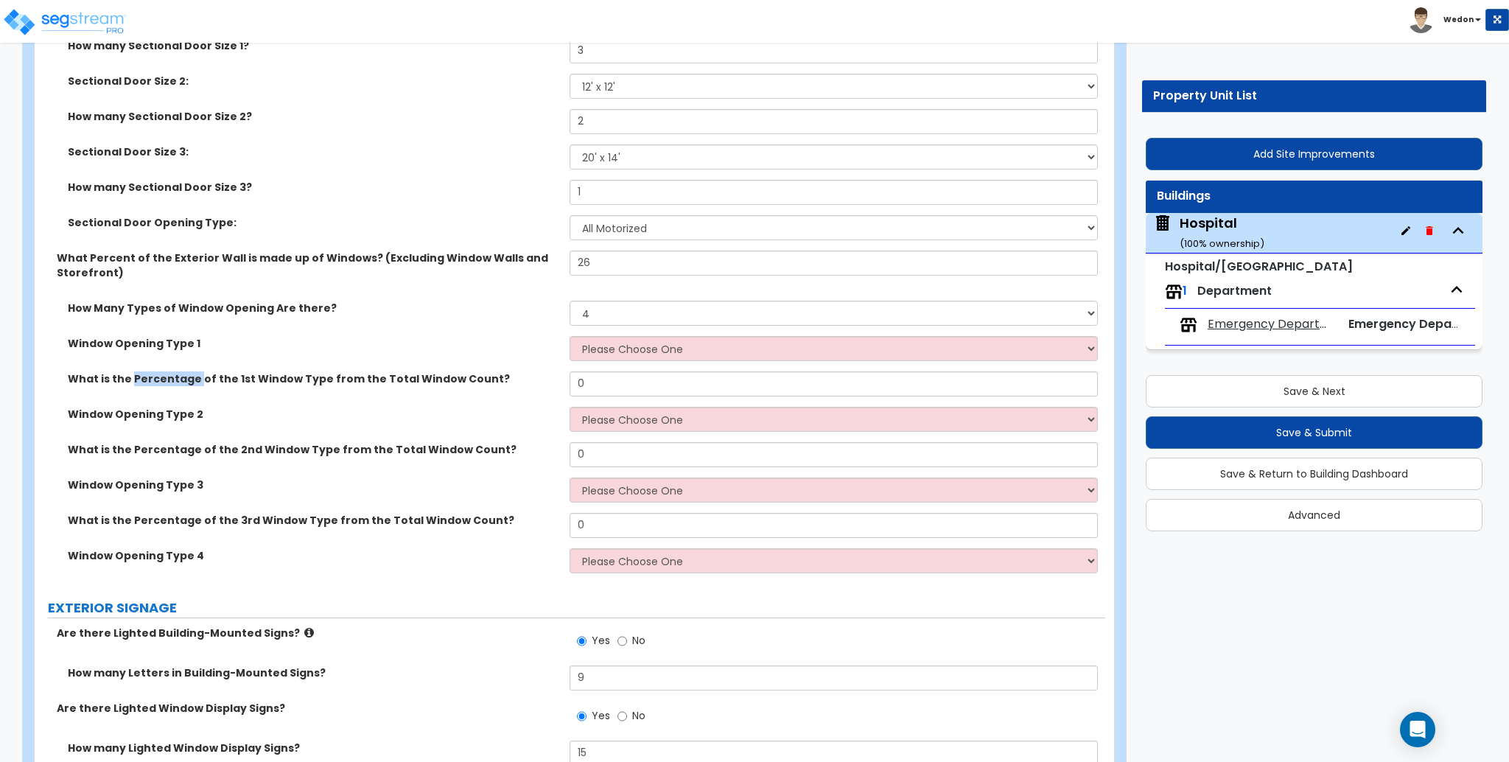
click at [169, 377] on label "What is the Percentage of the 1st Window Type from the Total Window Count?" at bounding box center [313, 378] width 491 height 15
click at [276, 371] on label "What is the Percentage of the 1st Window Type from the Total Window Count?" at bounding box center [313, 378] width 491 height 15
click at [411, 371] on label "What is the Percentage of the 1st Window Type from the Total Window Count?" at bounding box center [313, 378] width 491 height 15
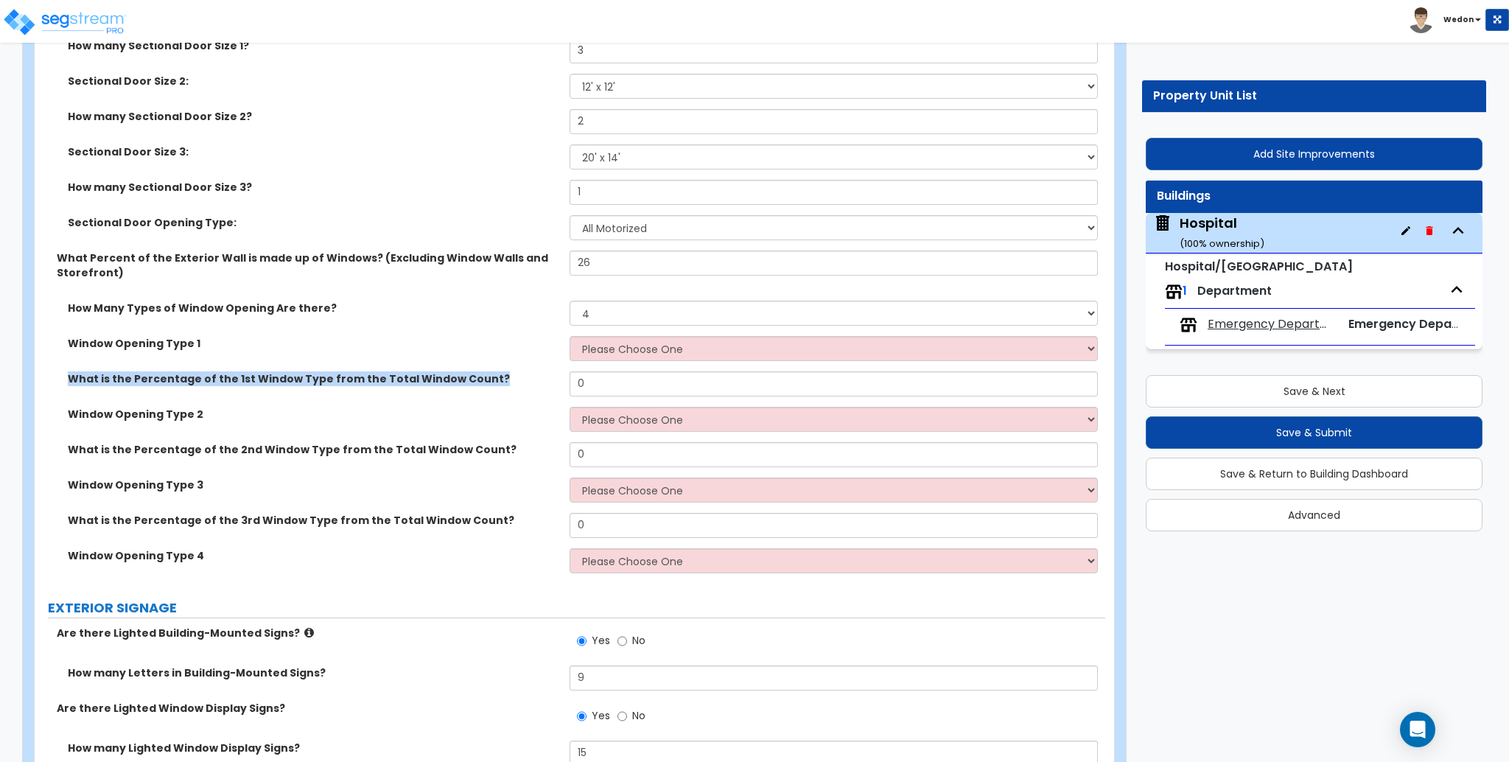
click at [411, 371] on label "What is the Percentage of the 1st Window Type from the Total Window Count?" at bounding box center [313, 378] width 491 height 15
click at [443, 369] on div "Window Opening Type 1 Please Choose One Sliding Picture/Fixed Double/Single Hun…" at bounding box center [570, 353] width 1071 height 35
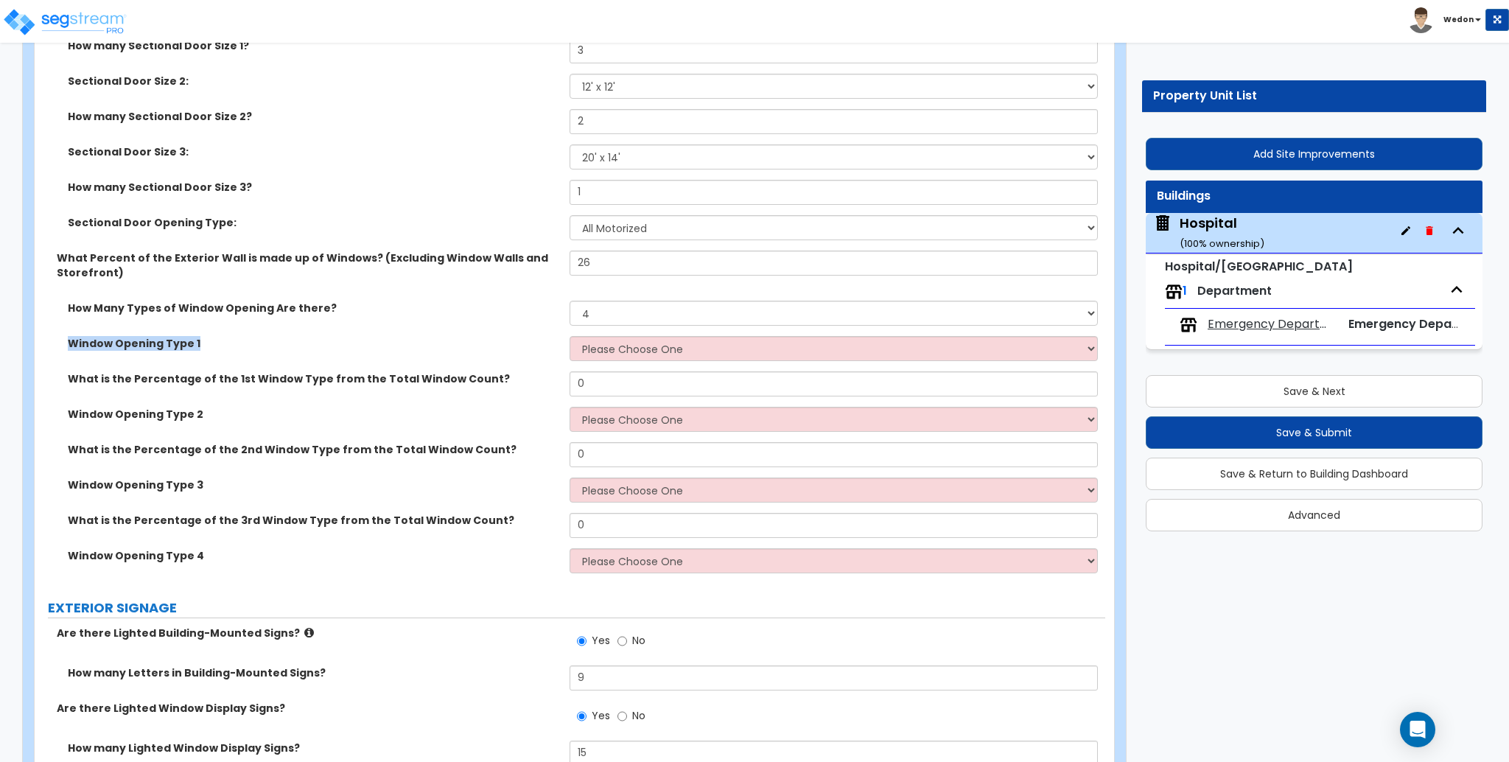
click at [464, 382] on label "What is the Percentage of the 1st Window Type from the Total Window Count?" at bounding box center [313, 378] width 491 height 15
click at [528, 307] on label "How Many Types of Window Opening Are there?" at bounding box center [313, 308] width 491 height 15
click at [449, 122] on label "How many Sectional Door Size 2?" at bounding box center [313, 116] width 491 height 15
click at [724, 353] on select "Please Choose One Sliding Picture/Fixed Double/Single Hung Awning Swing" at bounding box center [834, 348] width 528 height 25
select select "1"
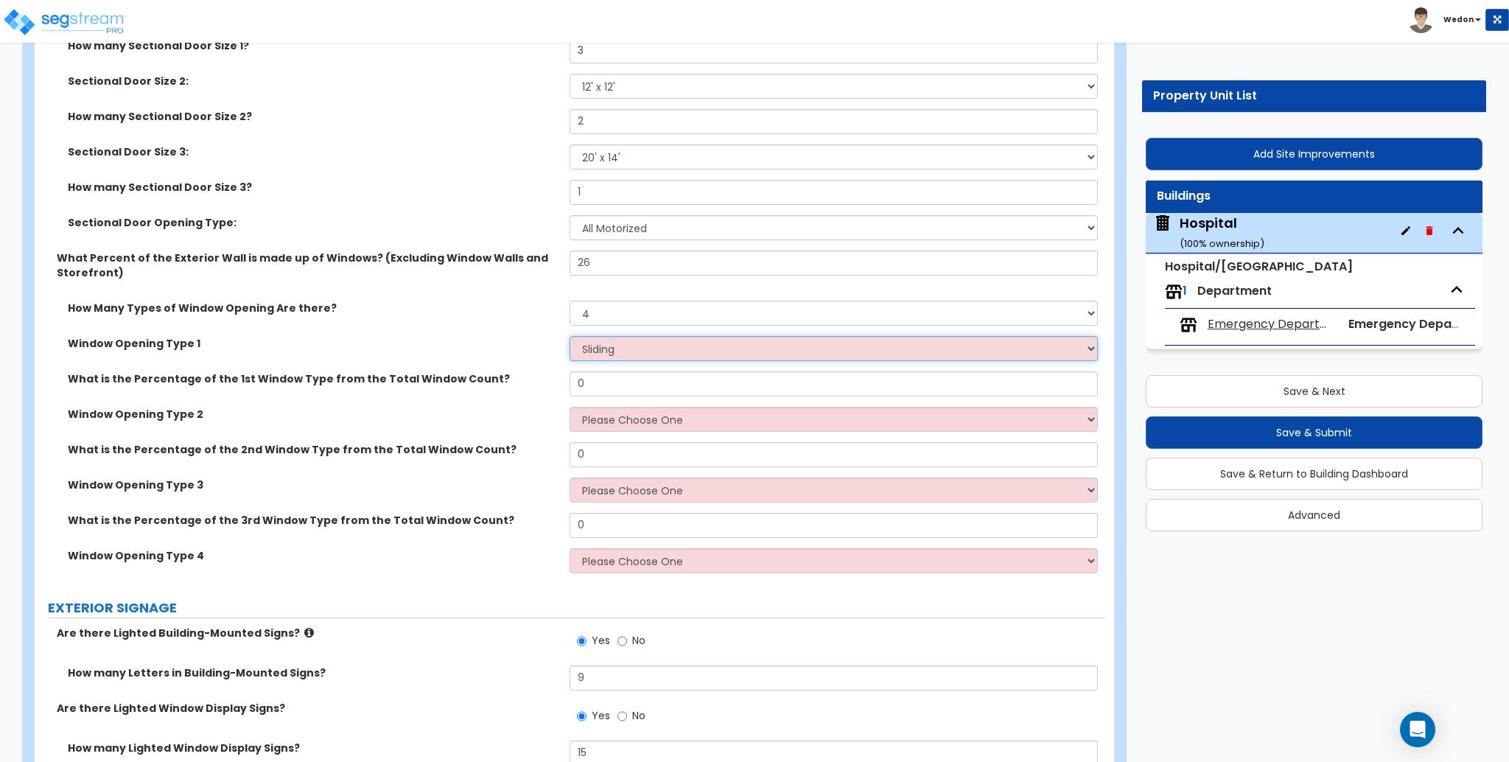
click at [570, 336] on select "Please Choose One Sliding Picture/Fixed Double/Single Hung Awning Swing" at bounding box center [834, 348] width 528 height 25
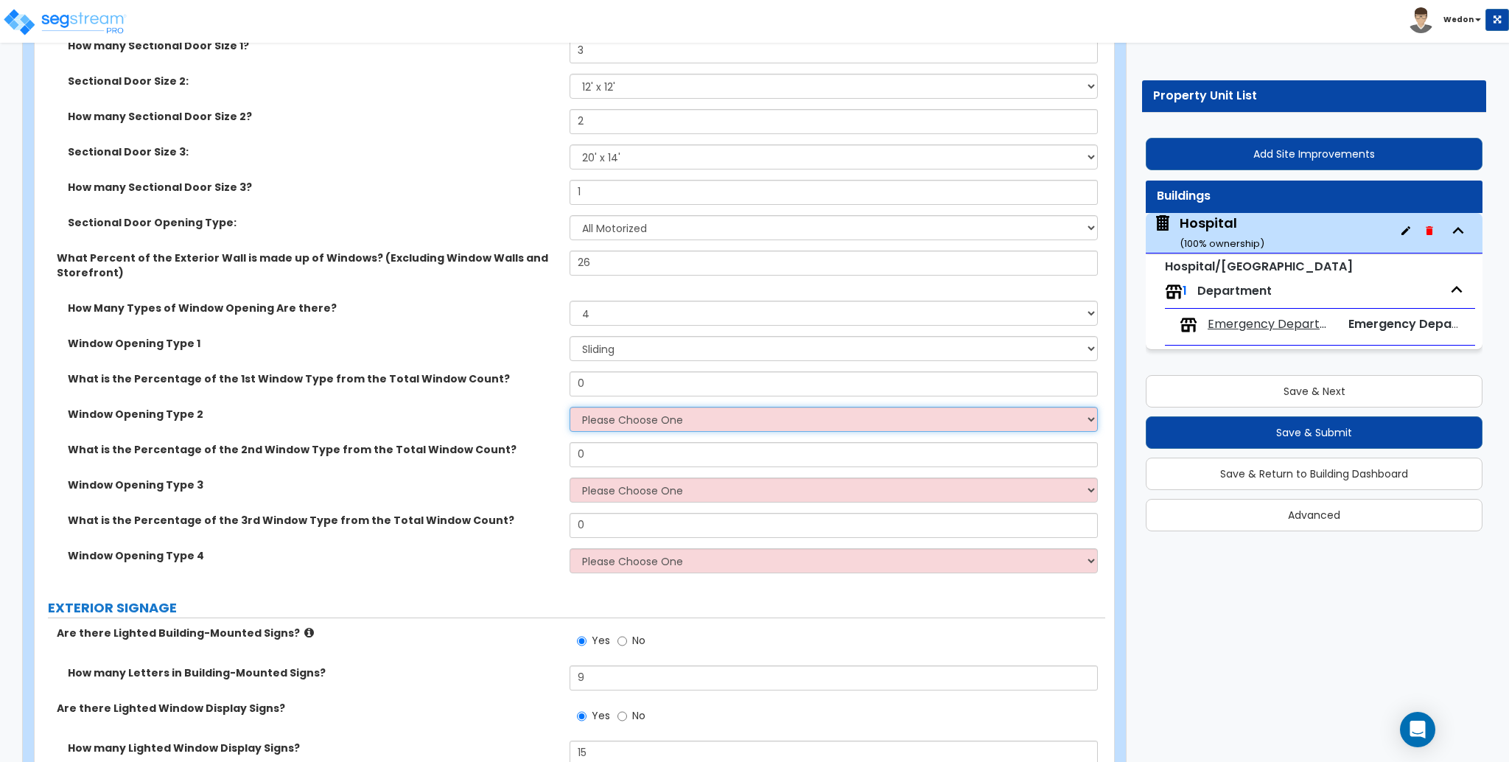
click at [700, 427] on select "Please Choose One Sliding Picture/Fixed Double/Single Hung Awning Swing" at bounding box center [834, 419] width 528 height 25
select select "2"
click at [570, 407] on select "Please Choose One Sliding Picture/Fixed Double/Single Hung Awning Swing" at bounding box center [834, 419] width 528 height 25
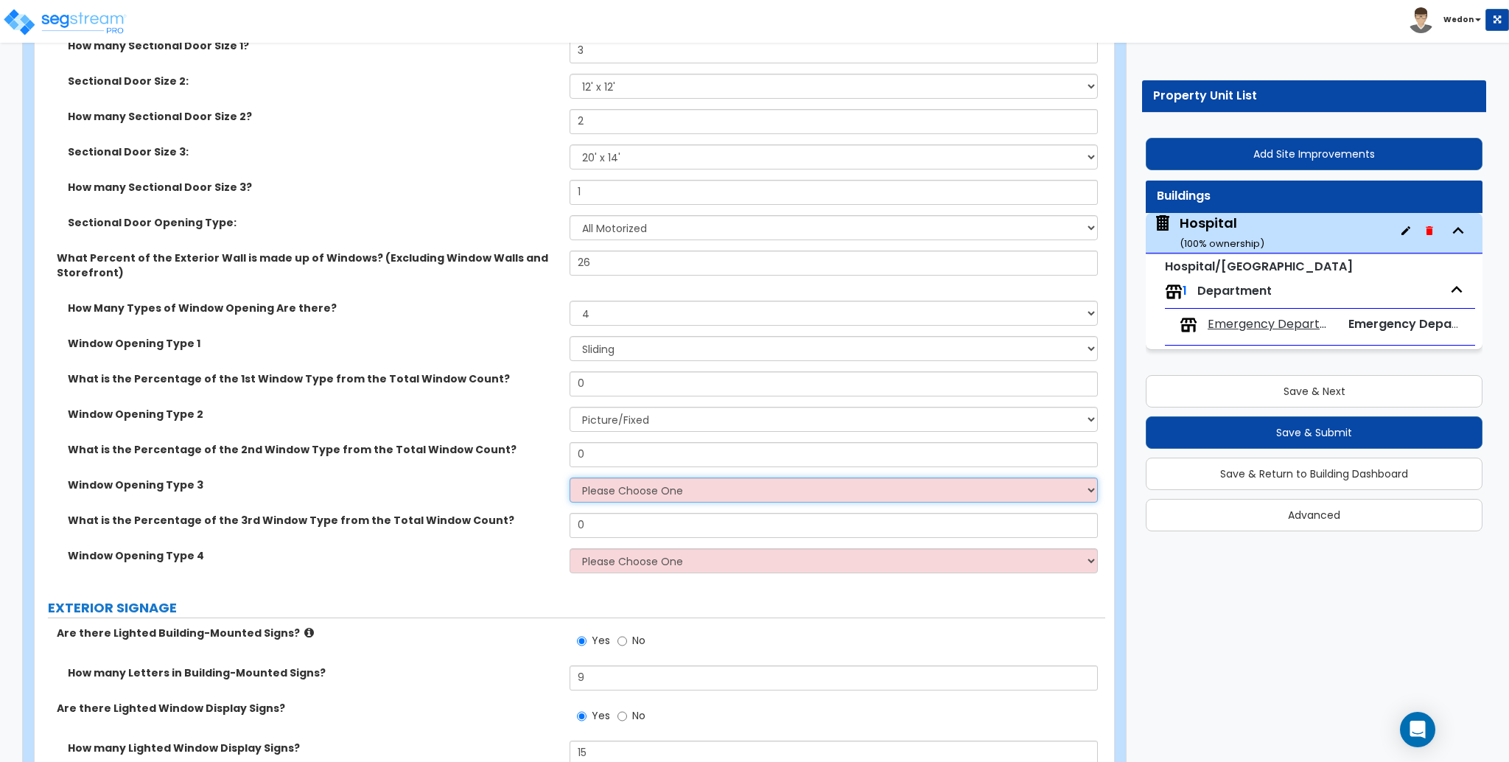
drag, startPoint x: 723, startPoint y: 490, endPoint x: 823, endPoint y: 500, distance: 100.7
click at [723, 490] on select "Please Choose One Sliding Picture/Fixed Double/Single Hung Awning Swing" at bounding box center [834, 489] width 528 height 25
select select "3"
click at [570, 477] on select "Please Choose One Sliding Picture/Fixed Double/Single Hung Awning Swing" at bounding box center [834, 489] width 528 height 25
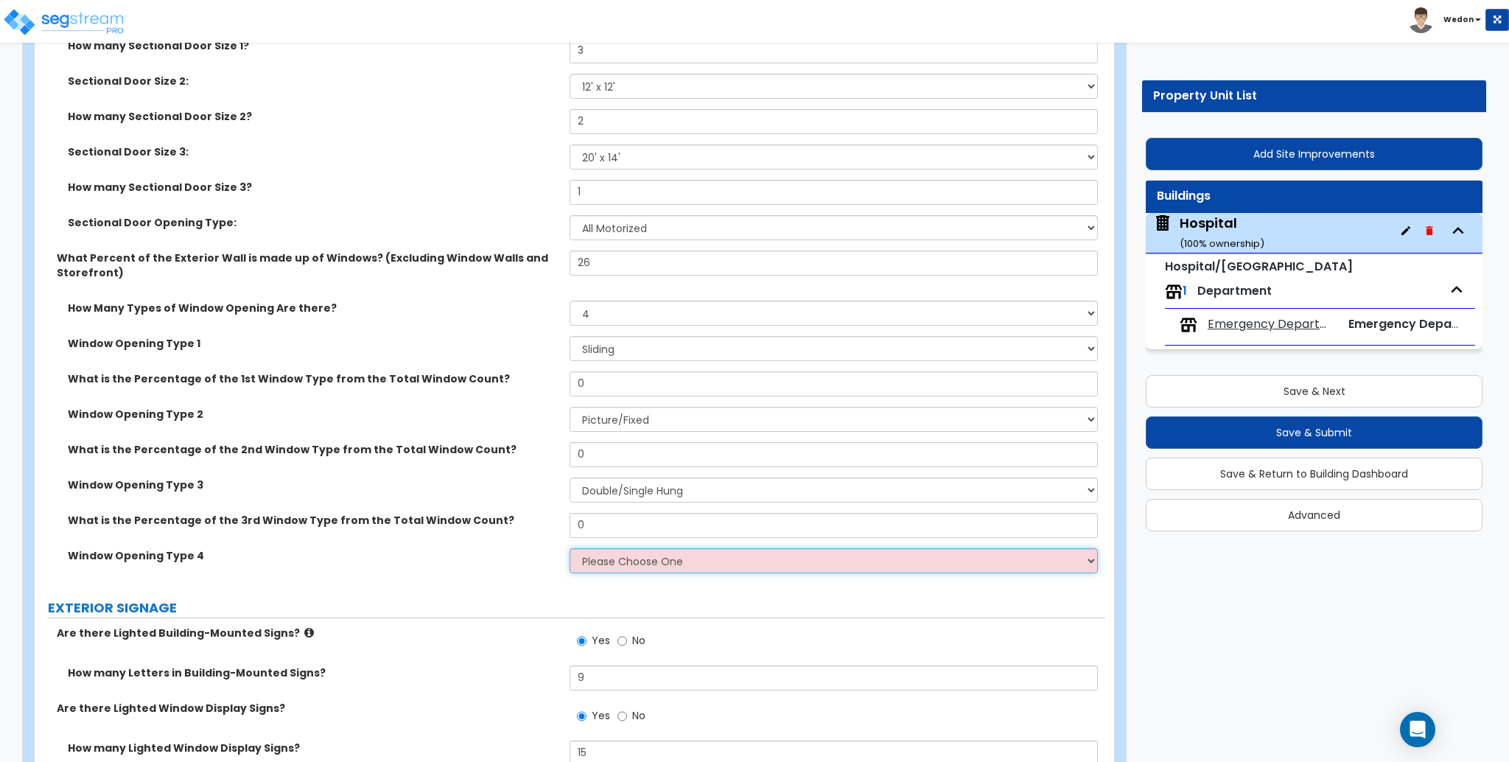
click at [723, 568] on select "Please Choose One Sliding Picture/Fixed Double/Single Hung Awning Swing" at bounding box center [834, 560] width 528 height 25
select select "4"
click at [570, 548] on select "Please Choose One Sliding Picture/Fixed Double/Single Hung Awning Swing" at bounding box center [834, 560] width 528 height 25
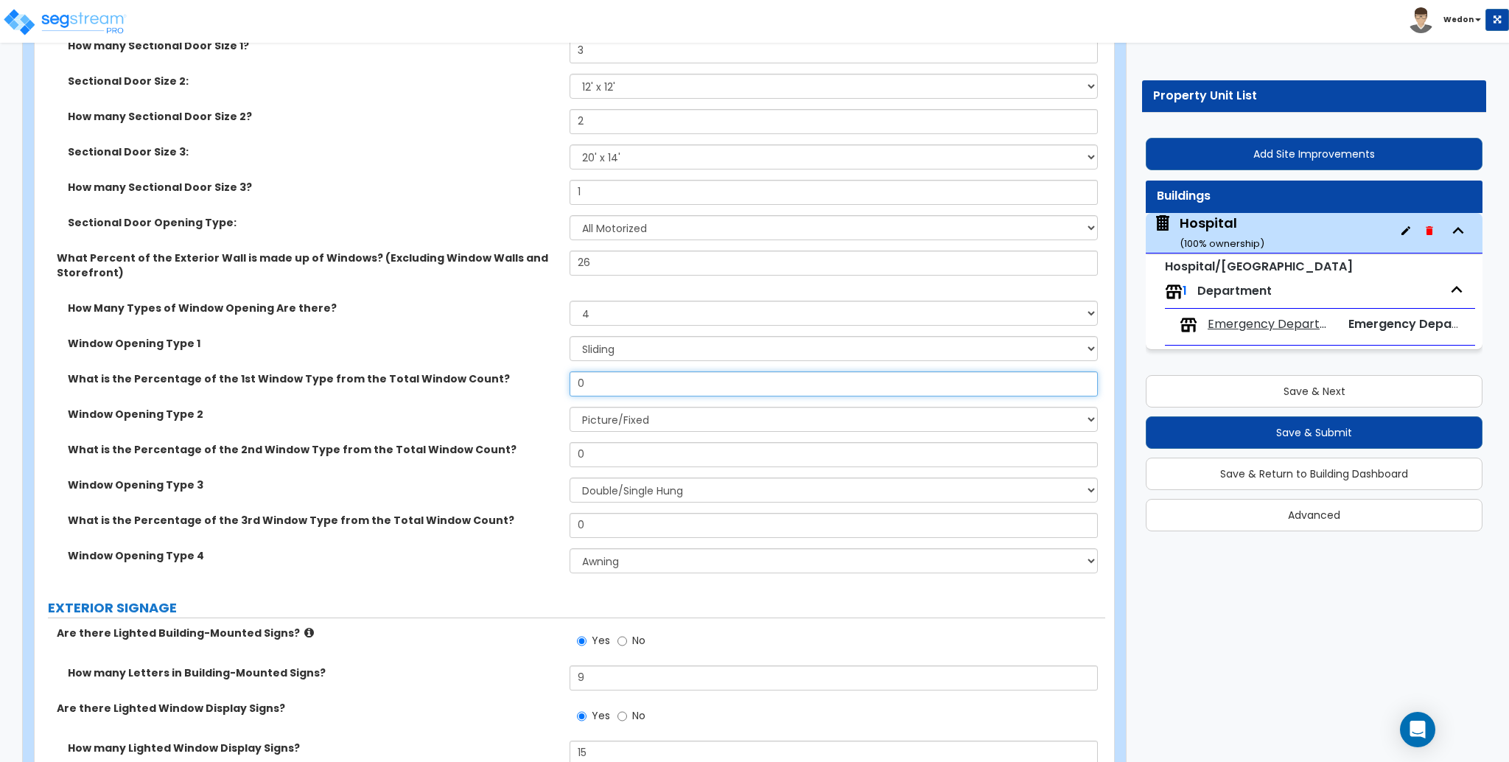
click at [663, 388] on input "0" at bounding box center [834, 383] width 528 height 25
type input "25"
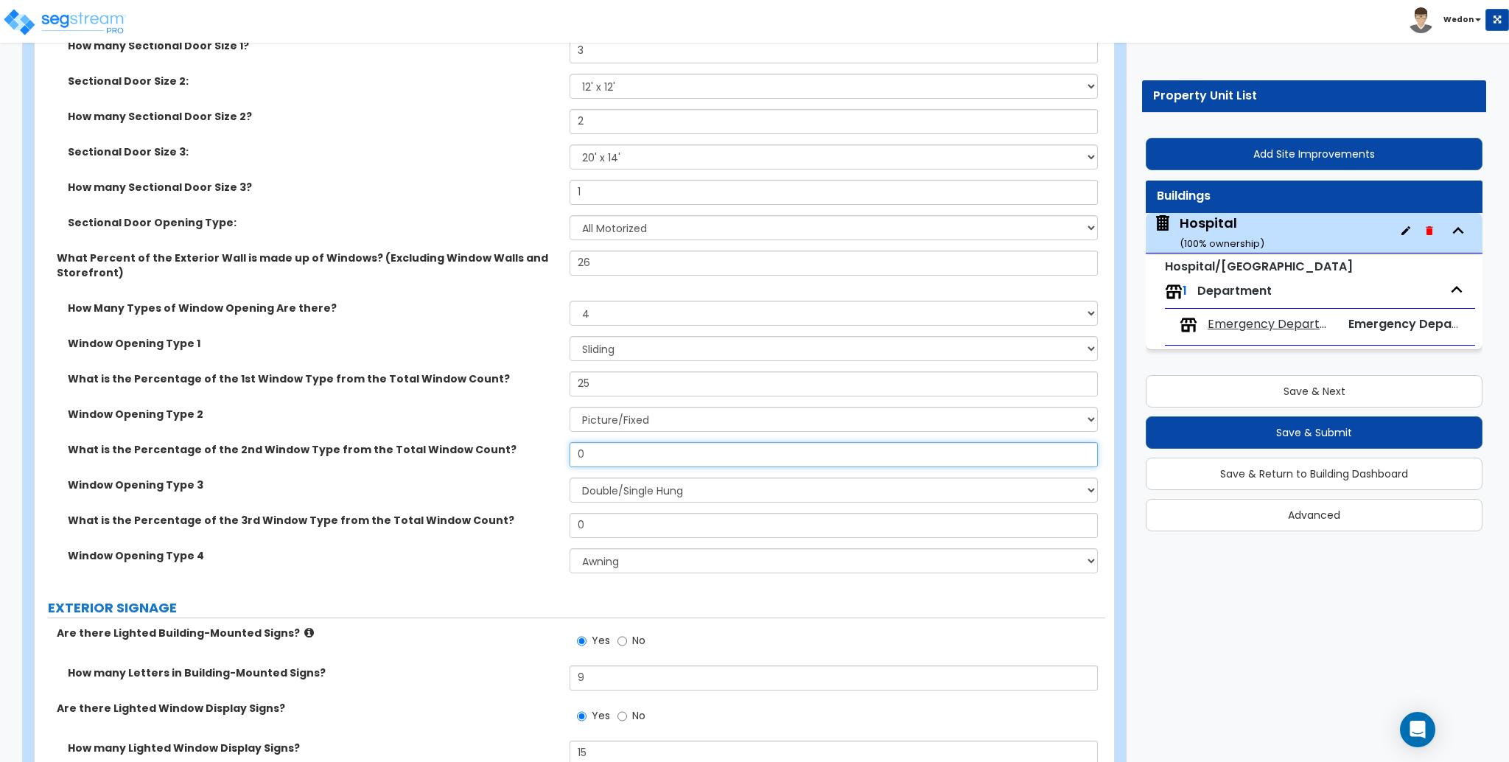
click at [617, 455] on input "0" at bounding box center [834, 454] width 528 height 25
type input "25"
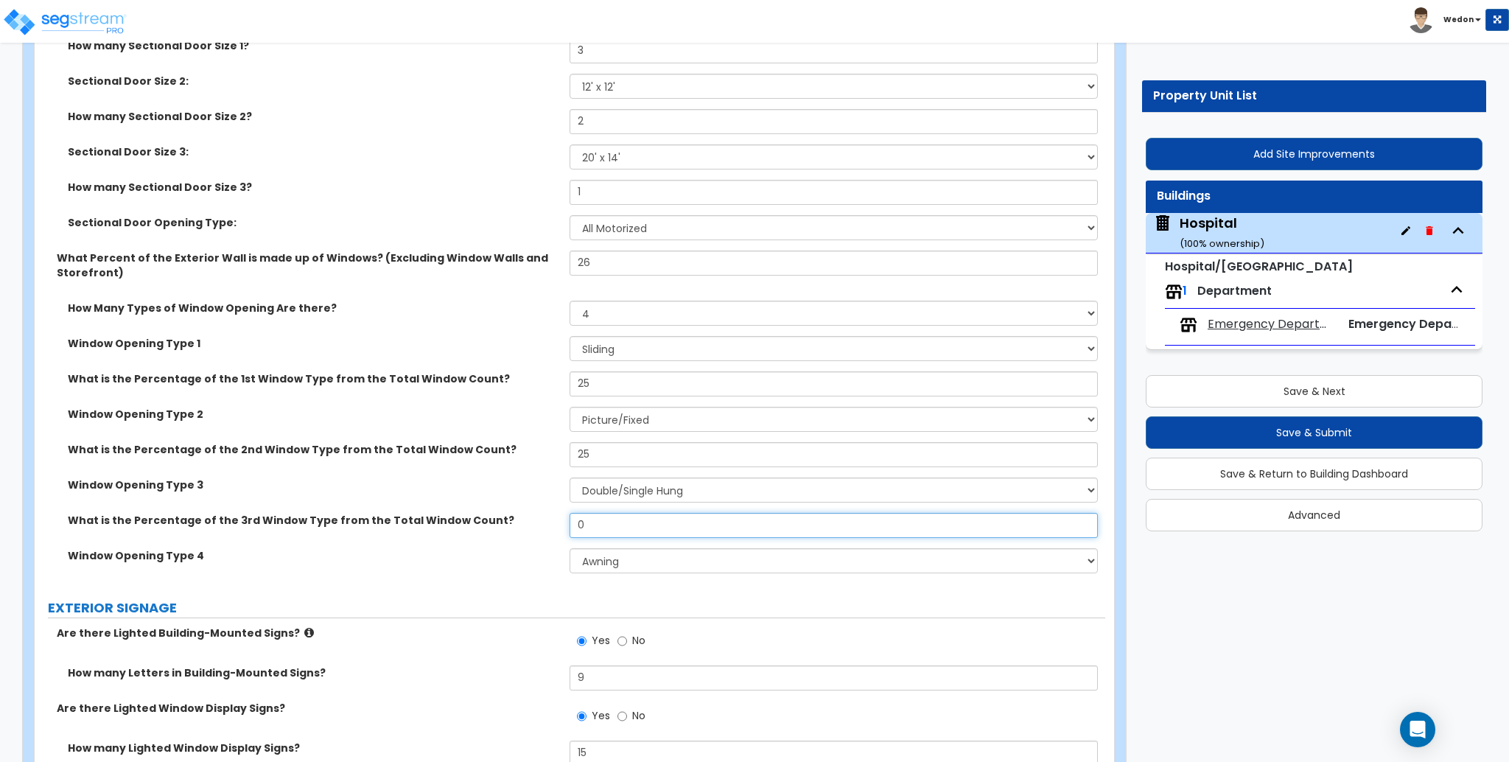
click at [609, 533] on input "0" at bounding box center [834, 525] width 528 height 25
type input "25"
click at [466, 474] on div "What is the Percentage of the 2nd Window Type from the Total Window Count? 25" at bounding box center [570, 459] width 1071 height 35
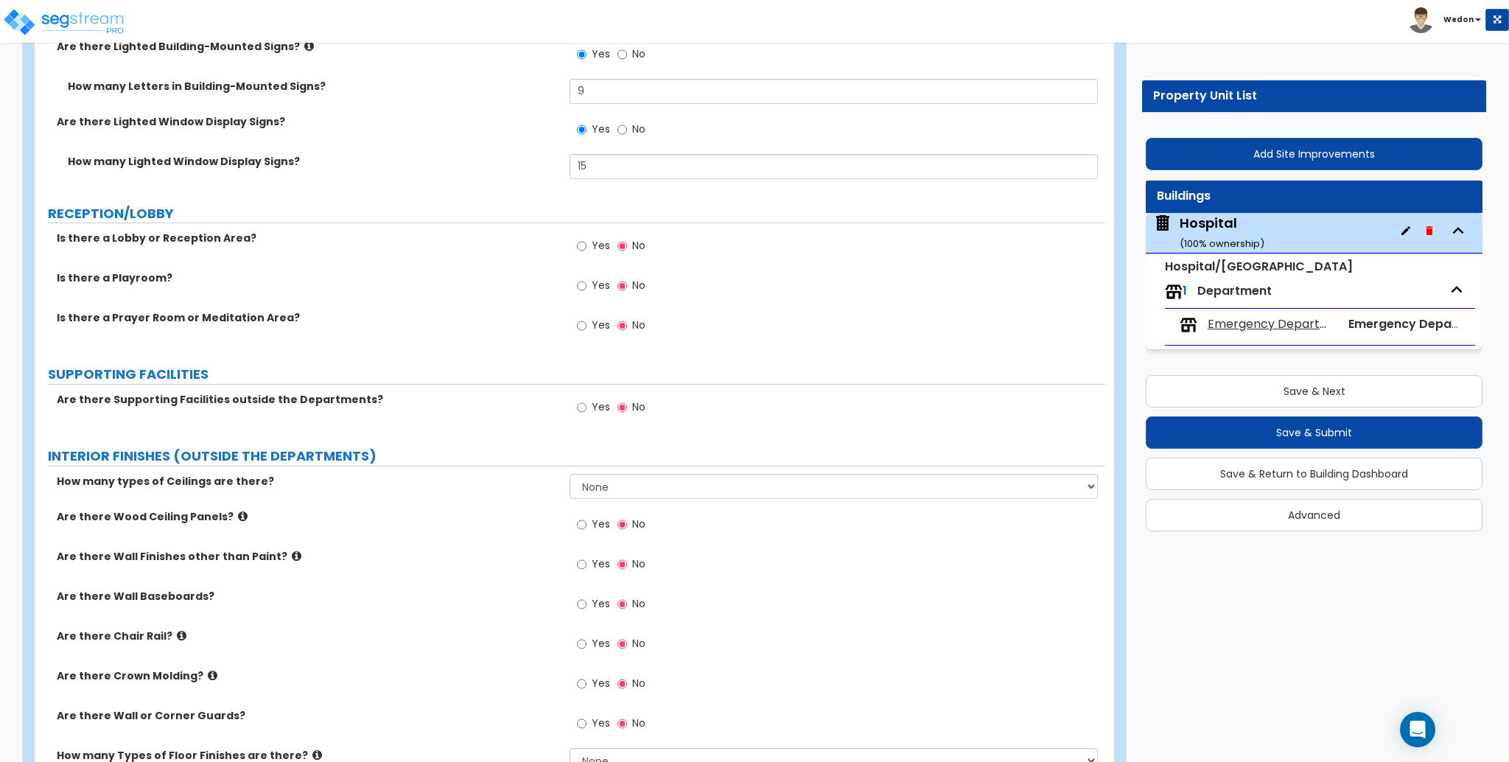
scroll to position [4421, 0]
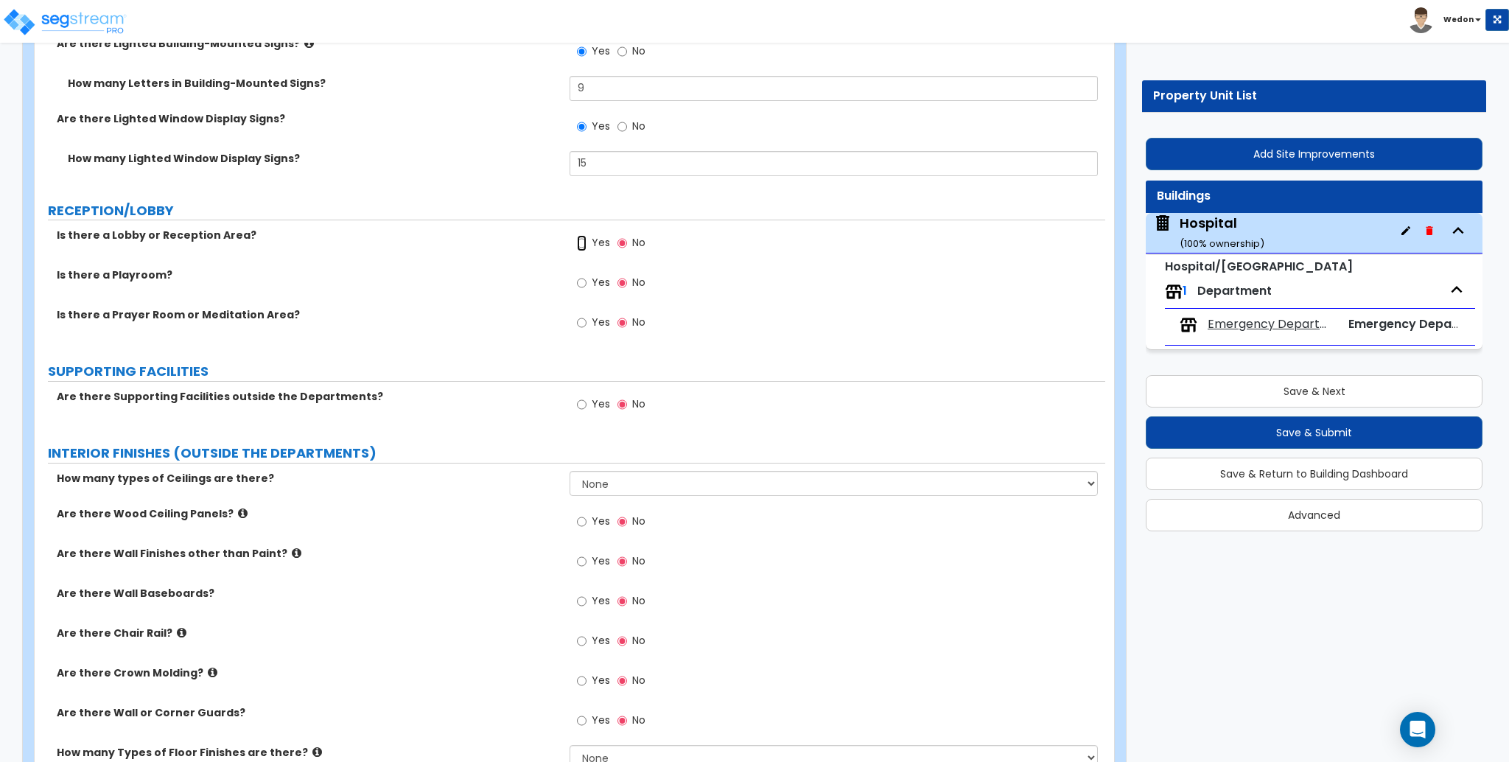
click at [583, 242] on input "Yes" at bounding box center [582, 243] width 10 height 16
radio input "true"
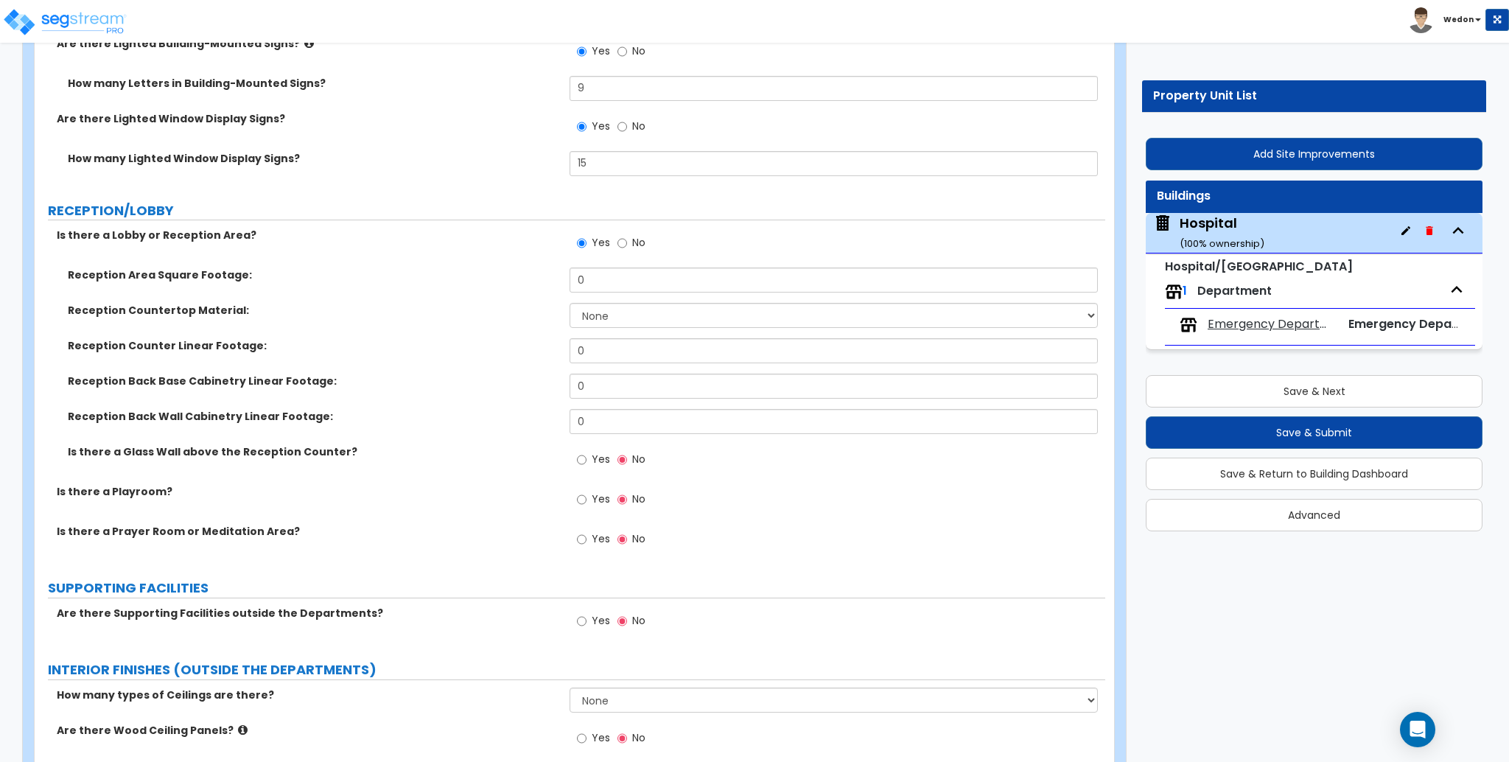
click at [603, 463] on span "Yes" at bounding box center [601, 459] width 18 height 15
click at [586, 463] on input "Yes" at bounding box center [582, 460] width 10 height 16
radio input "true"
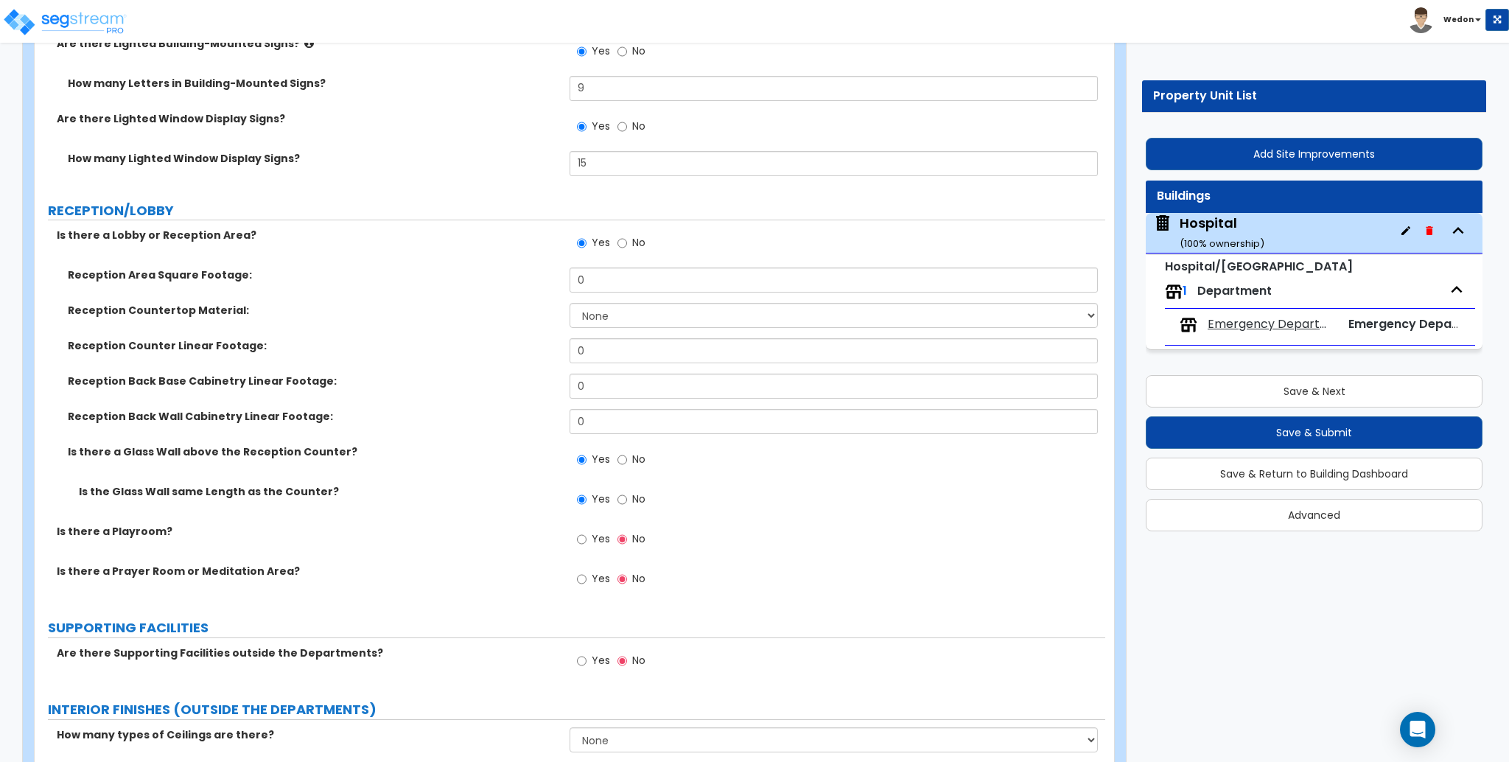
click at [297, 494] on label "Is the Glass Wall same Length as the Counter?" at bounding box center [319, 491] width 480 height 15
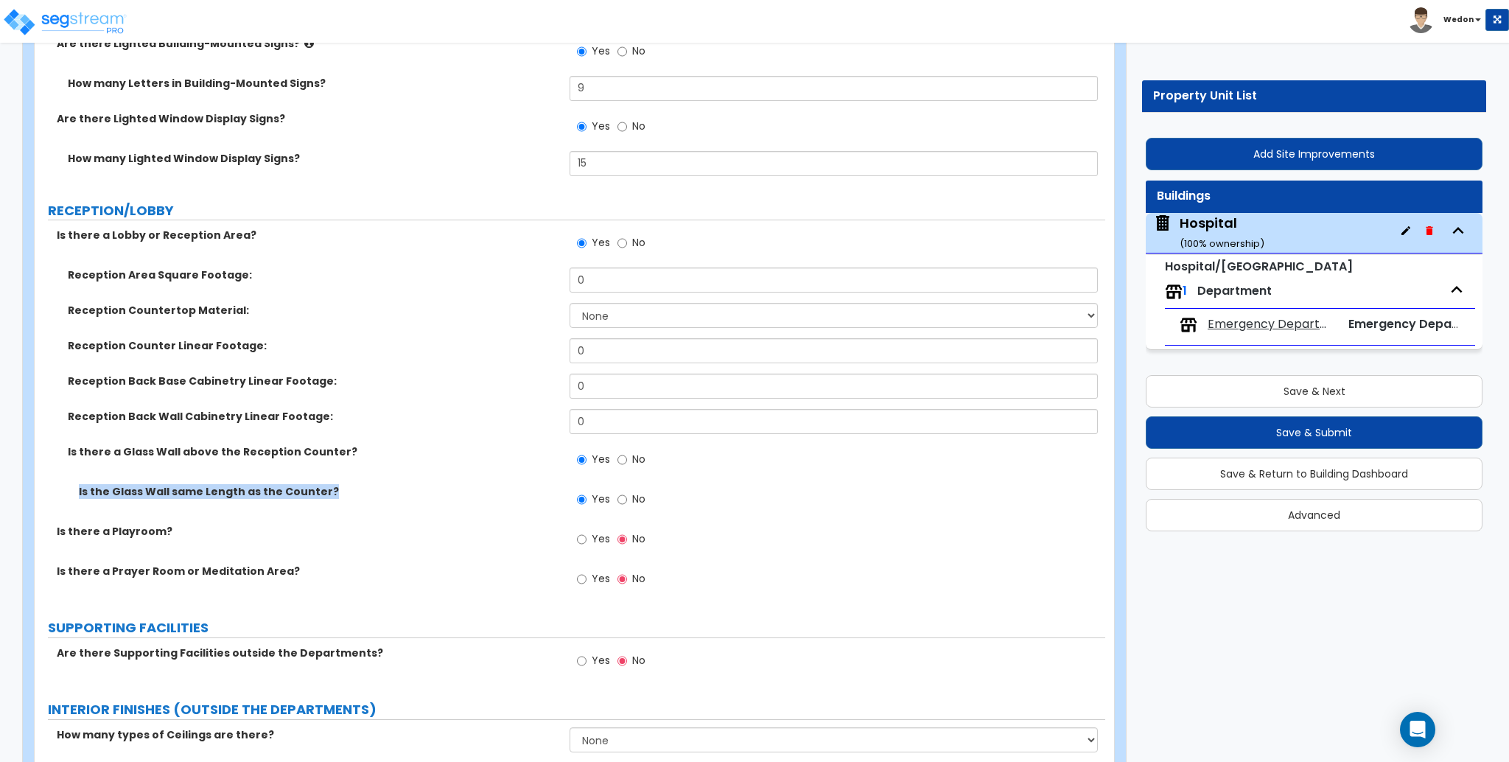
click at [391, 488] on label "Is the Glass Wall same Length as the Counter?" at bounding box center [319, 491] width 480 height 15
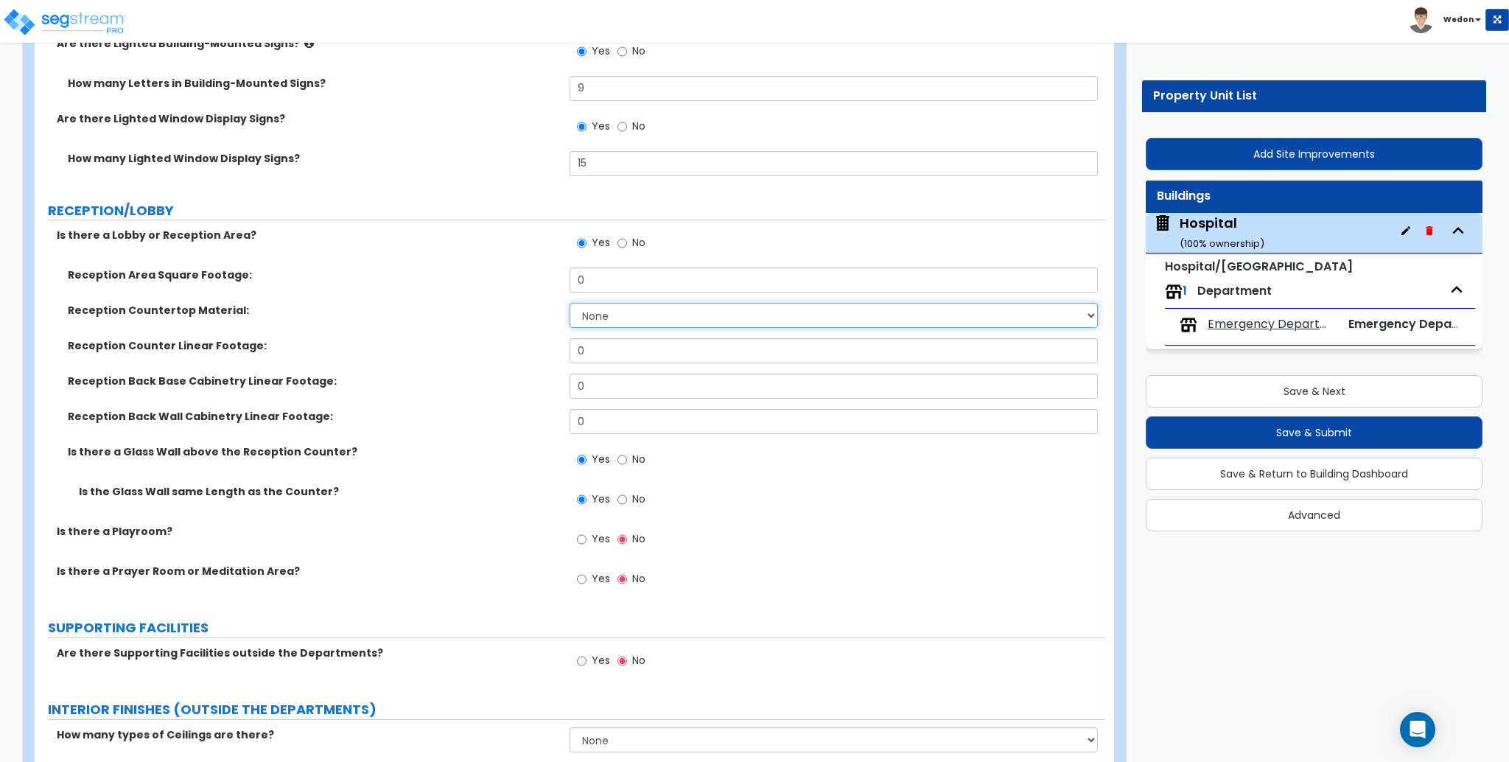
click at [615, 324] on select "None Plastic Laminate Solid Surface Stone Quartz Marble Tile Wood Stainless Ste…" at bounding box center [834, 315] width 528 height 25
select select "1"
click at [570, 304] on select "None Plastic Laminate Solid Surface Stone Quartz Marble Tile Wood Stainless Ste…" at bounding box center [834, 315] width 528 height 25
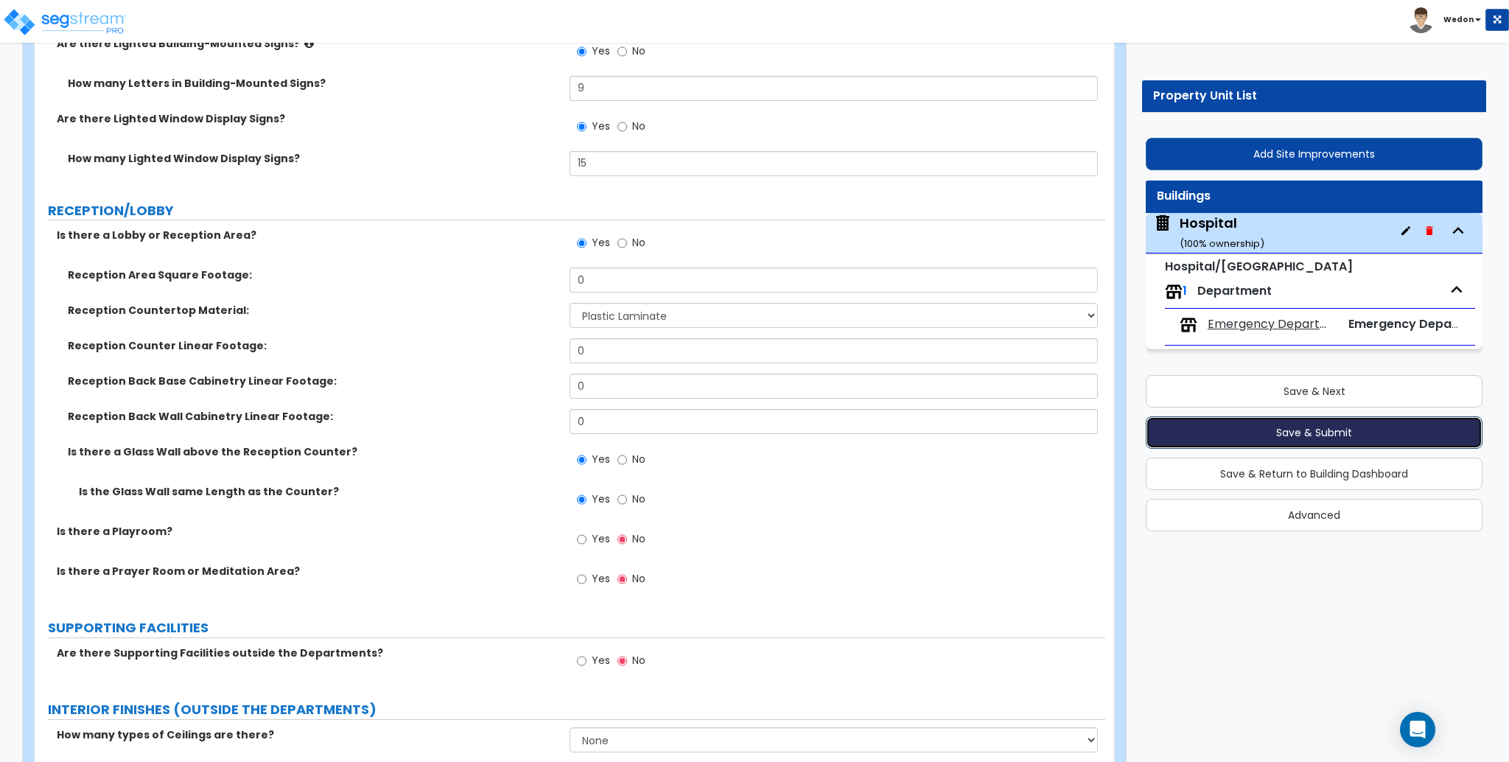
click at [1318, 434] on button "Save & Submit" at bounding box center [1314, 432] width 337 height 32
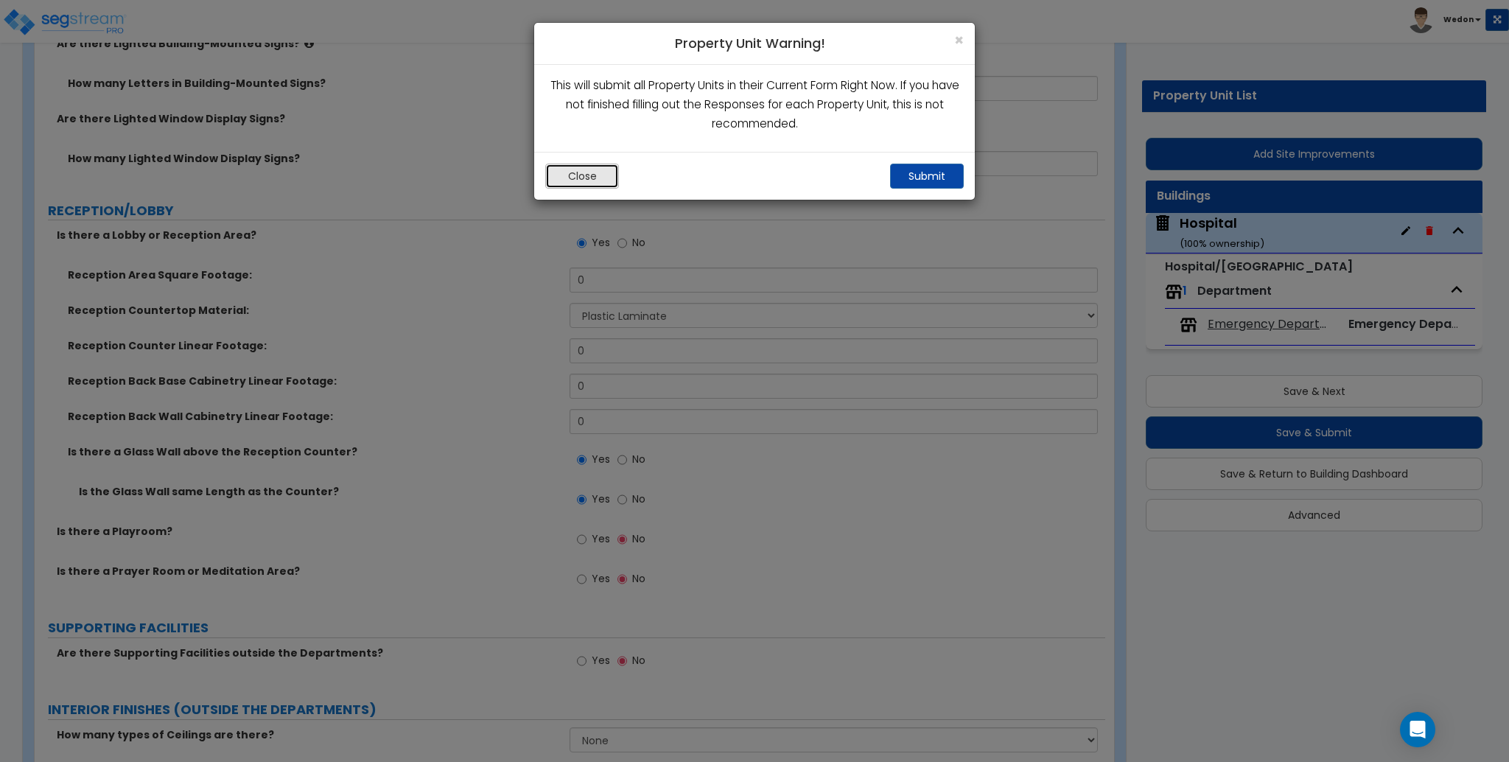
click at [561, 165] on button "Close" at bounding box center [582, 176] width 74 height 25
radio input "true"
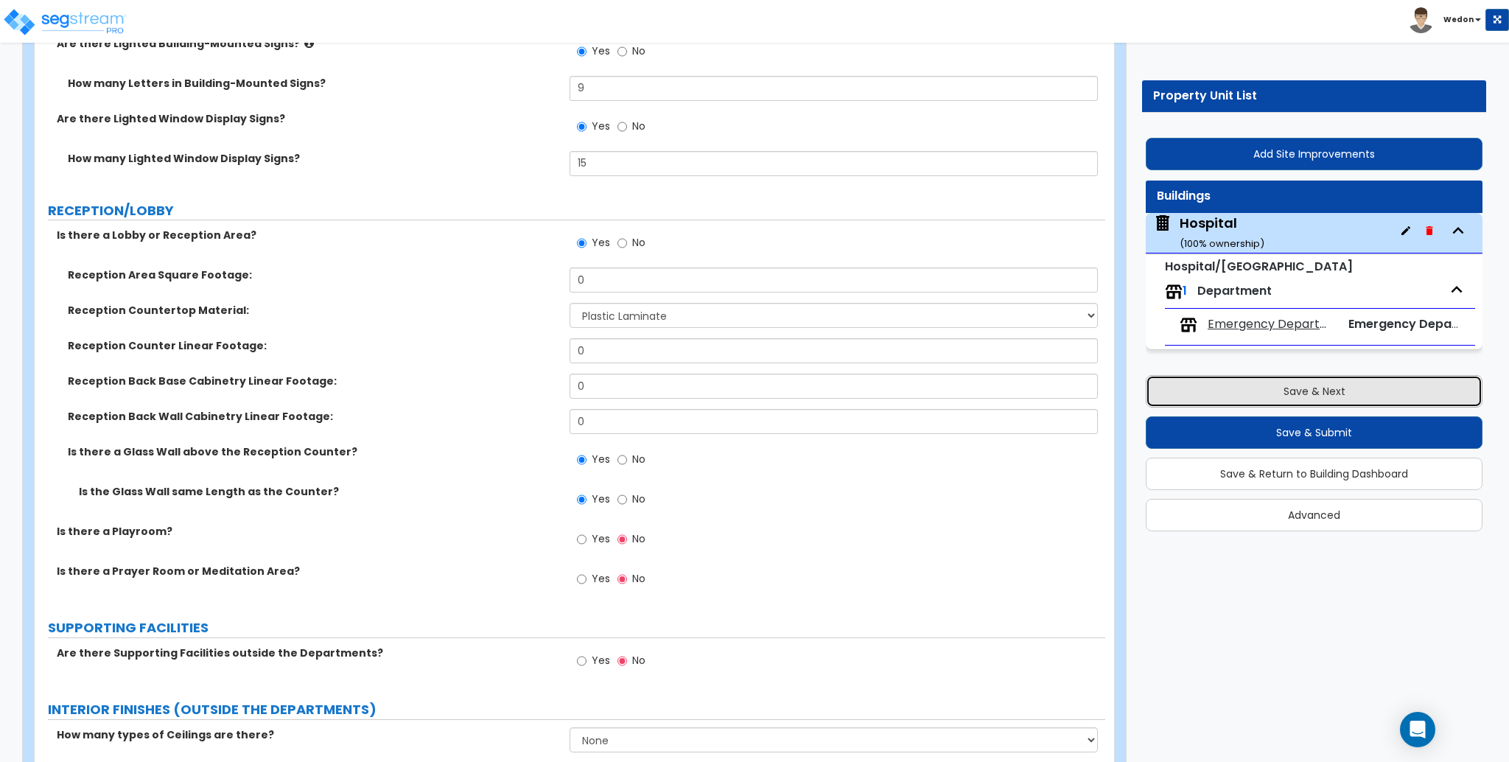
click at [1258, 388] on button "Save & Next" at bounding box center [1314, 391] width 337 height 32
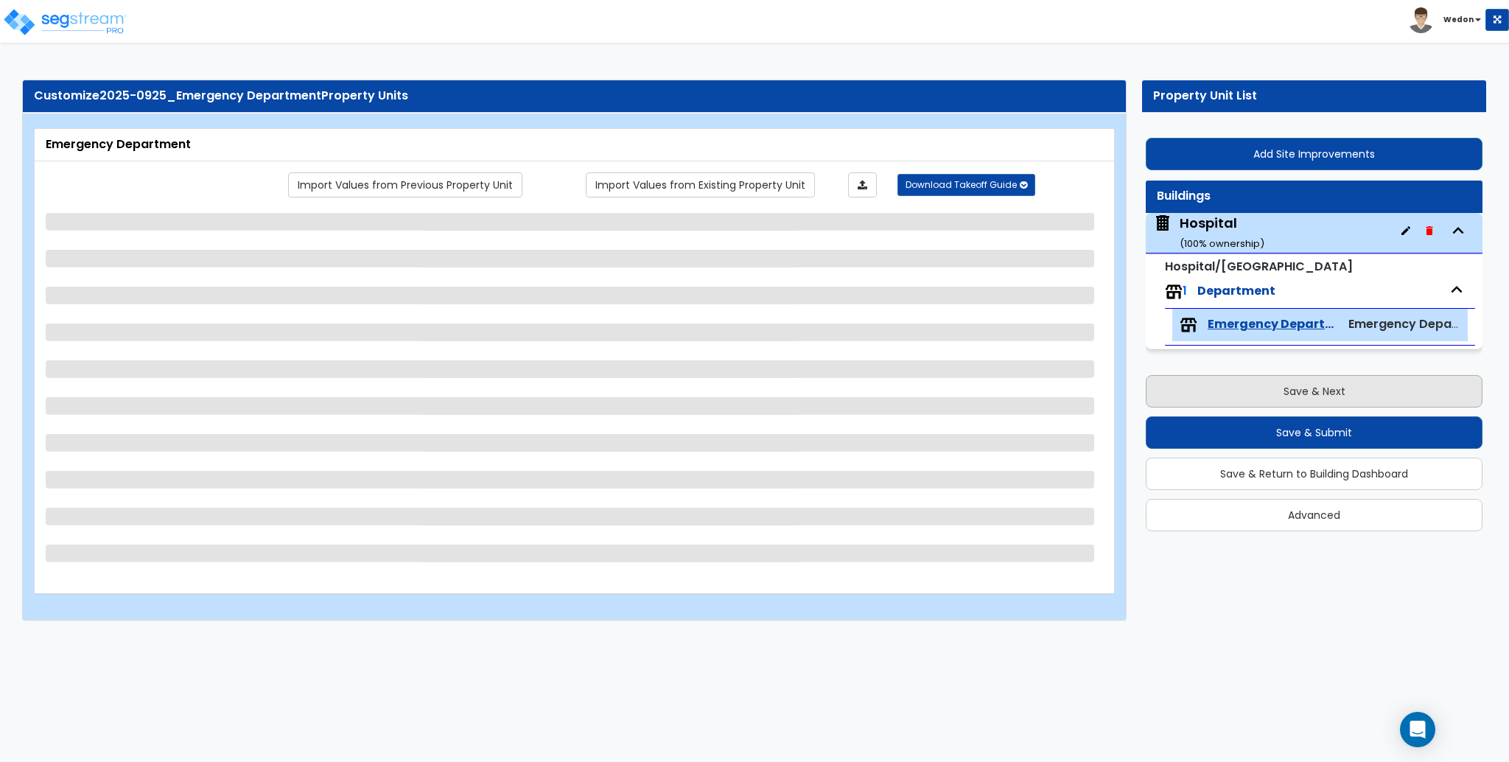
scroll to position [0, 0]
select select "5"
select select "3"
select select "4"
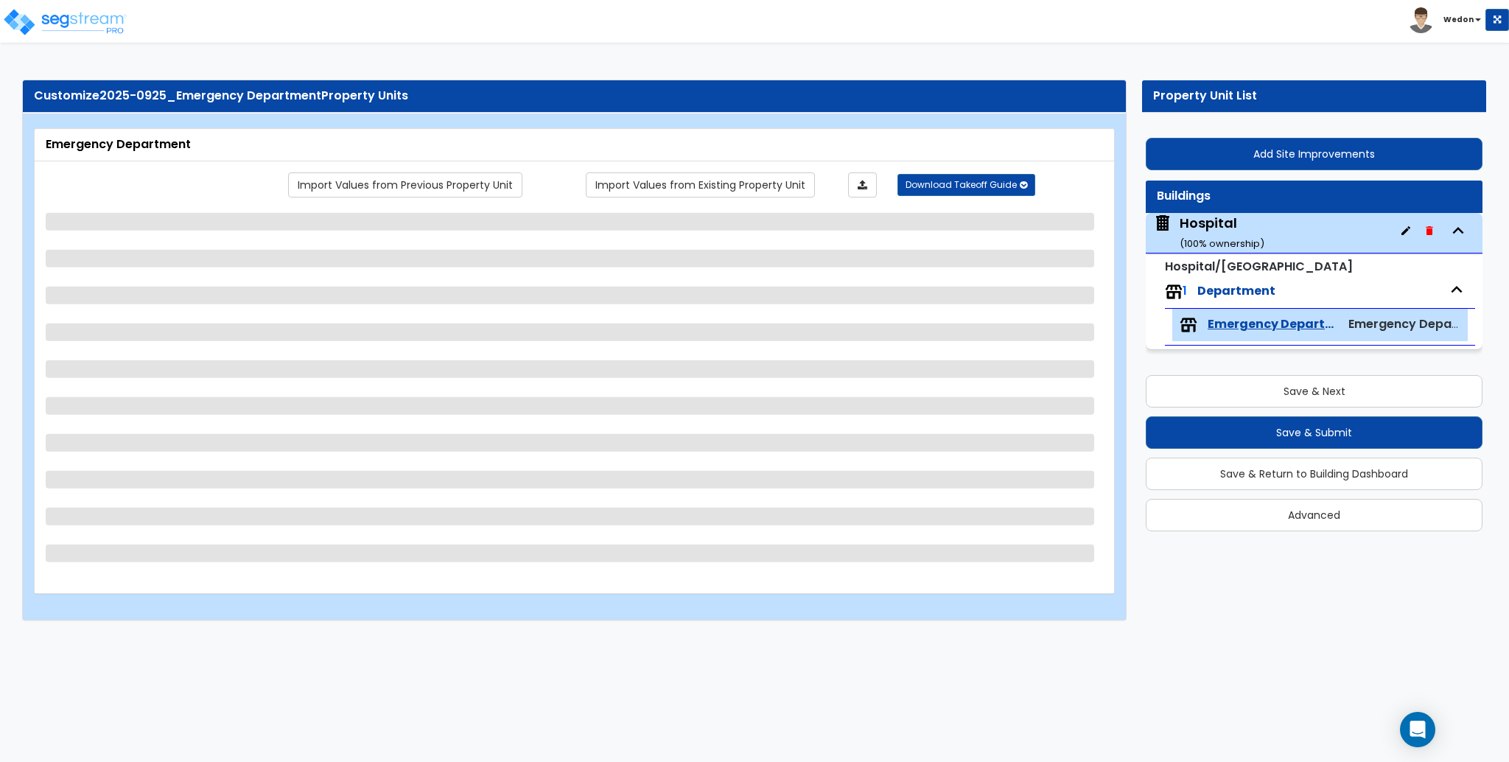
select select "3"
select select "2"
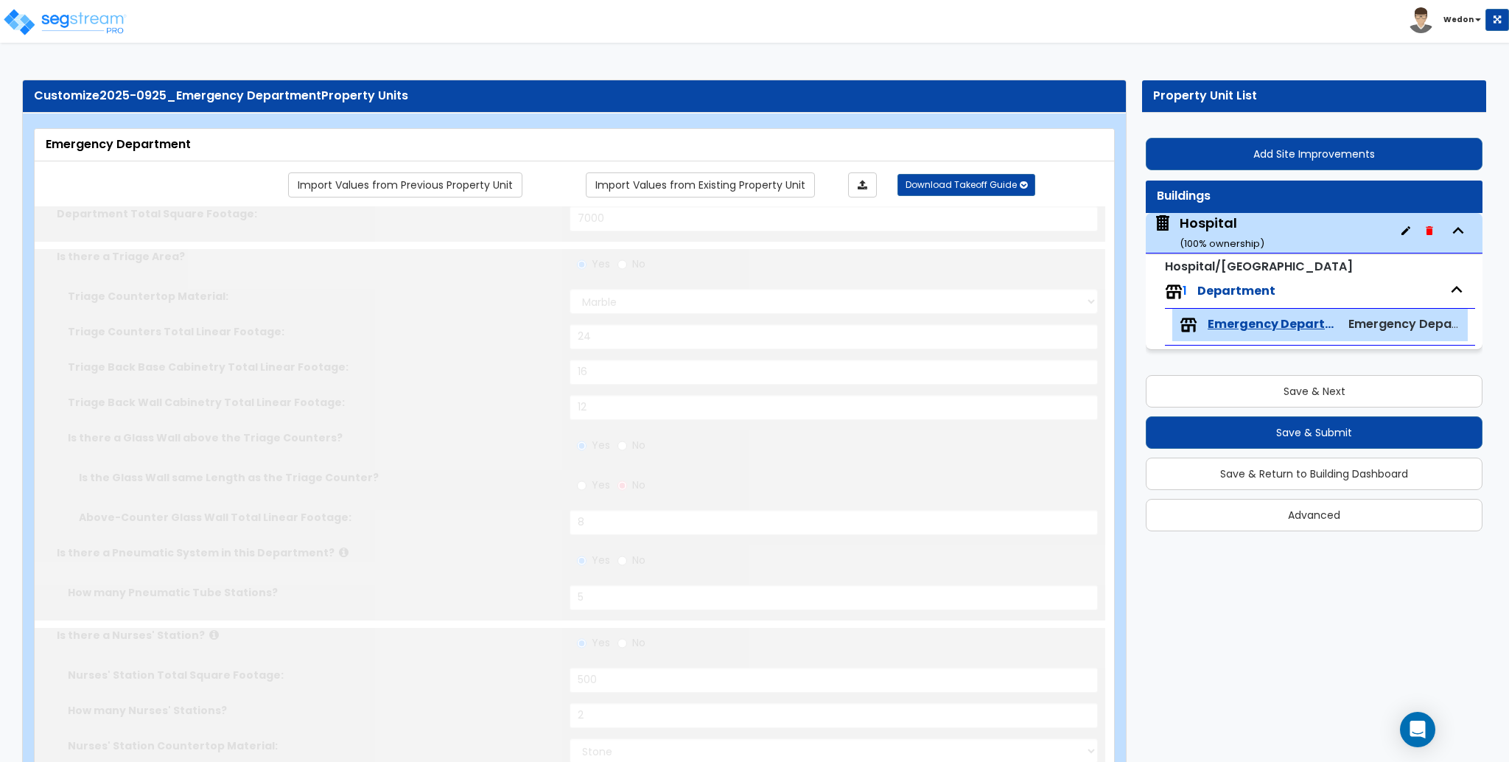
select select "1"
type input "25"
select select "2"
type input "25"
select select "3"
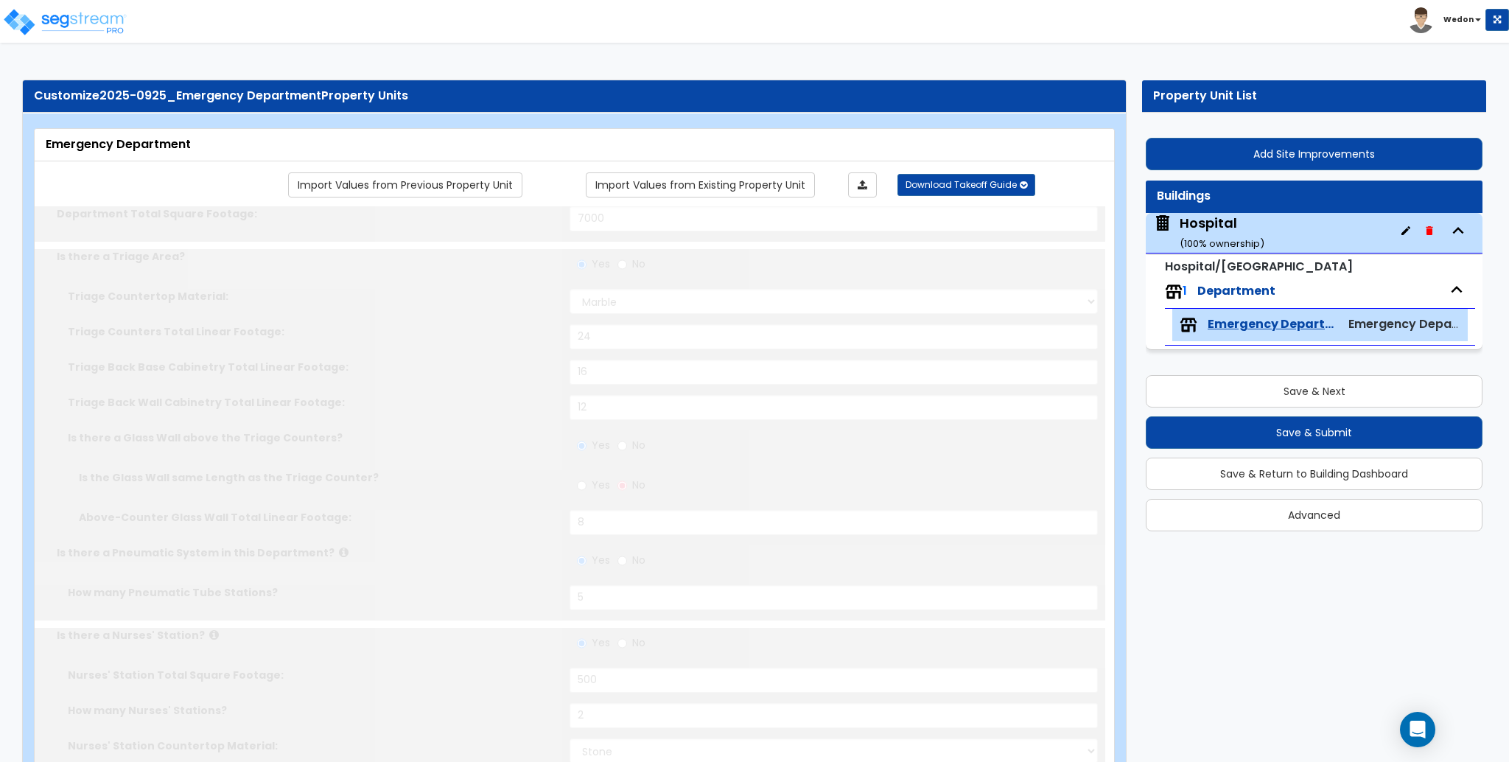
type input "250"
radio input "true"
select select "1"
radio input "true"
select select "2"
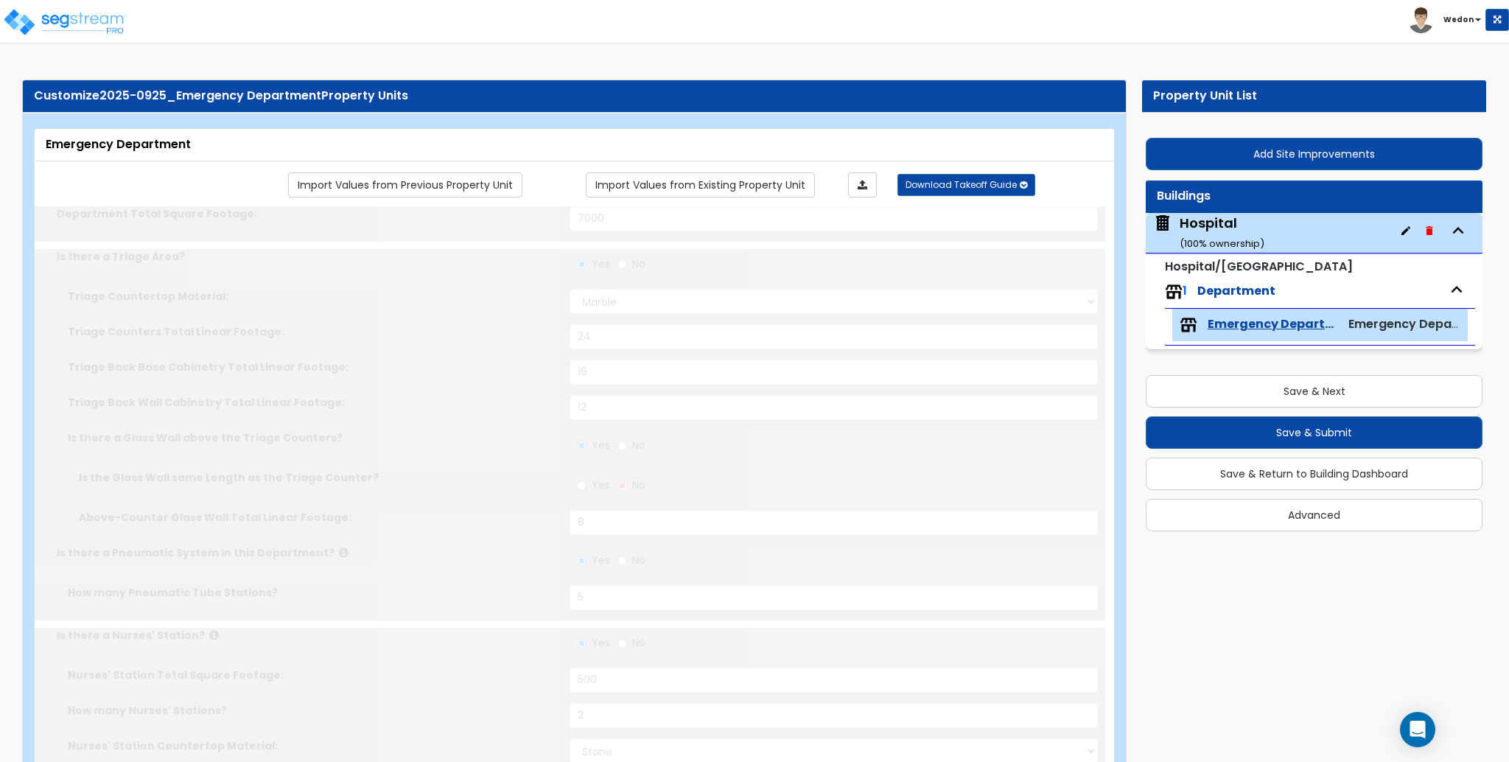
radio input "true"
type input "210"
radio input "true"
type input "120"
radio input "true"
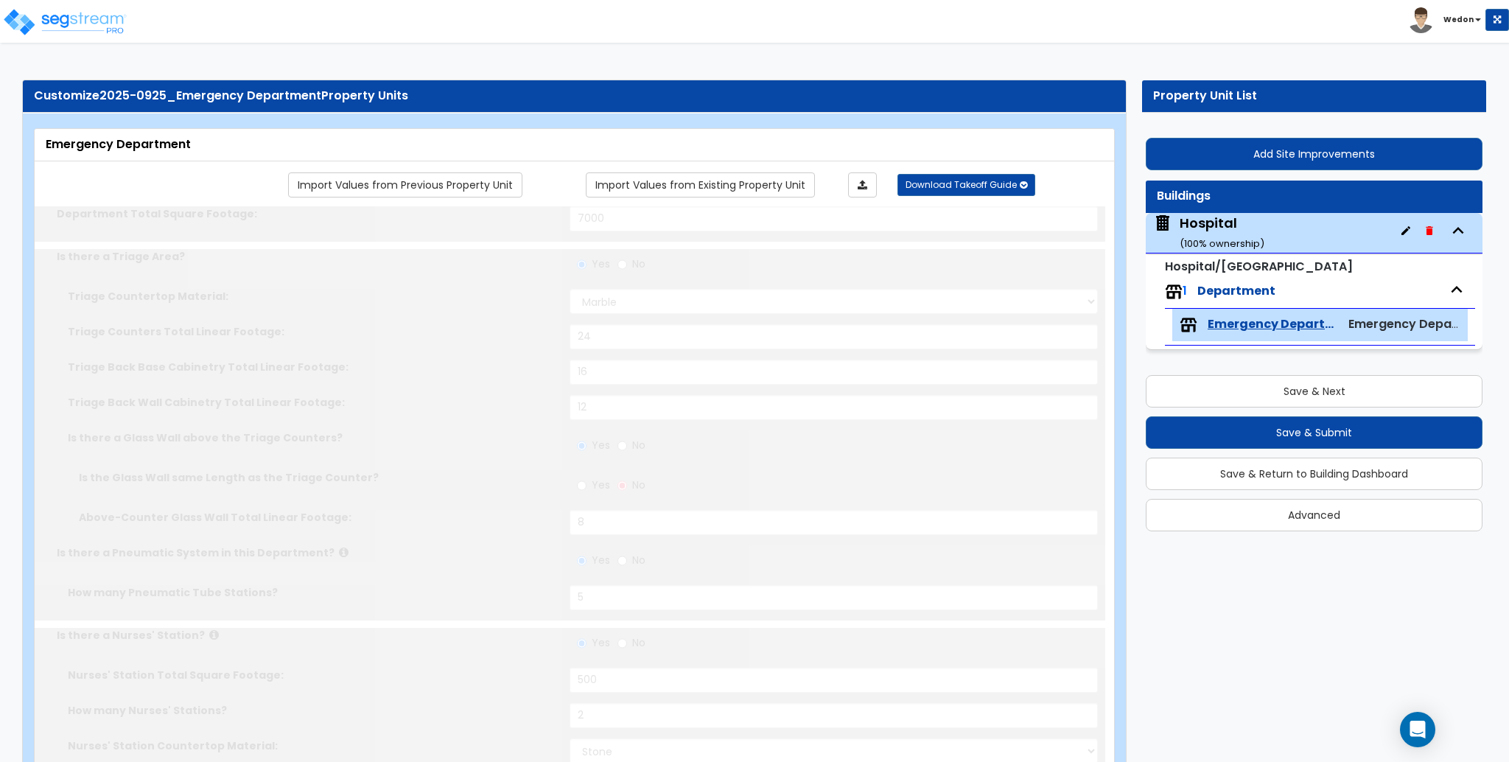
select select "2"
type input "130"
select select "3"
radio input "true"
select select "2"
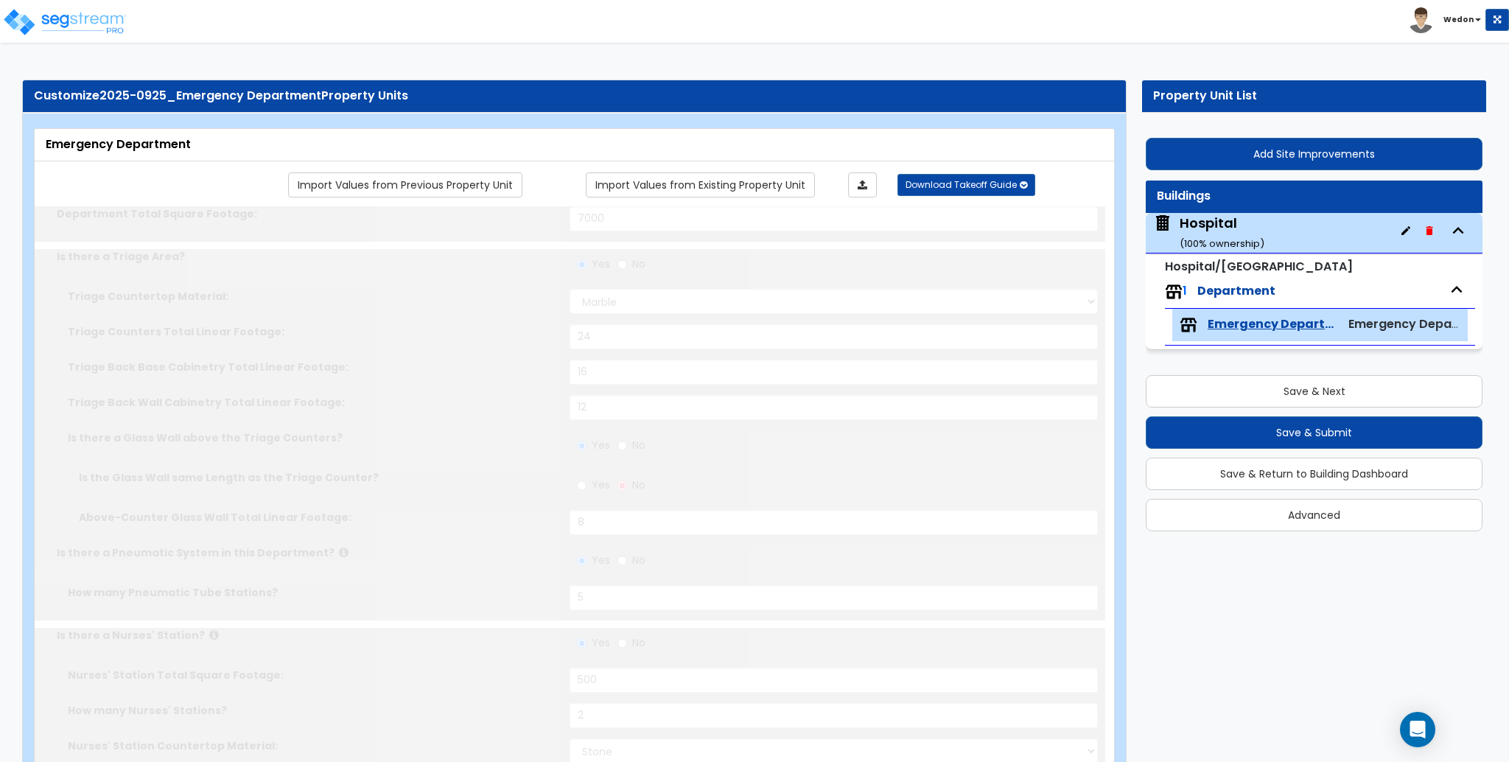
radio input "true"
select select "2"
radio input "true"
select select "2"
select select "1"
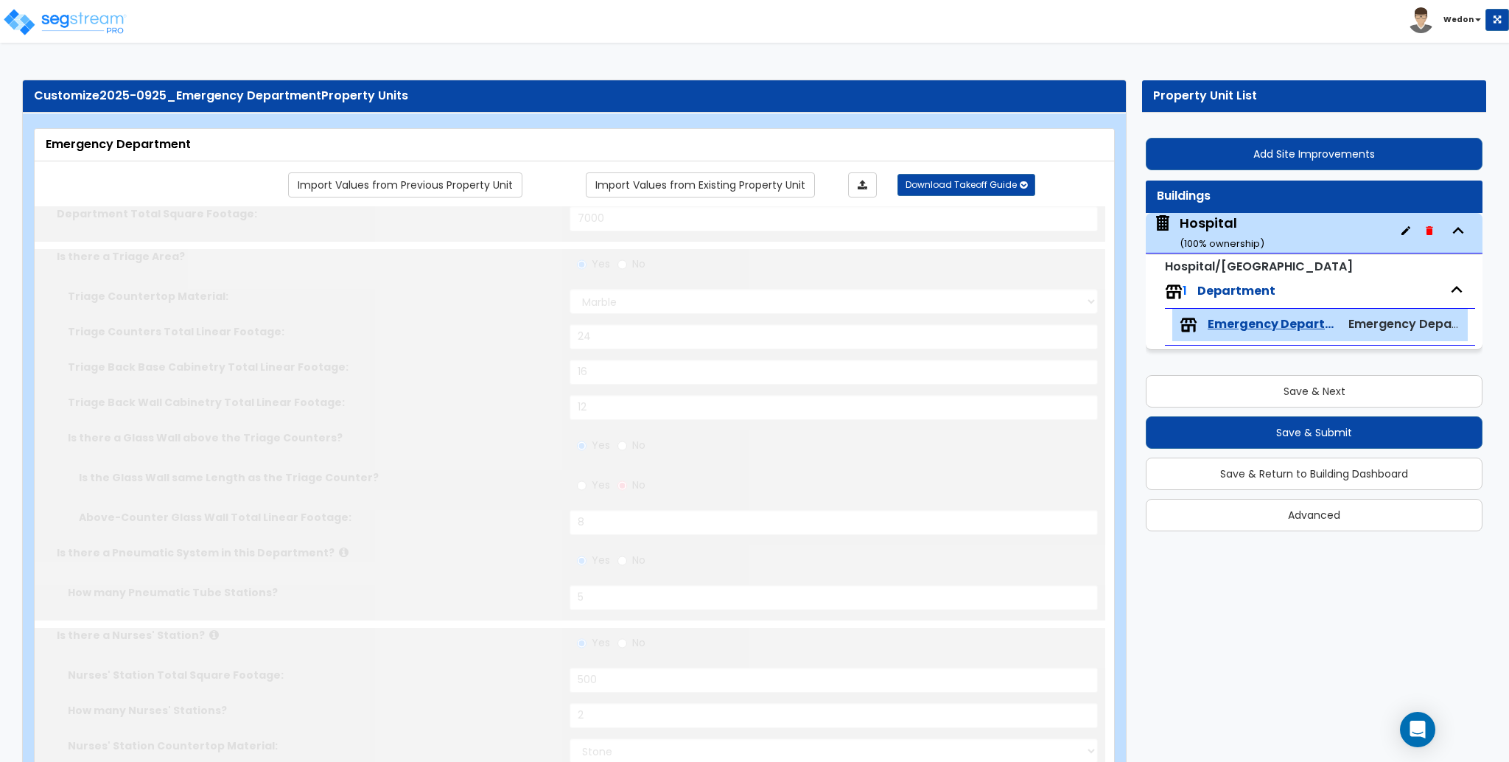
type input "25"
select select "2"
type input "25"
select select "4"
type input "25"
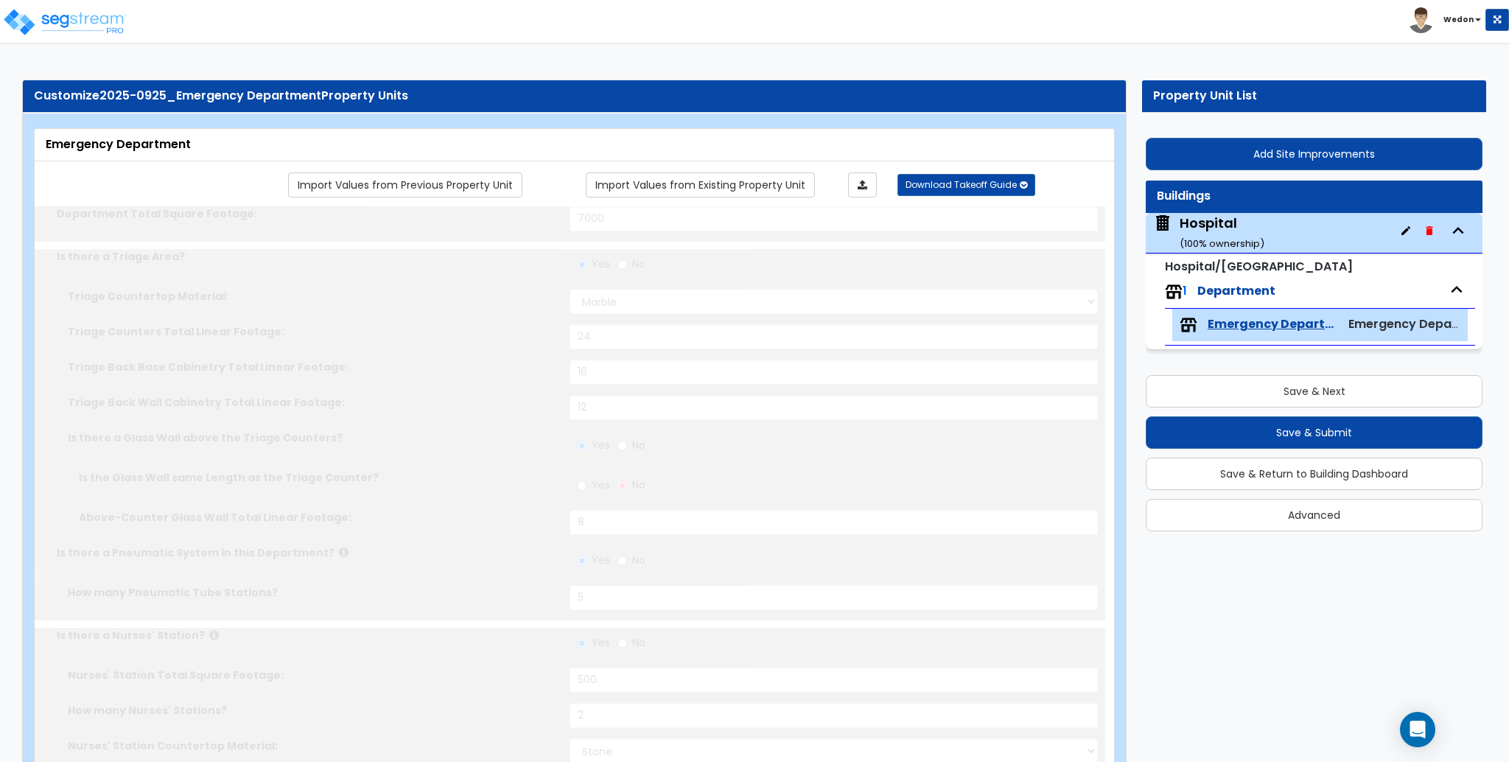
select select "6"
select select "1"
type input "25"
select select "4"
type input "25"
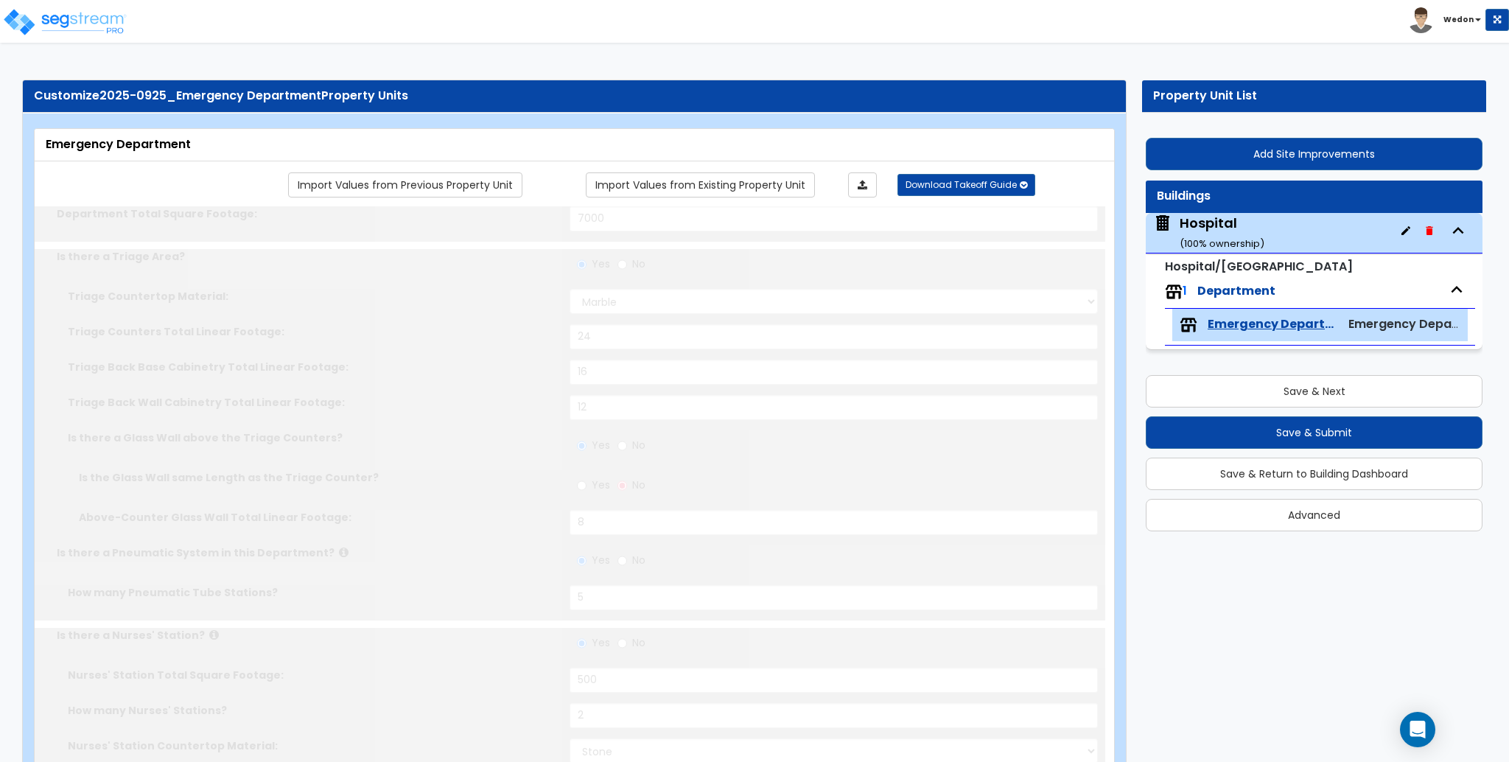
select select "6"
type input "60"
type input "9"
type input "6"
type input "3"
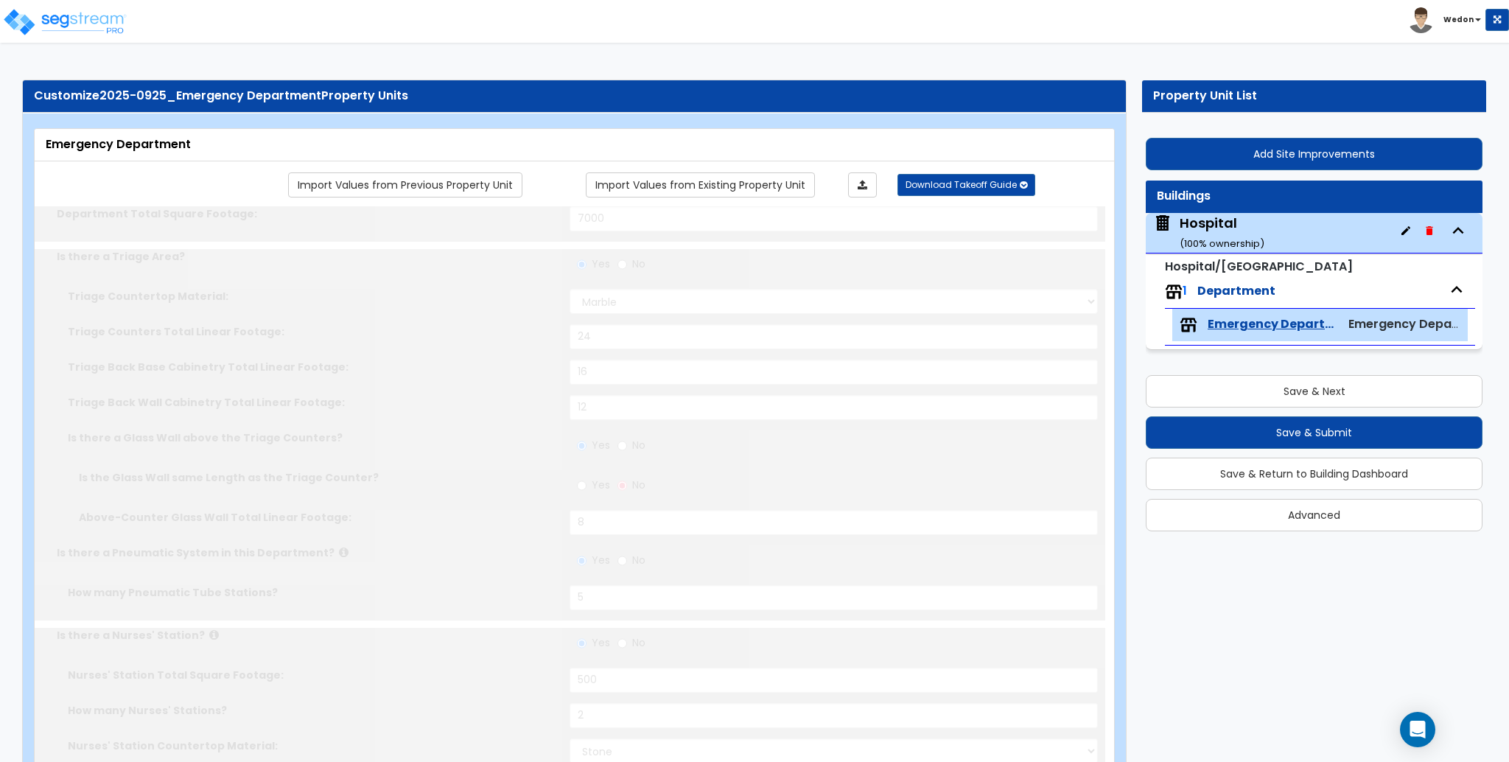
type input "4"
type input "3"
type input "5"
select select "3"
type input "300"
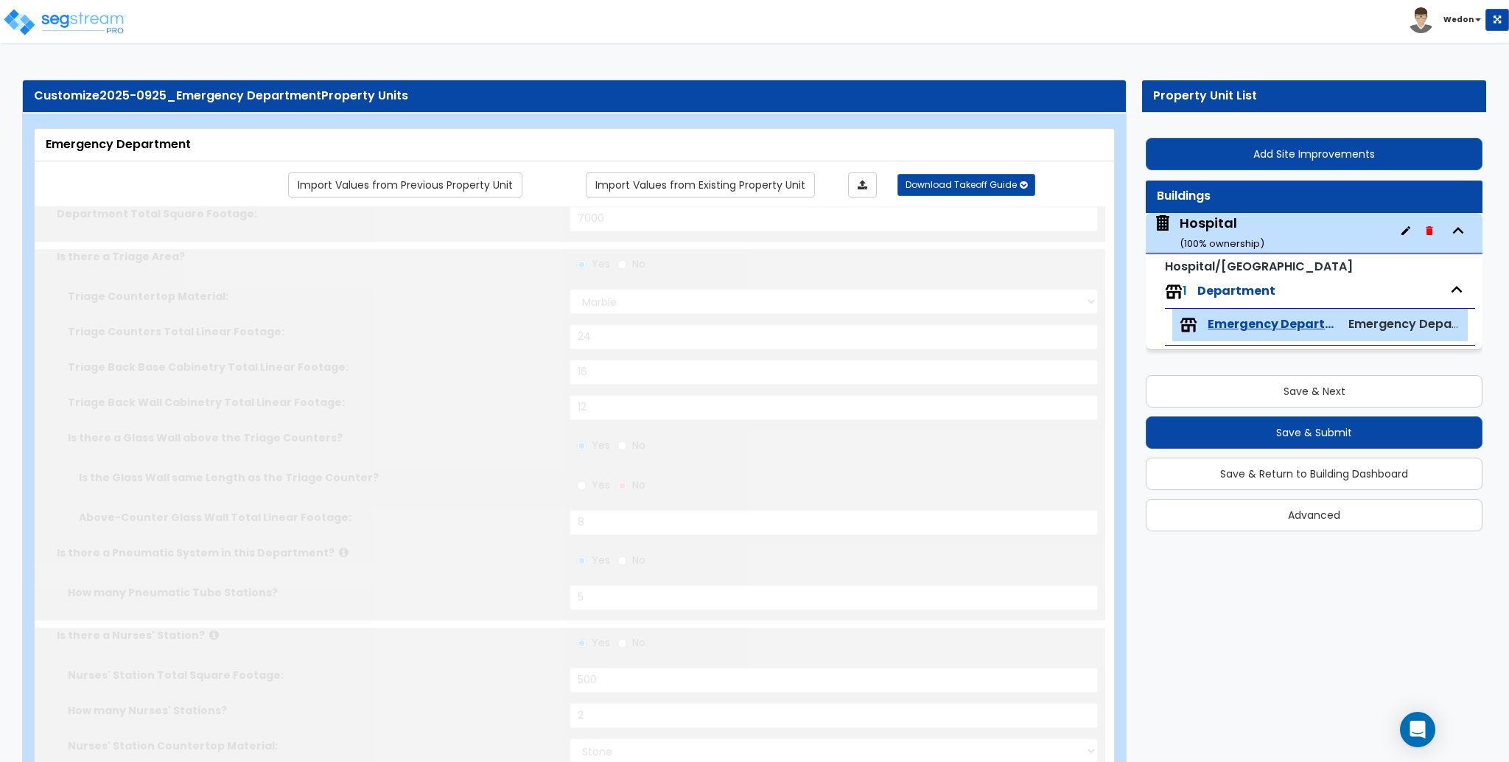
type input "400"
select select "4"
type input "1000"
radio input "true"
type input "4"
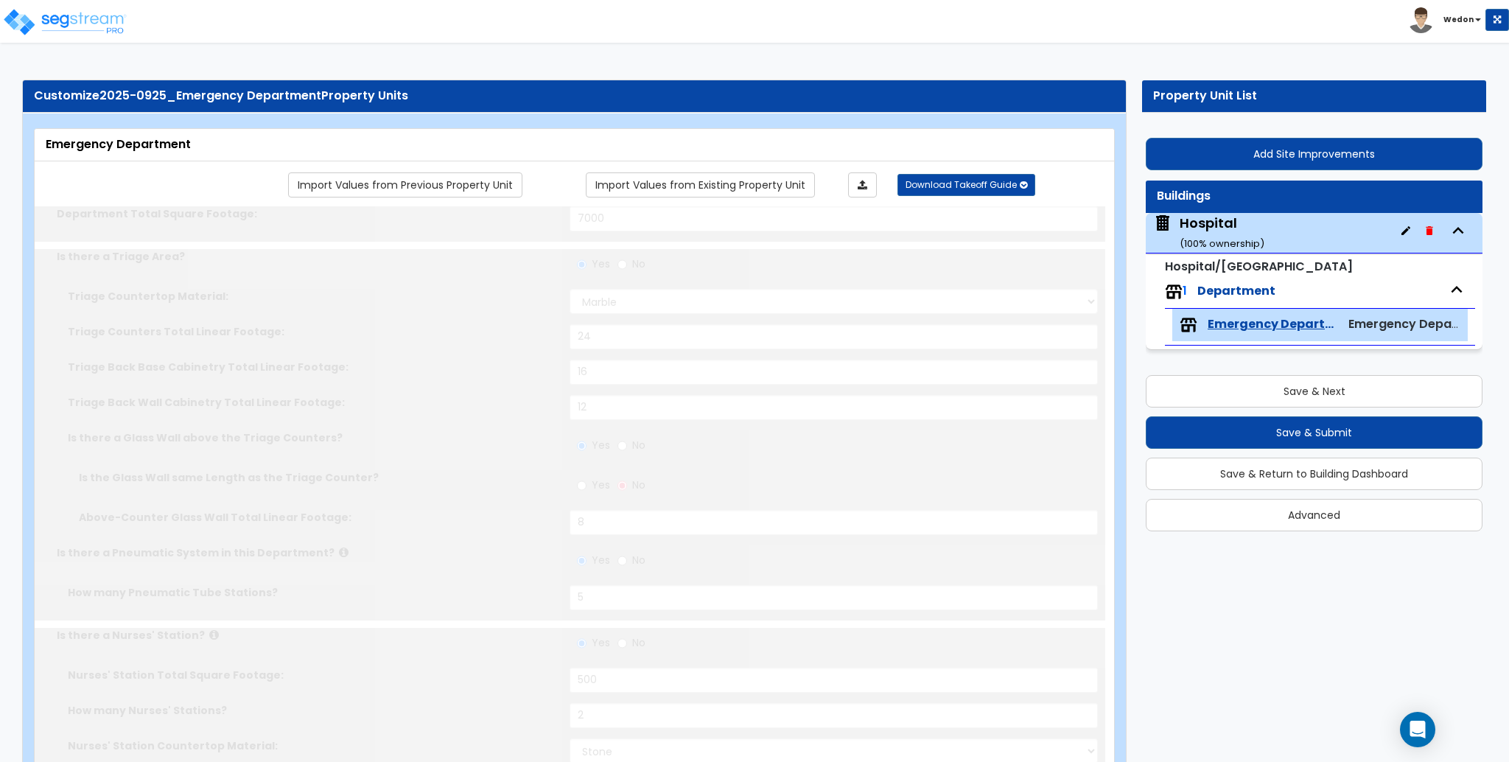
radio input "true"
type input "4"
select select "1"
radio input "true"
type input "2"
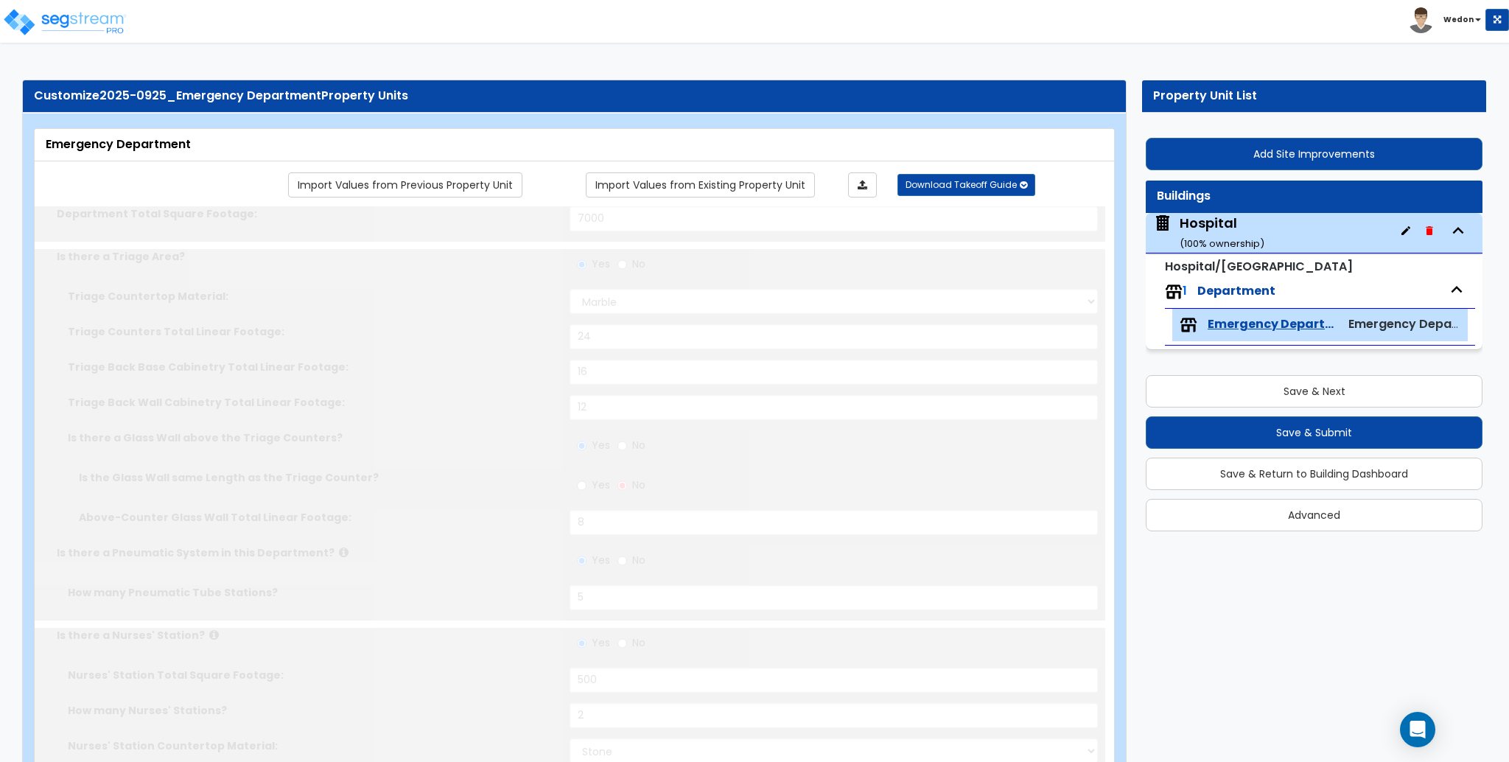
radio input "true"
type input "2"
type input "4"
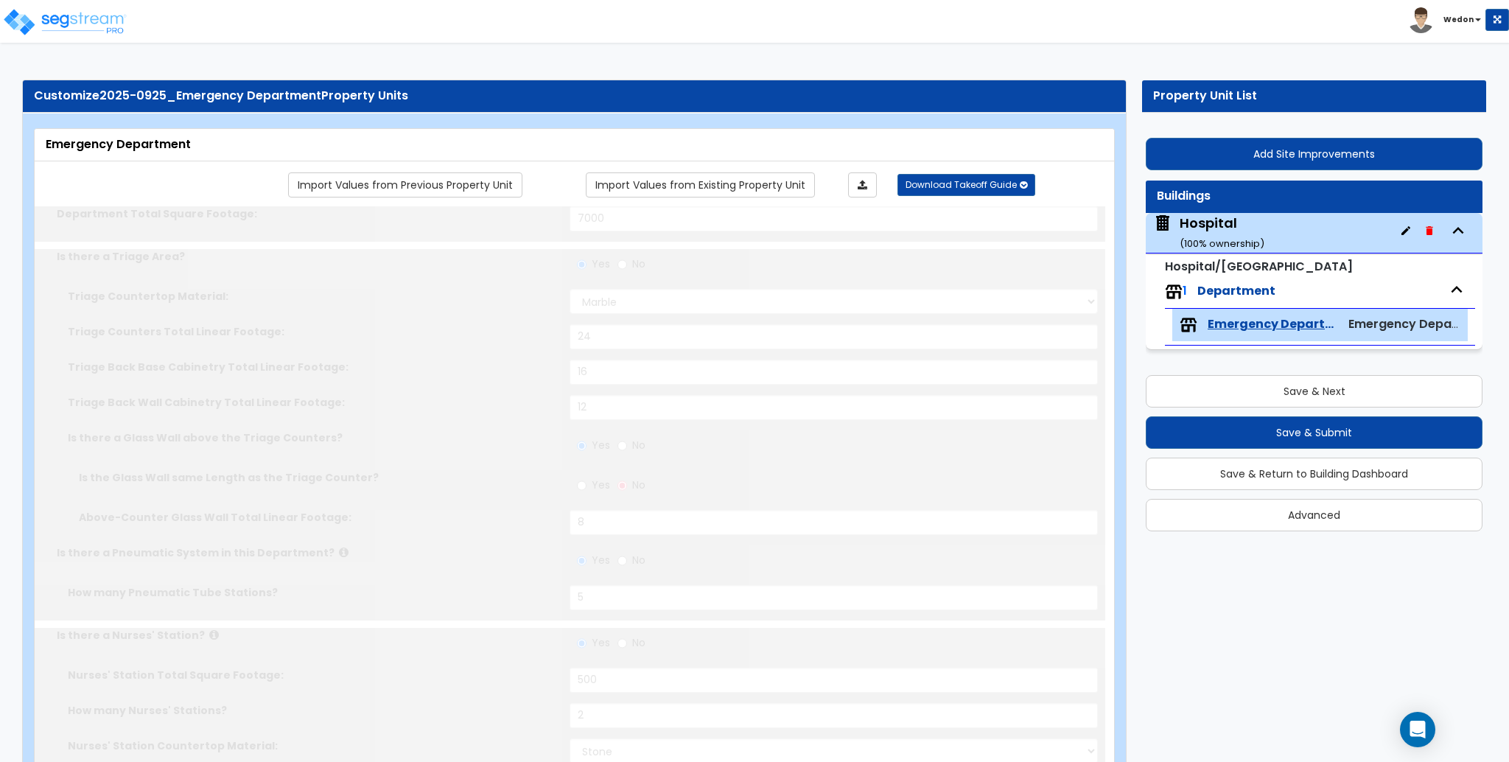
type input "2"
select select "2"
type input "2"
type input "200"
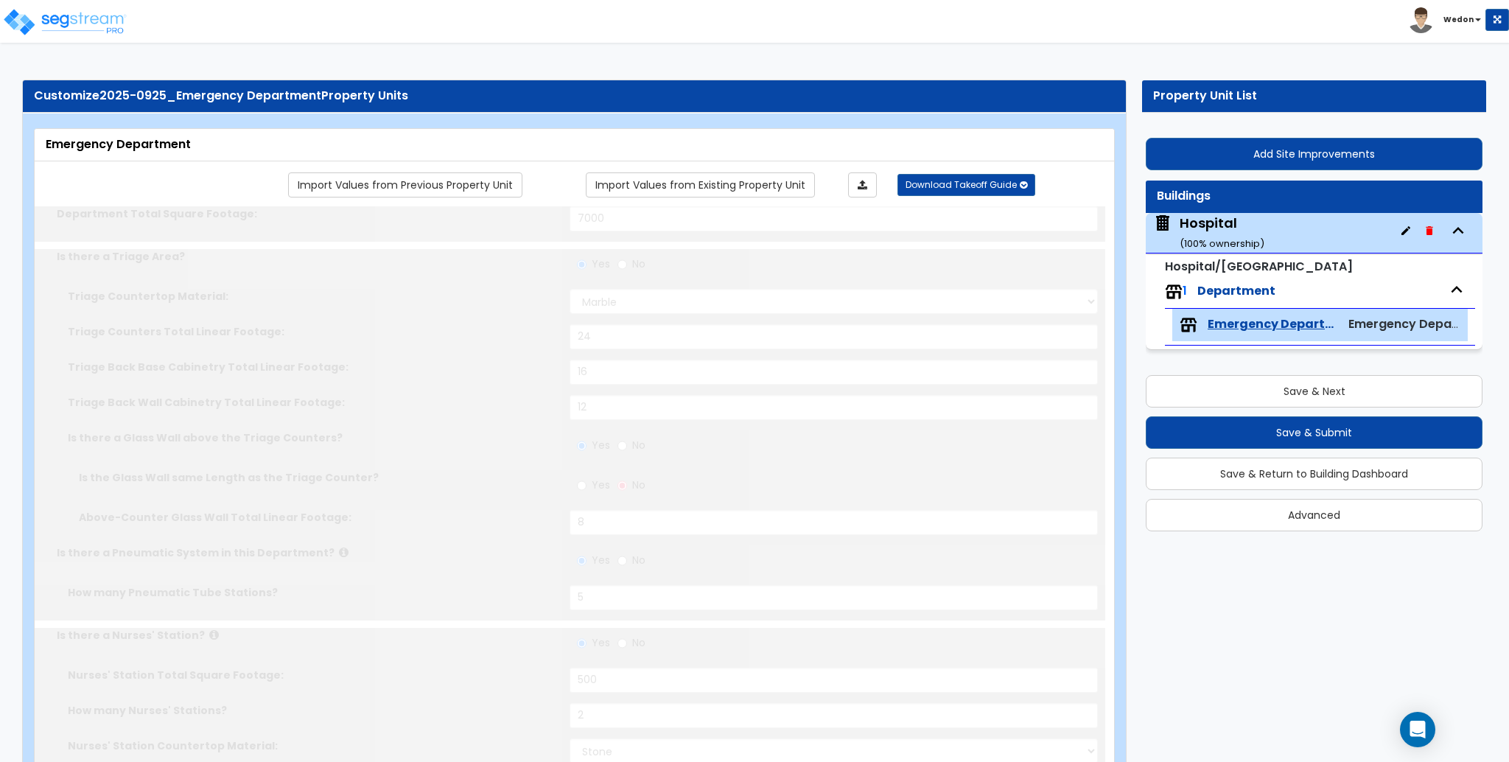
select select "2"
type input "12"
type input "2"
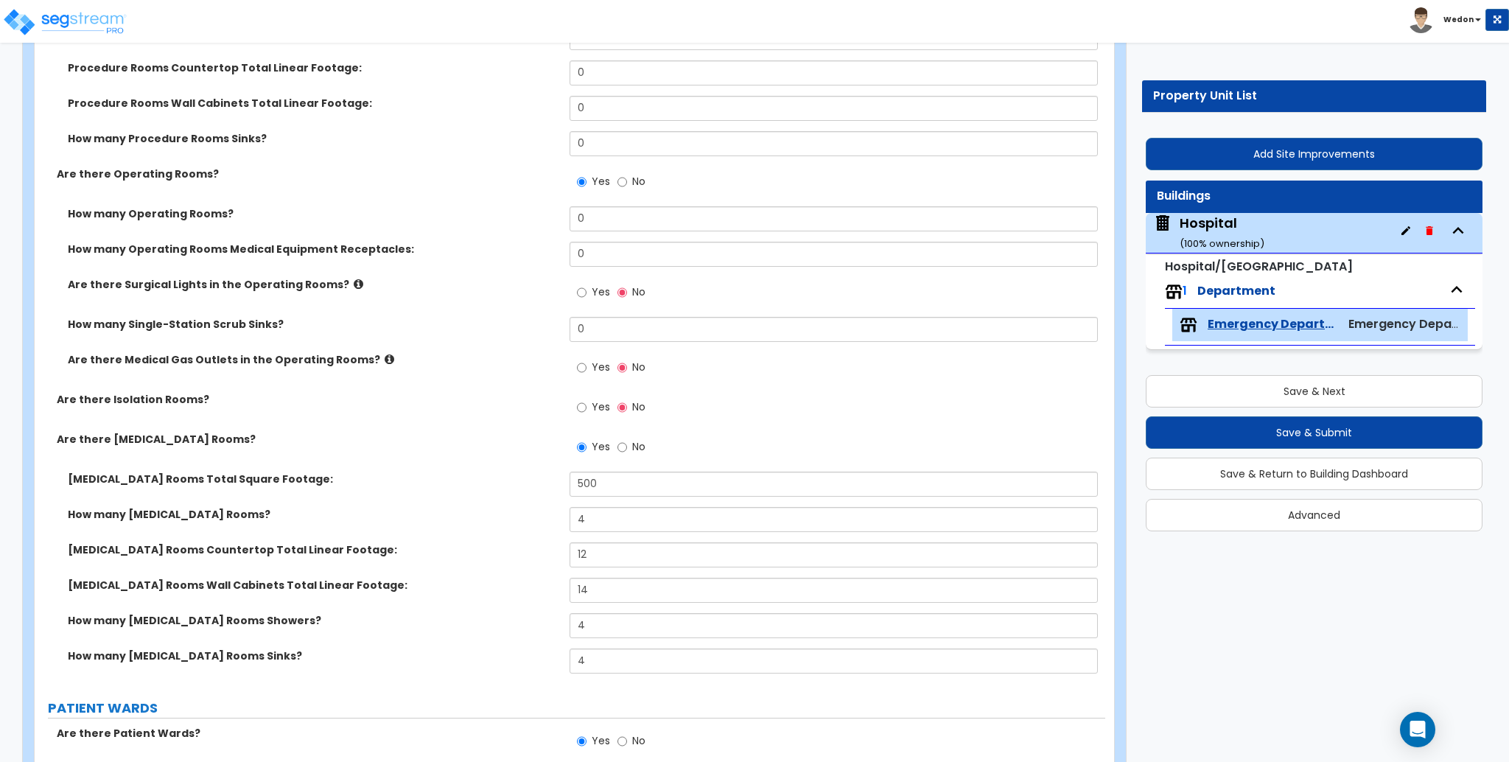
scroll to position [1277, 0]
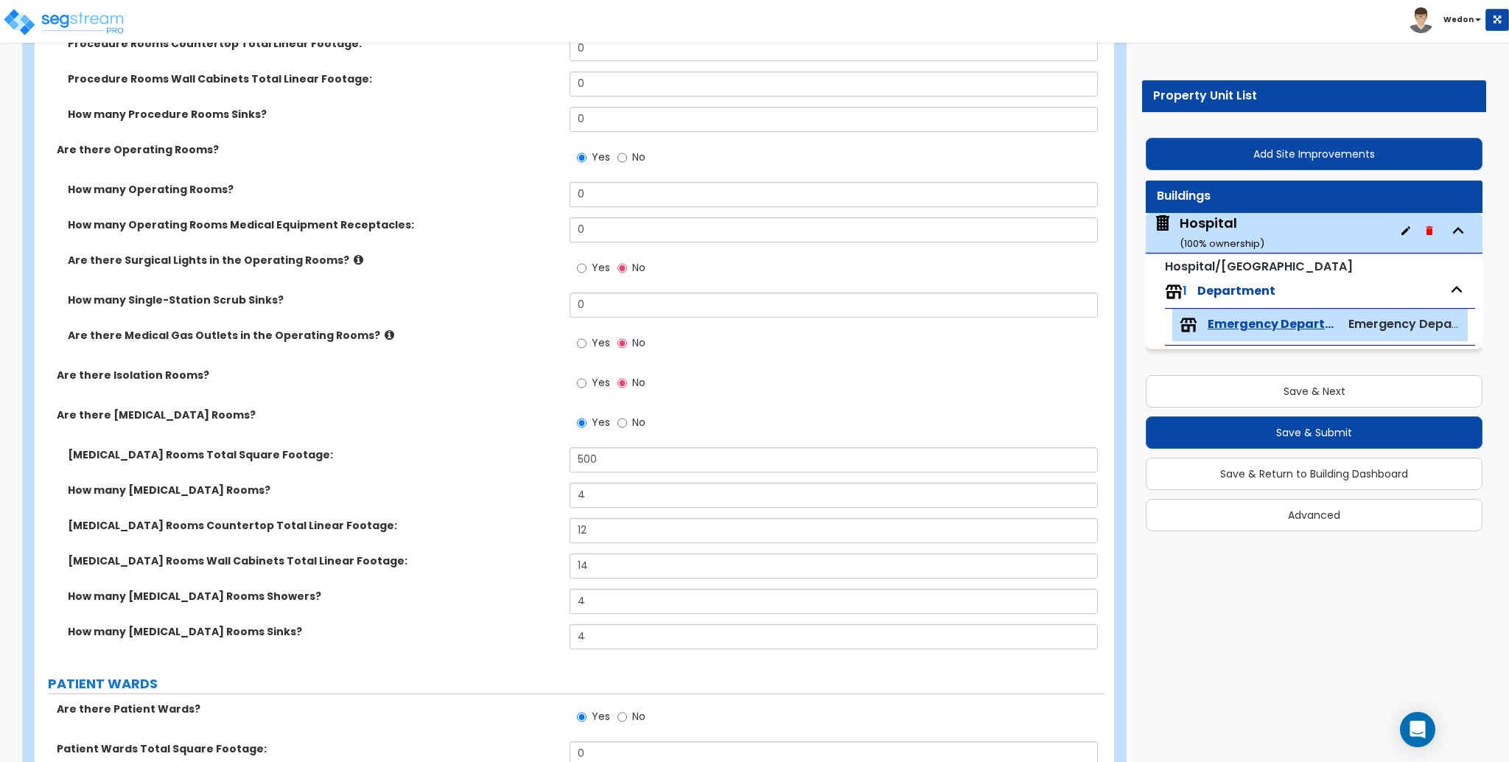
click at [556, 211] on div "How many Operating Rooms? 0" at bounding box center [570, 199] width 1071 height 35
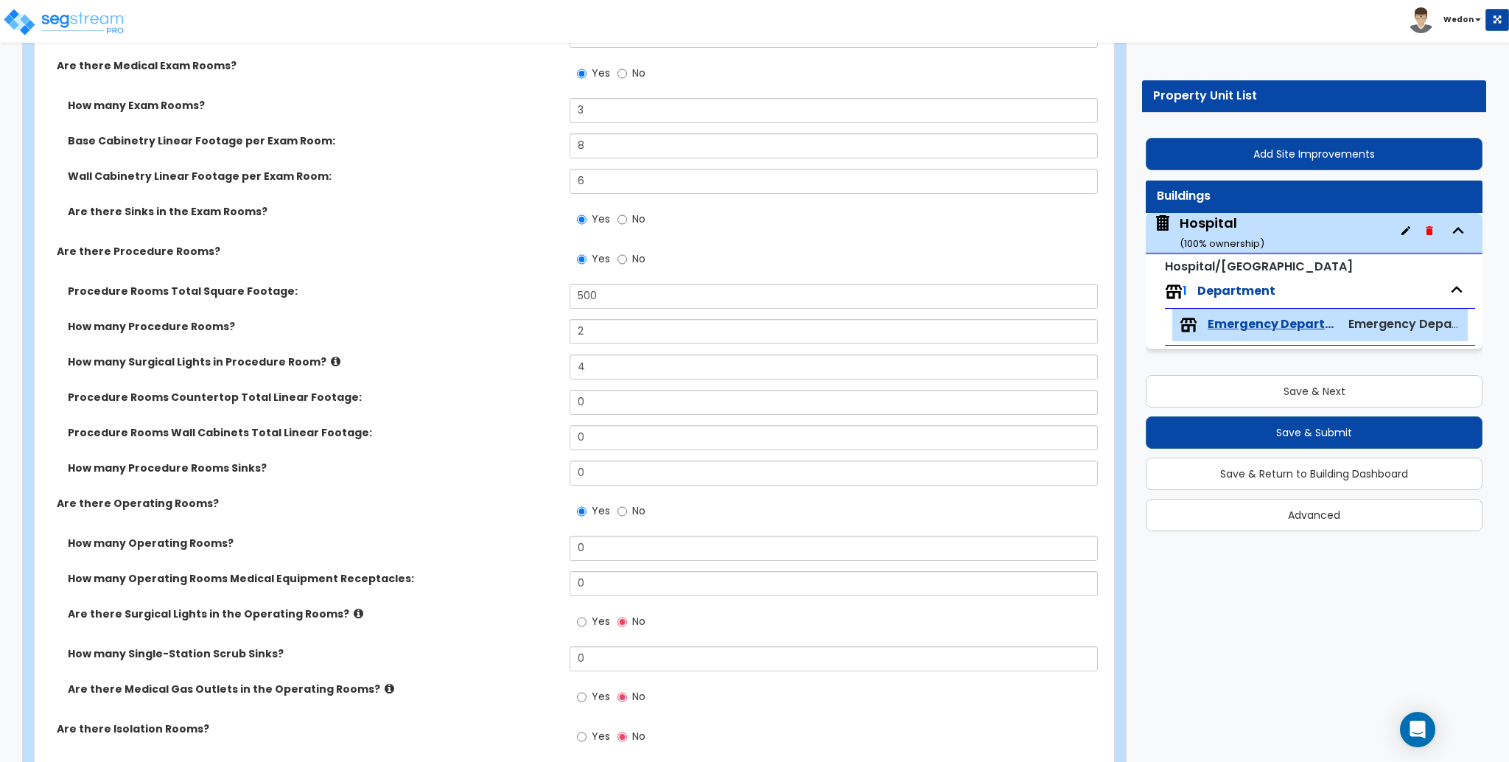
scroll to position [785, 0]
